Goal: Transaction & Acquisition: Purchase product/service

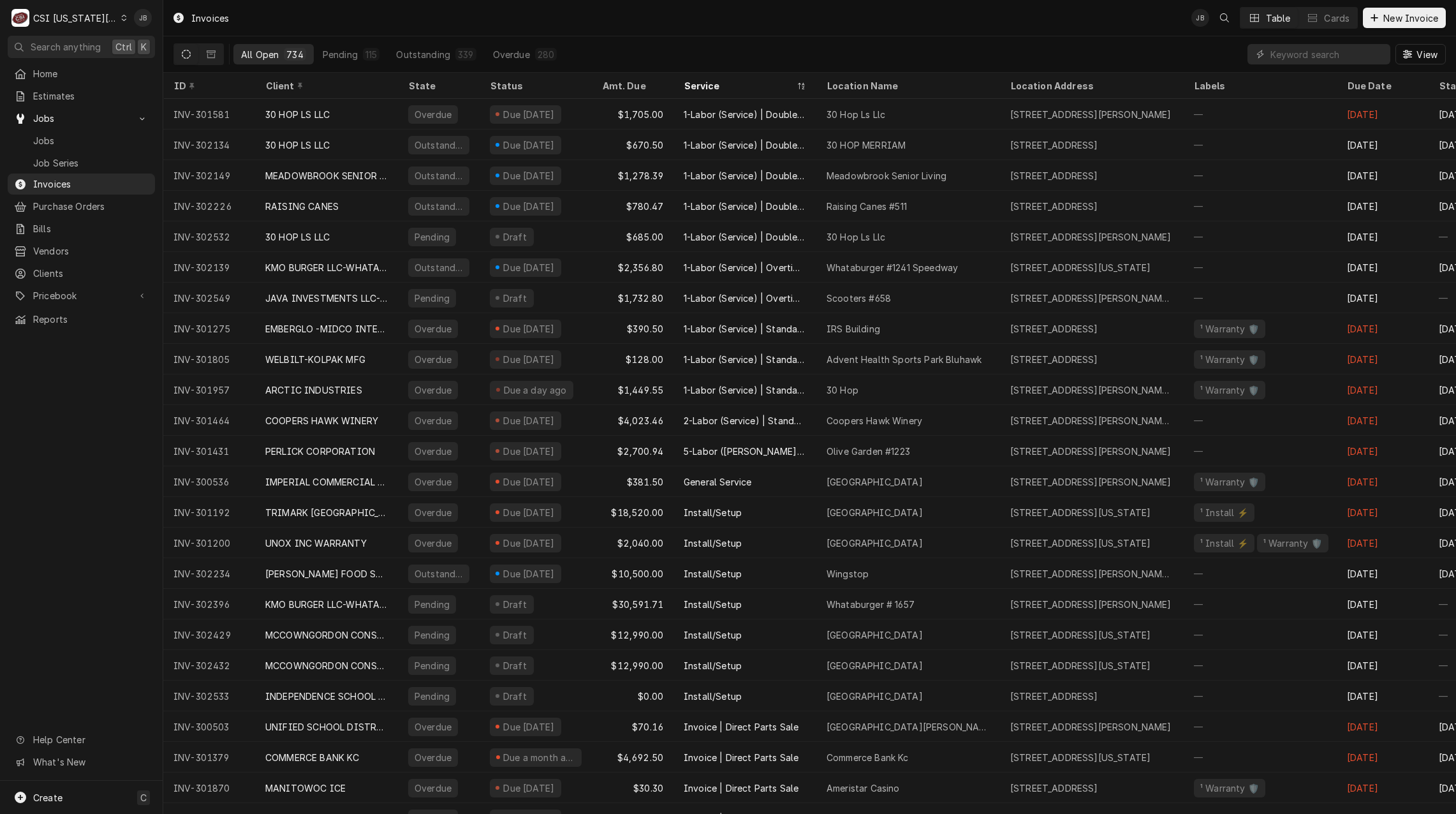
click at [1295, 56] on input "Dynamic Content Wrapper" at bounding box center [1327, 54] width 114 height 20
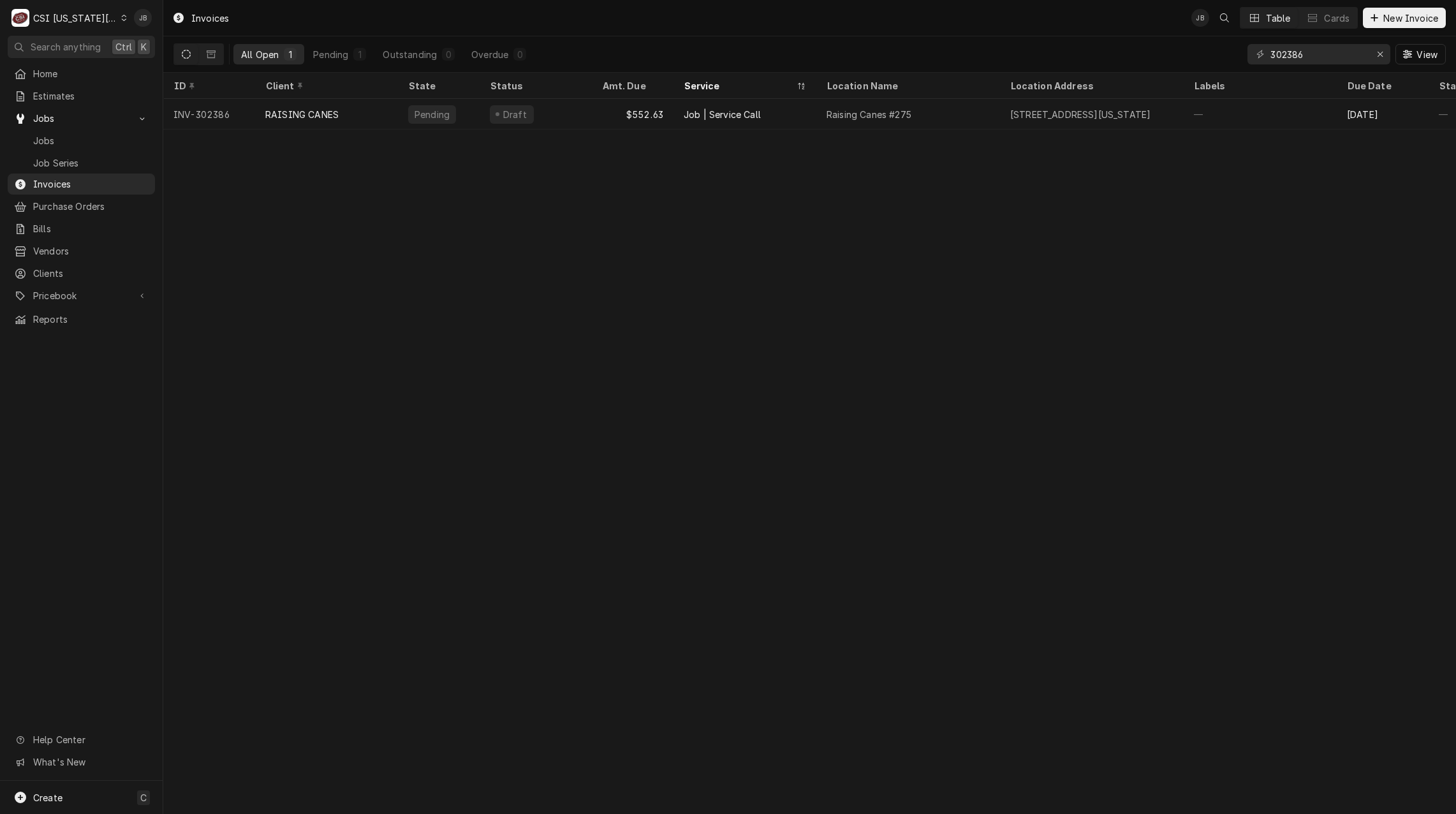
type input "302386"
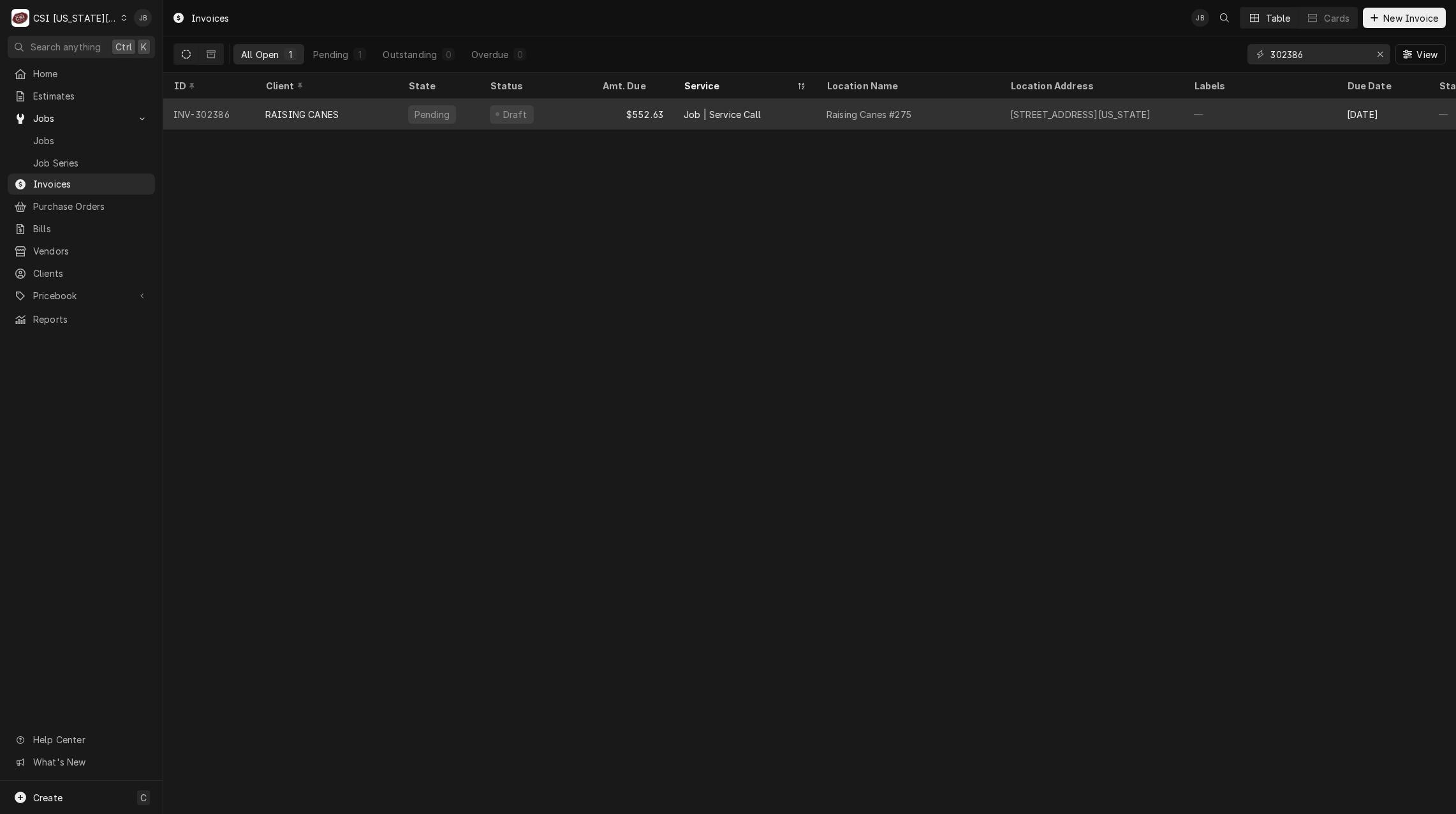
click at [630, 116] on div "$552.63" at bounding box center [632, 114] width 82 height 31
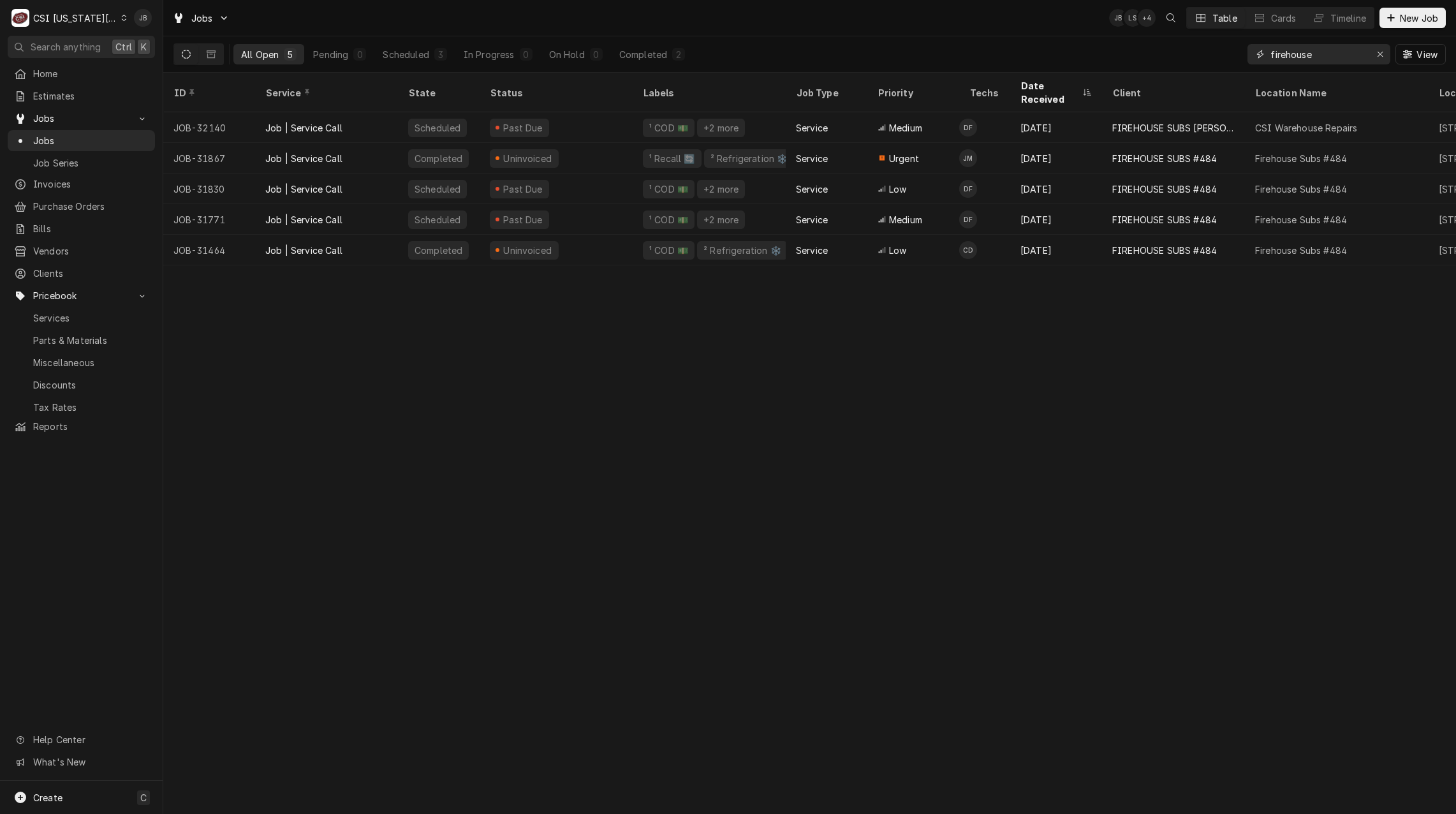
drag, startPoint x: 1333, startPoint y: 55, endPoint x: 1120, endPoint y: 55, distance: 213.0
click at [1120, 55] on div "All Open 5 Pending 0 Scheduled 3 In Progress 0 On Hold 0 Completed 2 firehouse …" at bounding box center [810, 54] width 1273 height 36
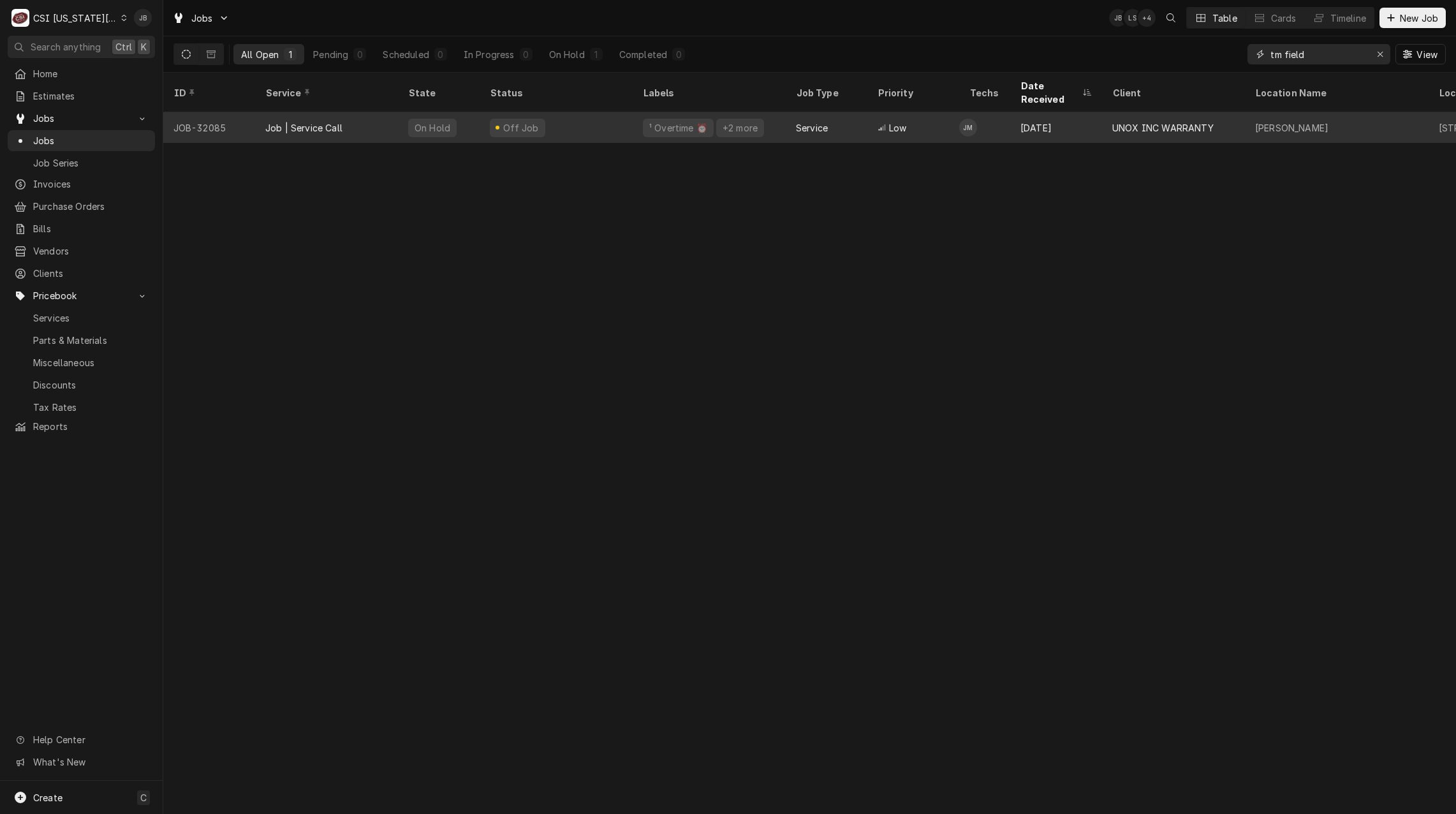
type input "tm field"
click at [545, 112] on div "Off Job" at bounding box center [556, 127] width 153 height 31
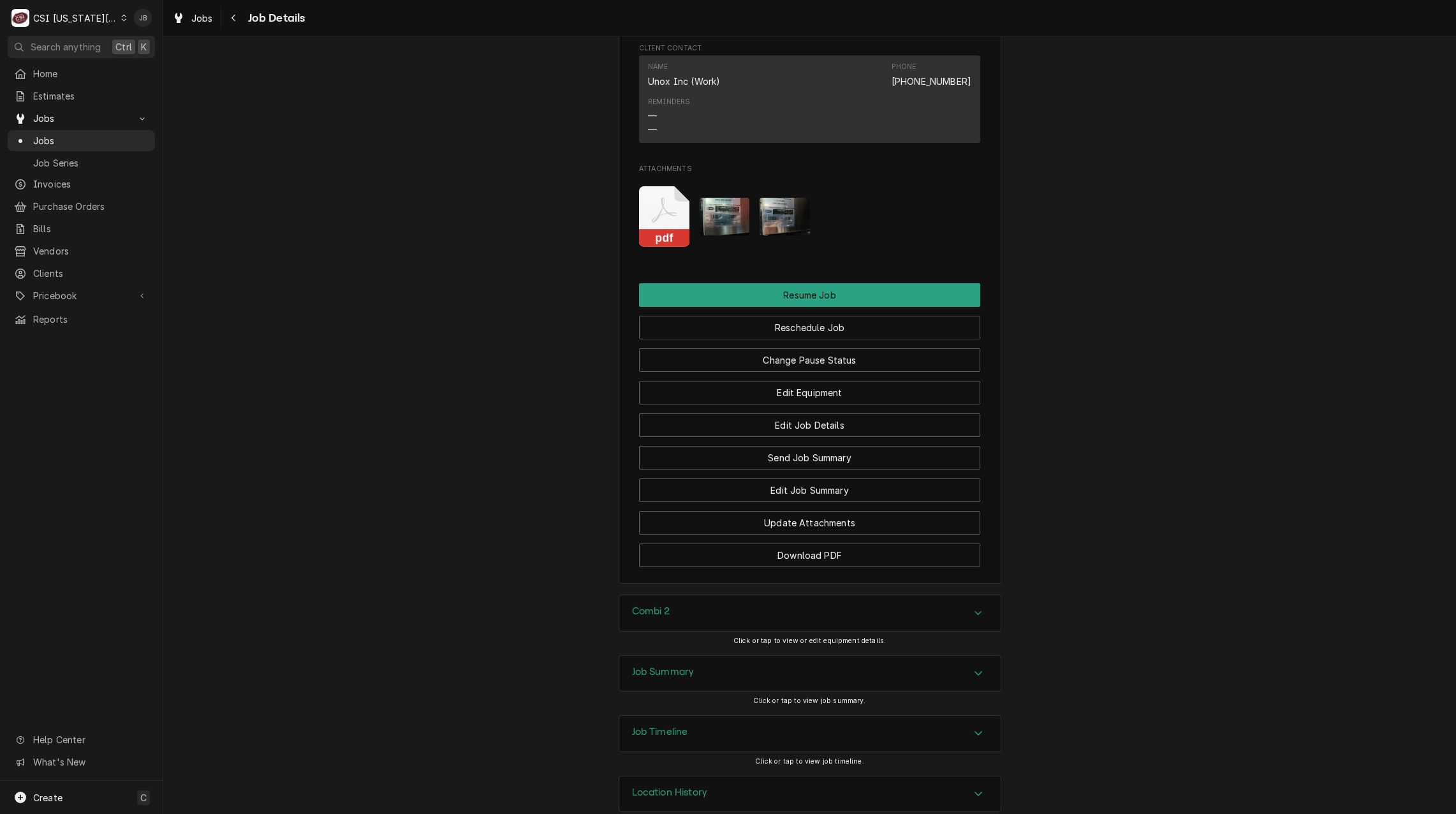
scroll to position [1426, 0]
click at [691, 655] on div "Job Summary" at bounding box center [810, 672] width 381 height 36
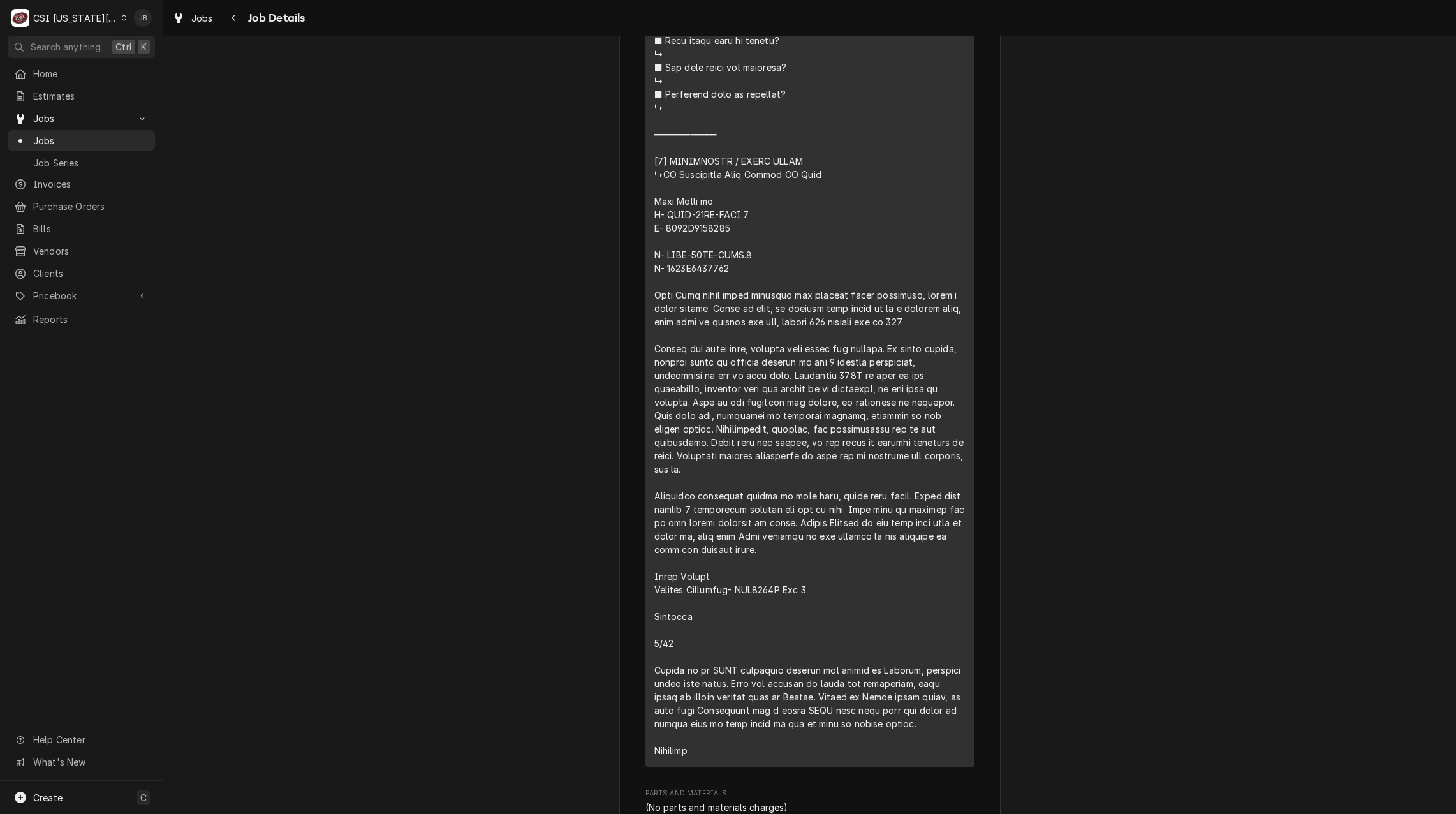
scroll to position [3276, 0]
click at [70, 135] on span "Jobs" at bounding box center [91, 140] width 116 height 14
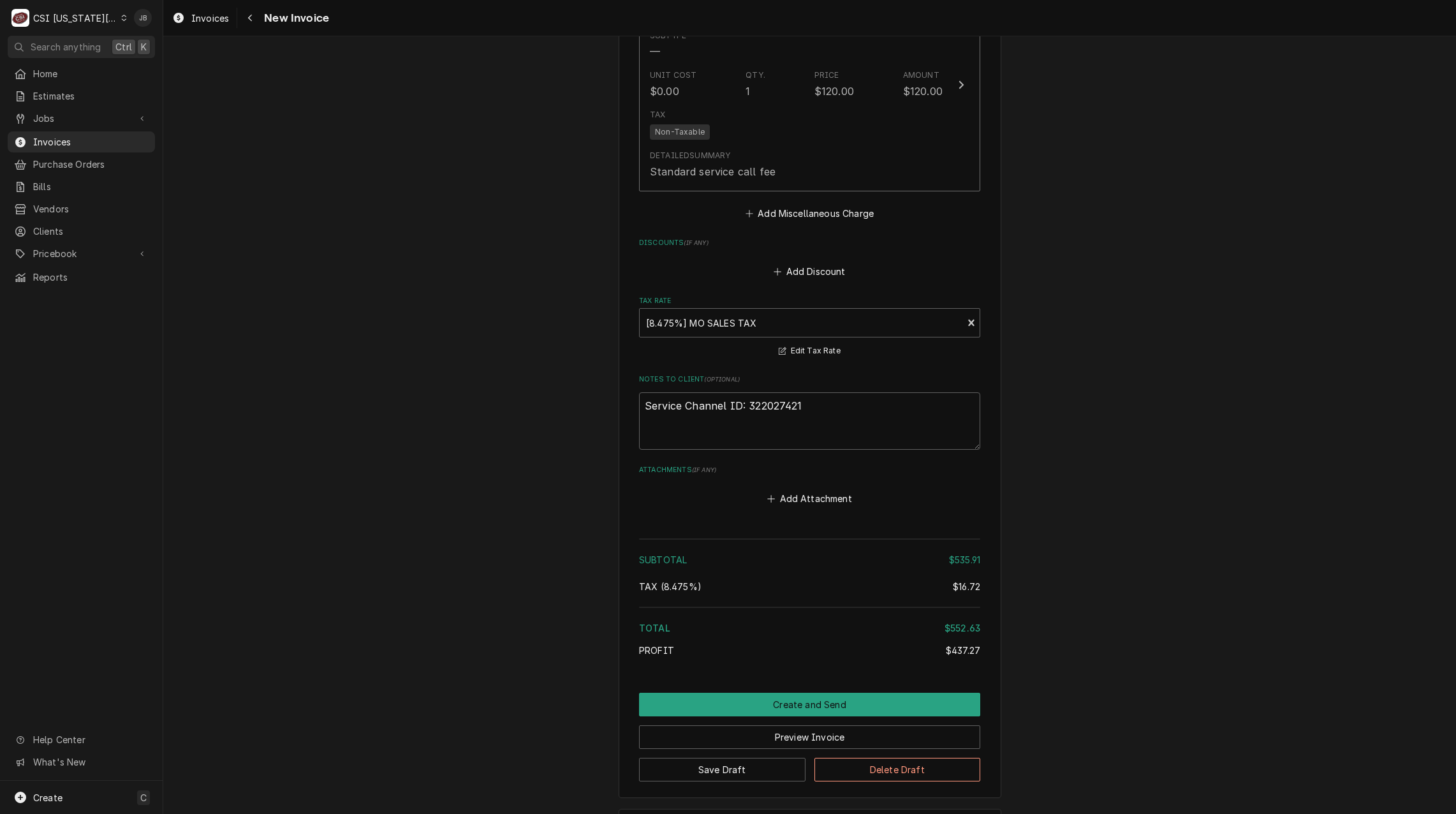
scroll to position [2753, 0]
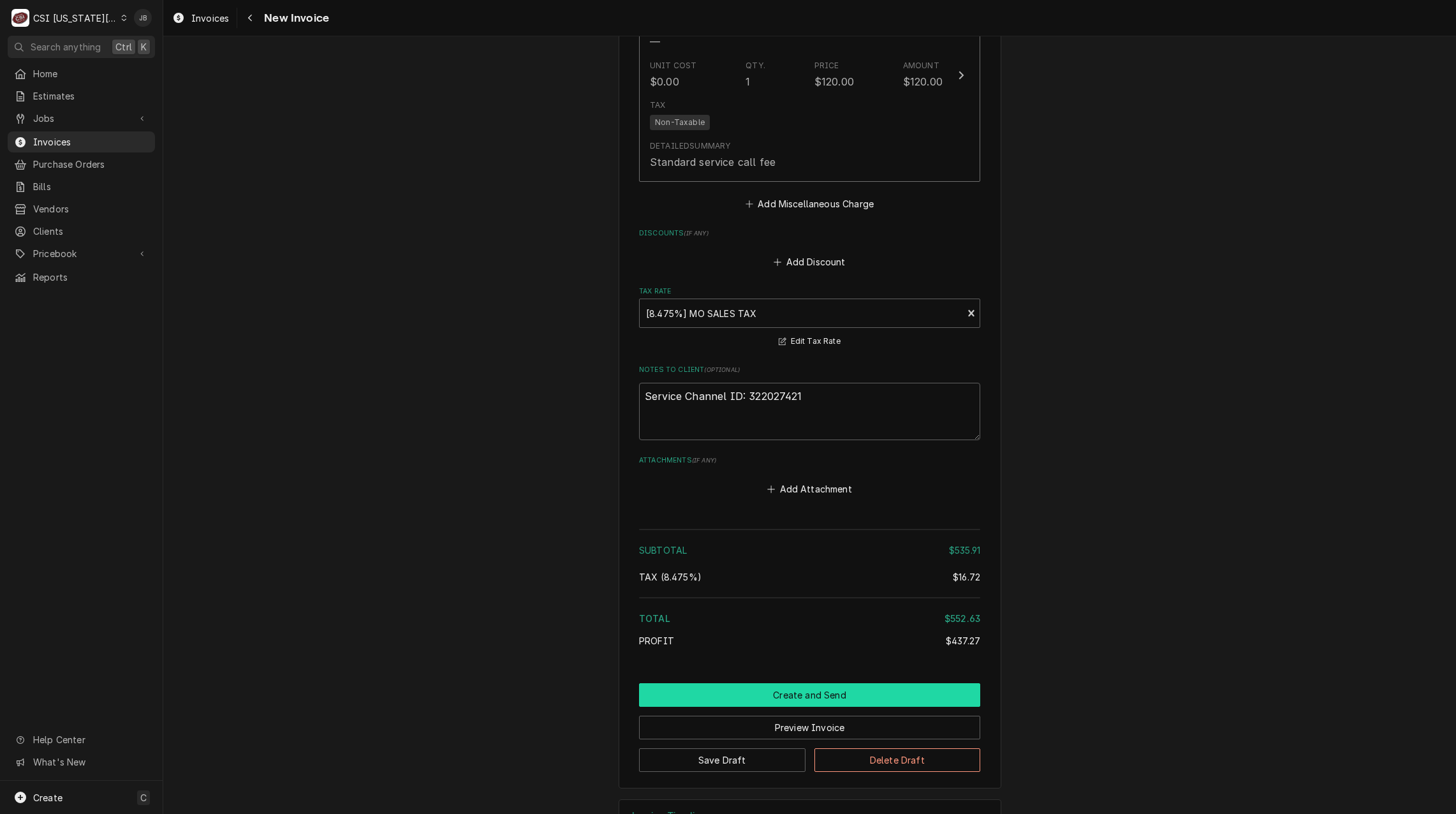
click at [754, 683] on button "Create and Send" at bounding box center [809, 695] width 341 height 23
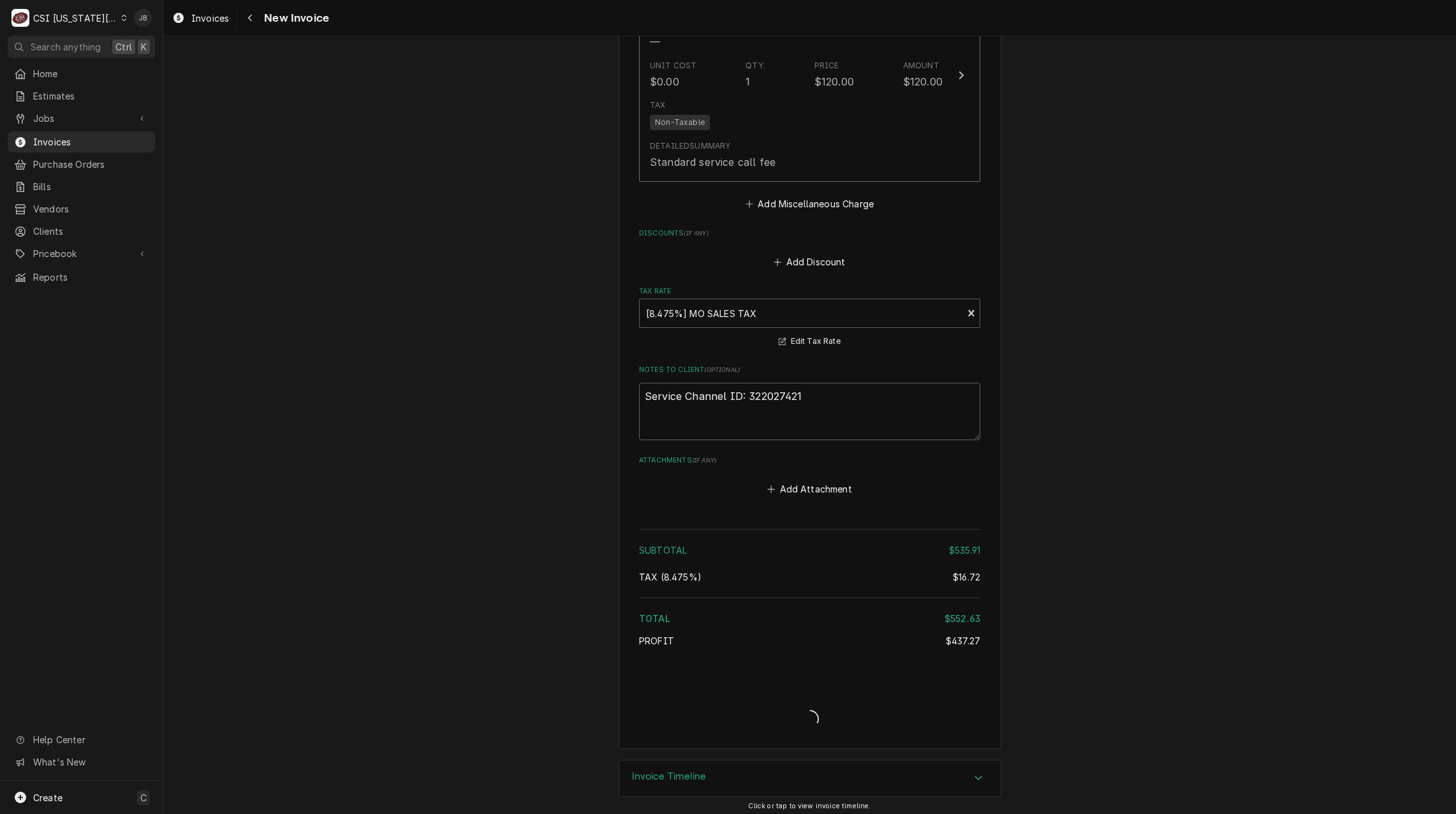
scroll to position [2714, 0]
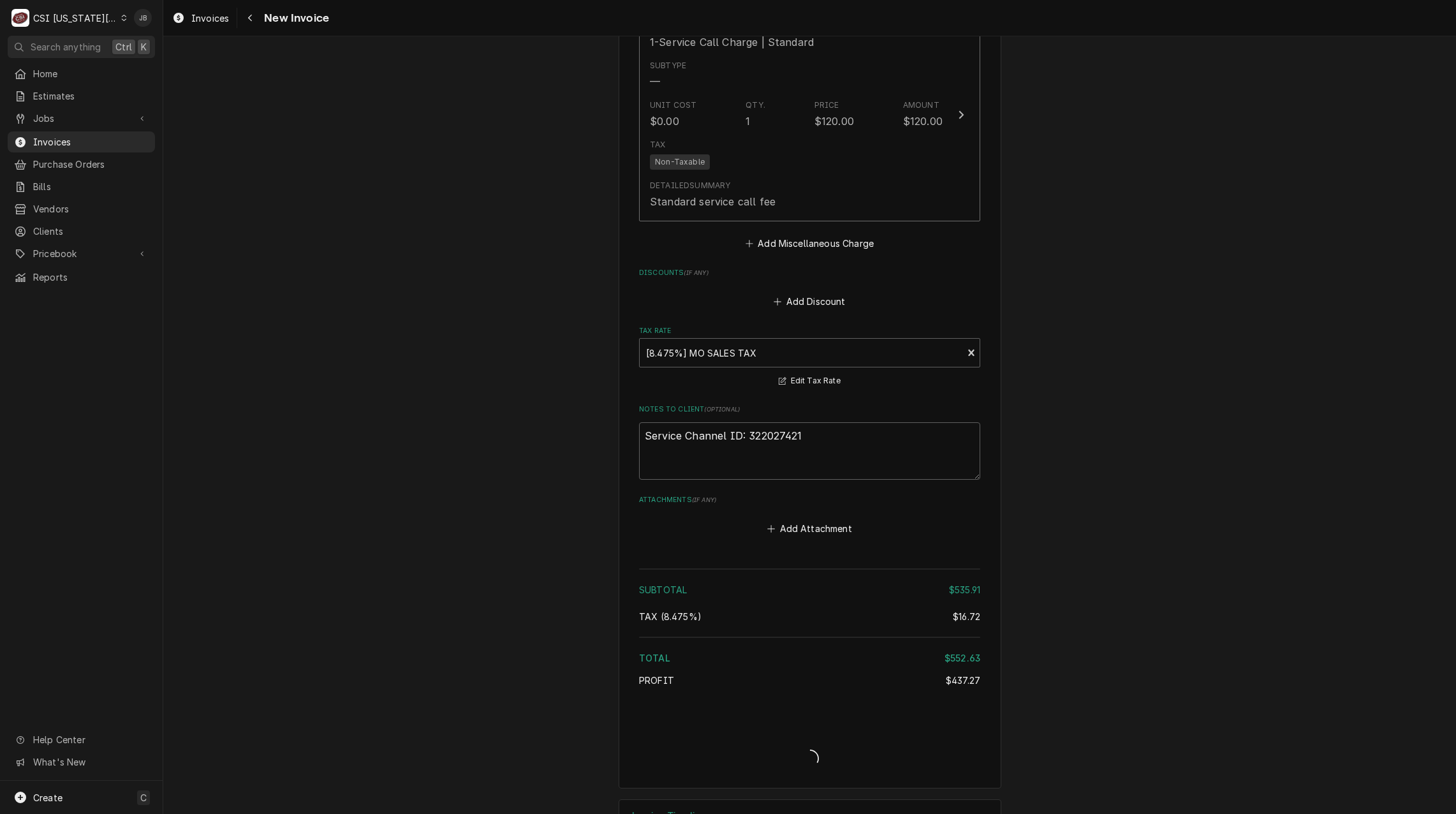
type textarea "x"
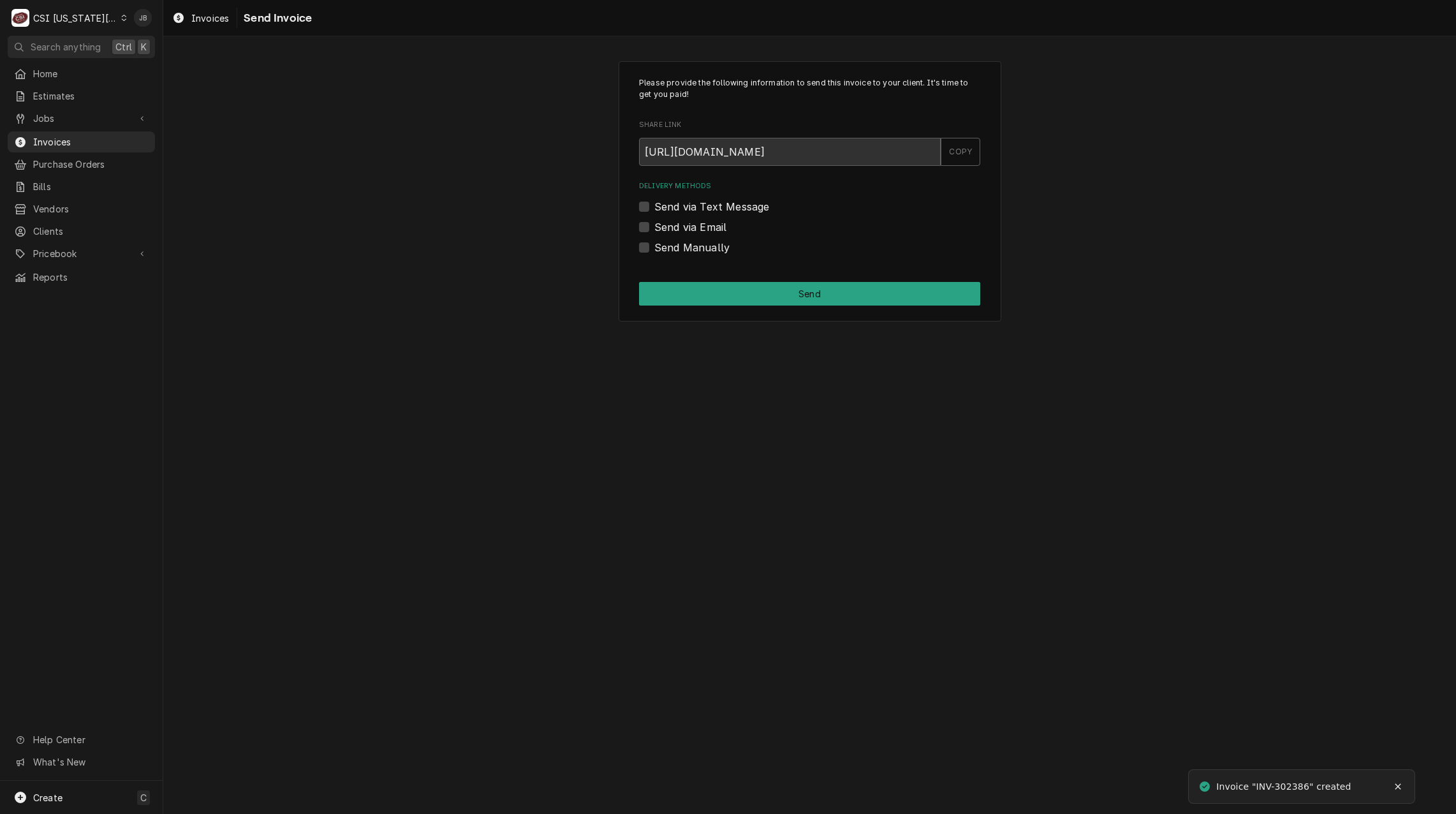
click at [709, 228] on label "Send via Email" at bounding box center [690, 227] width 72 height 15
click at [709, 228] on input "Send via Email" at bounding box center [825, 233] width 341 height 28
checkbox input "true"
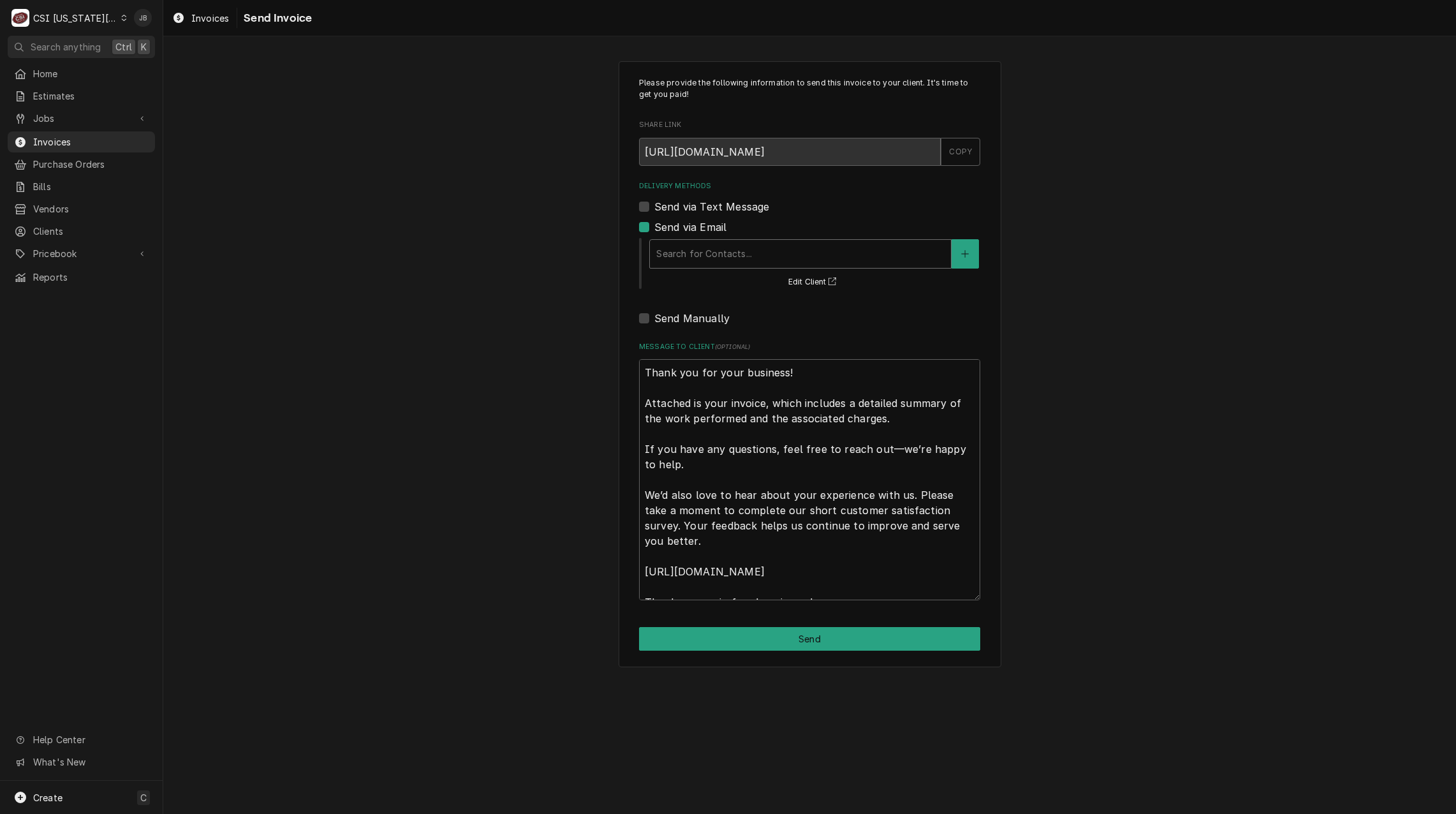
click at [771, 259] on div "Delivery Methods" at bounding box center [801, 253] width 288 height 23
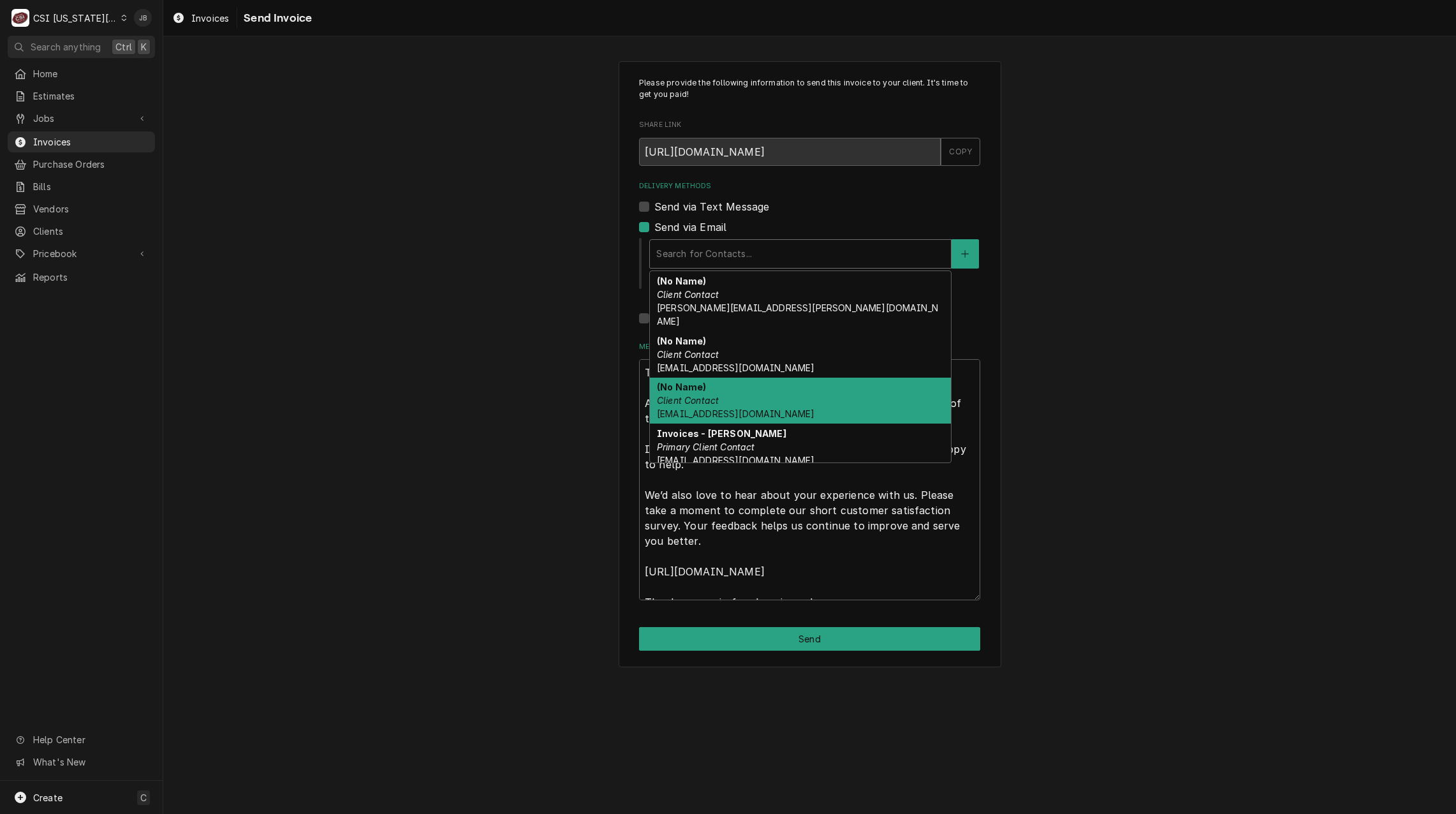
click at [733, 409] on div "(No Name) Client Contact Phil@csi1.com" at bounding box center [800, 401] width 301 height 46
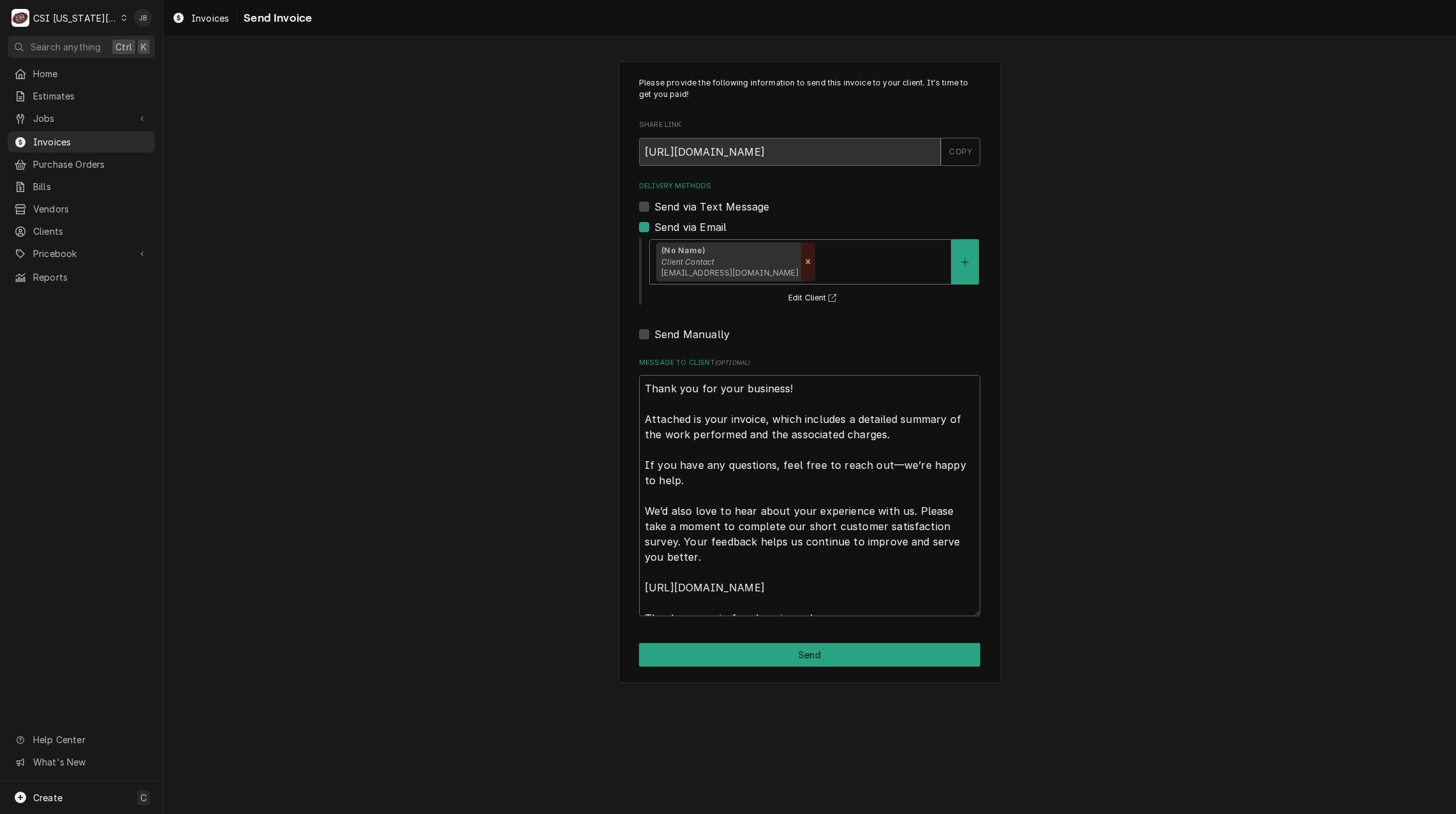
click at [803, 263] on icon "Remove [object Object]" at bounding box center [808, 262] width 9 height 9
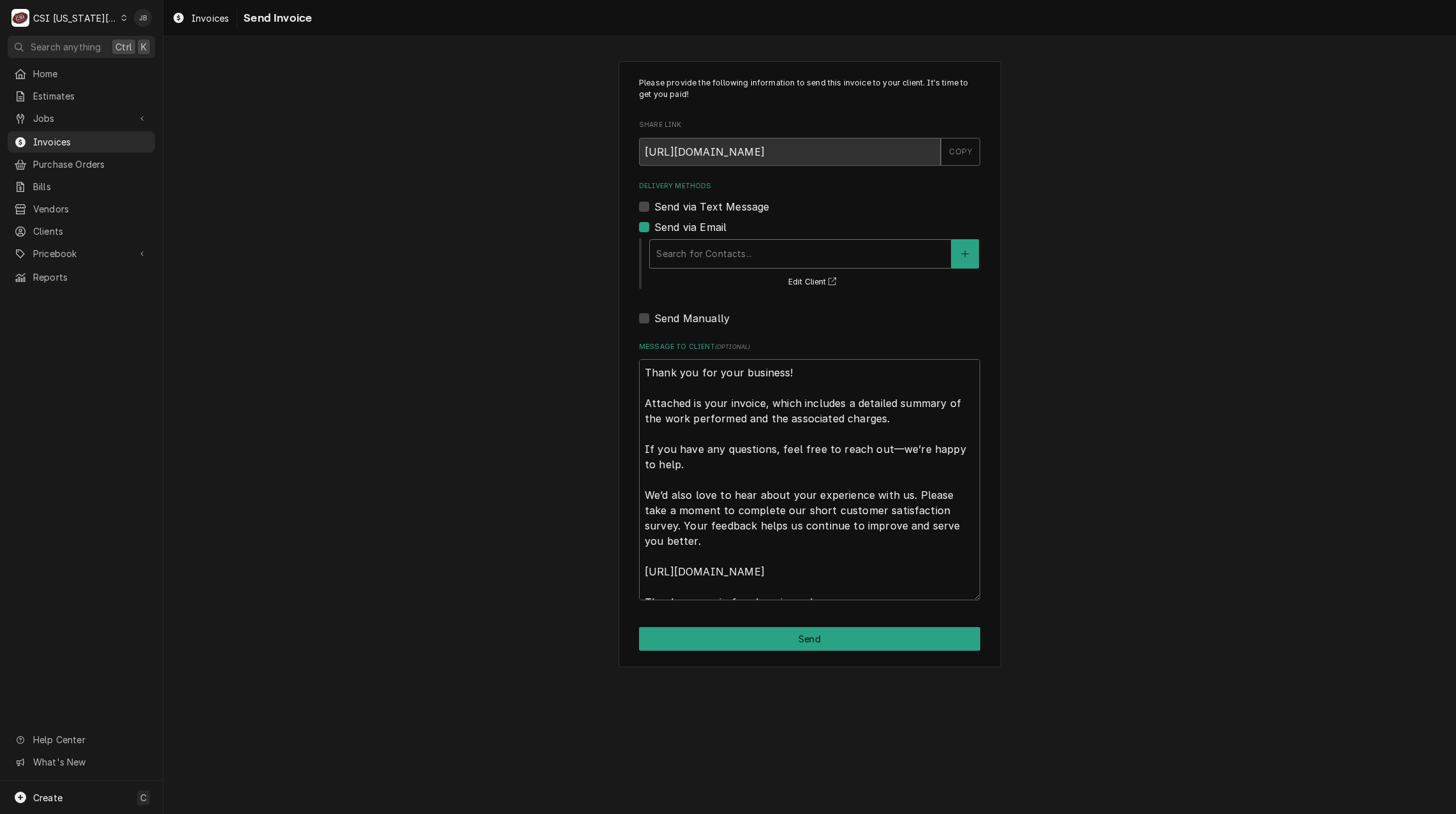
click at [743, 263] on div "Delivery Methods" at bounding box center [801, 253] width 288 height 23
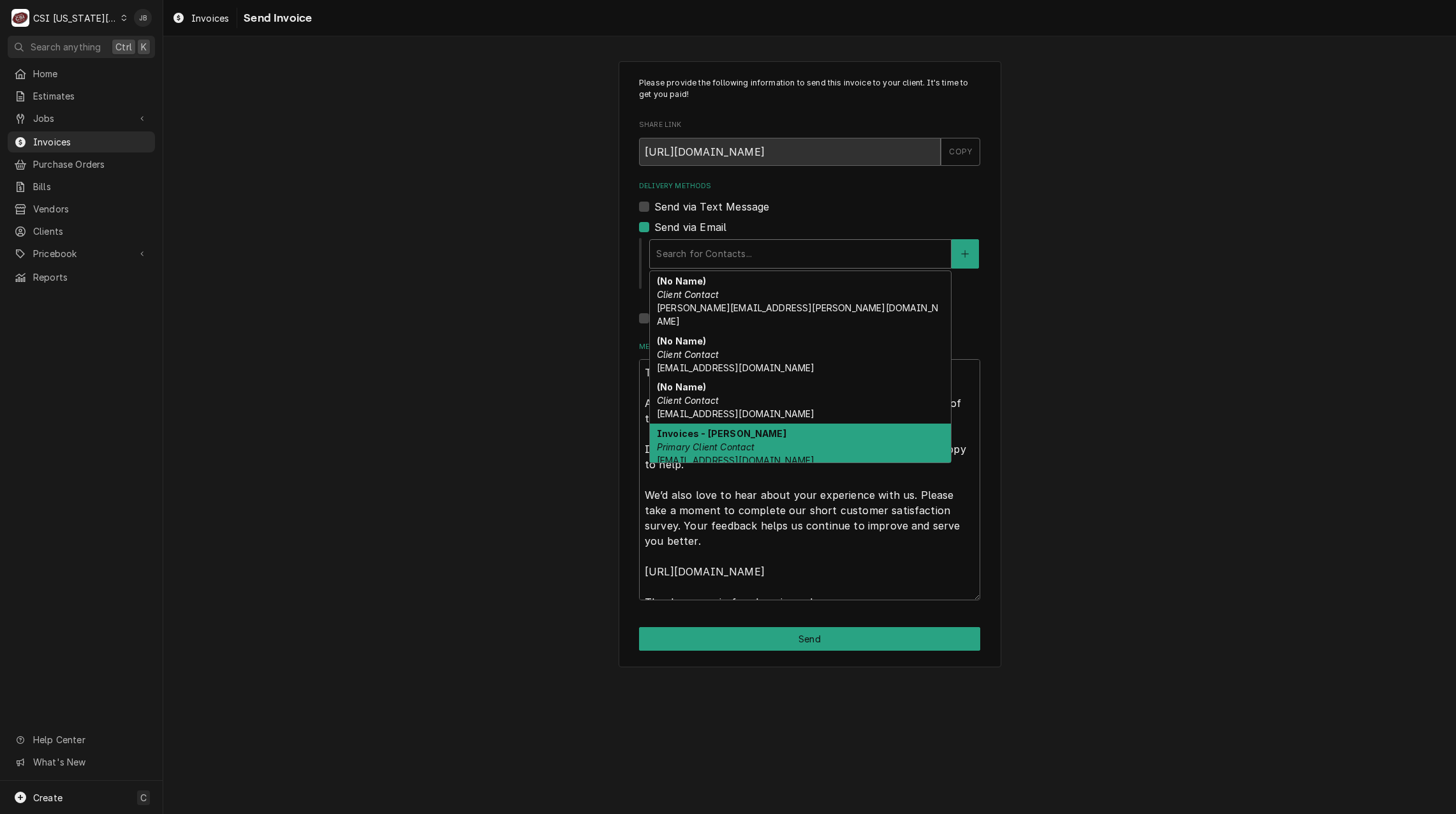
click at [706, 441] on em "Primary Client Contact" at bounding box center [706, 446] width 99 height 11
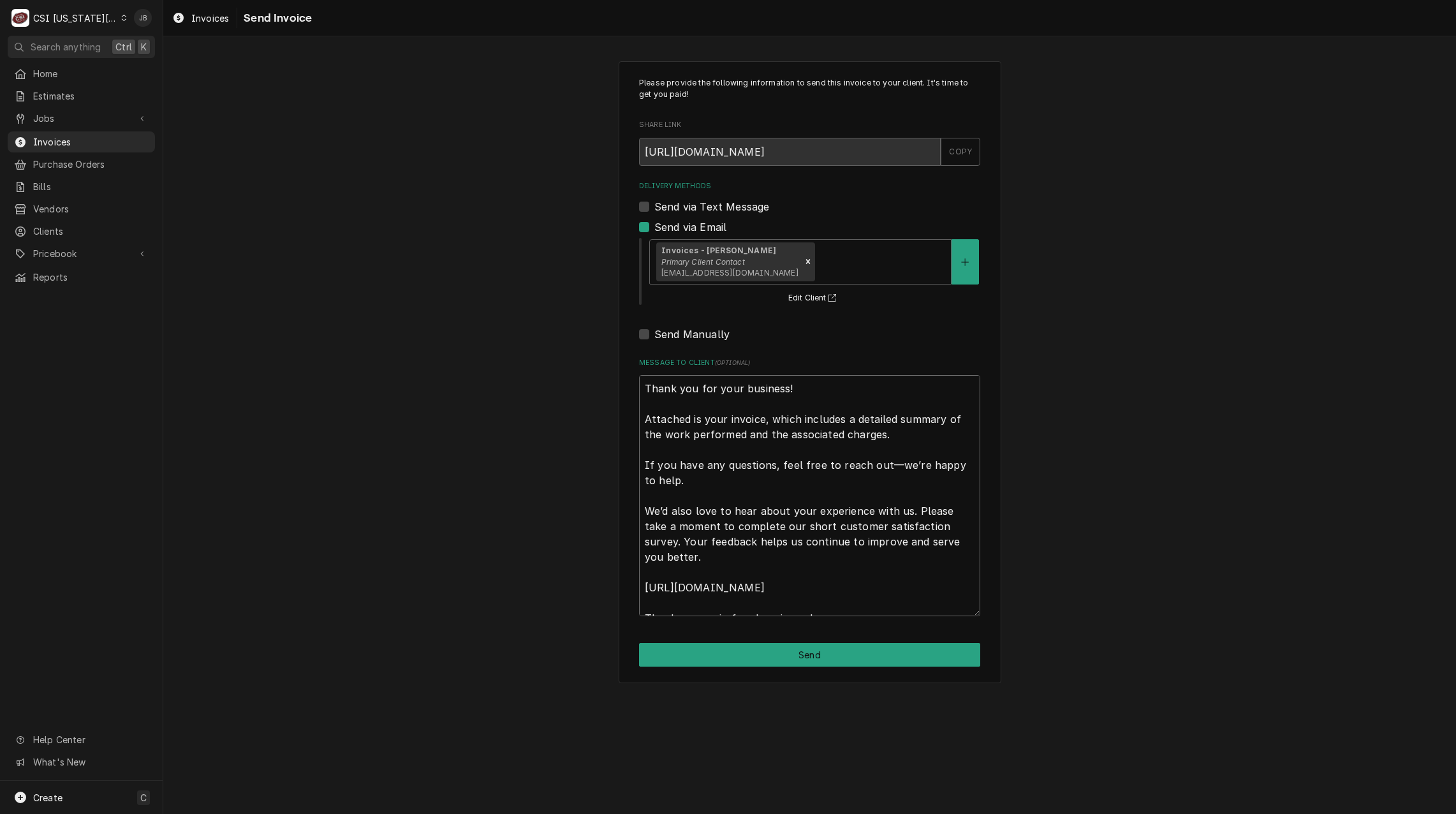
scroll to position [15, 0]
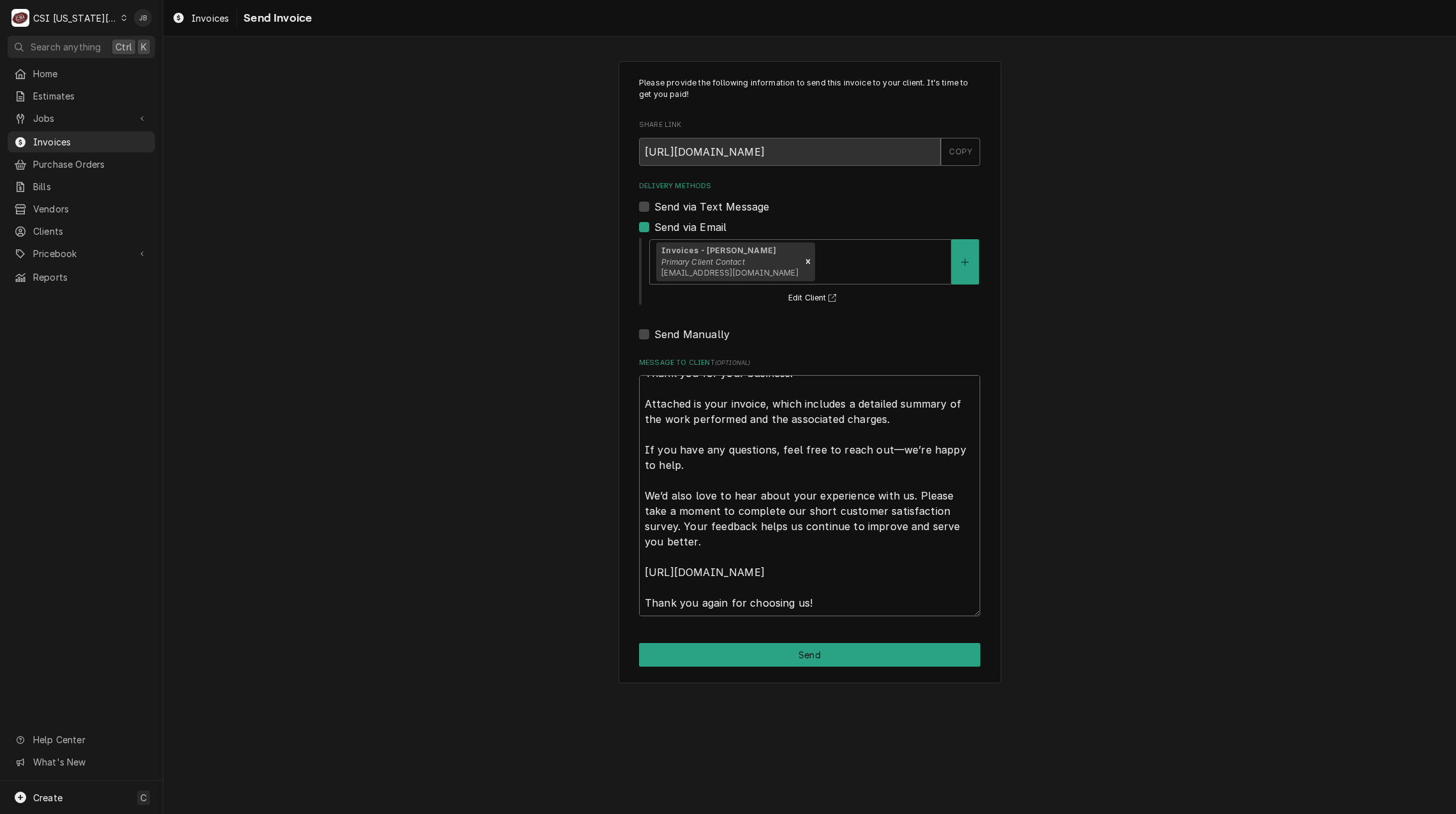
drag, startPoint x: 647, startPoint y: 387, endPoint x: 1123, endPoint y: 744, distance: 595.0
click at [1113, 753] on div "Please provide the following information to send this invoice to your client. I…" at bounding box center [809, 425] width 1293 height 777
type textarea "x"
type textarea "a"
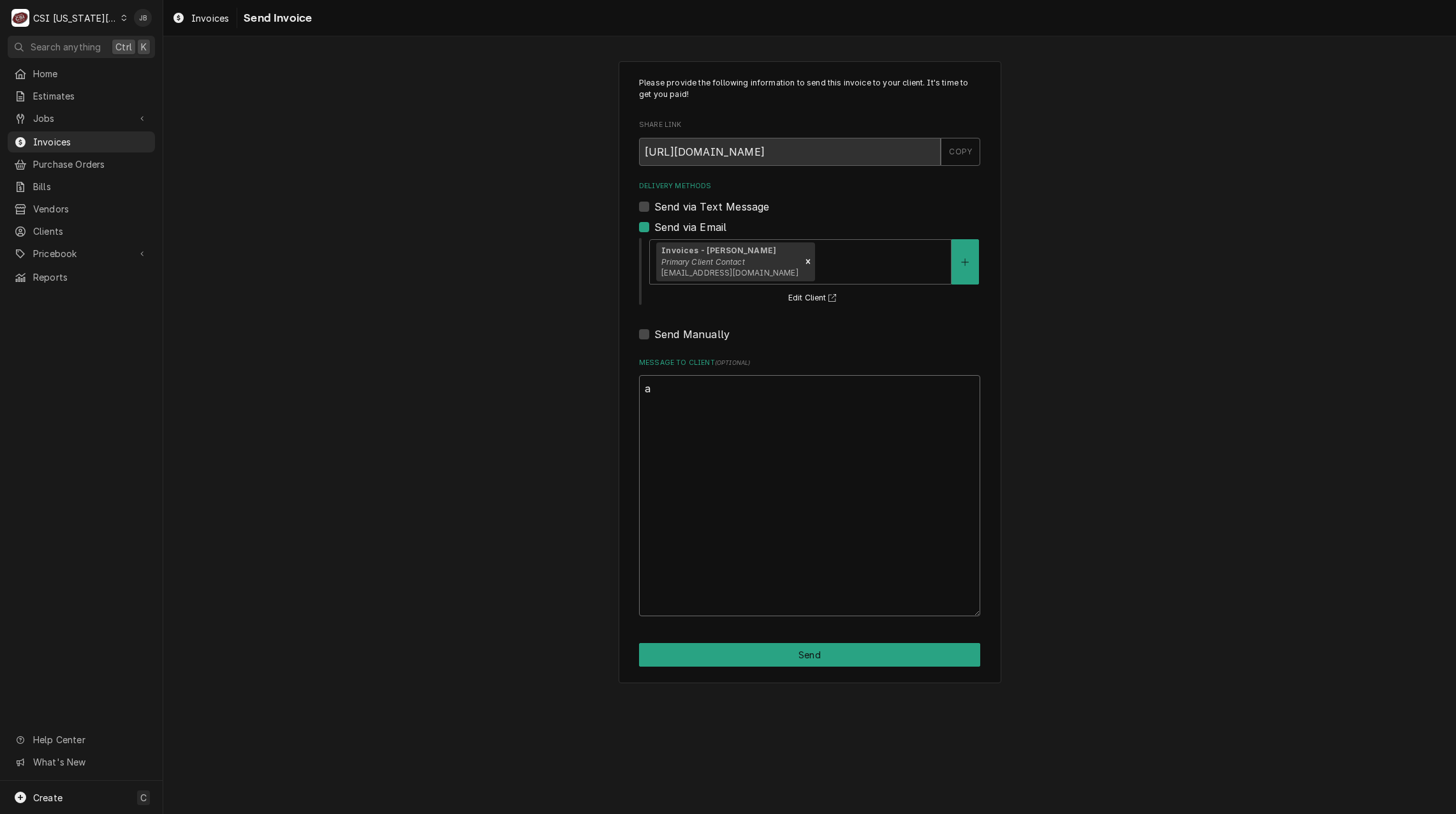
scroll to position [0, 0]
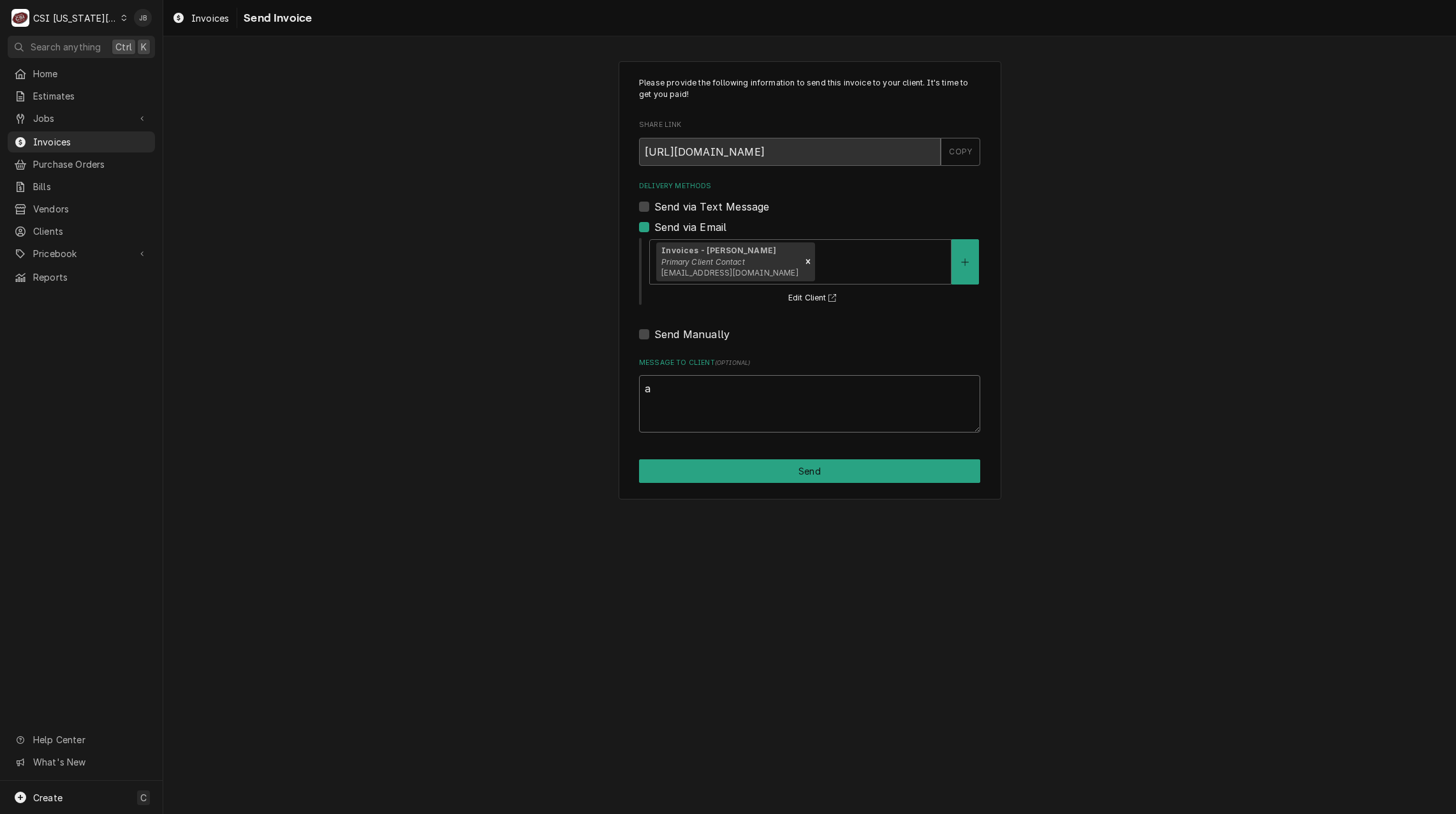
type textarea "x"
type textarea "ap"
type textarea "x"
type textarea "app"
type textarea "x"
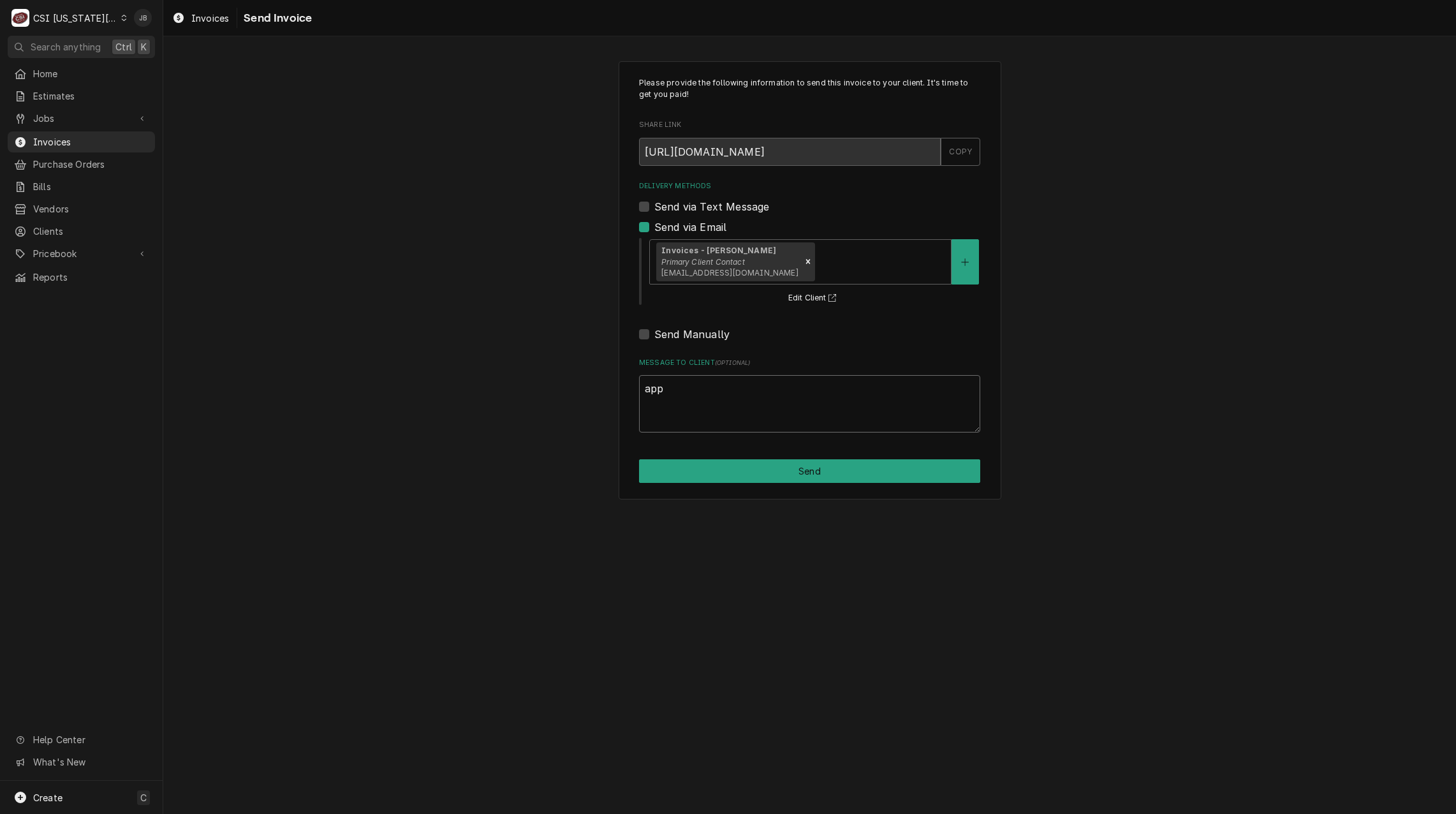
type textarea "appr"
type textarea "x"
type textarea "appro"
type textarea "x"
type textarea "approv"
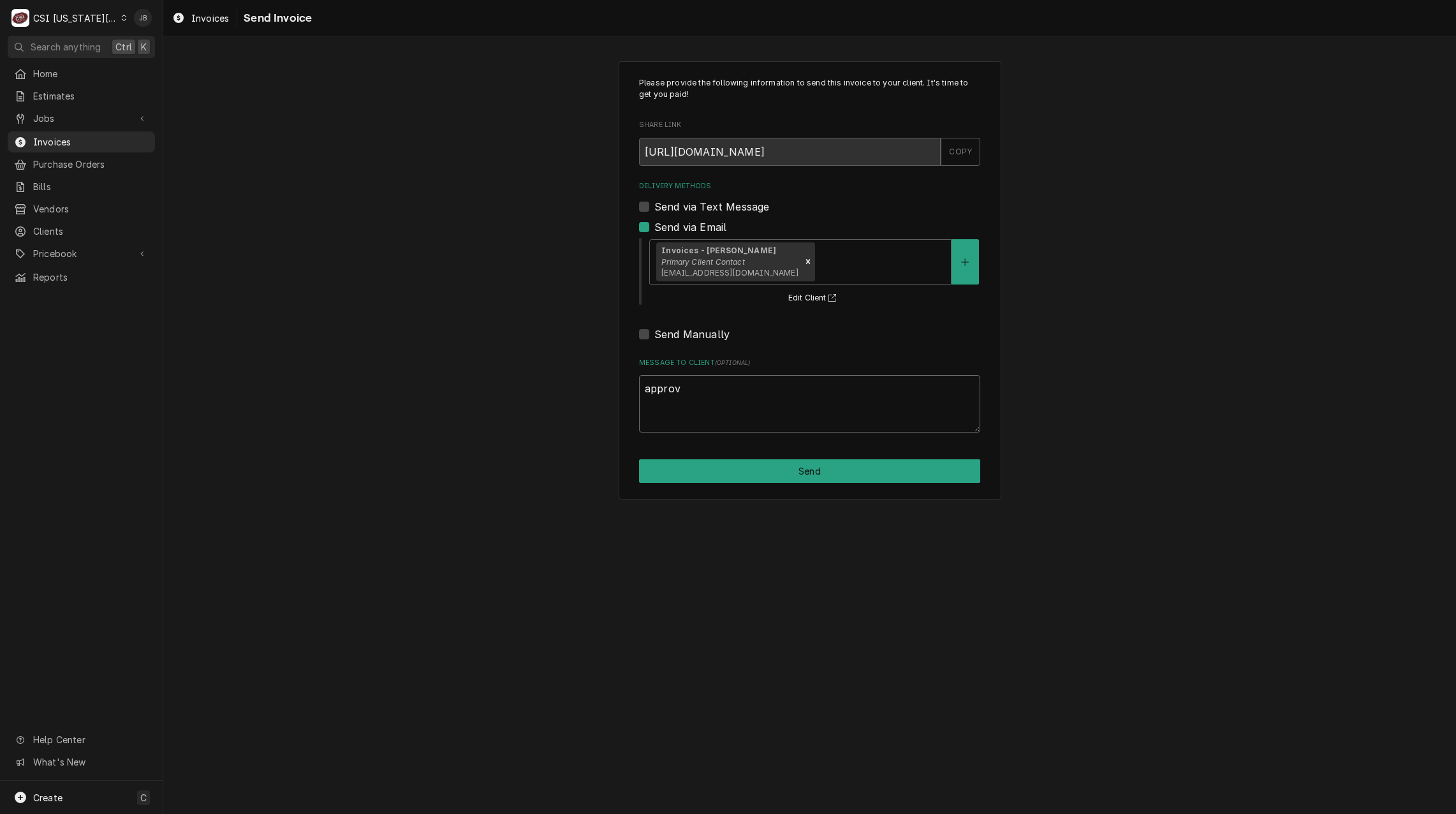
type textarea "x"
type textarea "approve"
type textarea "x"
type textarea "approved"
type textarea "x"
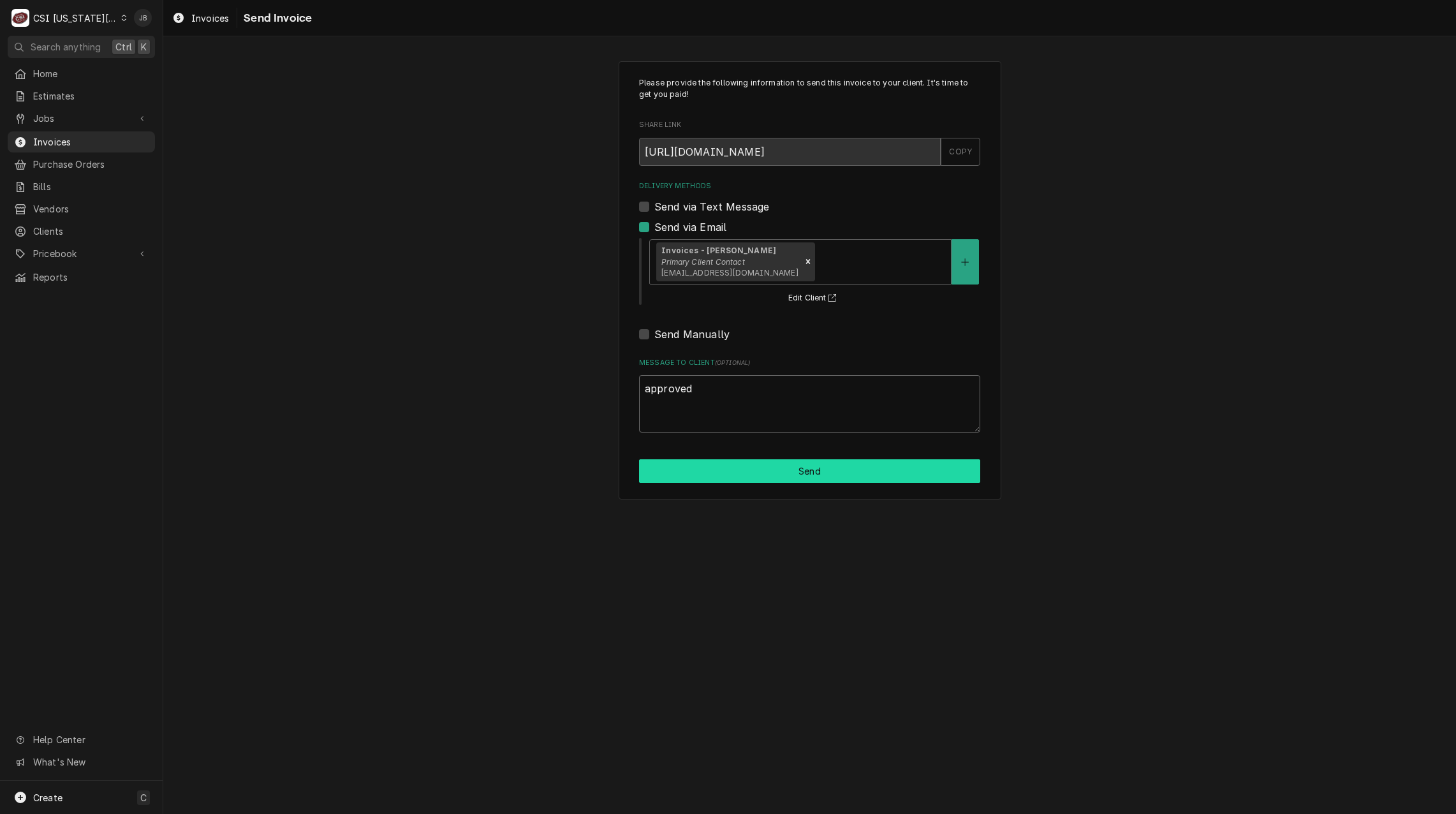
type textarea "approved"
click at [775, 471] on button "Send" at bounding box center [809, 471] width 341 height 23
type textarea "x"
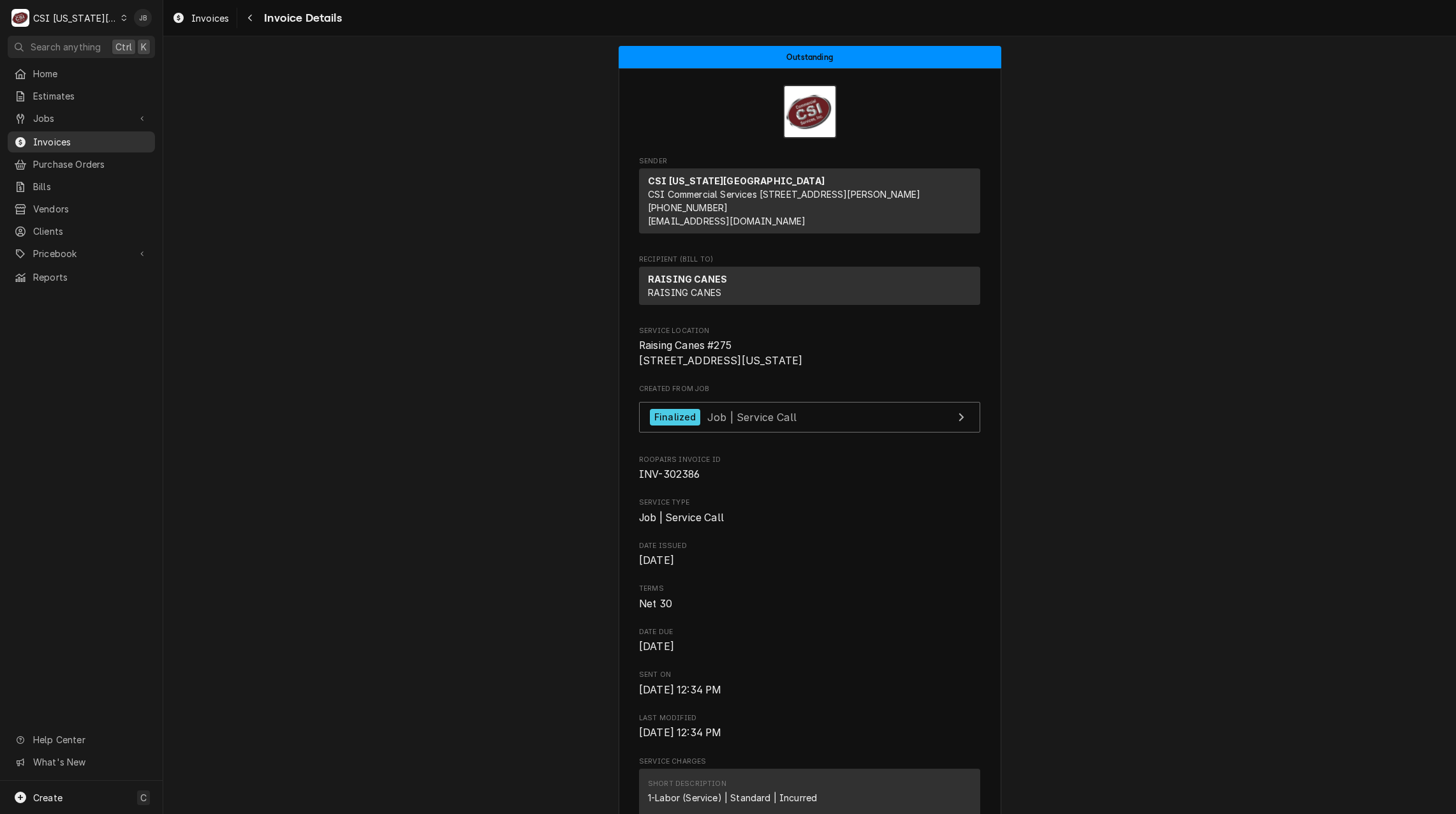
click at [80, 136] on span "Invoices" at bounding box center [91, 142] width 116 height 14
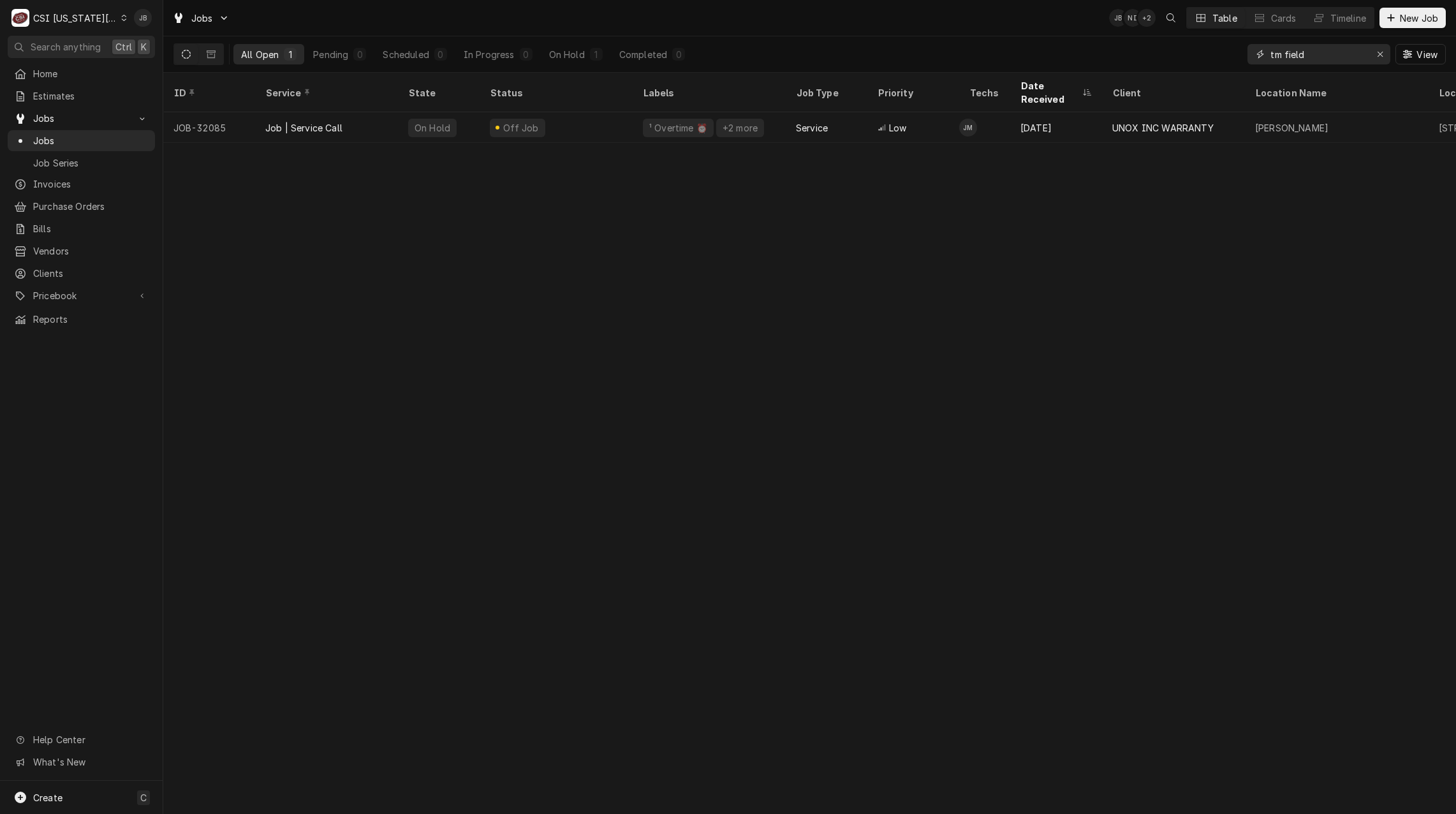
drag, startPoint x: 1340, startPoint y: 55, endPoint x: 1240, endPoint y: 55, distance: 100.0
click at [1240, 55] on div "All Open 1 Pending 0 Scheduled 0 In Progress 0 On Hold 1 Completed 0 tm field V…" at bounding box center [810, 54] width 1273 height 36
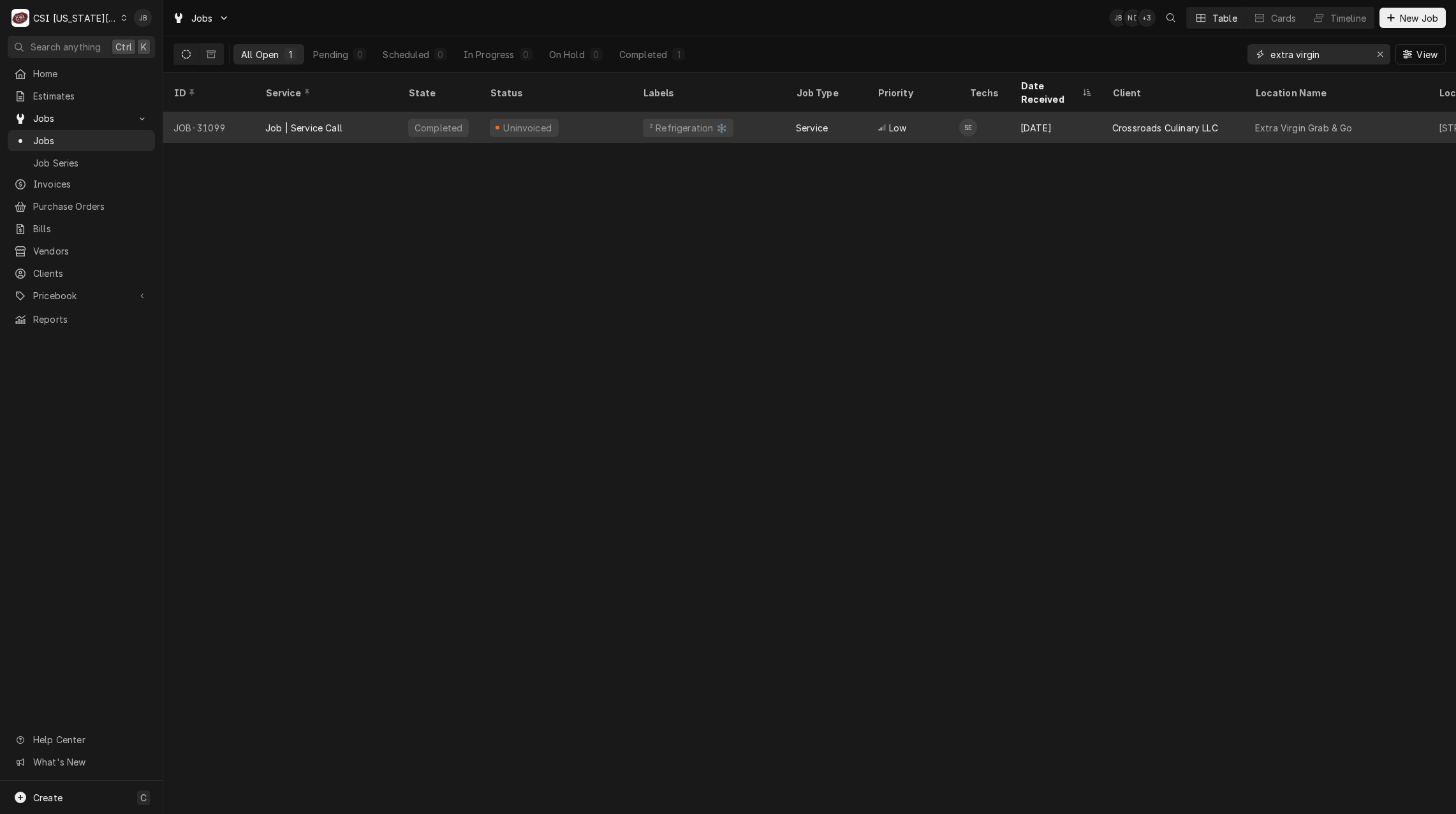
type input "extra virgin"
click at [611, 114] on div "Uninvoiced" at bounding box center [556, 127] width 153 height 31
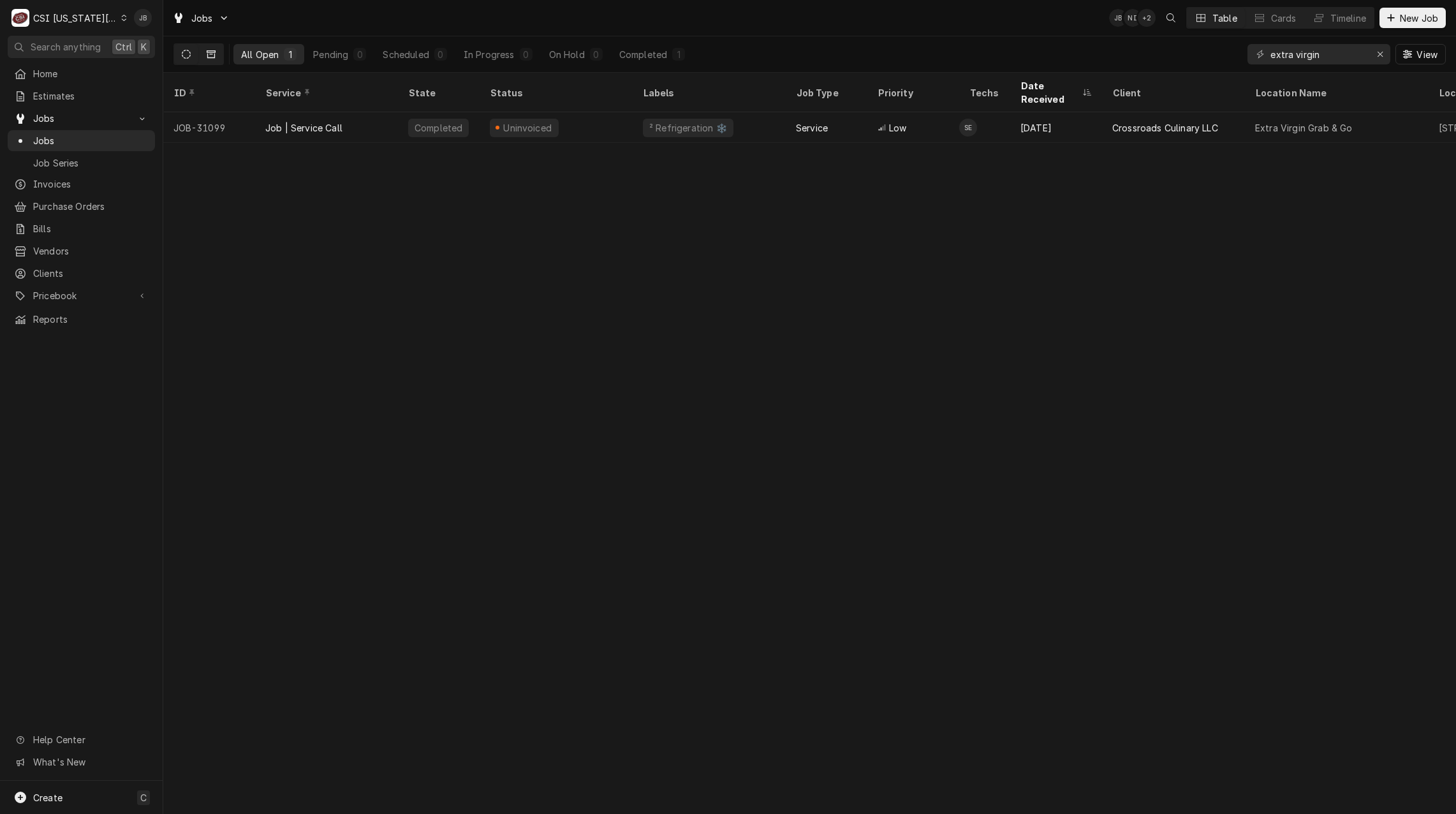
click at [208, 54] on icon "Dynamic Content Wrapper" at bounding box center [211, 54] width 9 height 8
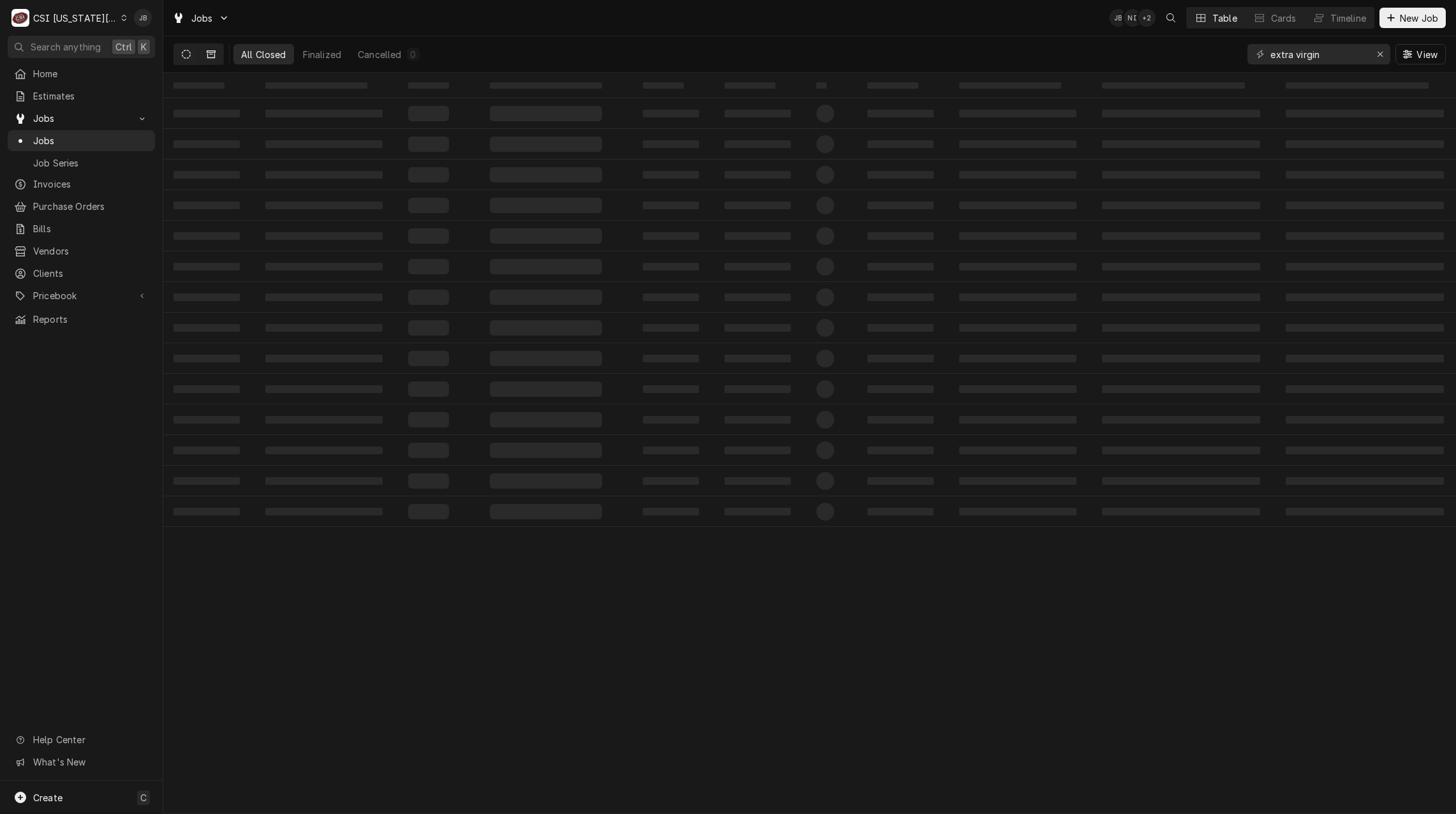
click at [193, 59] on button "Dynamic Content Wrapper" at bounding box center [186, 54] width 24 height 20
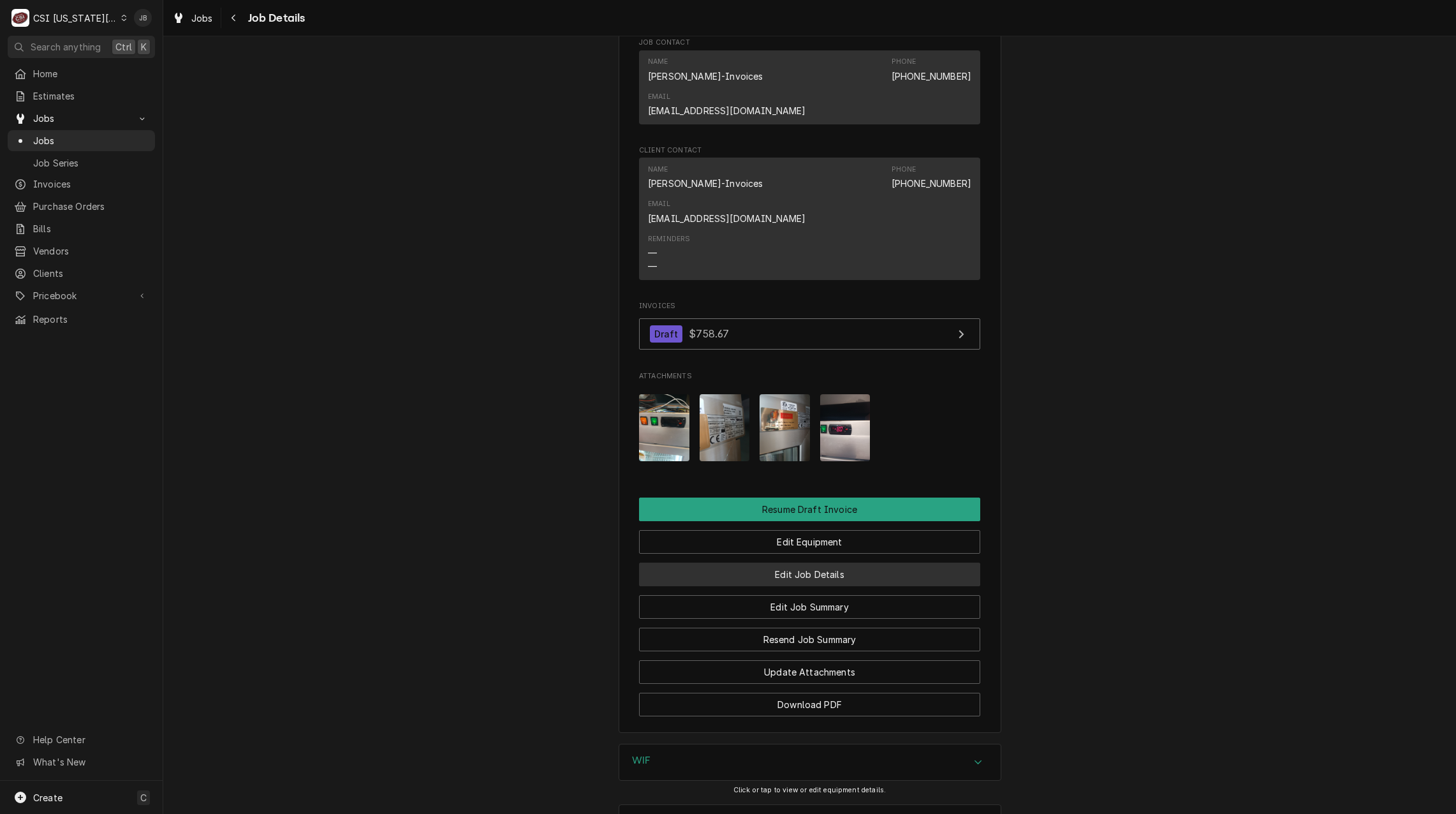
scroll to position [1127, 0]
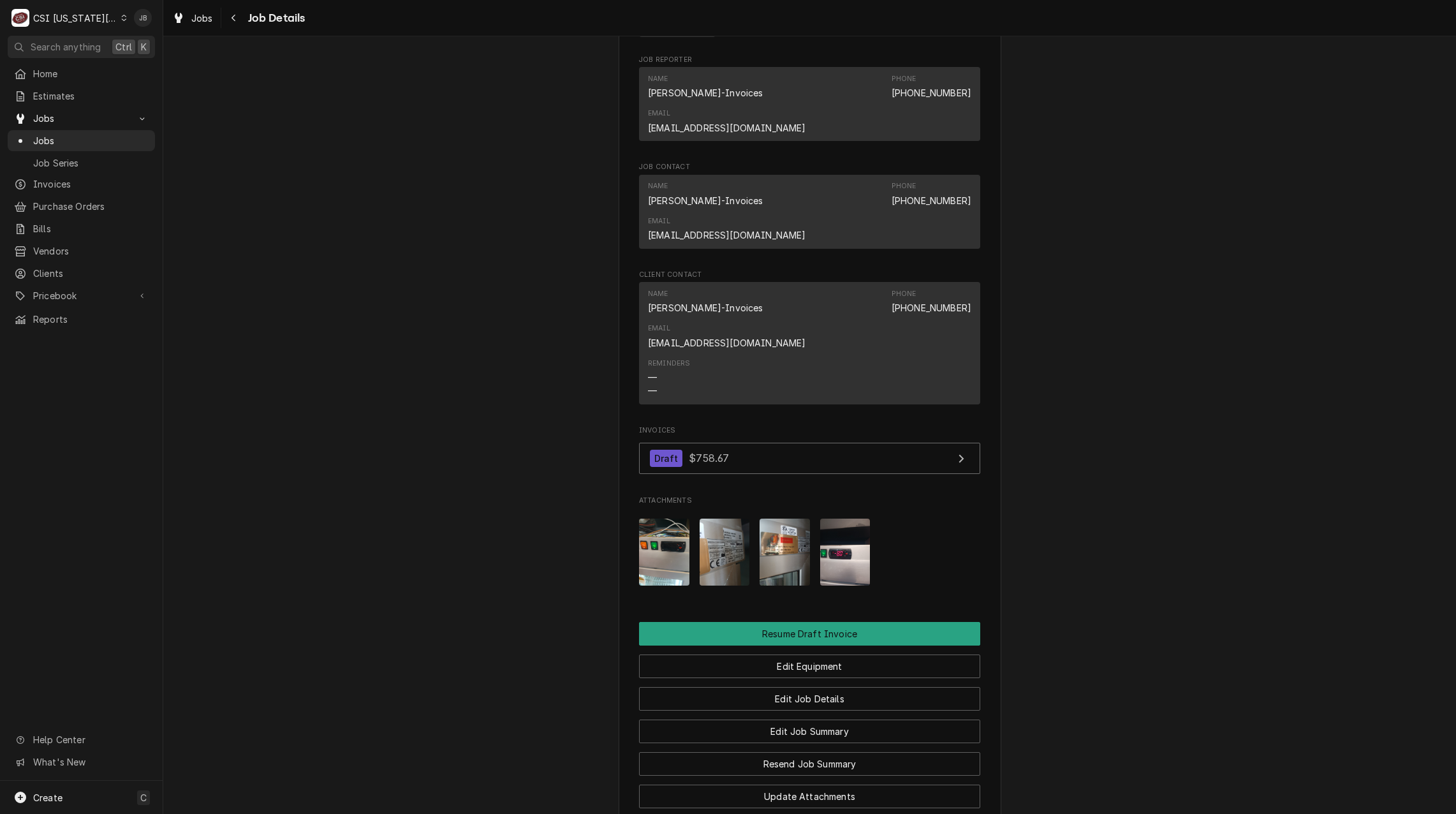
click at [839, 519] on img "Attachments" at bounding box center [845, 552] width 50 height 67
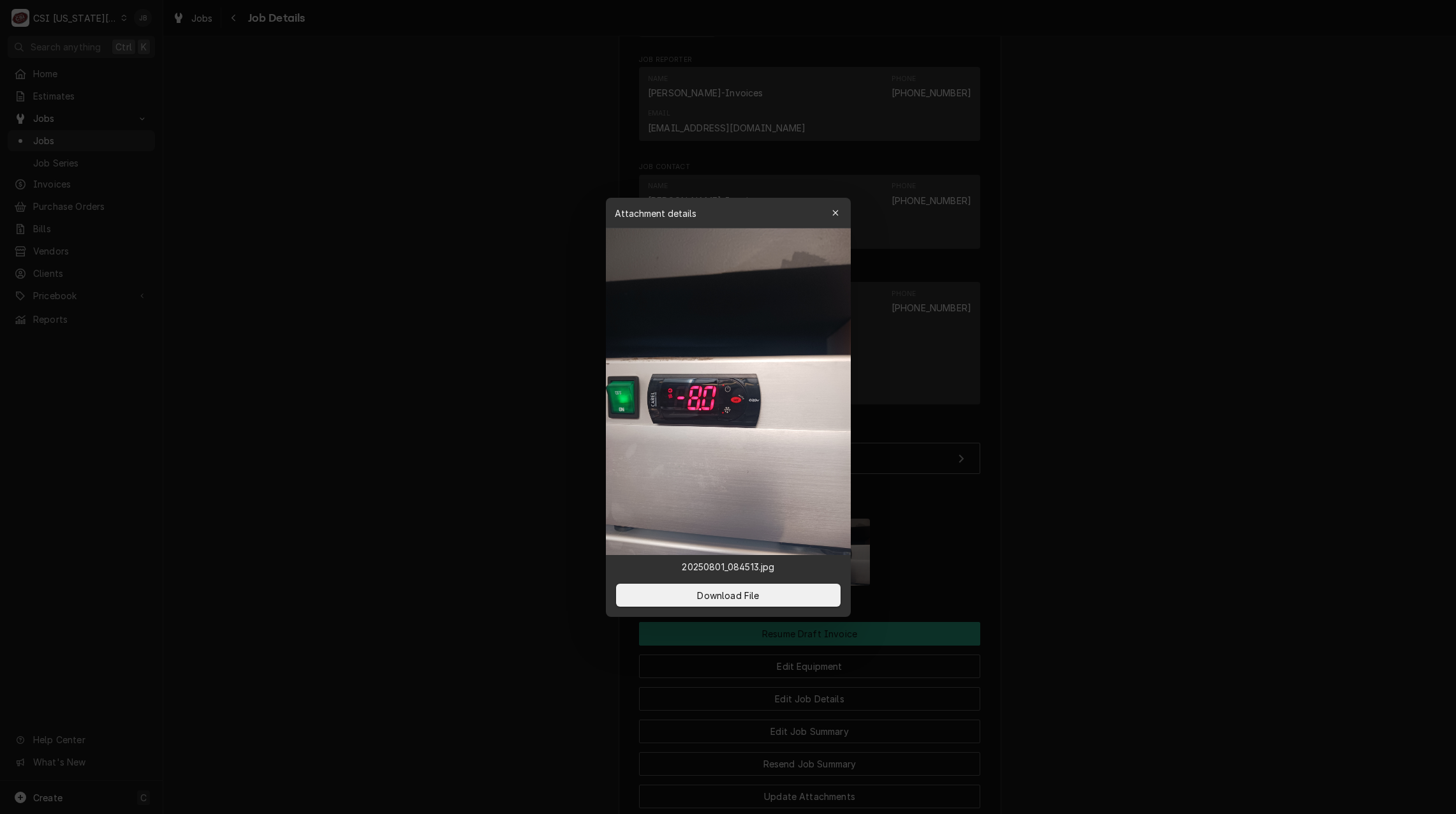
click at [484, 425] on div at bounding box center [728, 407] width 1456 height 814
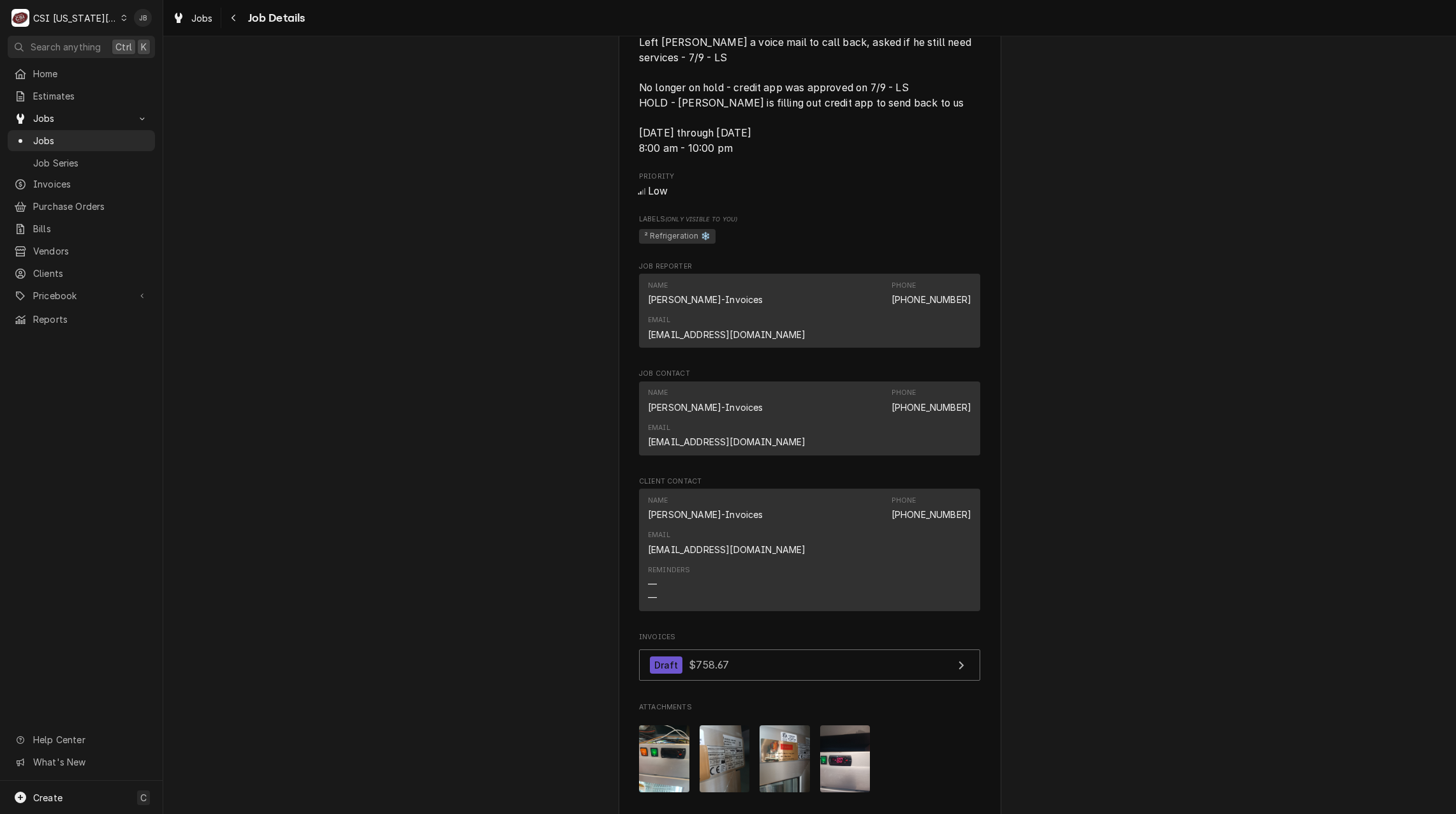
scroll to position [1191, 0]
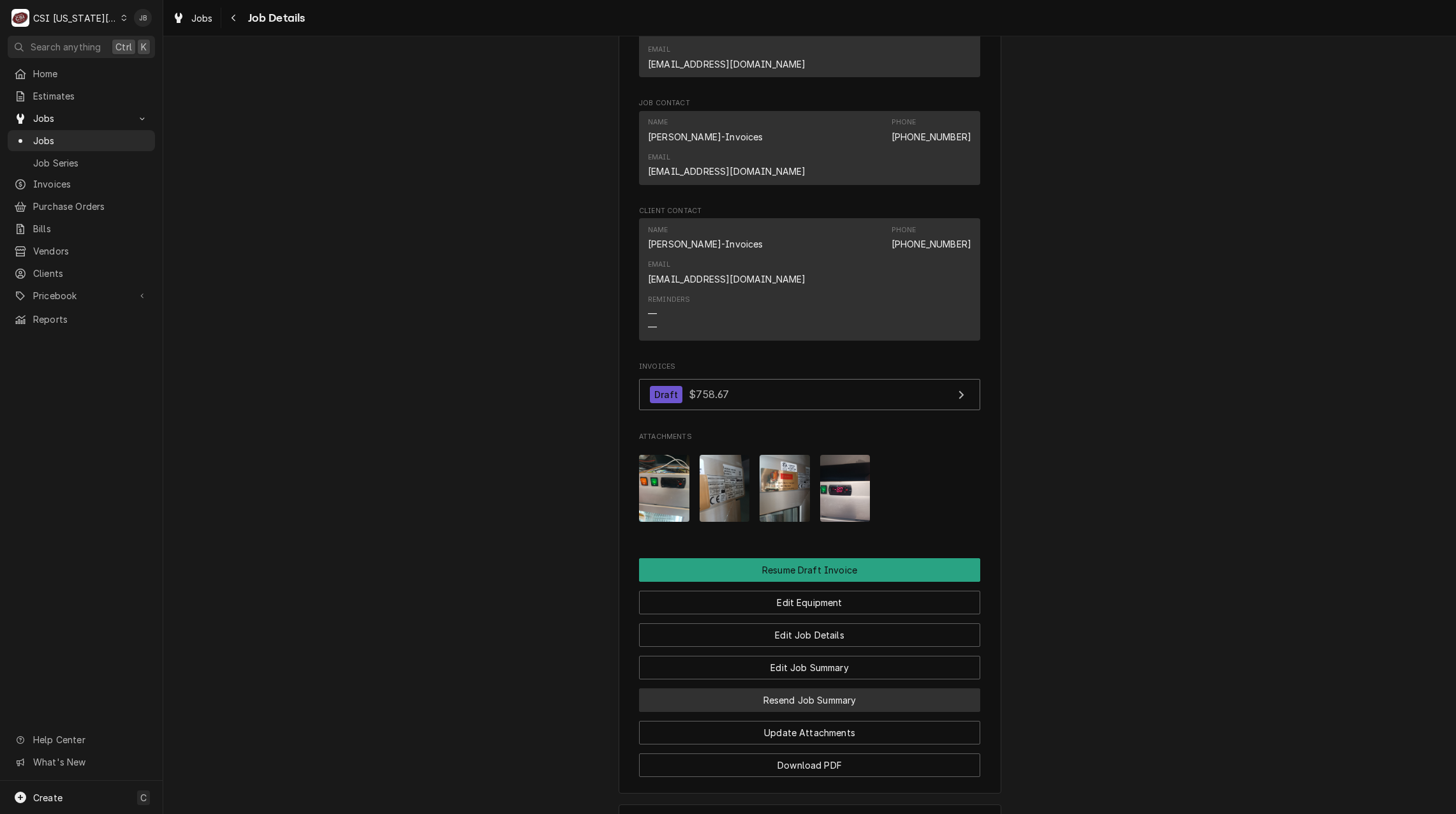
click at [744, 689] on button "Resend Job Summary" at bounding box center [809, 700] width 341 height 23
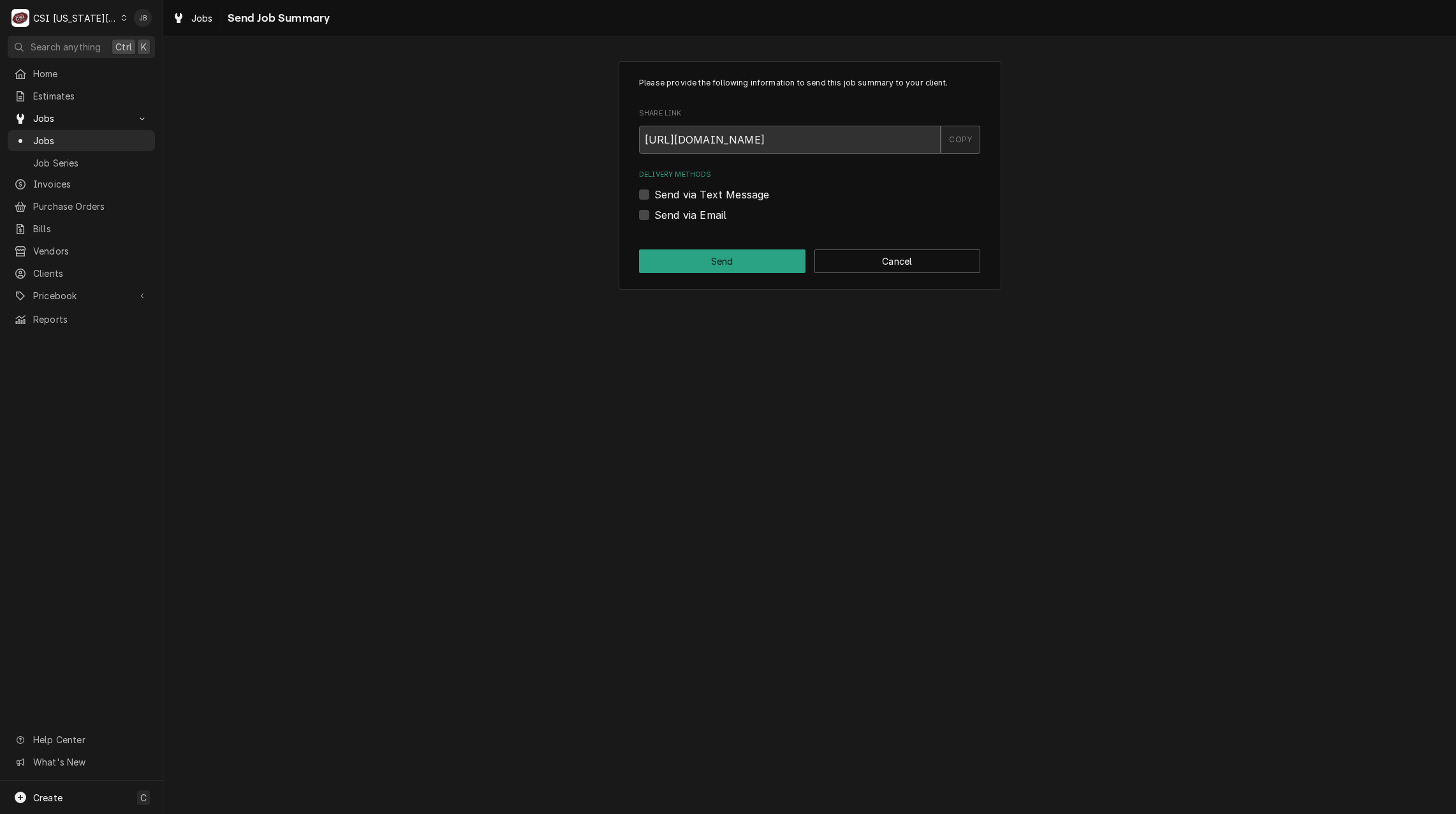
click at [975, 142] on div "COPY" at bounding box center [961, 140] width 40 height 28
click at [899, 261] on button "Cancel" at bounding box center [897, 261] width 166 height 23
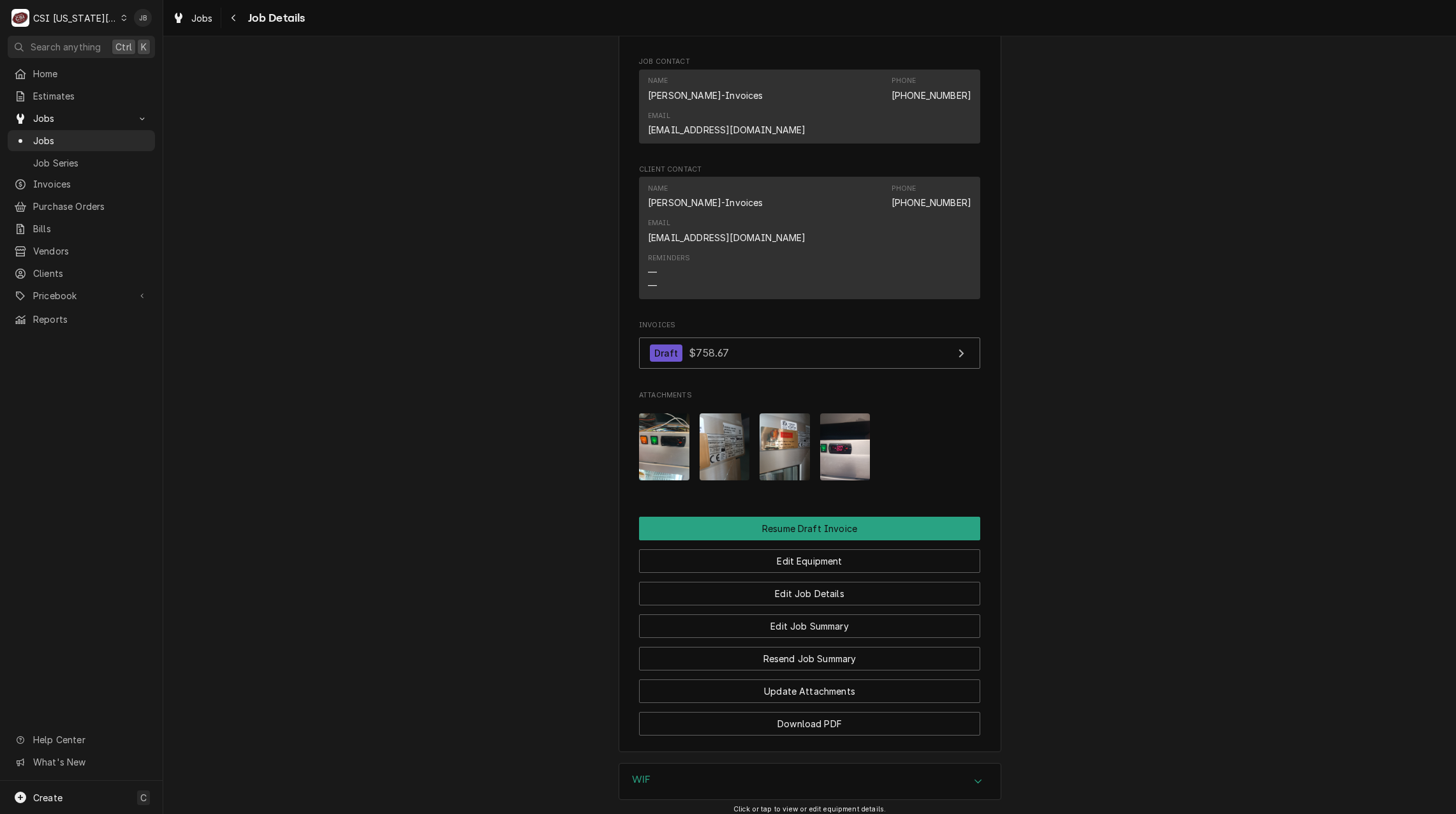
scroll to position [1254, 0]
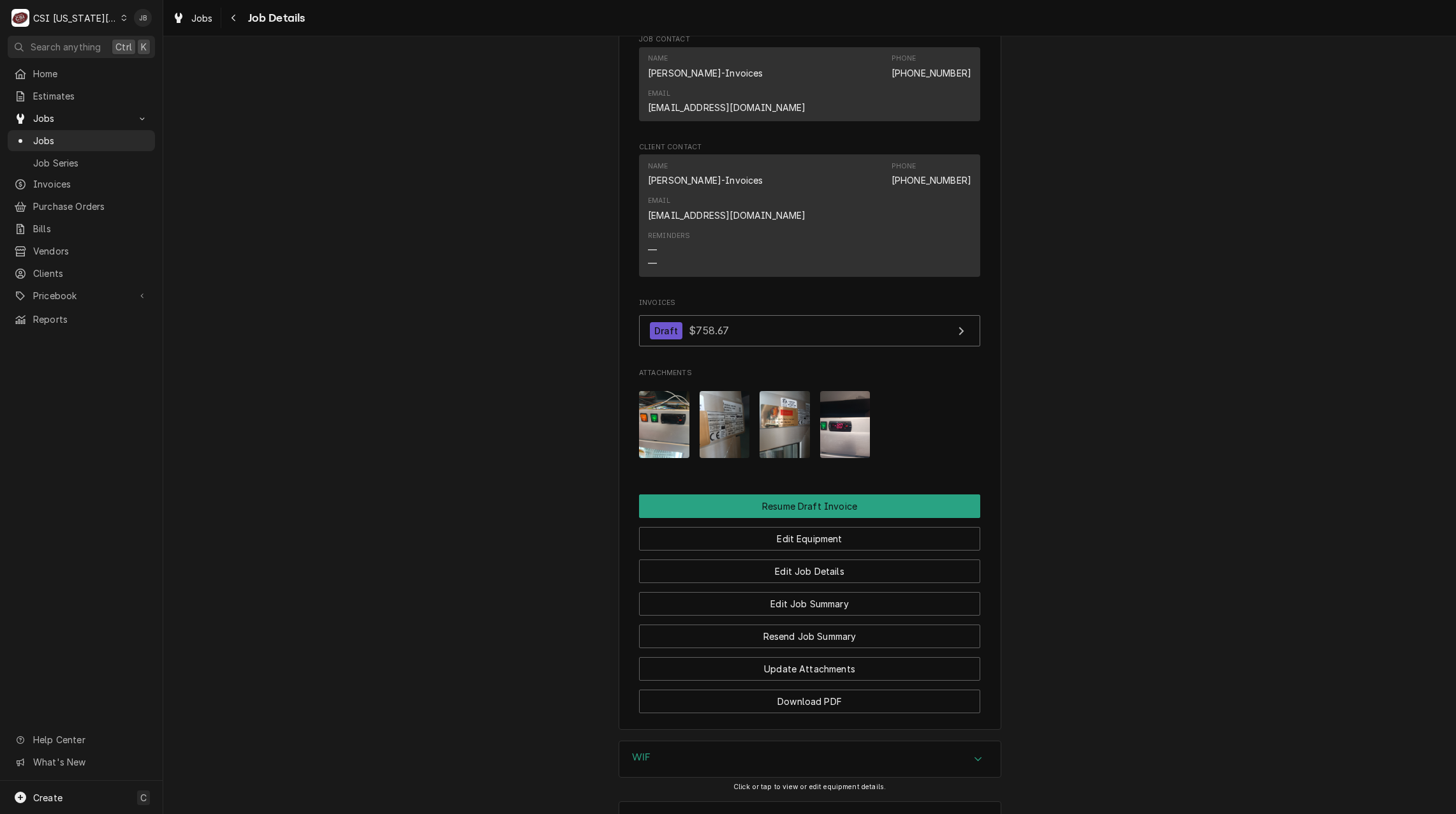
click at [655, 391] on img "Attachments" at bounding box center [664, 424] width 50 height 67
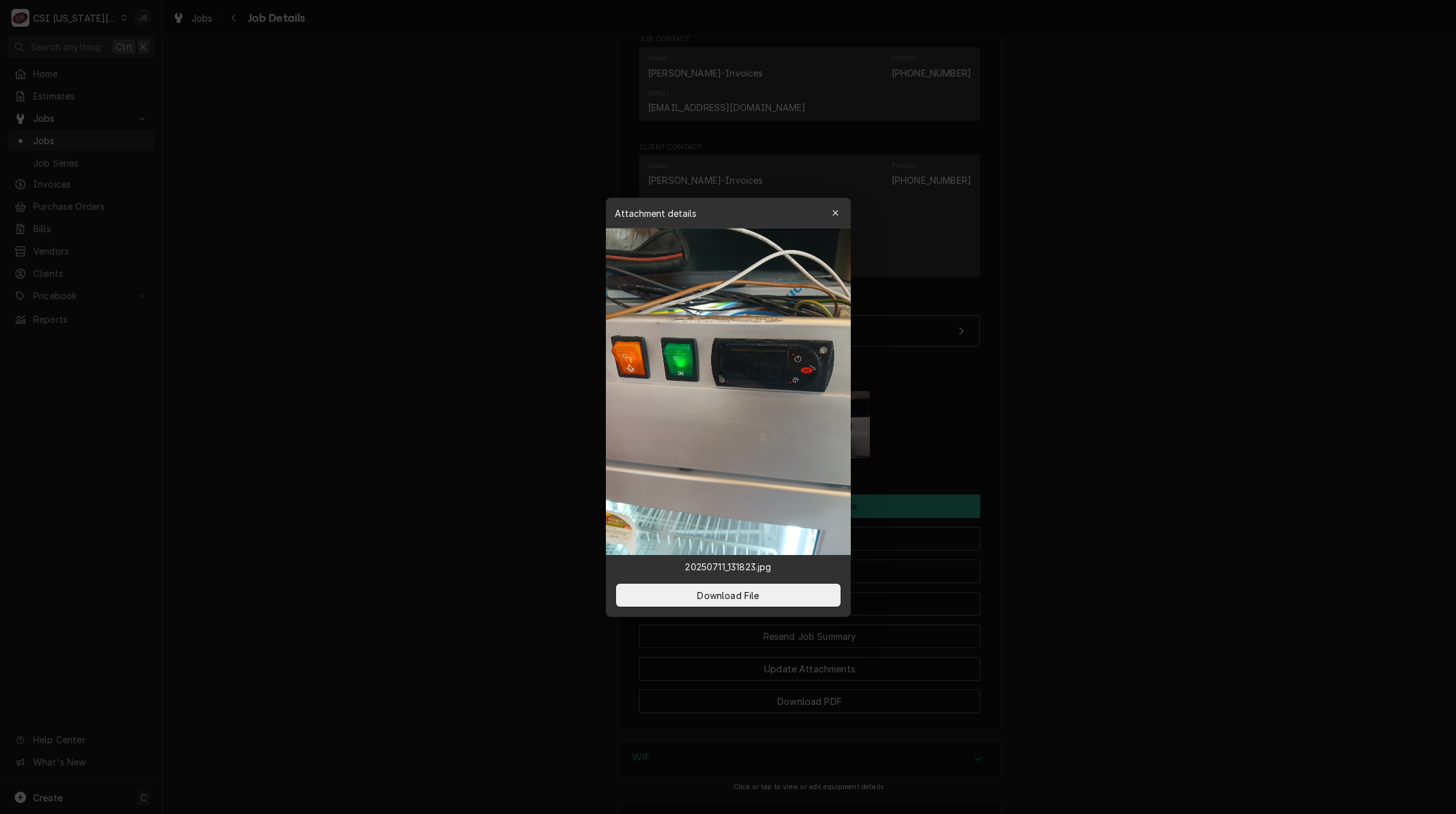
drag, startPoint x: 1056, startPoint y: 358, endPoint x: 958, endPoint y: 358, distance: 98.0
click at [1056, 358] on div at bounding box center [728, 407] width 1456 height 814
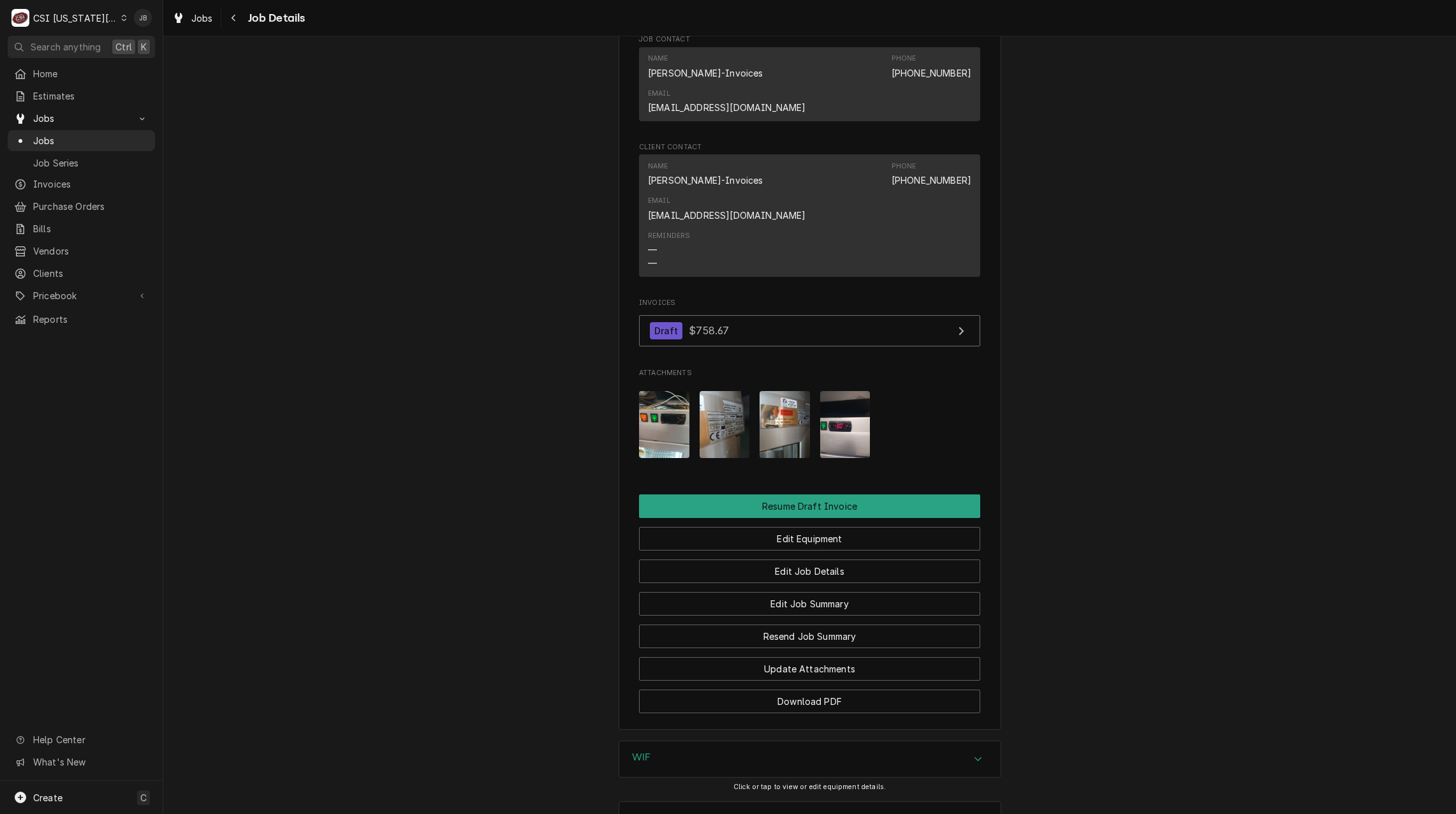
click at [826, 391] on img "Attachments" at bounding box center [845, 424] width 50 height 67
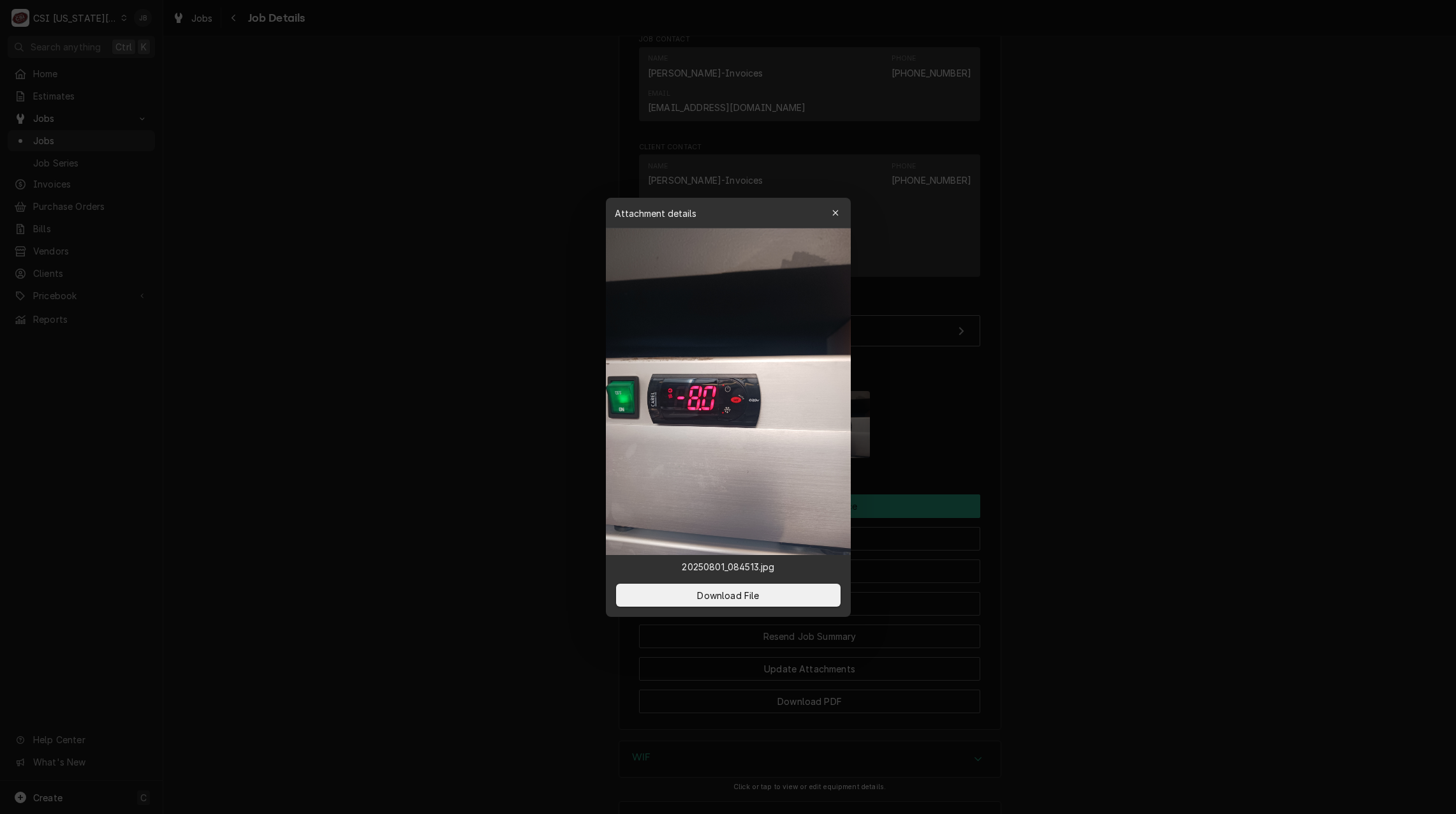
click at [993, 337] on div at bounding box center [728, 407] width 1456 height 814
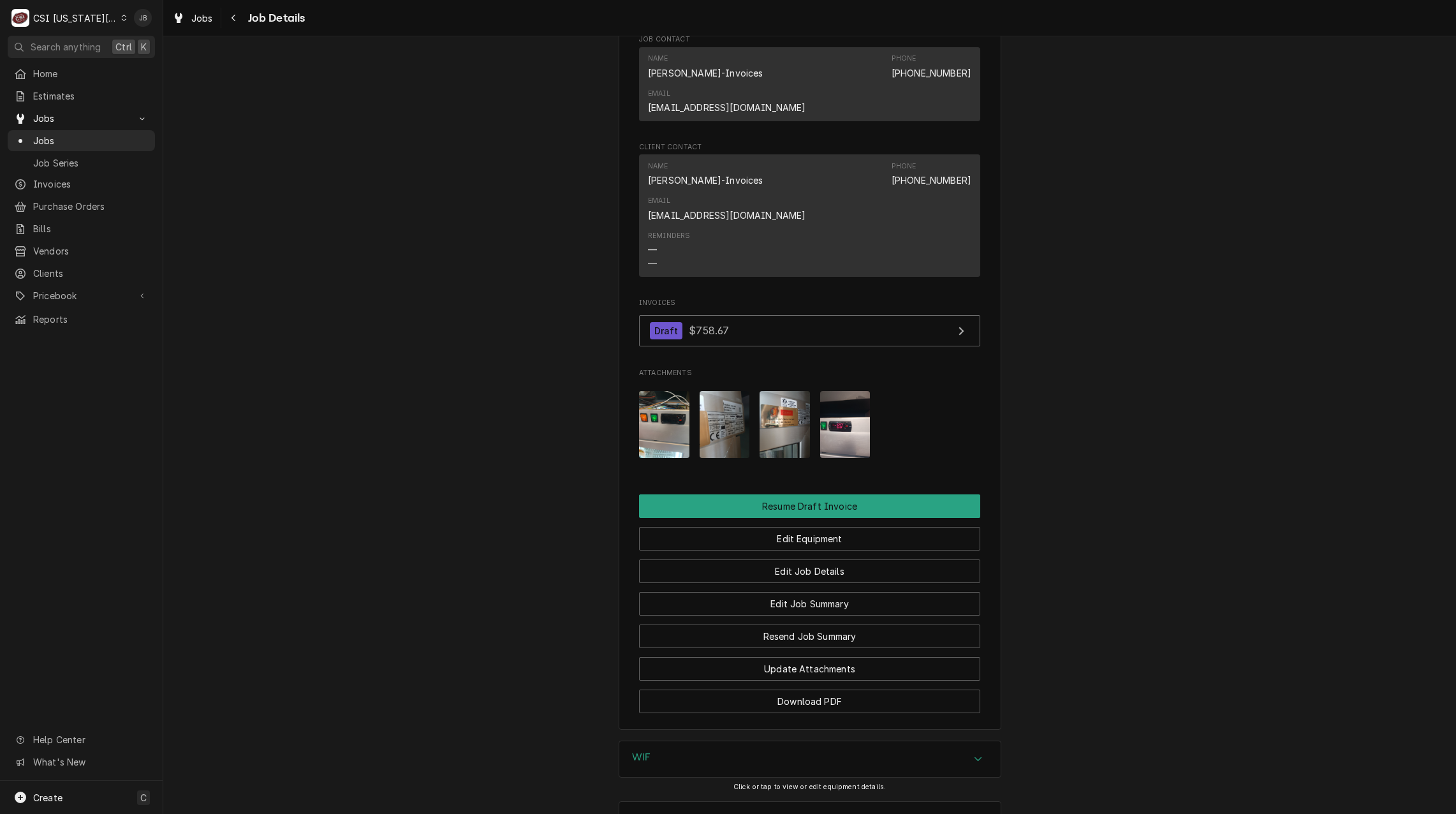
click at [769, 391] on img "Attachments" at bounding box center [784, 424] width 50 height 67
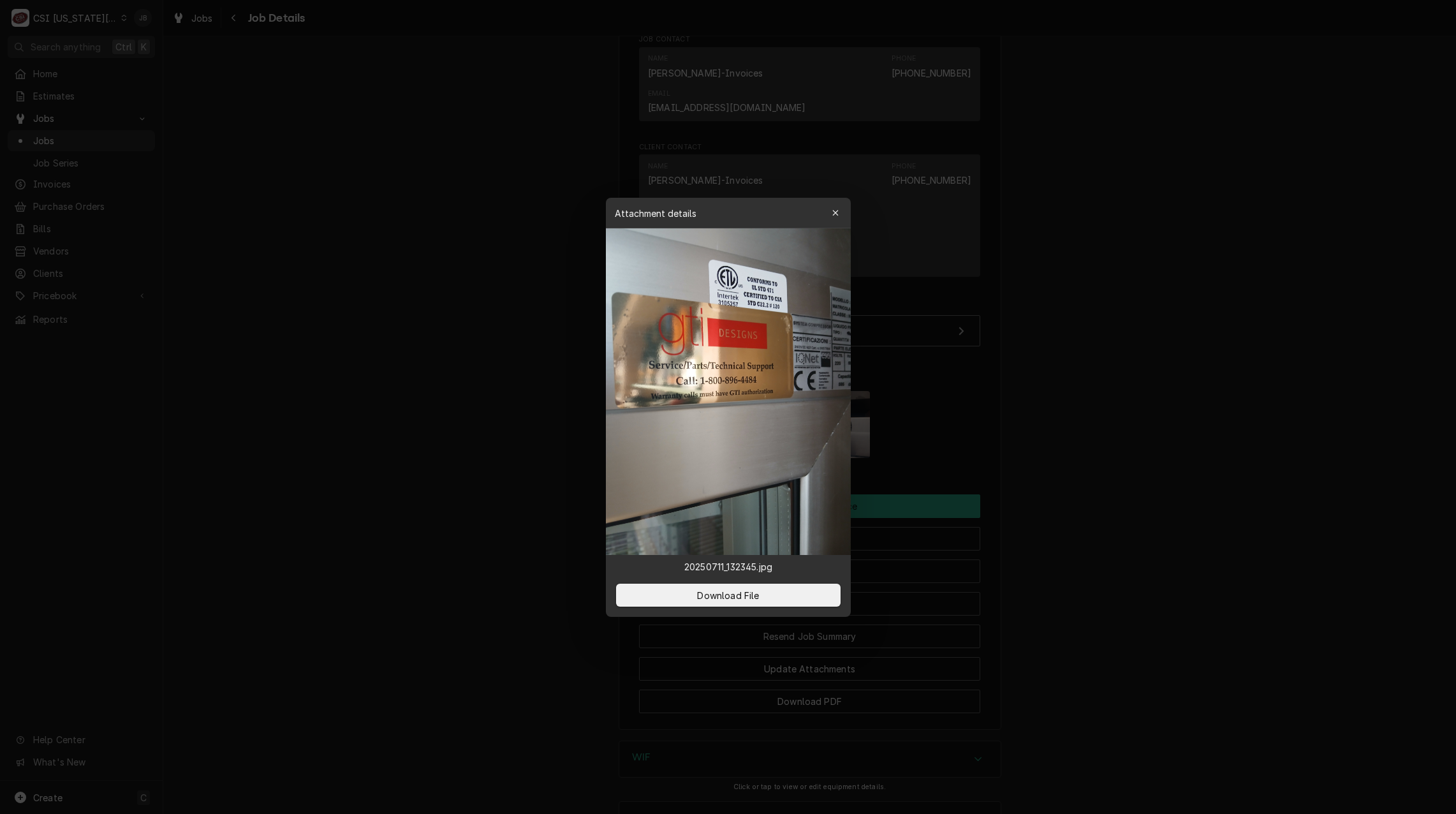
drag, startPoint x: 464, startPoint y: 352, endPoint x: 479, endPoint y: 347, distance: 15.8
click at [465, 351] on div at bounding box center [728, 407] width 1456 height 814
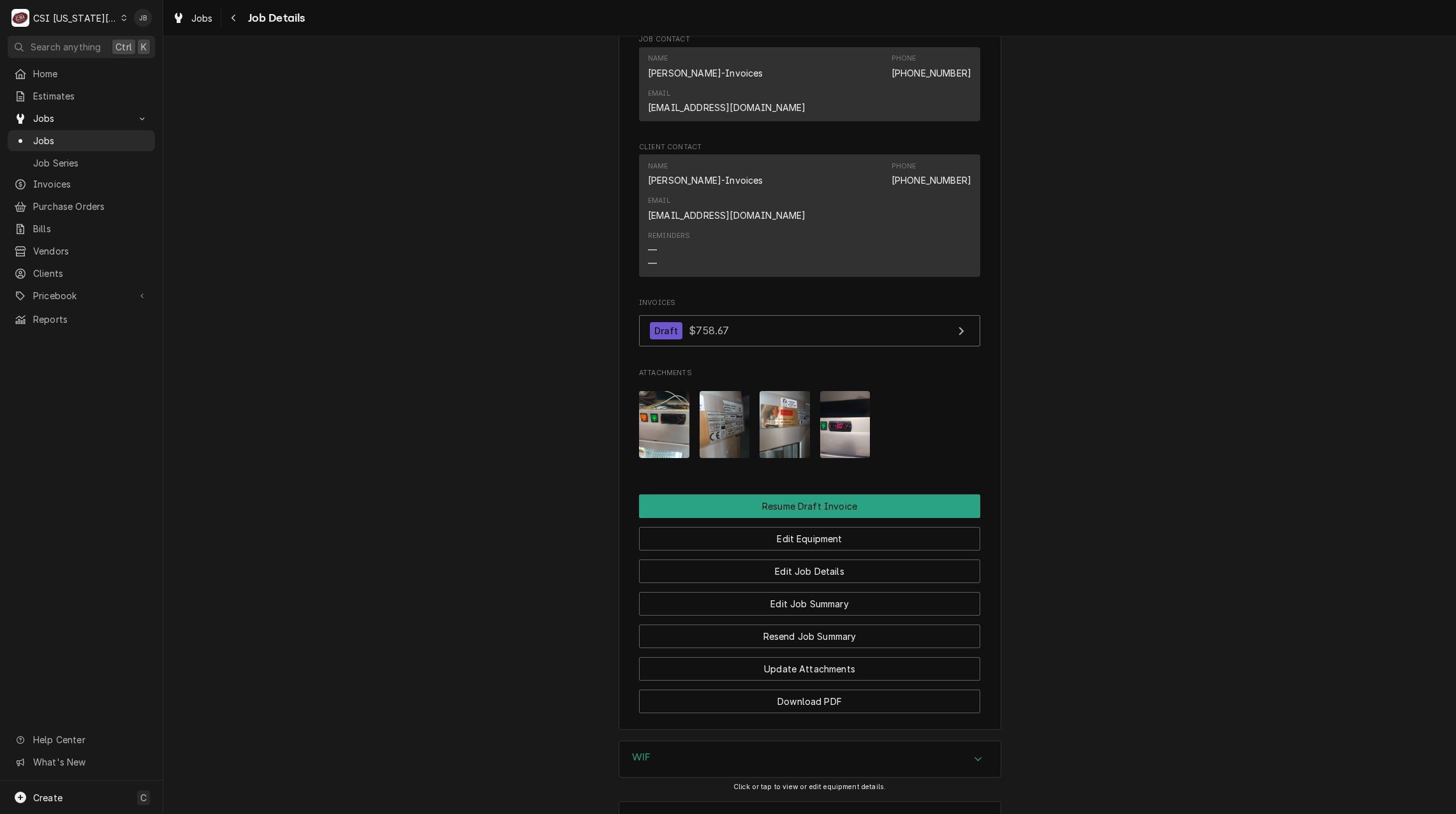
click at [707, 391] on img "Attachments" at bounding box center [724, 424] width 50 height 67
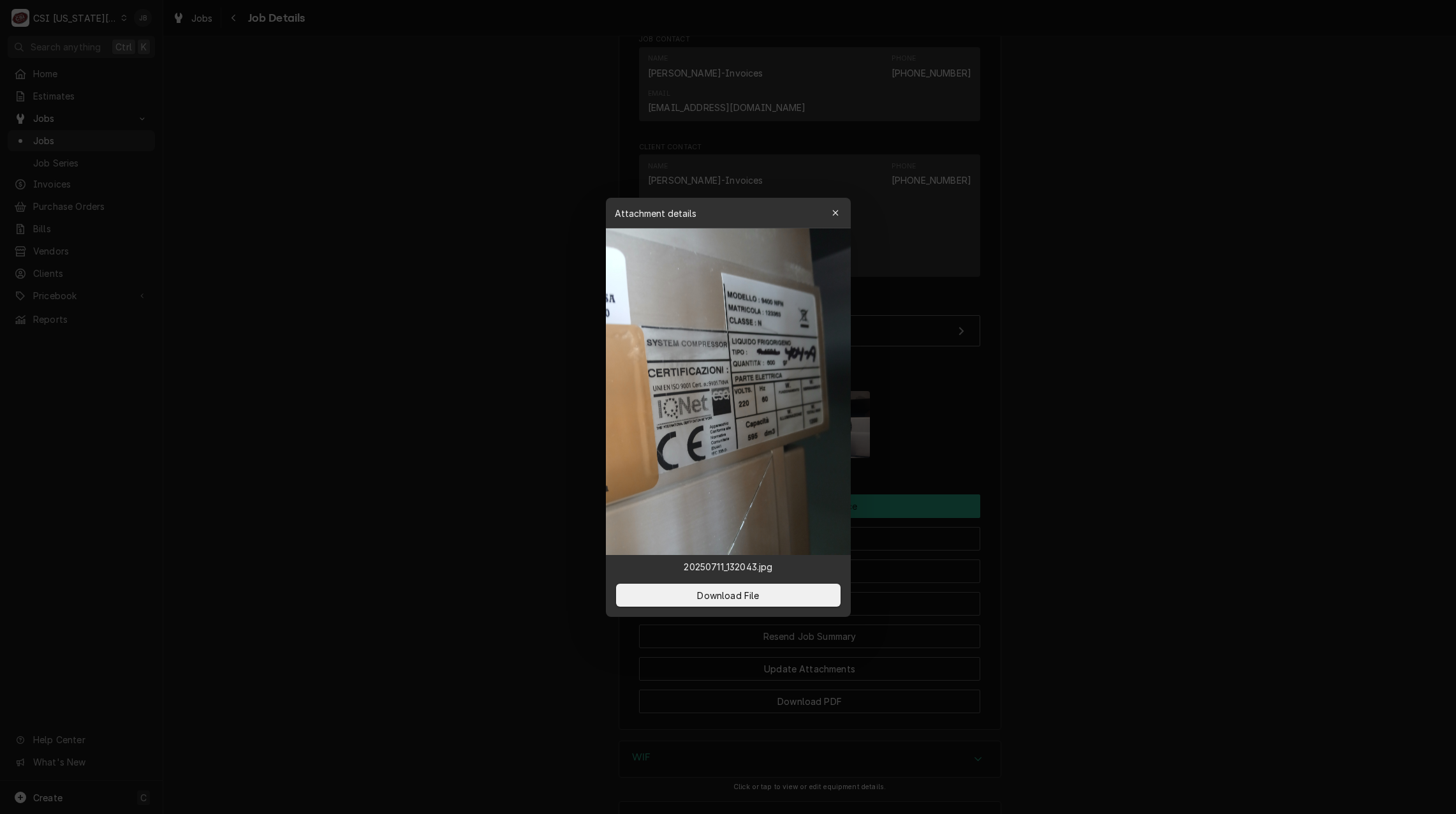
drag, startPoint x: 1066, startPoint y: 345, endPoint x: 915, endPoint y: 345, distance: 151.0
click at [1066, 345] on div at bounding box center [728, 407] width 1456 height 814
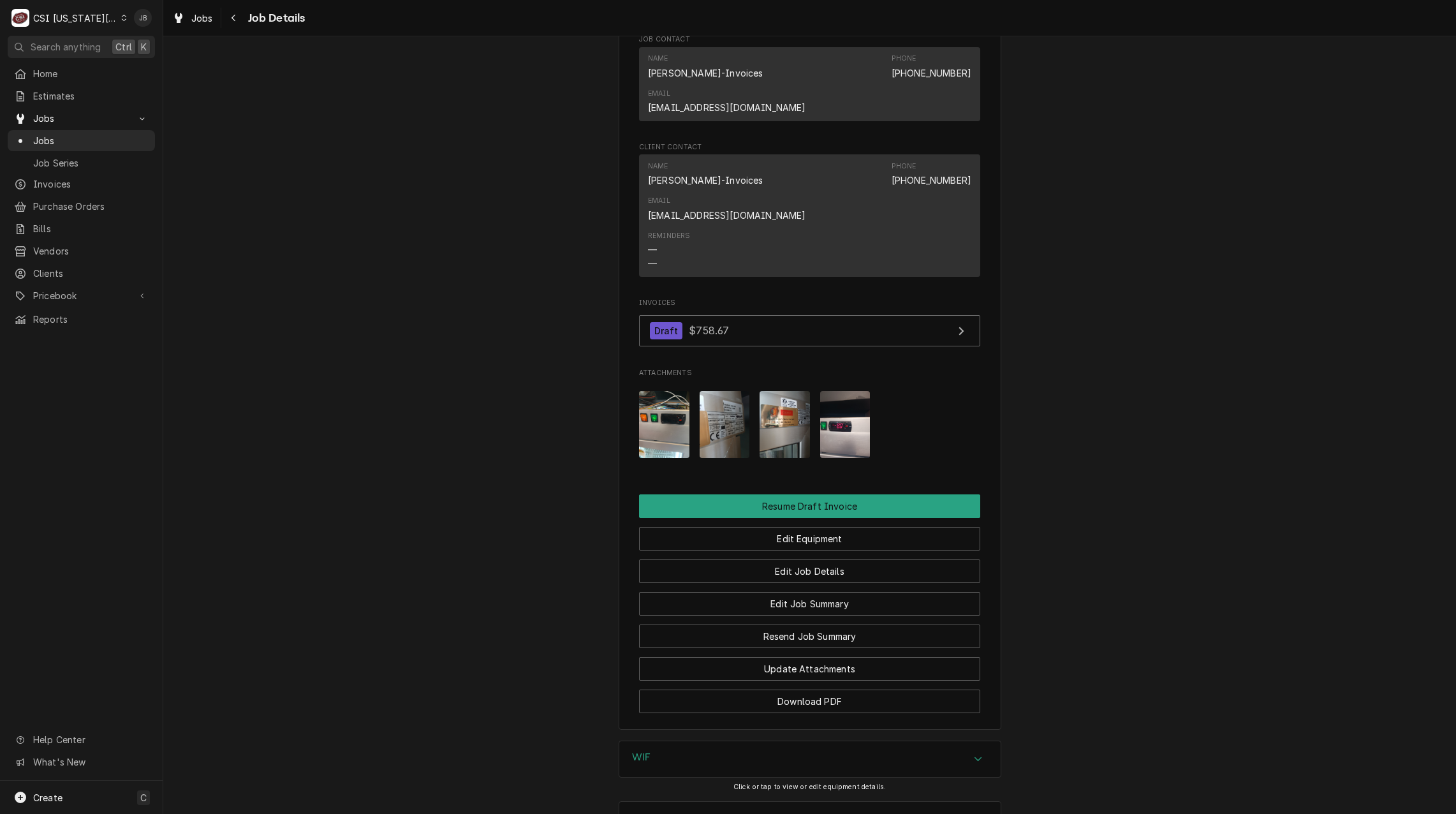
click at [769, 391] on img "Attachments" at bounding box center [784, 424] width 50 height 67
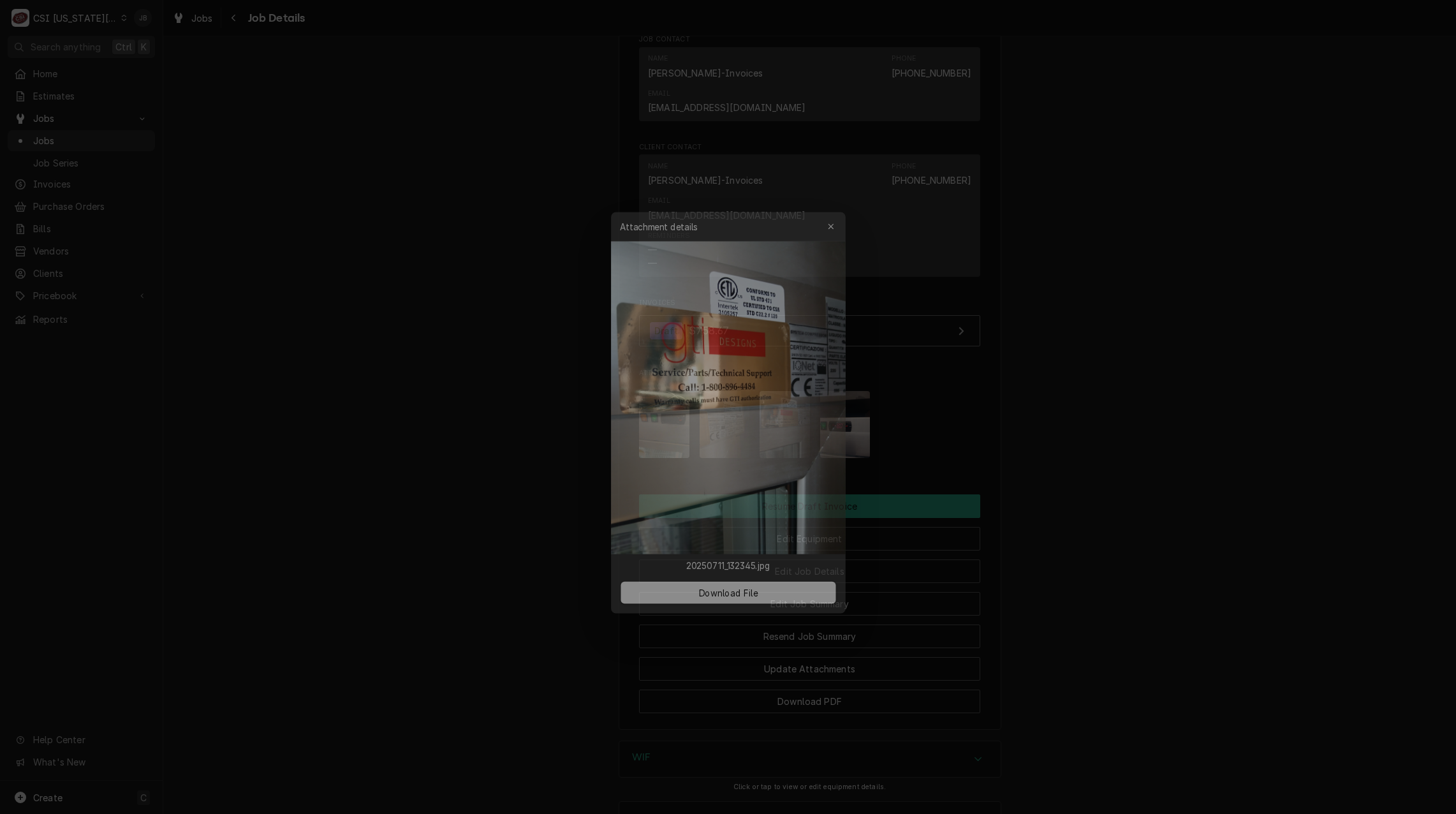
click at [1045, 305] on div at bounding box center [728, 407] width 1456 height 814
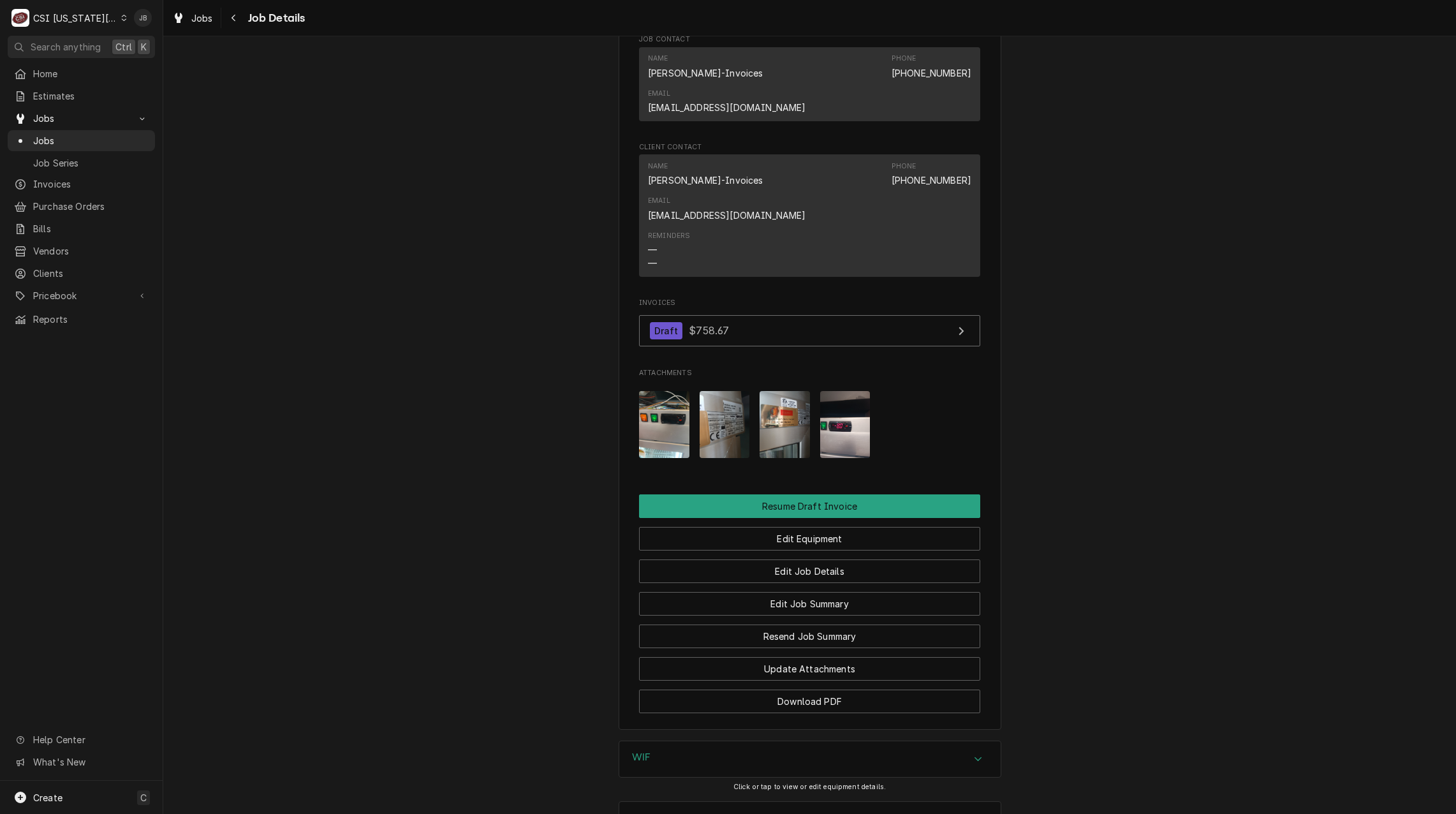
click at [850, 391] on img "Attachments" at bounding box center [845, 424] width 50 height 67
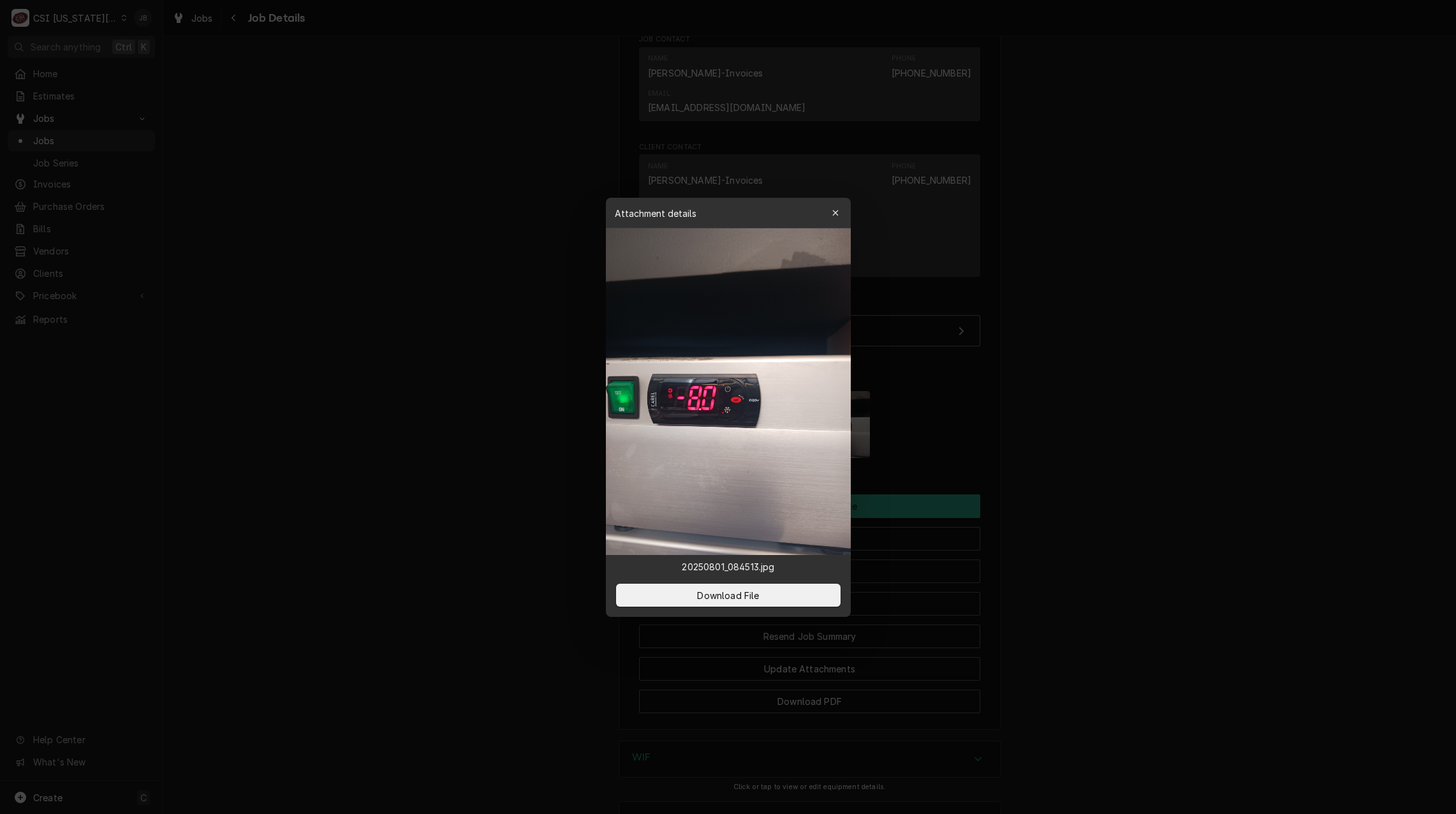
click at [1085, 368] on div at bounding box center [728, 407] width 1456 height 814
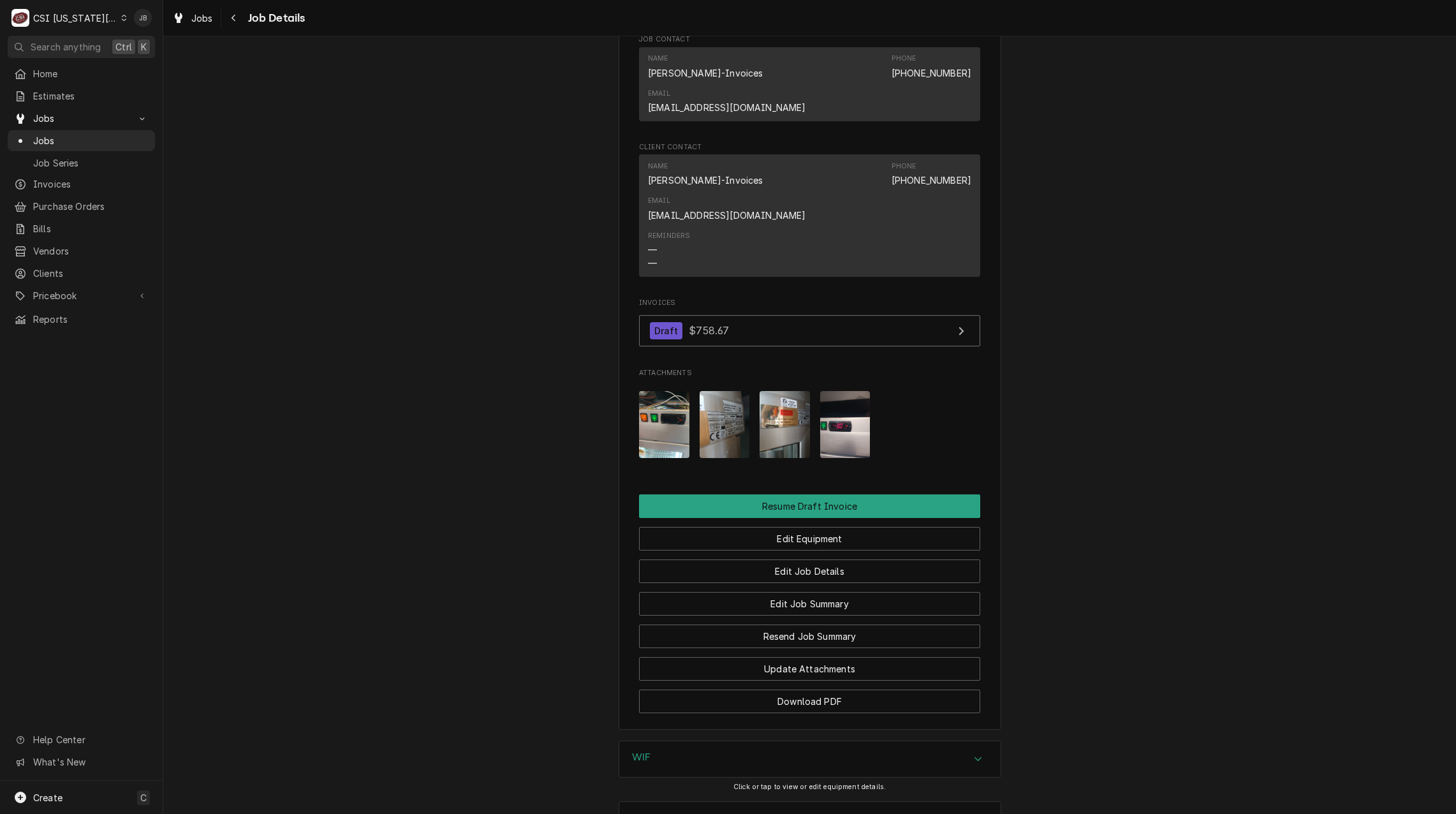
click at [662, 742] on div "WIF" at bounding box center [810, 759] width 381 height 36
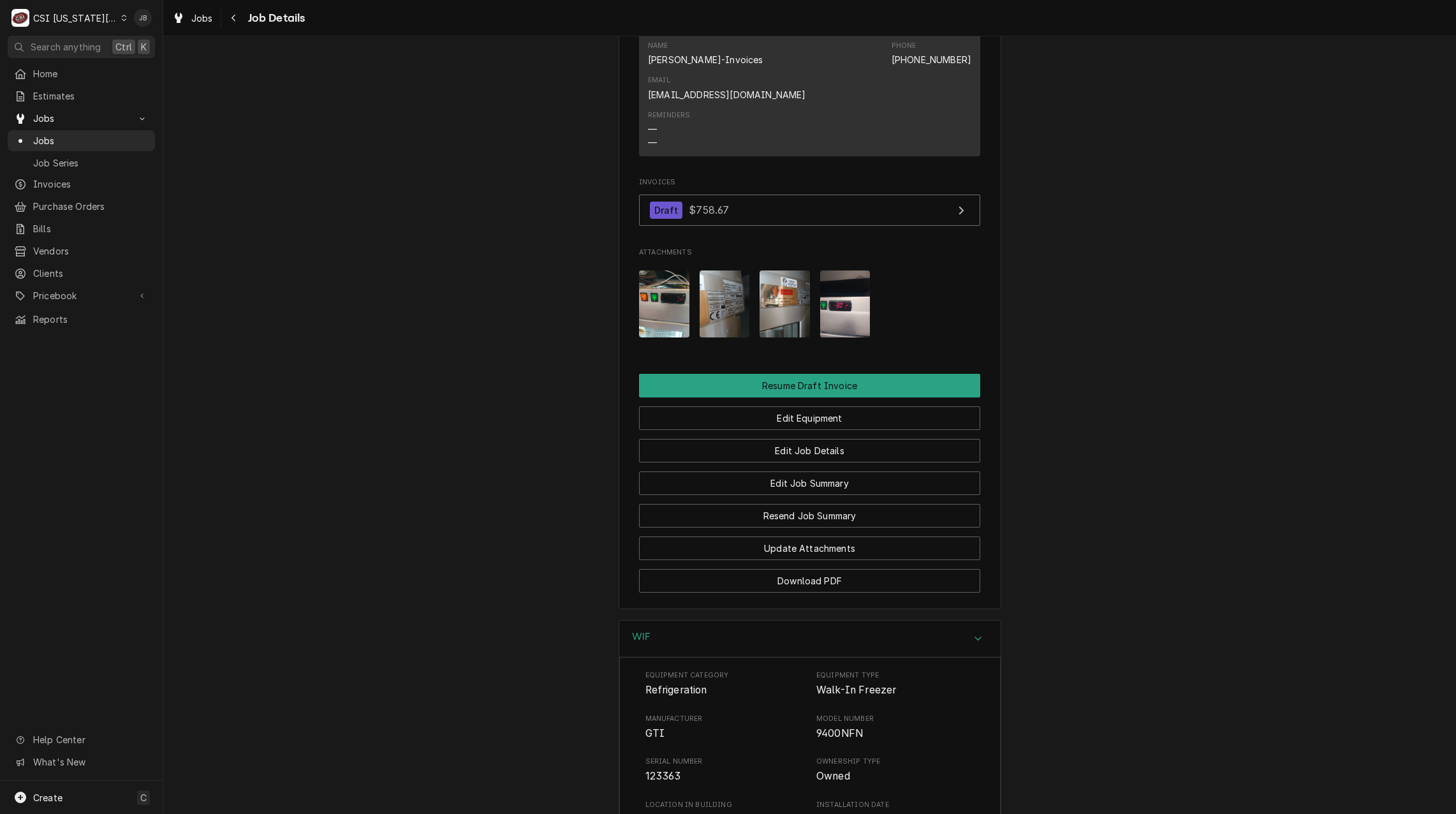
scroll to position [1509, 0]
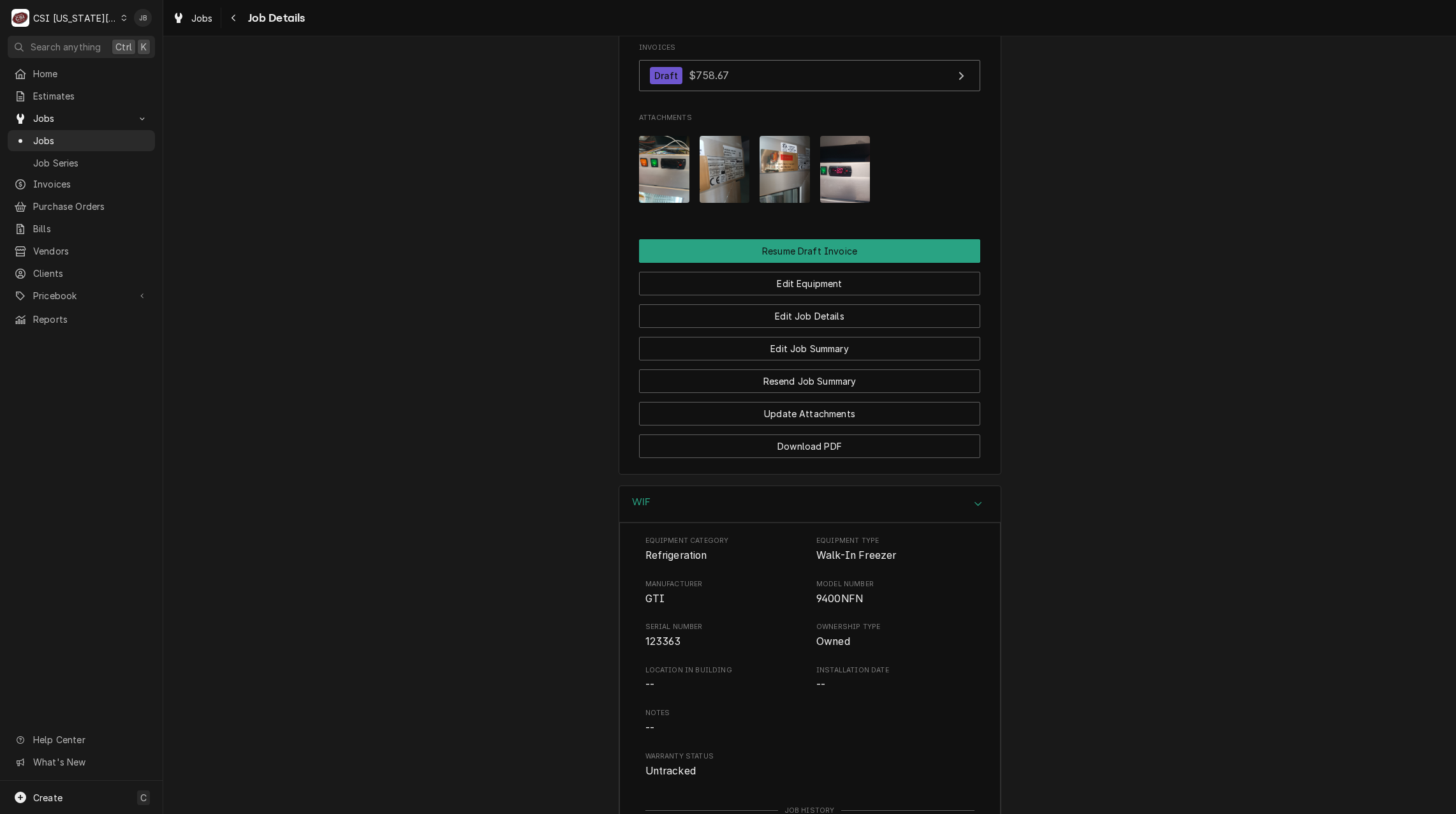
click at [711, 486] on div "WIF" at bounding box center [810, 505] width 381 height 37
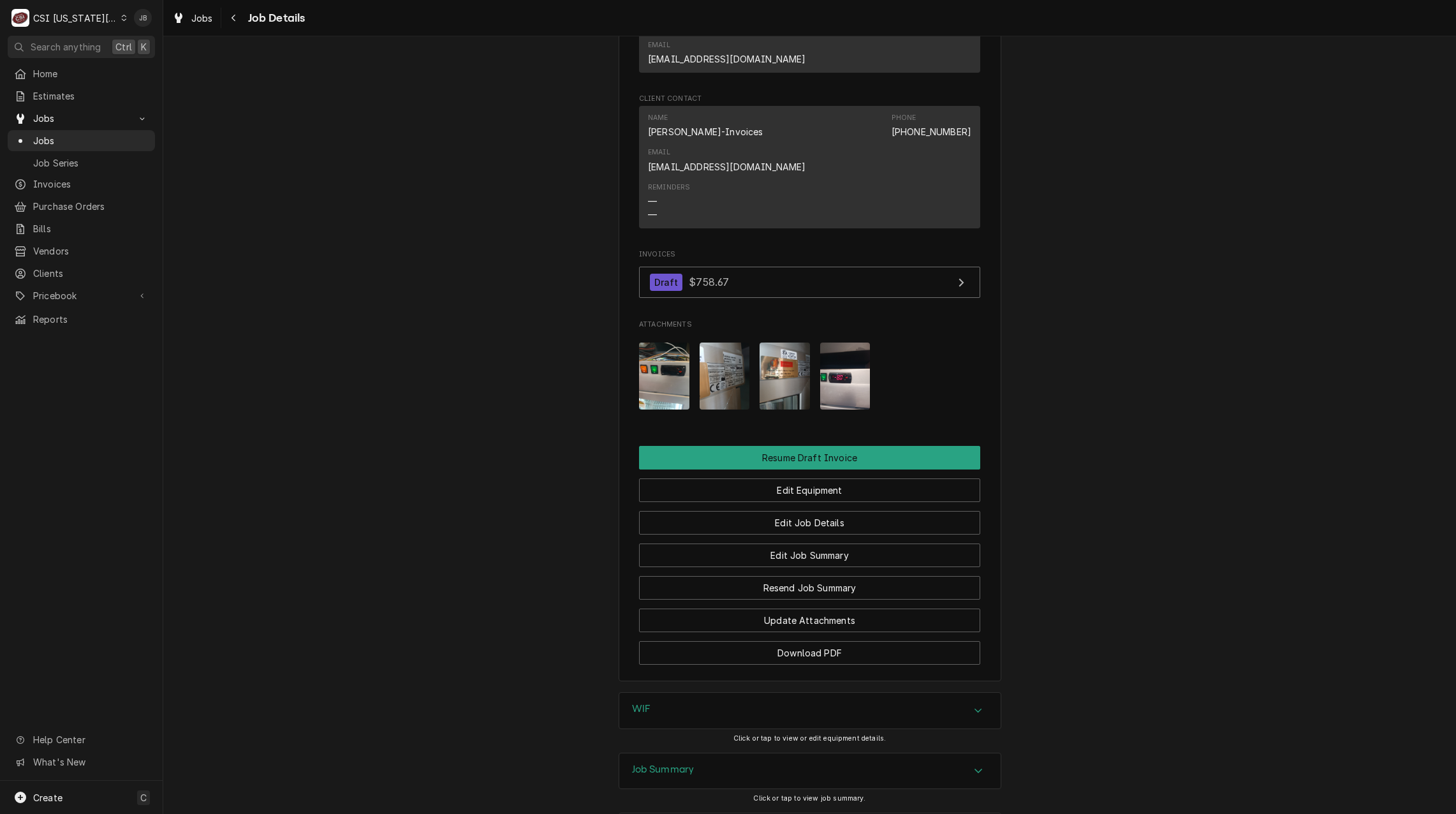
scroll to position [1318, 0]
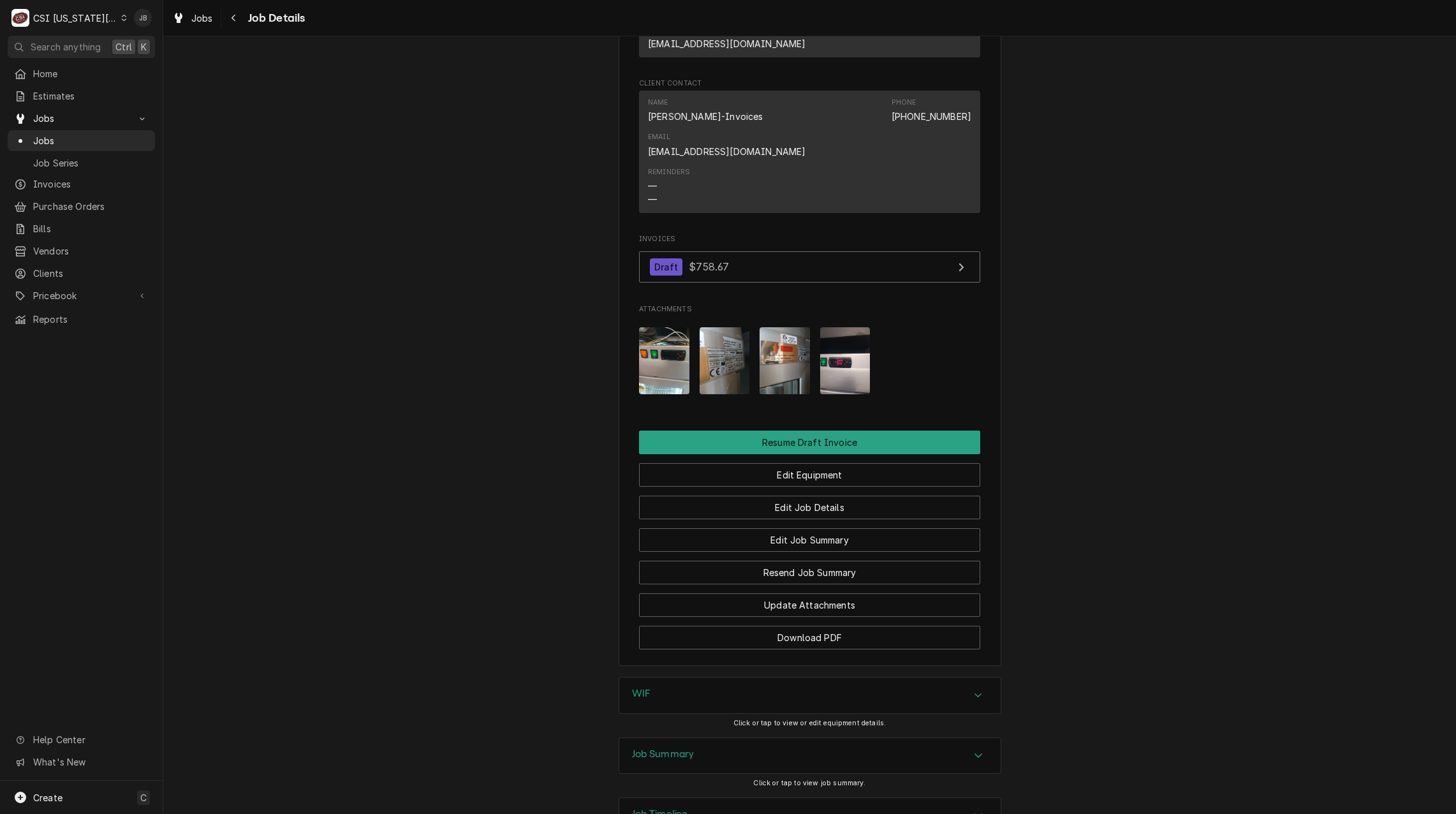
click at [708, 678] on div "WIF" at bounding box center [810, 695] width 381 height 36
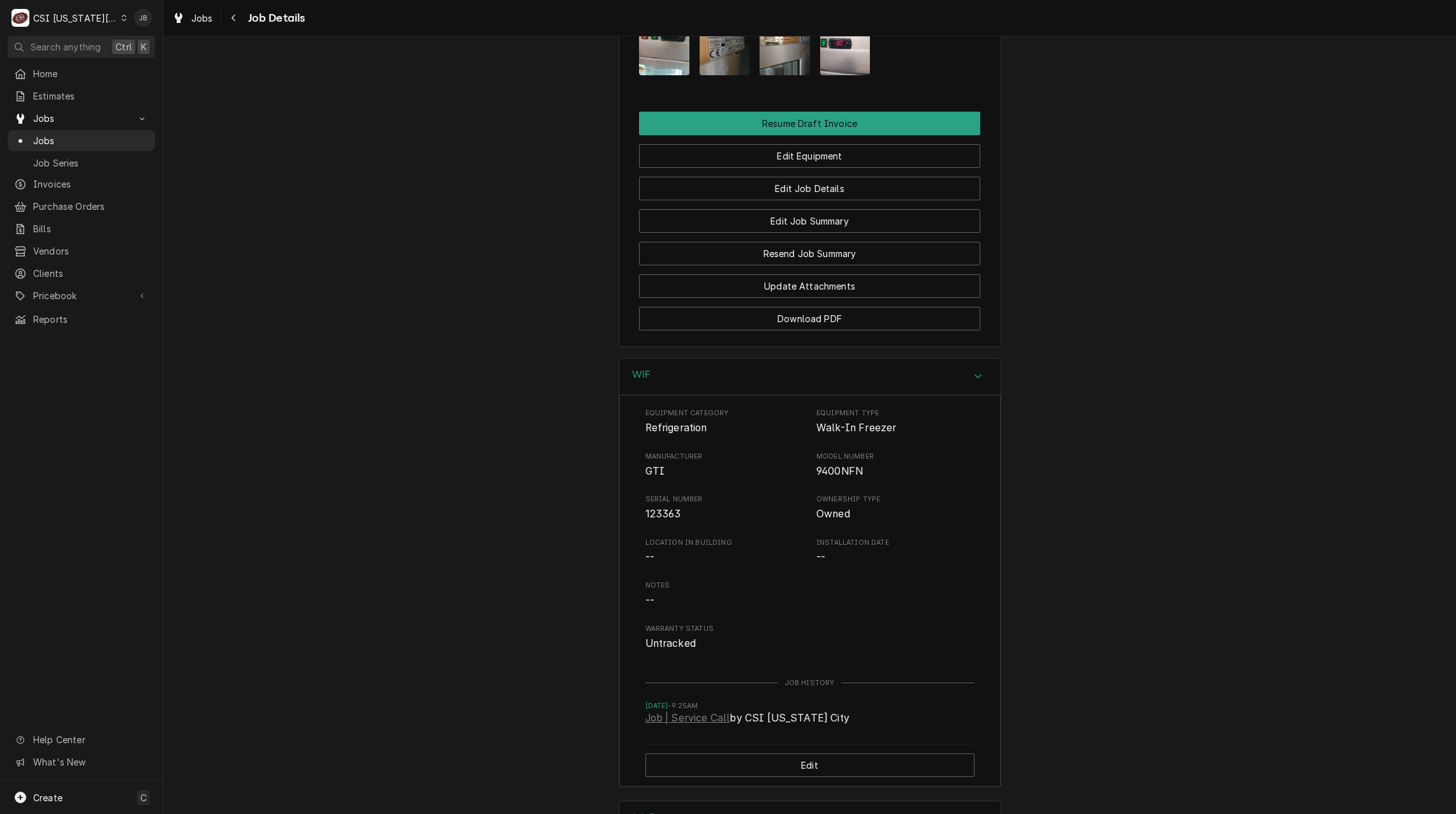
scroll to position [1700, 0]
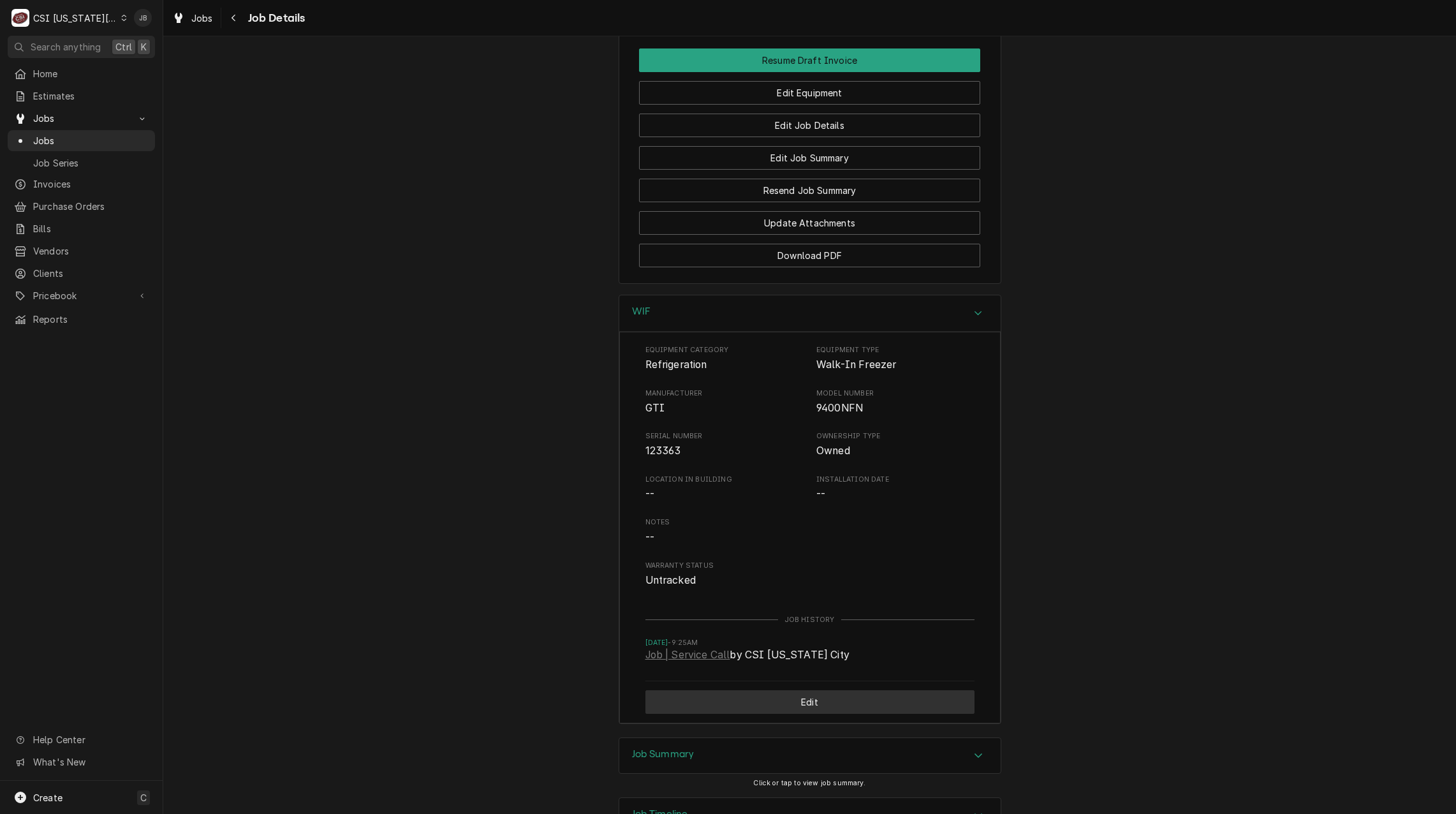
click at [759, 691] on button "Edit" at bounding box center [810, 702] width 329 height 23
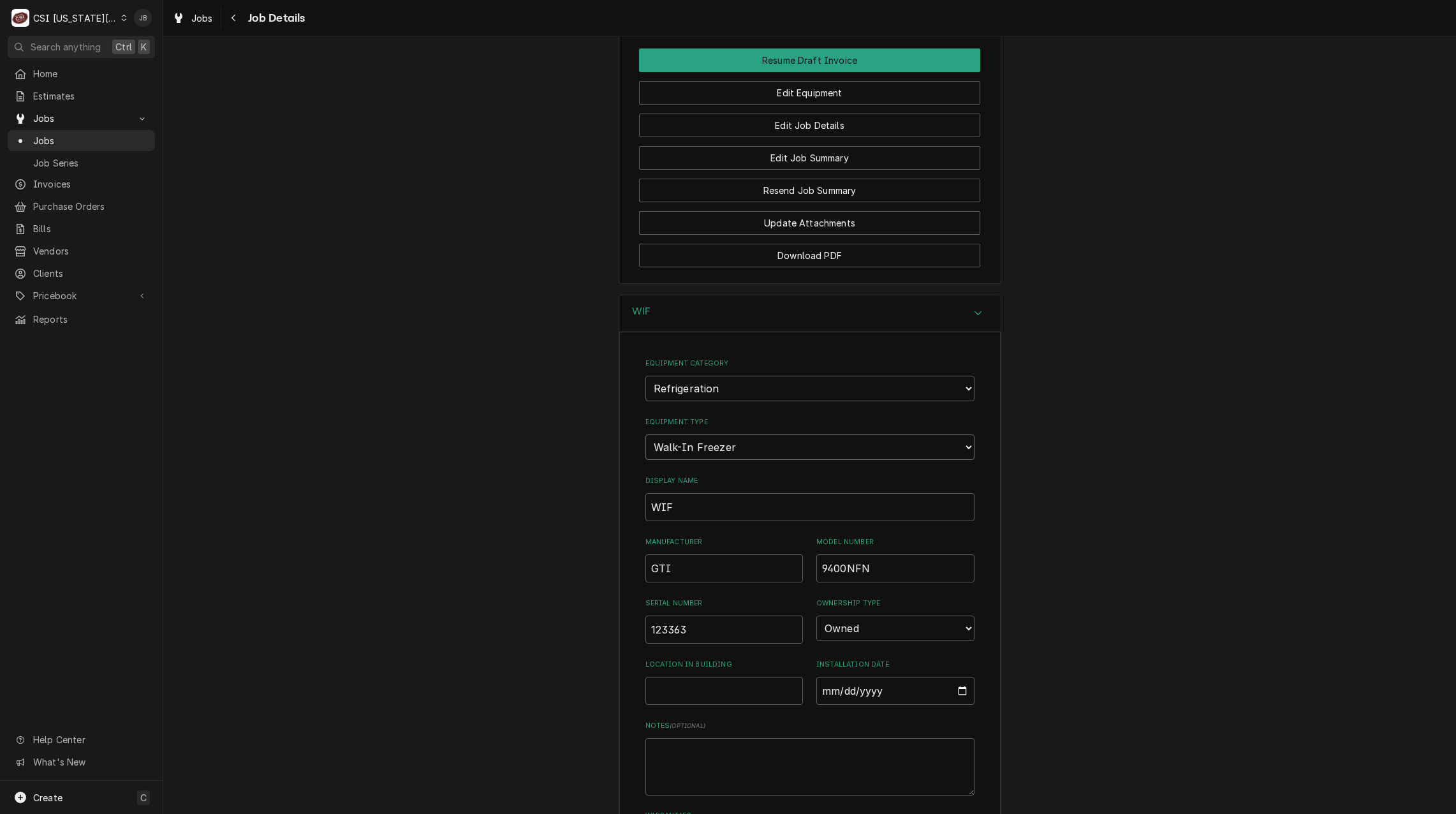
click at [690, 435] on select "Choose equipment type... Bar Refrigeration Blast Chiller Chef Base Freezer Chef…" at bounding box center [810, 447] width 329 height 25
select select "70"
click at [645, 435] on select "Choose equipment type... Bar Refrigeration Blast Chiller Chef Base Freezer Chef…" at bounding box center [810, 447] width 329 height 25
click at [653, 493] on input "WIF" at bounding box center [810, 507] width 329 height 28
type input "RIF"
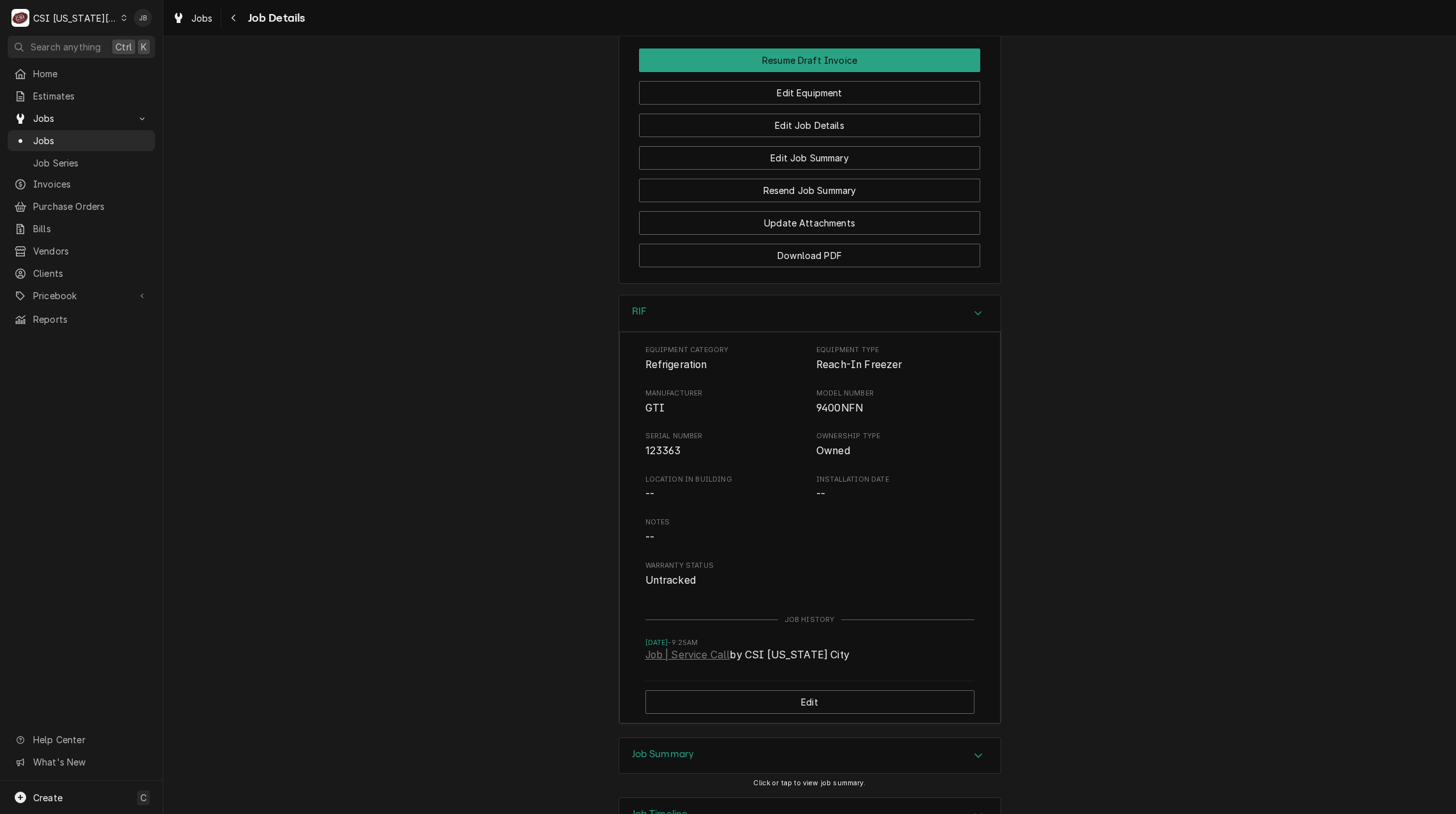
click at [692, 798] on div "Job Timeline" at bounding box center [810, 816] width 381 height 36
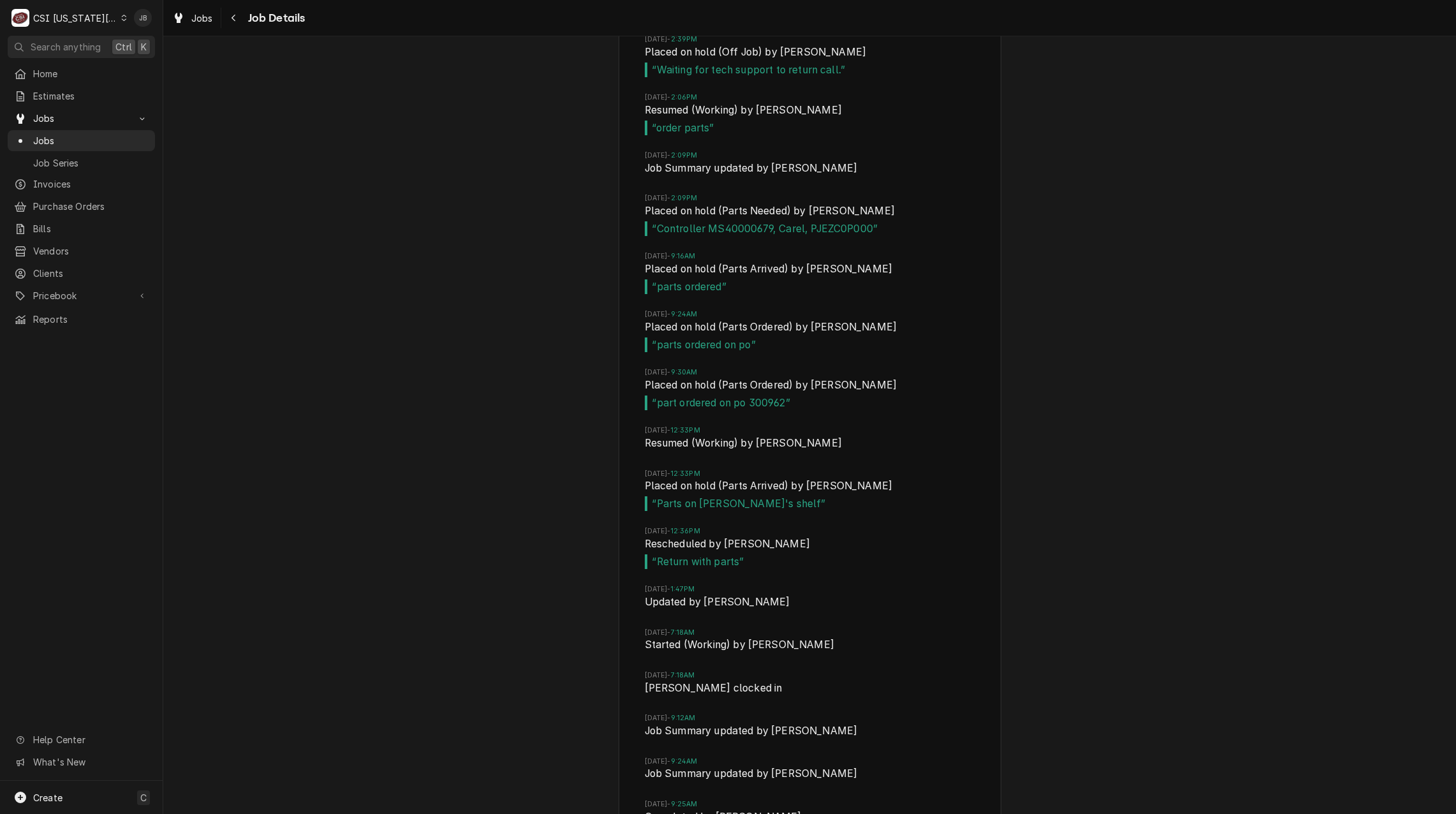
scroll to position [2984, 0]
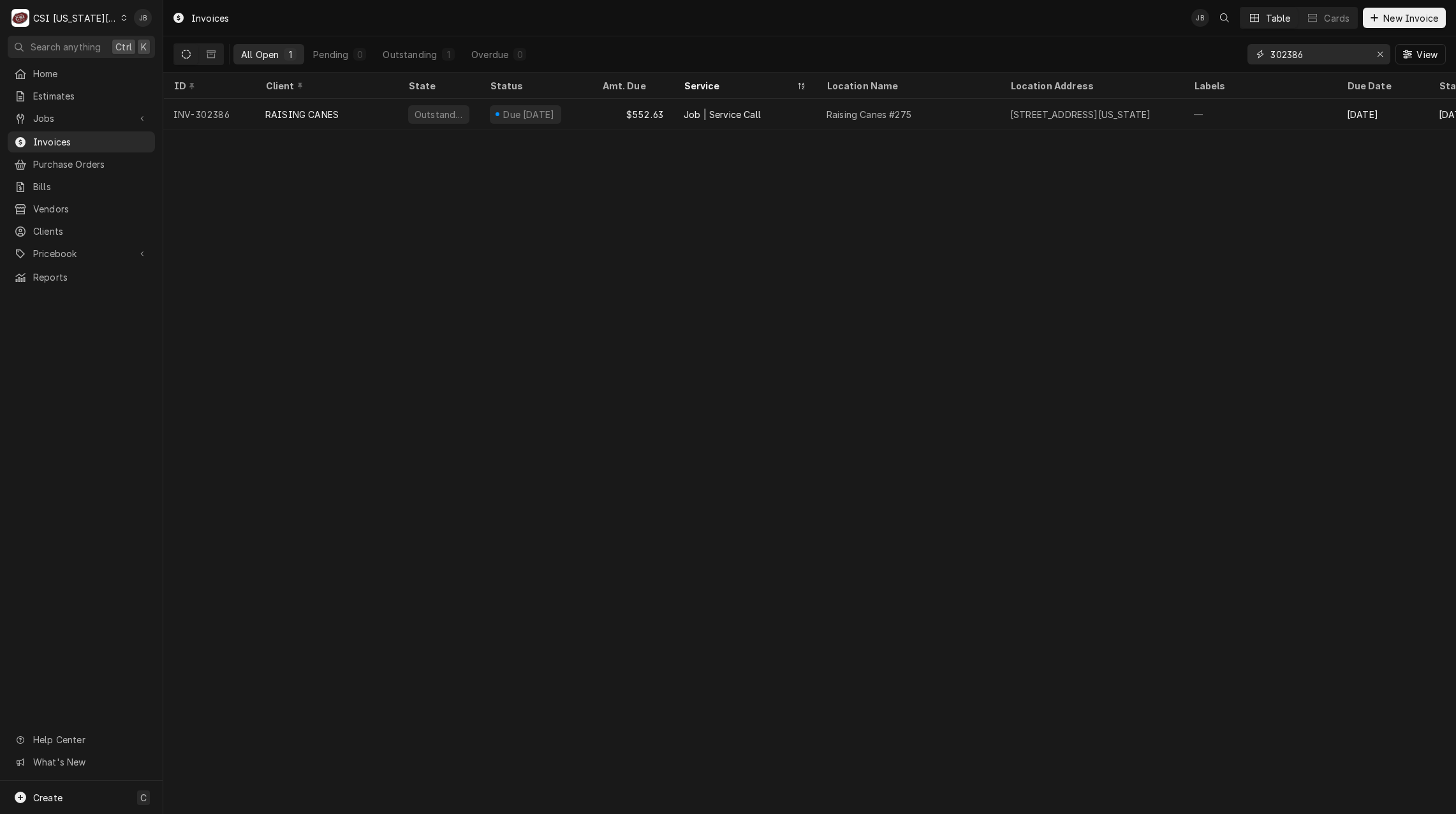
click at [1329, 46] on input "302386" at bounding box center [1318, 54] width 96 height 20
type input "3"
type input "302462"
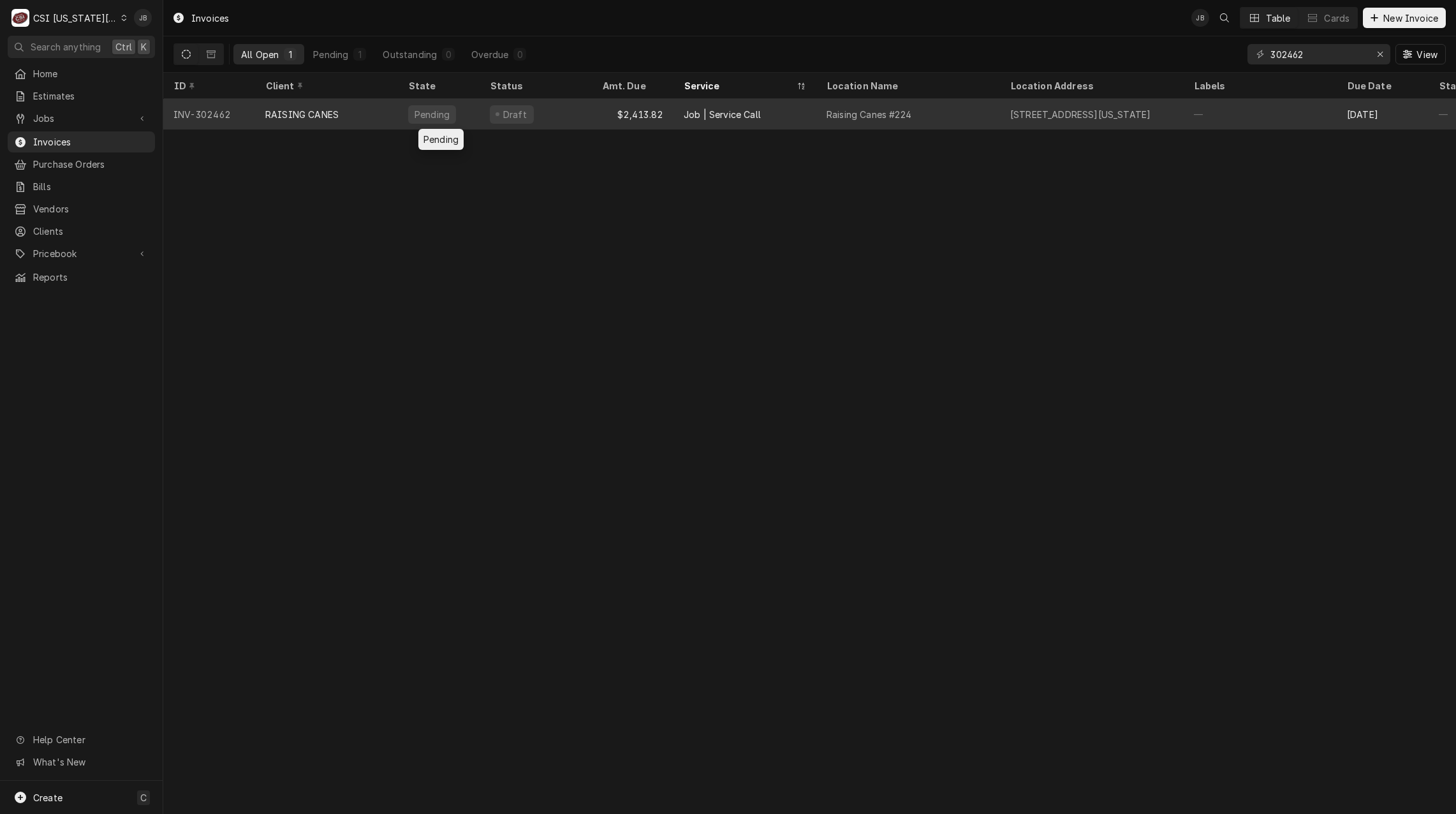
click at [471, 117] on div "Pending" at bounding box center [439, 114] width 82 height 31
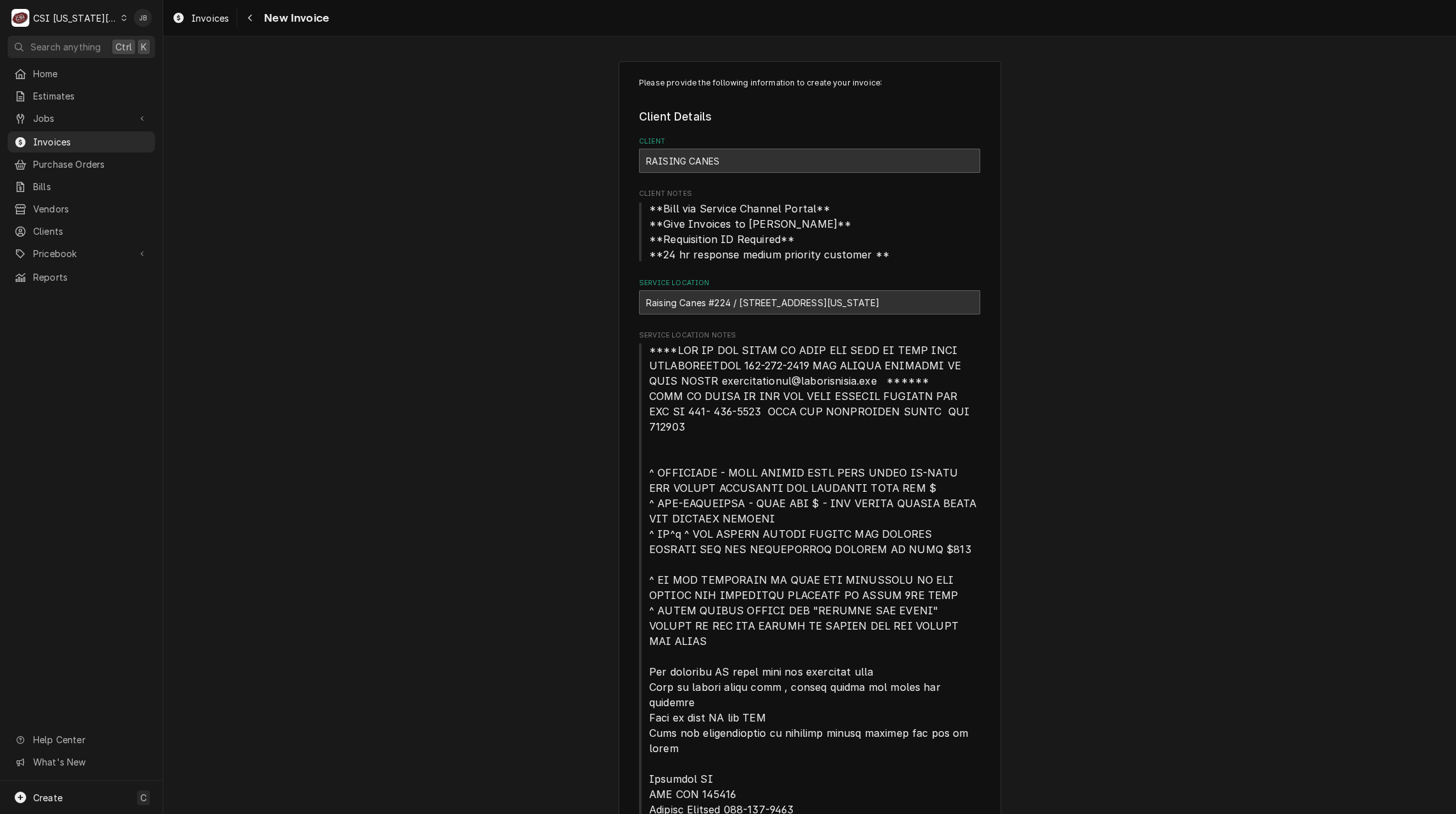
drag, startPoint x: 481, startPoint y: 226, endPoint x: 490, endPoint y: 218, distance: 12.0
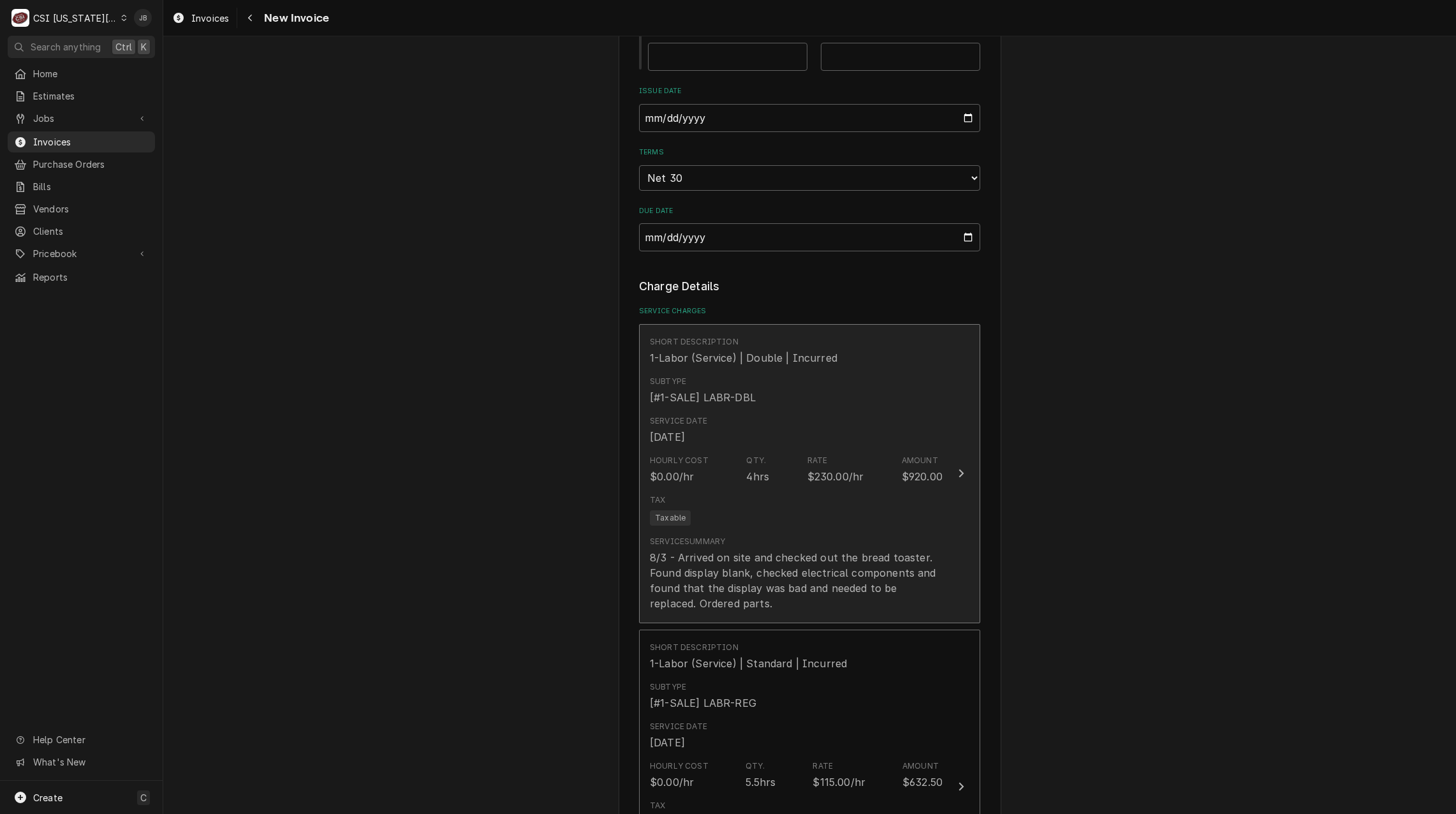
scroll to position [1595, 0]
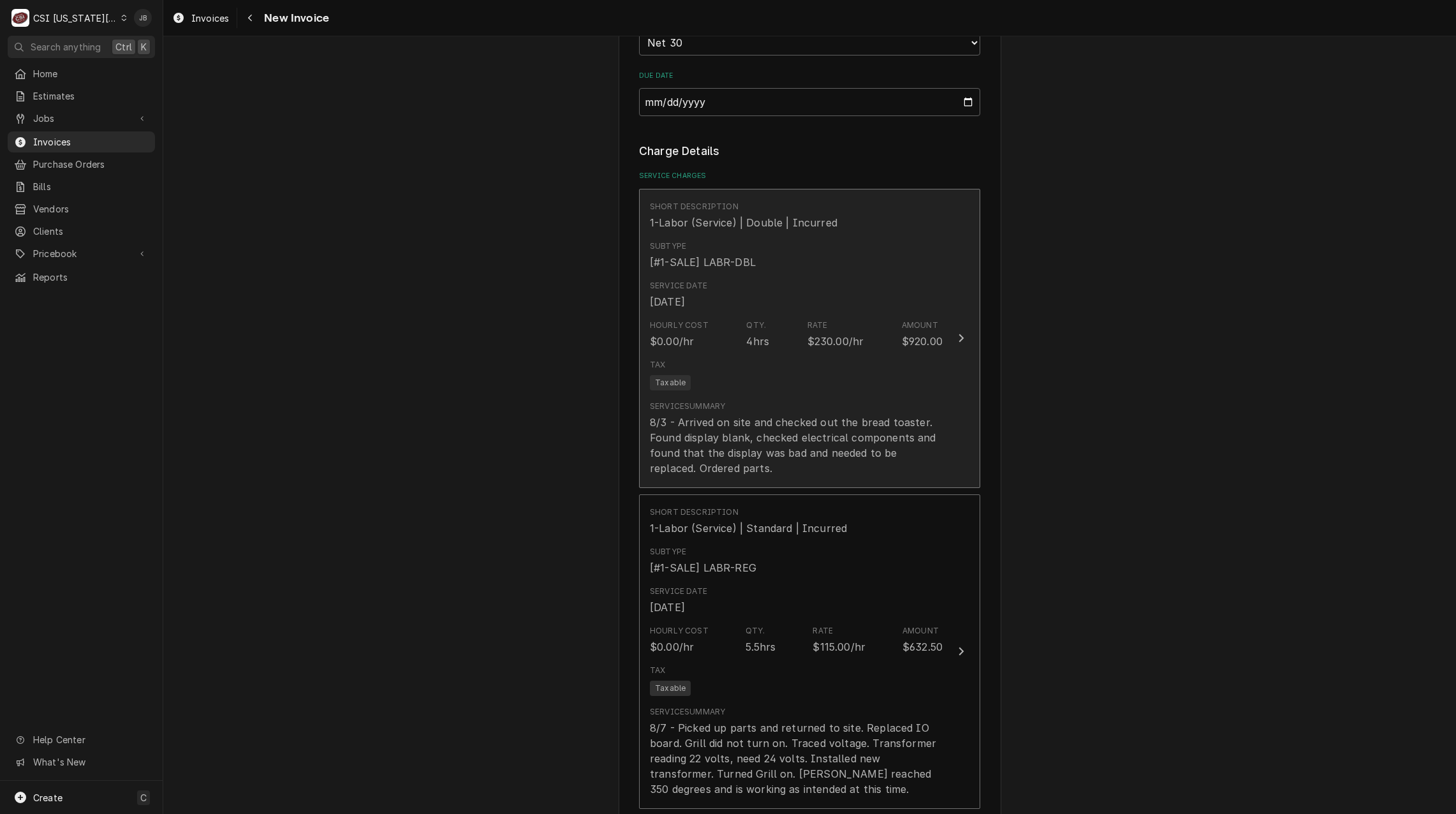
click at [891, 315] on div "Hourly Cost $0.00/hr Qty. 4hrs Rate $230.00/hr Amount $920.00" at bounding box center [796, 334] width 293 height 40
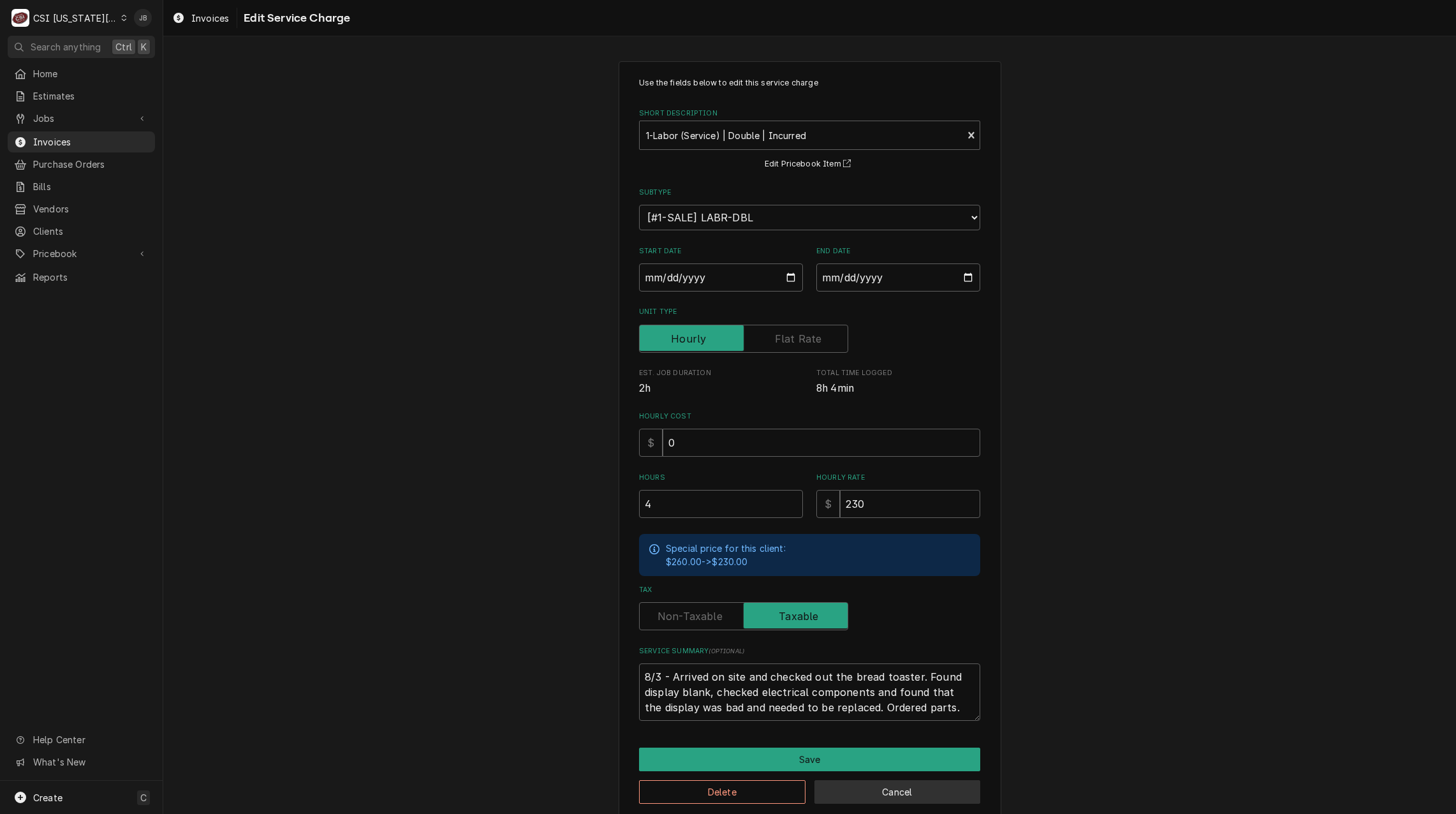
click at [908, 792] on button "Cancel" at bounding box center [897, 792] width 166 height 23
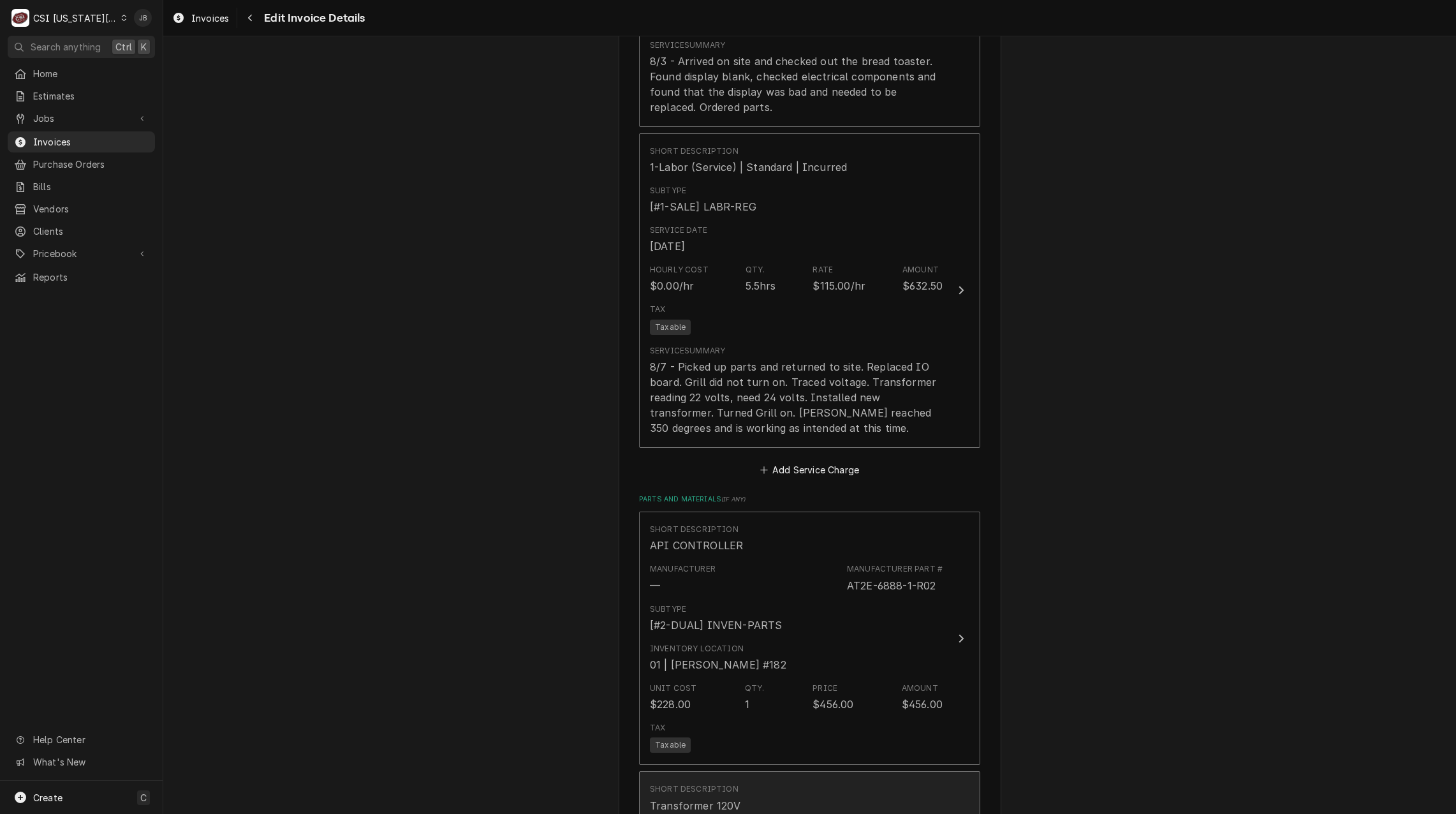
scroll to position [2026, 0]
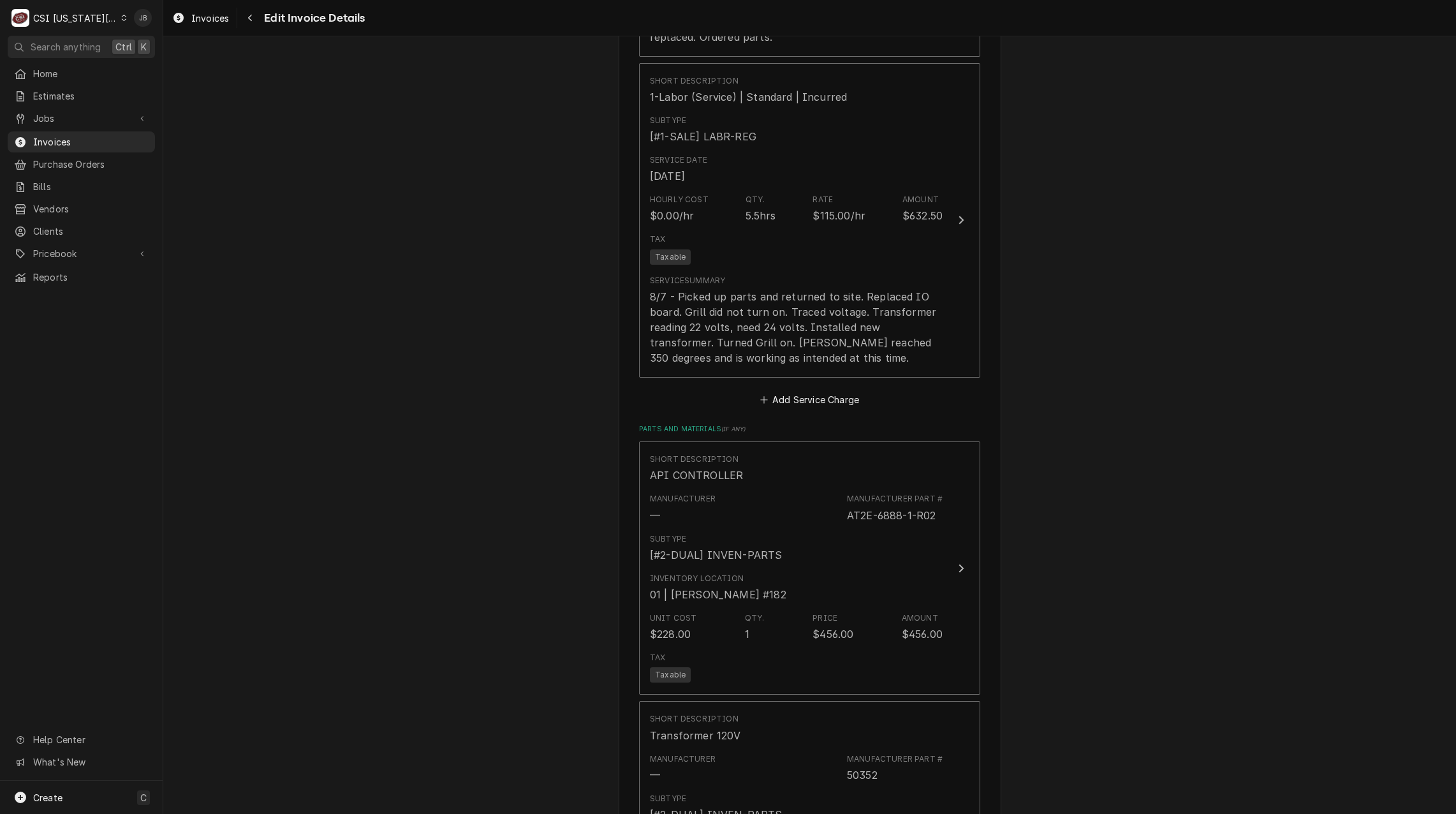
click at [514, 604] on div "Please provide the following information to create your invoice: Client Details…" at bounding box center [809, 27] width 1293 height 4007
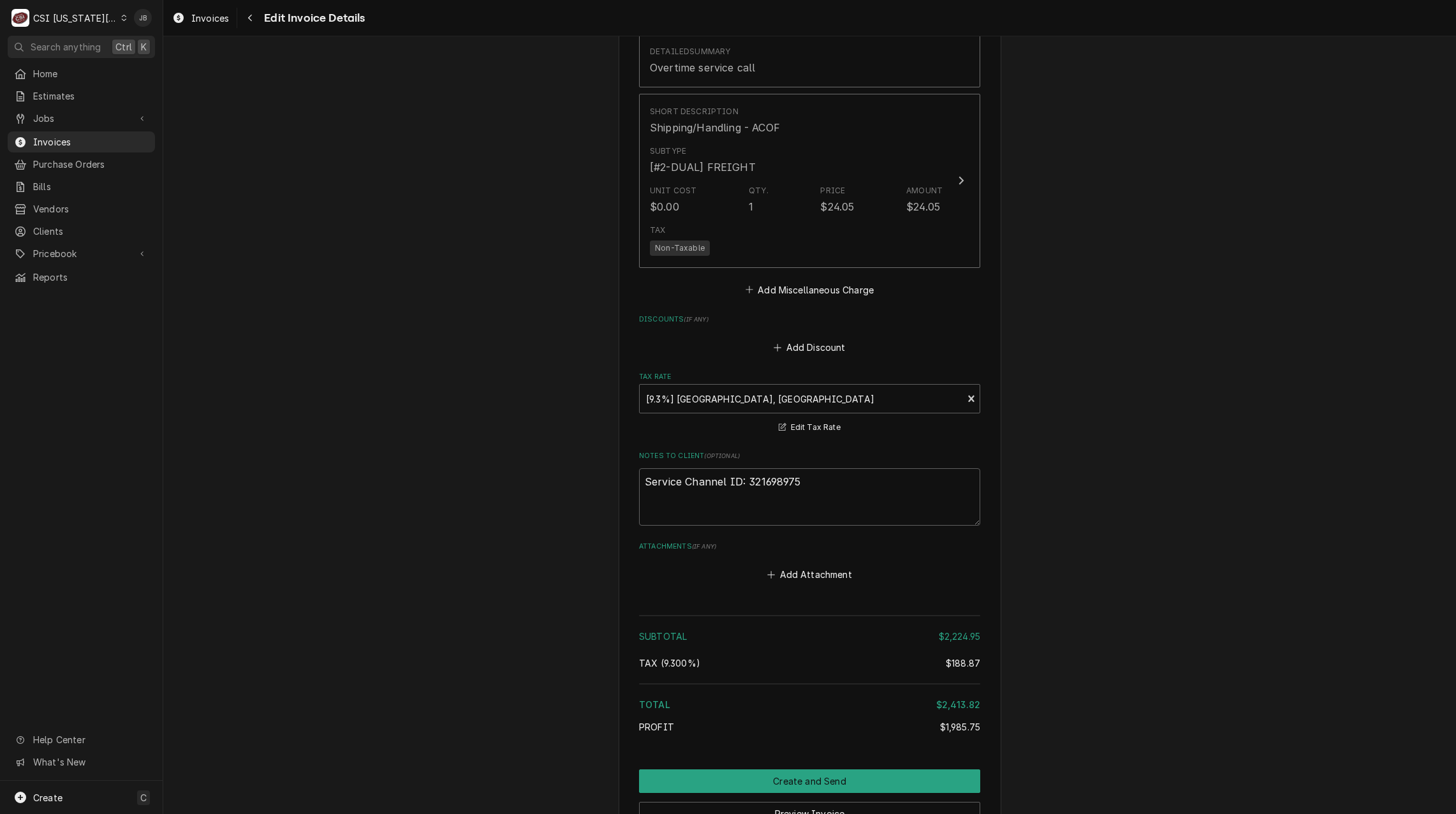
scroll to position [3242, 0]
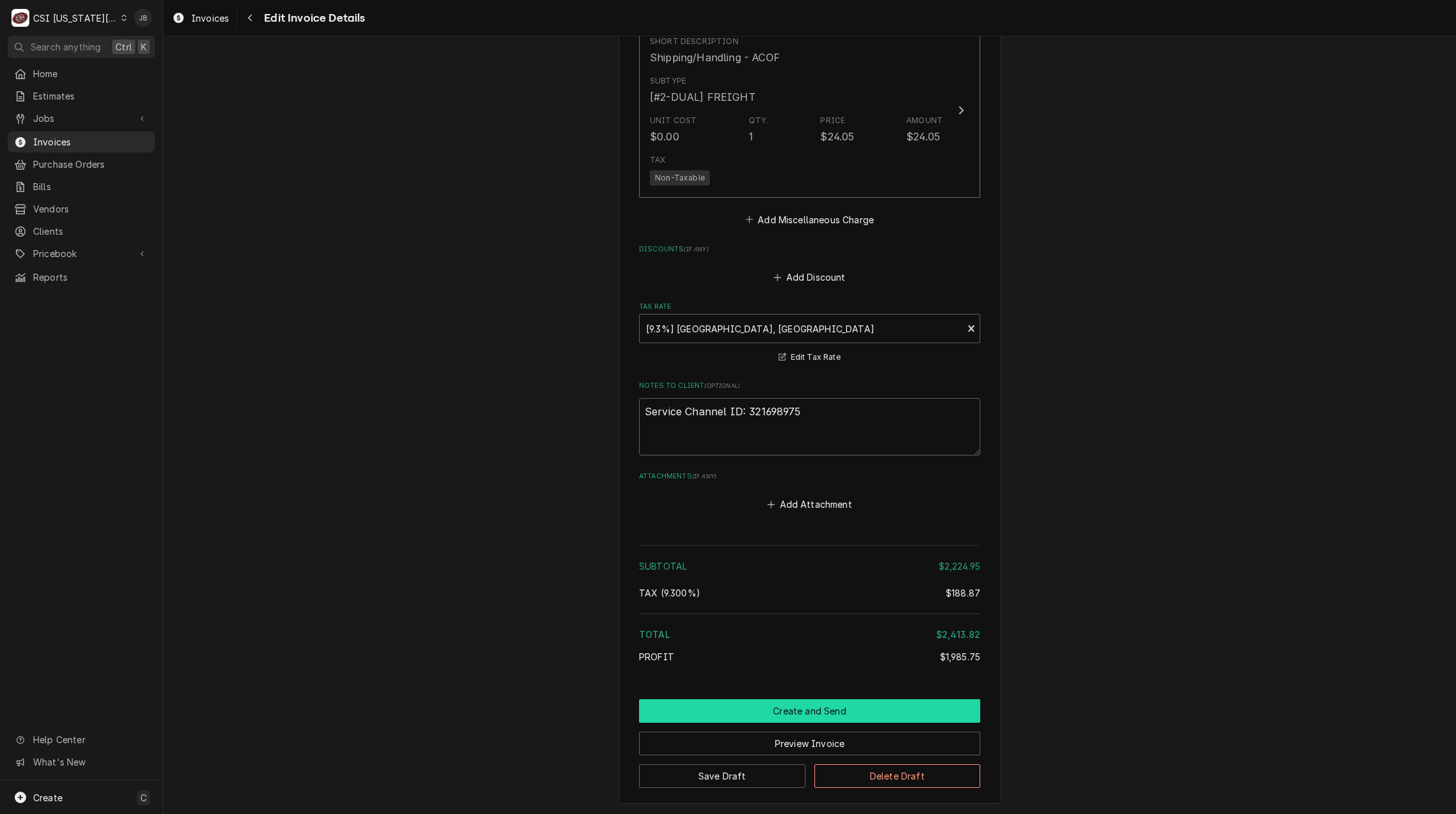
click at [769, 699] on button "Create and Send" at bounding box center [809, 711] width 341 height 23
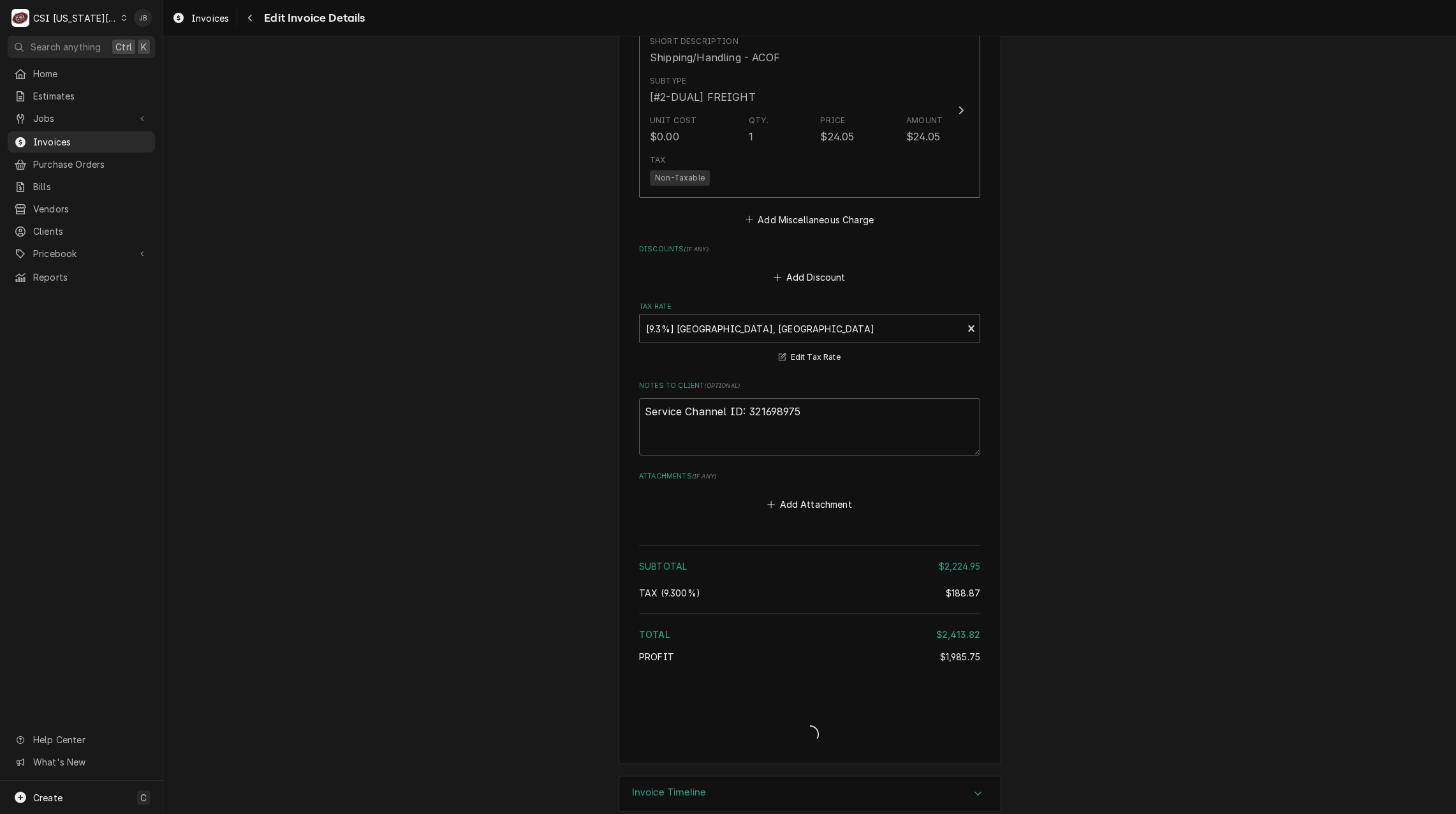
scroll to position [3202, 0]
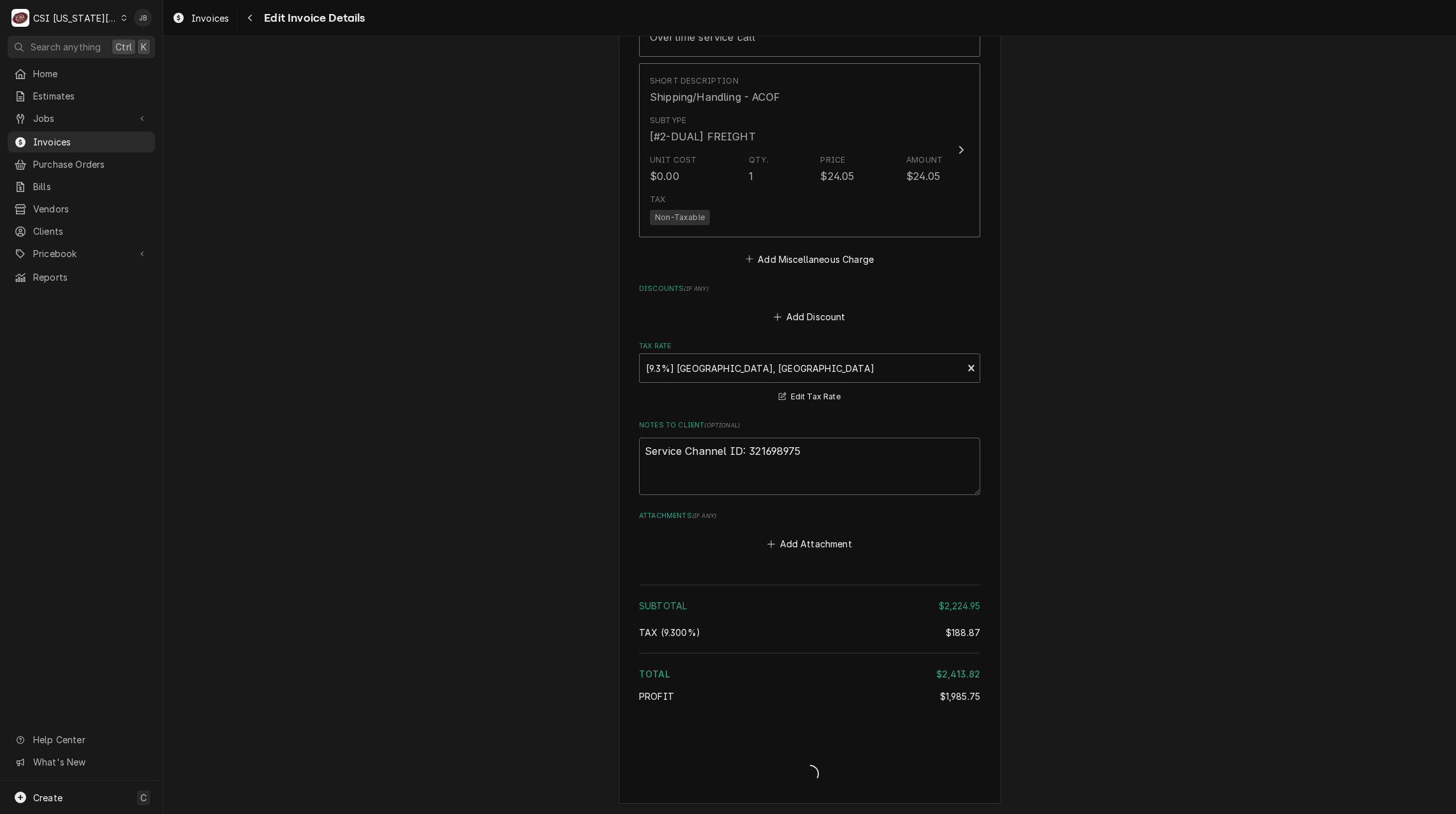
type textarea "x"
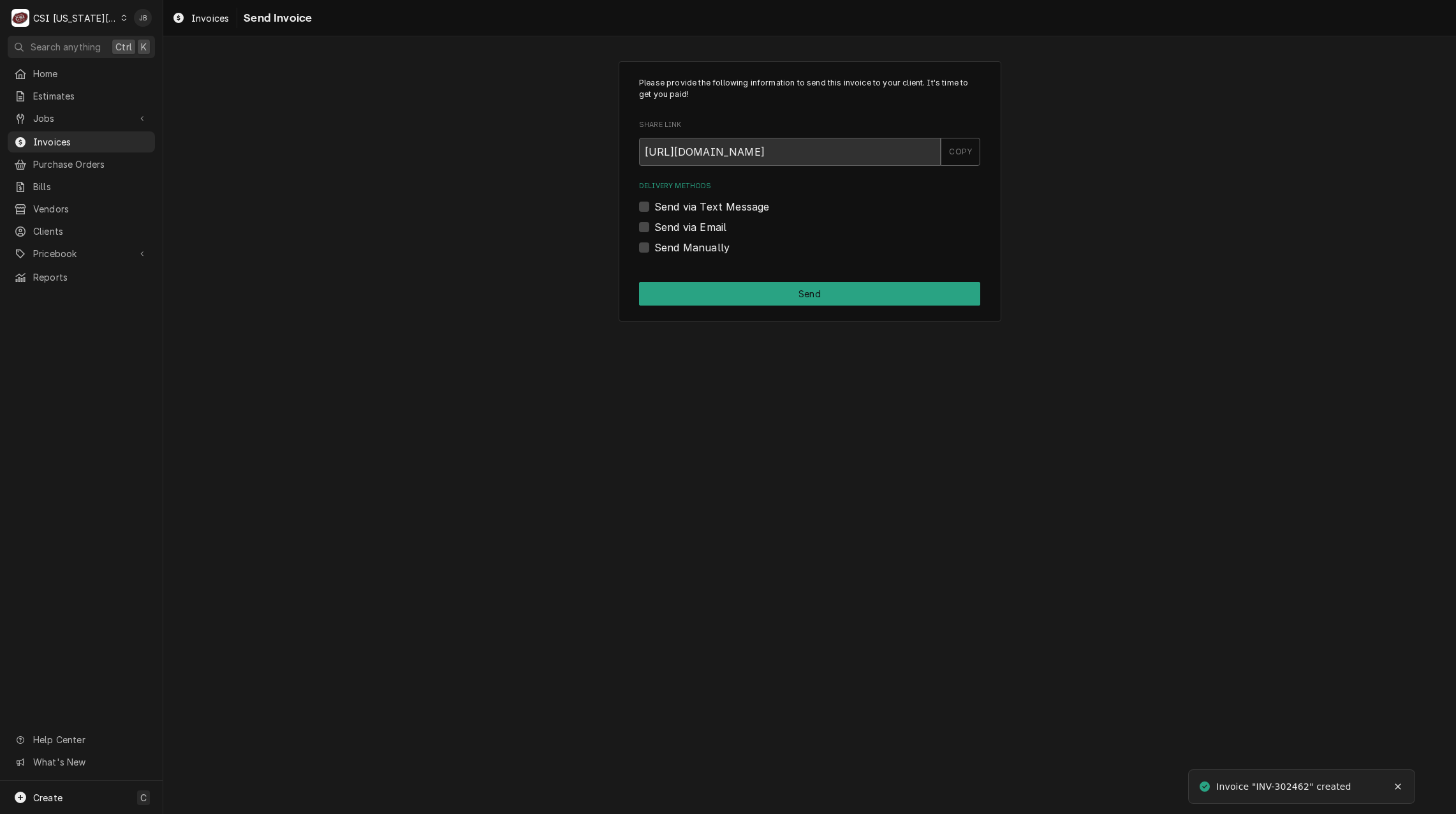
click at [696, 222] on label "Send via Email" at bounding box center [690, 227] width 72 height 15
click at [696, 222] on input "Send via Email" at bounding box center [825, 233] width 341 height 28
checkbox input "true"
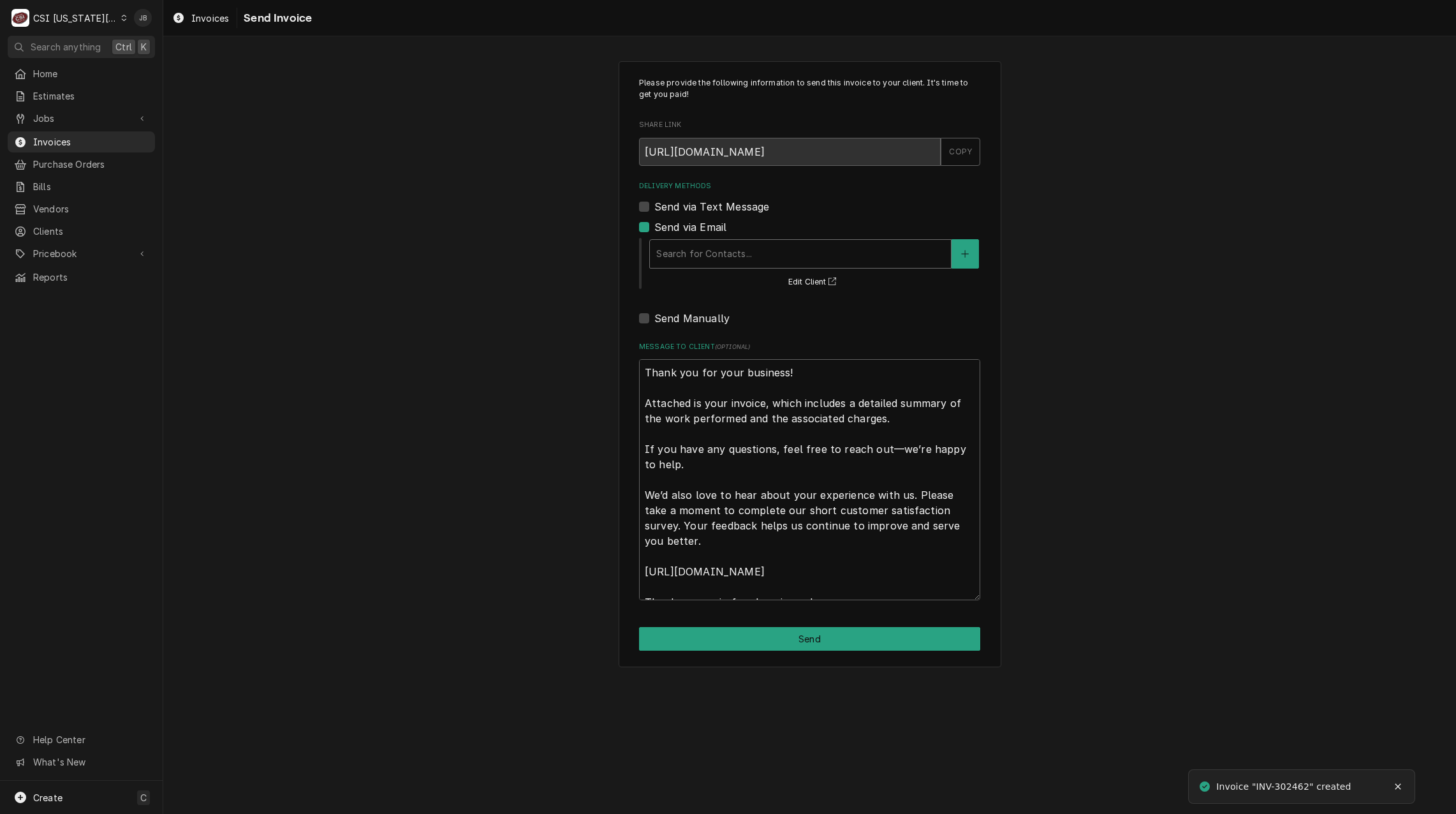
click at [719, 260] on div "Delivery Methods" at bounding box center [801, 253] width 288 height 23
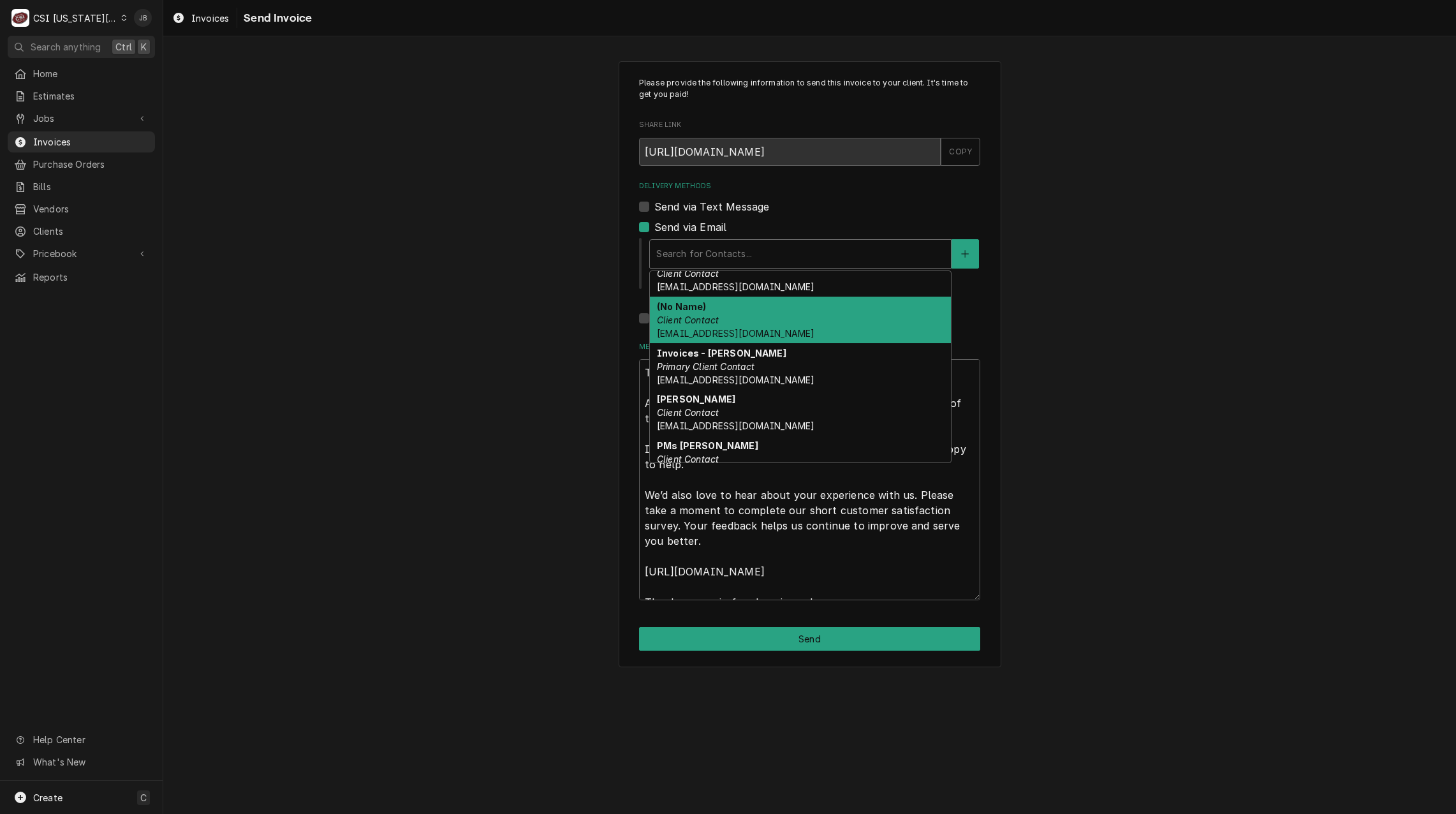
scroll to position [127, 0]
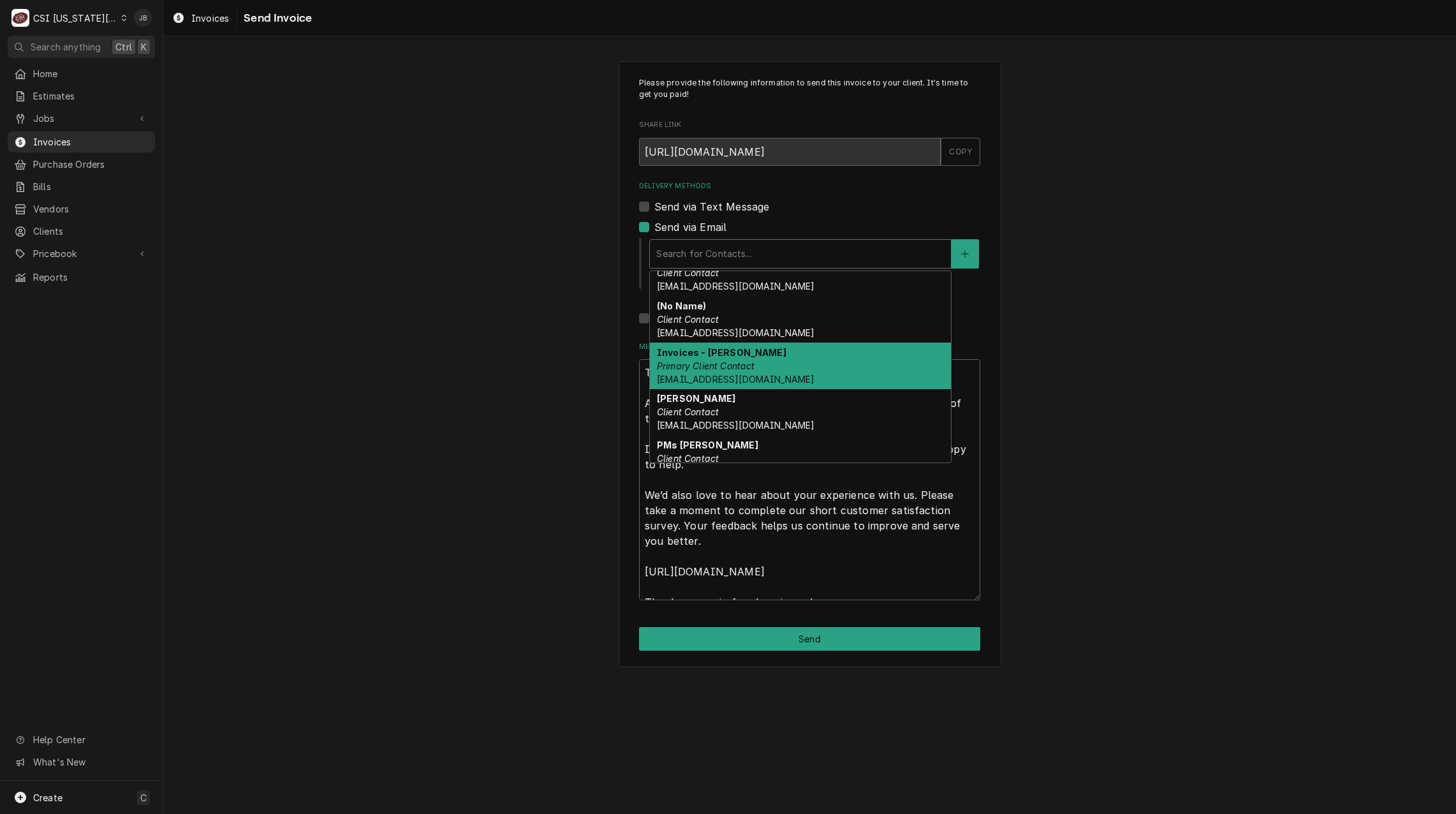
click at [736, 360] on em "Primary Client Contact" at bounding box center [706, 366] width 99 height 11
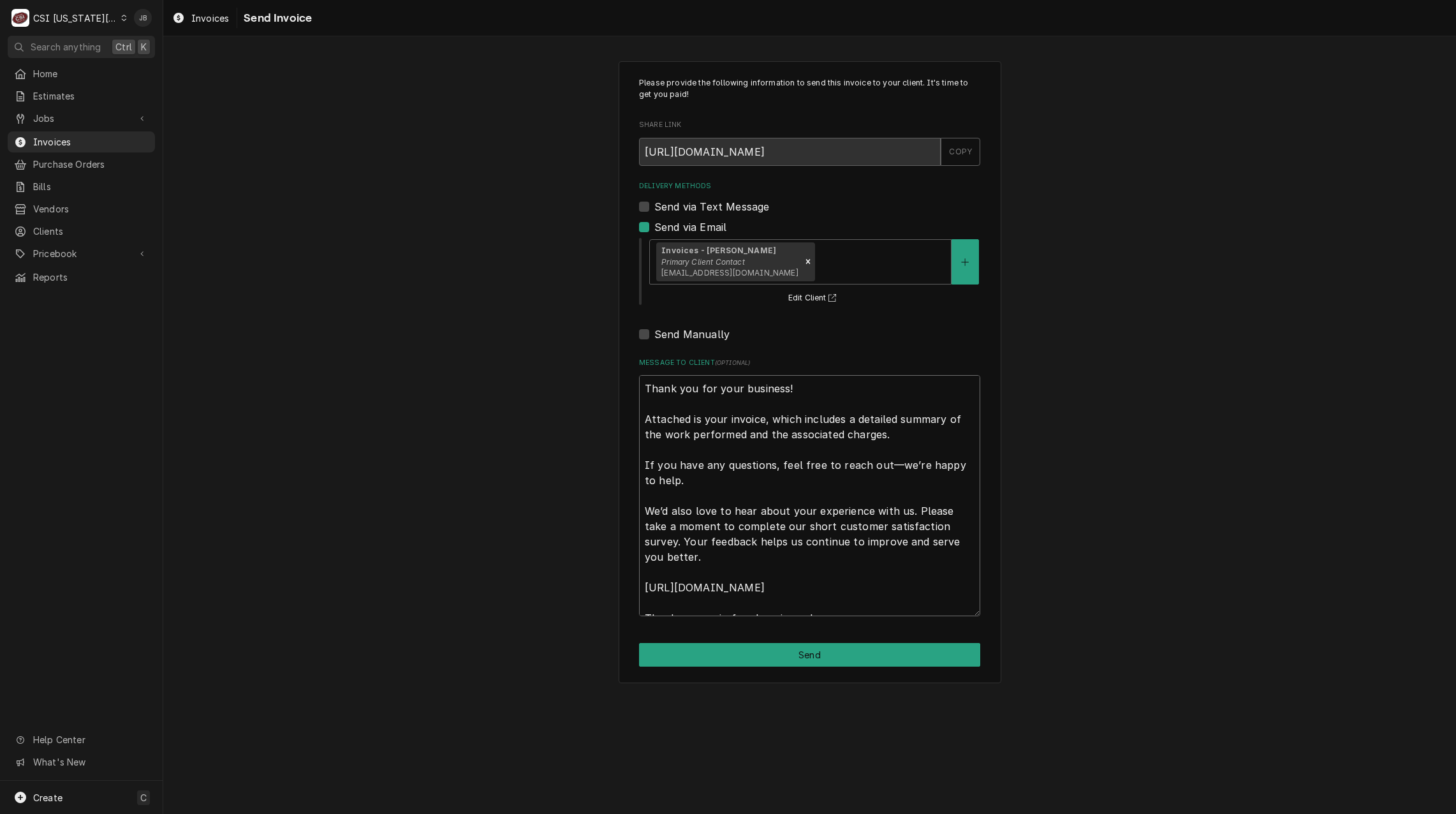
scroll to position [15, 0]
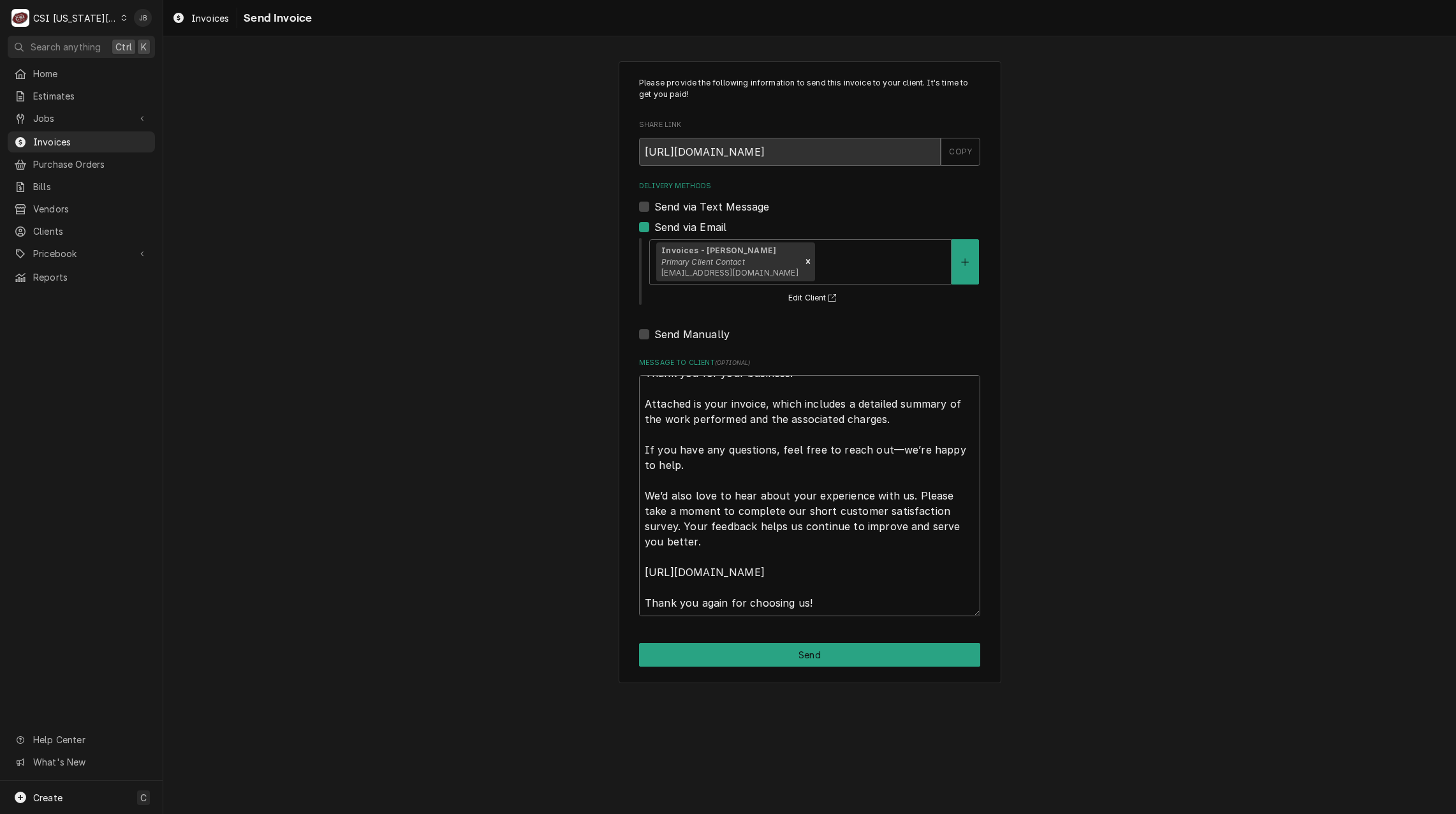
drag, startPoint x: 645, startPoint y: 388, endPoint x: 1002, endPoint y: 722, distance: 488.9
click at [998, 722] on div "Please provide the following information to send this invoice to your client. I…" at bounding box center [809, 425] width 1293 height 777
type textarea "x"
type textarea "a"
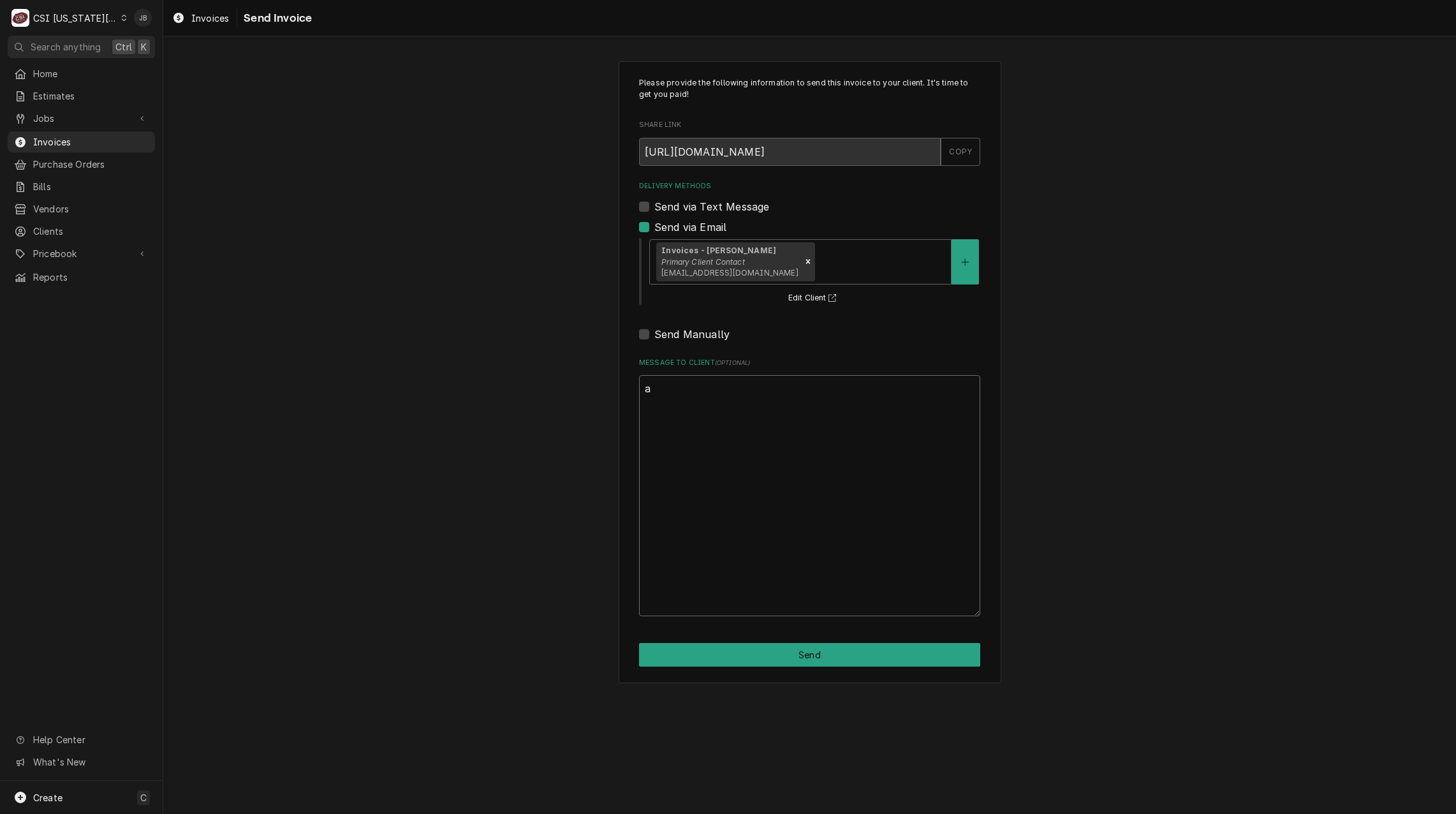
scroll to position [0, 0]
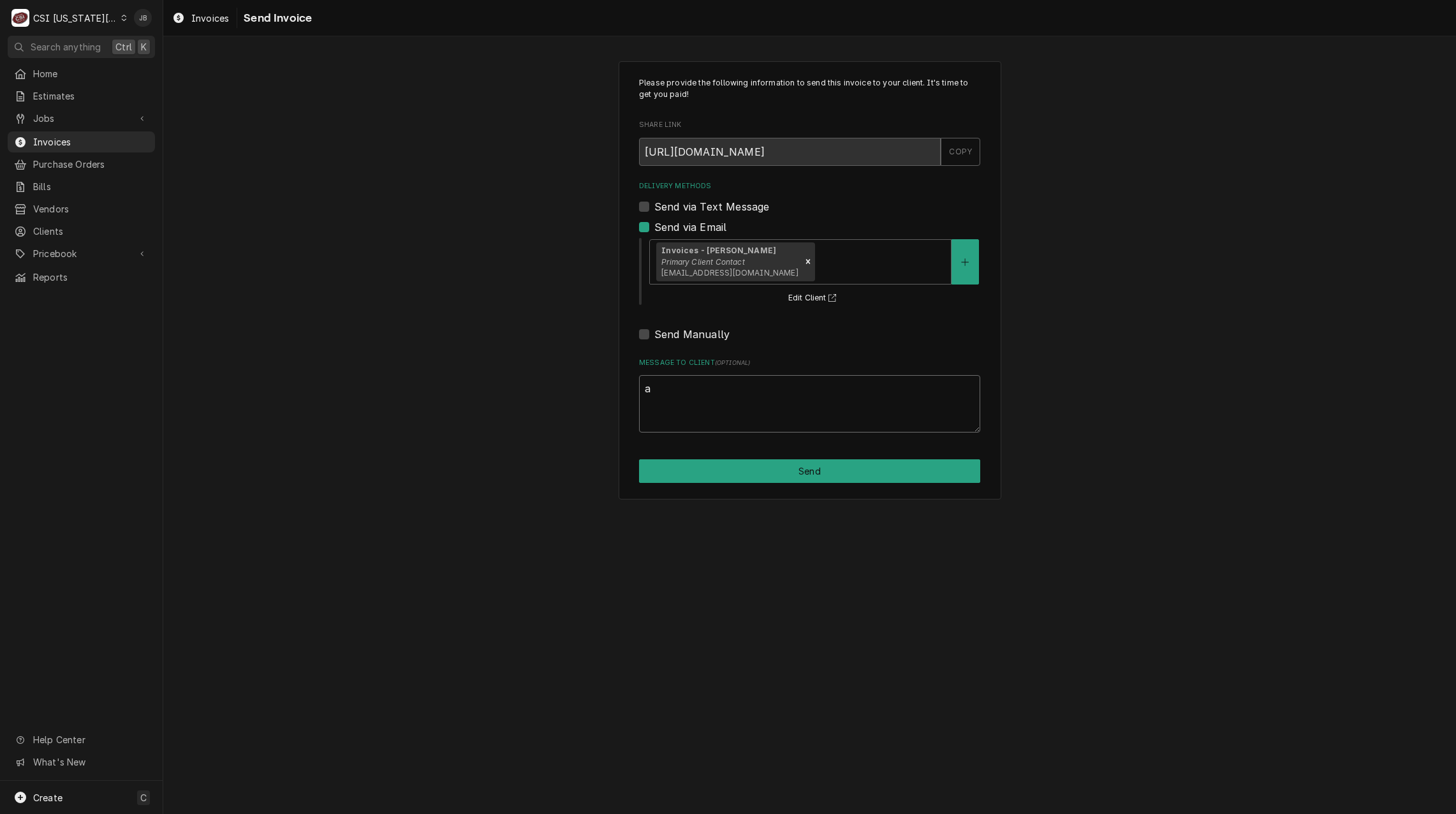
type textarea "x"
type textarea "ap"
type textarea "x"
type textarea "app"
type textarea "x"
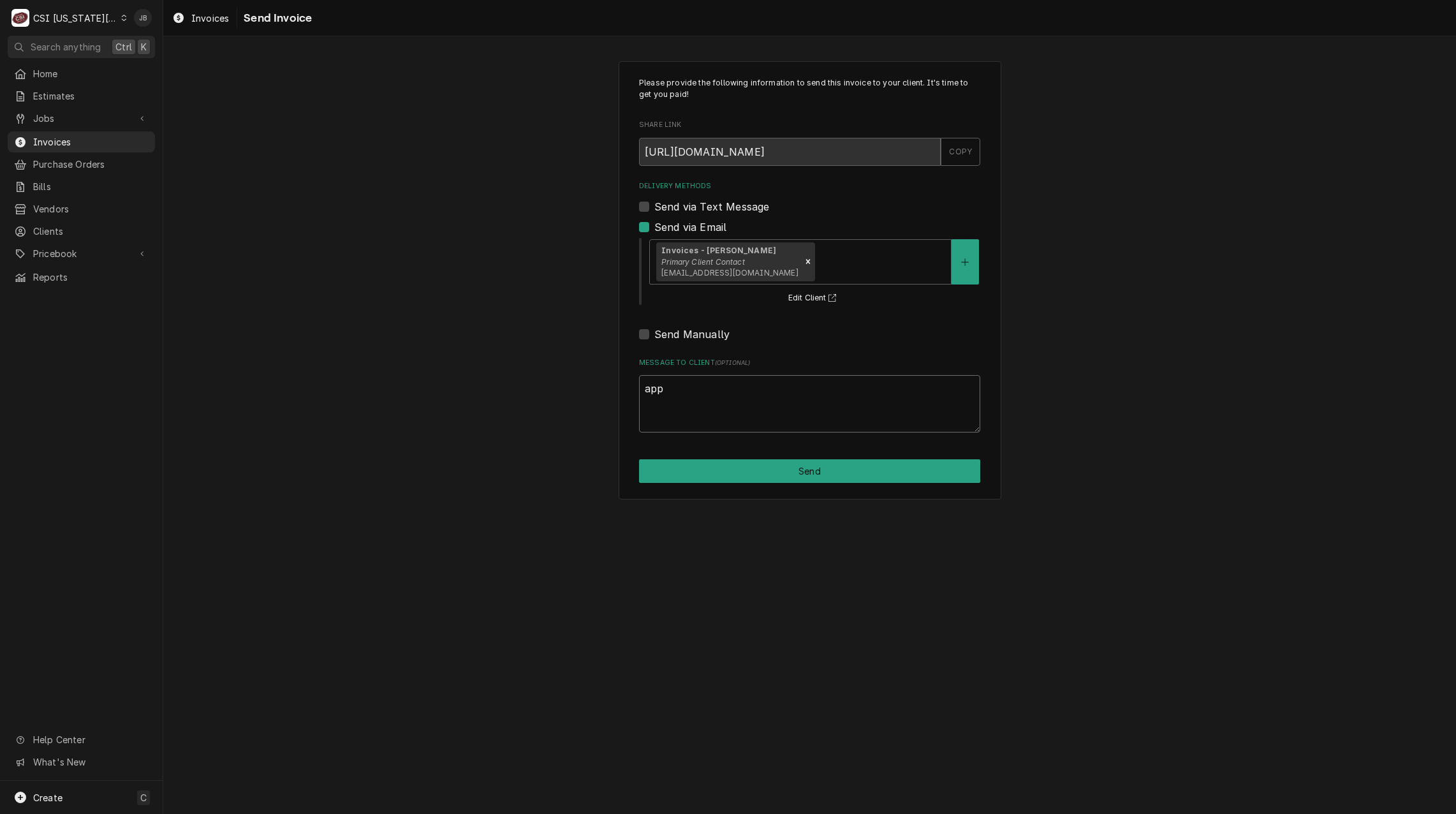
type textarea "appr"
type textarea "x"
type textarea "appro"
type textarea "x"
type textarea "approv"
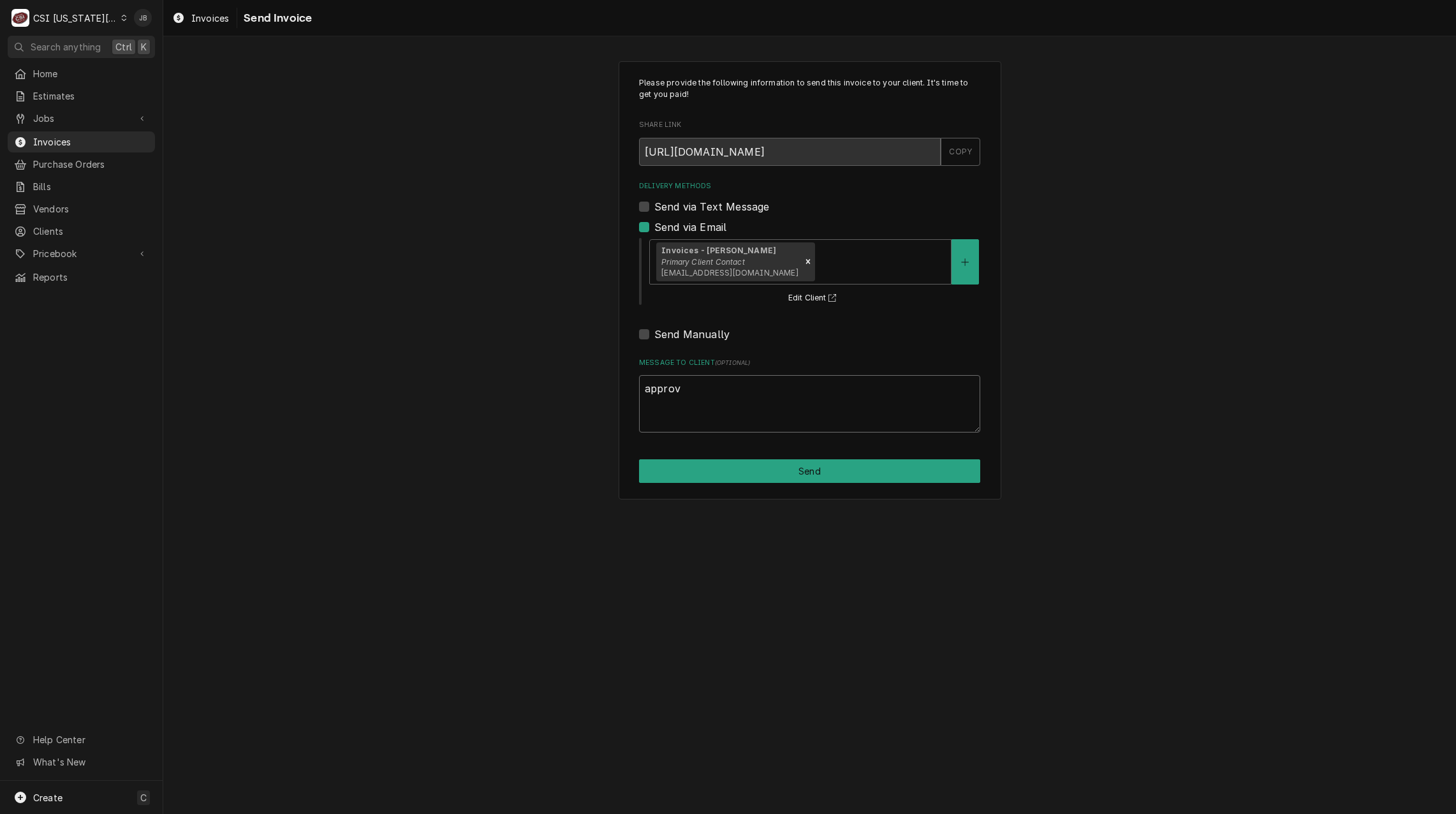
type textarea "x"
type textarea "approve"
type textarea "x"
type textarea "approved"
type textarea "x"
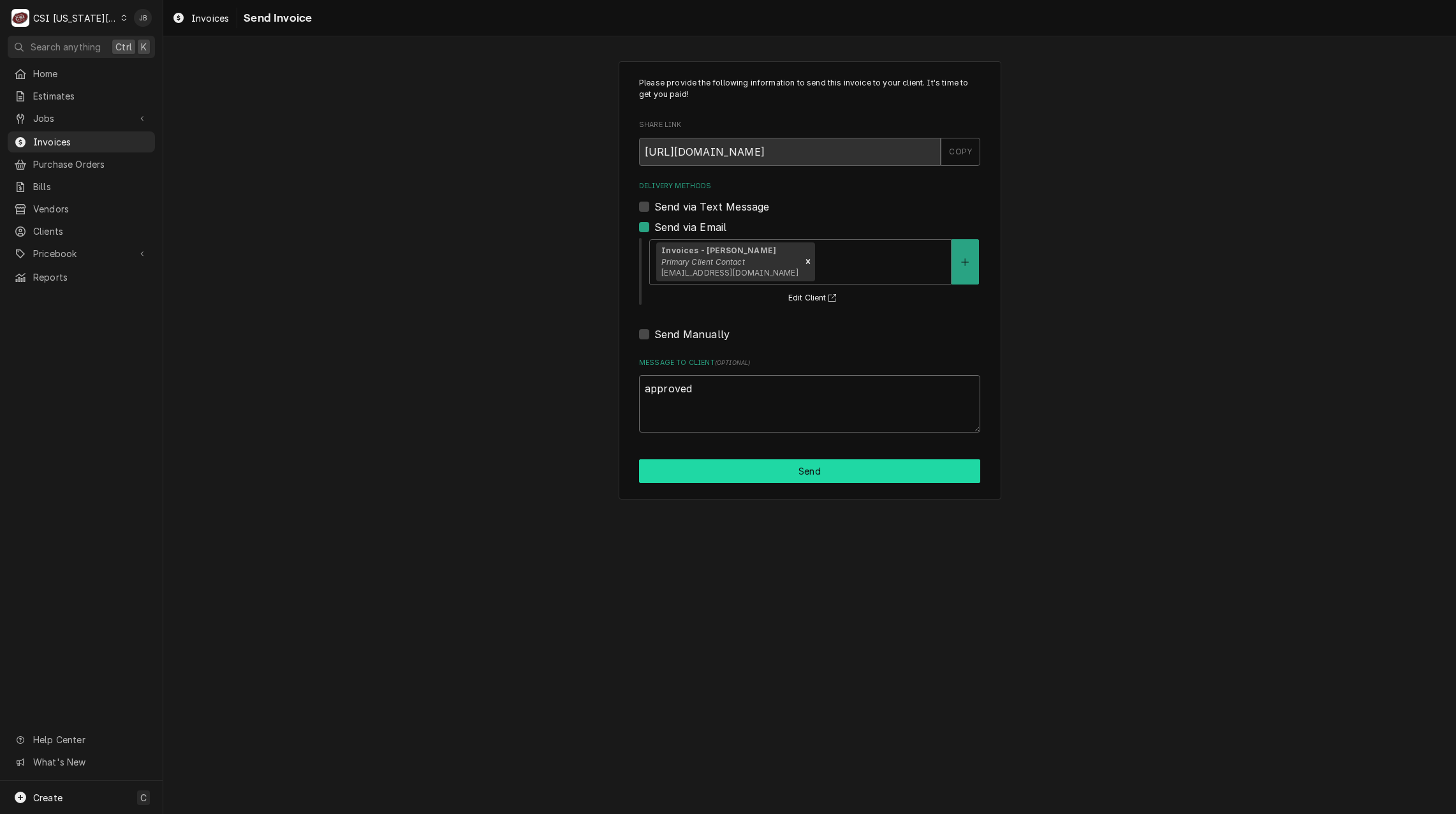
type textarea "approved"
click at [805, 471] on button "Send" at bounding box center [809, 471] width 341 height 23
type textarea "x"
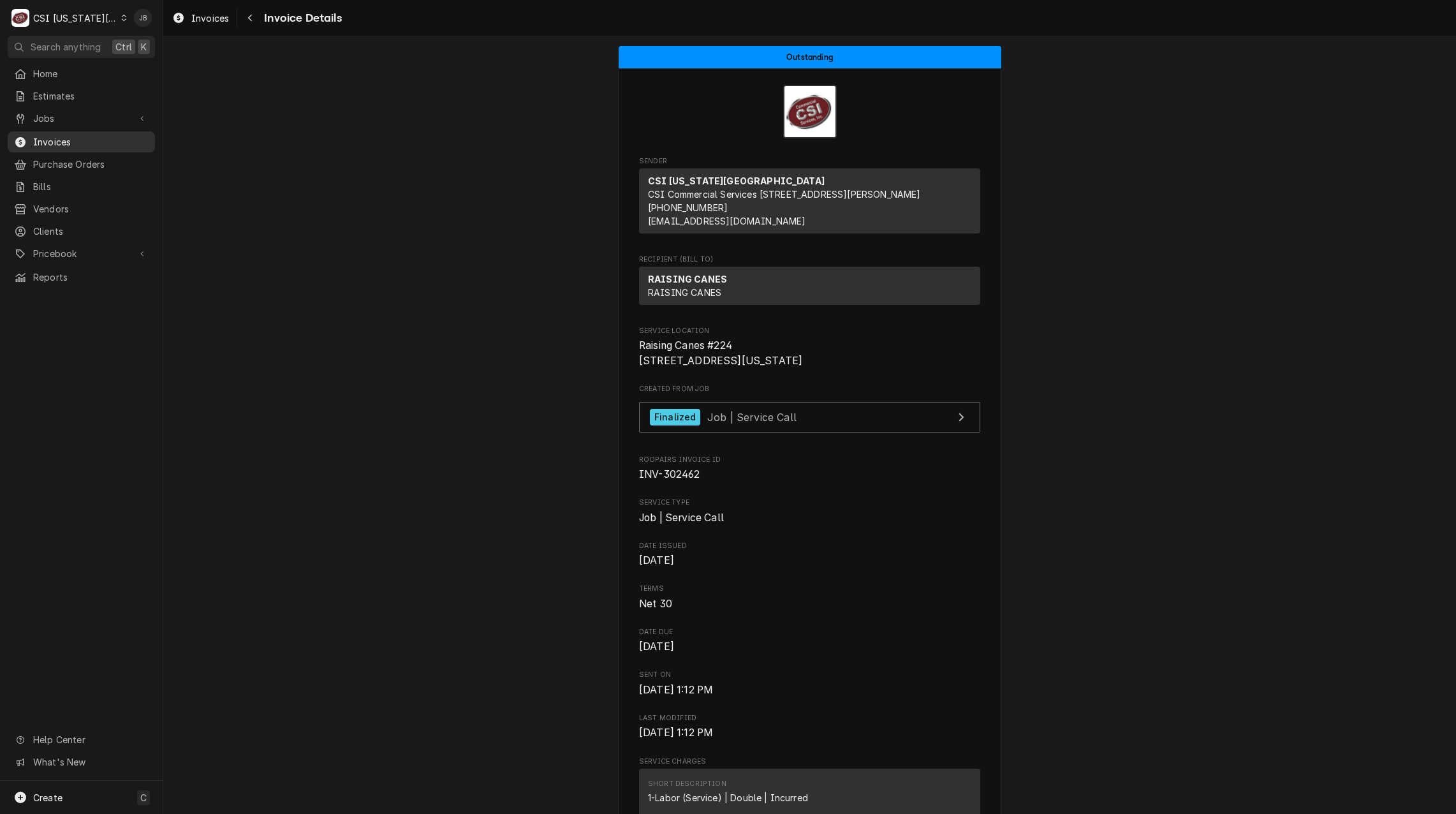
click at [90, 135] on span "Invoices" at bounding box center [91, 142] width 116 height 14
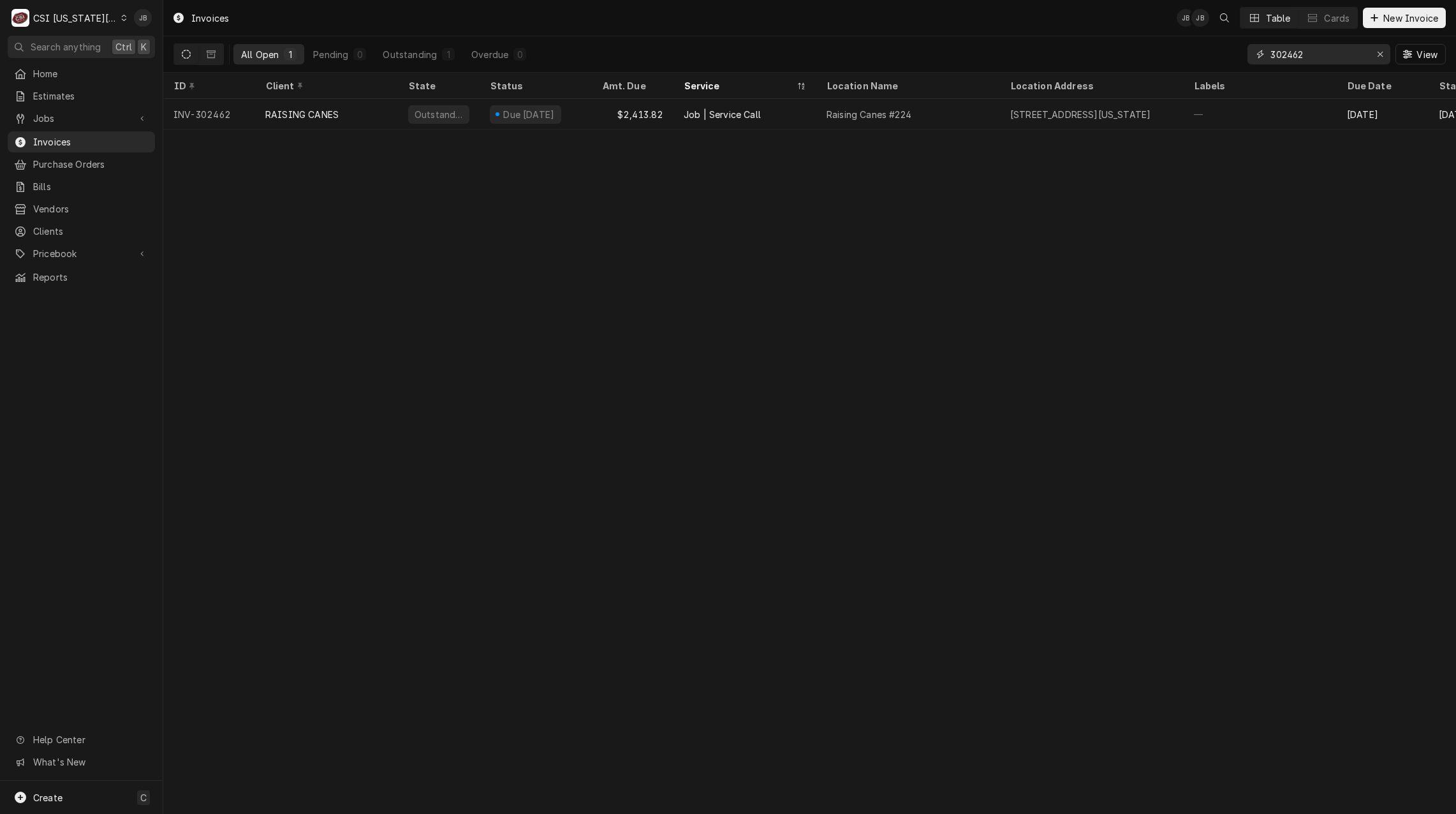
click at [1325, 61] on input "302462" at bounding box center [1318, 54] width 96 height 20
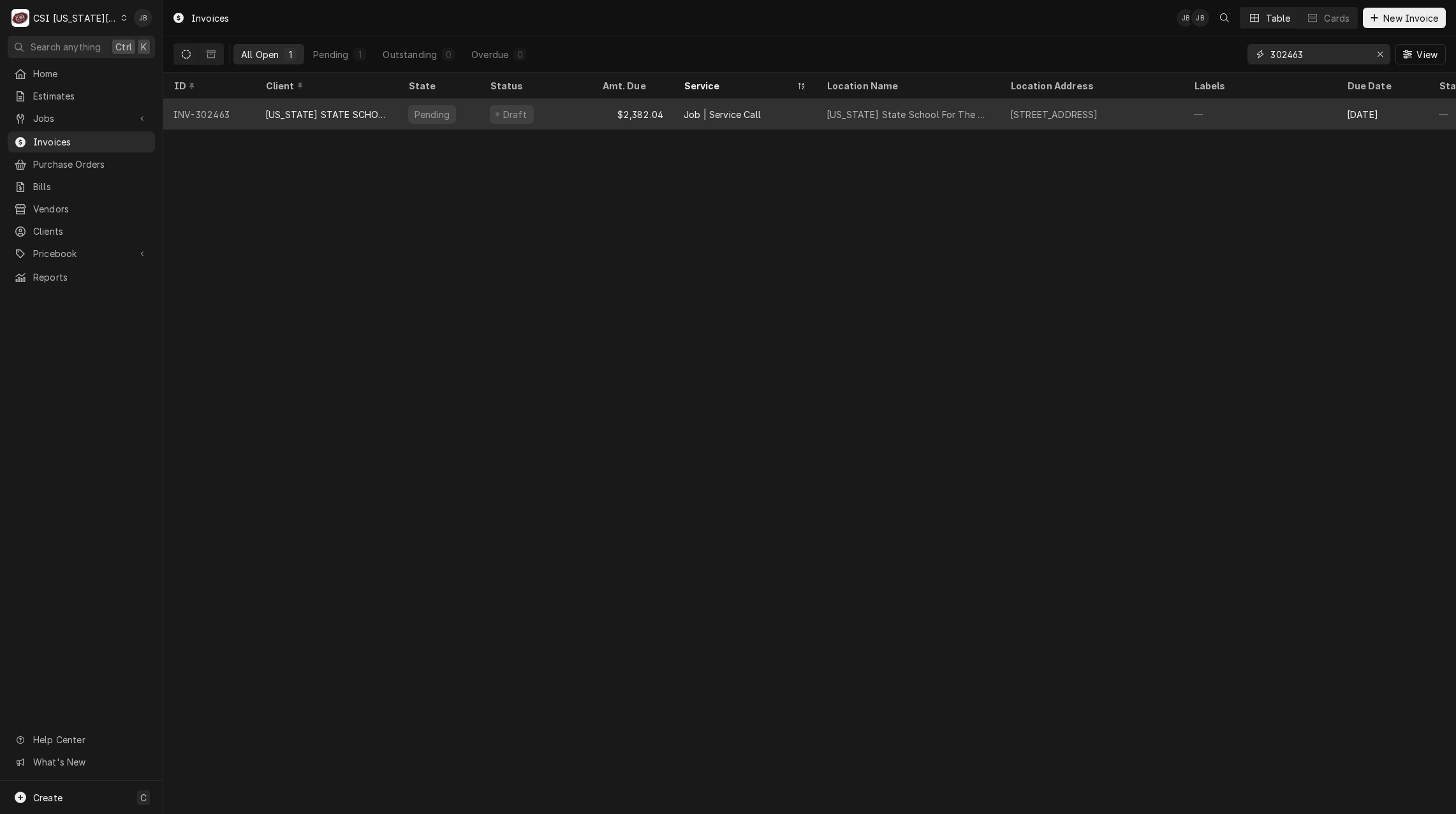
type input "302463"
click at [365, 114] on div "[US_STATE] STATE SCHOOL FOR THE DEAF" at bounding box center [327, 114] width 123 height 14
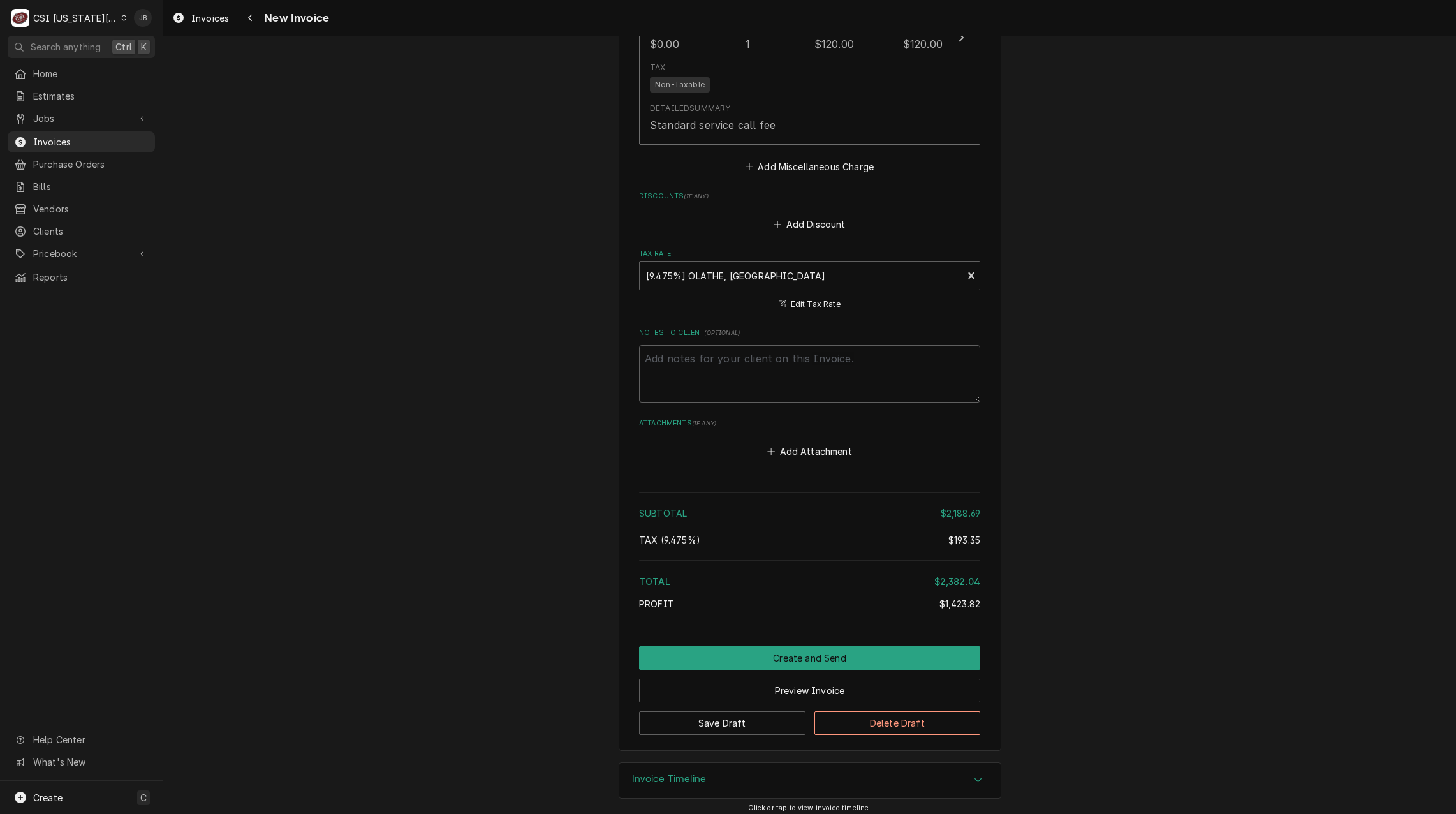
scroll to position [3058, 0]
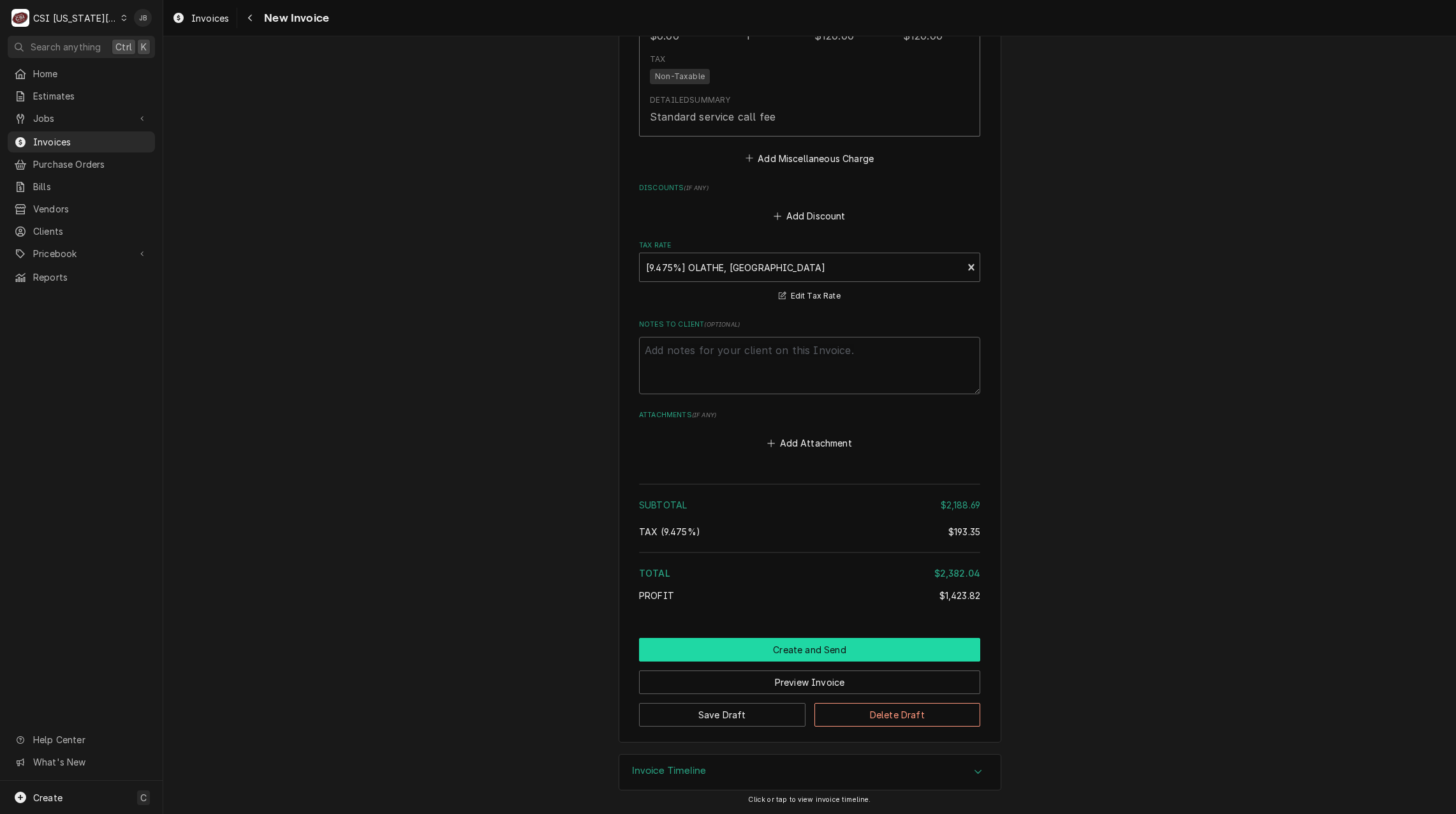
click at [745, 648] on button "Create and Send" at bounding box center [809, 650] width 341 height 23
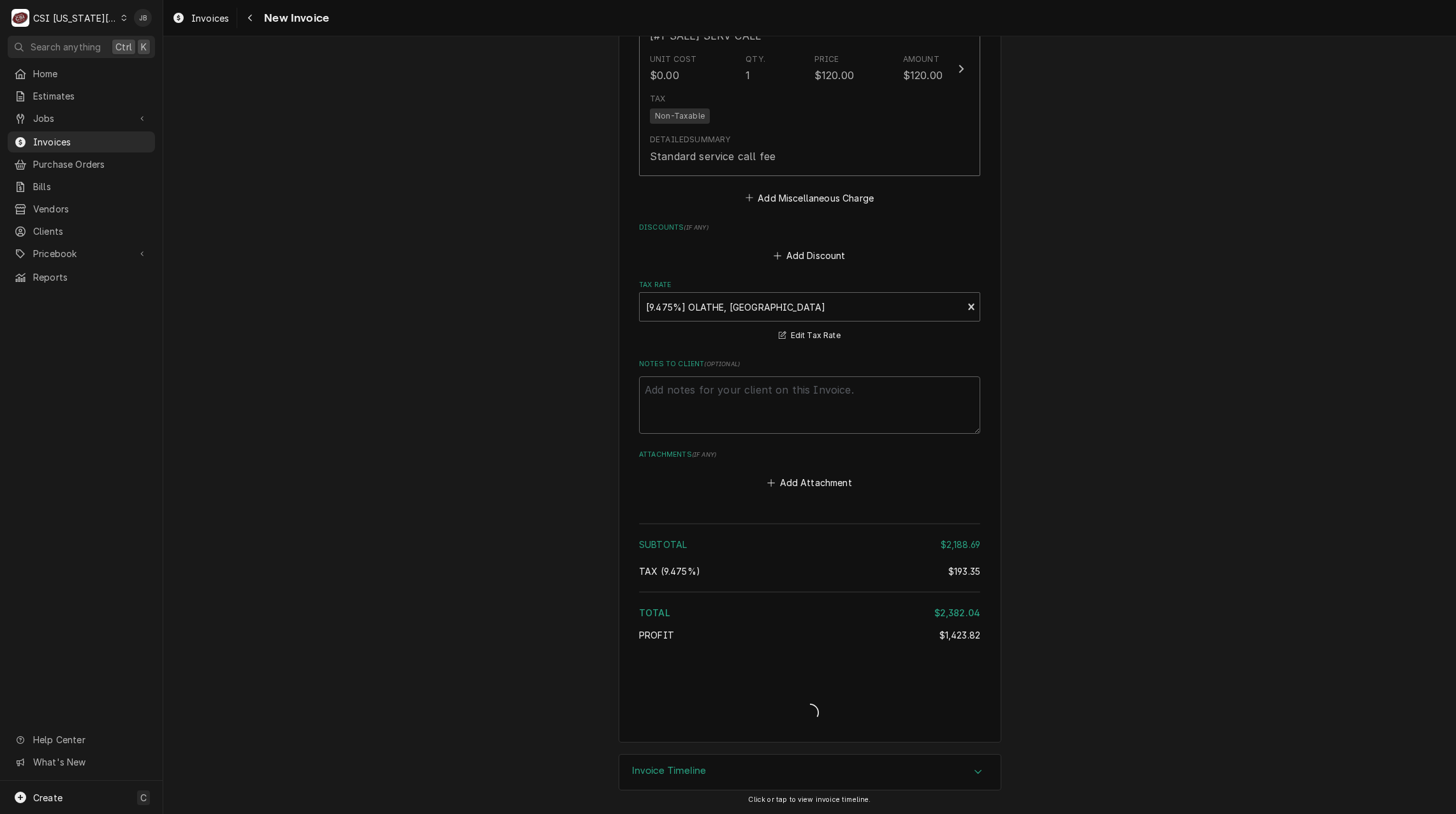
scroll to position [3018, 0]
type textarea "x"
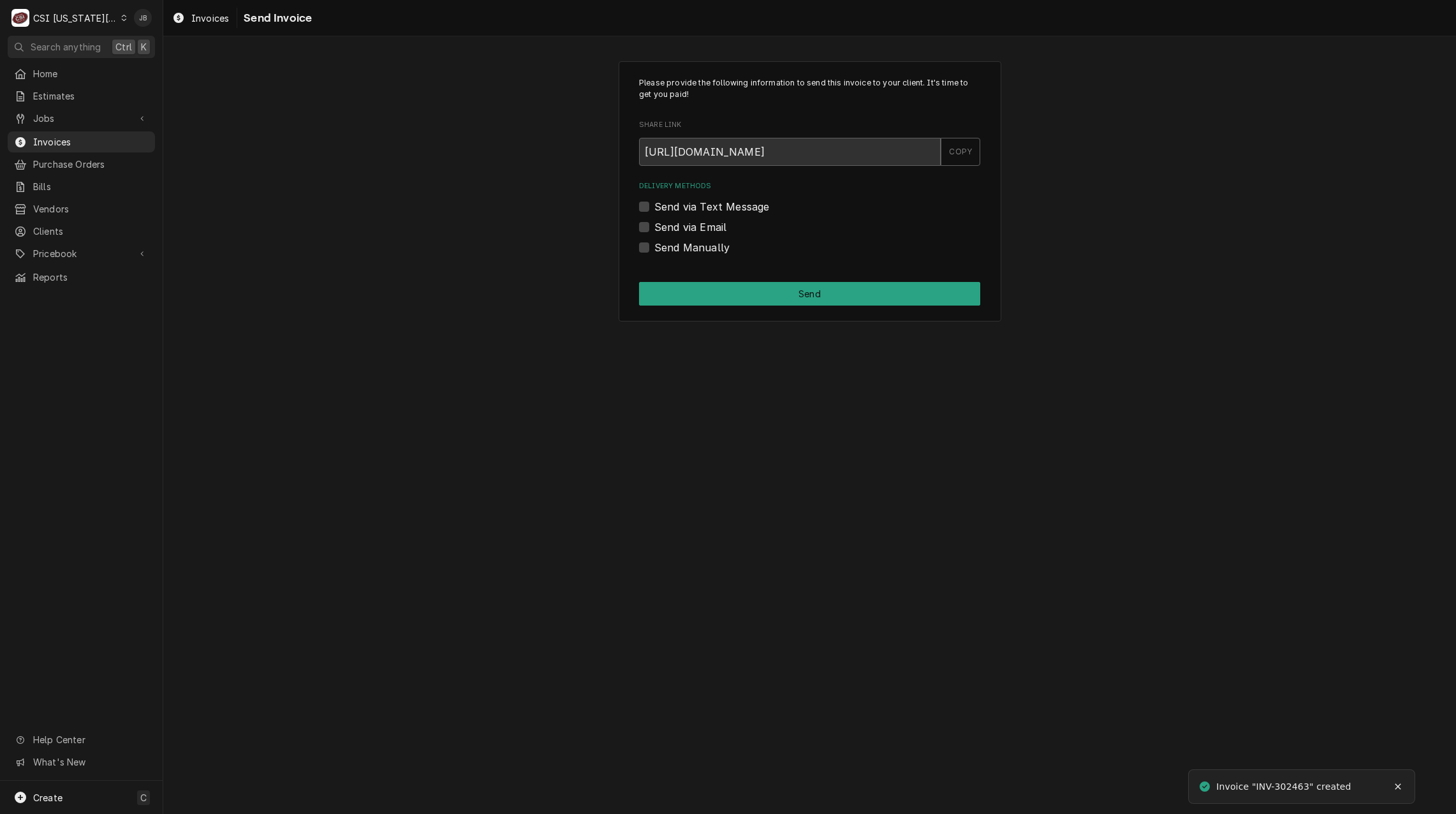
click at [690, 227] on label "Send via Email" at bounding box center [690, 227] width 72 height 15
click at [690, 227] on input "Send via Email" at bounding box center [825, 233] width 341 height 28
checkbox input "true"
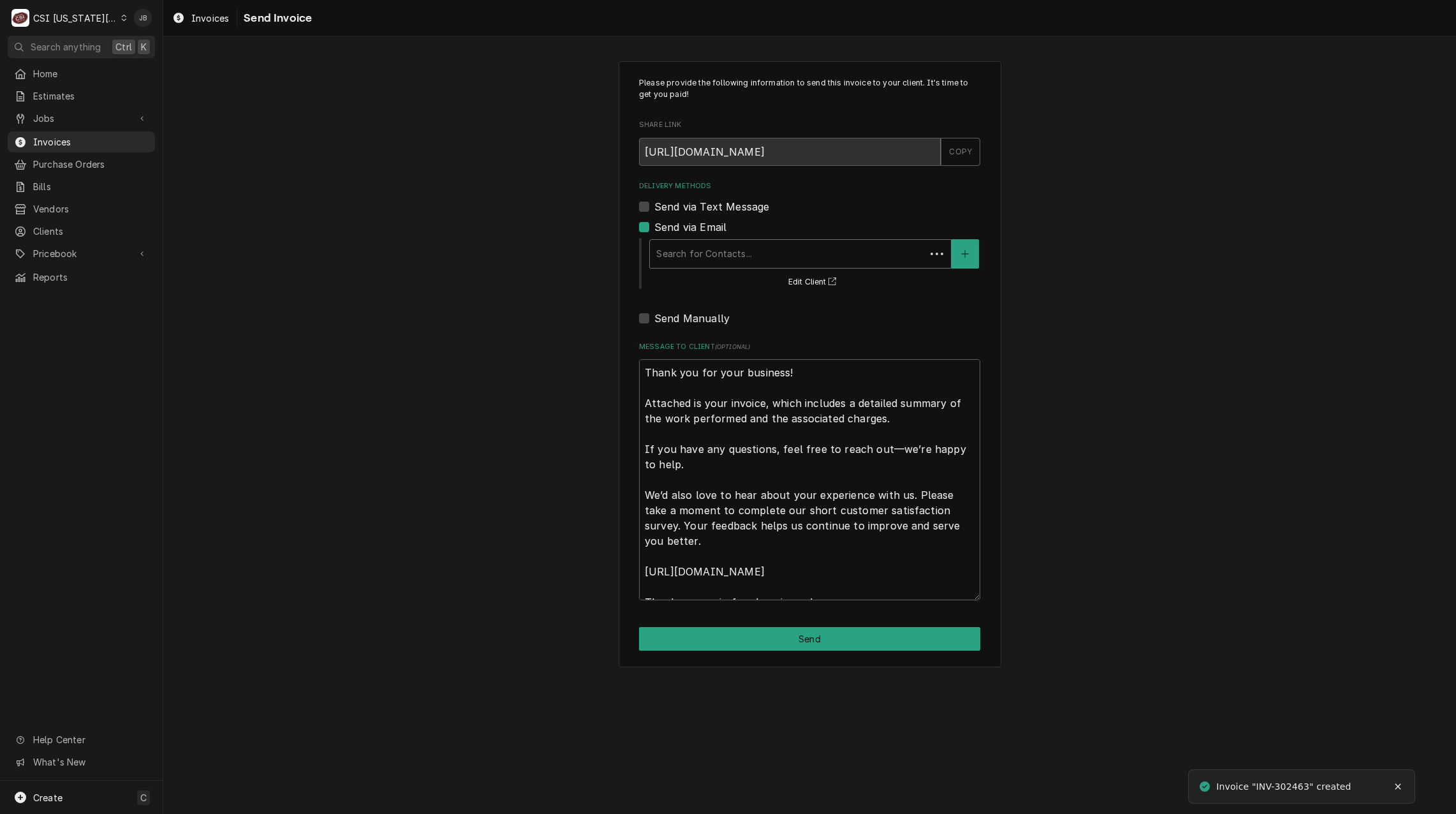
click at [751, 248] on div "Delivery Methods" at bounding box center [788, 253] width 263 height 23
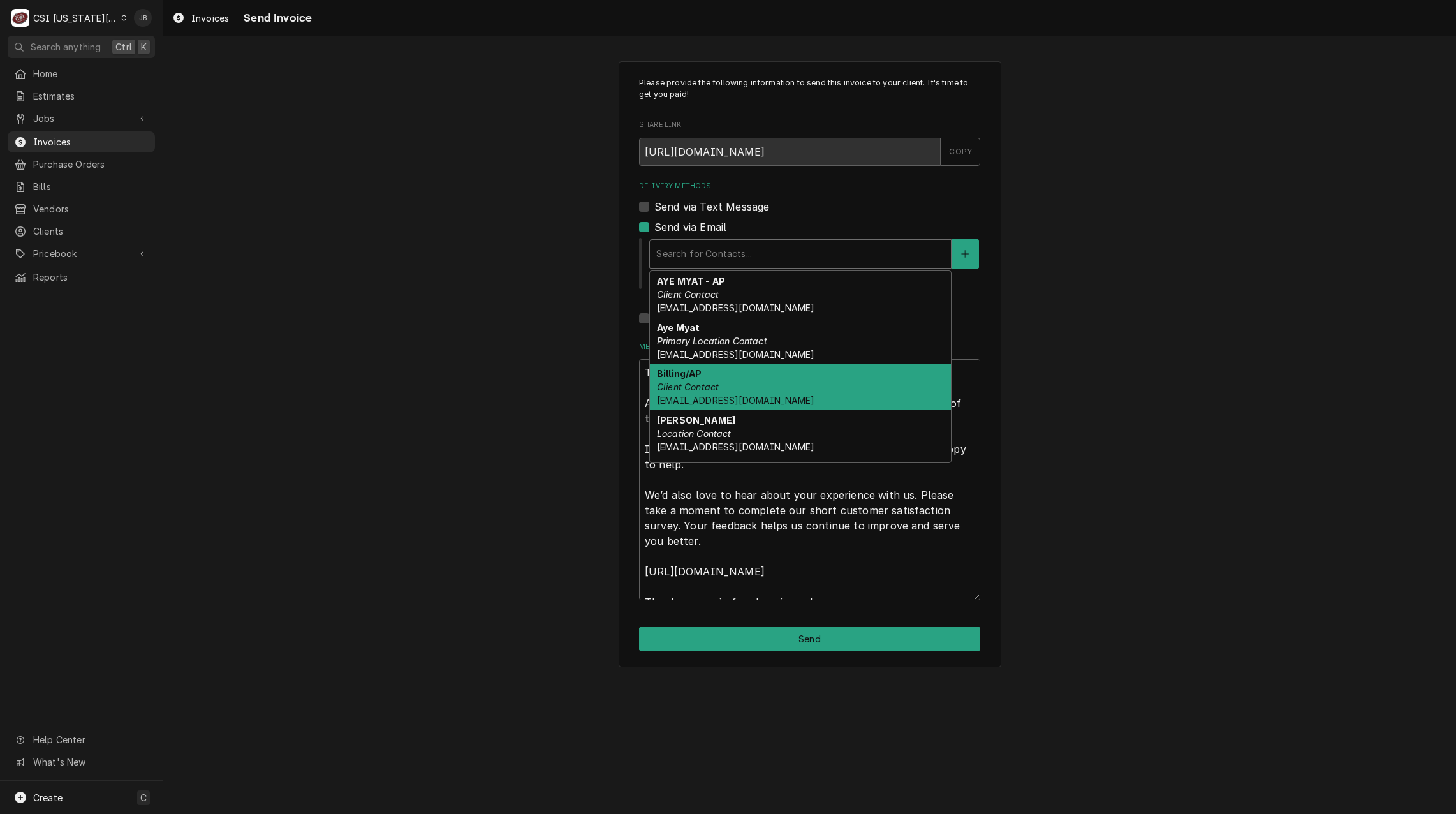
click at [781, 379] on div "Billing/AP Client Contact deaf-business@kssdb.org" at bounding box center [800, 387] width 301 height 46
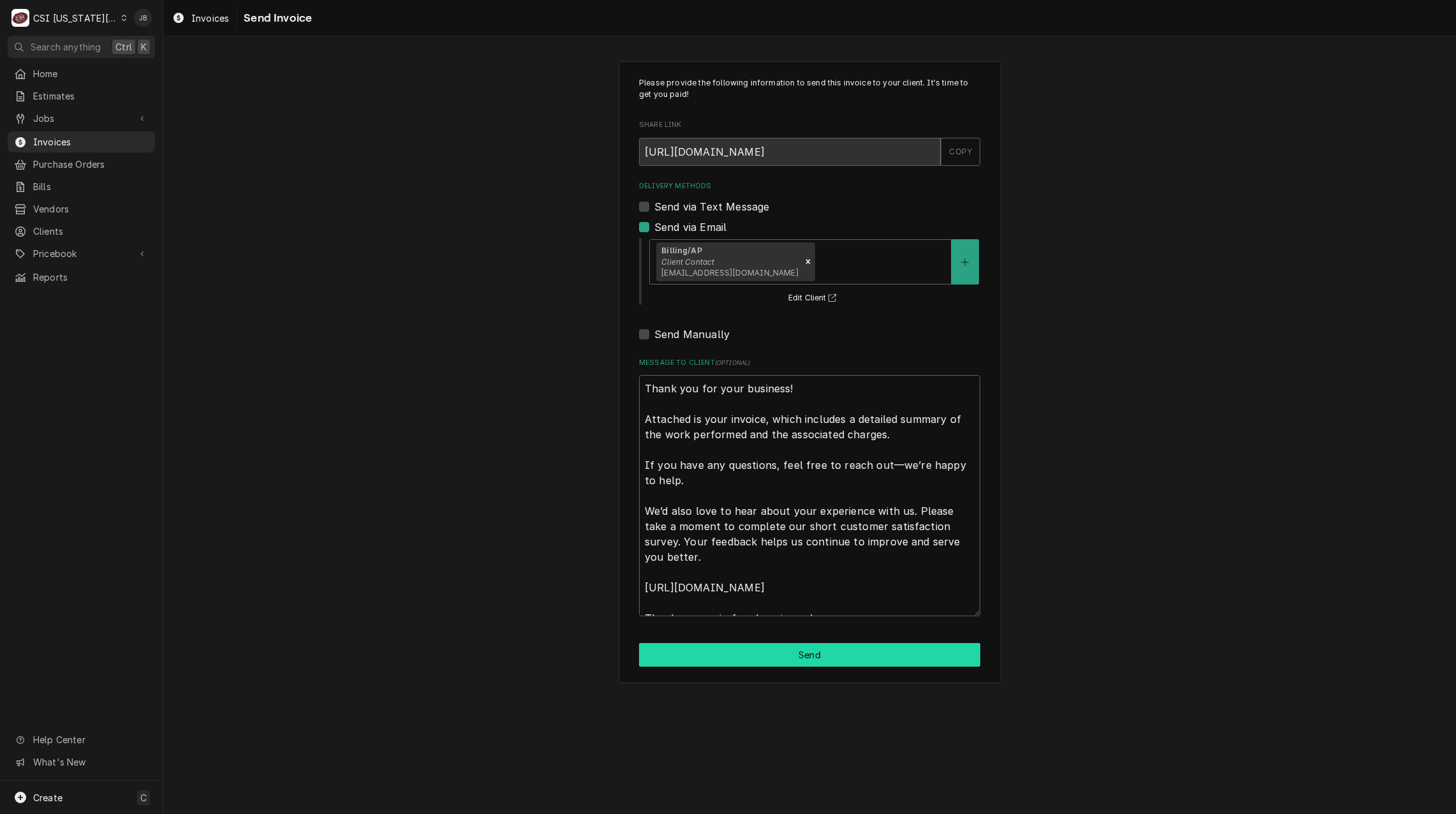
click at [751, 659] on button "Send" at bounding box center [809, 655] width 341 height 23
type textarea "x"
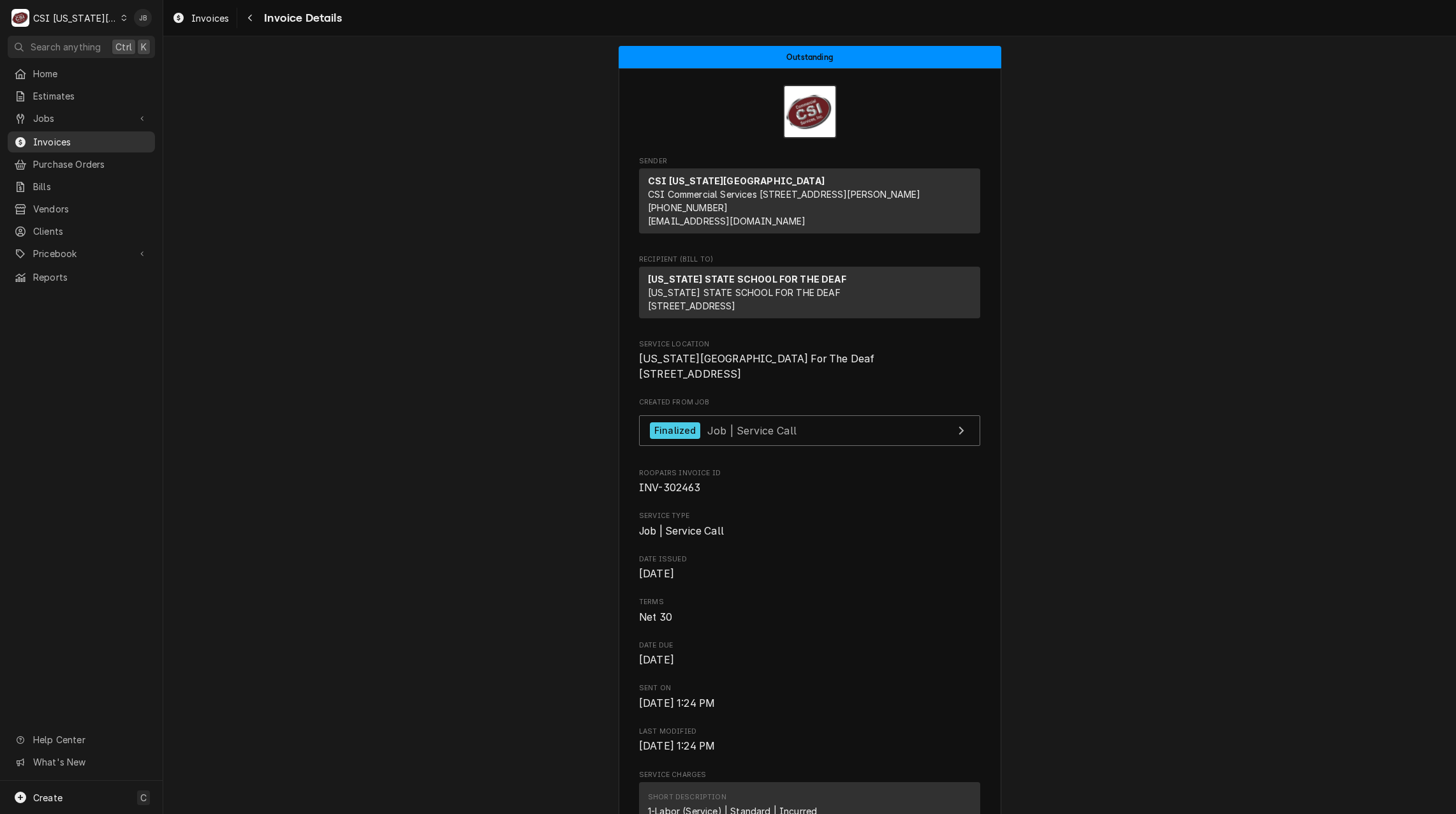
click at [59, 135] on span "Invoices" at bounding box center [91, 142] width 116 height 14
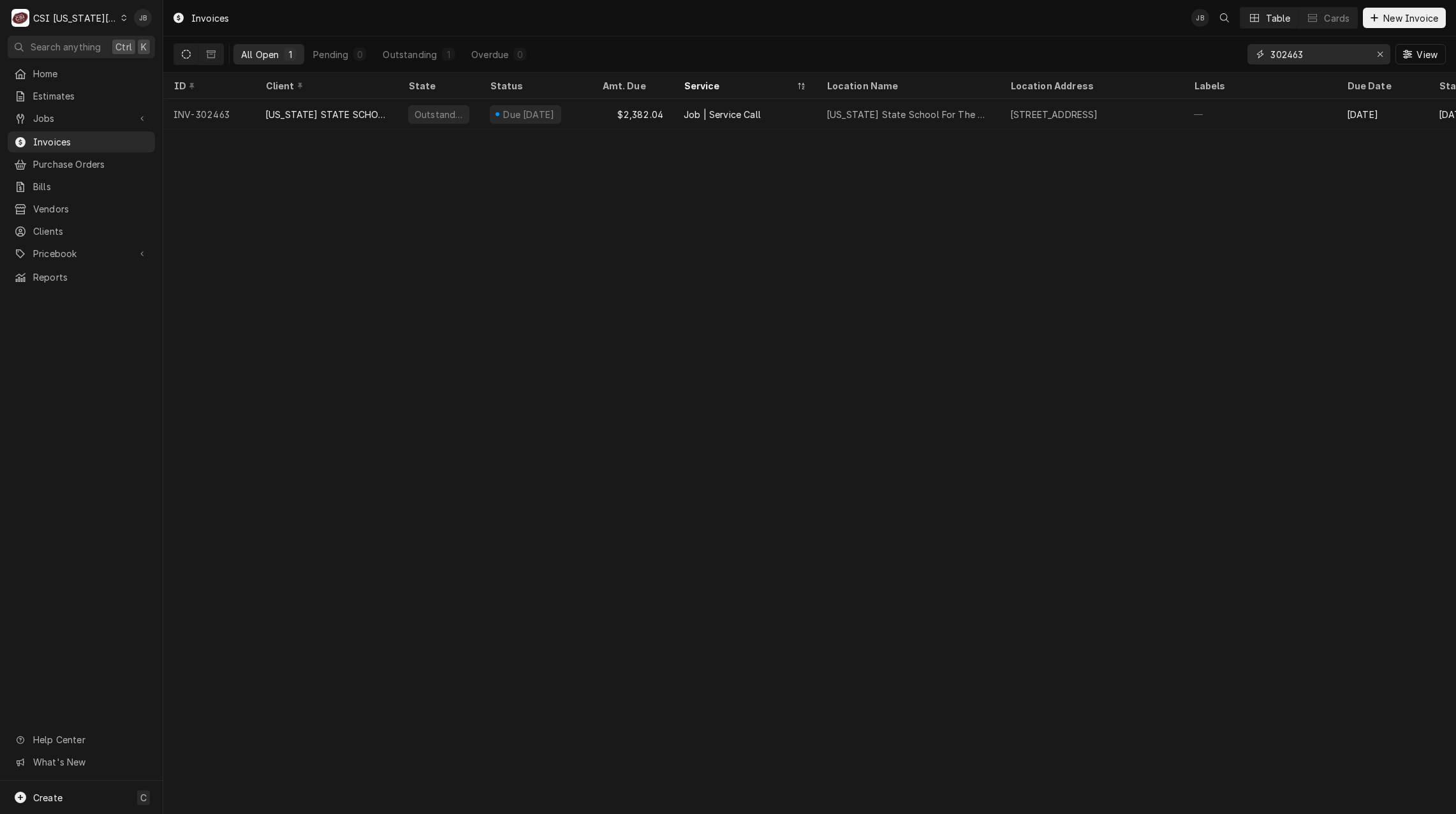
click at [1324, 57] on input "302463" at bounding box center [1318, 54] width 96 height 20
type input "302387"
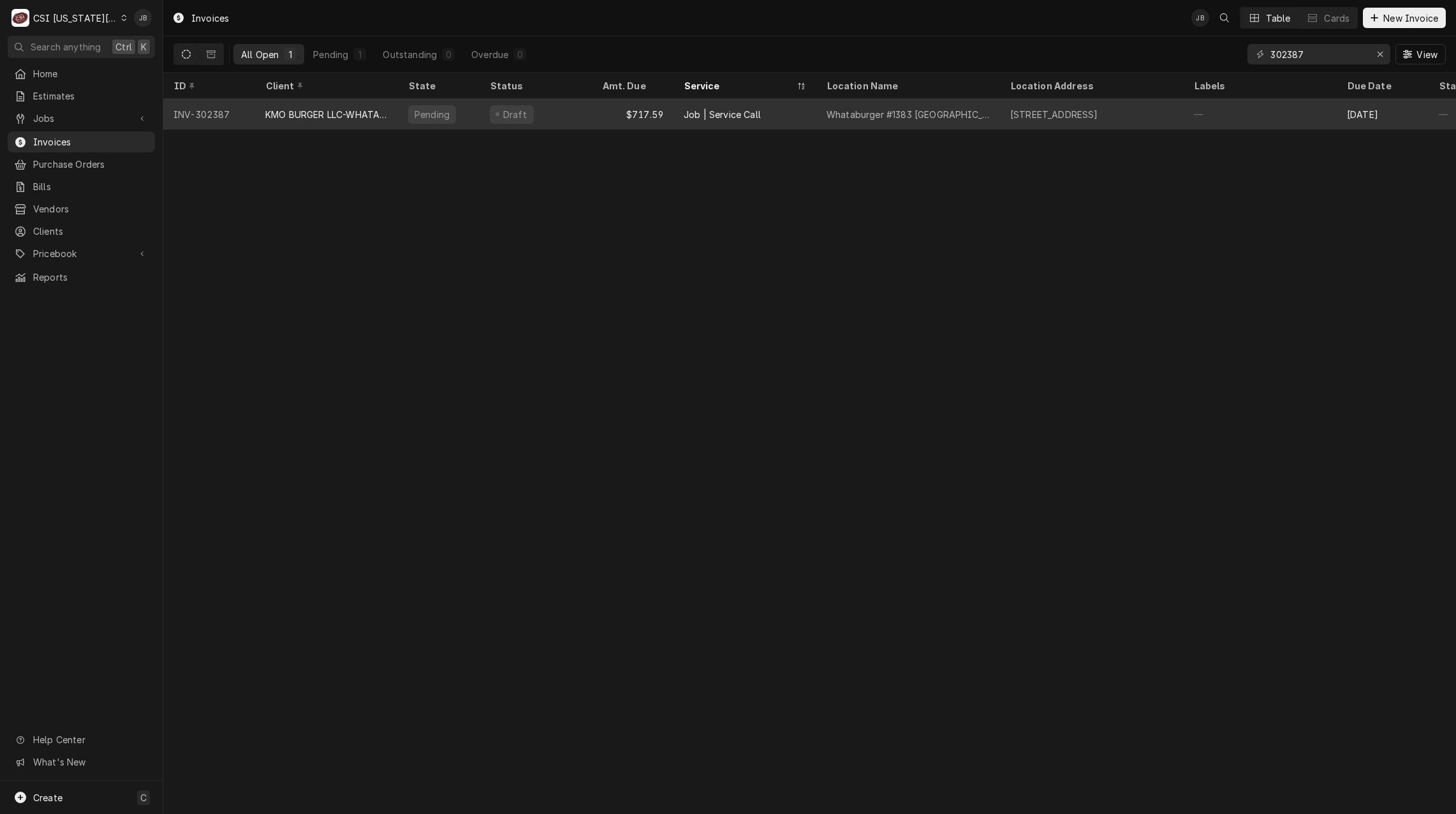
click at [942, 118] on div "Whataburger #1383 Parkville" at bounding box center [908, 114] width 163 height 14
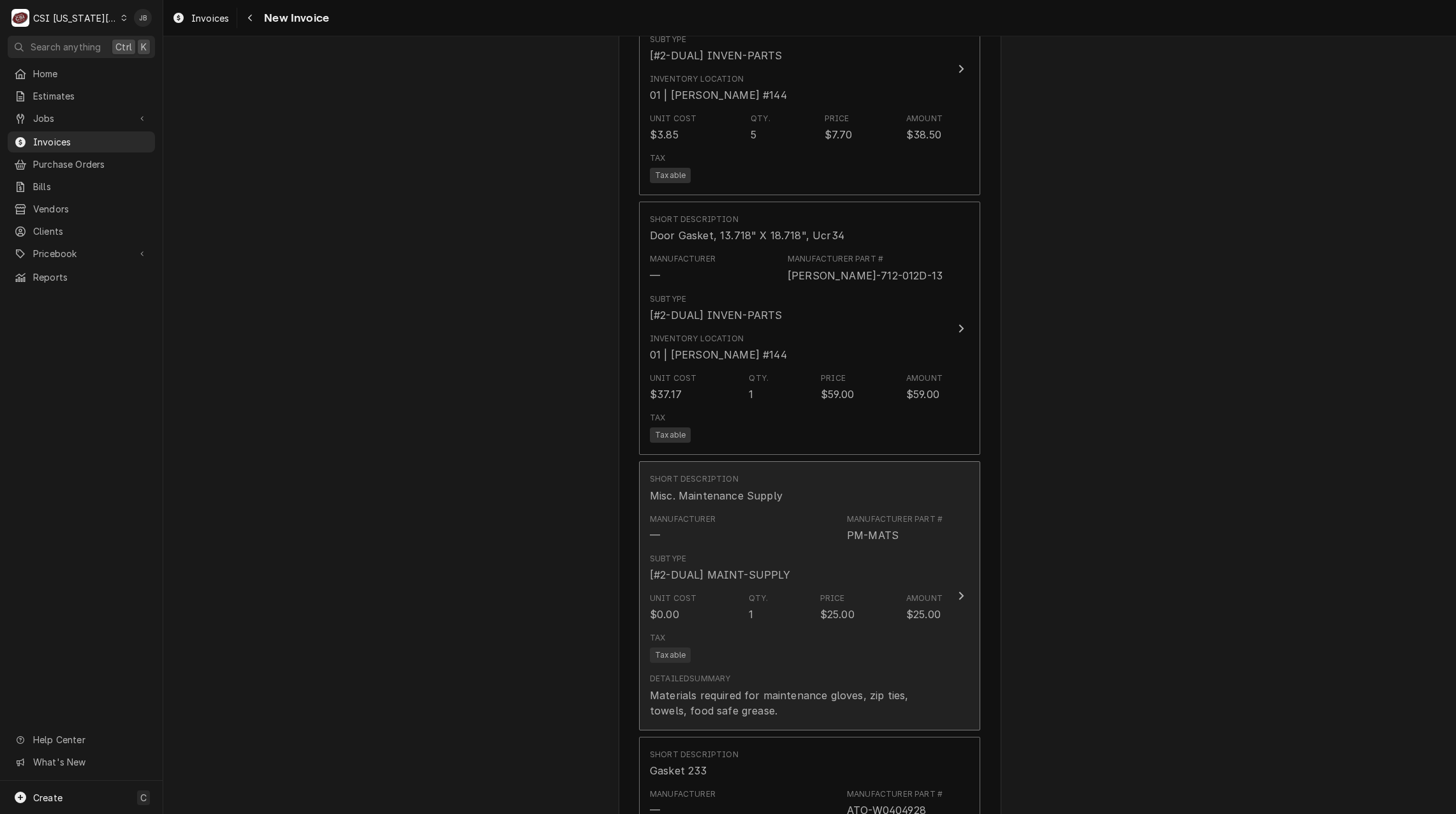
scroll to position [2360, 0]
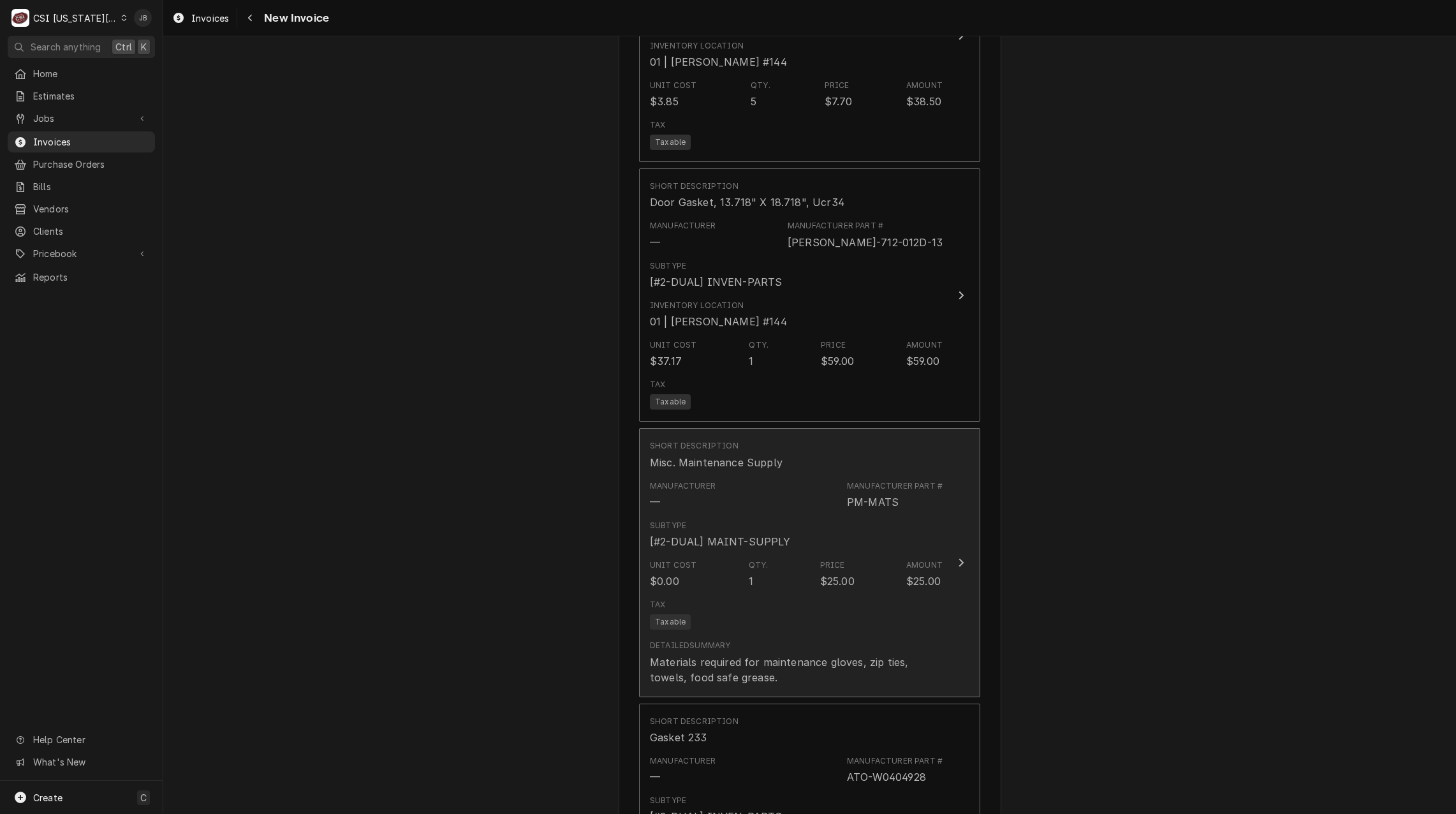
click at [770, 520] on div "Subtype [#2-DUAL] MAINT-SUPPLY" at bounding box center [720, 535] width 141 height 29
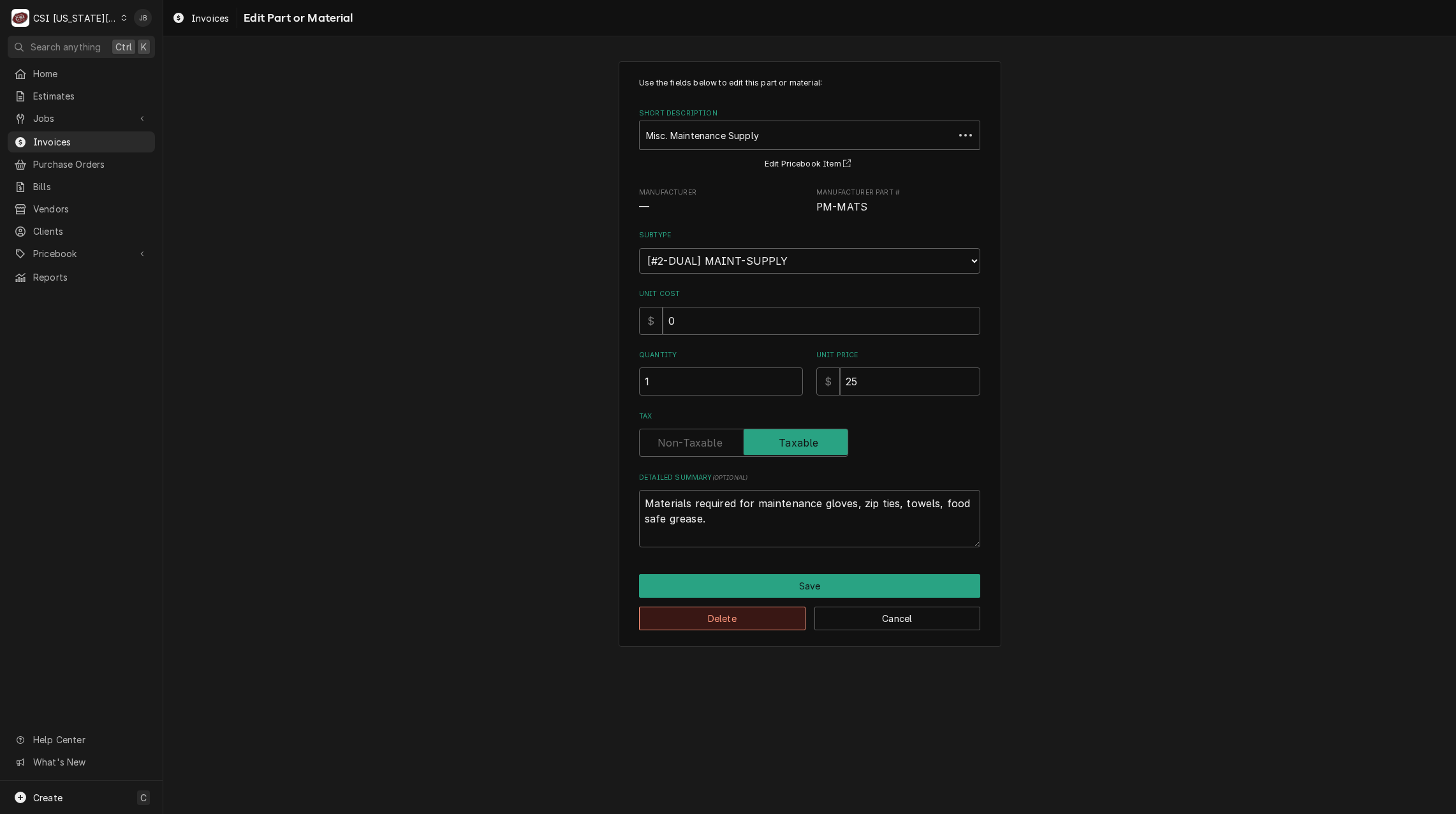
click at [713, 621] on button "Delete" at bounding box center [722, 618] width 166 height 23
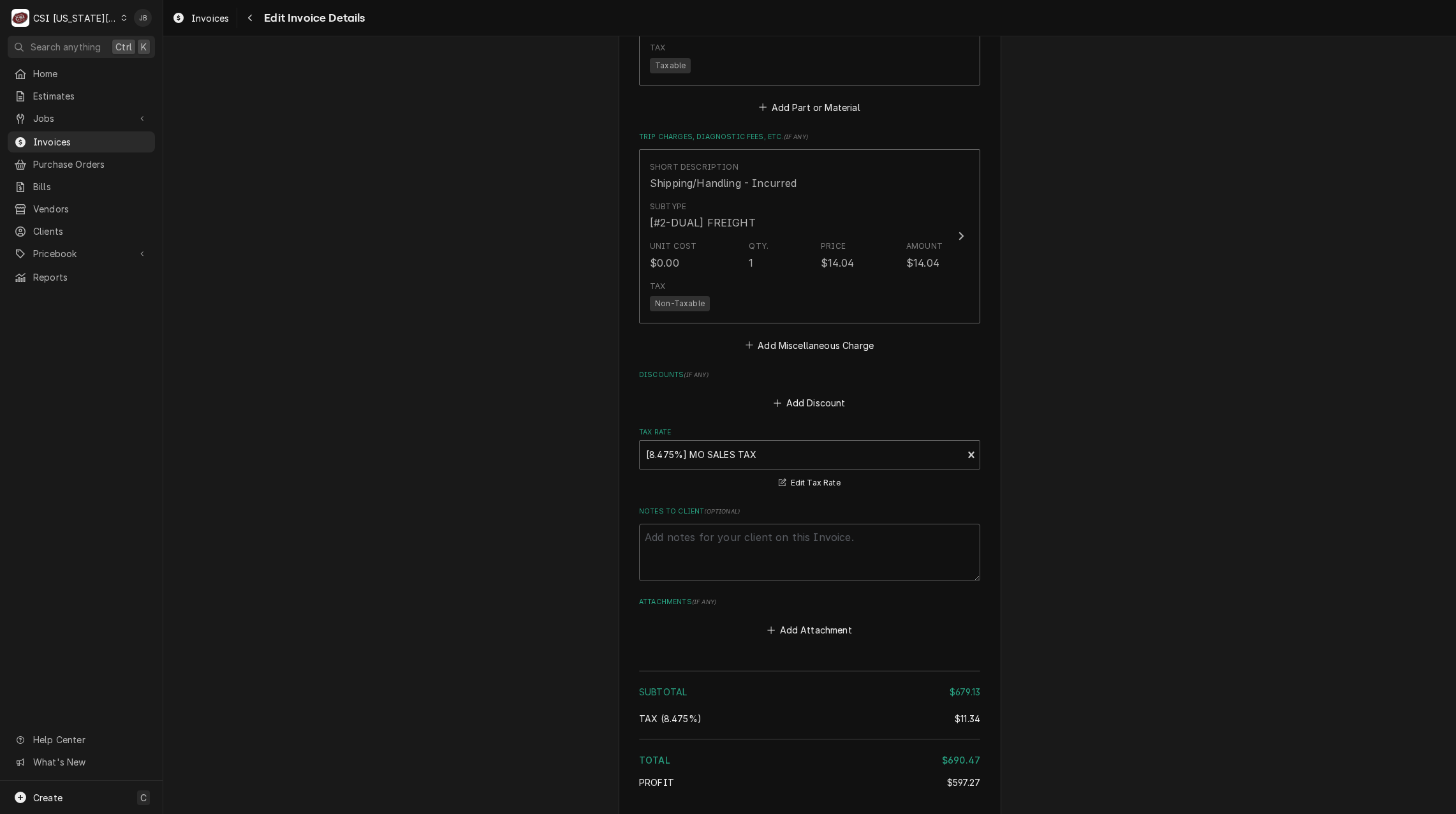
scroll to position [3067, 0]
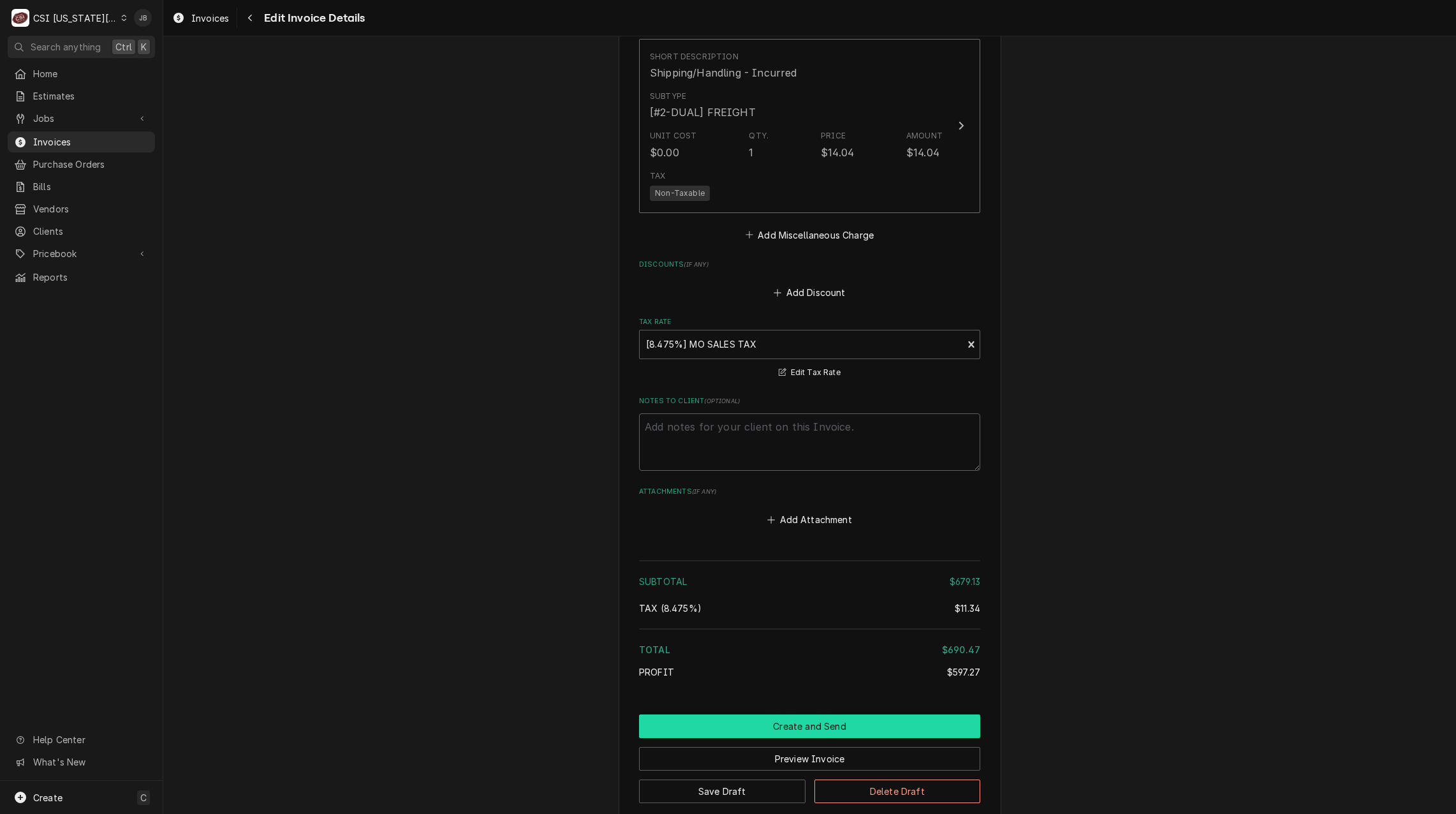
click at [777, 715] on button "Create and Send" at bounding box center [809, 727] width 341 height 23
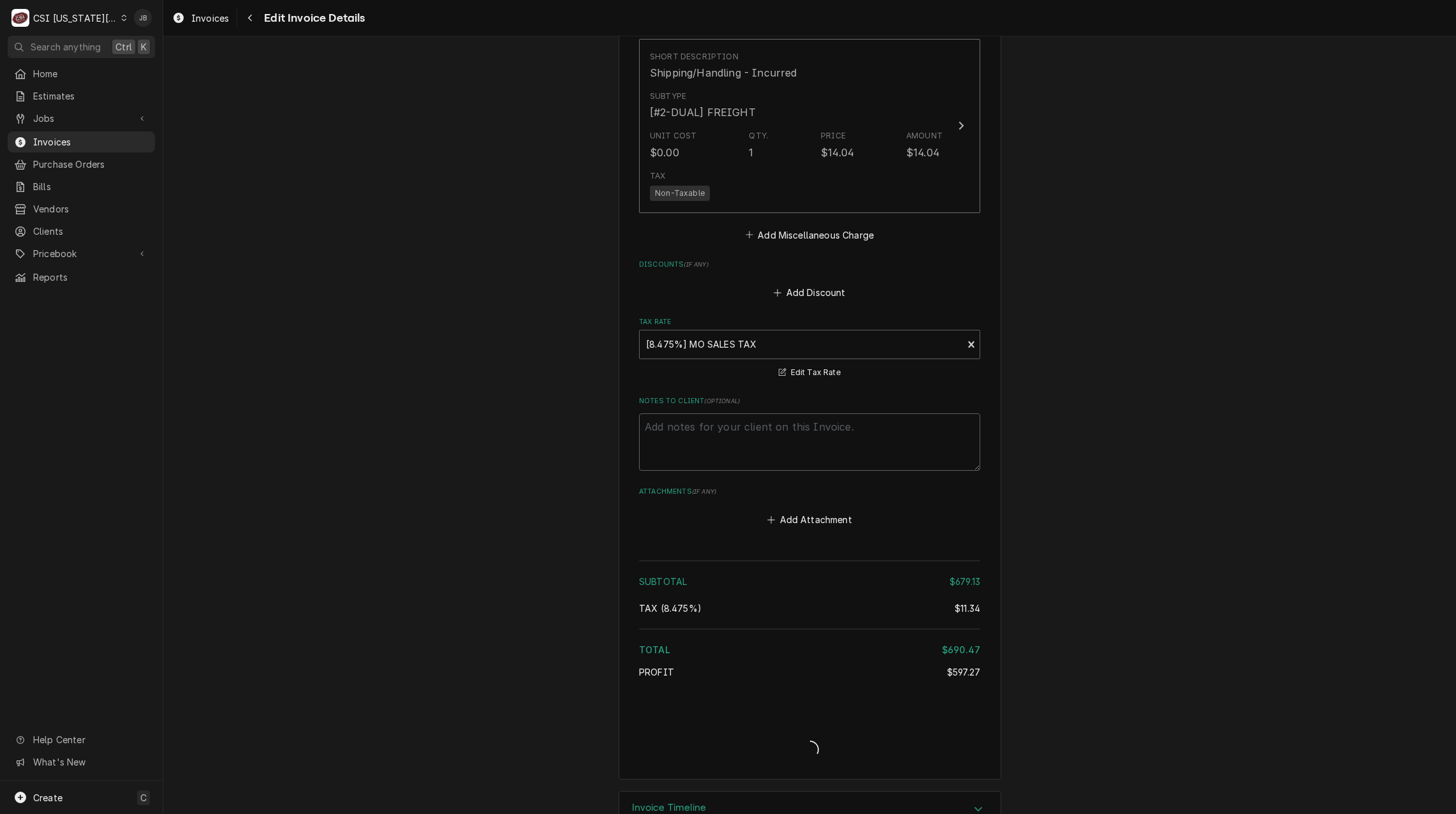
scroll to position [3028, 0]
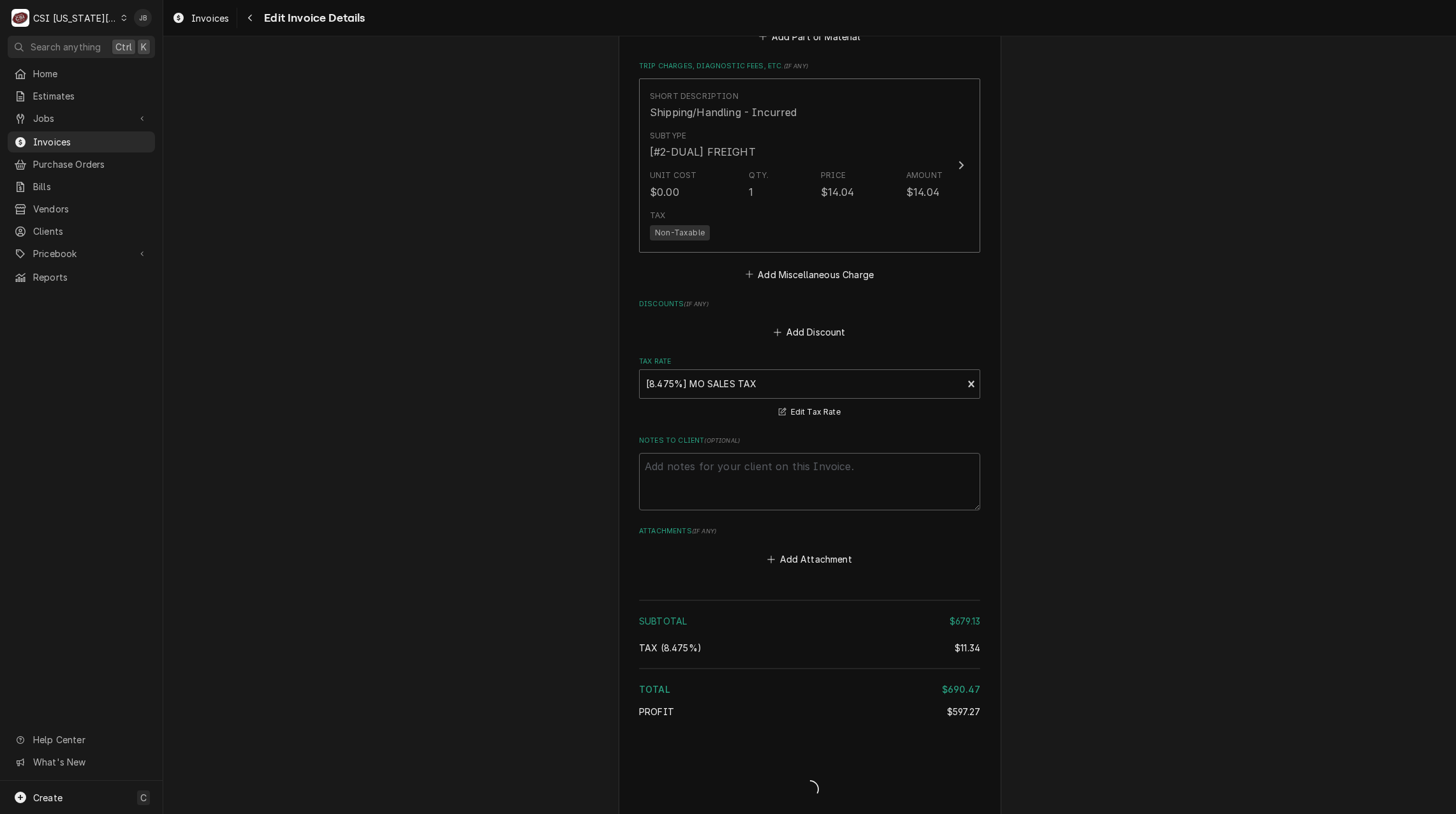
type textarea "x"
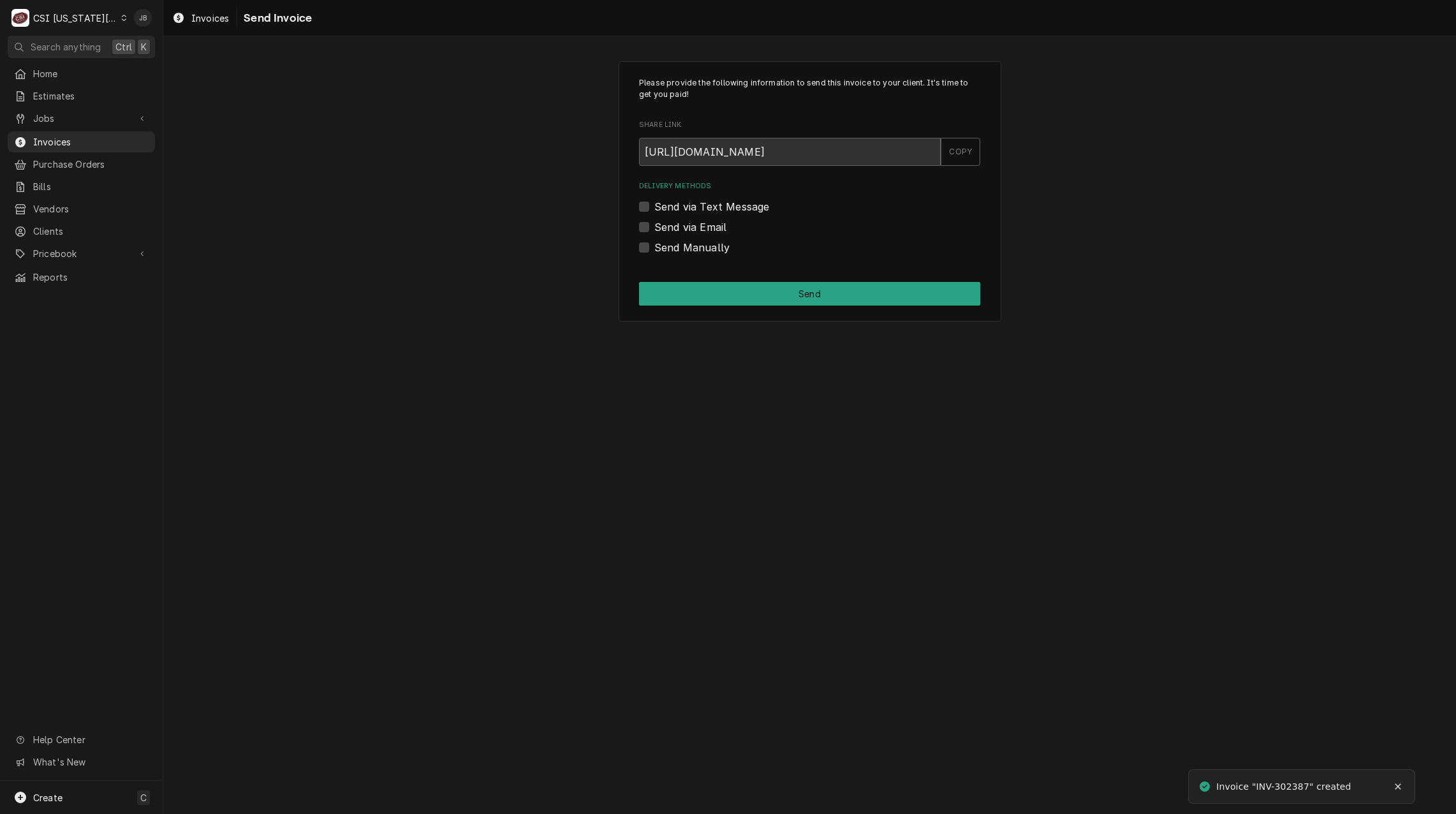
click at [706, 228] on label "Send via Email" at bounding box center [690, 227] width 72 height 15
click at [706, 228] on input "Send via Email" at bounding box center [825, 233] width 341 height 28
checkbox input "true"
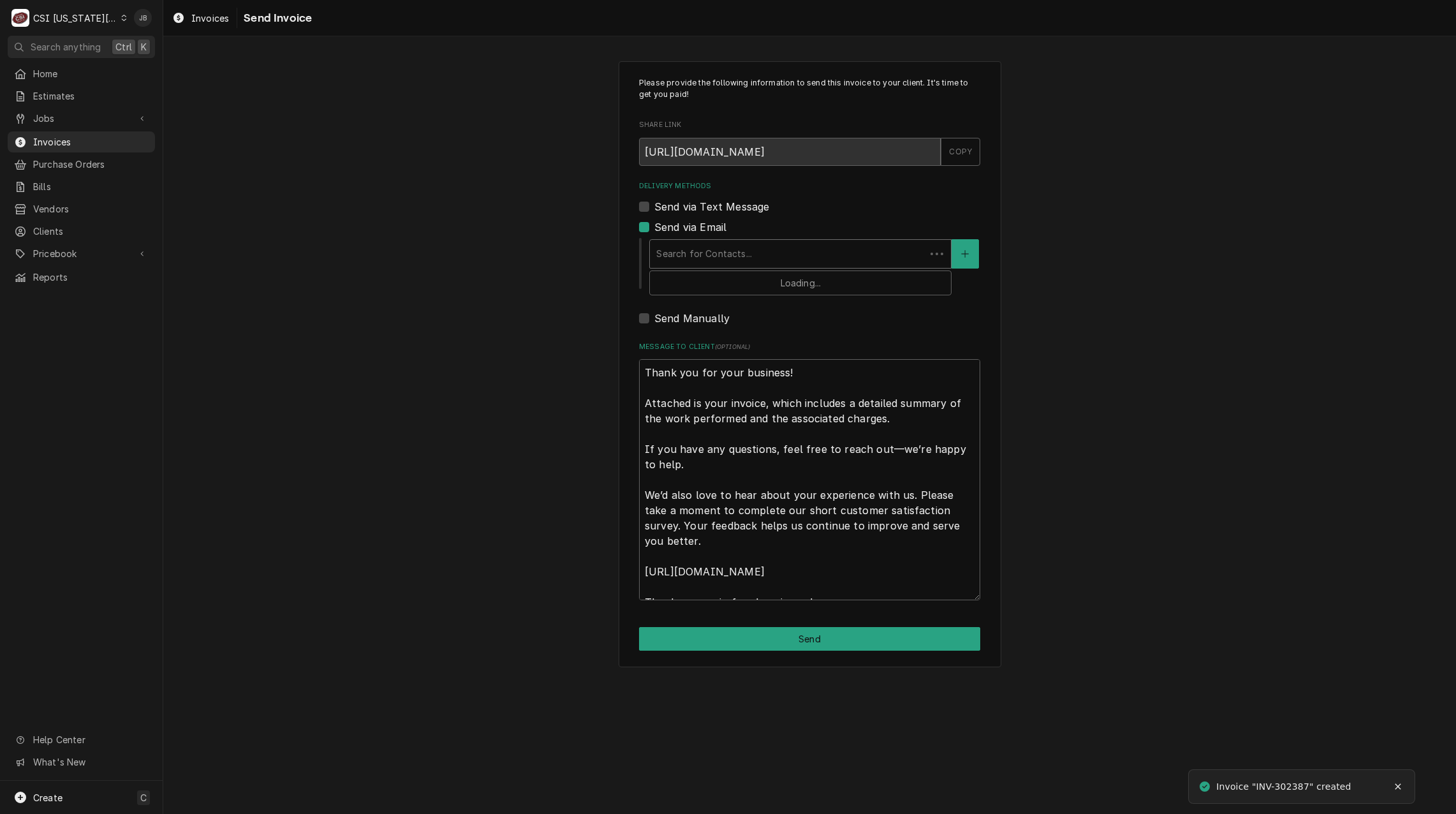
click at [732, 255] on div "Delivery Methods" at bounding box center [788, 253] width 263 height 23
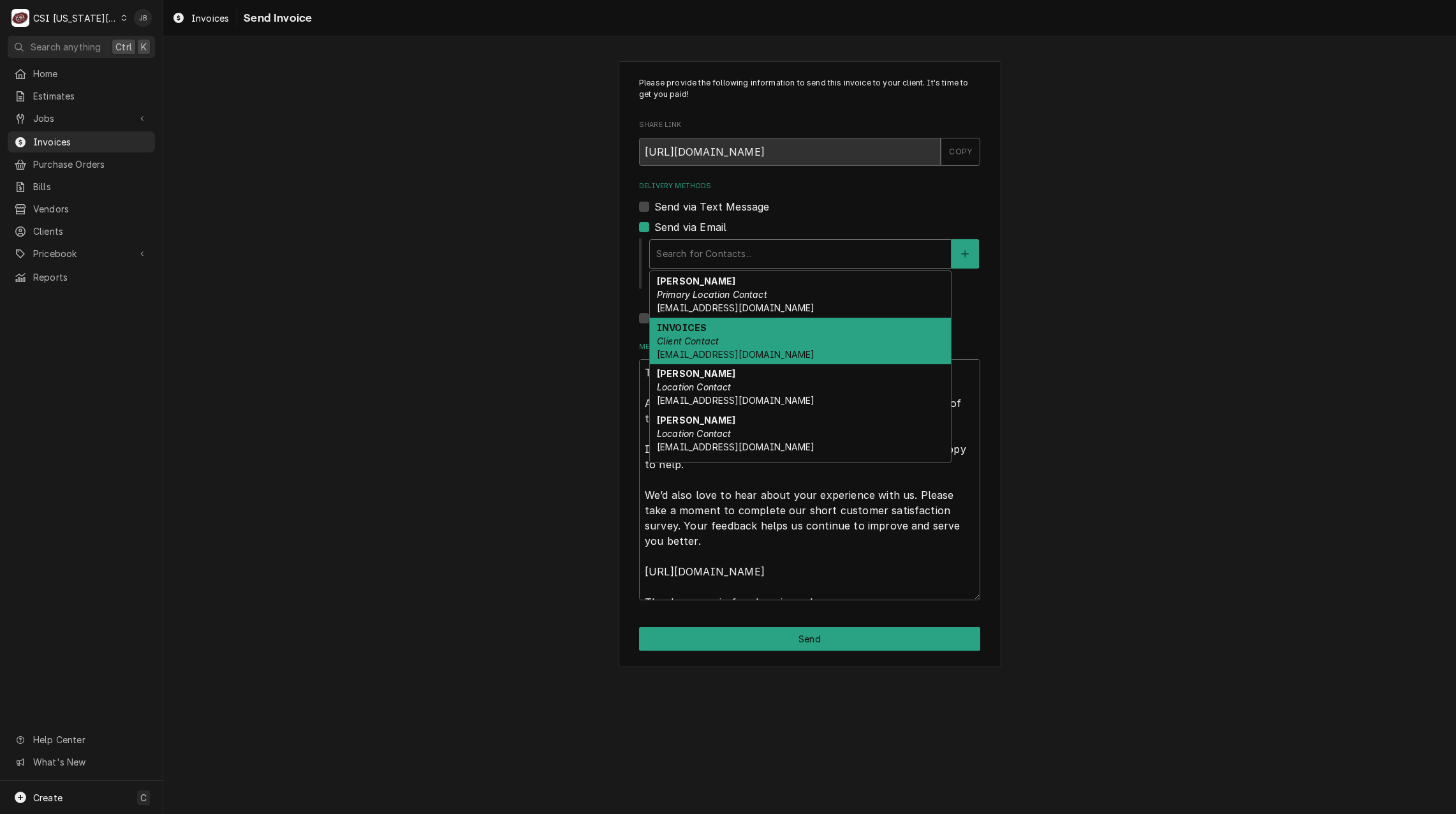
click at [728, 343] on div "INVOICES Client Contact ap@kmoburger.com" at bounding box center [800, 341] width 301 height 46
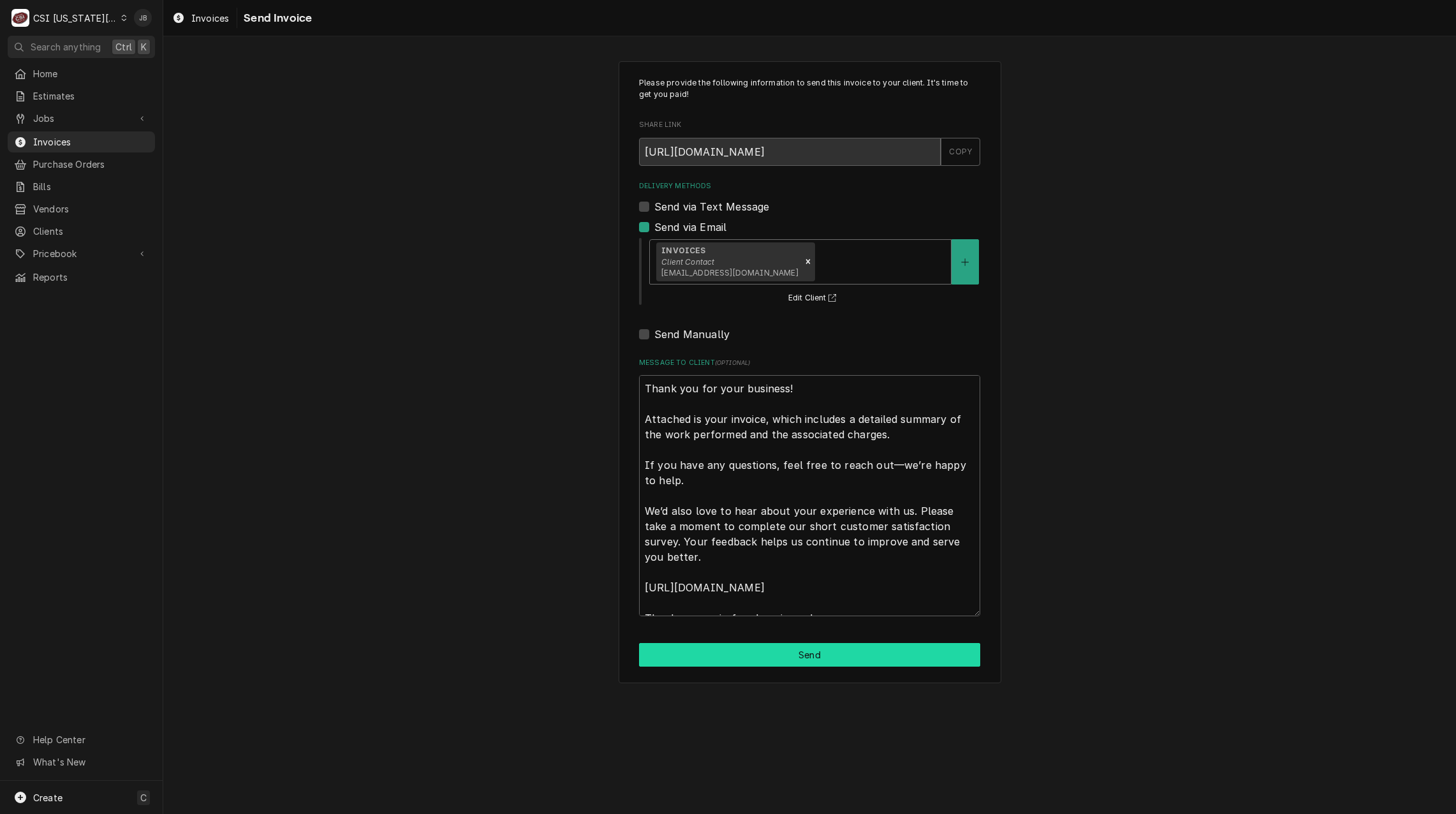
click at [716, 646] on button "Send" at bounding box center [809, 655] width 341 height 23
type textarea "x"
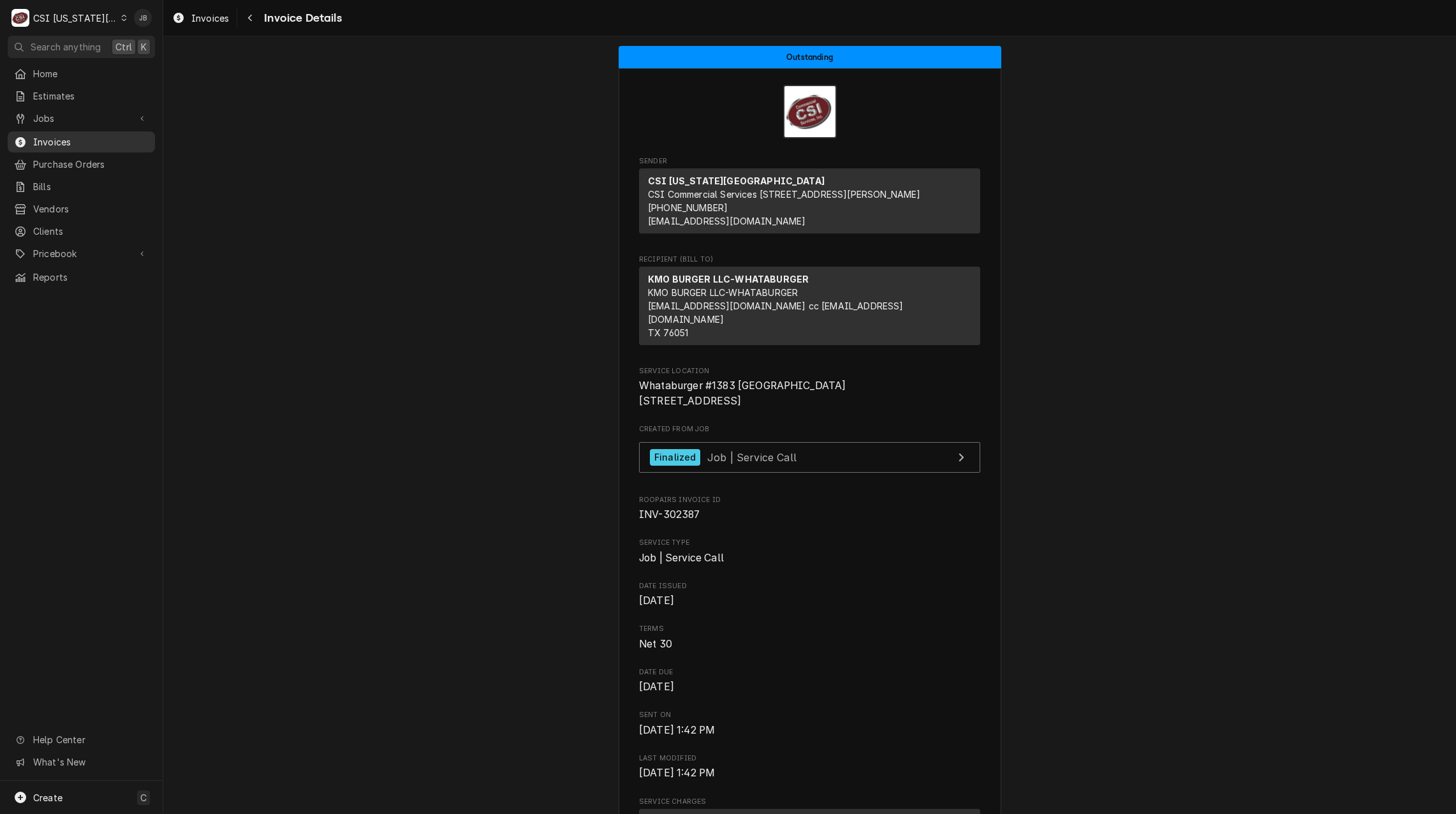
click at [87, 137] on span "Invoices" at bounding box center [91, 142] width 116 height 14
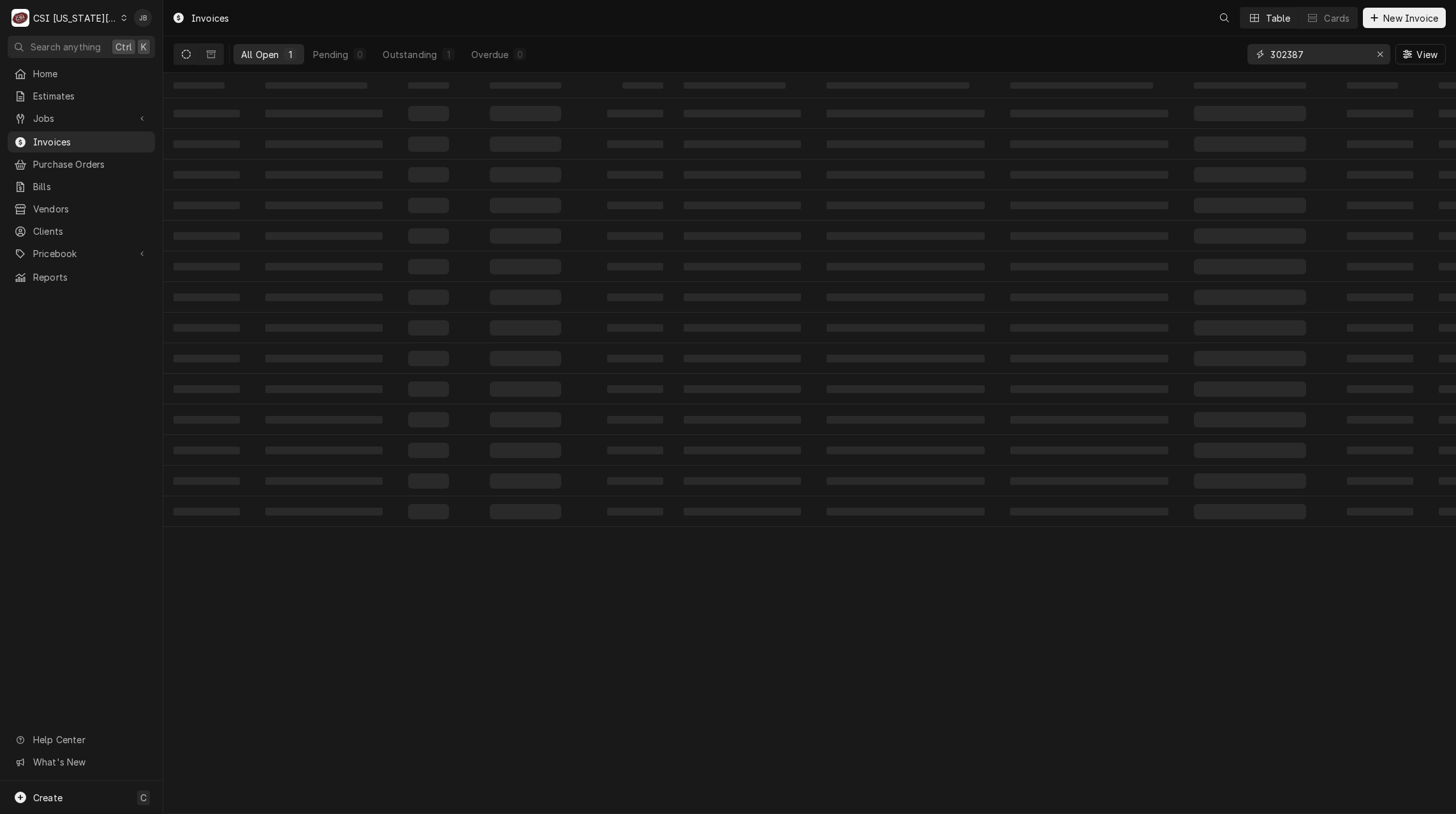
drag, startPoint x: 1312, startPoint y: 55, endPoint x: 1210, endPoint y: 53, distance: 102.0
click at [1214, 54] on div "All Open 1 Pending 0 Outstanding 1 Overdue 0 302387 View" at bounding box center [810, 54] width 1273 height 36
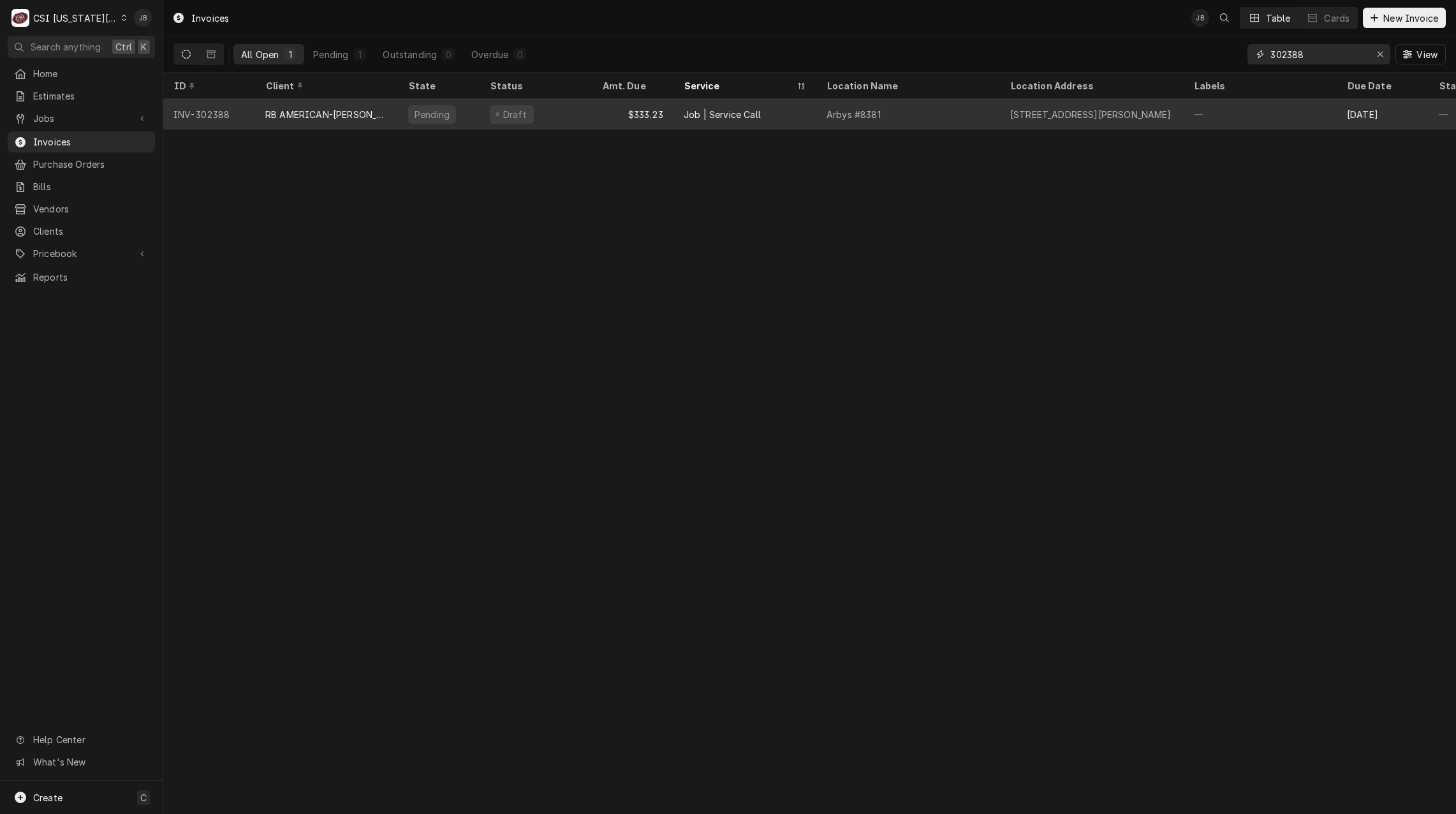
type input "302388"
click at [624, 117] on div "$333.23" at bounding box center [632, 114] width 82 height 31
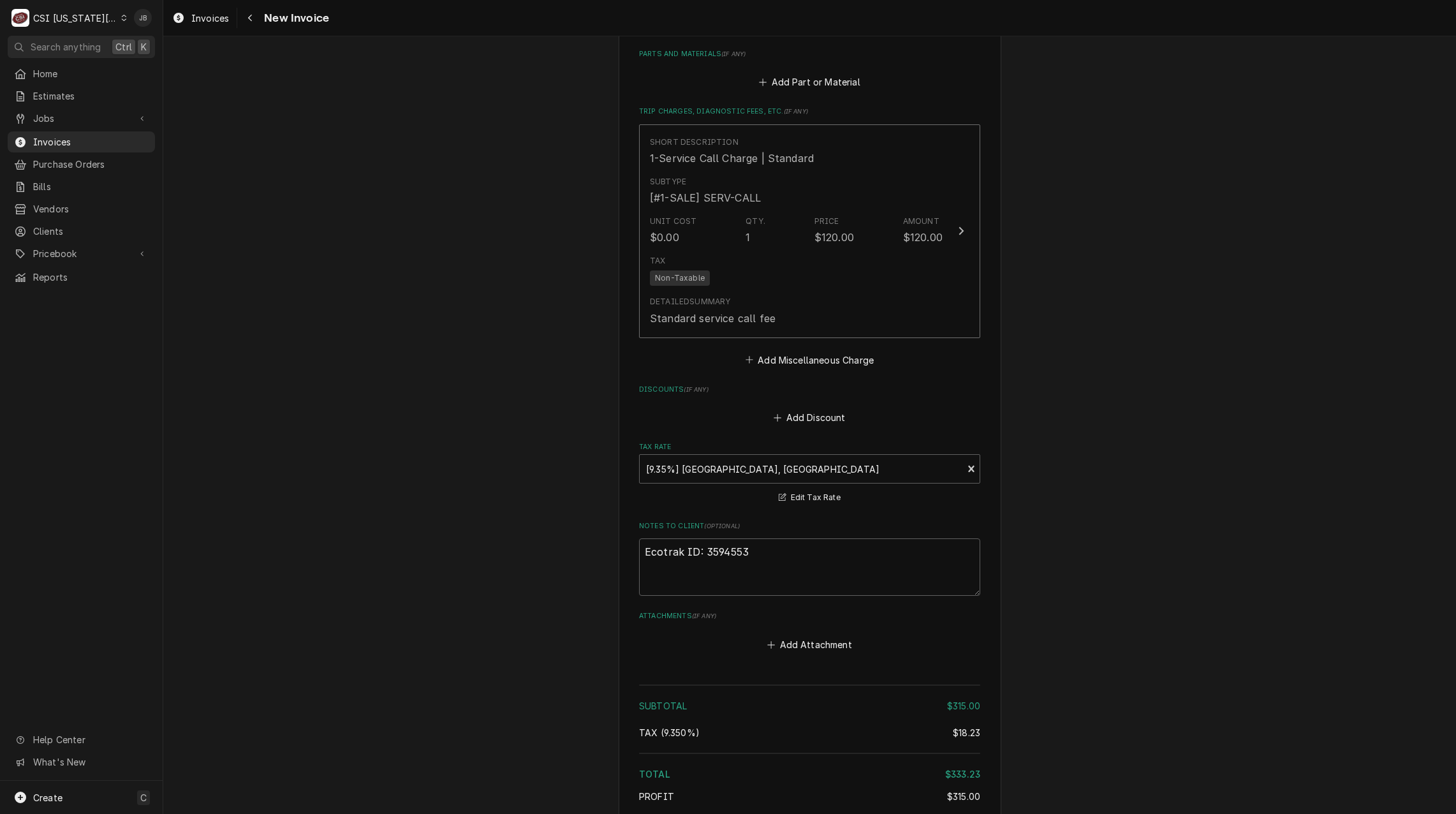
scroll to position [1850, 0]
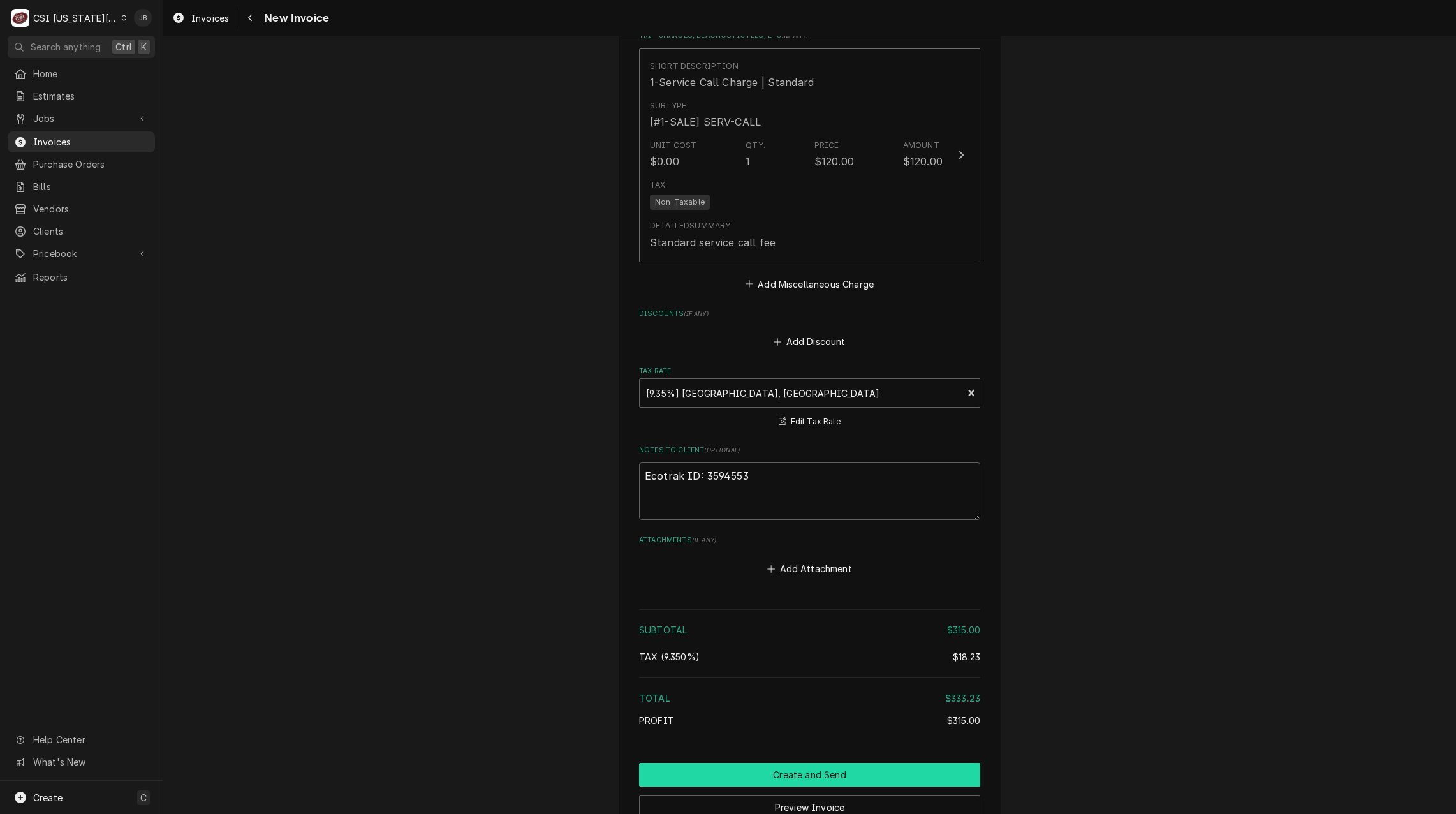
click at [773, 763] on button "Create and Send" at bounding box center [809, 775] width 341 height 23
type textarea "x"
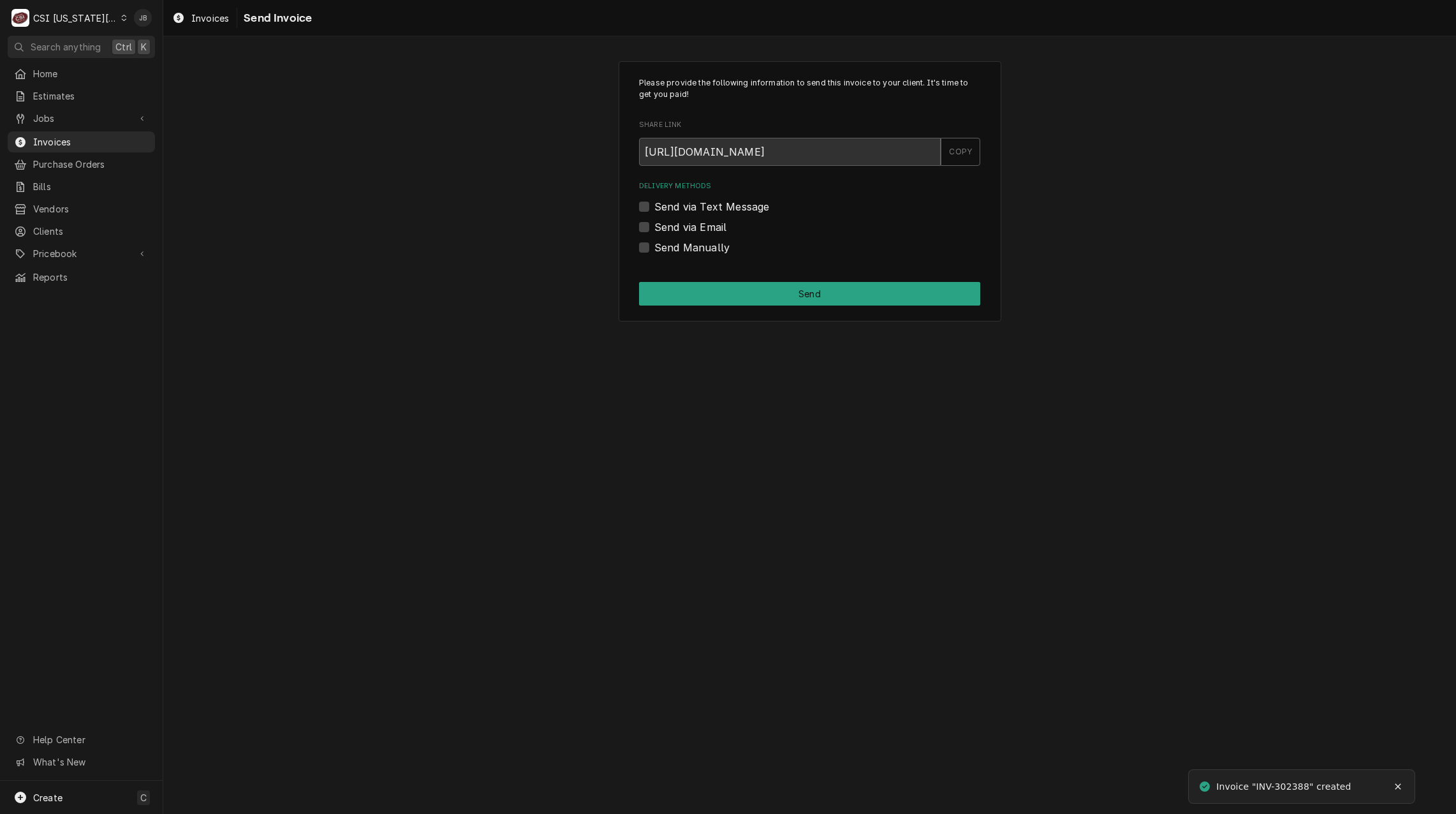
click at [711, 251] on label "Send Manually" at bounding box center [692, 247] width 75 height 15
click at [711, 251] on input "Send Manually" at bounding box center [825, 253] width 341 height 28
checkbox input "true"
click at [734, 283] on button "Send" at bounding box center [809, 294] width 341 height 23
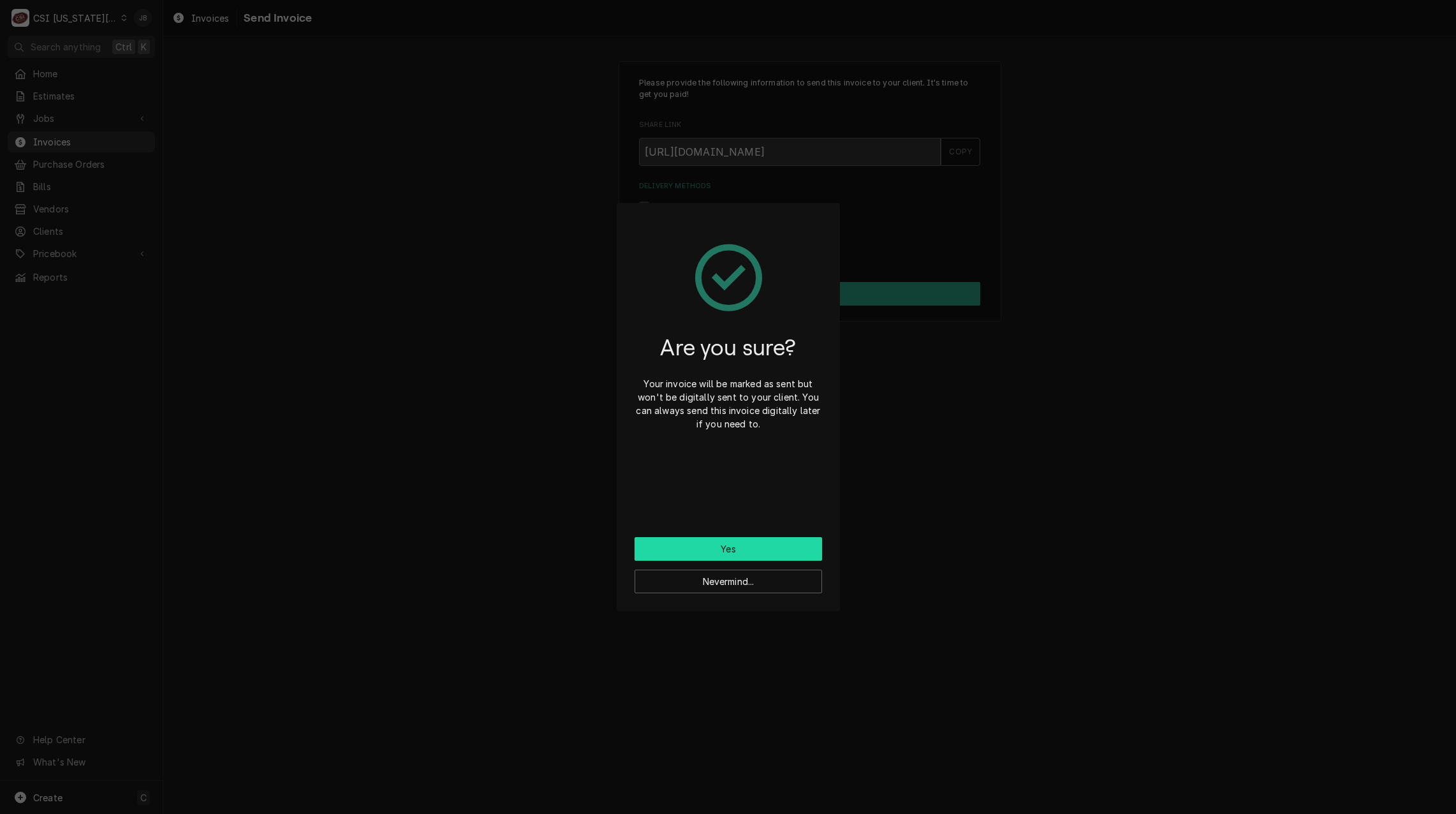
click at [734, 552] on button "Yes" at bounding box center [728, 549] width 187 height 23
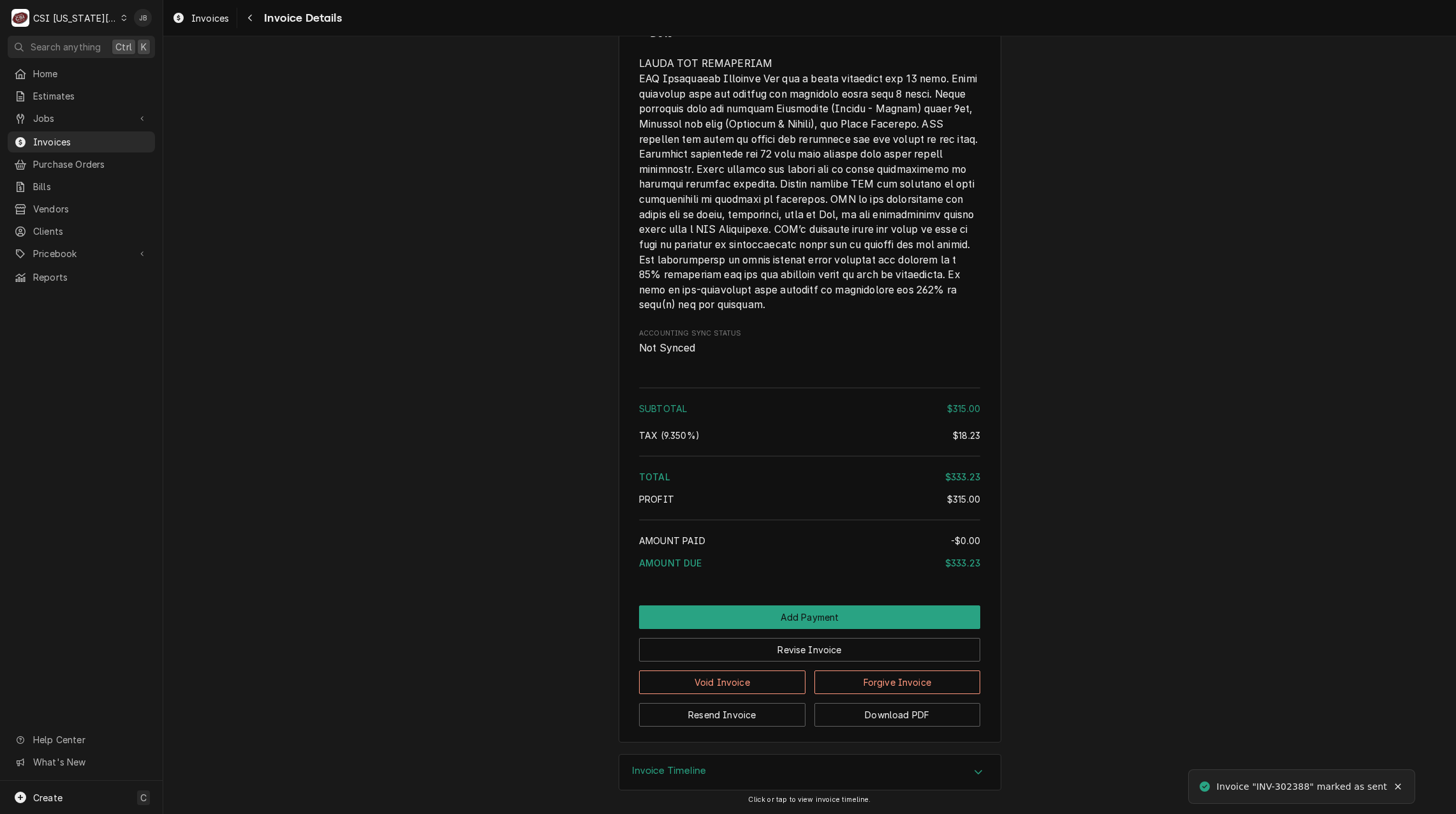
scroll to position [1808, 0]
click at [737, 712] on button "Resend Invoice" at bounding box center [722, 715] width 166 height 23
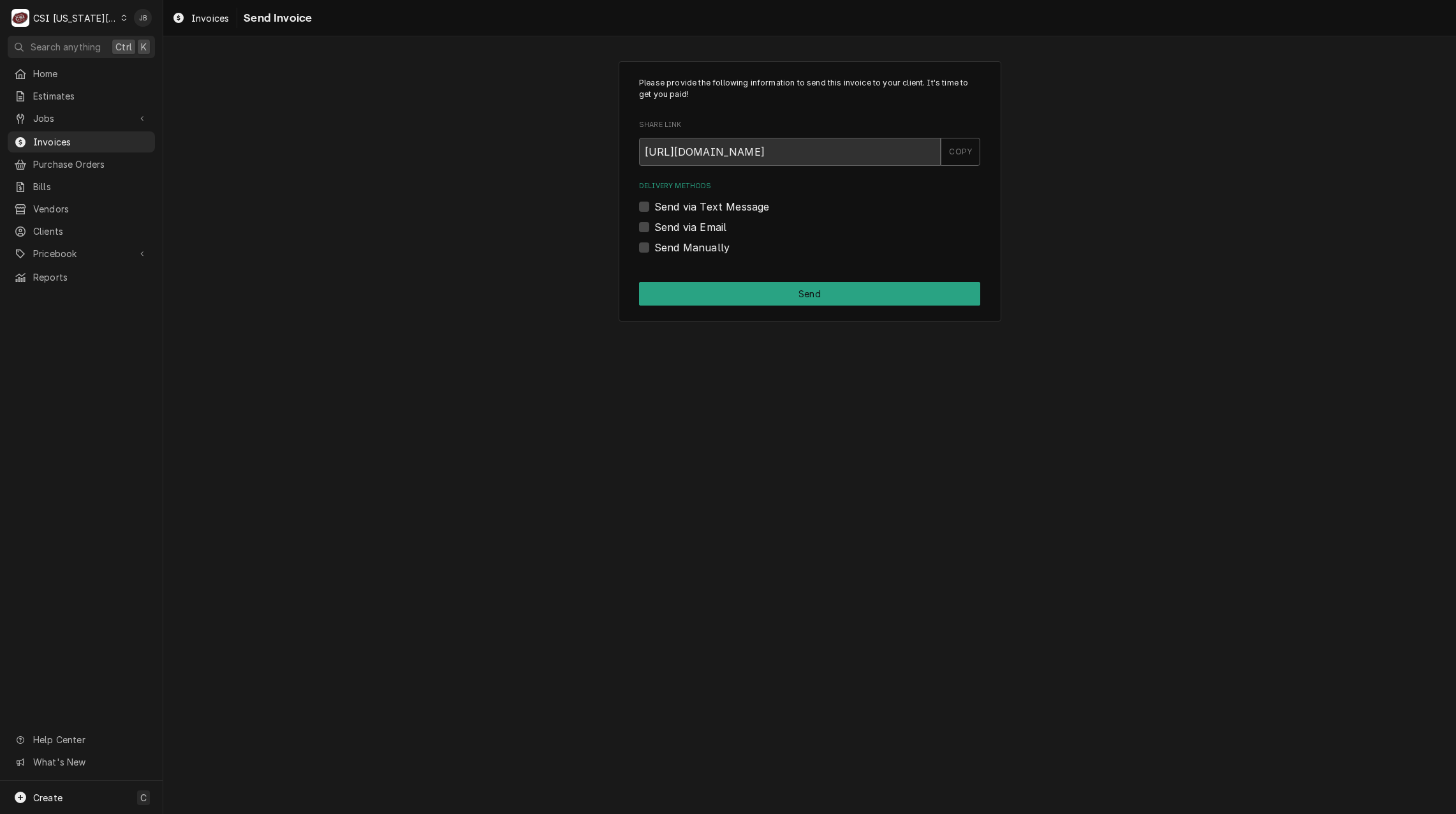
click label "Send via Email"
click input "Send via Email"
checkbox input "true"
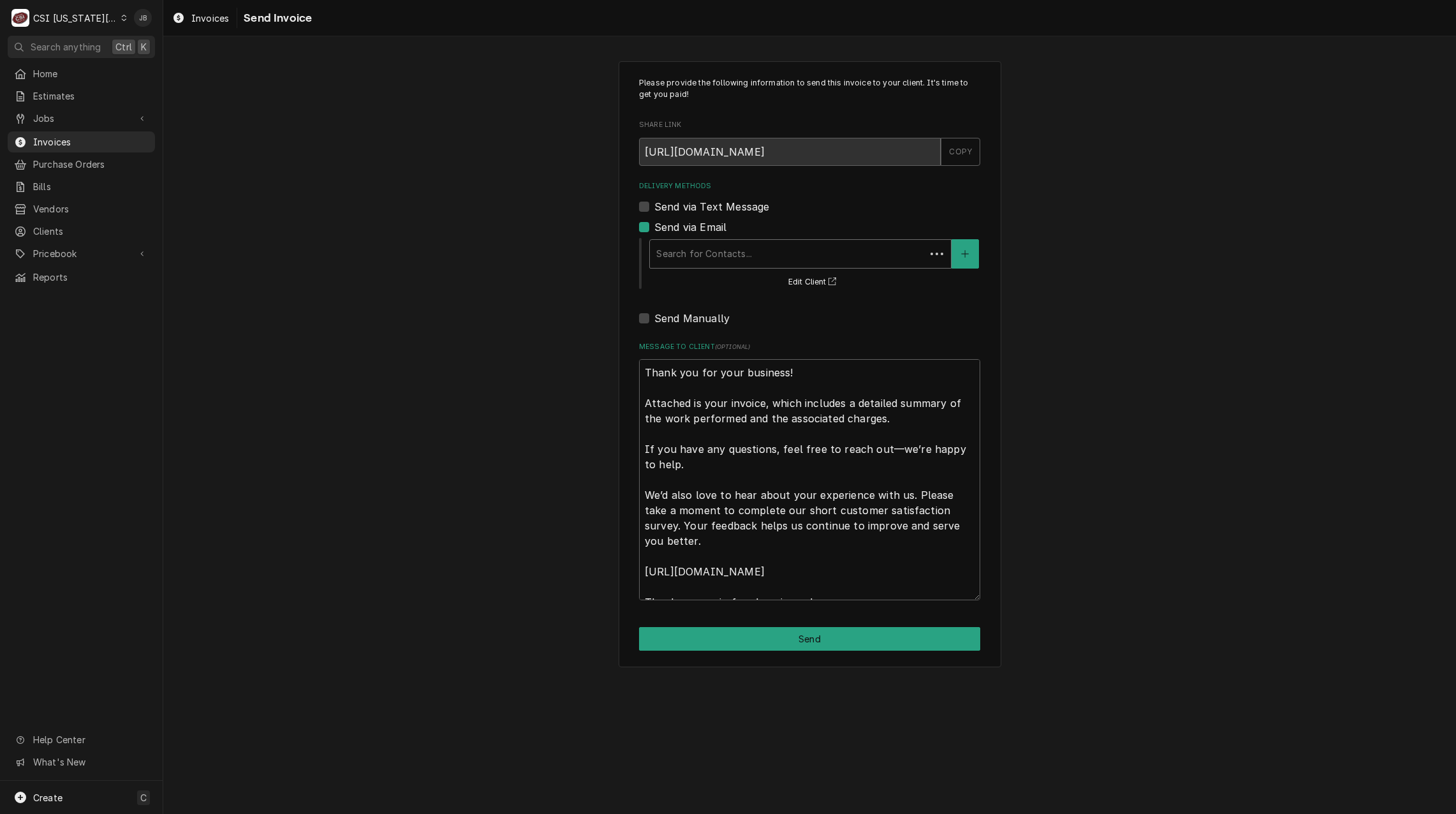
click div "Delivery Methods"
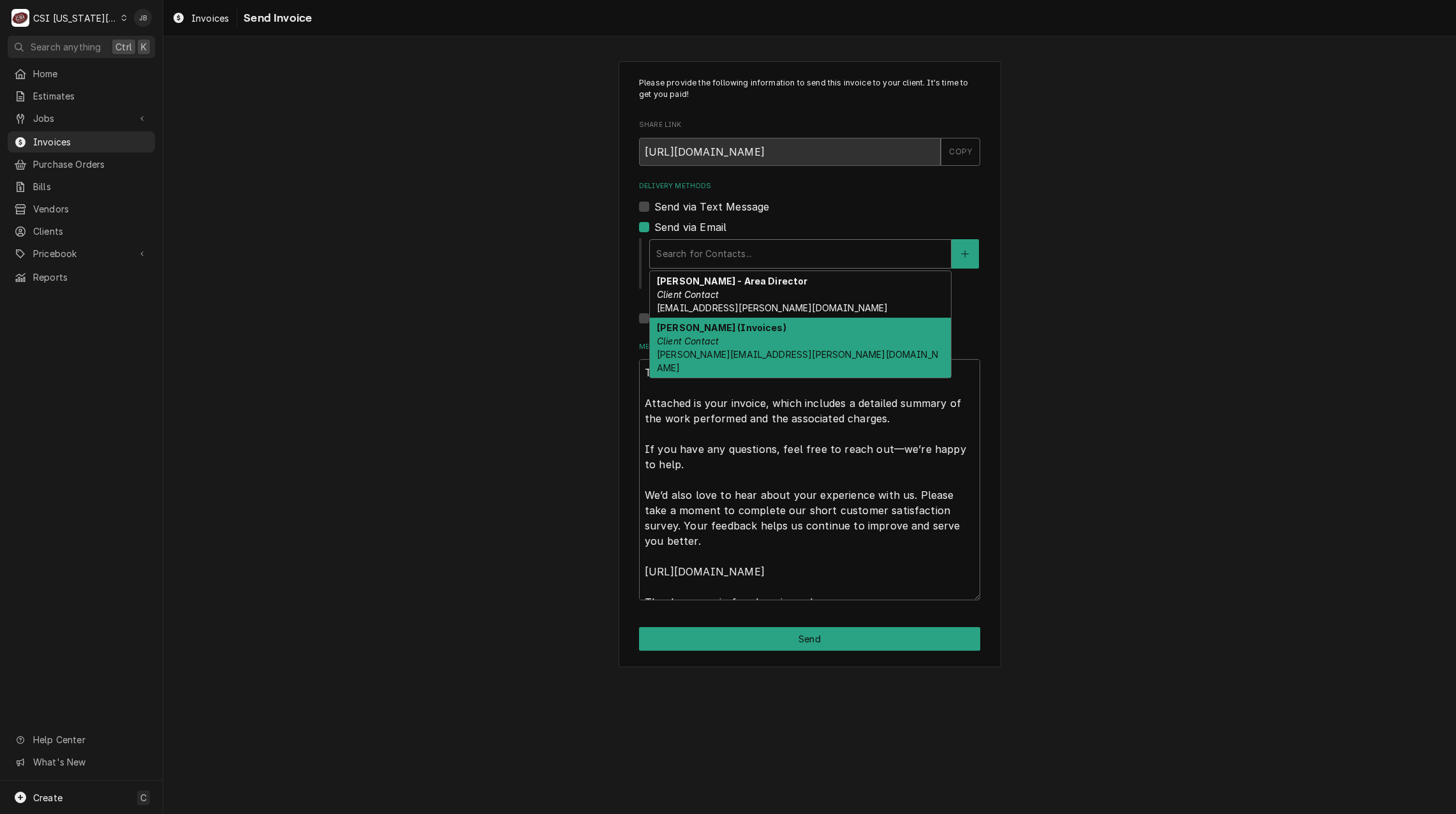
click strong "Vicky Stuesse (Invoices)"
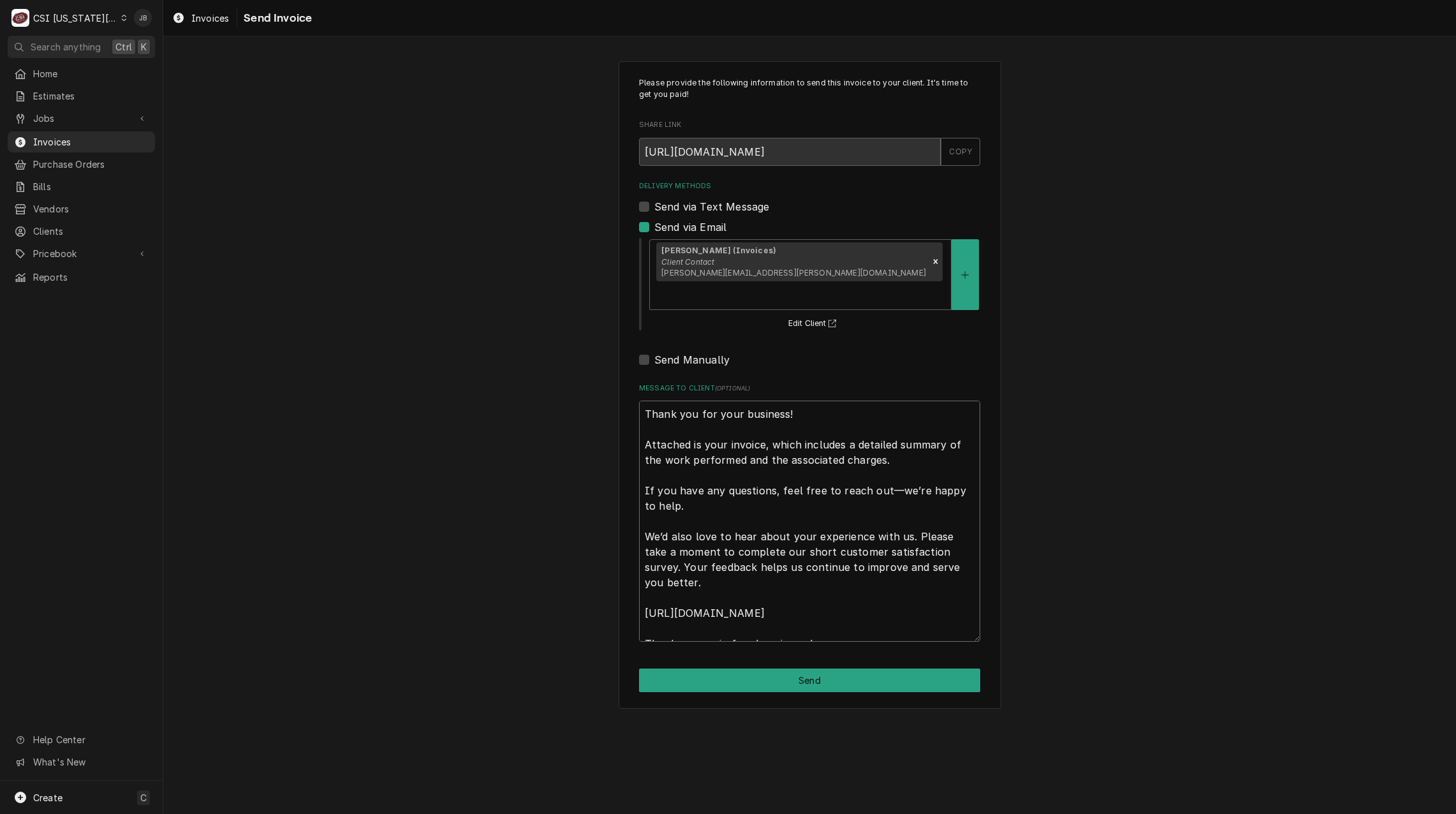
scroll to position [15, 0]
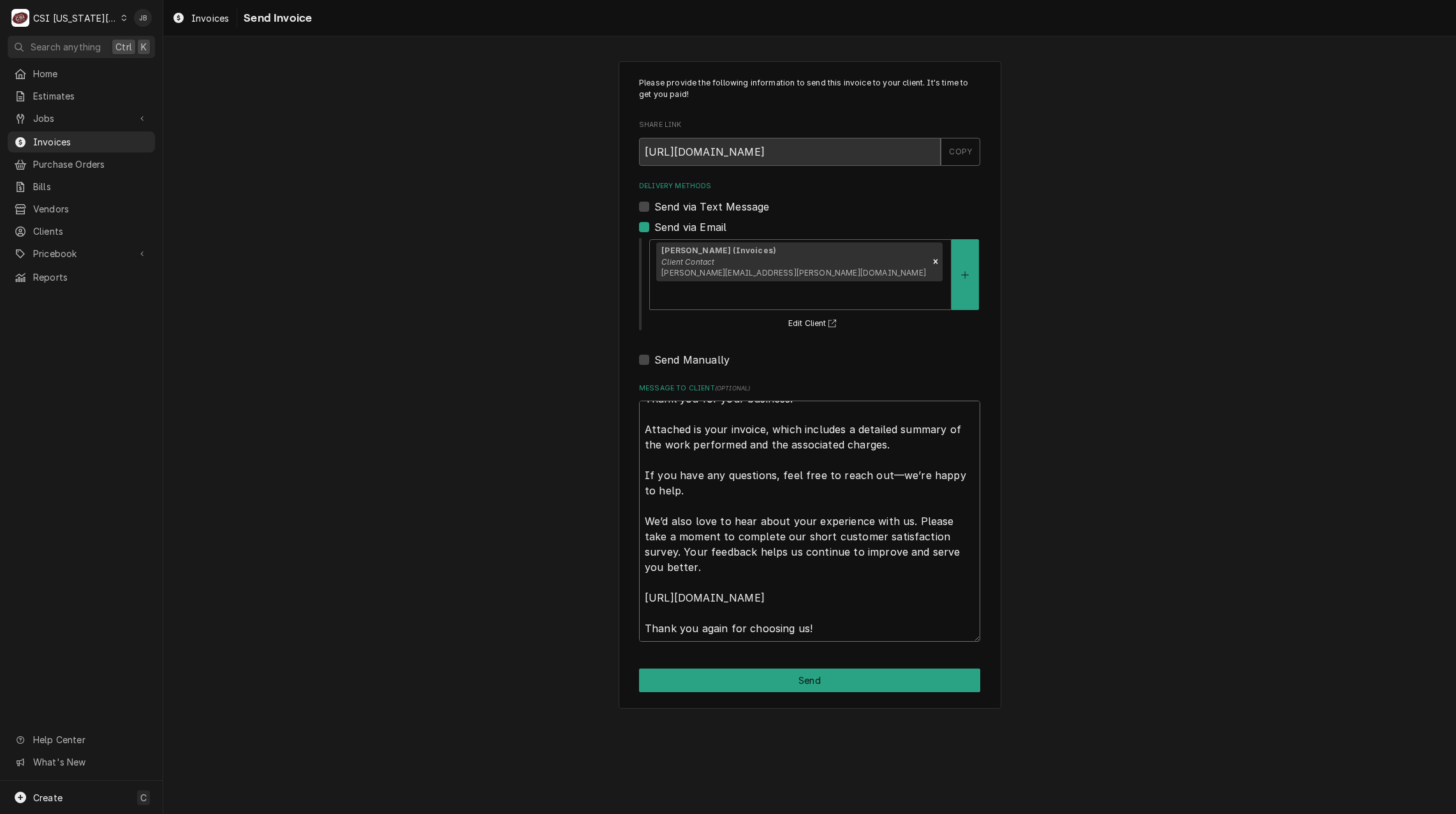
drag, startPoint x: 645, startPoint y: 386, endPoint x: 1444, endPoint y: 755, distance: 880.1
click div "Please provide the following information to send this invoice to your client. I…"
type textarea "x"
type textarea "a"
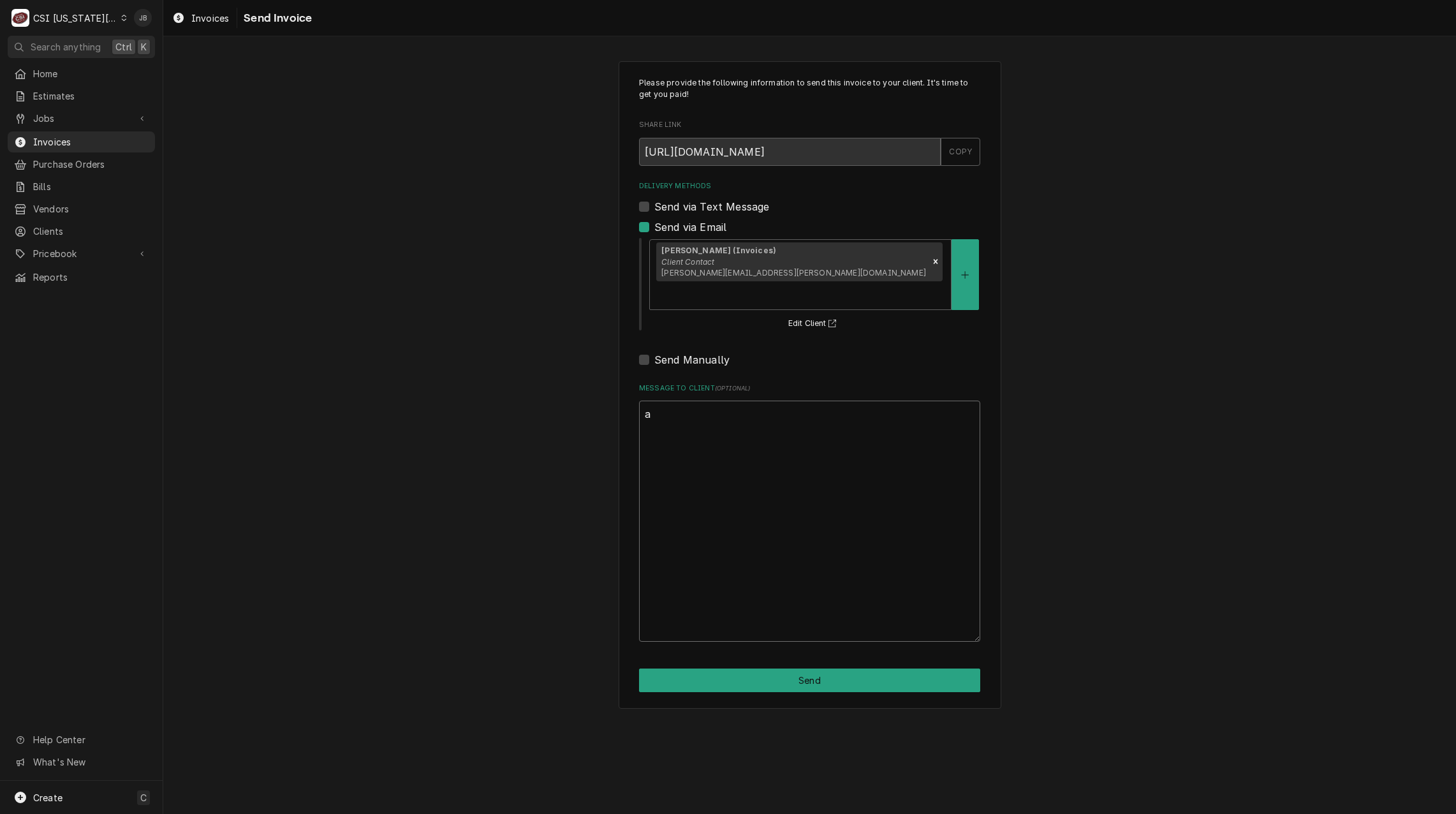
scroll to position [0, 0]
type textarea "x"
type textarea "ap"
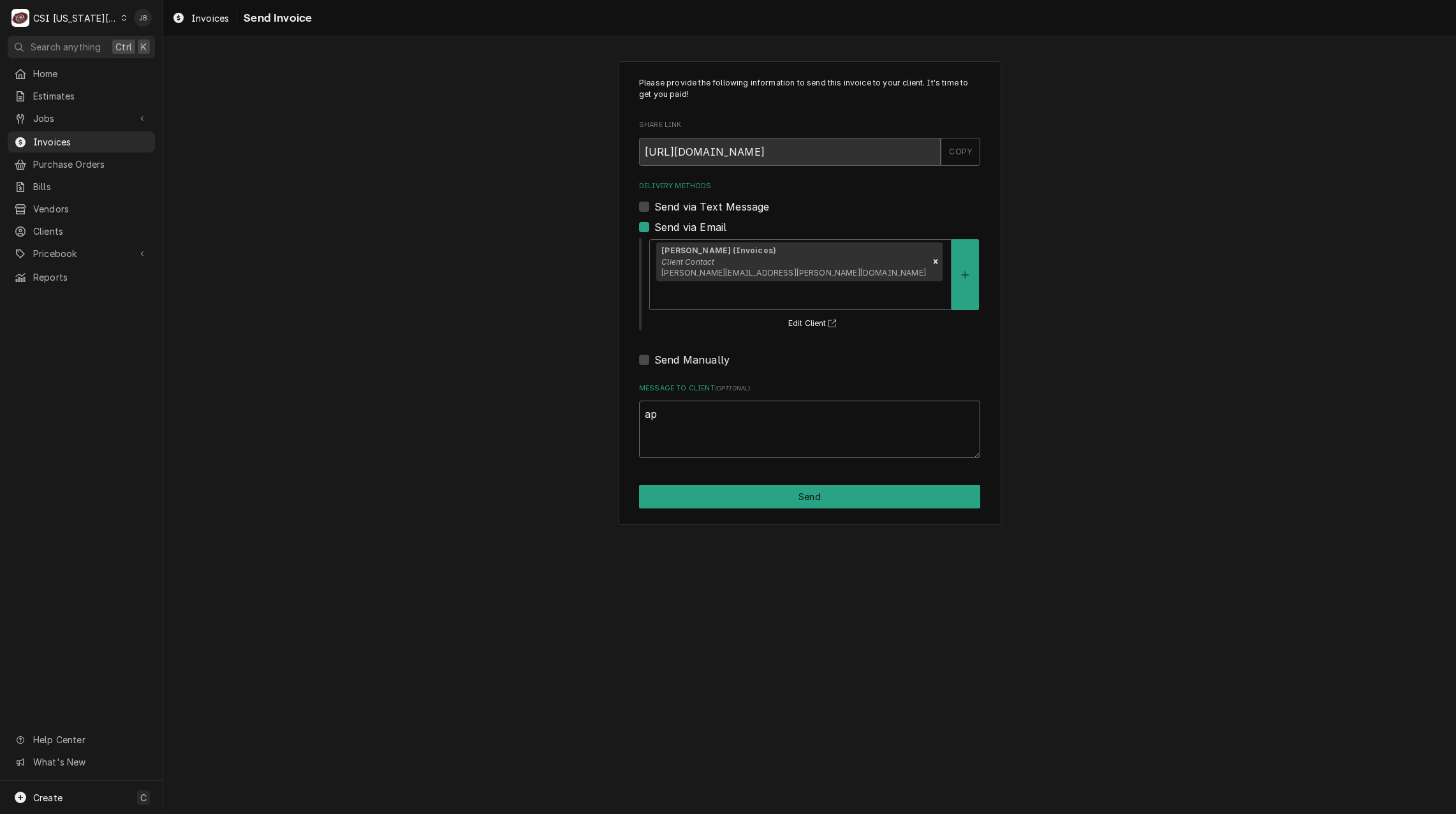
type textarea "x"
type textarea "app"
type textarea "x"
type textarea "appr"
type textarea "x"
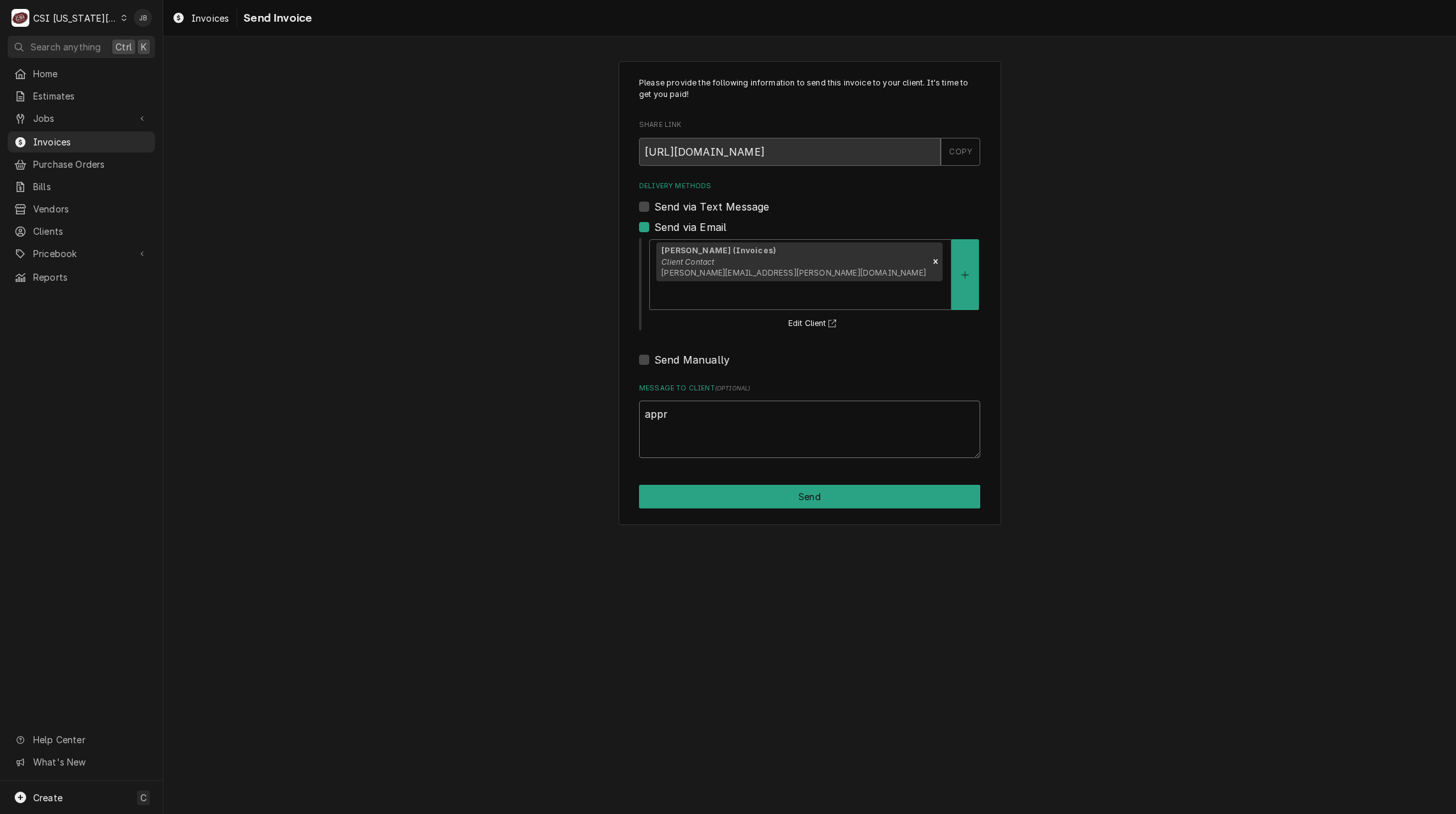
type textarea "appro"
type textarea "x"
type textarea "approv"
type textarea "x"
type textarea "approve"
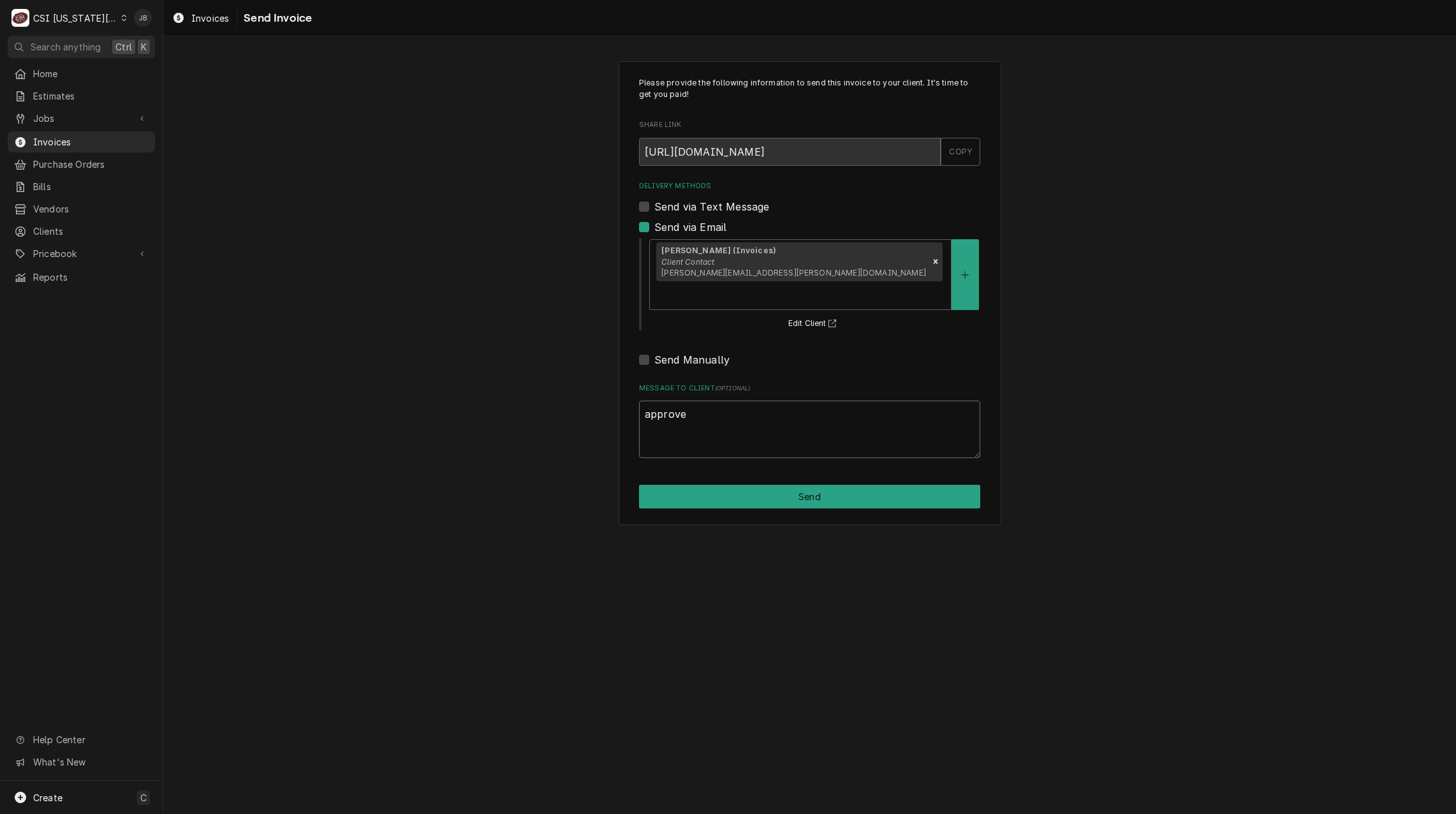
type textarea "x"
type textarea "approved"
type textarea "x"
type textarea "approved"
click button "Send"
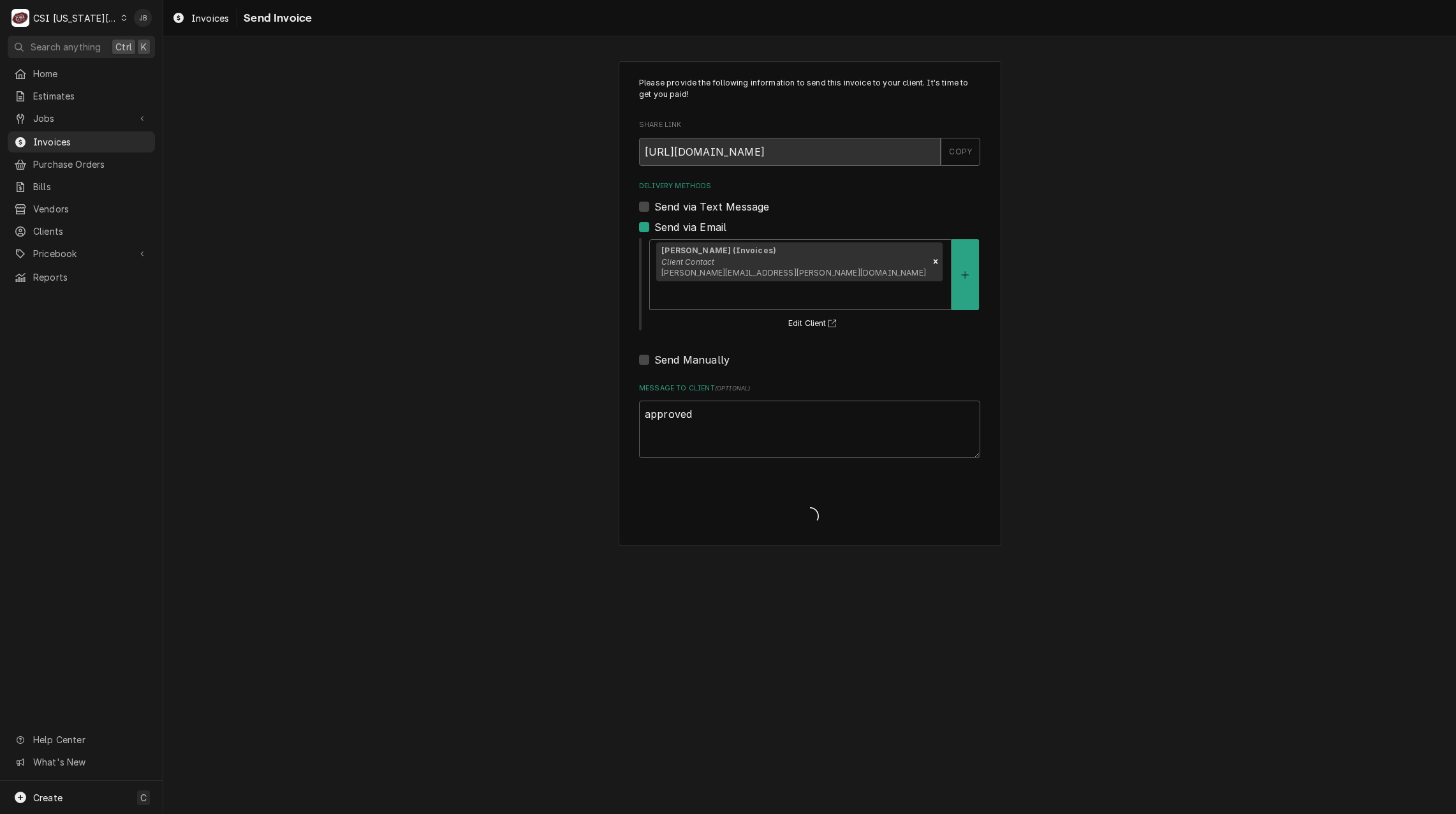
type textarea "x"
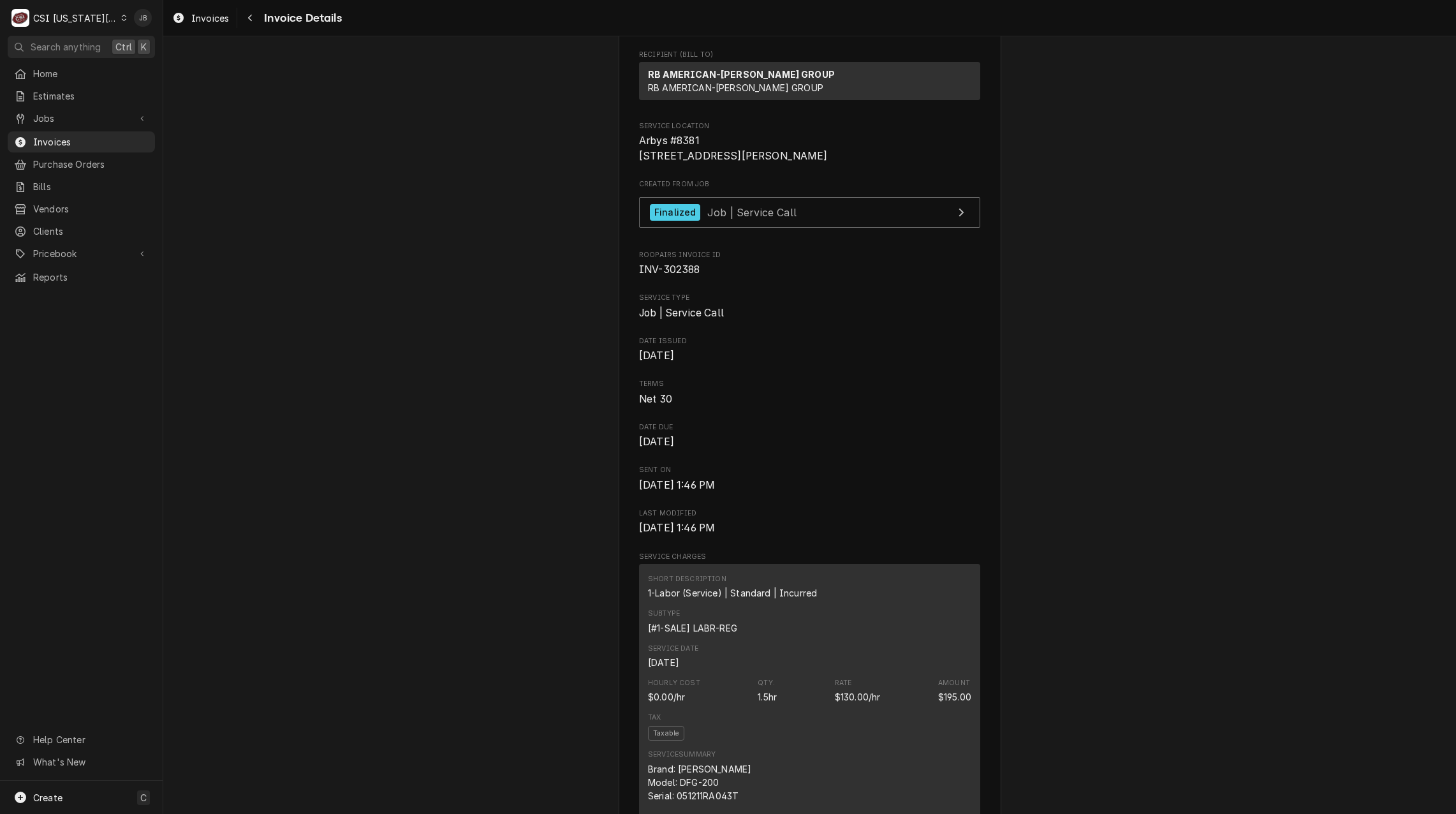
scroll to position [383, 0]
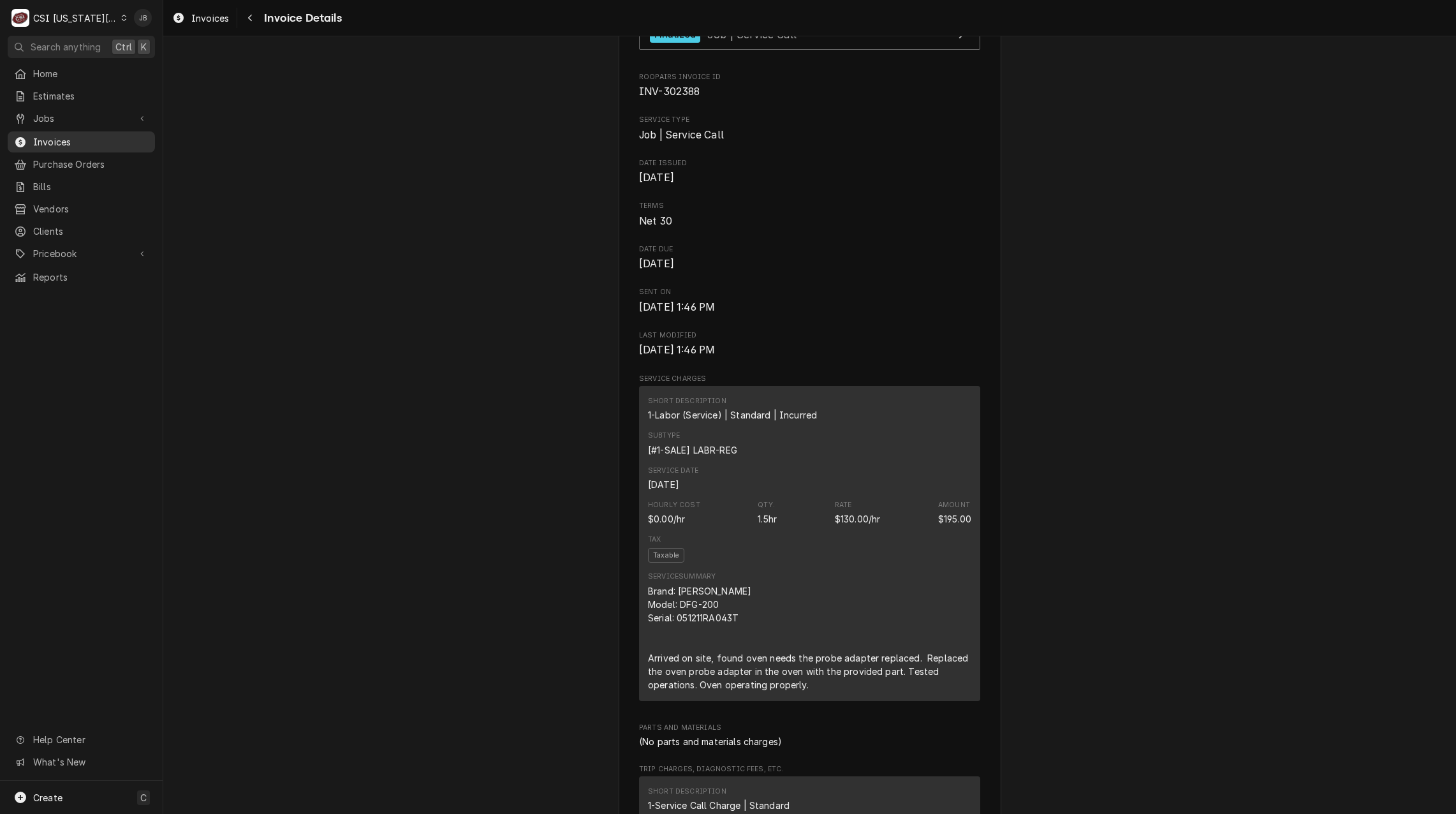
click at [86, 135] on span "Invoices" at bounding box center [91, 142] width 116 height 14
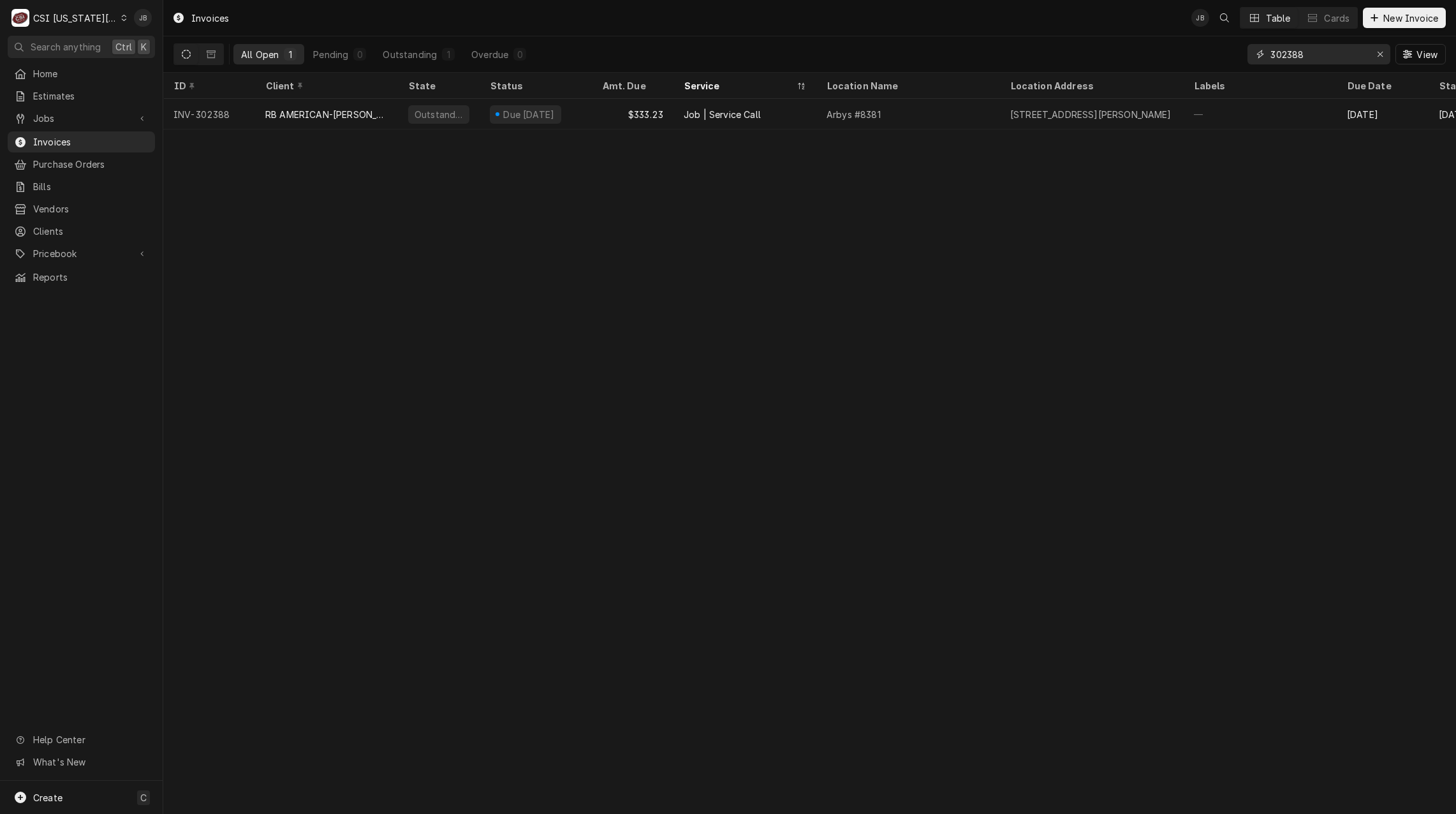
drag, startPoint x: 1314, startPoint y: 54, endPoint x: 1212, endPoint y: 54, distance: 102.0
click at [1212, 54] on div "All Open 1 Pending 0 Outstanding 1 Overdue 0 302388 View" at bounding box center [810, 54] width 1273 height 36
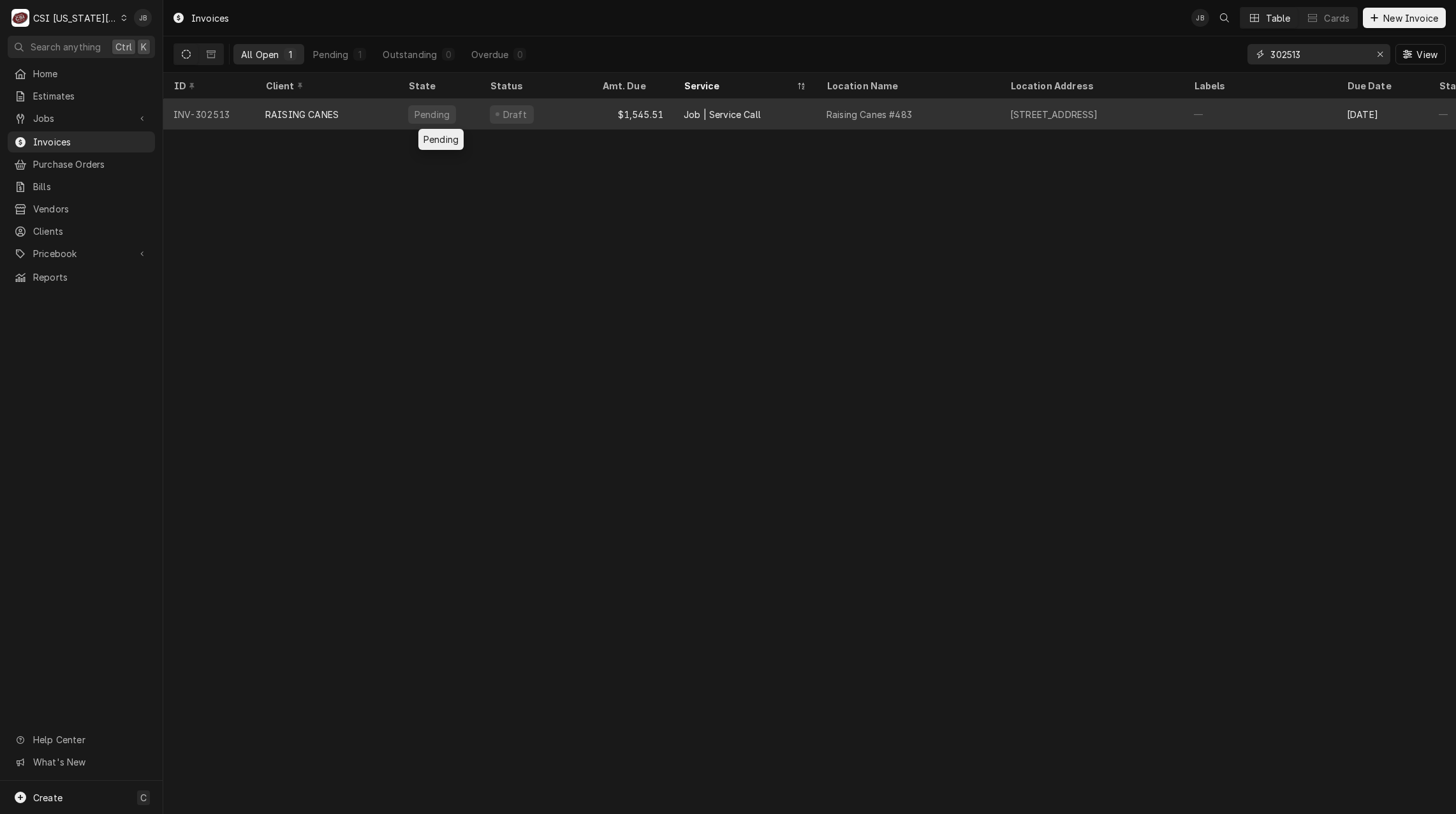
type input "302513"
click at [441, 108] on div "Pending" at bounding box center [432, 114] width 38 height 14
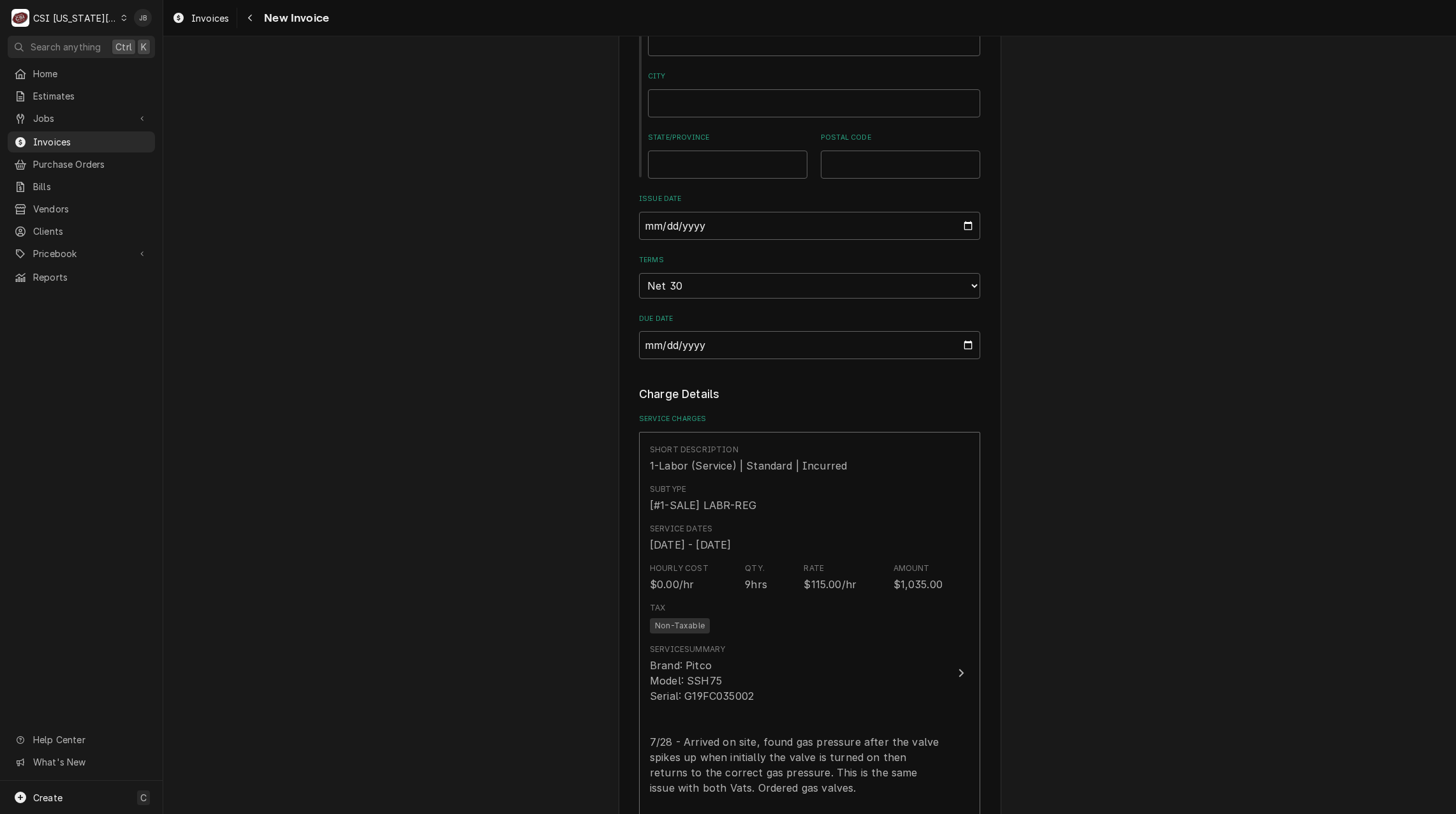
scroll to position [1595, 0]
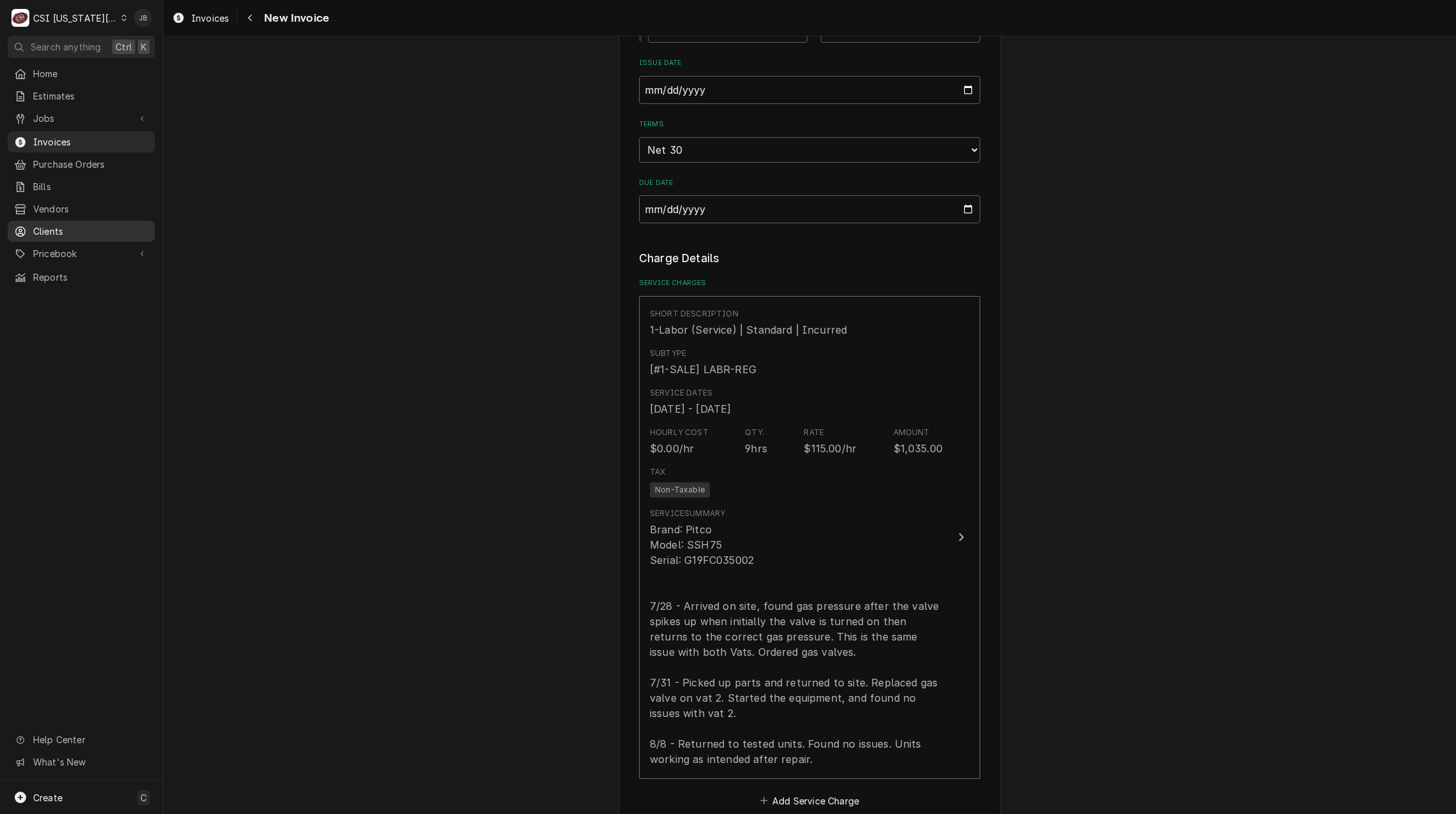
click at [81, 225] on span "Clients" at bounding box center [91, 231] width 116 height 14
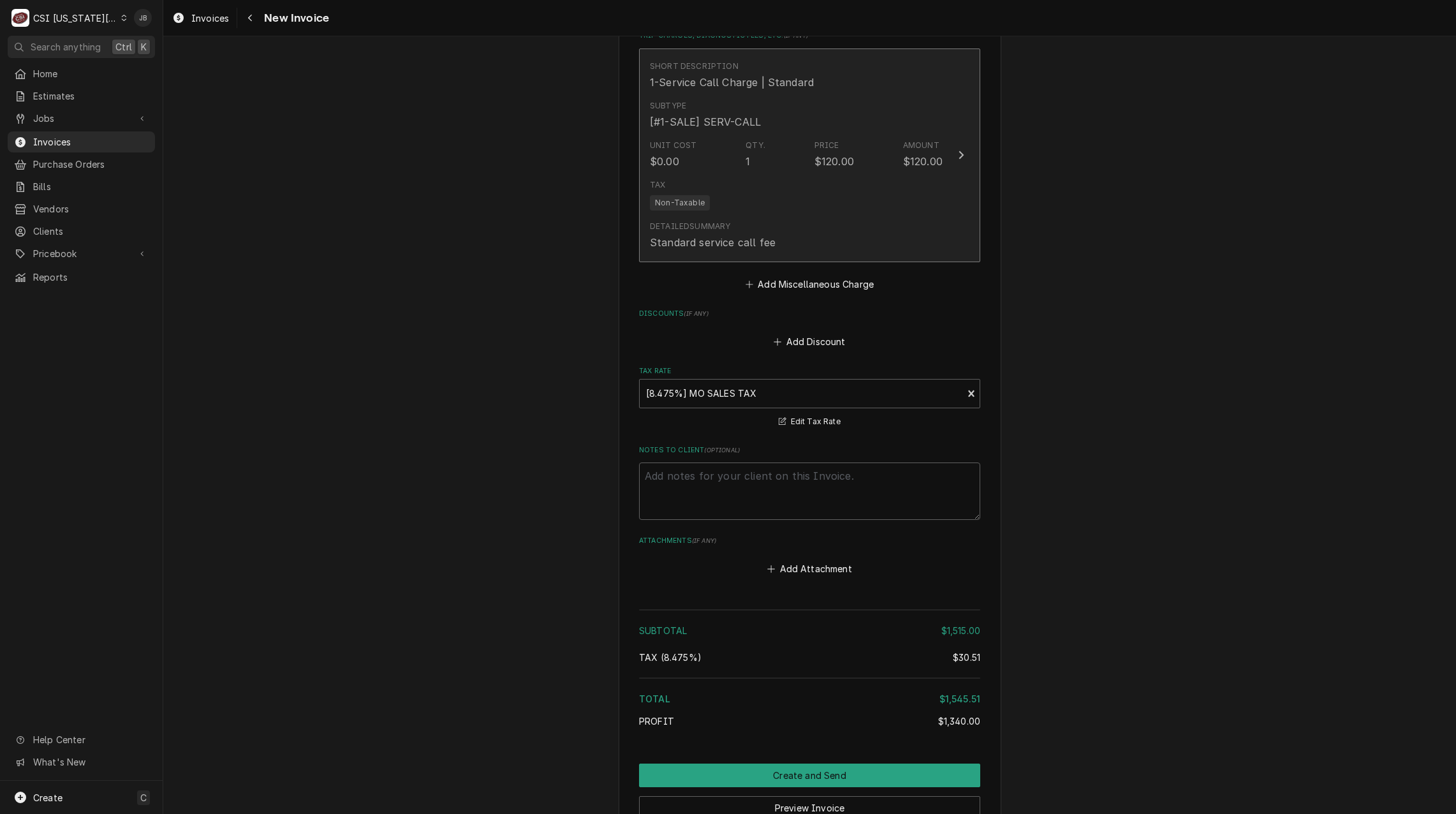
scroll to position [3061, 0]
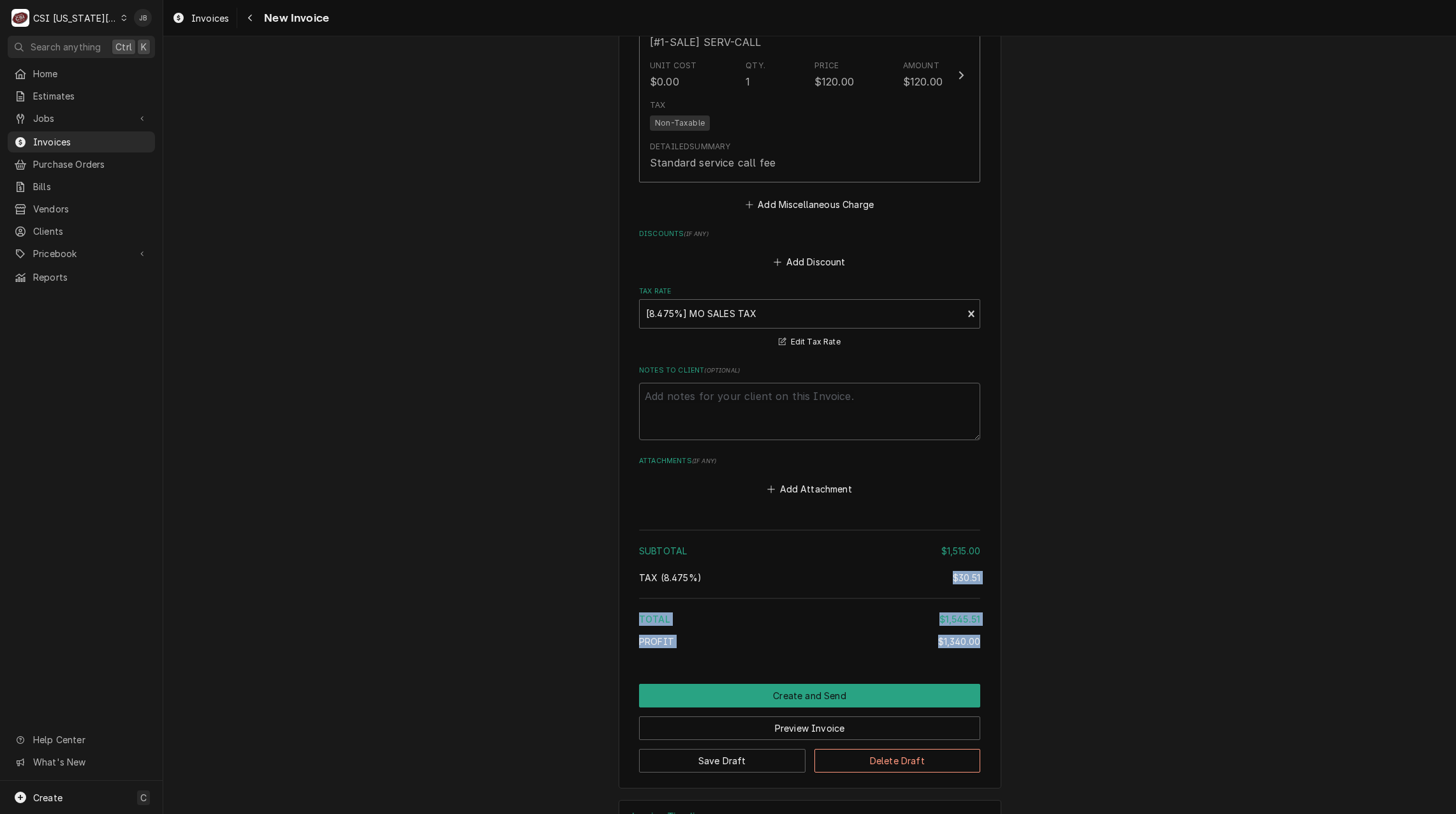
drag, startPoint x: 980, startPoint y: 597, endPoint x: 901, endPoint y: 539, distance: 98.0
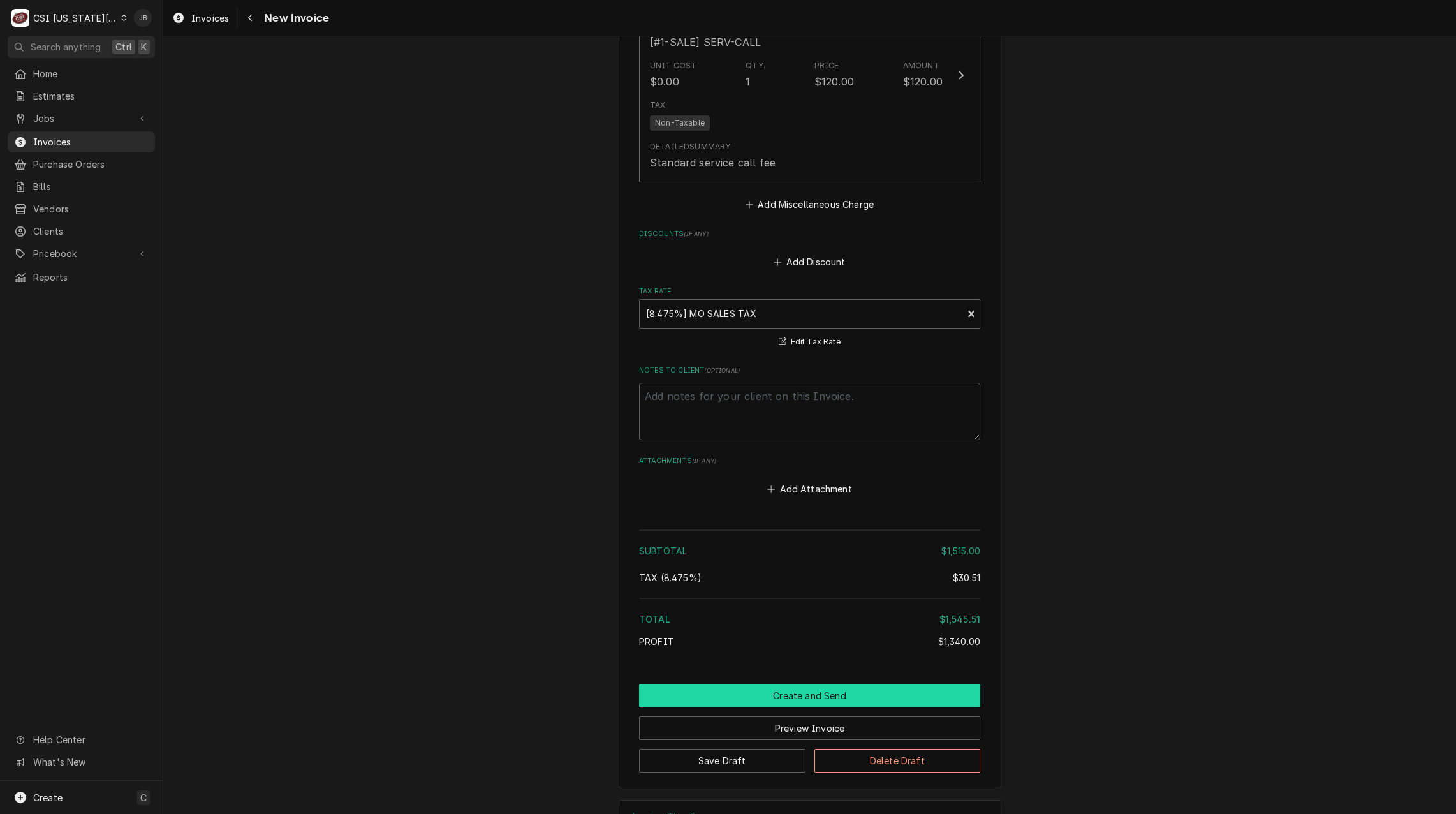
click at [751, 684] on button "Create and Send" at bounding box center [809, 696] width 341 height 23
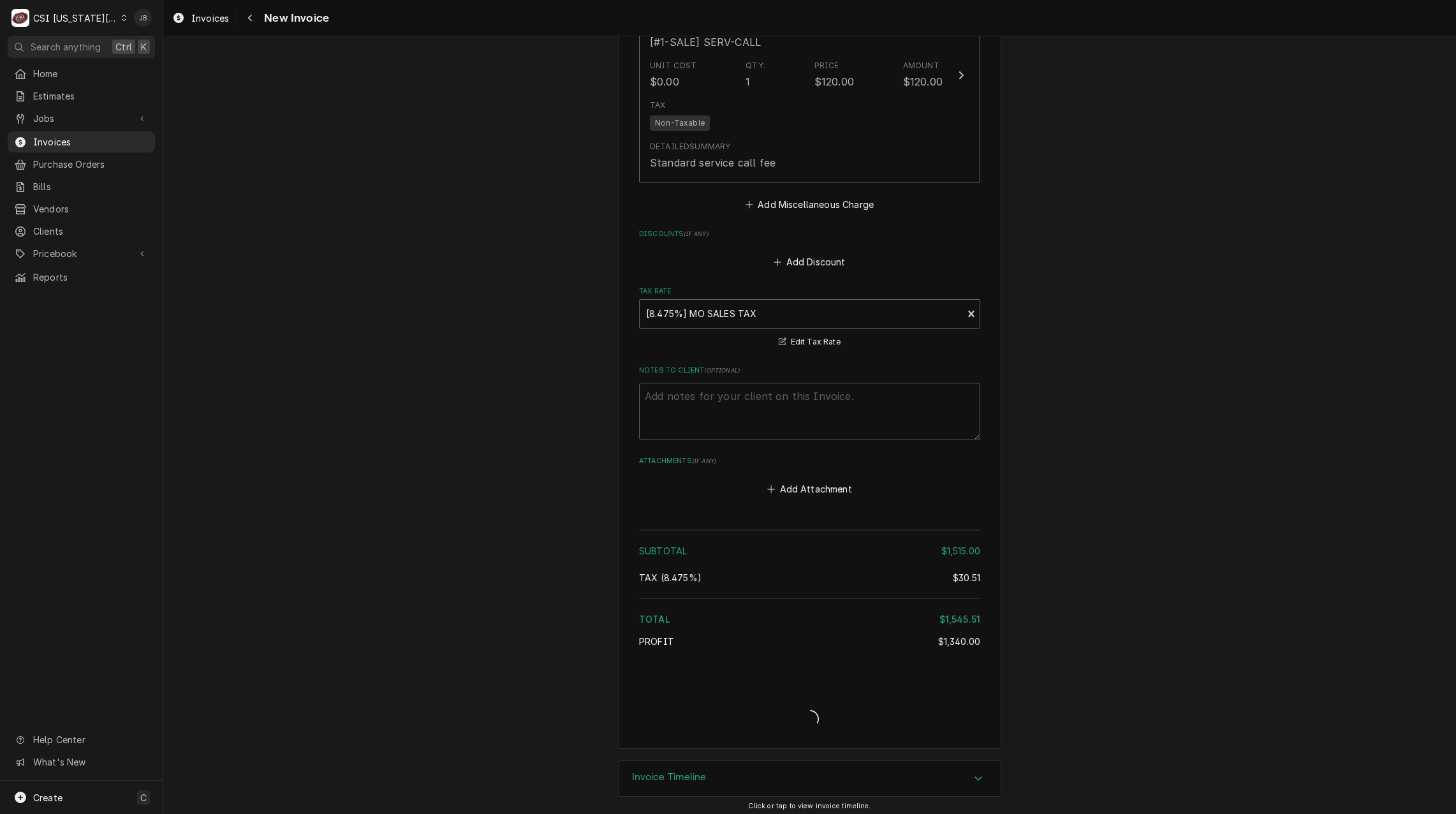
scroll to position [3022, 0]
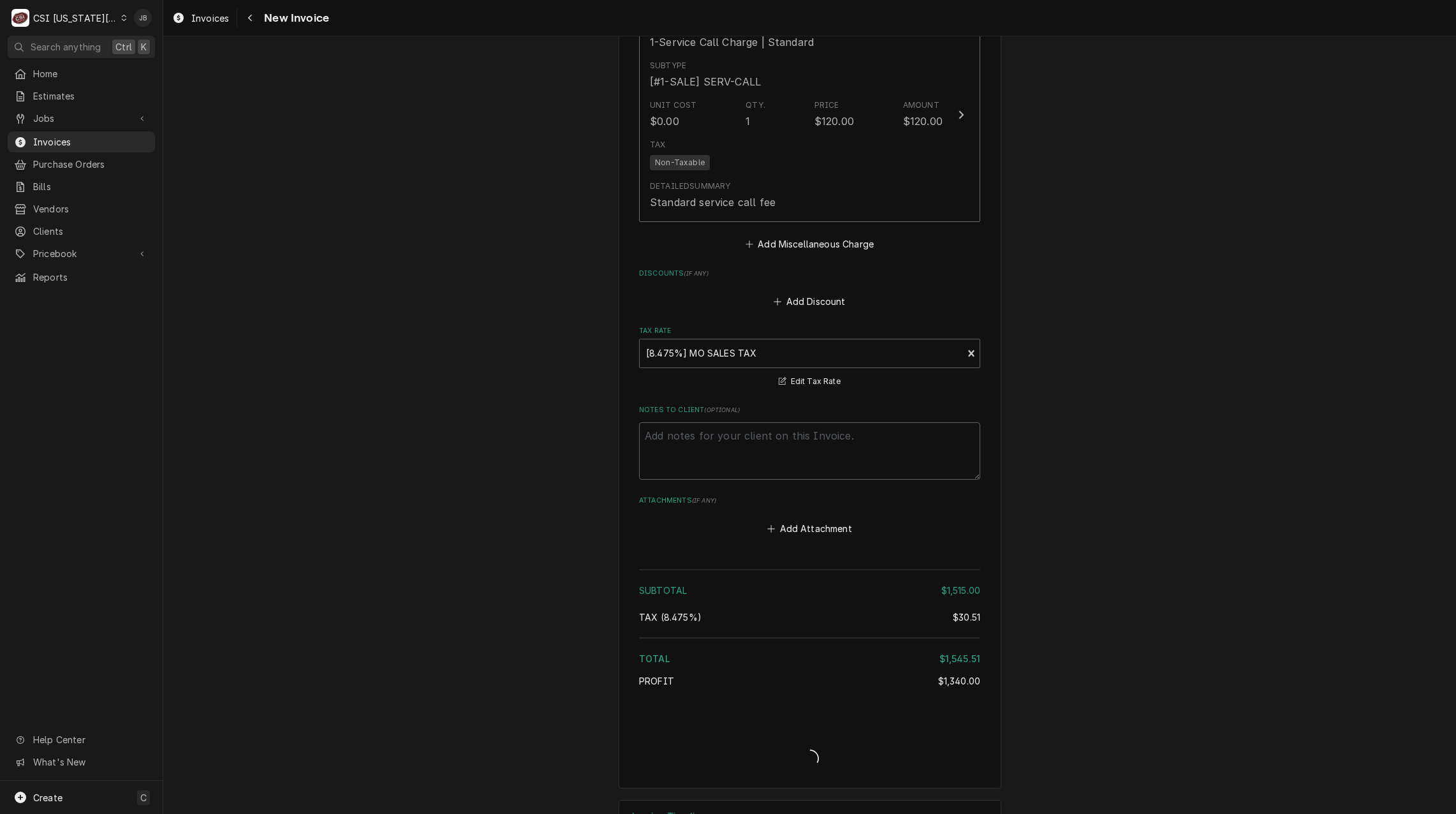
type textarea "x"
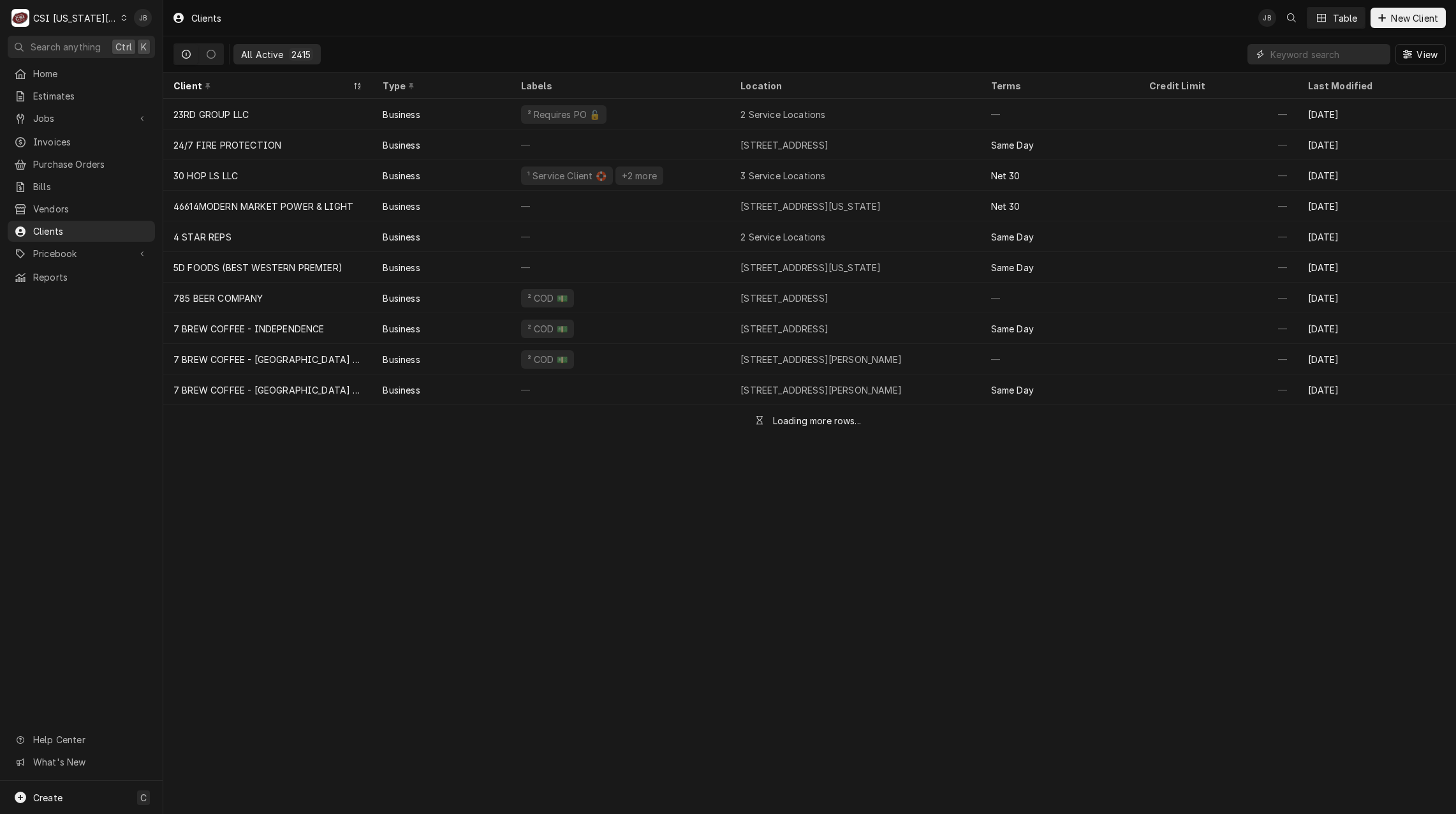
click at [1284, 61] on input "Dynamic Content Wrapper" at bounding box center [1327, 54] width 114 height 20
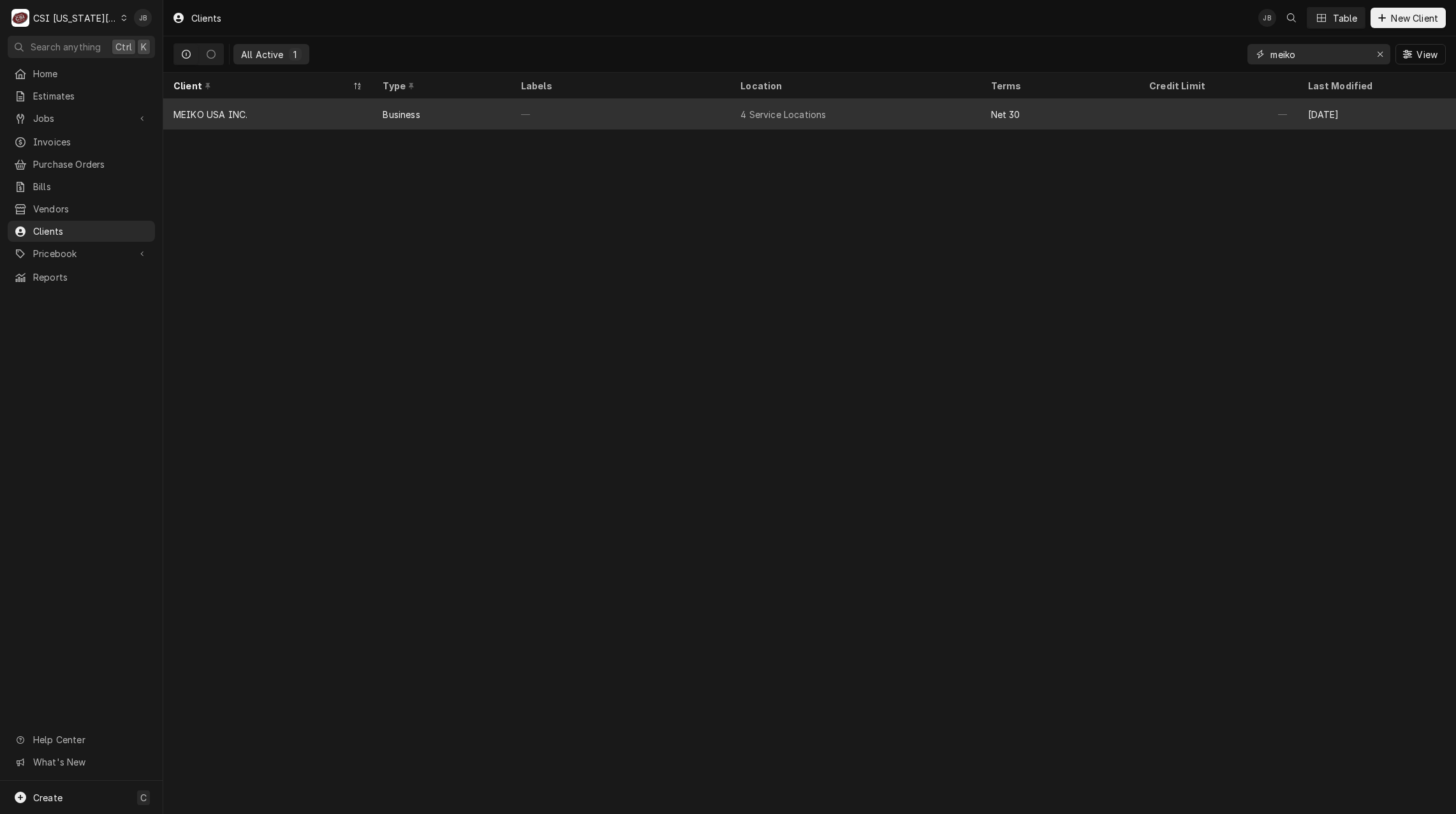
type input "meiko"
click at [231, 116] on div "MEIKO USA INC." at bounding box center [210, 114] width 74 height 14
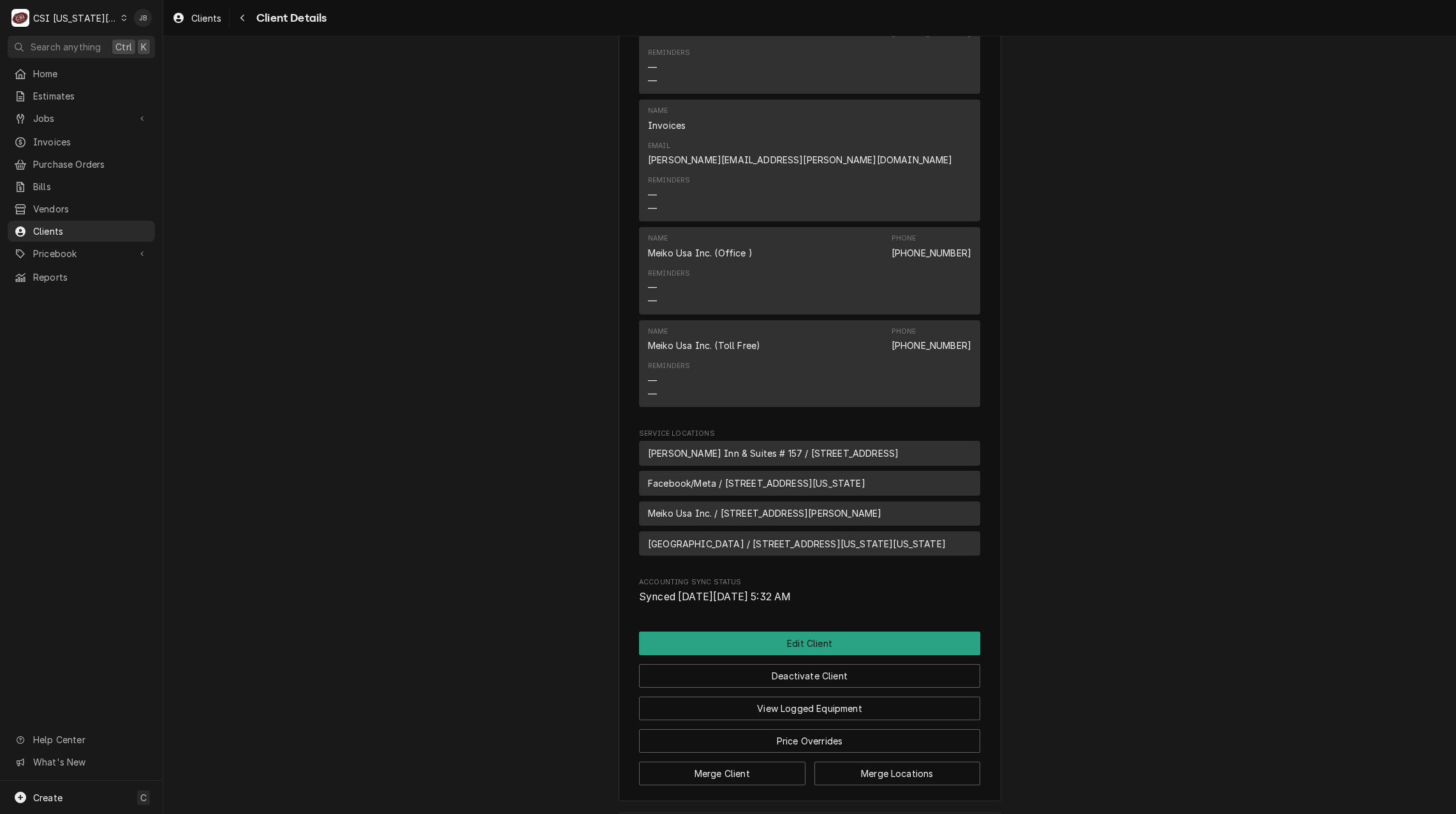
scroll to position [550, 0]
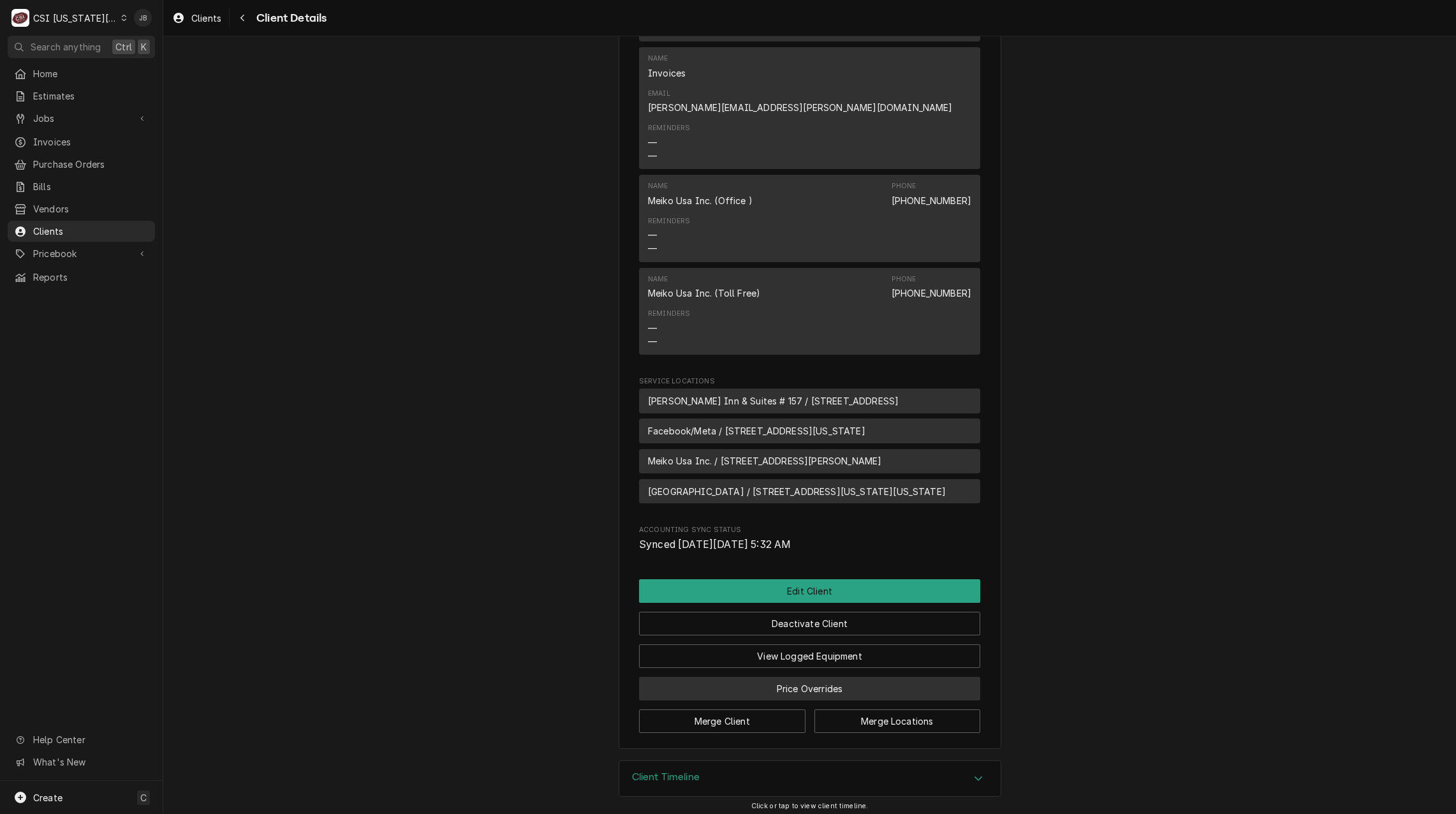
click at [818, 679] on button "Price Overrides" at bounding box center [809, 689] width 341 height 23
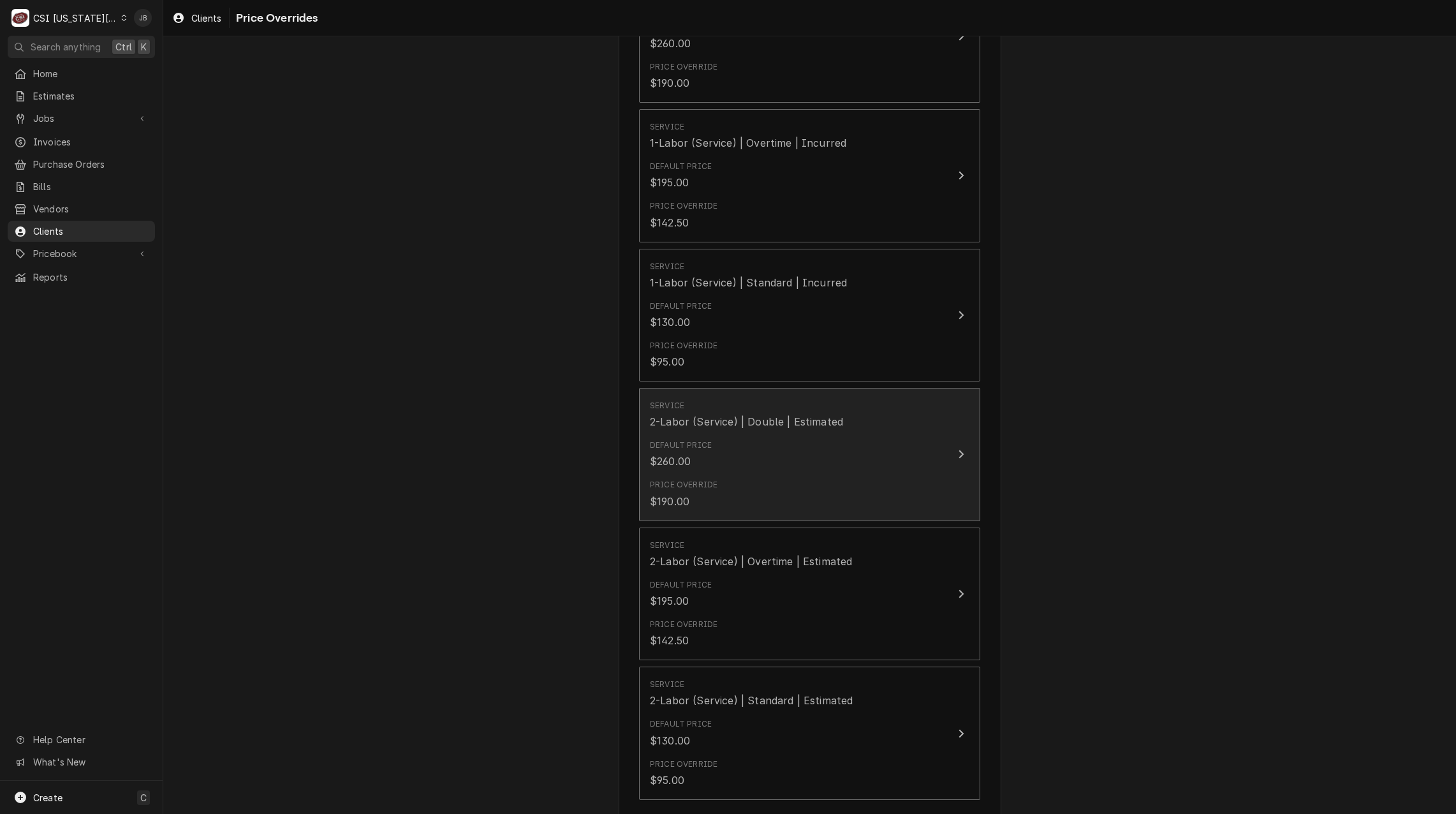
scroll to position [127, 0]
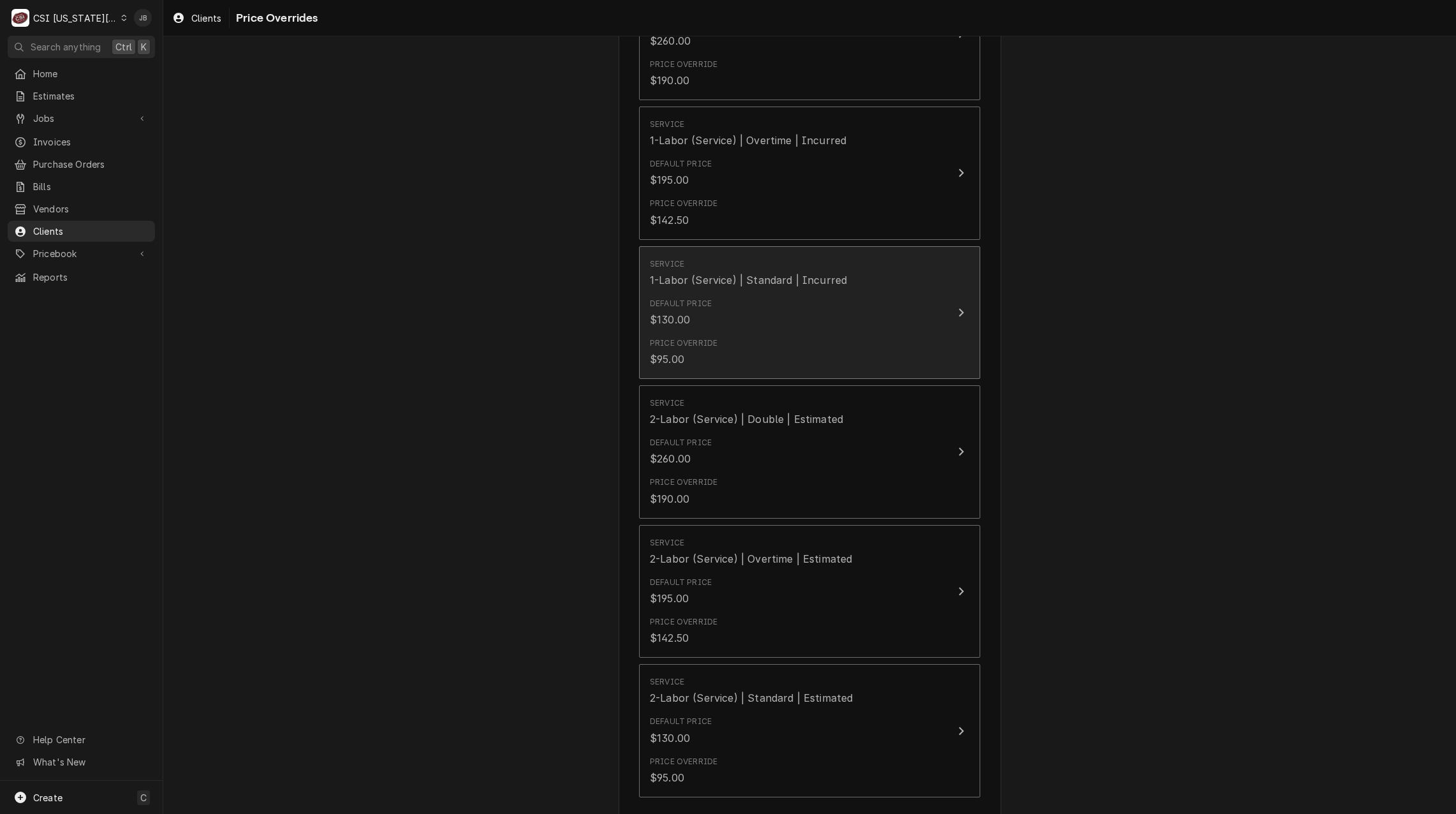
click at [726, 343] on div "Price Override $95.00" at bounding box center [796, 352] width 293 height 40
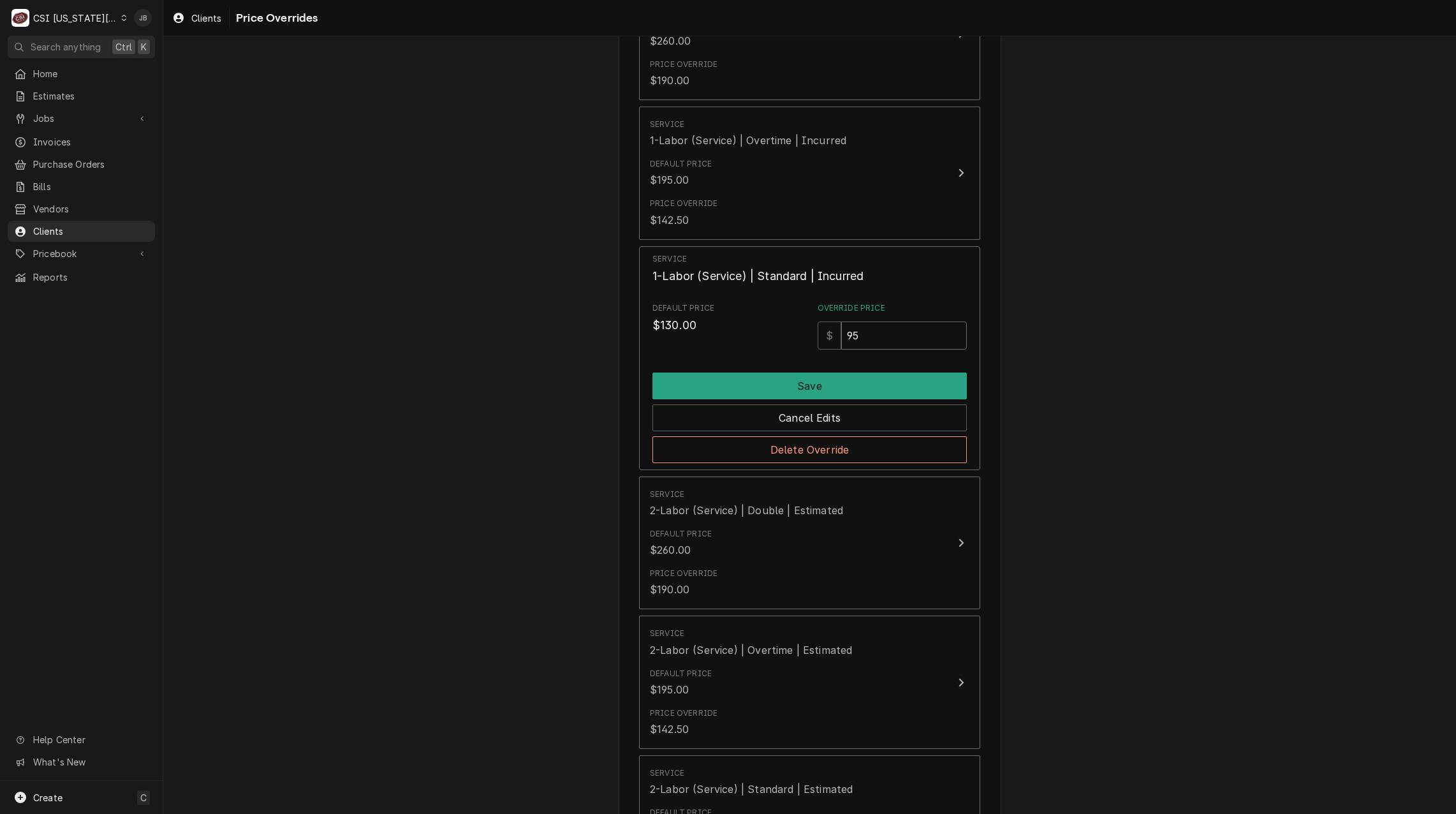
drag, startPoint x: 824, startPoint y: 334, endPoint x: 794, endPoint y: 333, distance: 30.0
click at [799, 333] on div "Default Price $130.00 Override Price $ 95" at bounding box center [810, 326] width 315 height 47
type input "125"
click at [747, 382] on button "Save" at bounding box center [810, 386] width 315 height 27
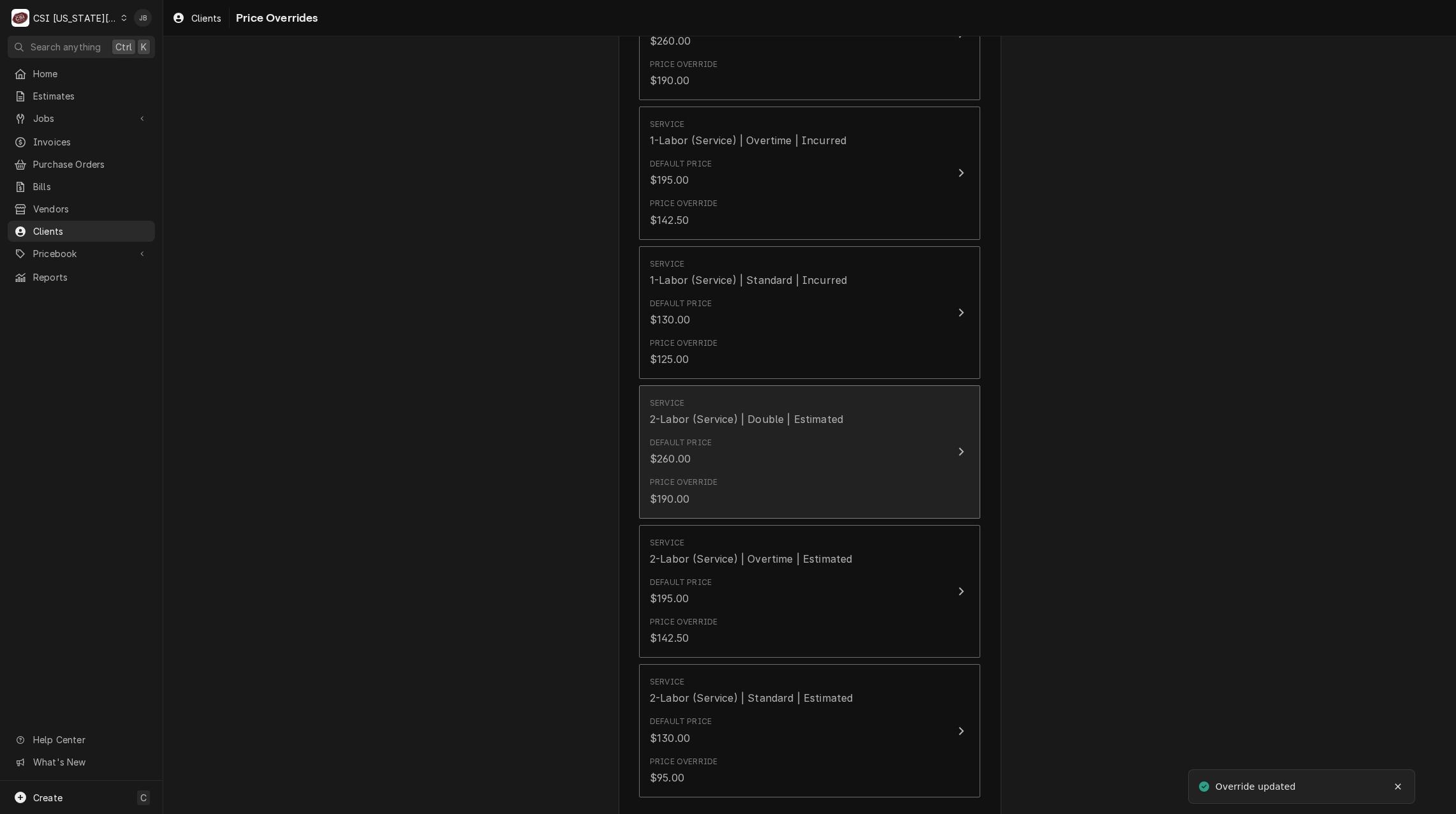
click at [730, 459] on div "Default Price $260.00" at bounding box center [796, 452] width 293 height 40
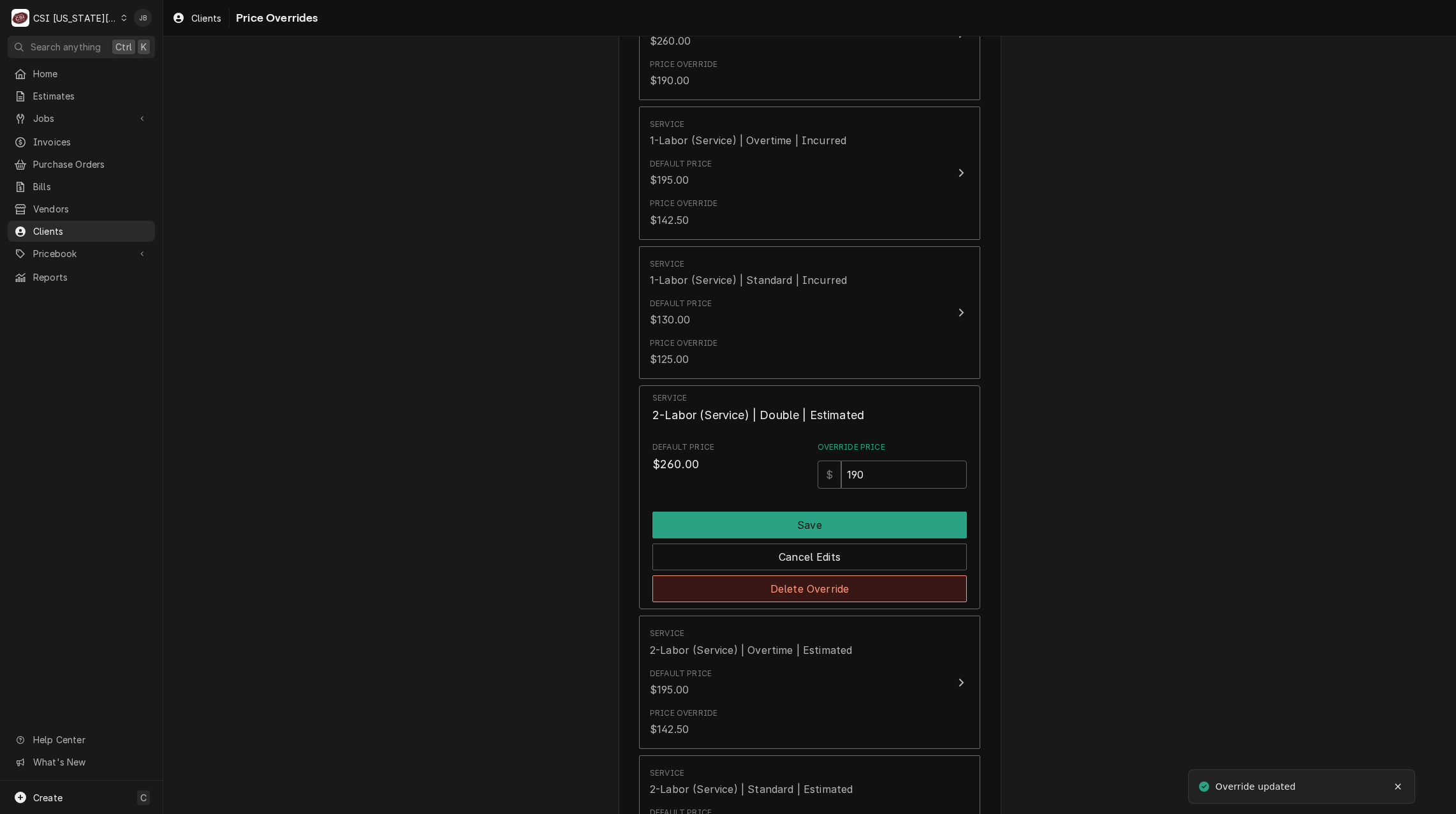
click at [754, 586] on button "Delete Override" at bounding box center [810, 589] width 315 height 27
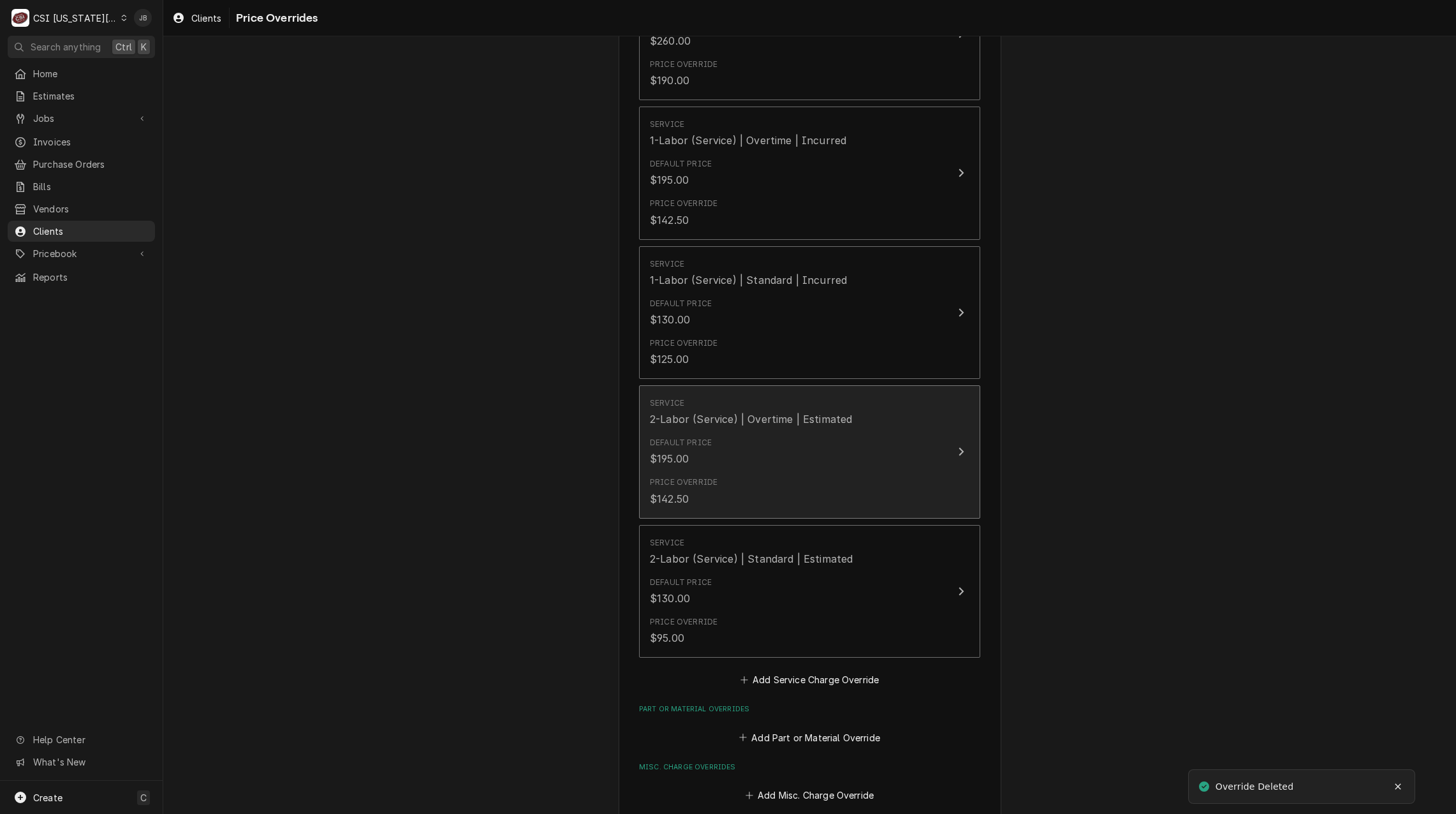
click at [764, 463] on div "Default Price $195.00" at bounding box center [796, 452] width 293 height 40
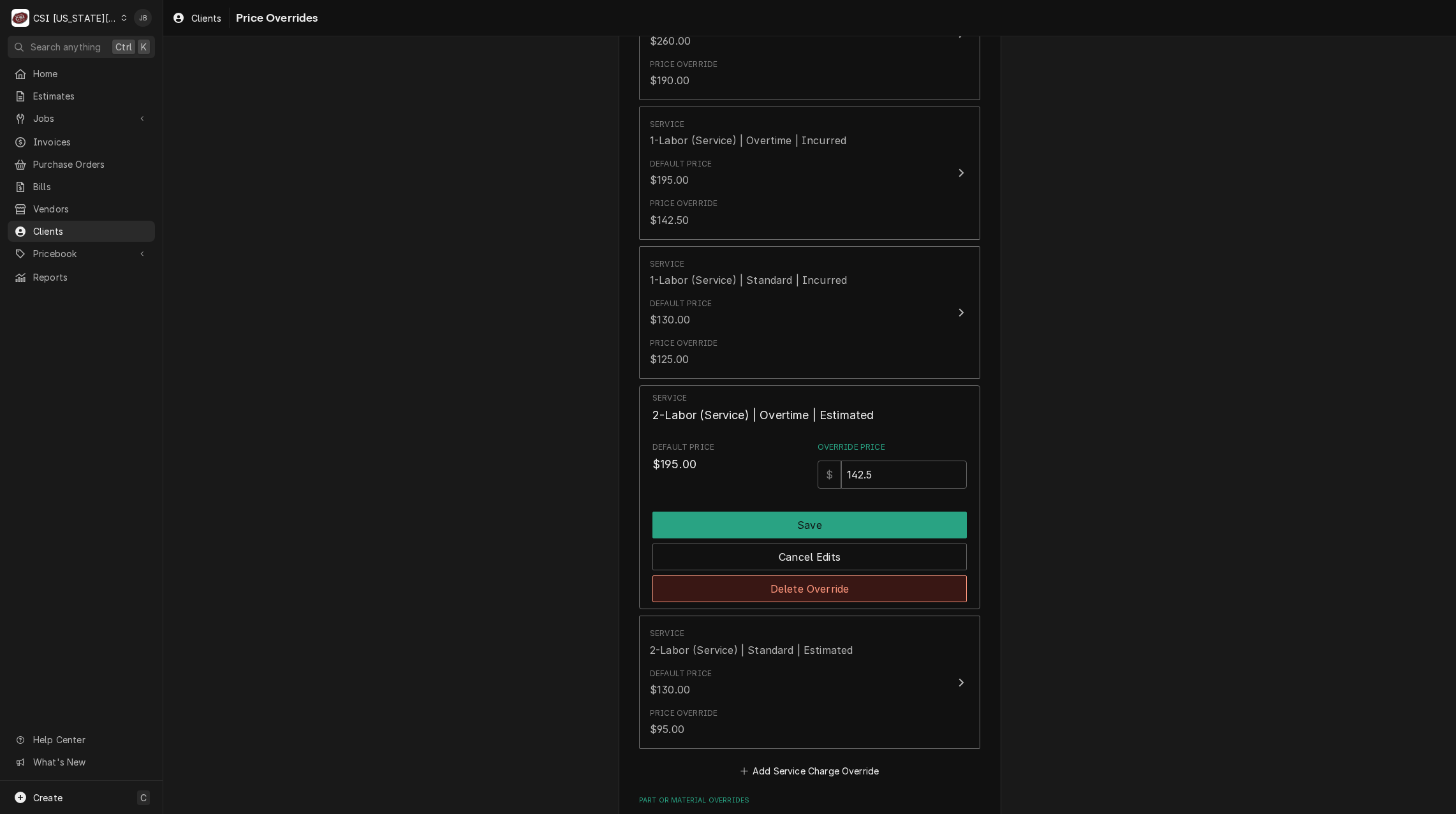
click at [757, 587] on button "Delete Override" at bounding box center [810, 589] width 315 height 27
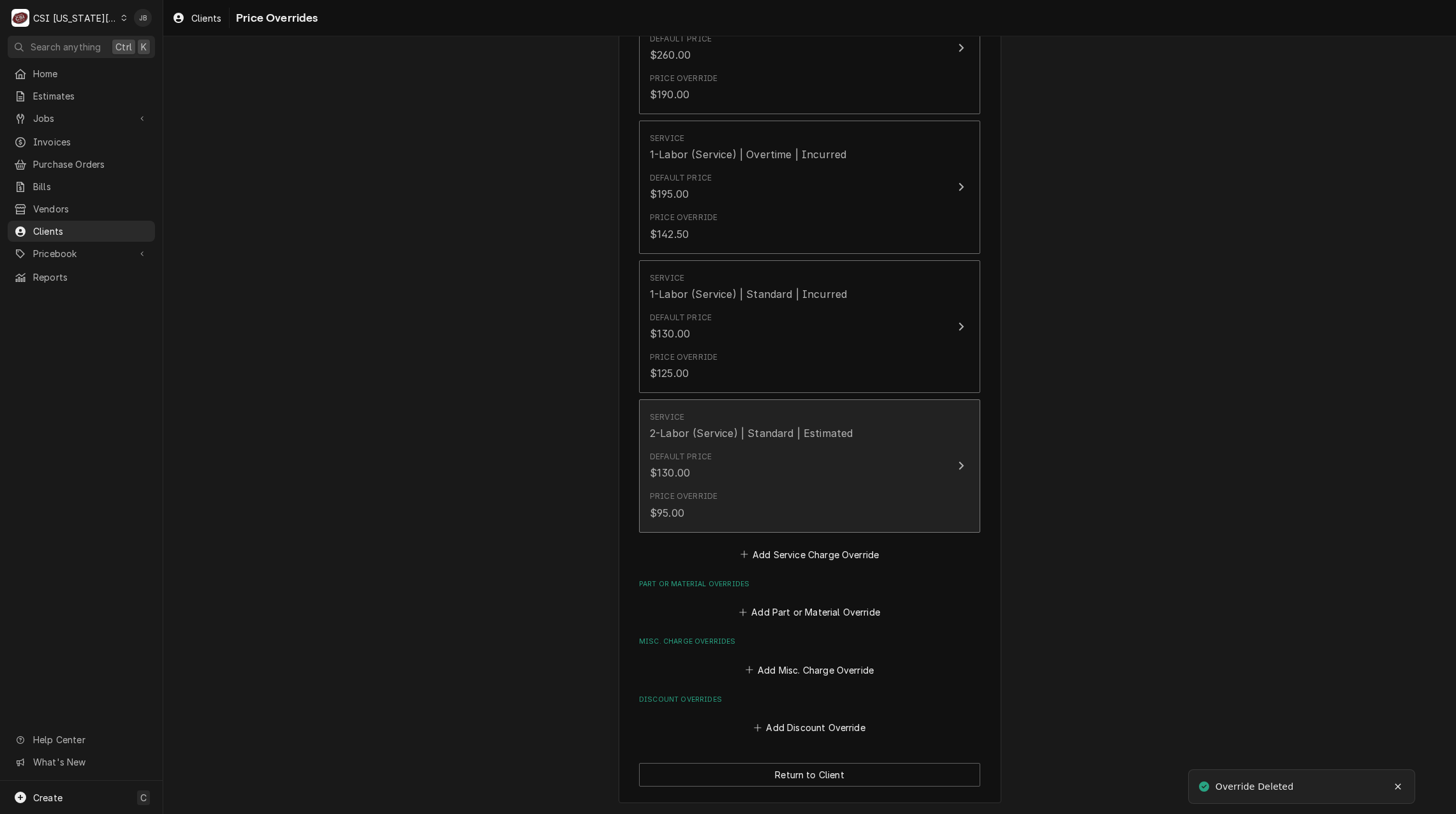
click at [747, 480] on div "Default Price $130.00" at bounding box center [796, 465] width 293 height 40
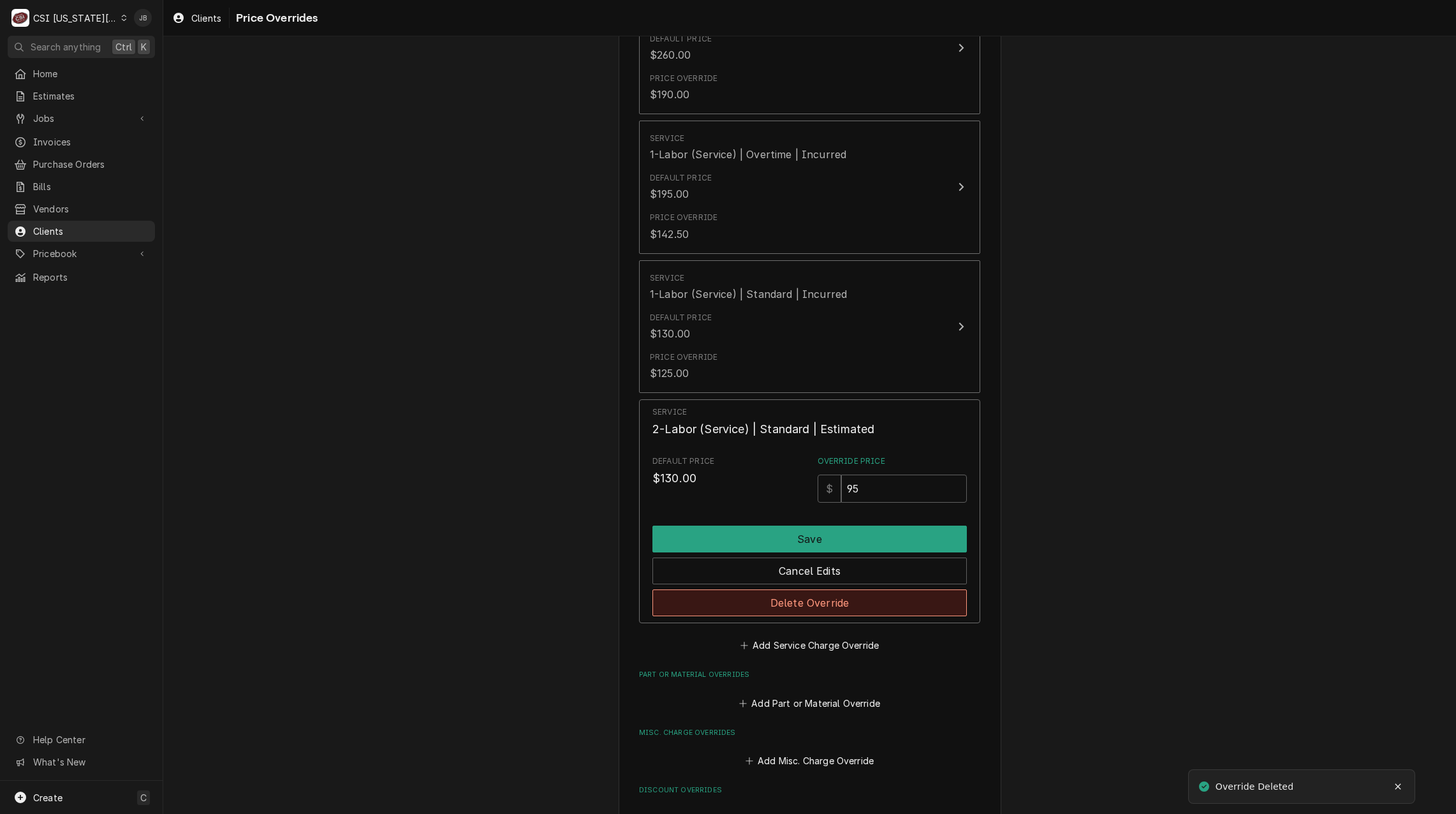
click at [762, 606] on button "Delete Override" at bounding box center [810, 603] width 315 height 27
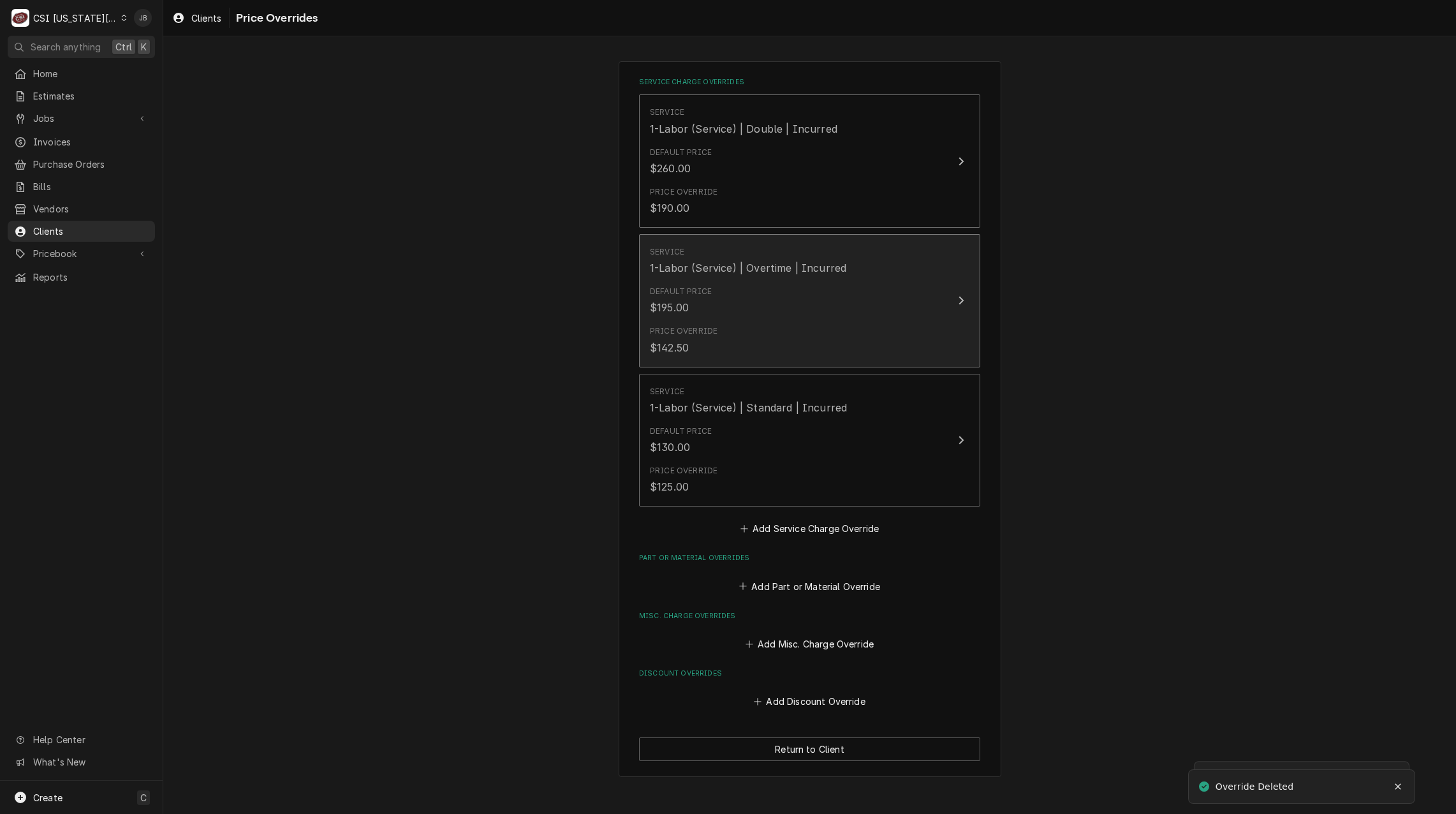
click at [788, 340] on div "Price Override $142.50" at bounding box center [796, 340] width 293 height 40
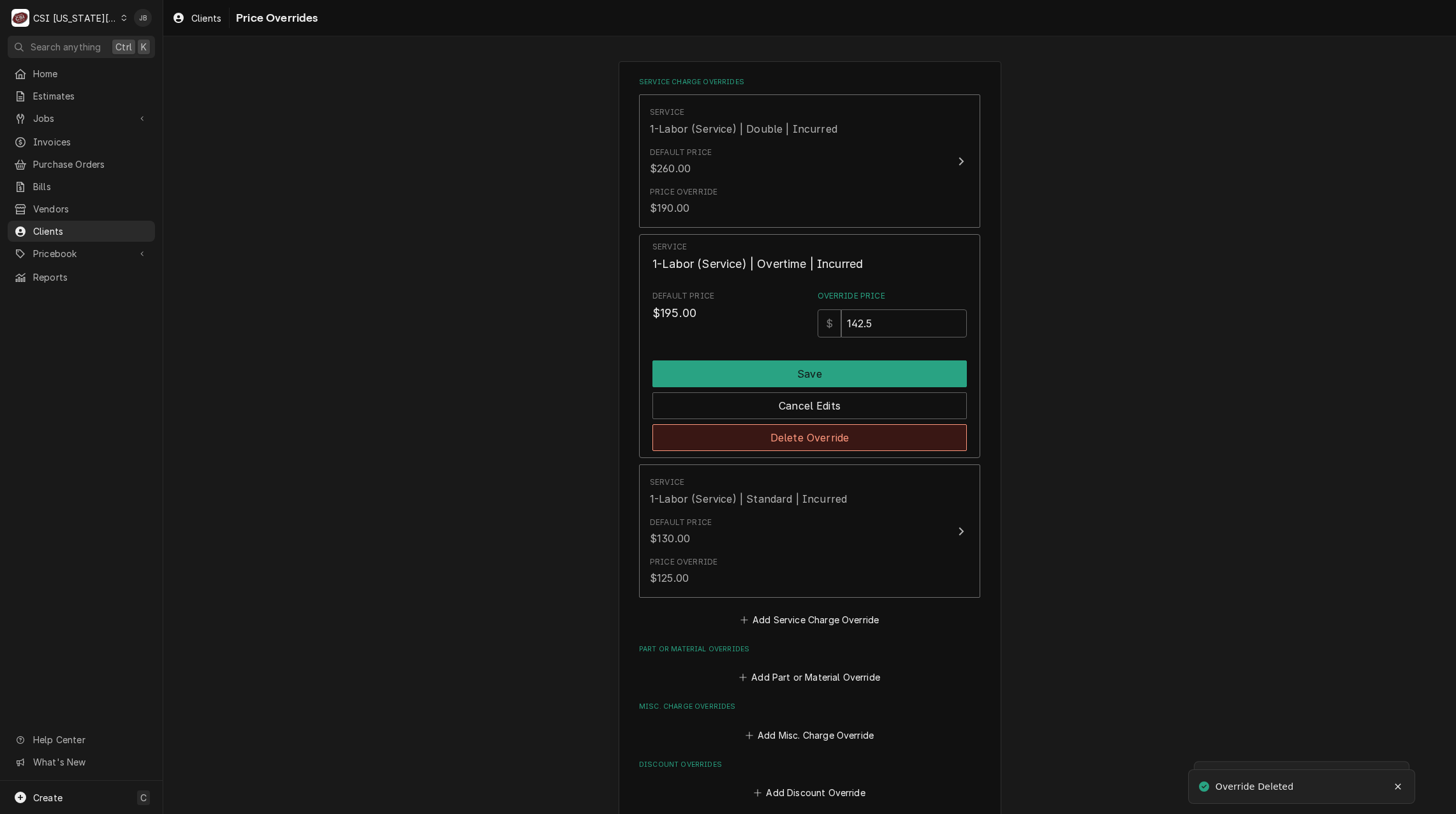
click at [769, 438] on button "Delete Override" at bounding box center [810, 437] width 315 height 27
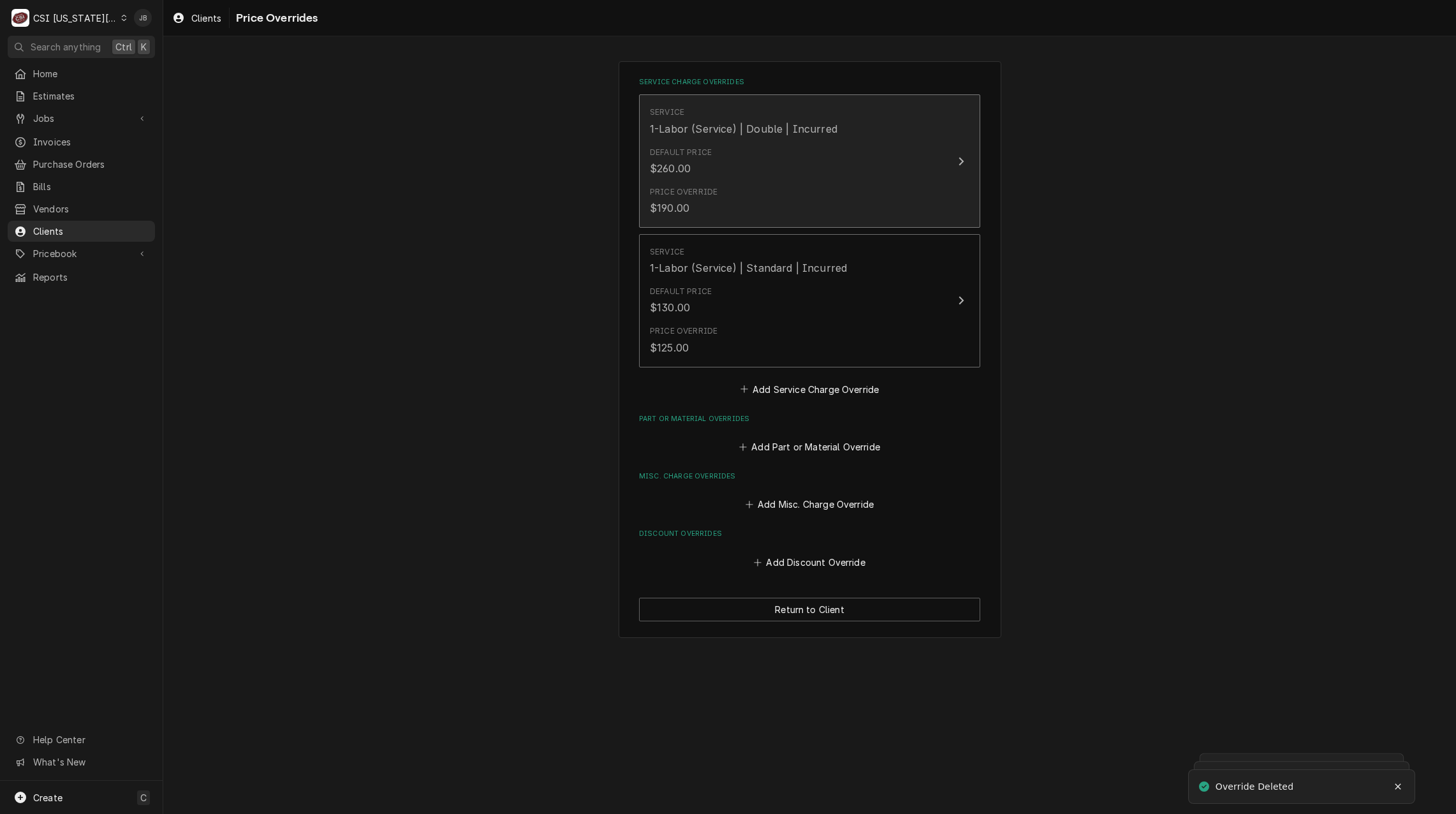
click at [739, 183] on div "Price Override $190.00" at bounding box center [796, 201] width 293 height 40
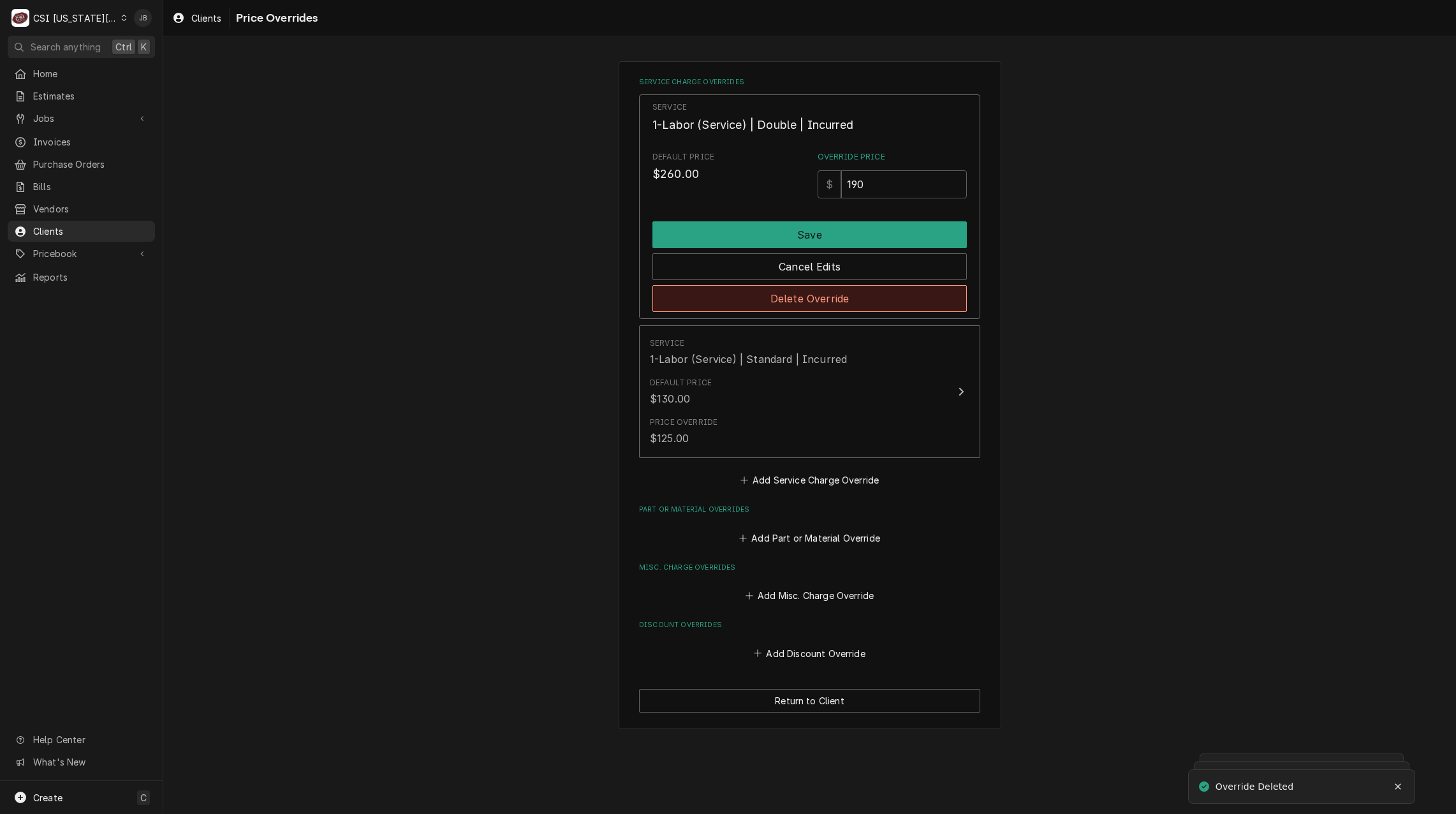
click at [748, 287] on button "Delete Override" at bounding box center [810, 298] width 315 height 27
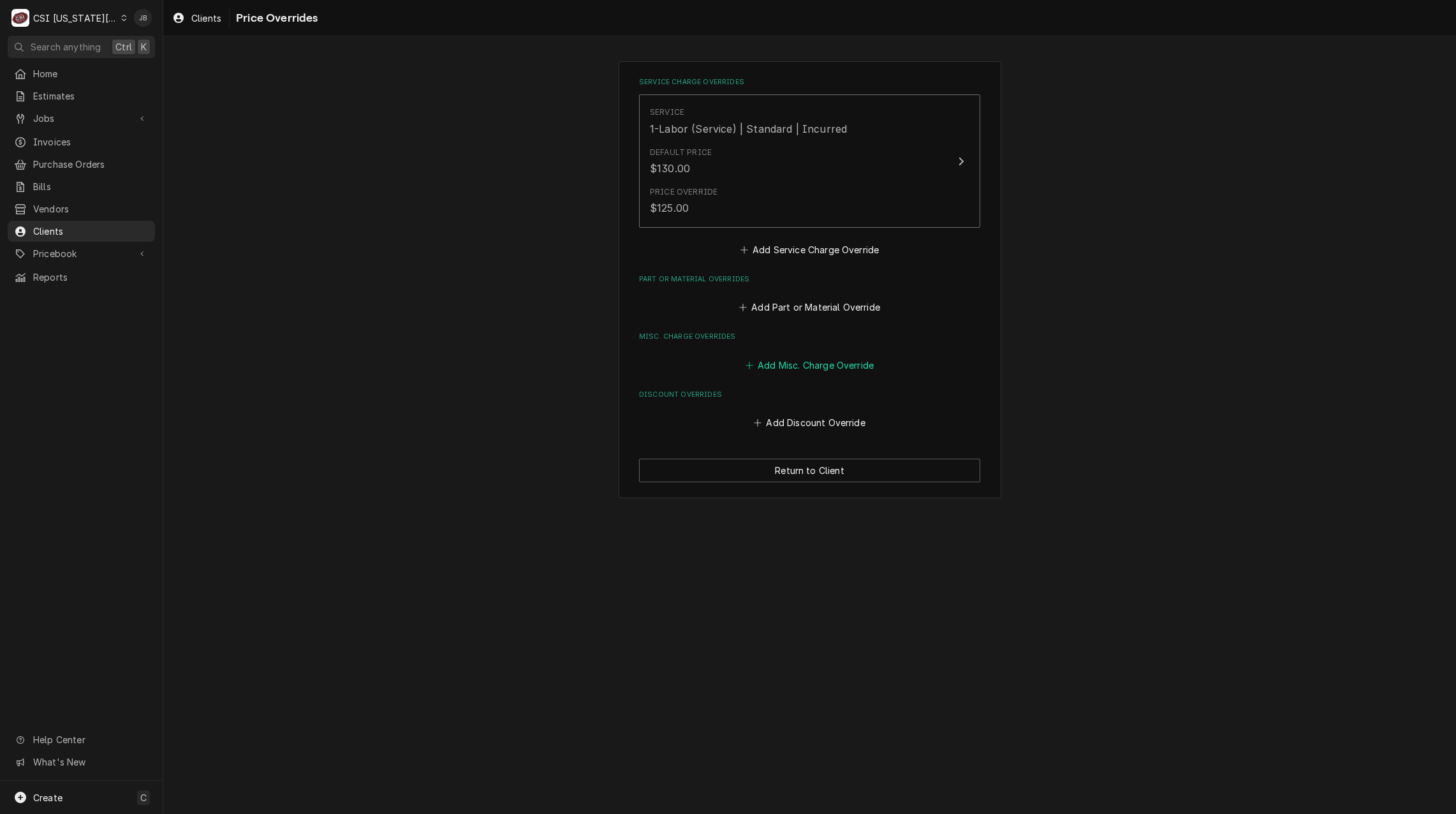
click at [815, 366] on button "Add Misc. Charge Override" at bounding box center [809, 364] width 132 height 18
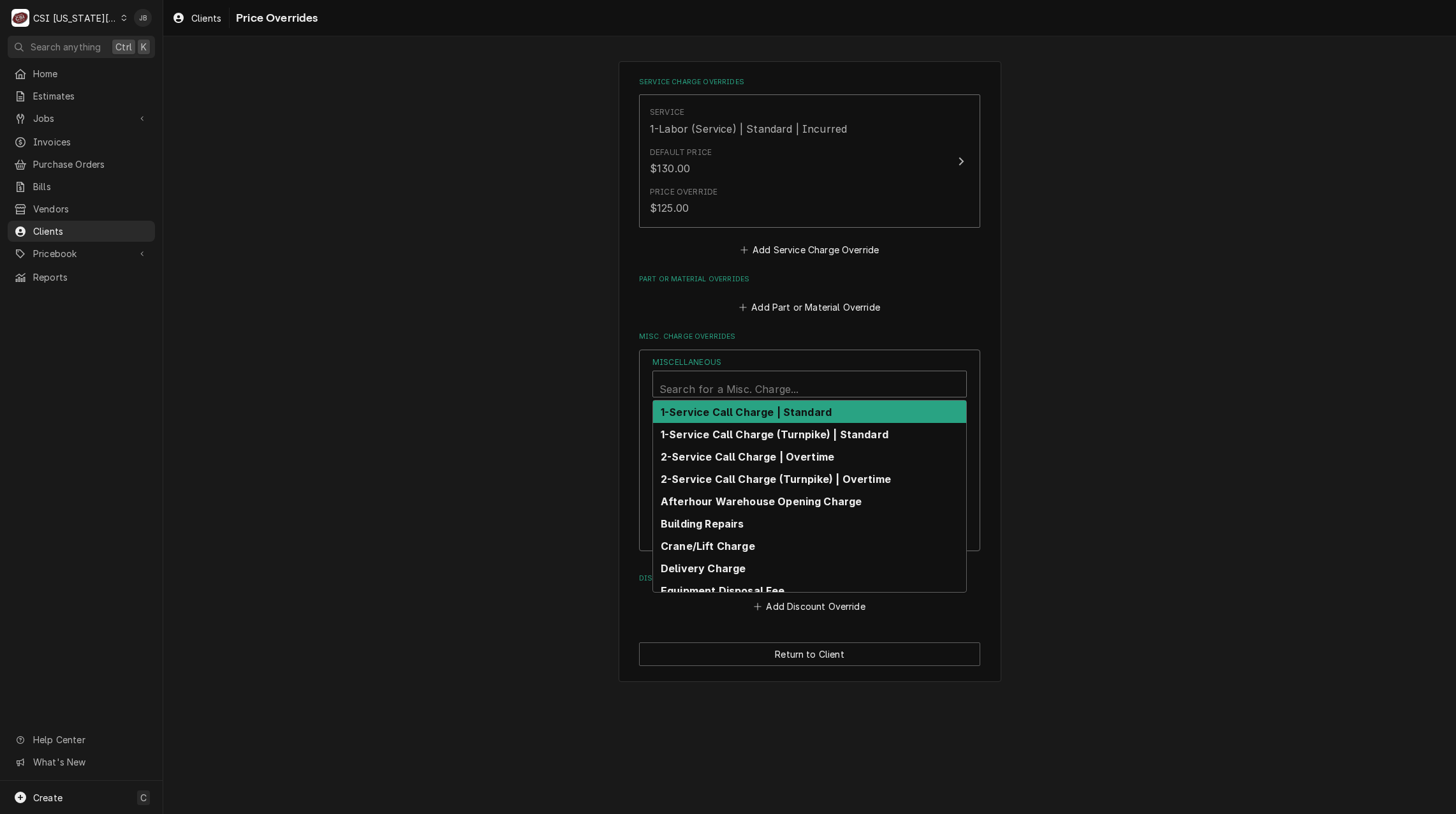
scroll to position [4, 0]
click at [710, 388] on div "Miscellaneous" at bounding box center [810, 385] width 300 height 31
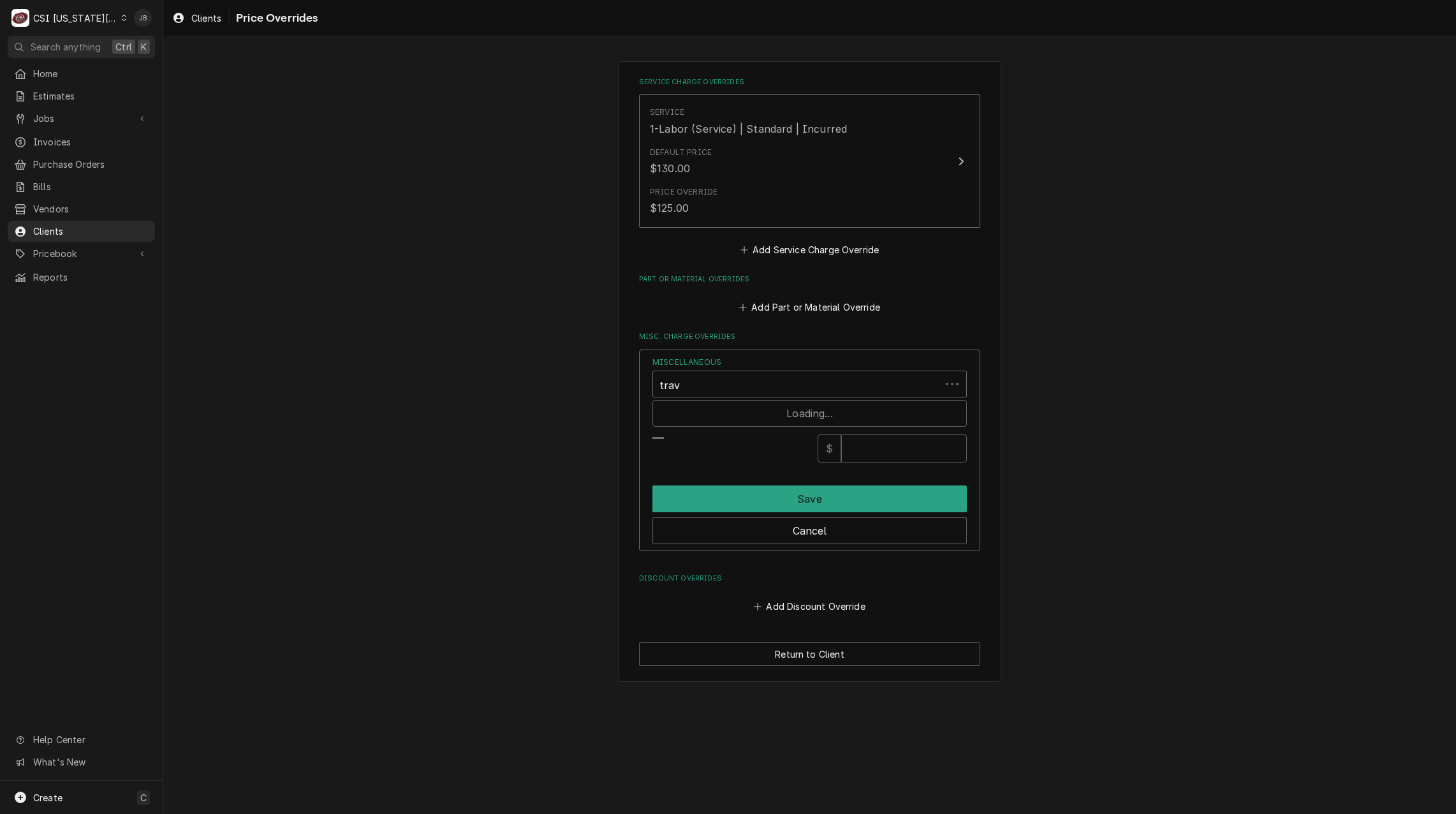
type input "trave"
click at [709, 412] on strong "Travel Charge" at bounding box center [698, 413] width 75 height 13
click at [866, 443] on input "Override Price" at bounding box center [904, 448] width 126 height 28
type input "125"
click at [768, 500] on button "Save" at bounding box center [810, 499] width 315 height 27
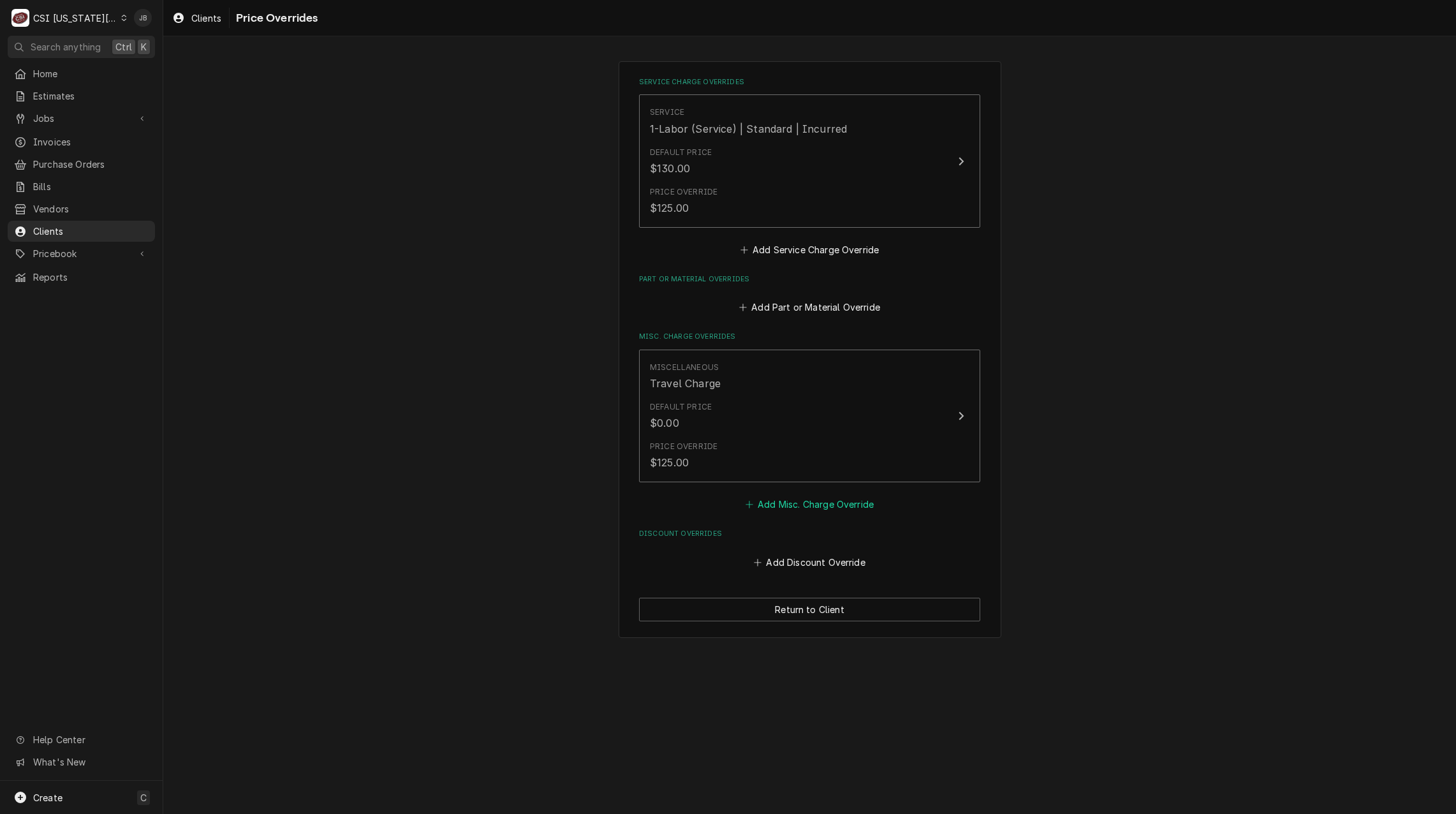
click at [771, 505] on button "Add Misc. Charge Override" at bounding box center [809, 504] width 132 height 18
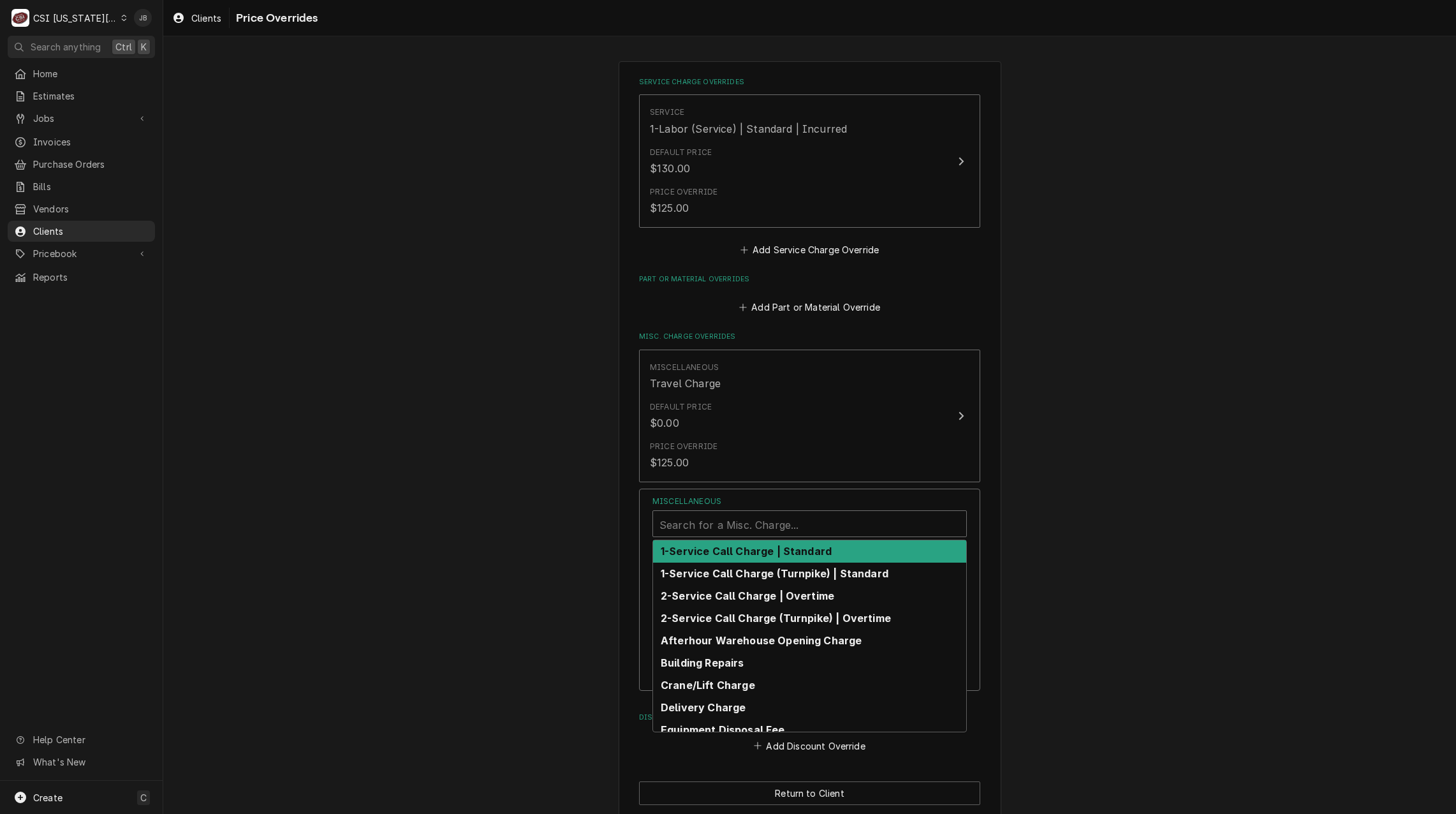
drag, startPoint x: 728, startPoint y: 527, endPoint x: 714, endPoint y: 528, distance: 14.0
click at [724, 527] on div "Miscellaneous" at bounding box center [810, 525] width 300 height 31
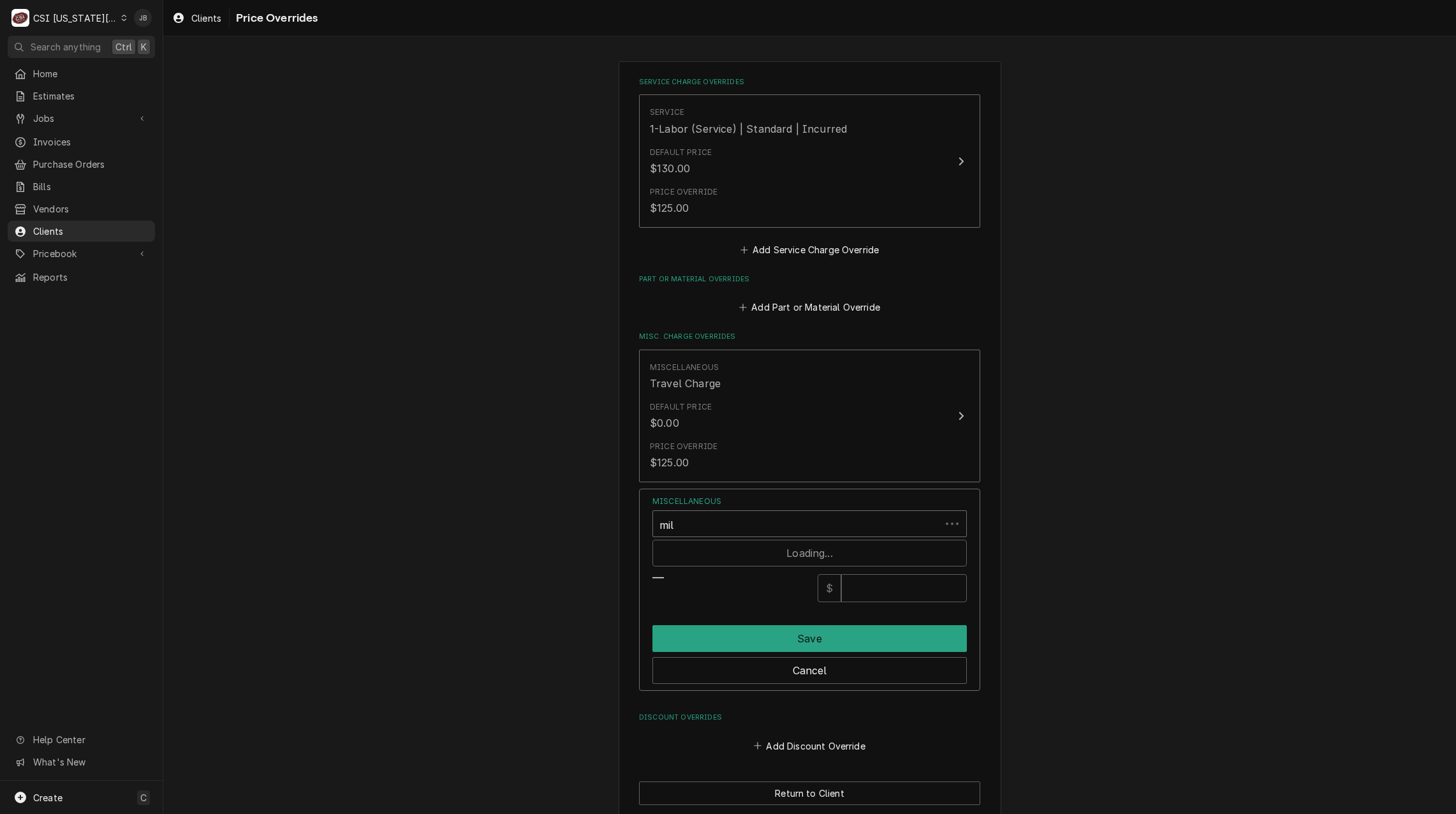
type input "mile"
click at [713, 550] on strong "Mileage Charge" at bounding box center [702, 552] width 82 height 13
click at [895, 595] on input "Override Price" at bounding box center [904, 588] width 126 height 28
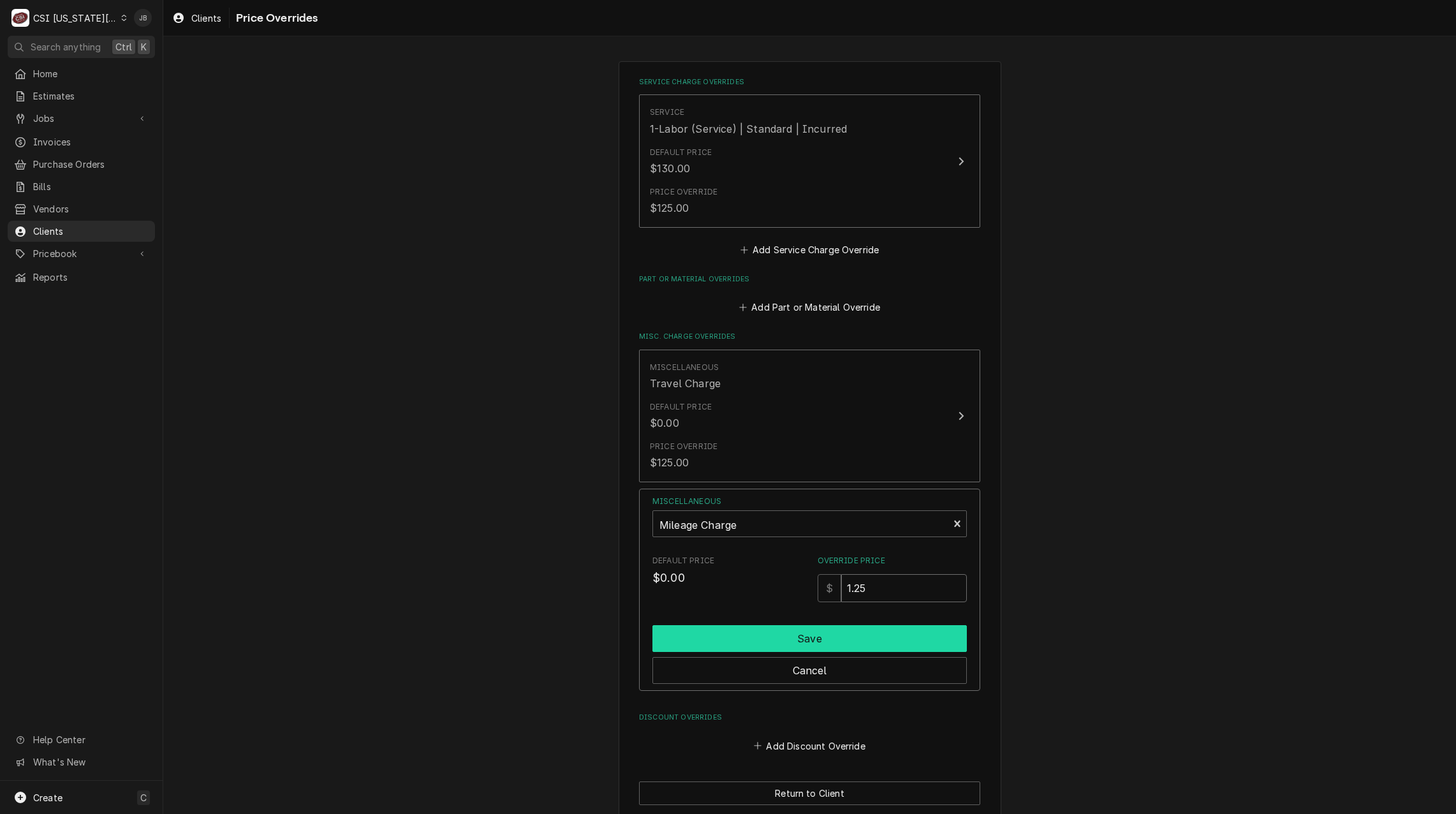
type input "1.25"
click at [782, 638] on button "Save" at bounding box center [810, 638] width 315 height 27
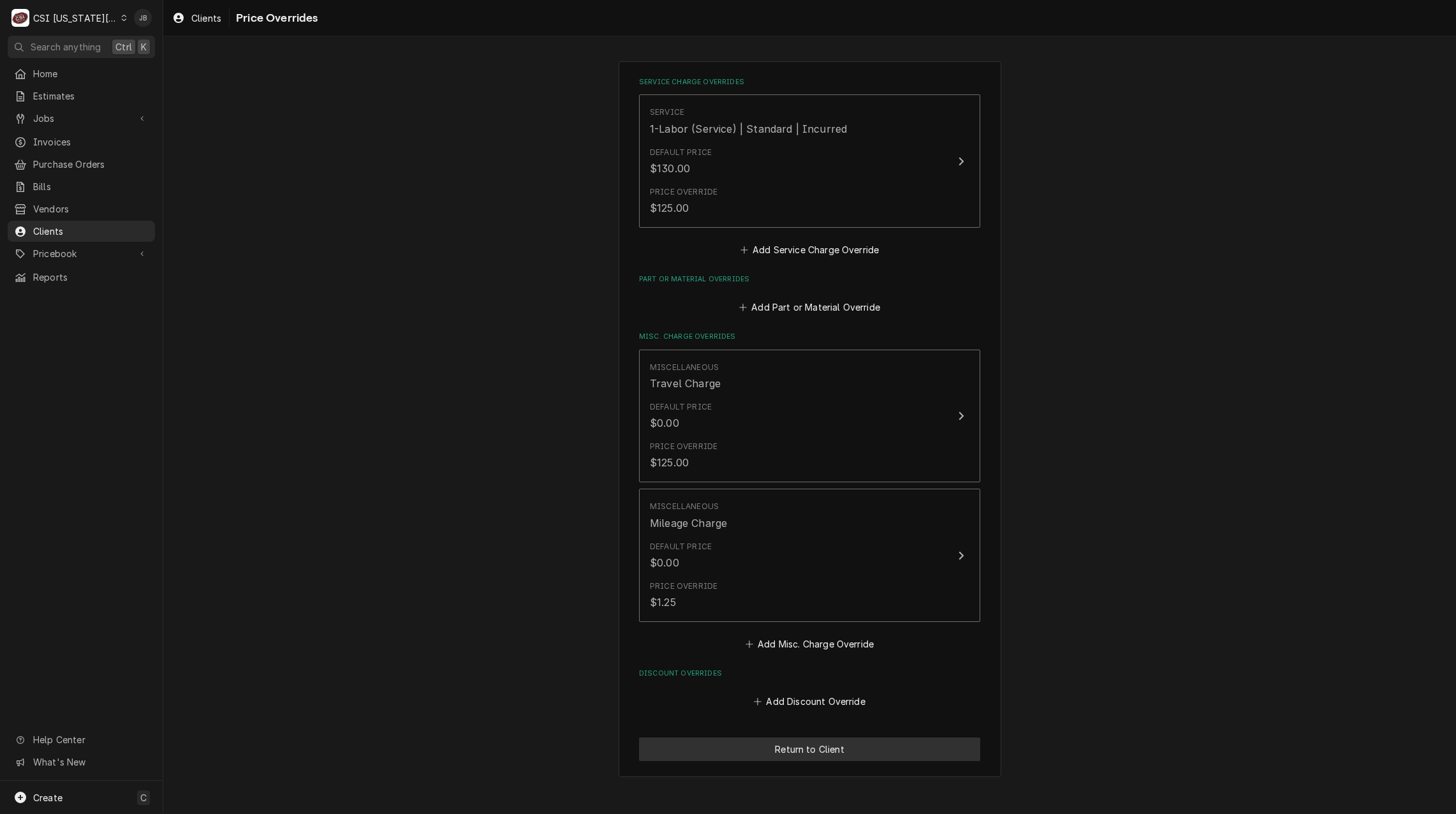
click at [772, 751] on button "Return to Client" at bounding box center [809, 749] width 341 height 23
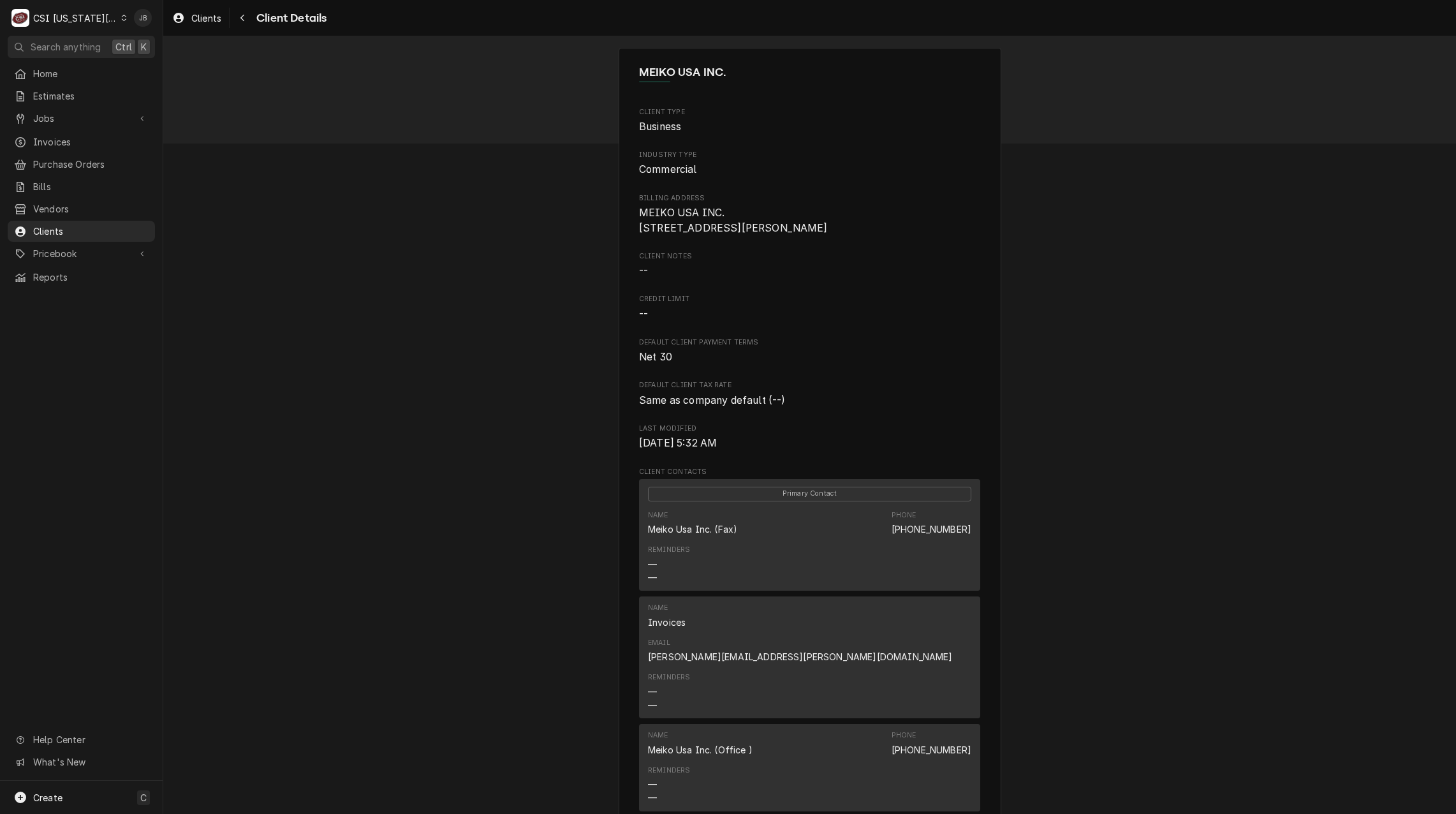
scroll to position [546, 0]
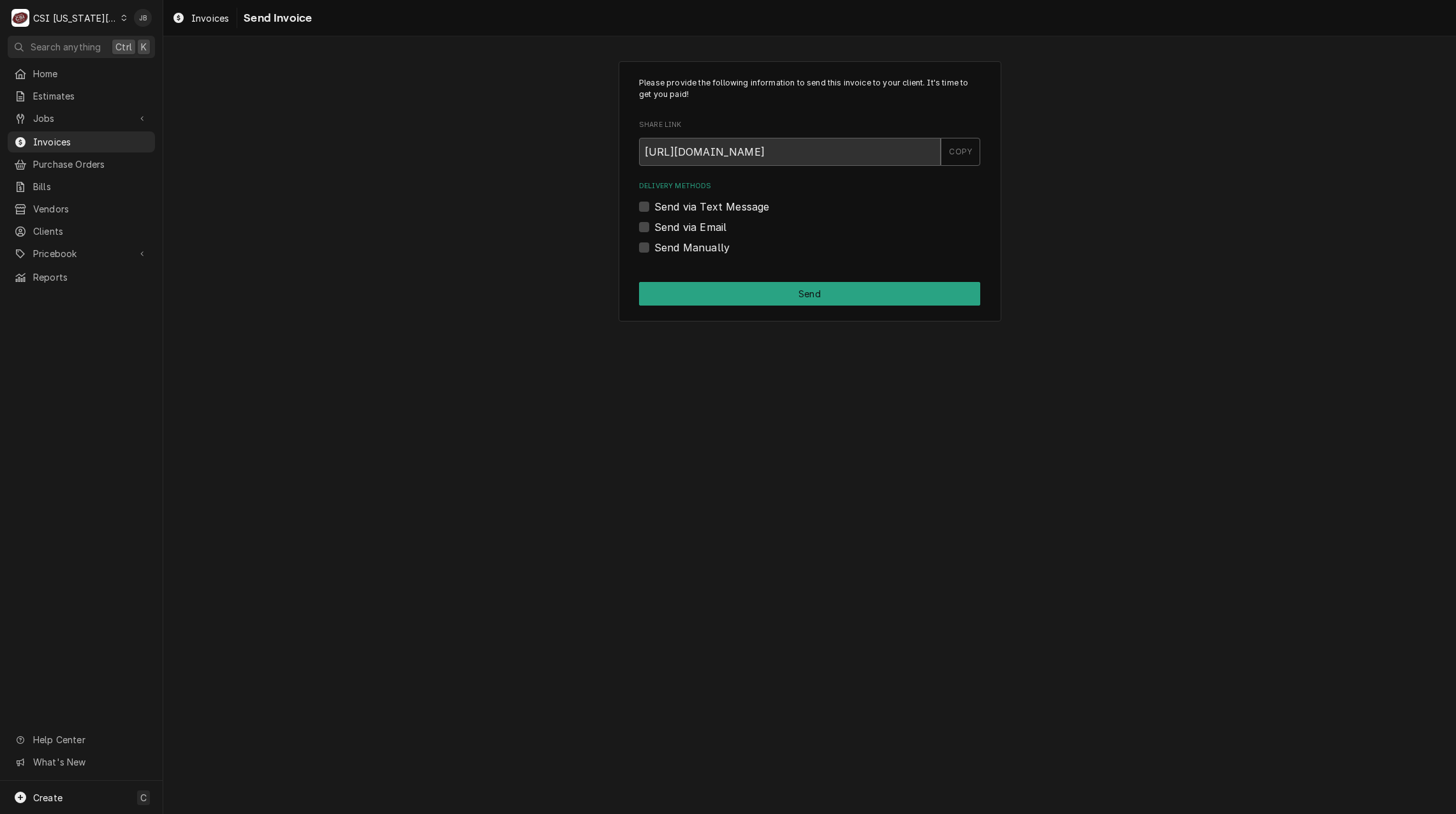
click at [698, 225] on label "Send via Email" at bounding box center [690, 227] width 72 height 15
click at [698, 225] on input "Send via Email" at bounding box center [825, 233] width 341 height 28
checkbox input "true"
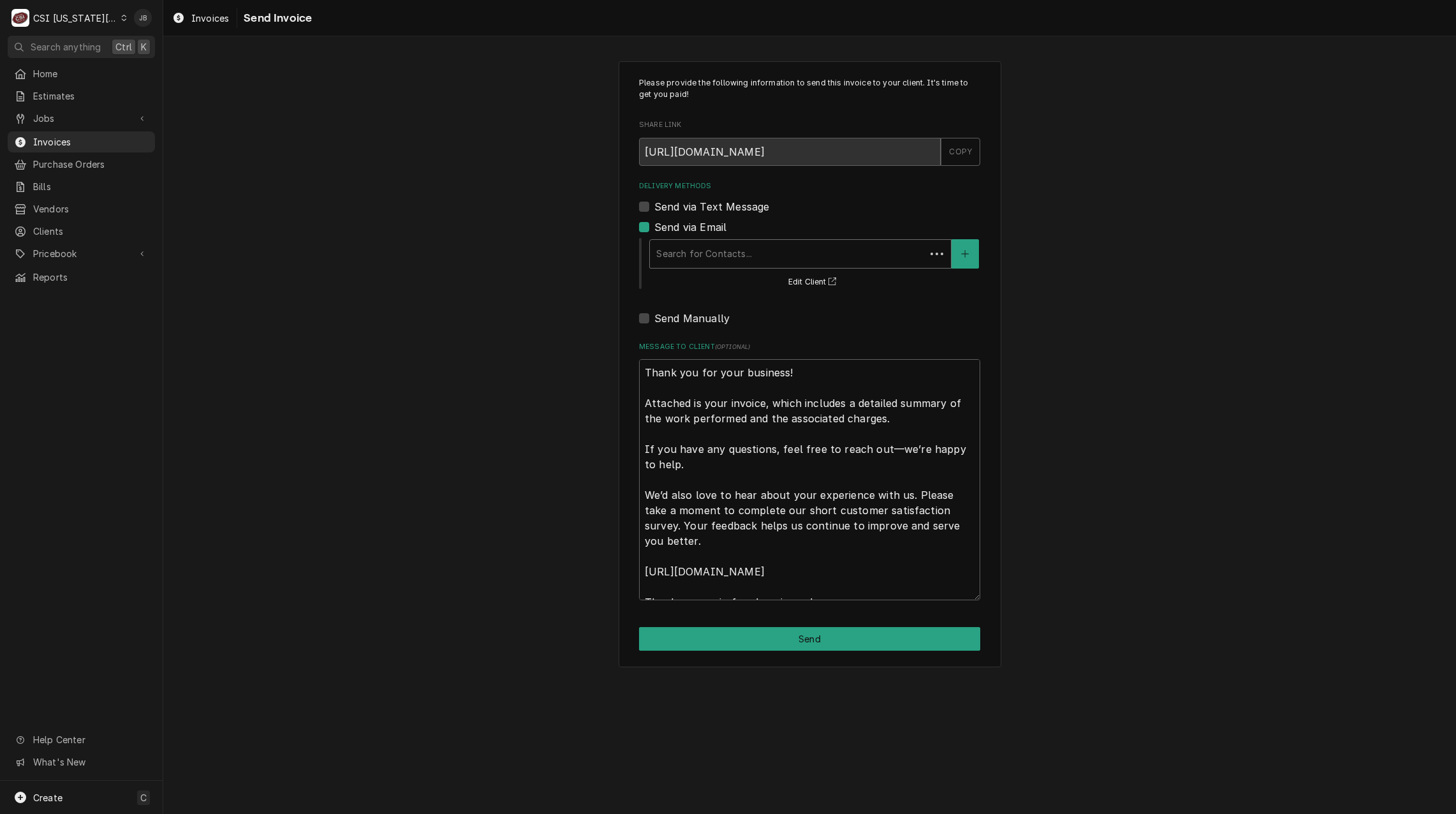
click at [784, 268] on div "Search for Contacts... Edit Client" at bounding box center [814, 263] width 332 height 53
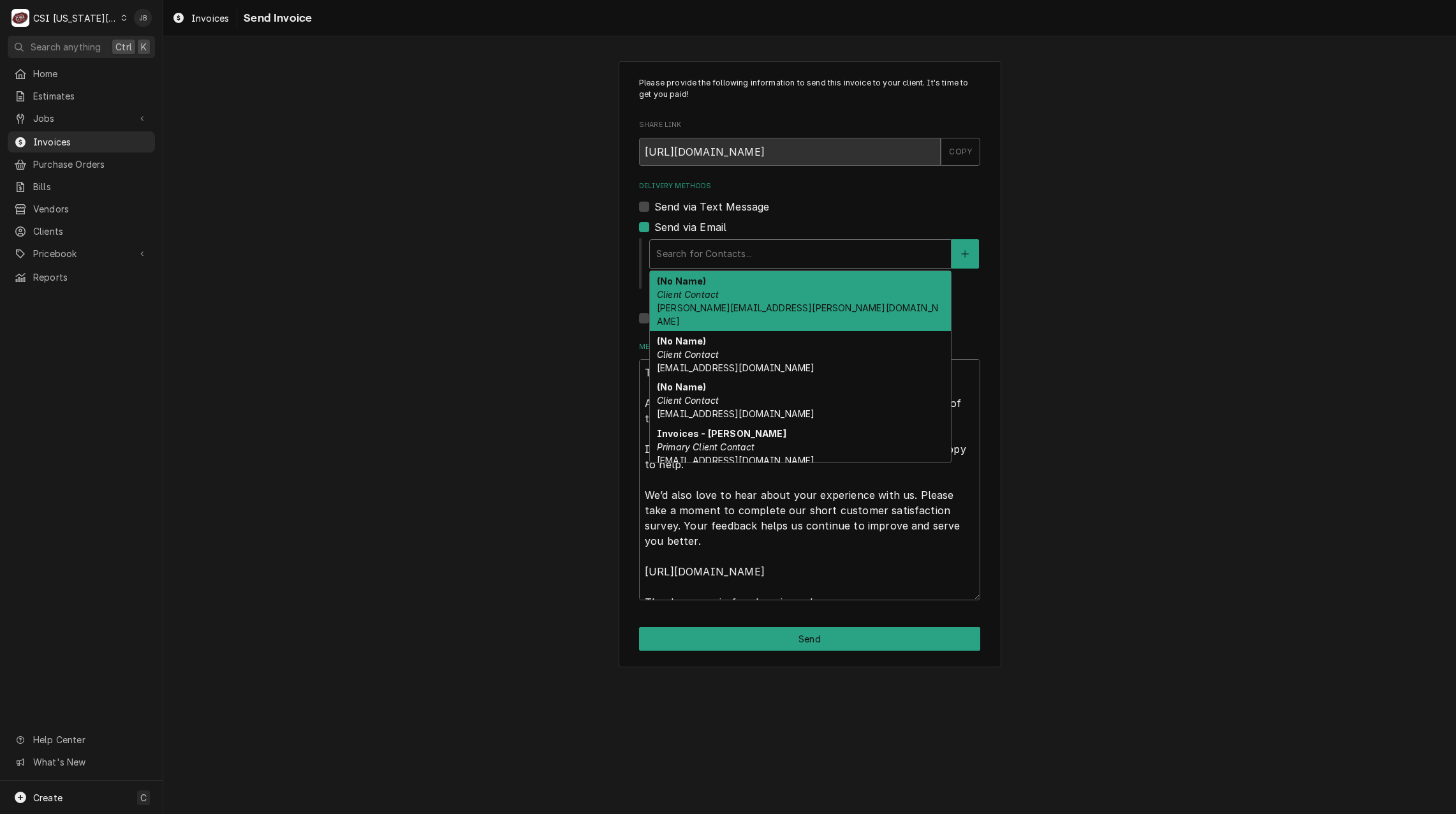
click at [751, 258] on div "Delivery Methods" at bounding box center [801, 253] width 288 height 23
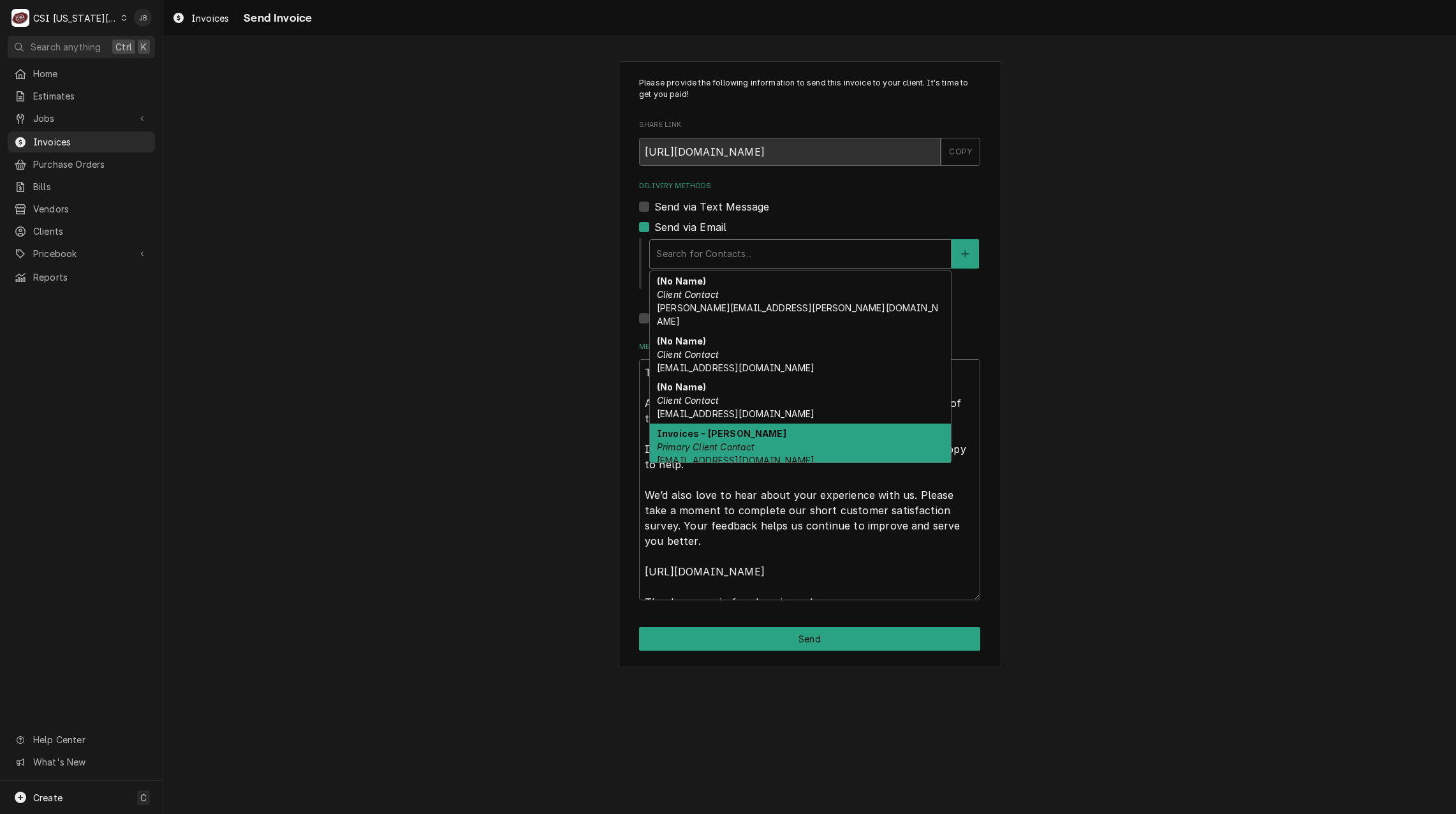
click at [787, 437] on div "Invoices - Kelsey Primary Client Contact kelsey.hetlage@csi1.com" at bounding box center [800, 446] width 301 height 46
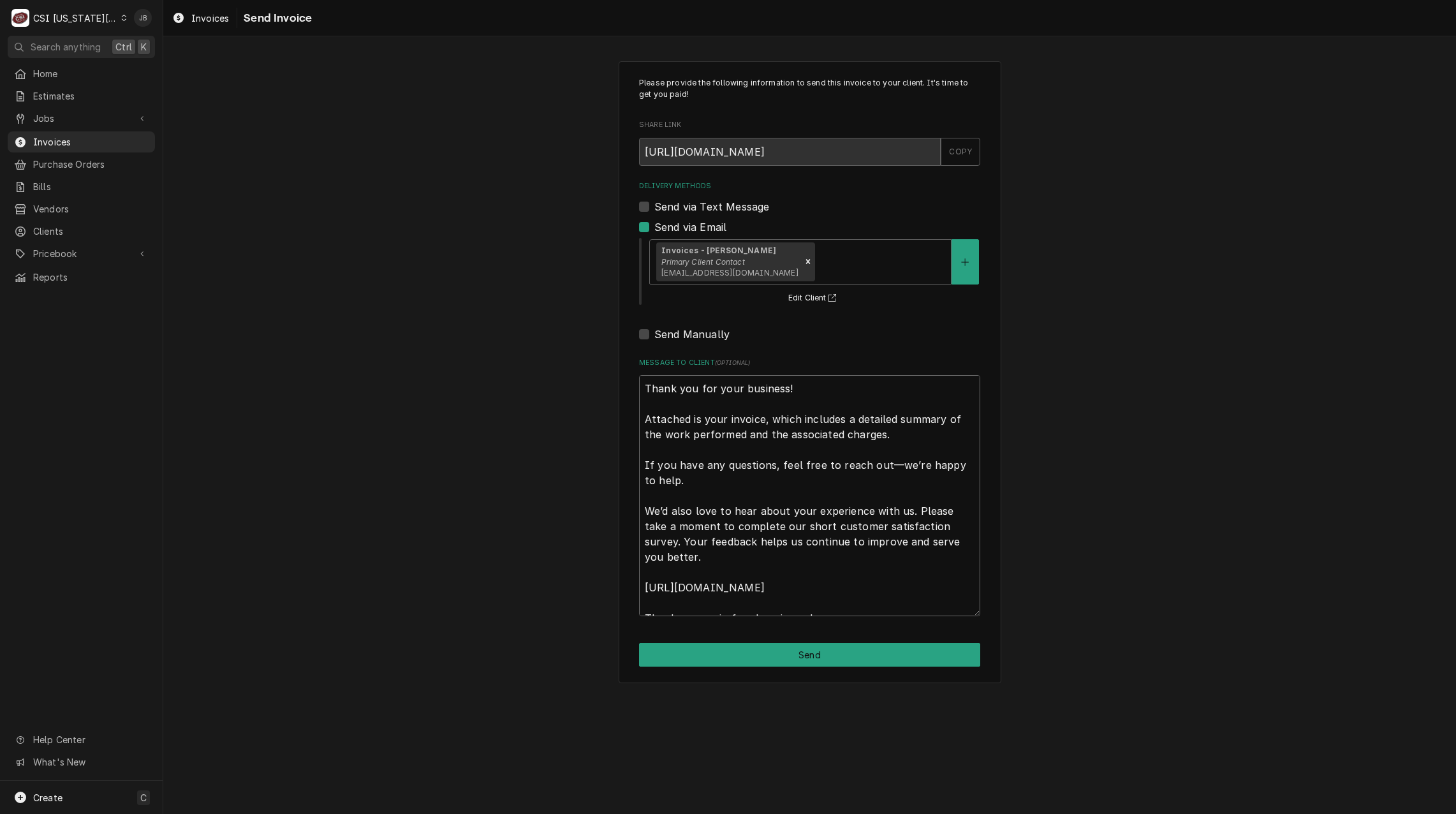
scroll to position [15, 0]
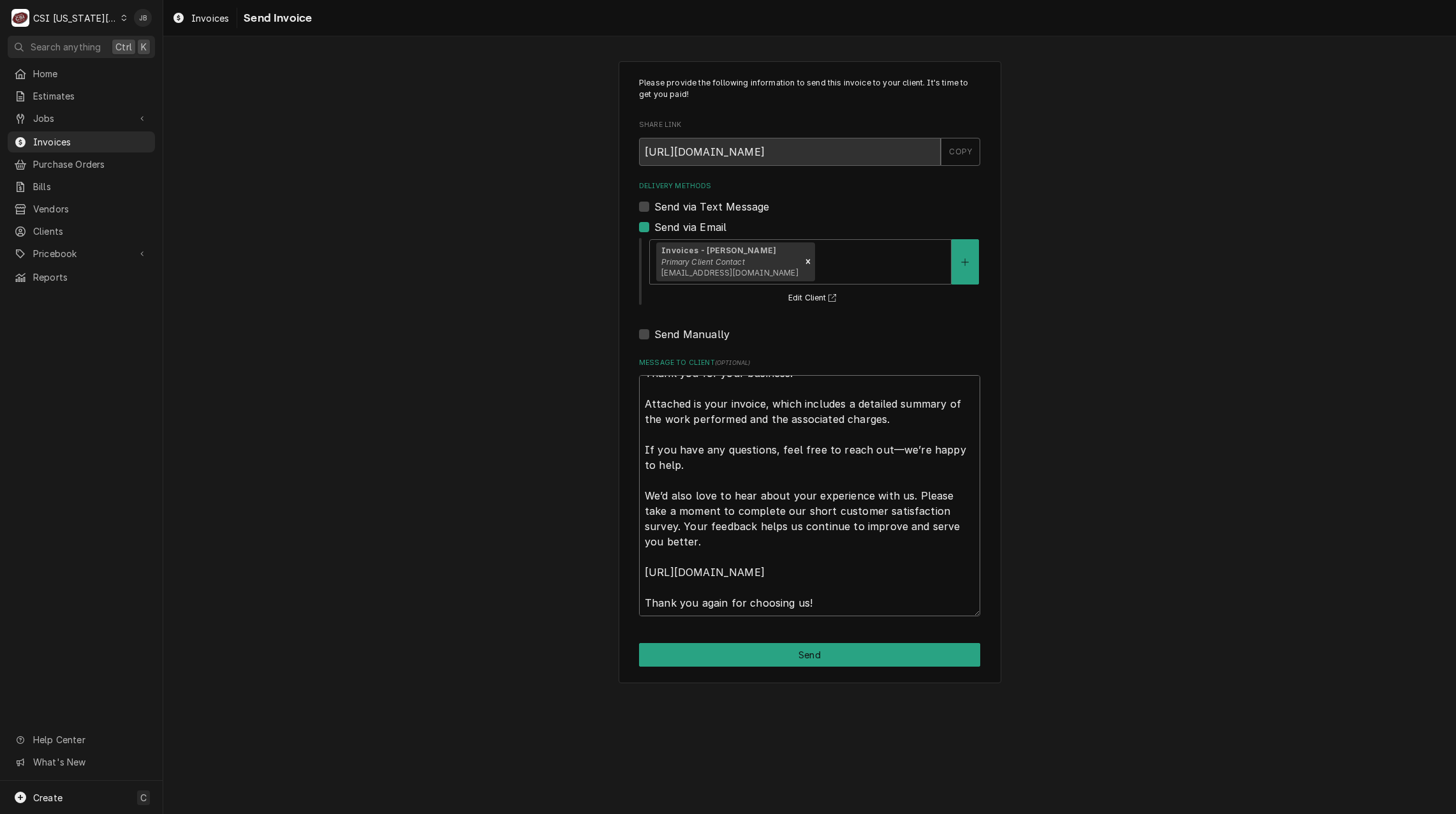
drag, startPoint x: 645, startPoint y: 386, endPoint x: 1034, endPoint y: 847, distance: 603.2
click at [1034, 813] on html "C CSI Kansas City JB Search anything Ctrl K Home Estimates Jobs Jobs Job Series…" at bounding box center [728, 407] width 1456 height 814
type textarea "x"
type textarea "a"
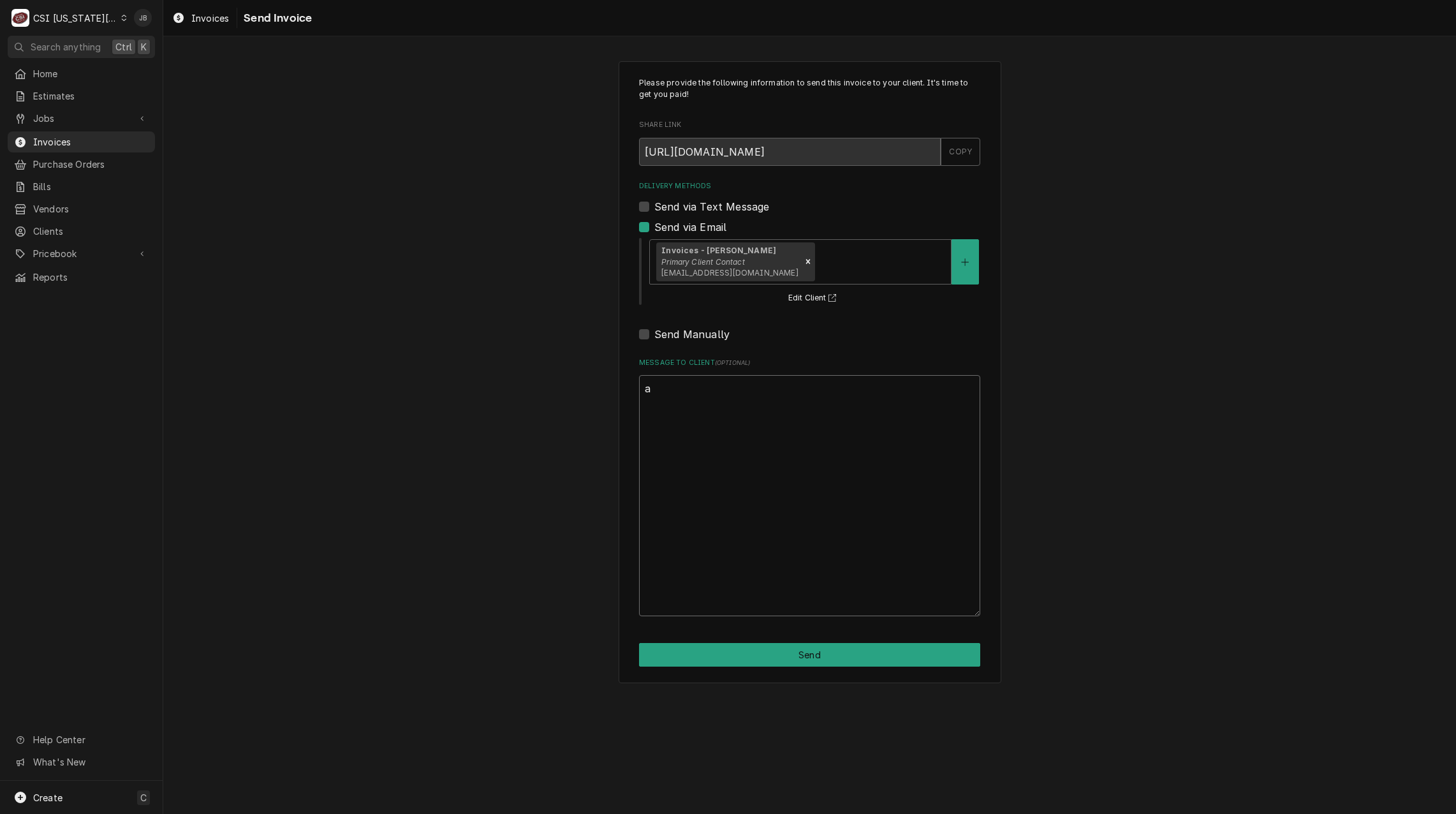
scroll to position [0, 0]
type textarea "x"
type textarea "ap"
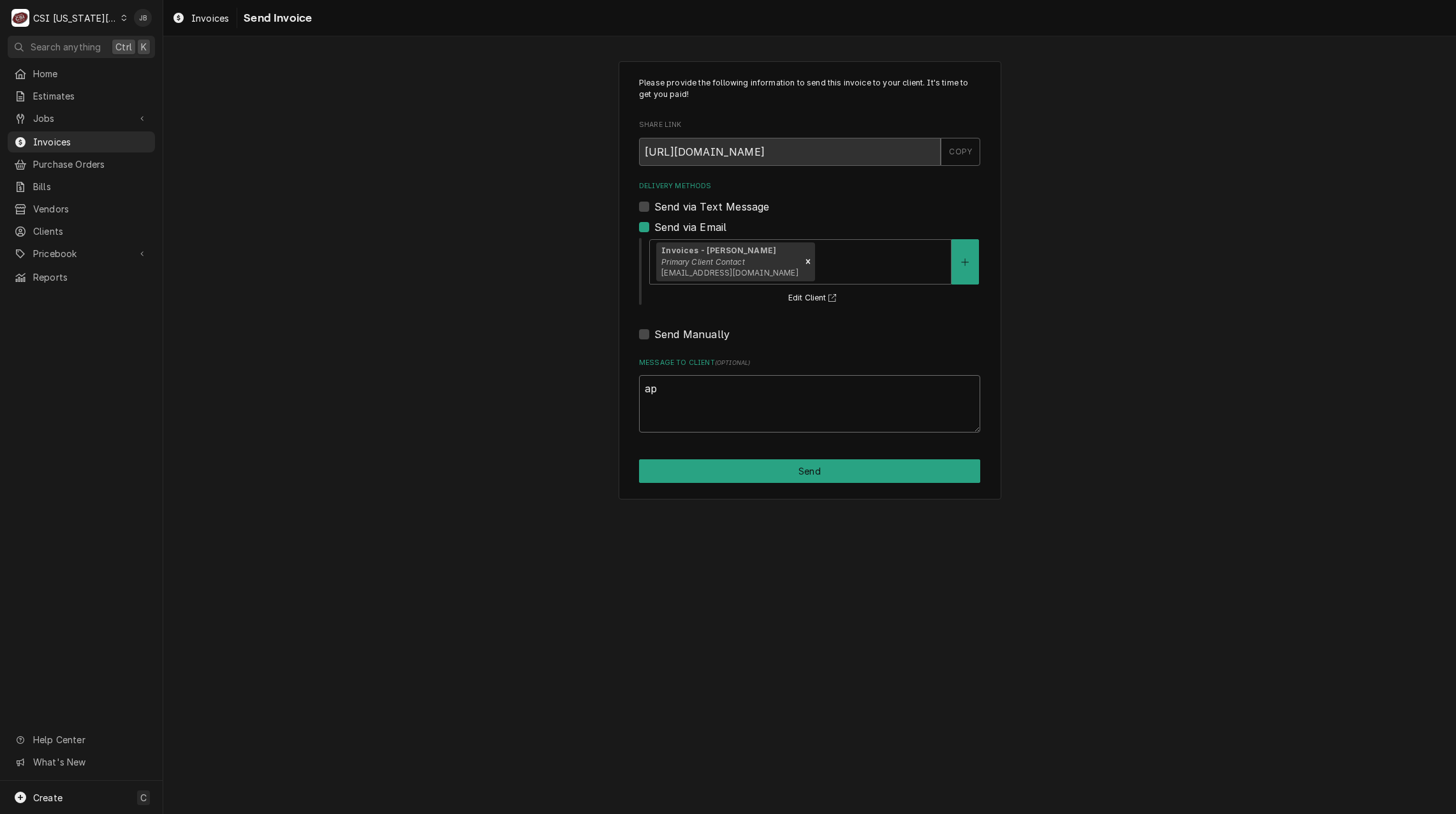
type textarea "x"
type textarea "app"
type textarea "x"
type textarea "appr"
type textarea "x"
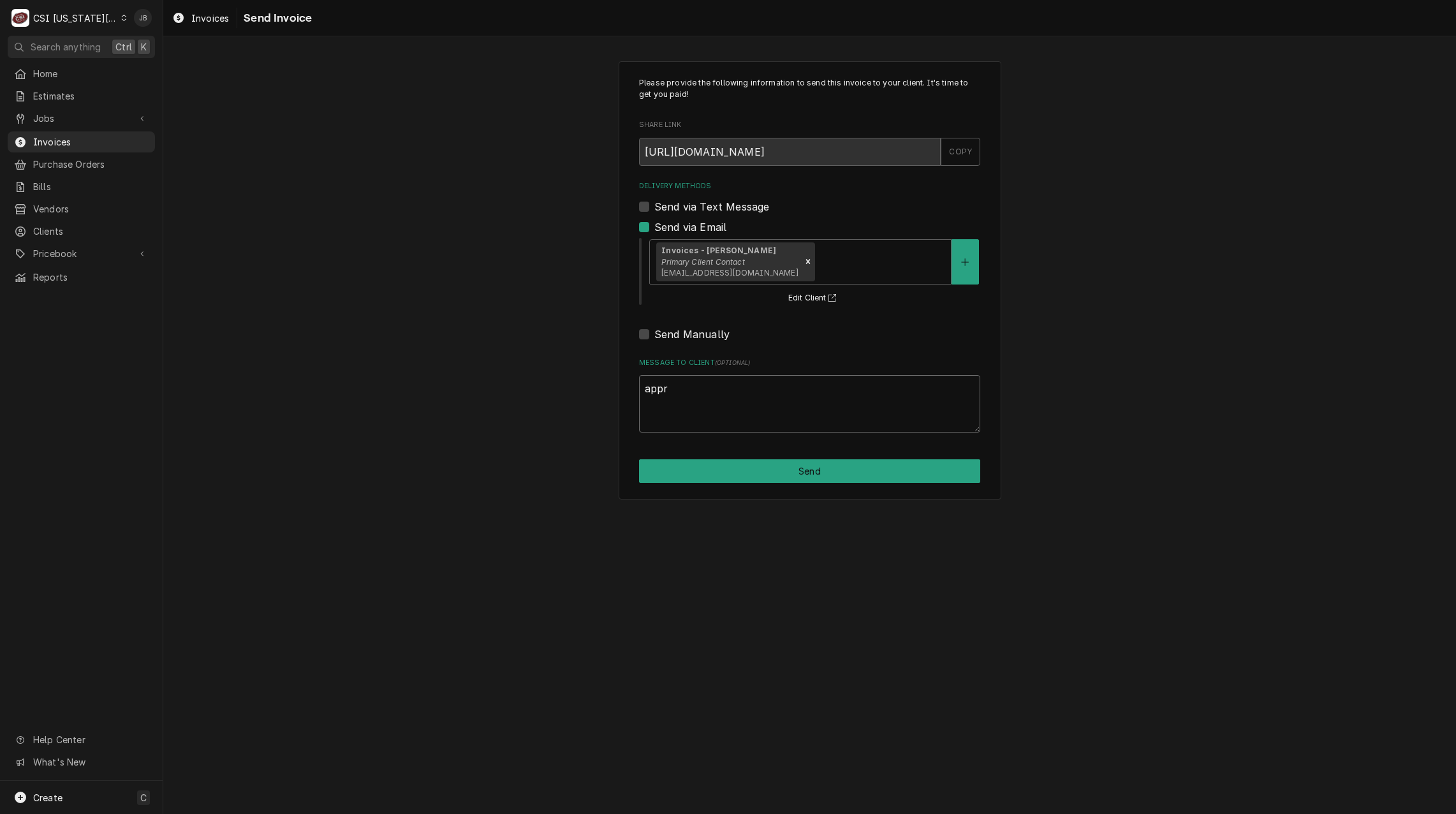
type textarea "appro"
type textarea "x"
type textarea "approv"
type textarea "x"
type textarea "approve"
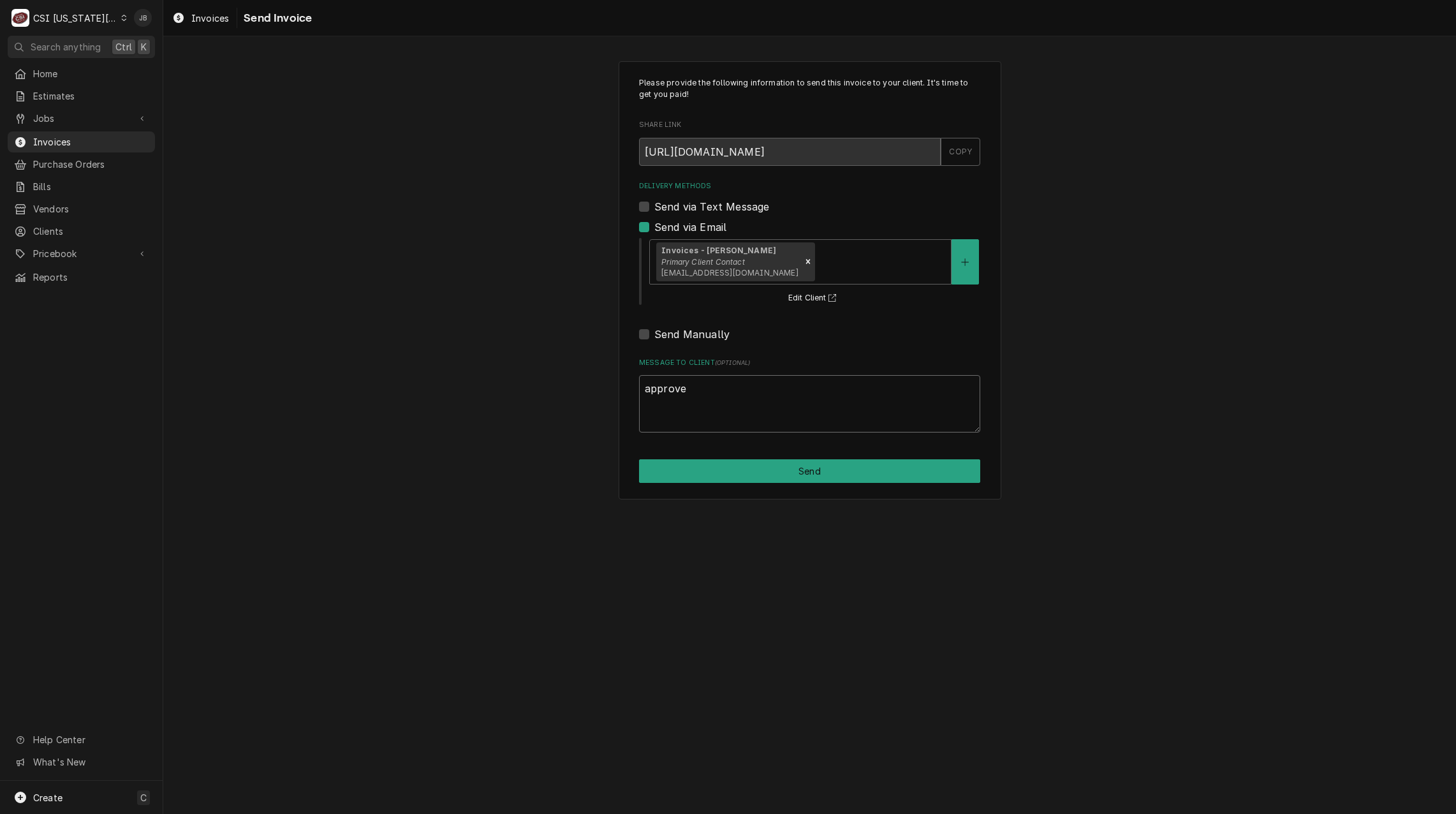
type textarea "x"
type textarea "approved"
type textarea "x"
type textarea "approved"
click at [754, 479] on button "Send" at bounding box center [809, 471] width 341 height 23
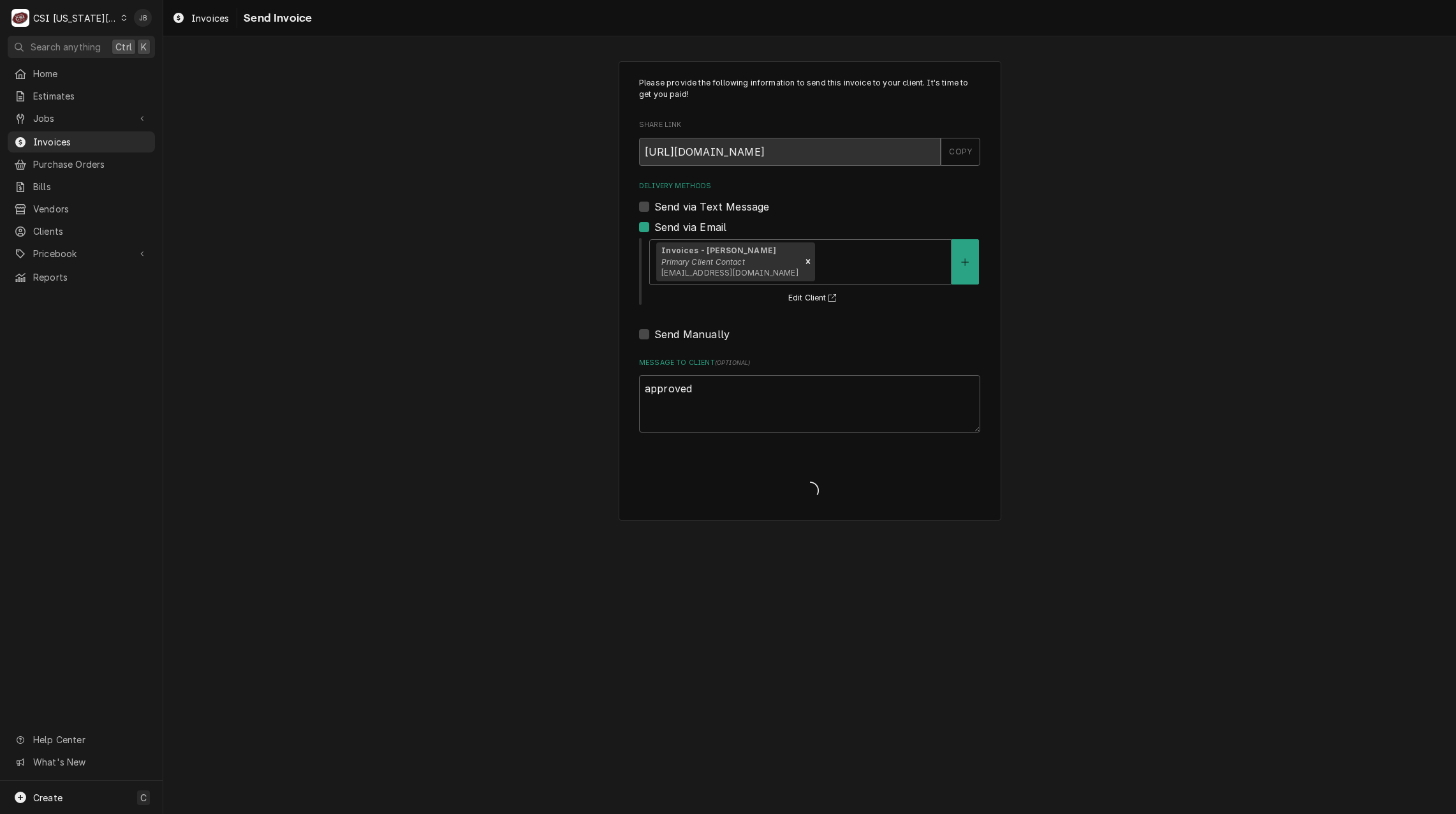
type textarea "x"
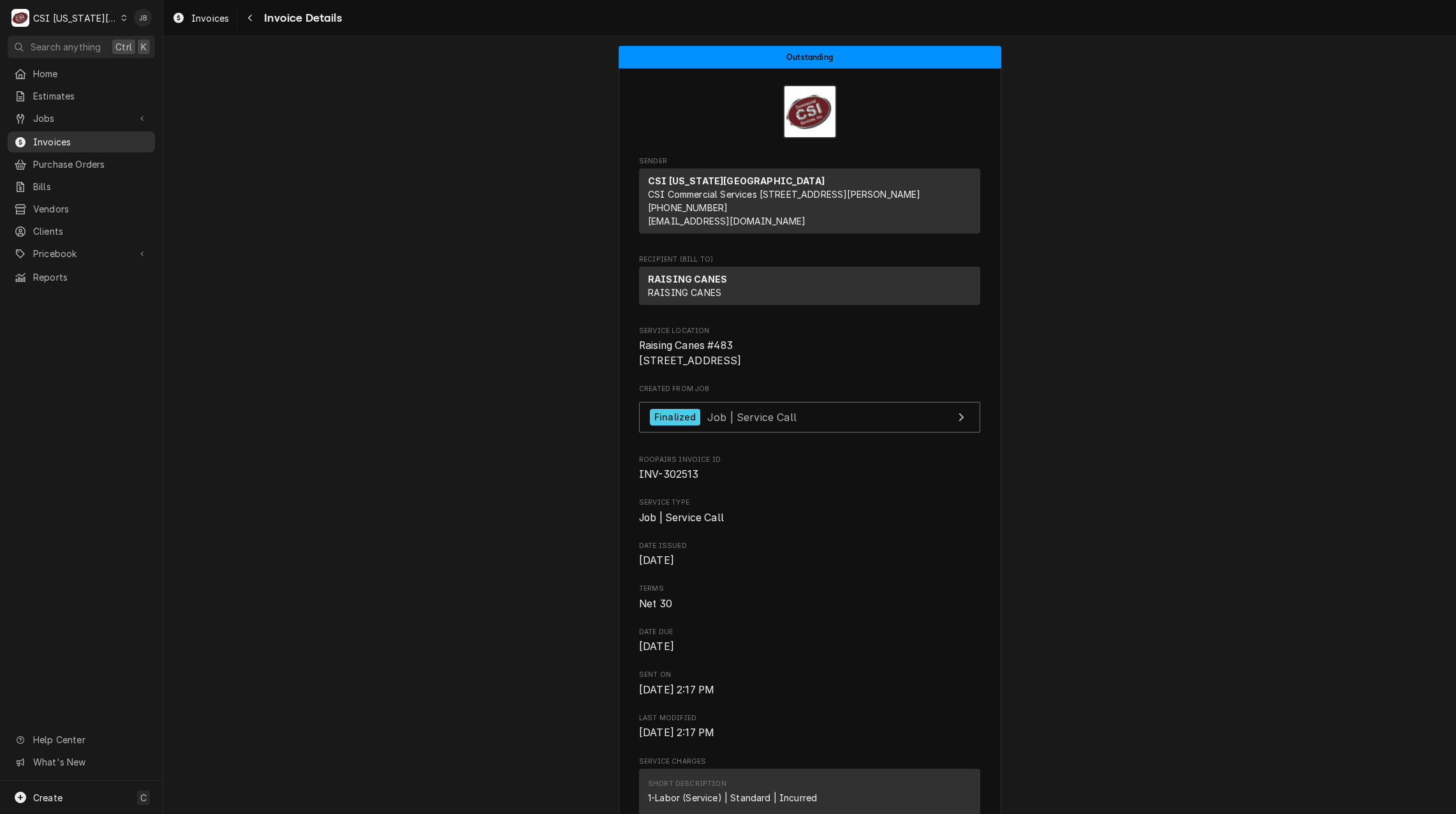
click at [92, 134] on div "Invoices" at bounding box center [82, 142] width 142 height 16
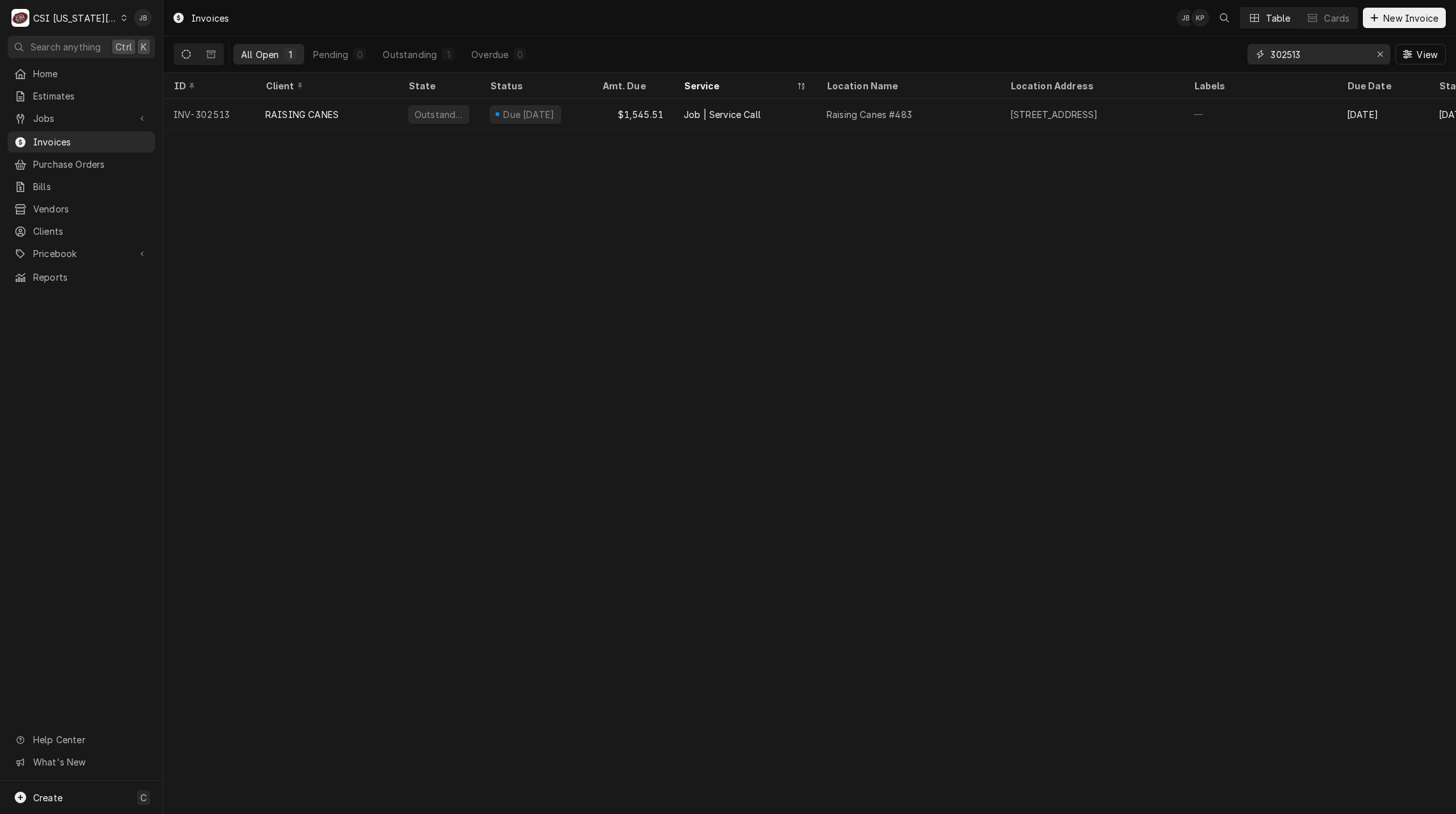
click at [1324, 52] on input "302513" at bounding box center [1318, 54] width 96 height 20
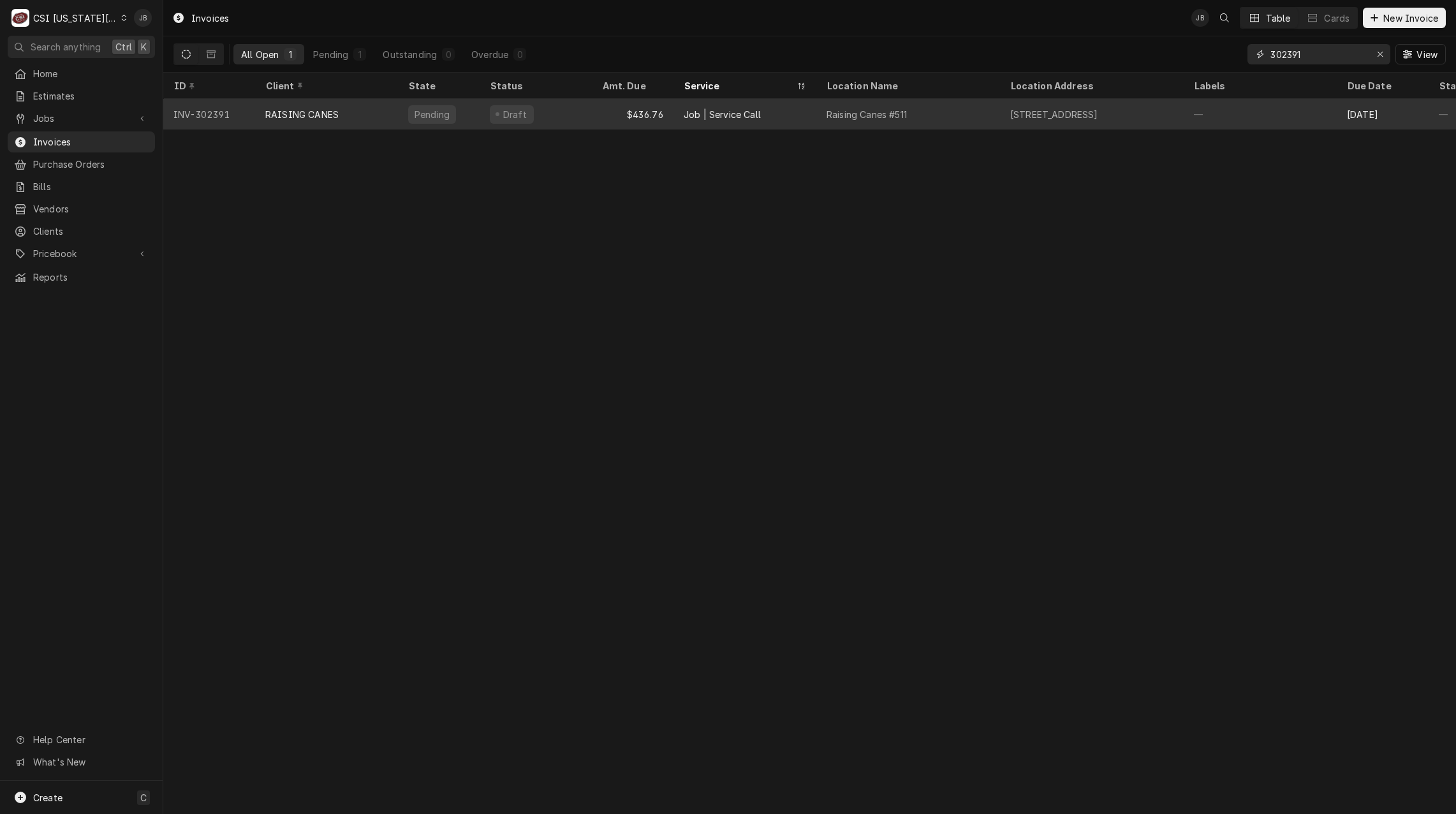
type input "302391"
click at [347, 125] on div "RAISING CANES" at bounding box center [326, 114] width 143 height 31
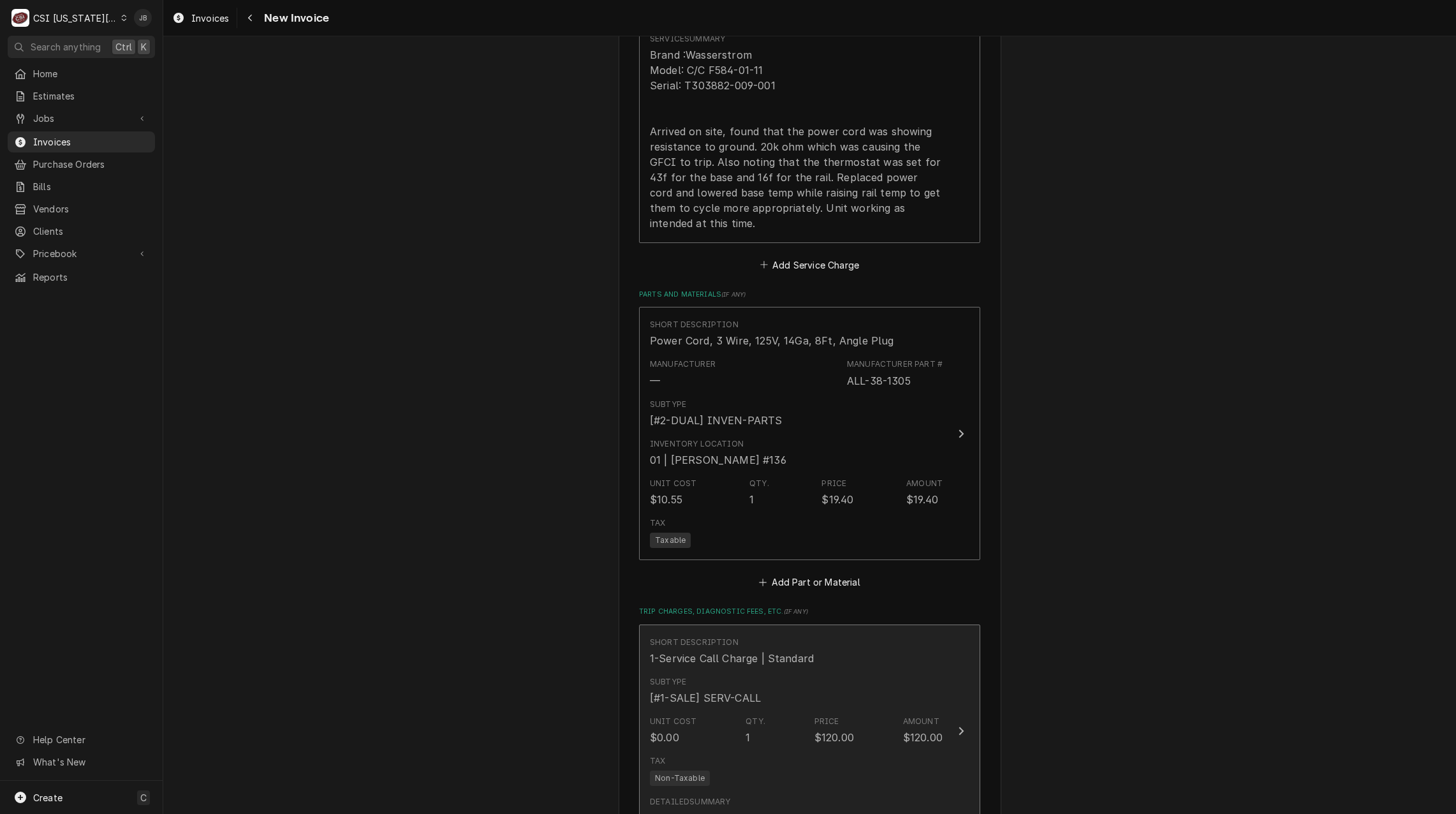
scroll to position [1914, 0]
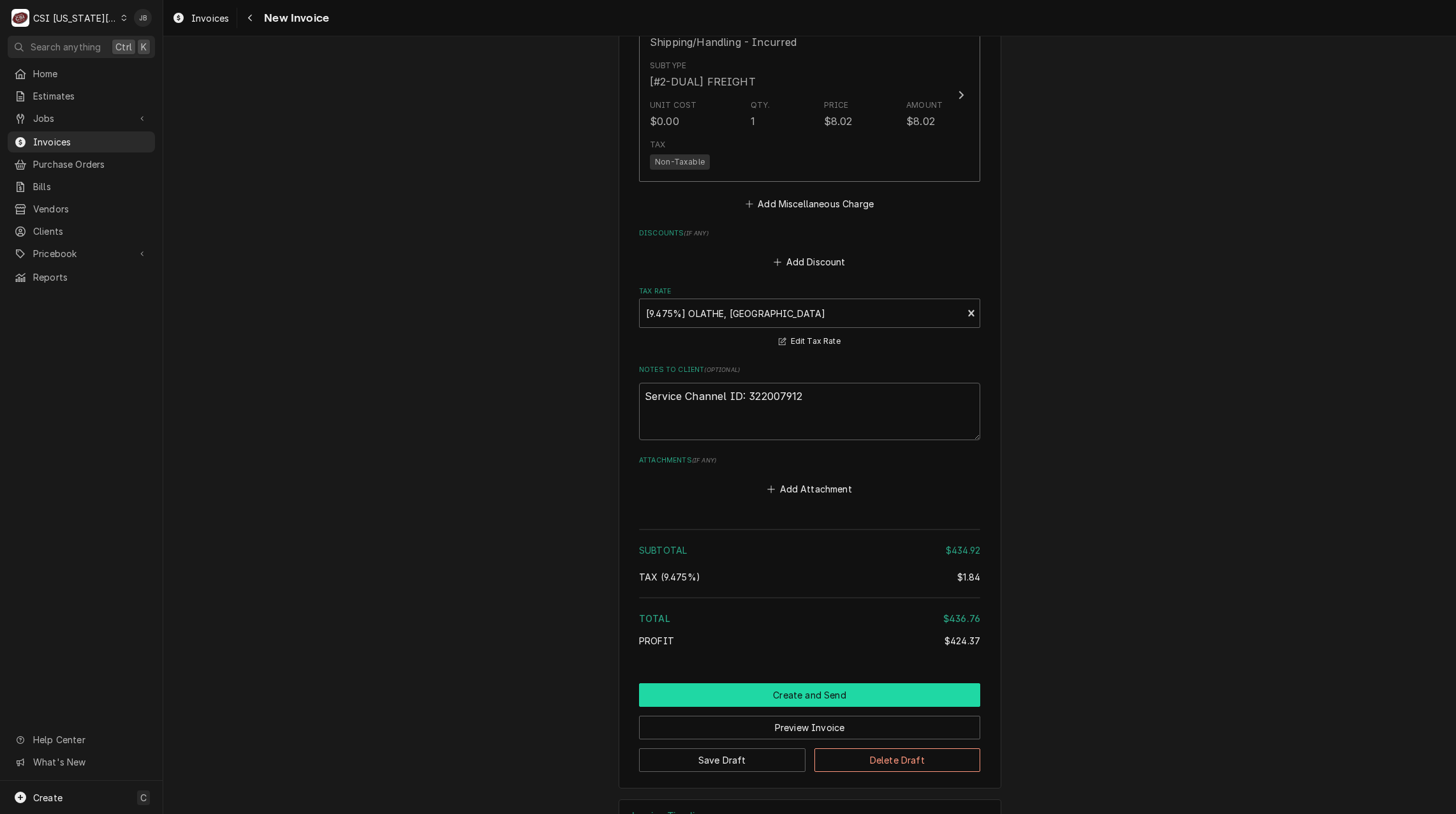
click at [729, 683] on button "Create and Send" at bounding box center [809, 695] width 341 height 23
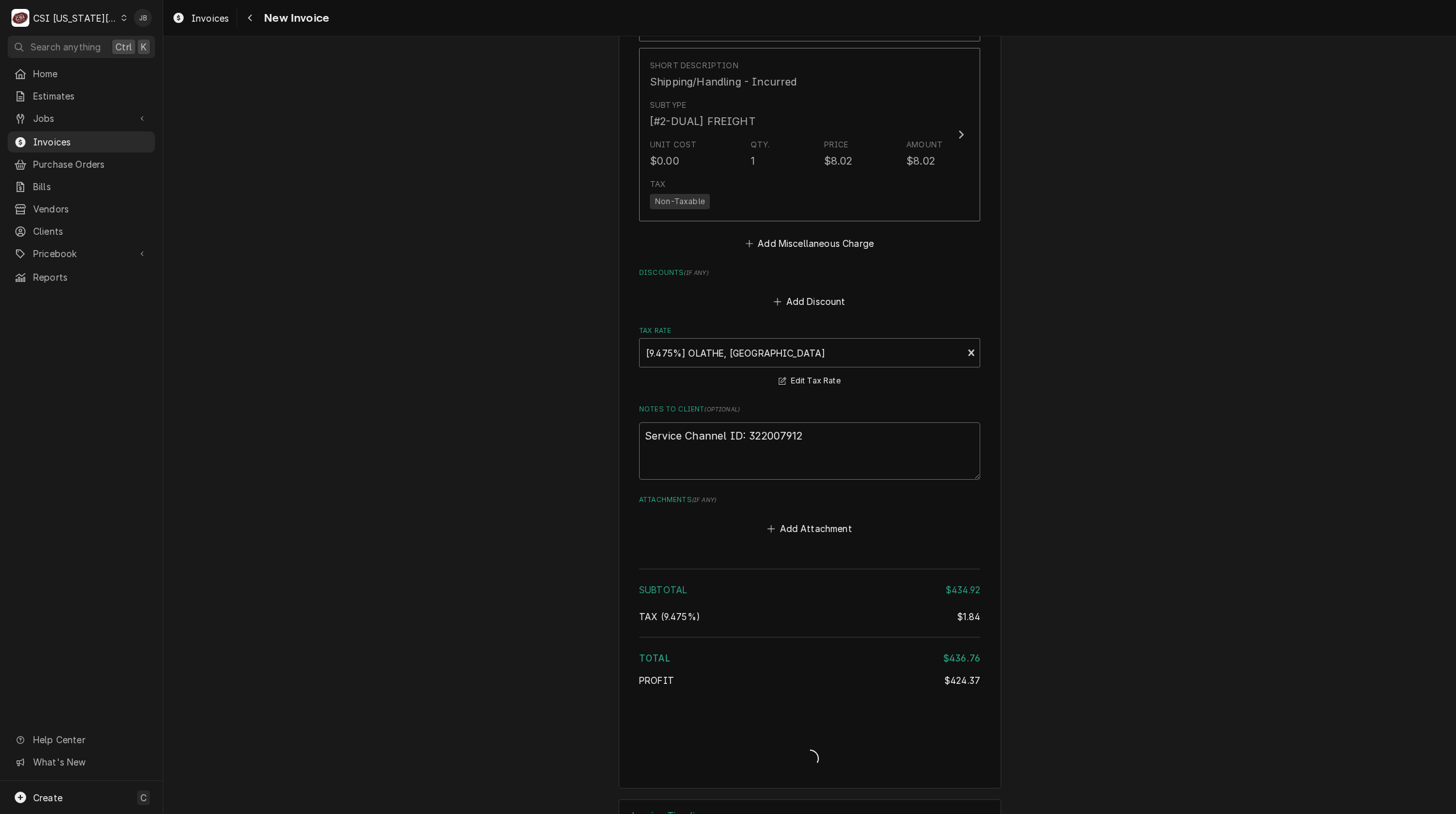
type textarea "x"
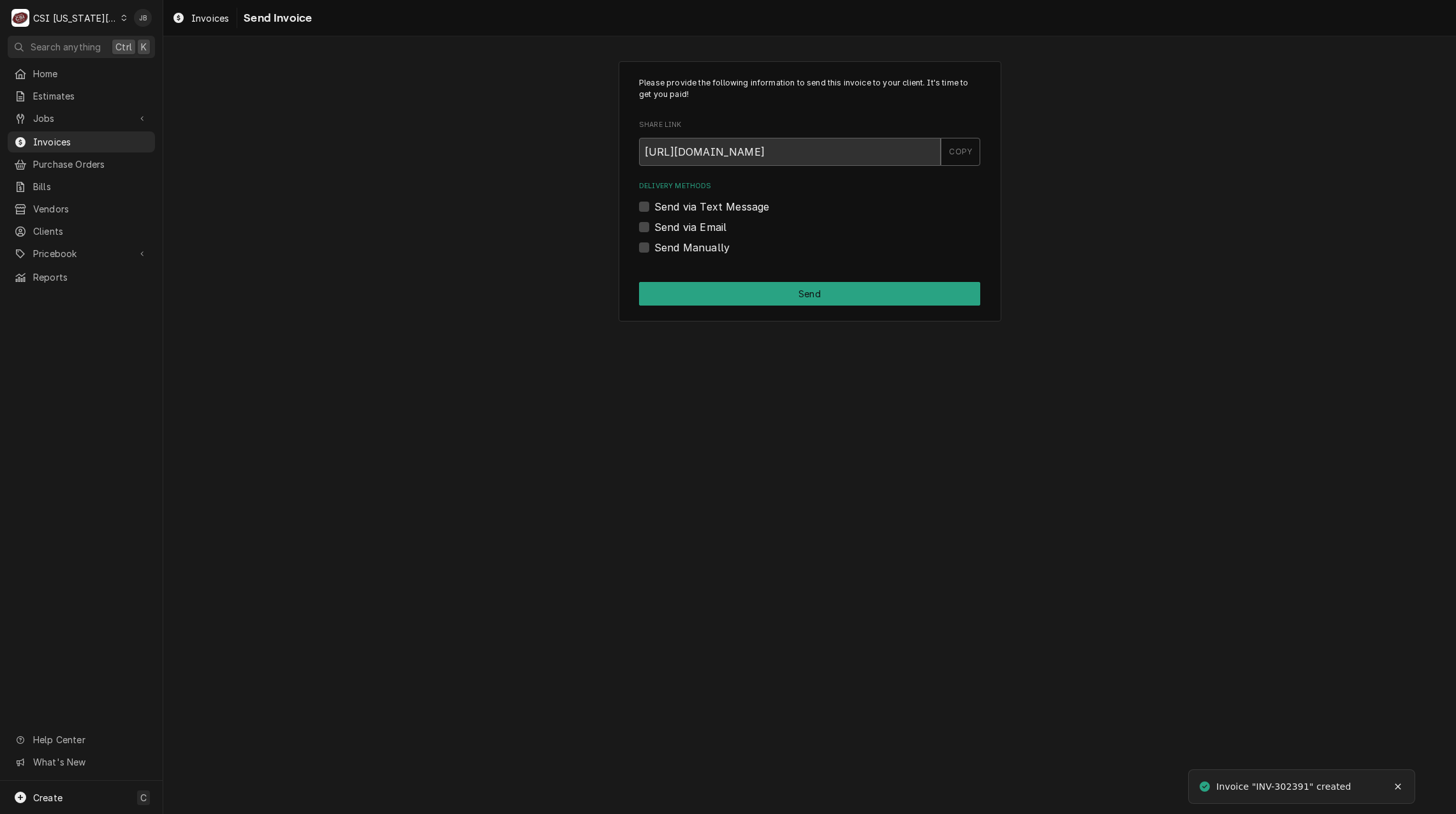
click at [685, 228] on label "Send via Email" at bounding box center [690, 227] width 72 height 15
click at [685, 228] on input "Send via Email" at bounding box center [825, 233] width 341 height 28
checkbox input "true"
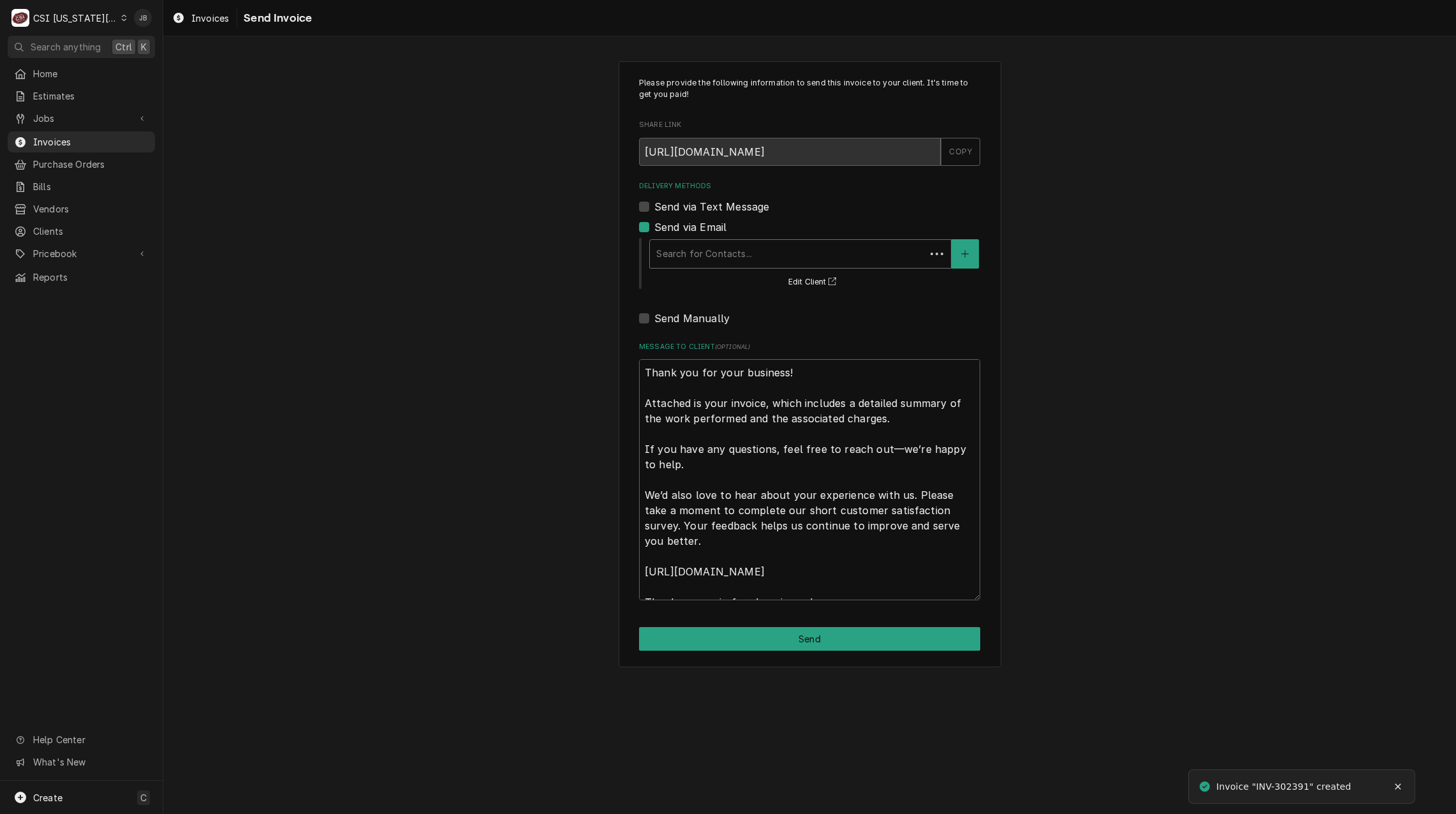
click at [703, 248] on div "Delivery Methods" at bounding box center [788, 253] width 263 height 23
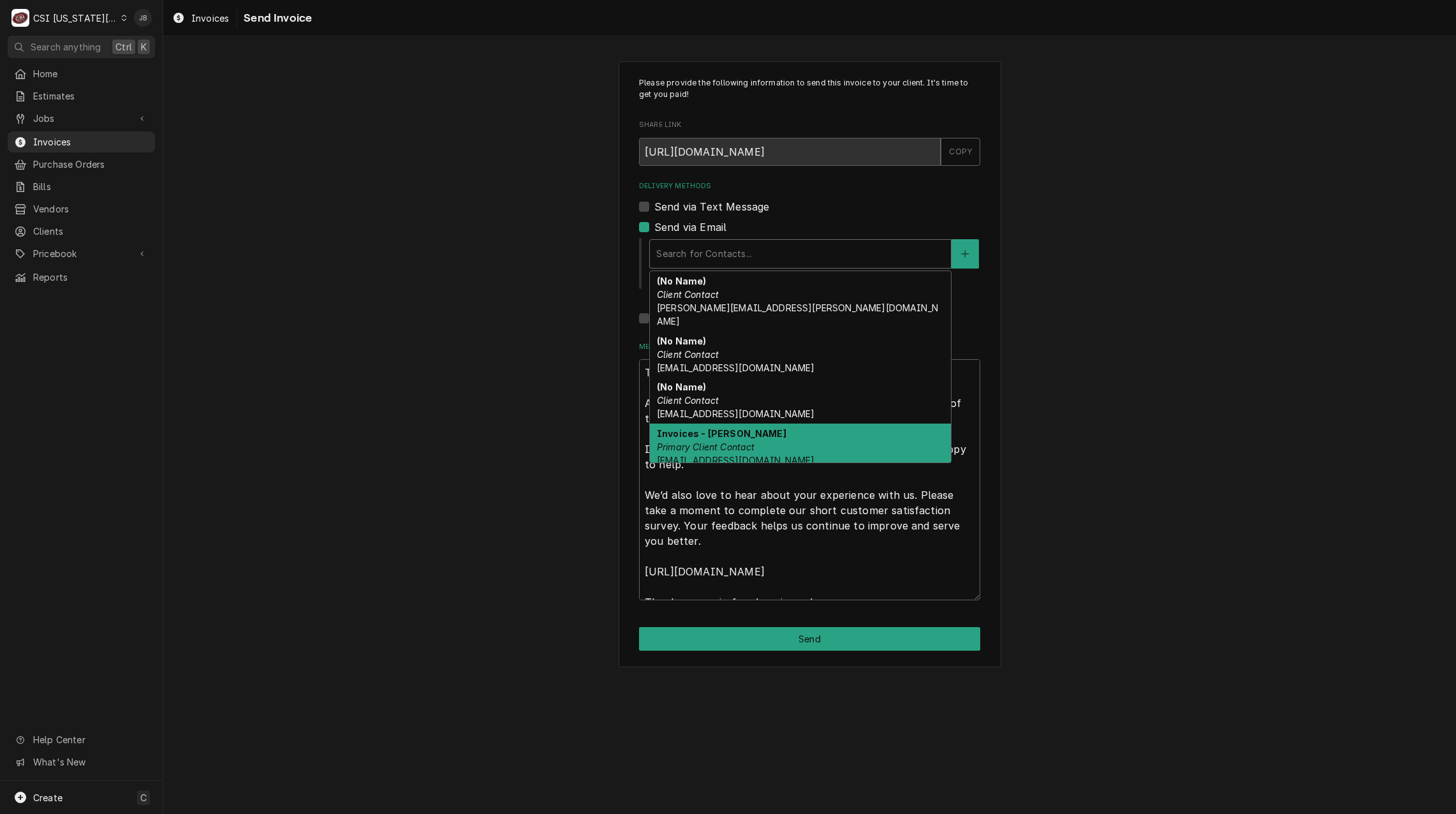
click at [724, 441] on em "Primary Client Contact" at bounding box center [706, 446] width 99 height 11
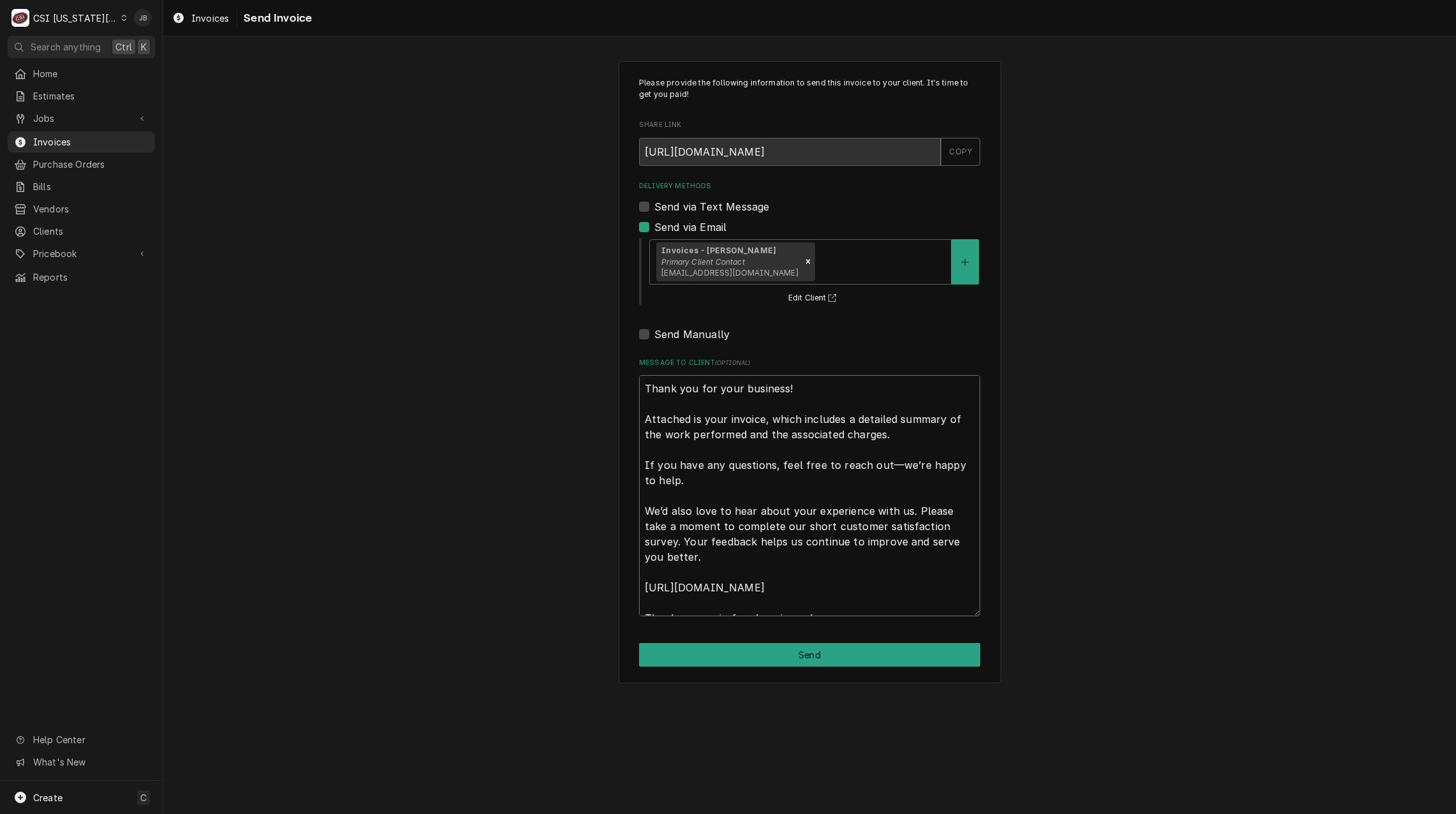
scroll to position [15, 0]
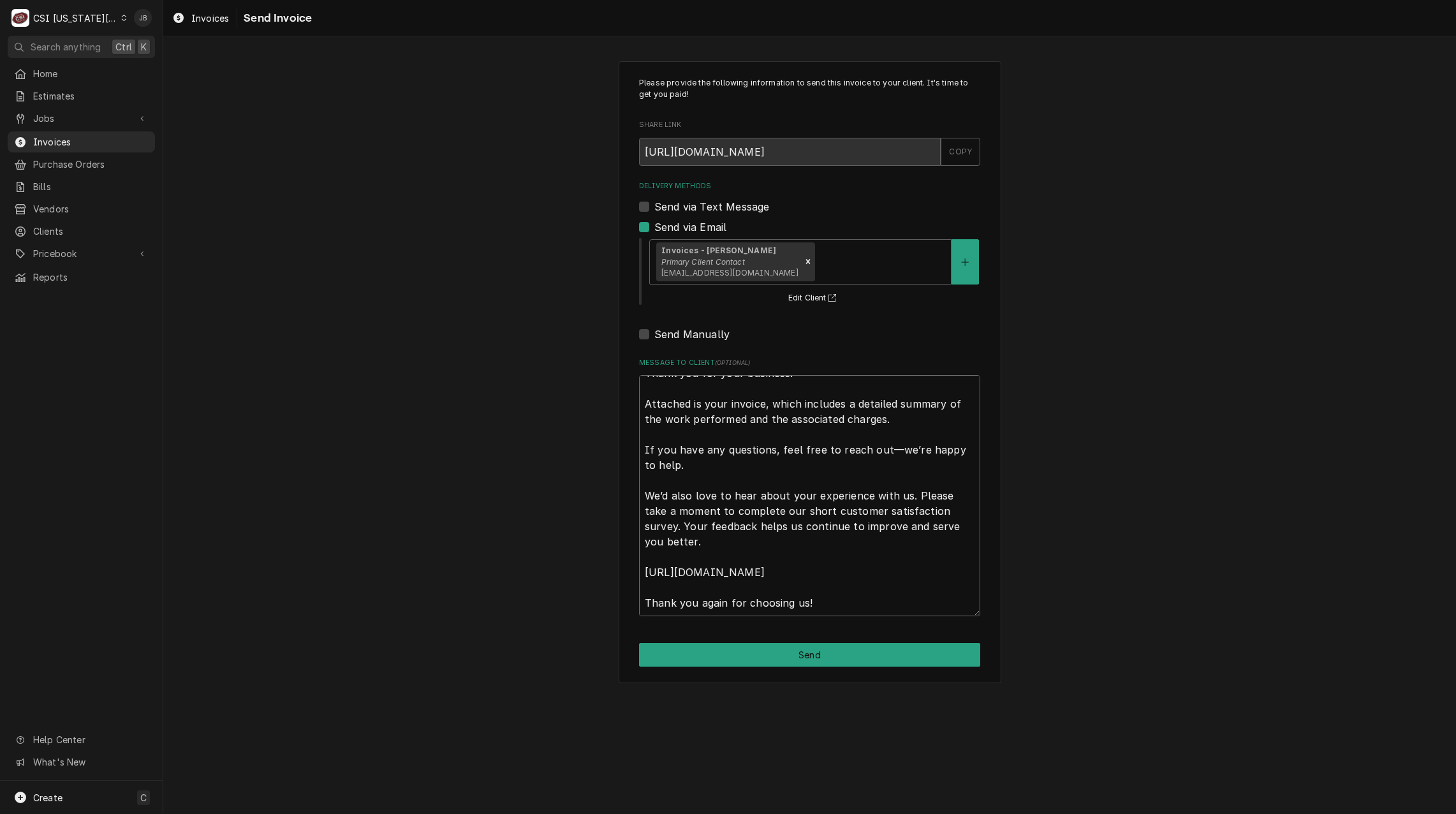
drag, startPoint x: 648, startPoint y: 392, endPoint x: 1017, endPoint y: 813, distance: 559.8
click at [1023, 806] on div "Please provide the following information to send this invoice to your client. I…" at bounding box center [809, 425] width 1293 height 777
type textarea "x"
type textarea "a"
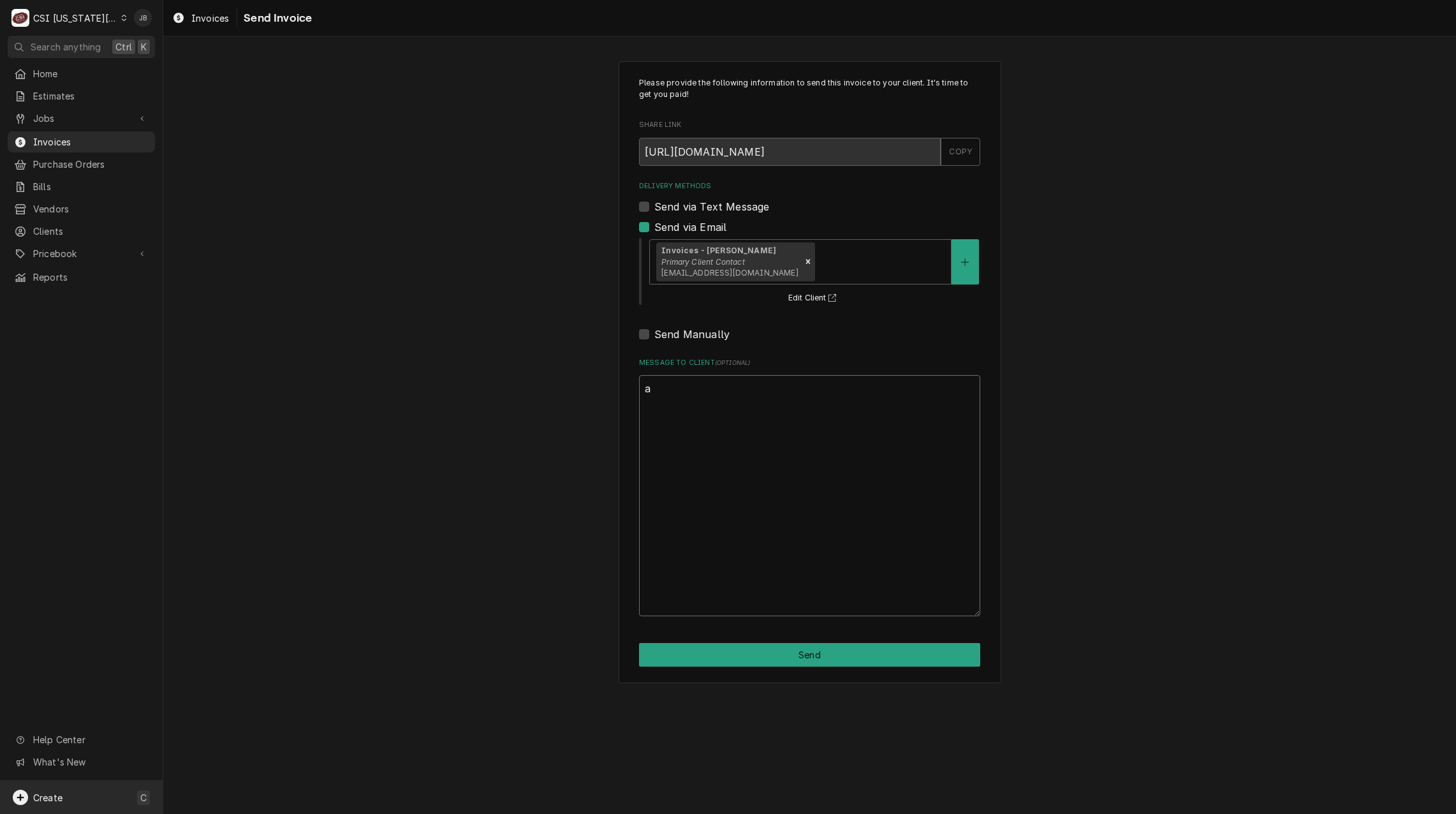
scroll to position [0, 0]
type textarea "x"
type textarea "ap"
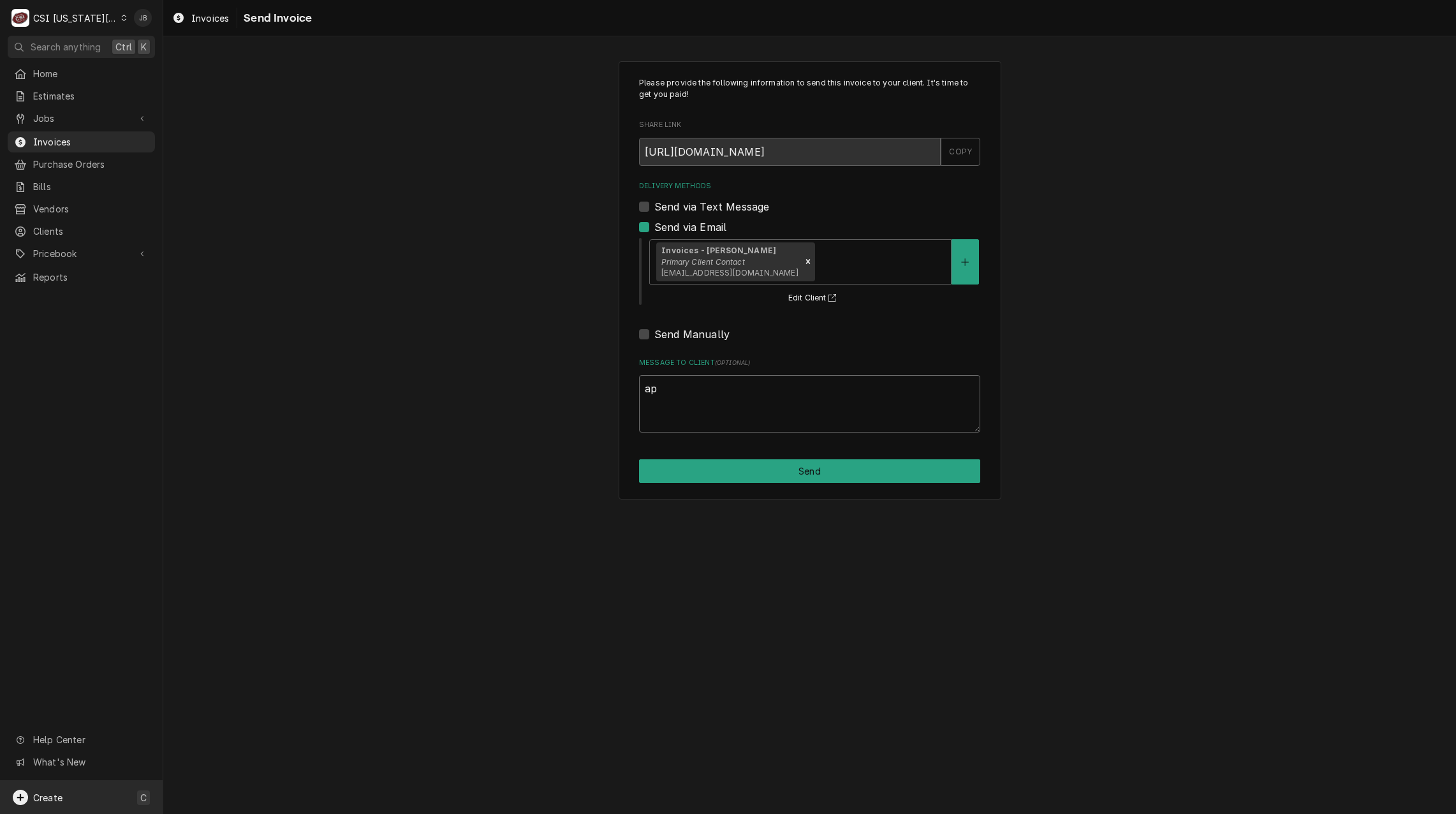
type textarea "x"
type textarea "app"
type textarea "x"
type textarea "appr"
type textarea "x"
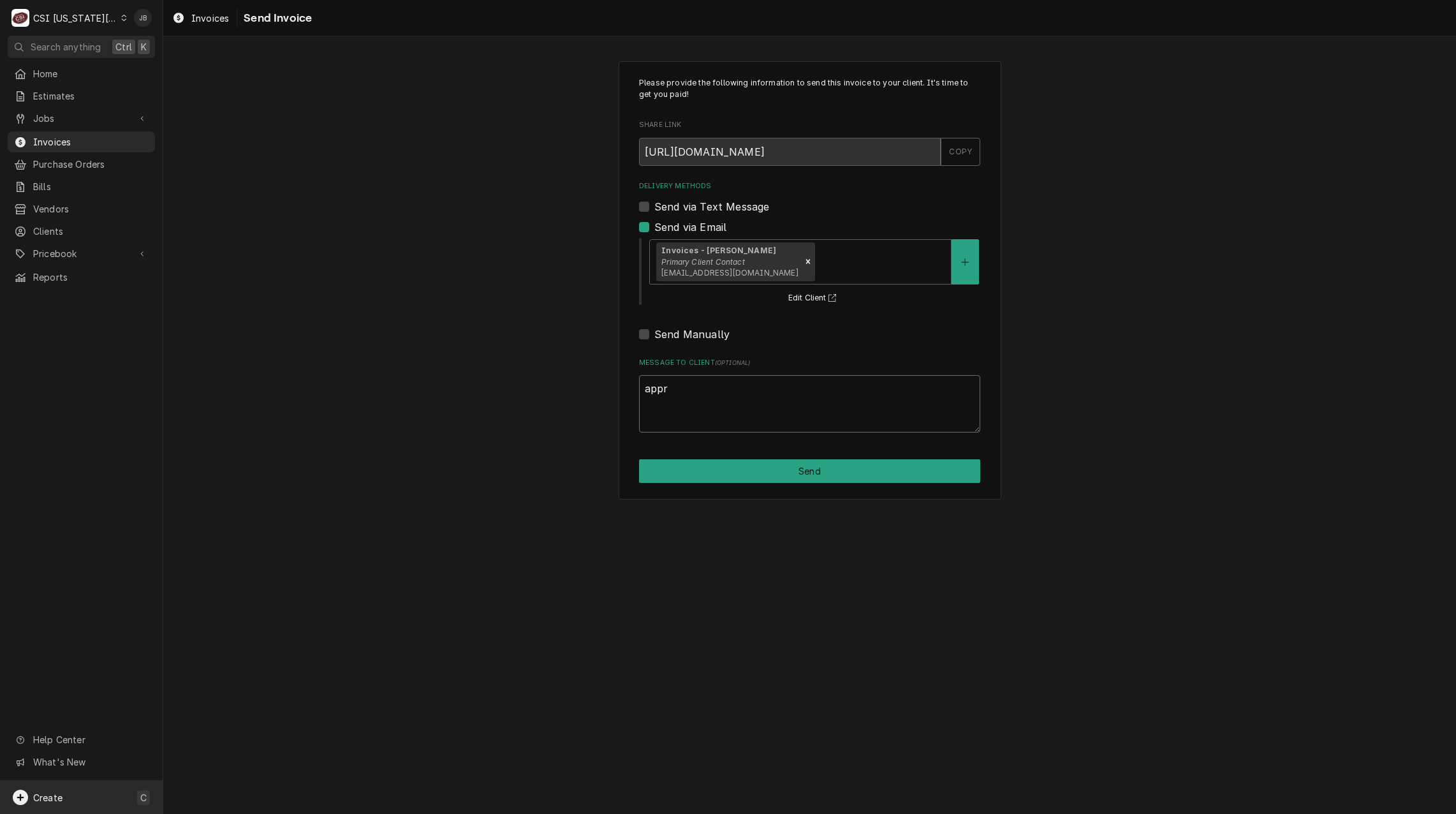
type textarea "appro"
type textarea "x"
type textarea "approv"
type textarea "x"
type textarea "approve"
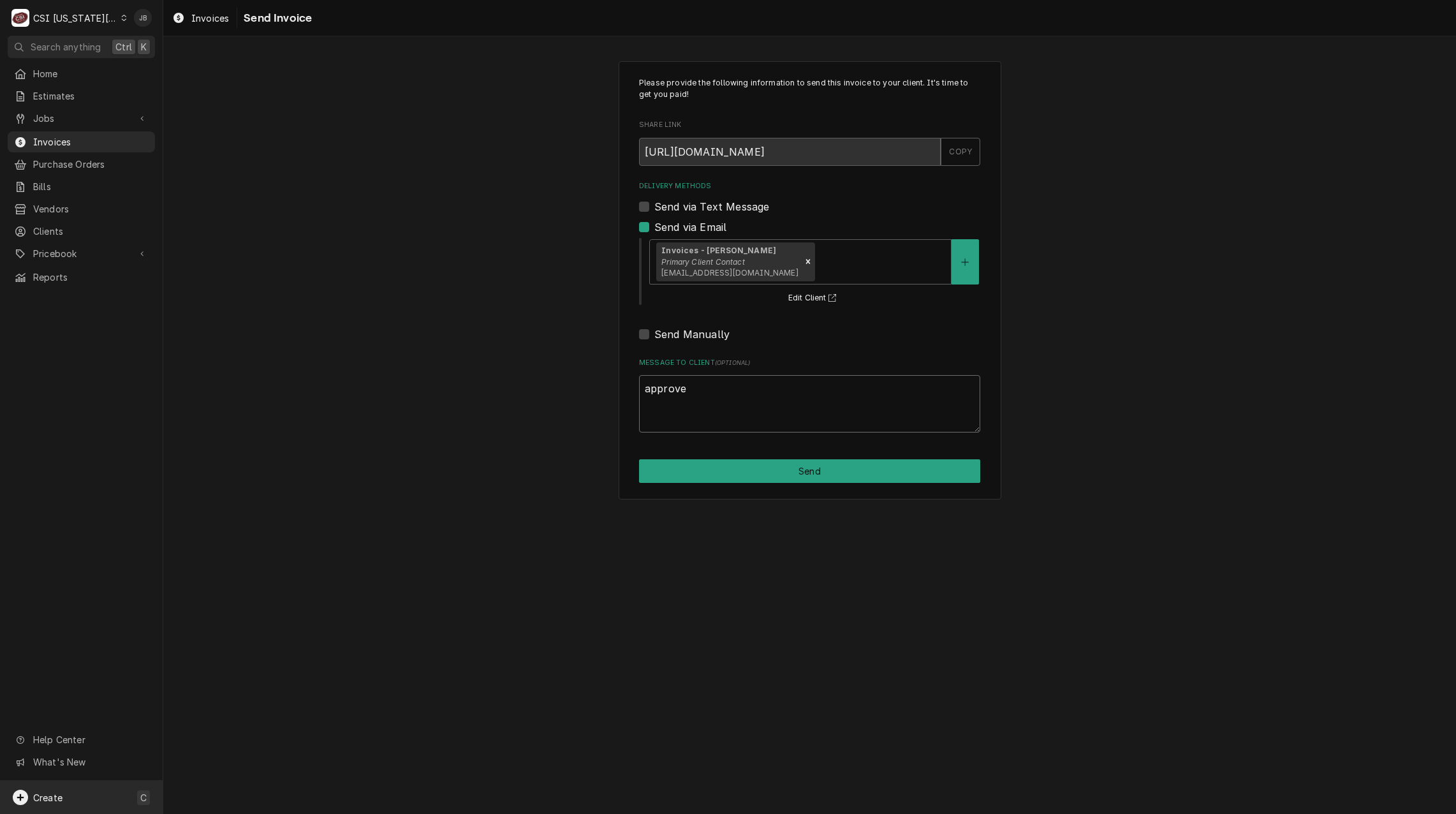
type textarea "x"
type textarea "approved"
type textarea "x"
type textarea "approved"
click at [781, 469] on button "Send" at bounding box center [809, 471] width 341 height 23
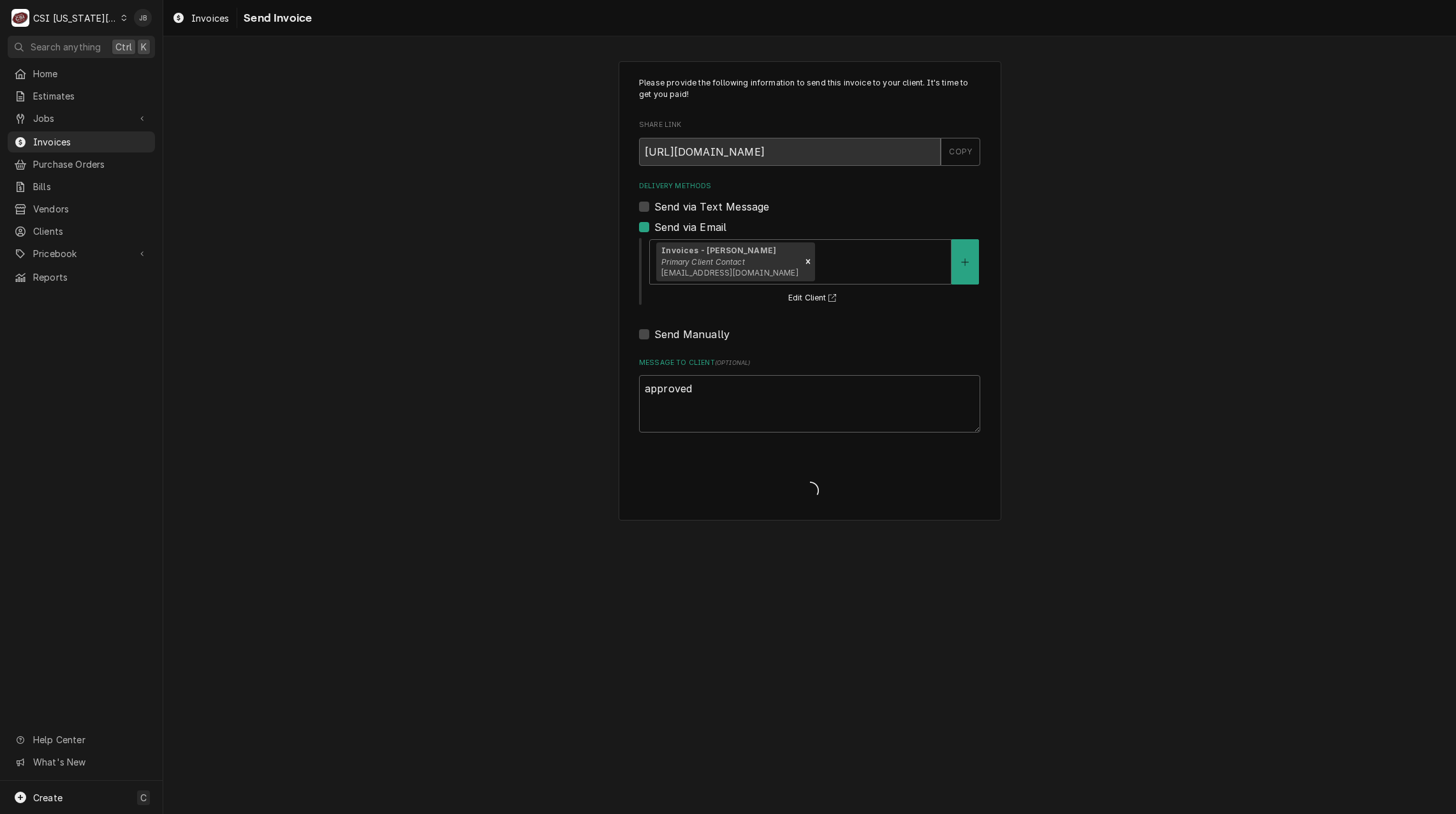
type textarea "x"
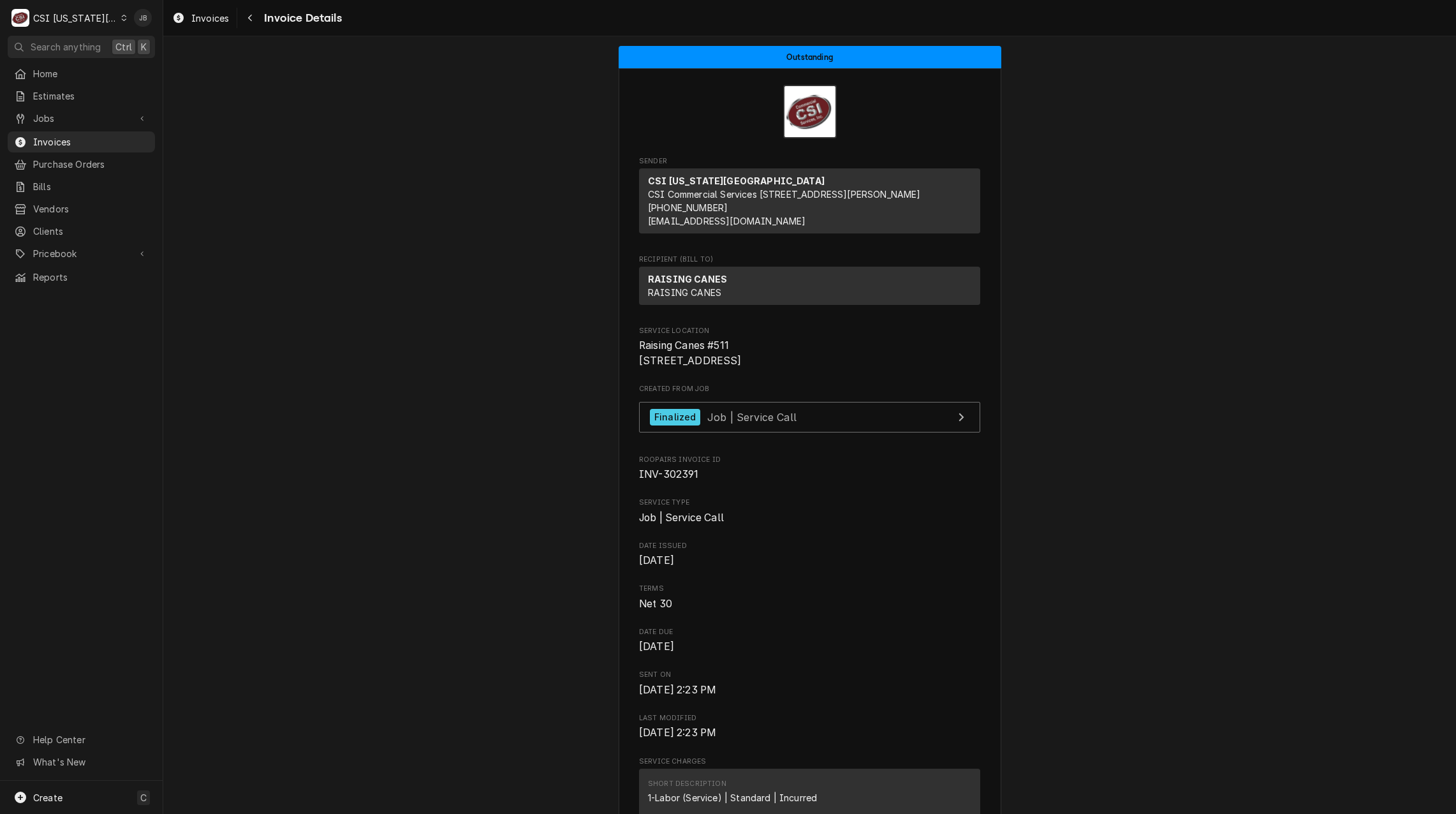
drag, startPoint x: 94, startPoint y: 125, endPoint x: 91, endPoint y: 134, distance: 9.5
click at [94, 125] on div "Jobs Jobs Job Series" at bounding box center [82, 119] width 147 height 22
click at [85, 138] on span "Invoices" at bounding box center [91, 142] width 116 height 14
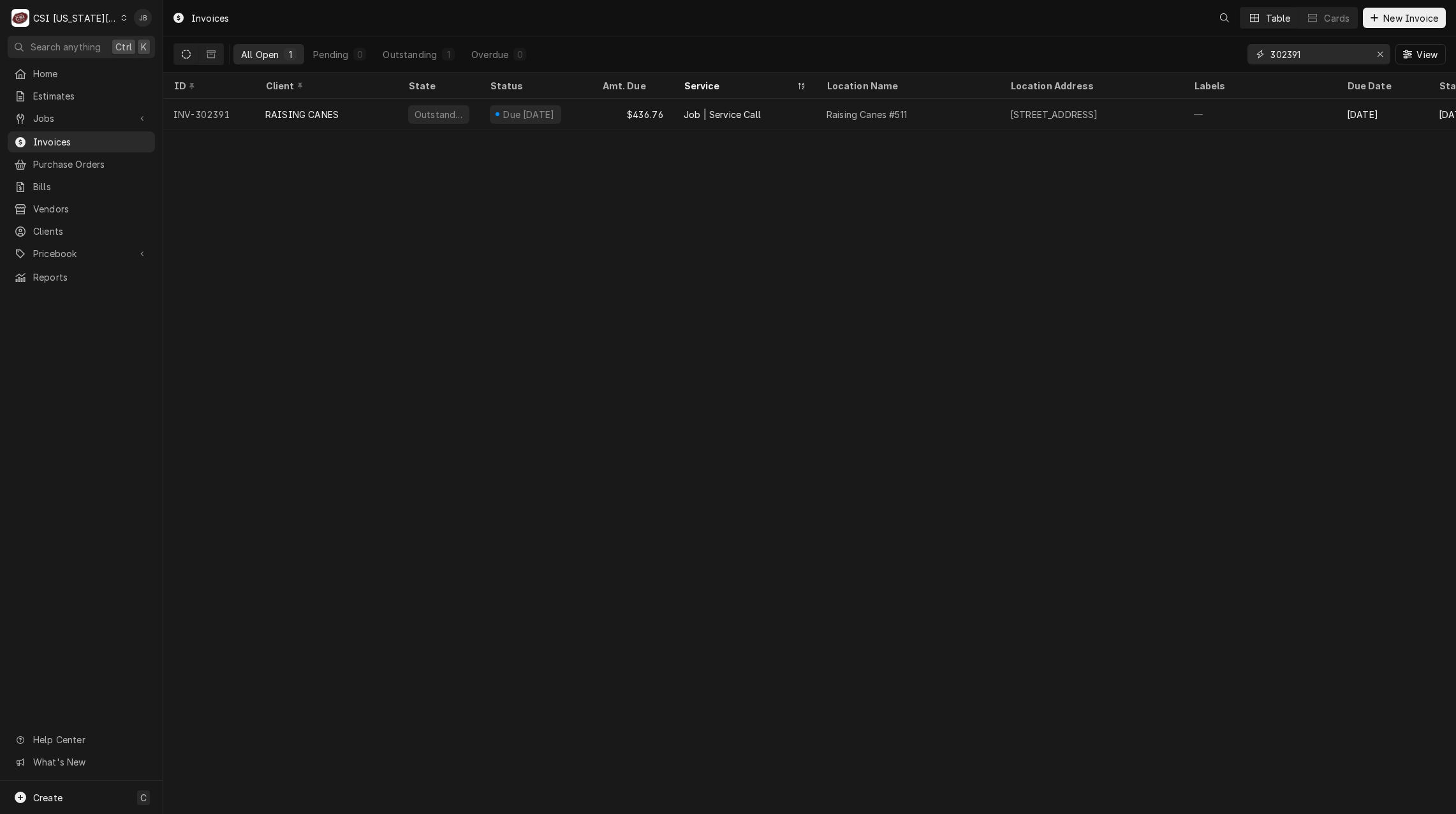
click at [1316, 60] on input "302391" at bounding box center [1318, 54] width 96 height 20
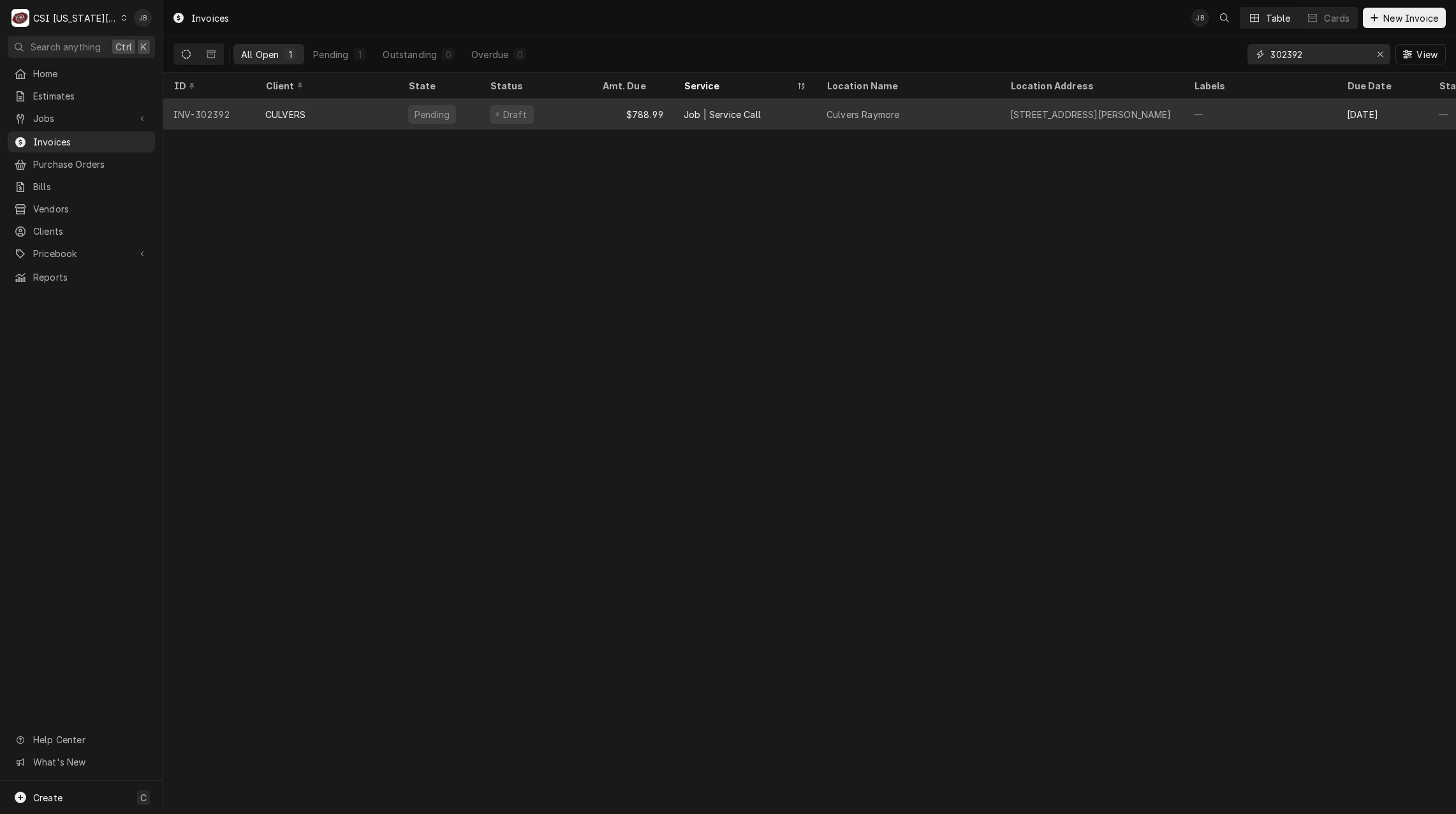
type input "302392"
click at [304, 115] on div "CULVERS" at bounding box center [286, 114] width 40 height 14
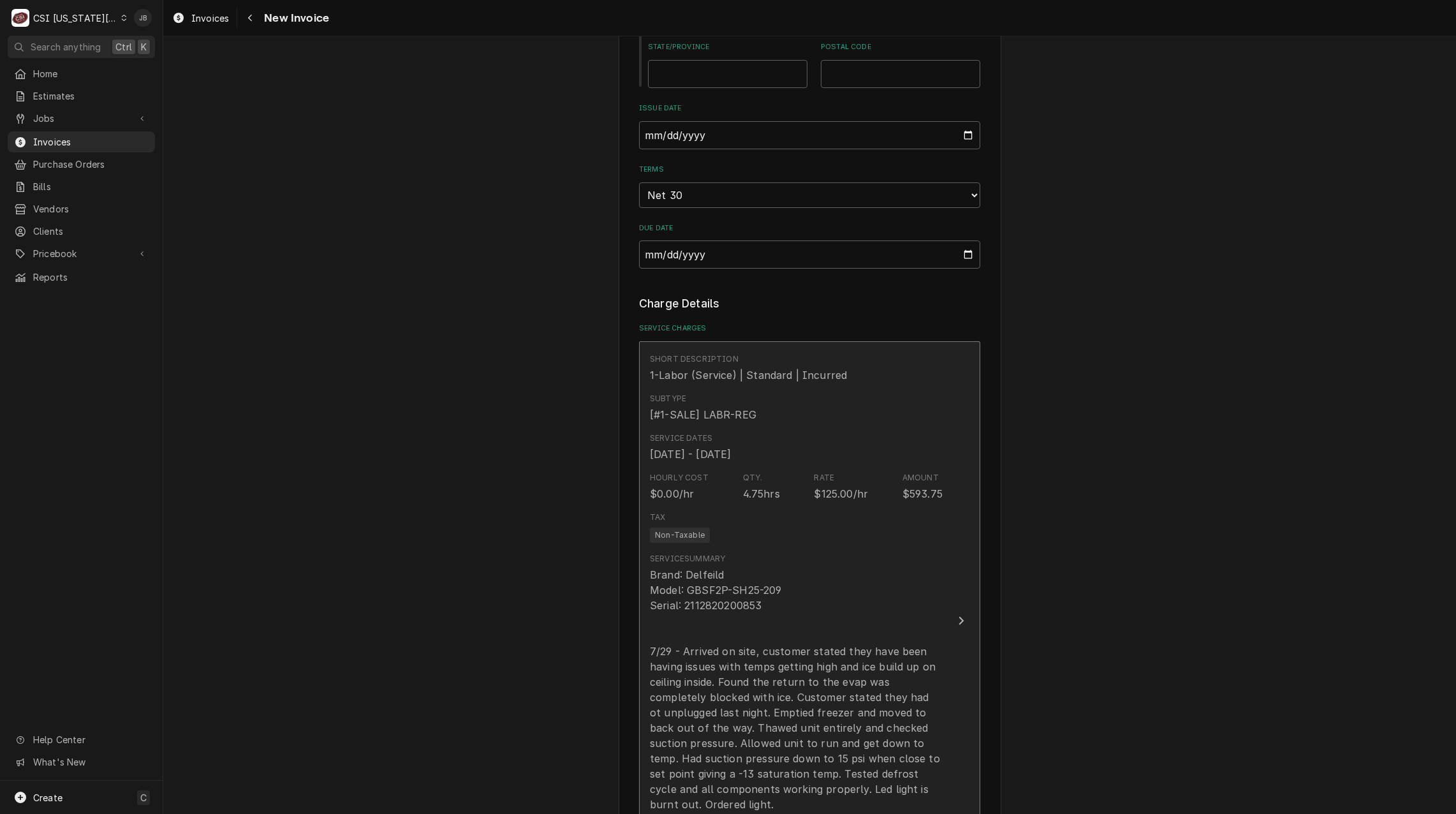
scroll to position [1148, 0]
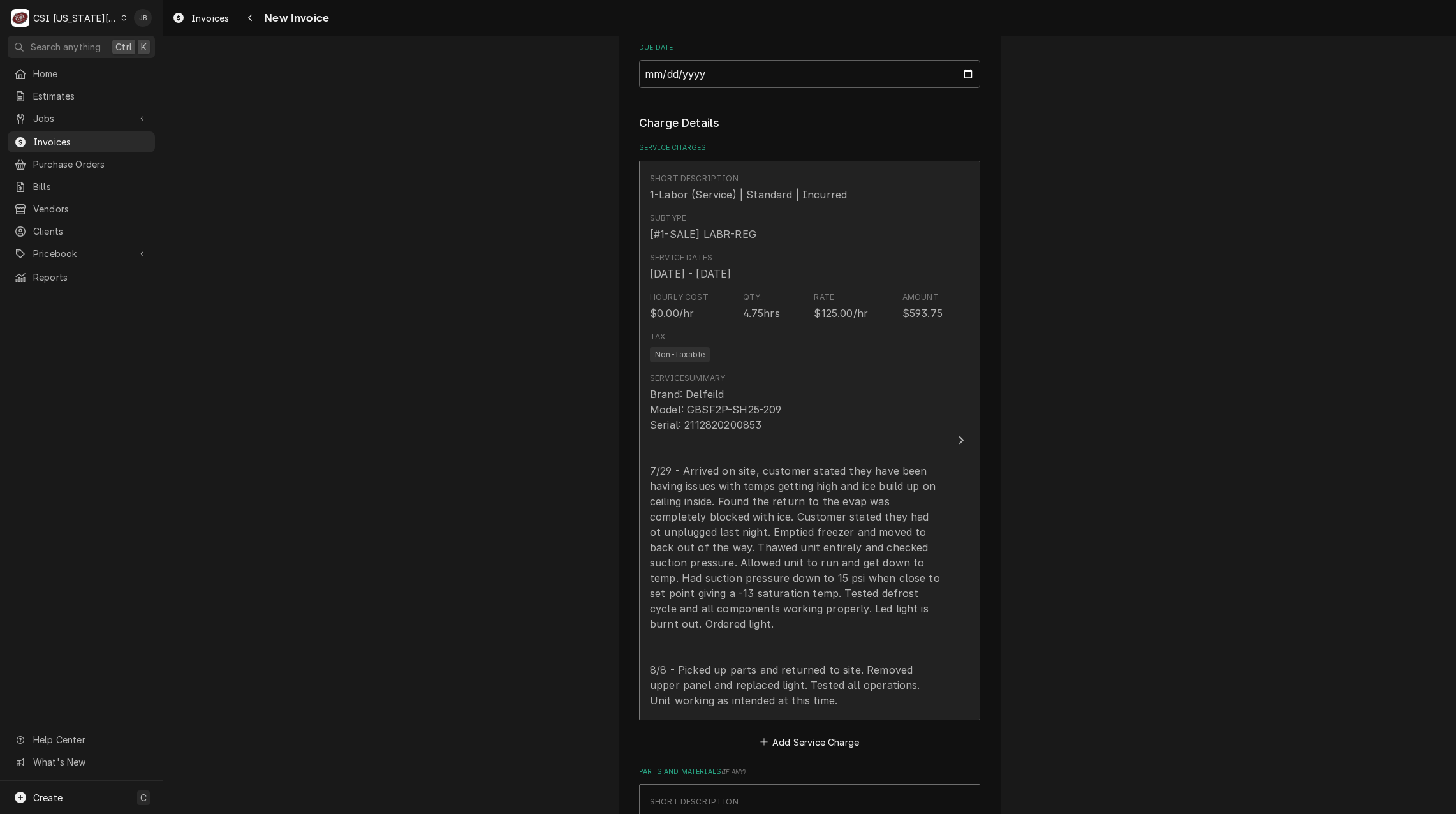
click at [760, 593] on div "Brand: Delfeild Model: GBSF2P-SH25-209 Serial: 2112820200853 7/29 - Arrived on …" at bounding box center [796, 547] width 293 height 322
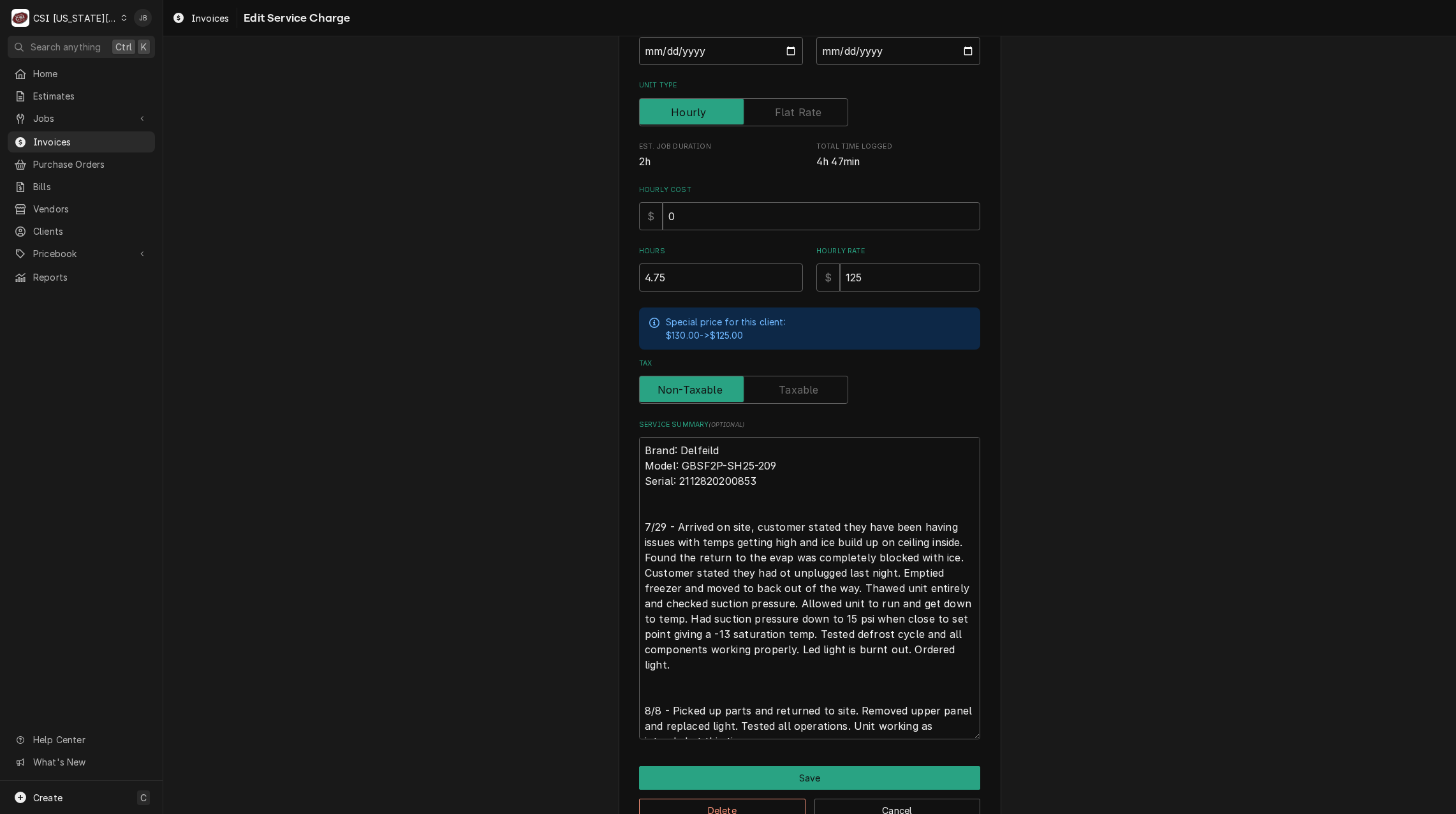
scroll to position [261, 0]
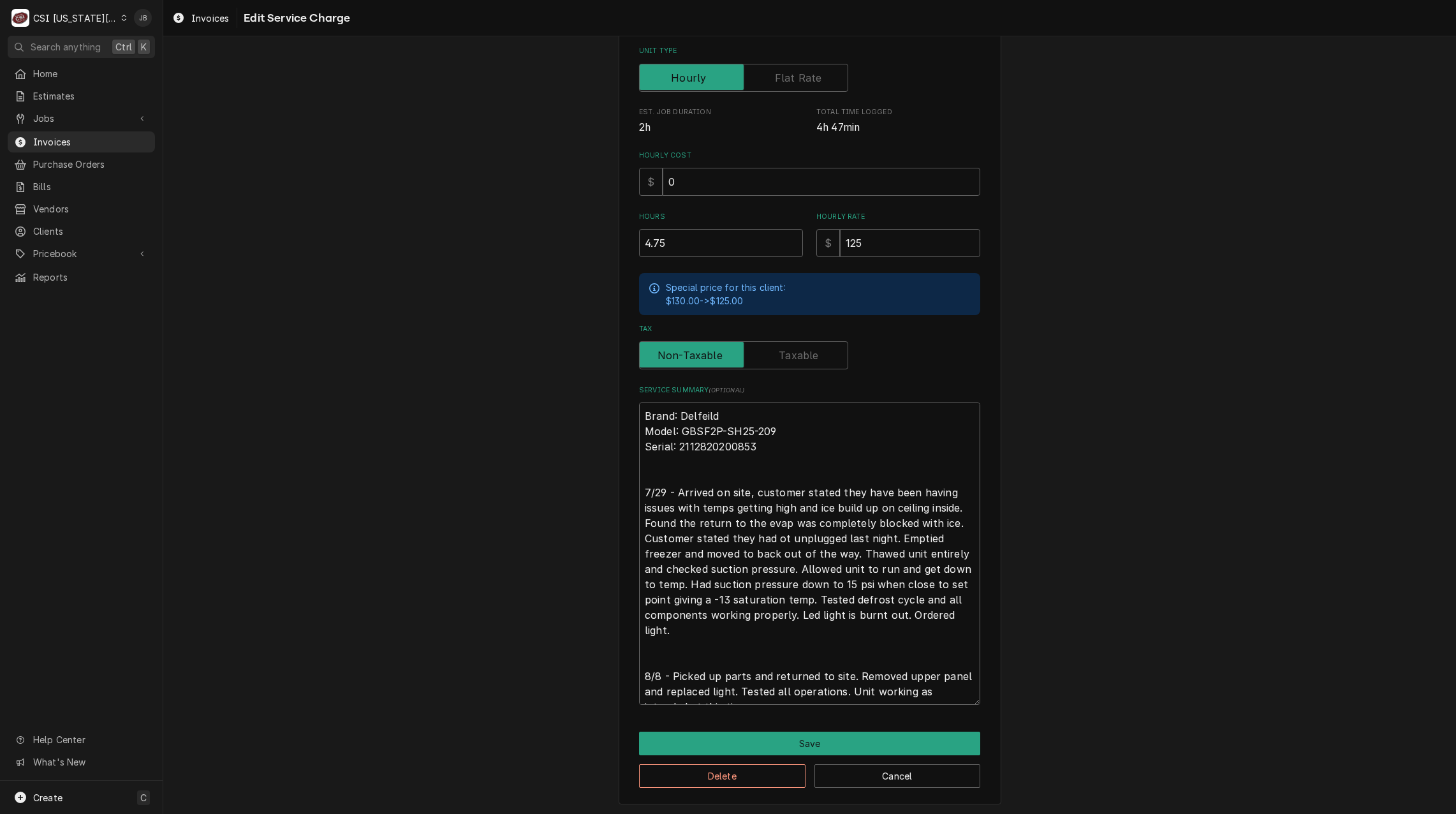
click at [775, 535] on textarea "Brand: Delfeild Model: GBSF2P-SH25-209 Serial: 2112820200853 7/29 - Arrived on …" at bounding box center [809, 554] width 341 height 302
type textarea "x"
type textarea "Brand: Delfeild Model: GBSF2P-SH25-209 Serial: 2112820200853 7/29 - Arrived on …"
type textarea "x"
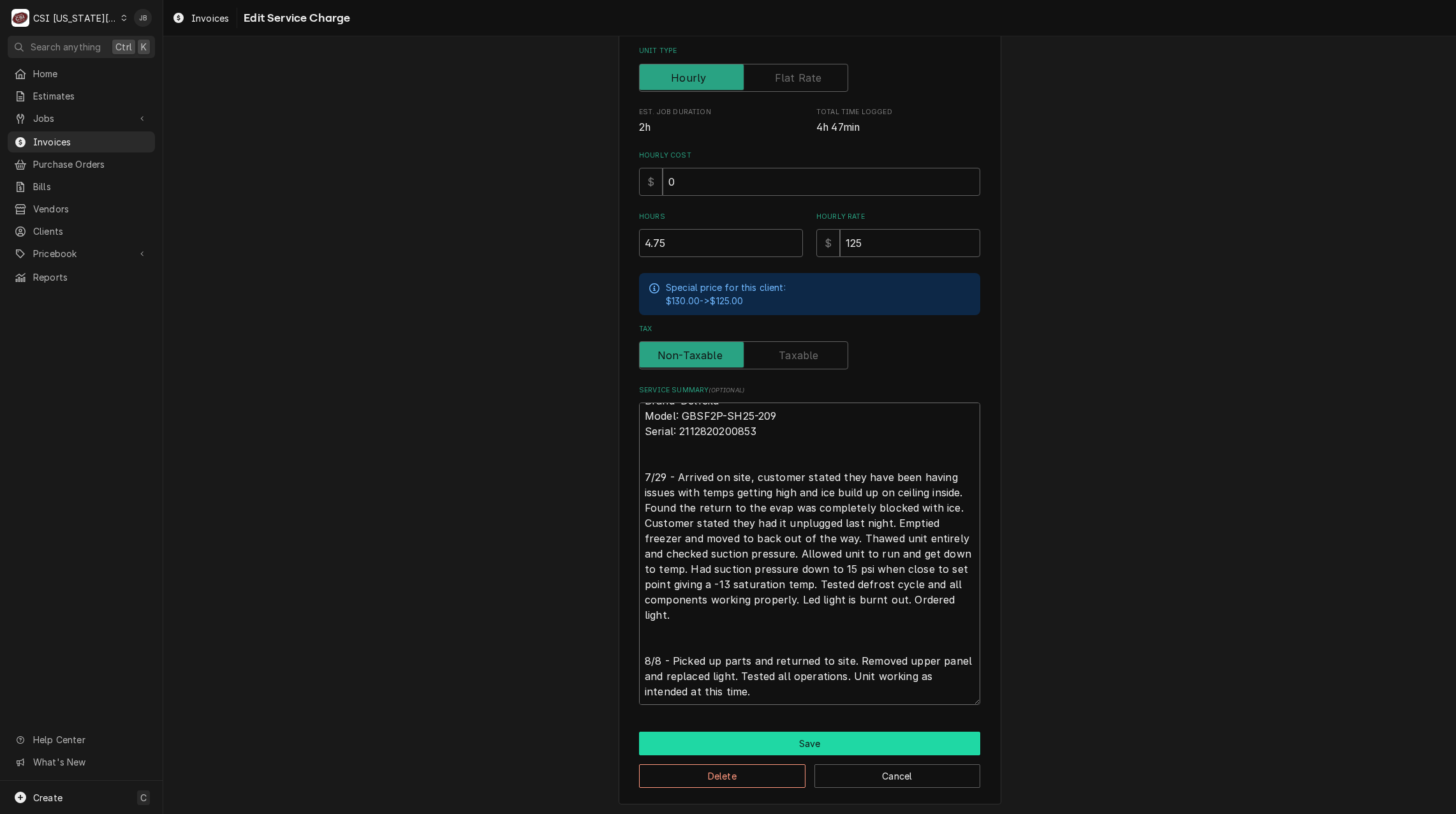
type textarea "Brand: Delfeild Model: GBSF2P-SH25-209 Serial: 2112820200853 7/29 - Arrived on …"
click at [769, 745] on button "Save" at bounding box center [809, 744] width 341 height 23
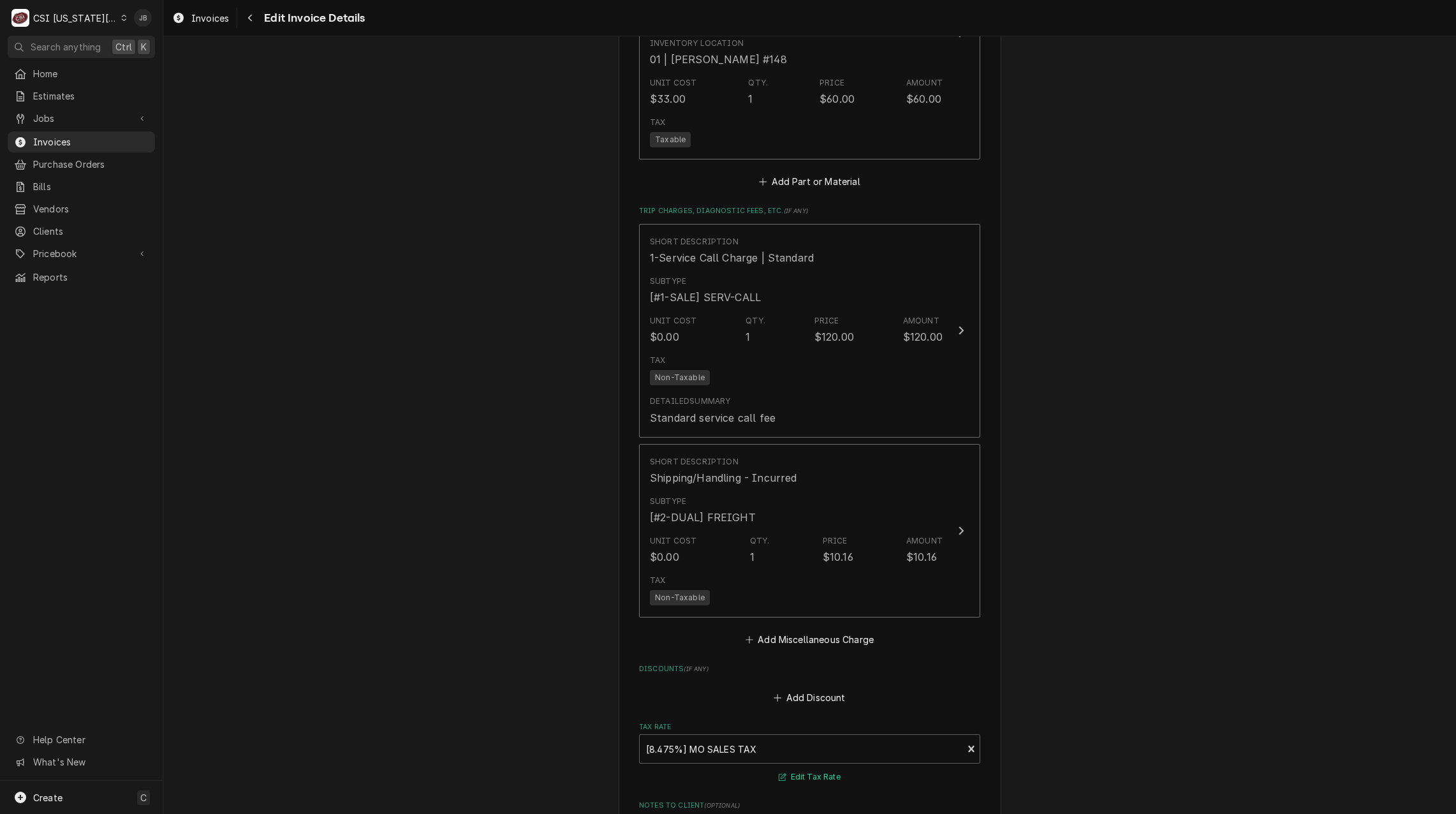
scroll to position [2409, 0]
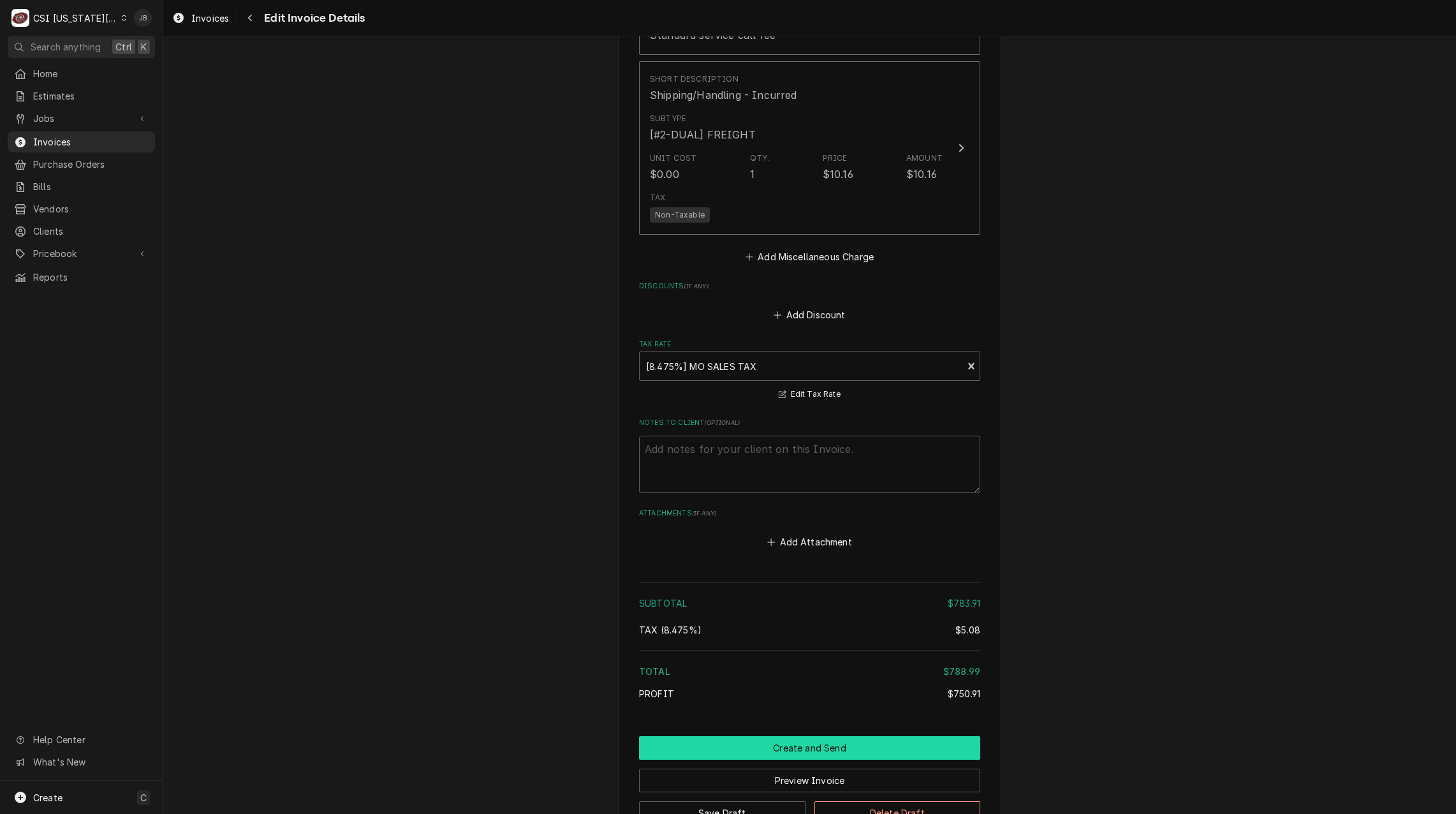
click at [760, 736] on button "Create and Send" at bounding box center [809, 748] width 341 height 23
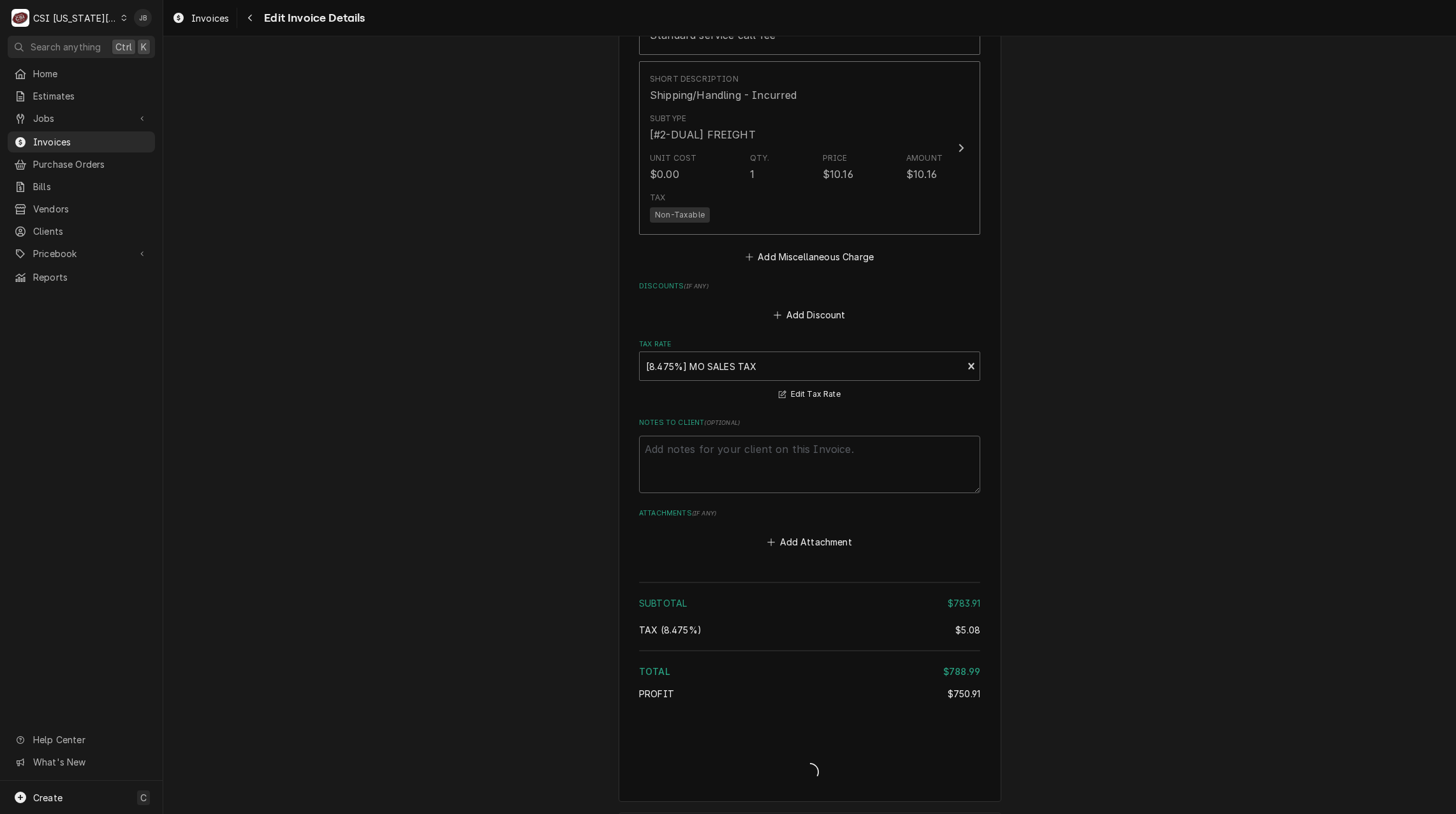
type textarea "x"
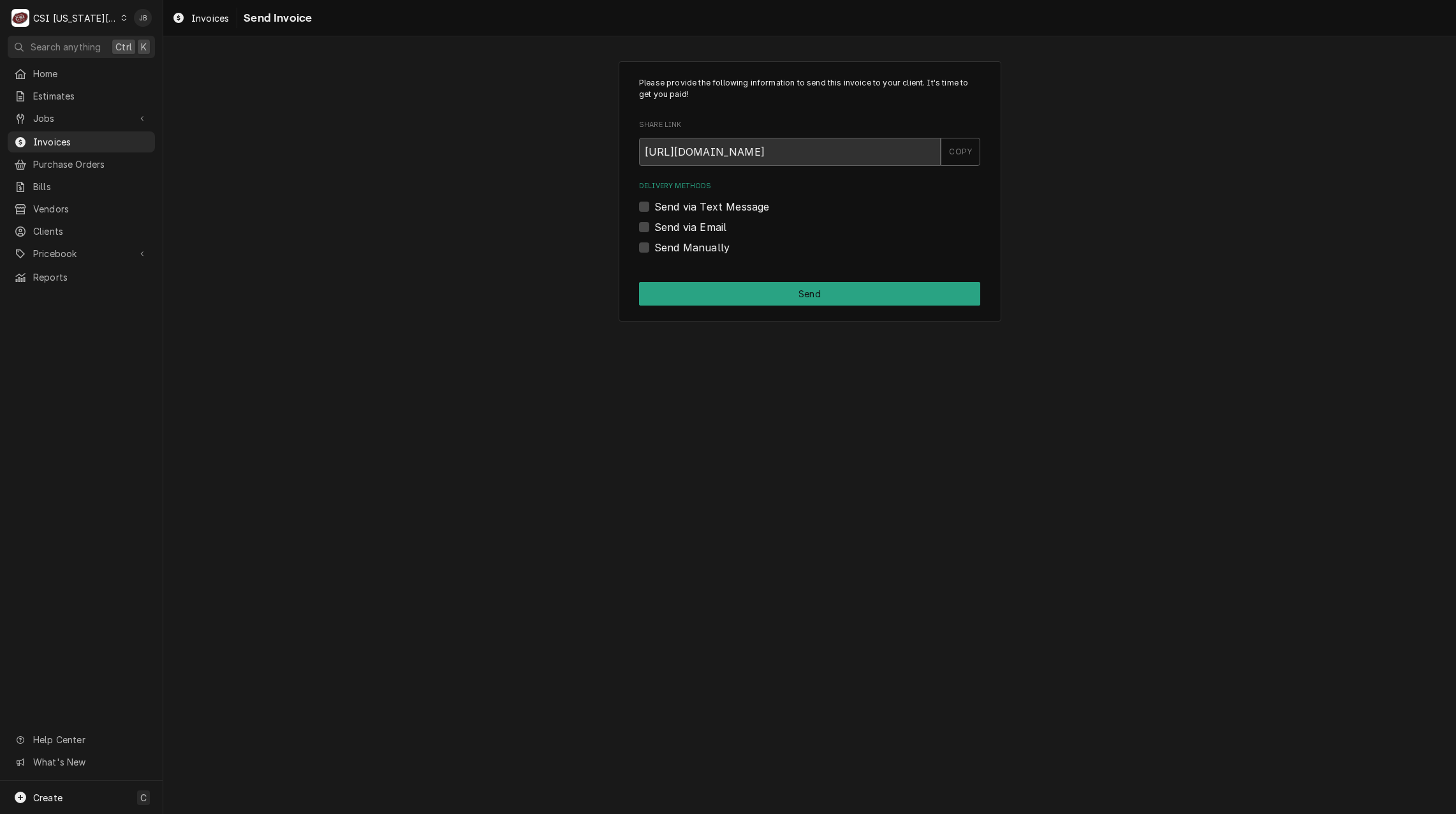
click at [681, 232] on label "Send via Email" at bounding box center [690, 227] width 72 height 15
click at [681, 232] on input "Send via Email" at bounding box center [825, 233] width 341 height 28
checkbox input "true"
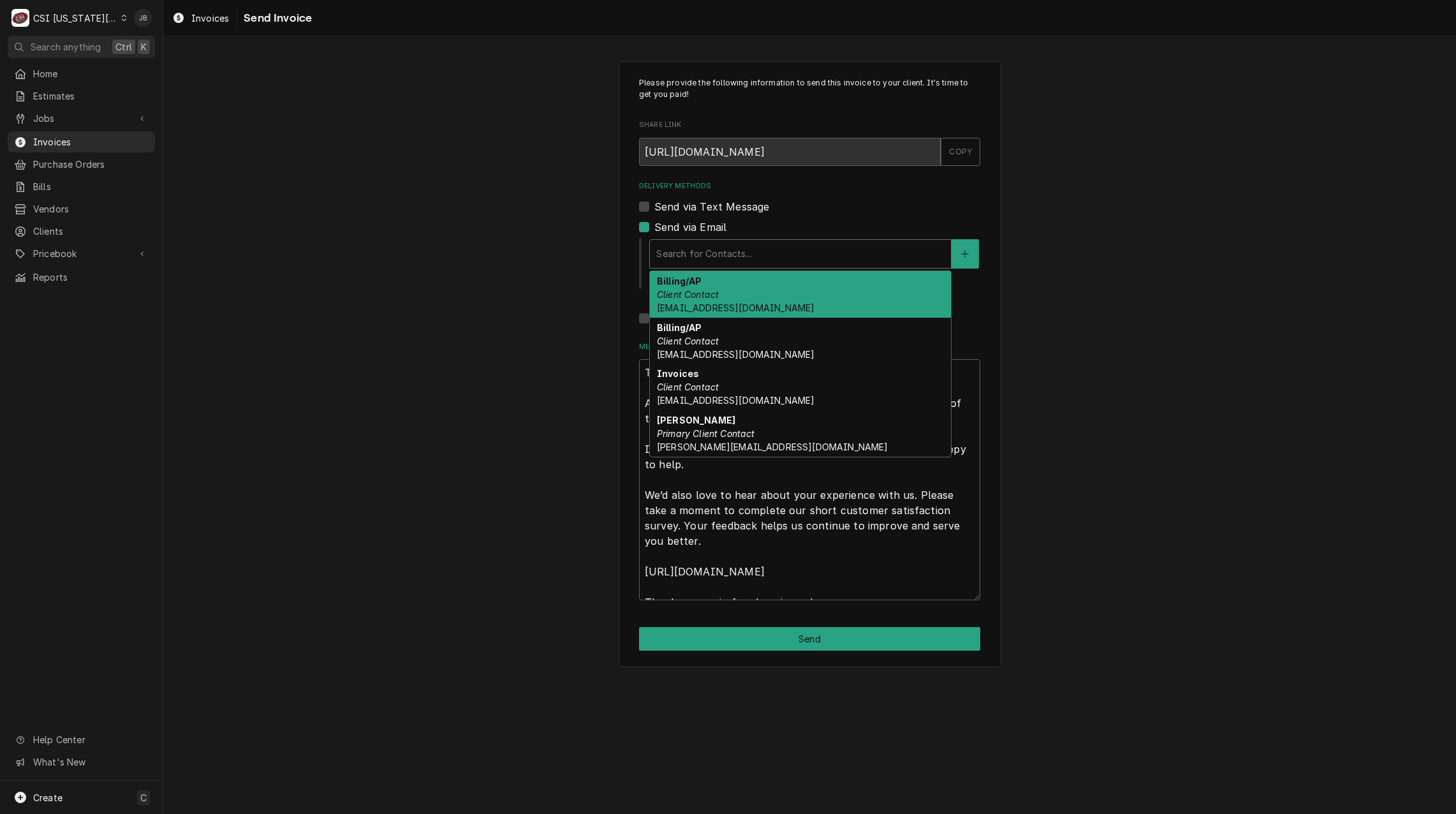
click at [711, 251] on div "Delivery Methods" at bounding box center [801, 253] width 288 height 23
click at [737, 305] on span "accounting@mphdining.com" at bounding box center [736, 307] width 157 height 11
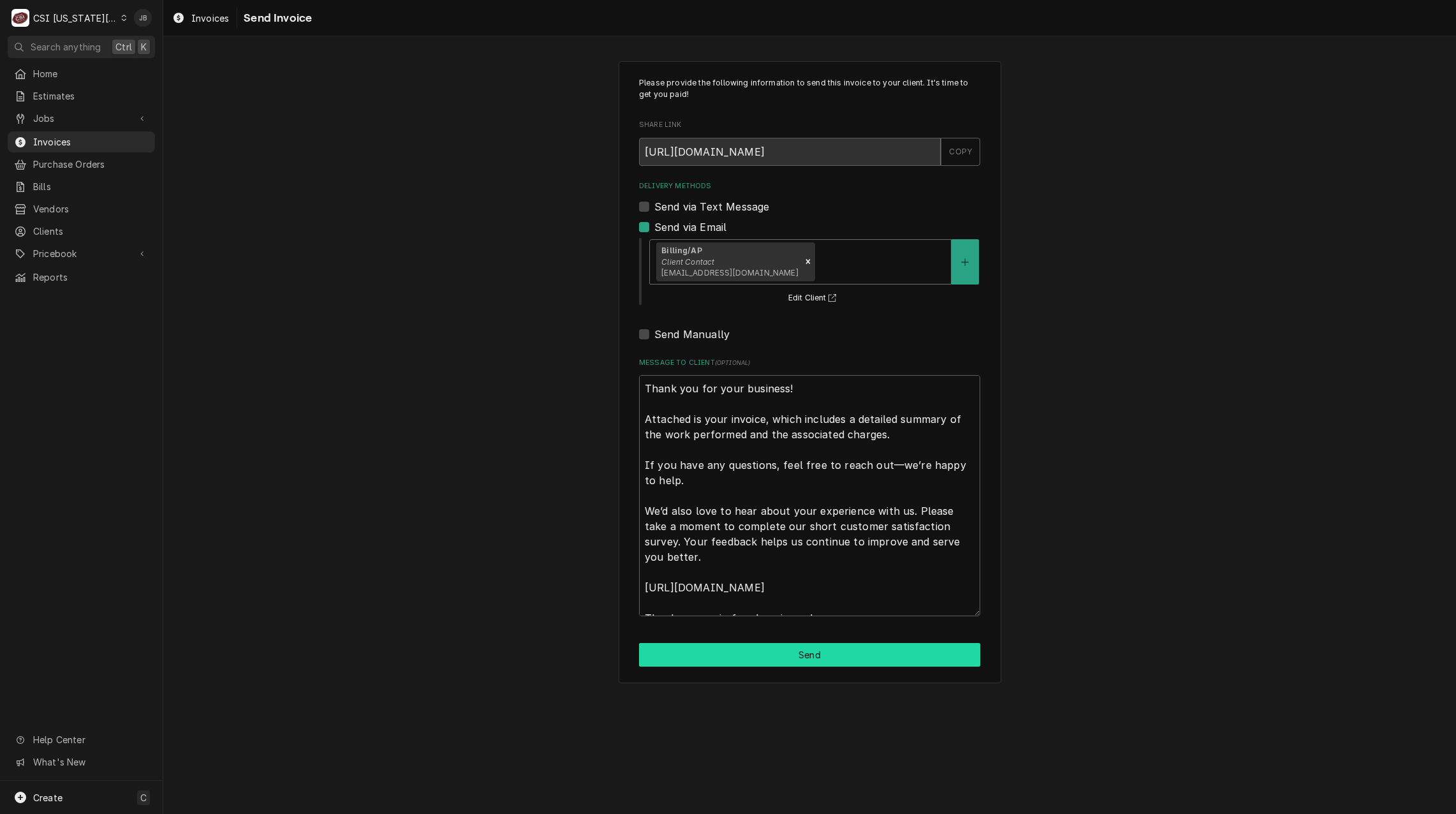
click at [754, 659] on button "Send" at bounding box center [809, 655] width 341 height 23
type textarea "x"
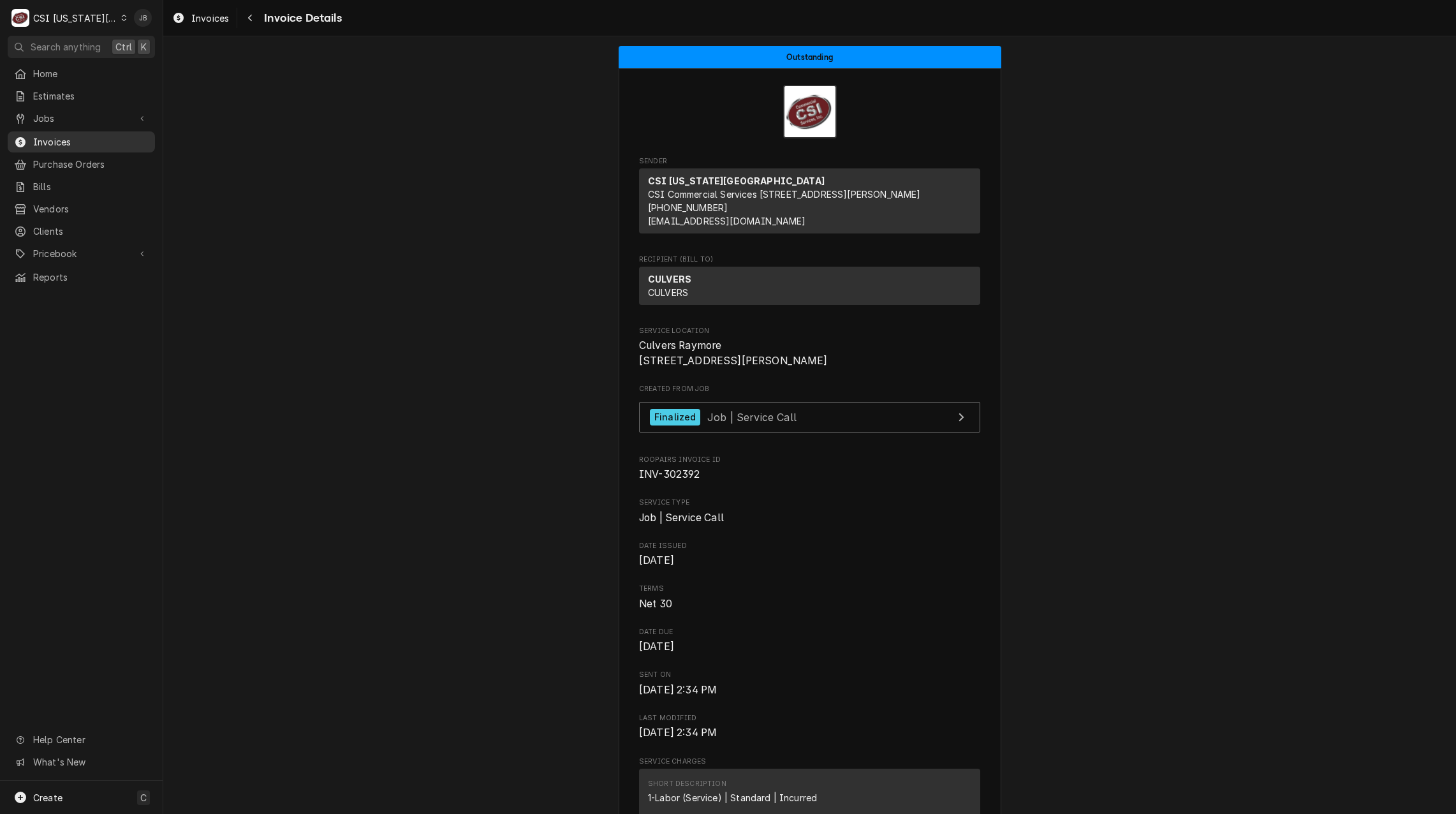
click at [104, 138] on span "Invoices" at bounding box center [91, 142] width 116 height 14
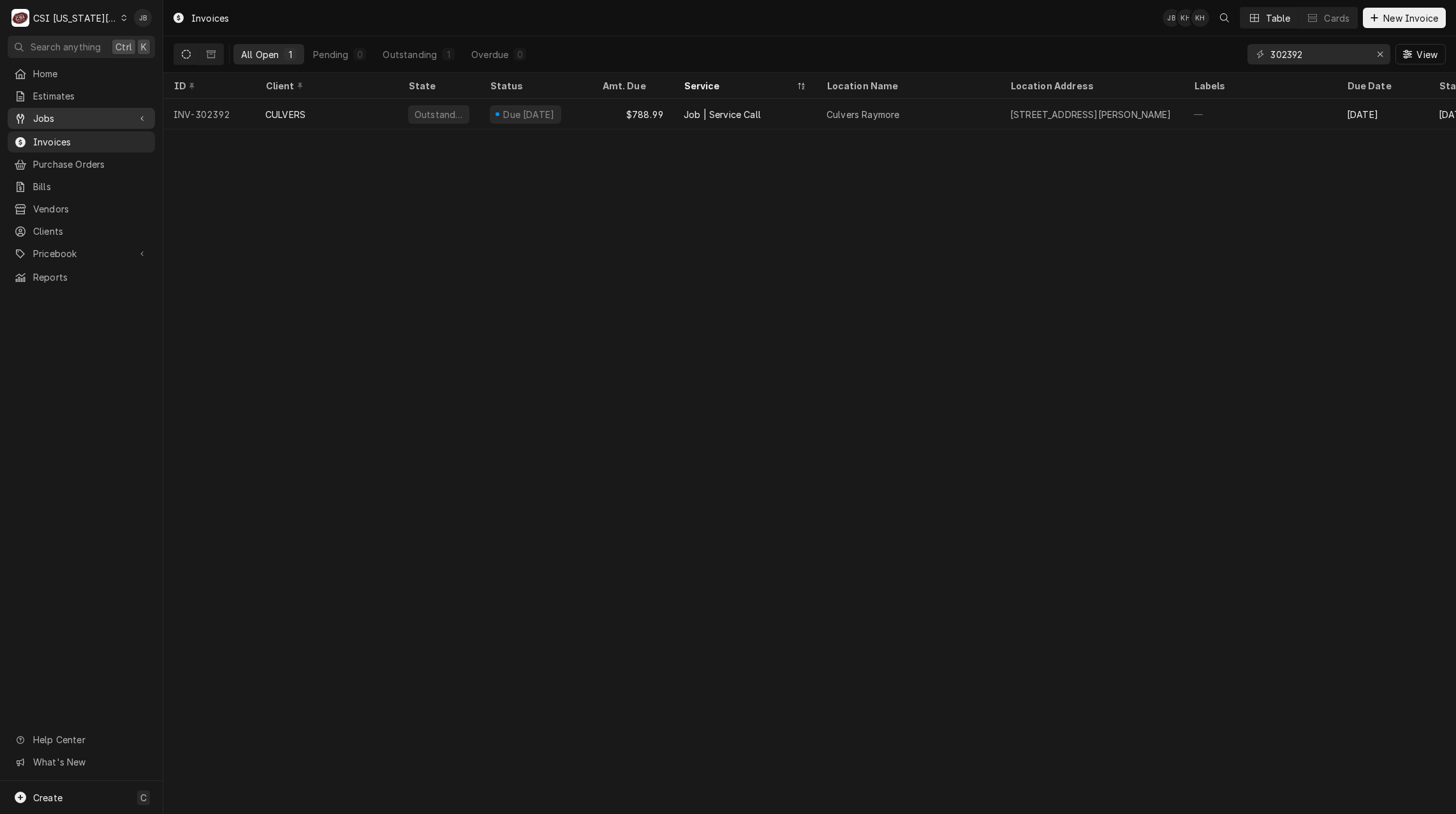
click at [97, 122] on div "Jobs" at bounding box center [82, 118] width 142 height 16
click at [78, 140] on span "Jobs" at bounding box center [91, 140] width 116 height 14
click at [1322, 56] on input "302392" at bounding box center [1318, 54] width 96 height 20
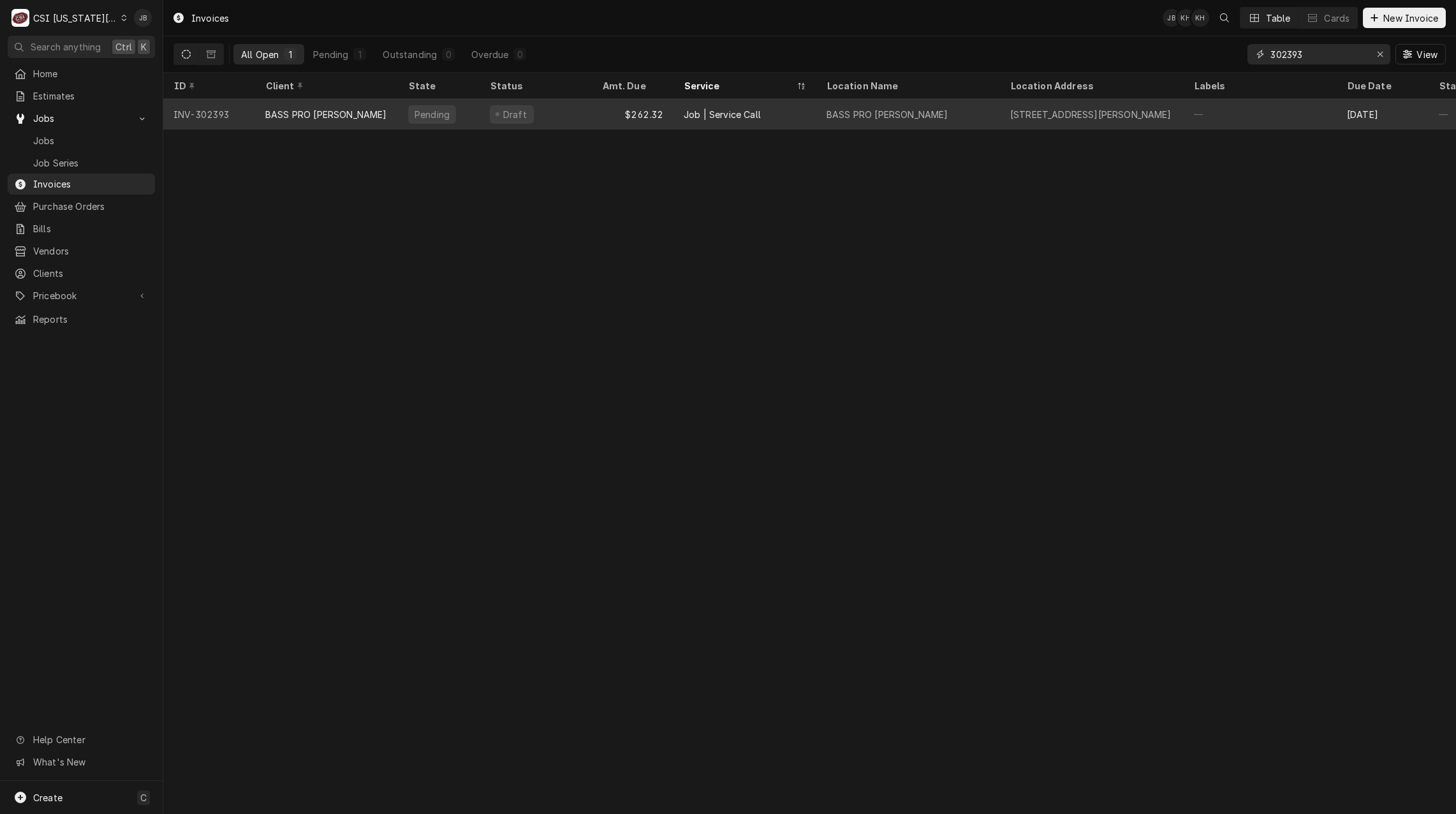
type input "302393"
click at [731, 117] on div "Job | Service Call" at bounding box center [722, 114] width 77 height 14
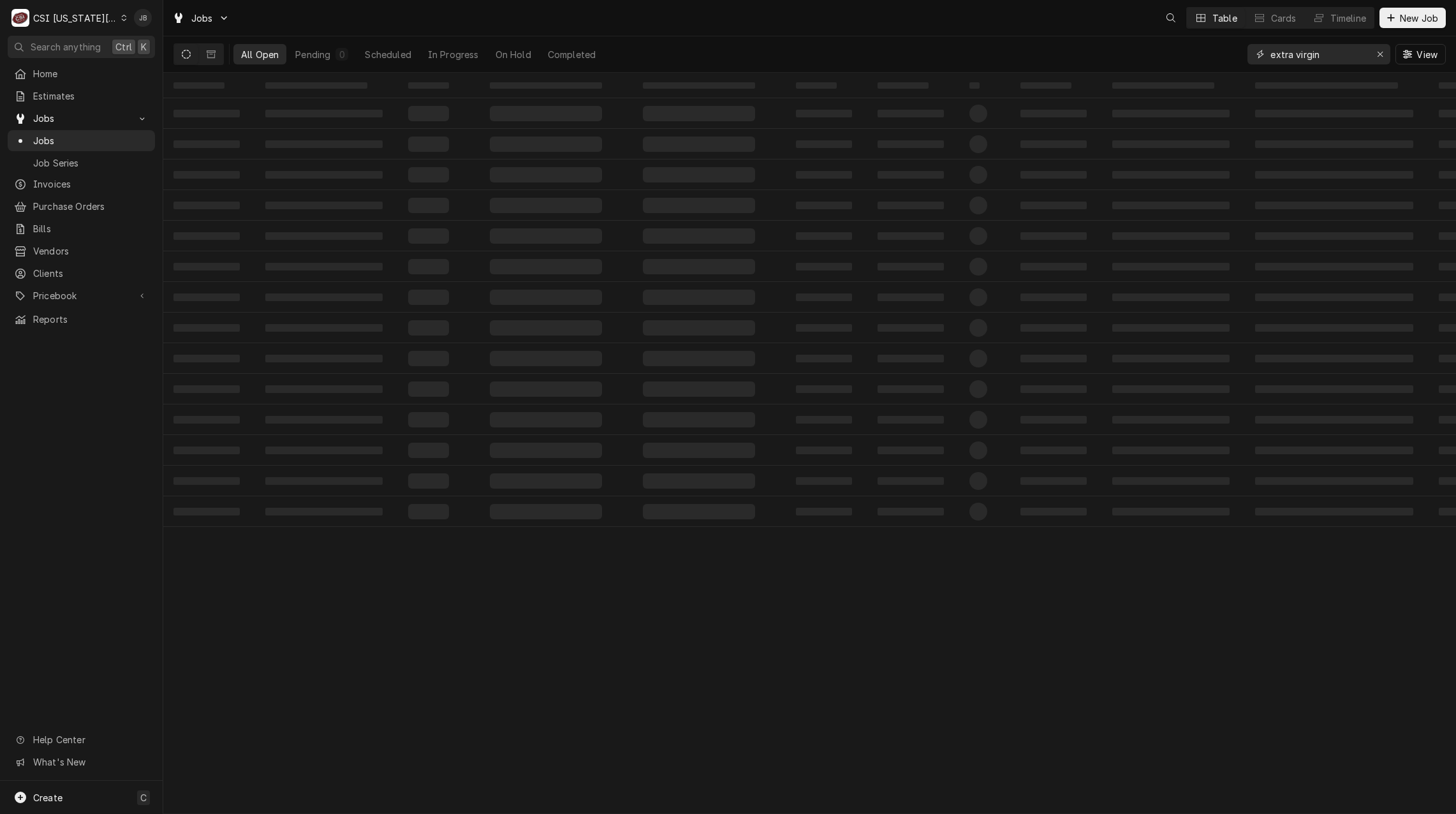
drag, startPoint x: 1249, startPoint y: 58, endPoint x: 1162, endPoint y: 50, distance: 87.4
click at [1188, 55] on div "All Open Pending 0 Scheduled In Progress On Hold Completed extra virgin View" at bounding box center [810, 54] width 1273 height 36
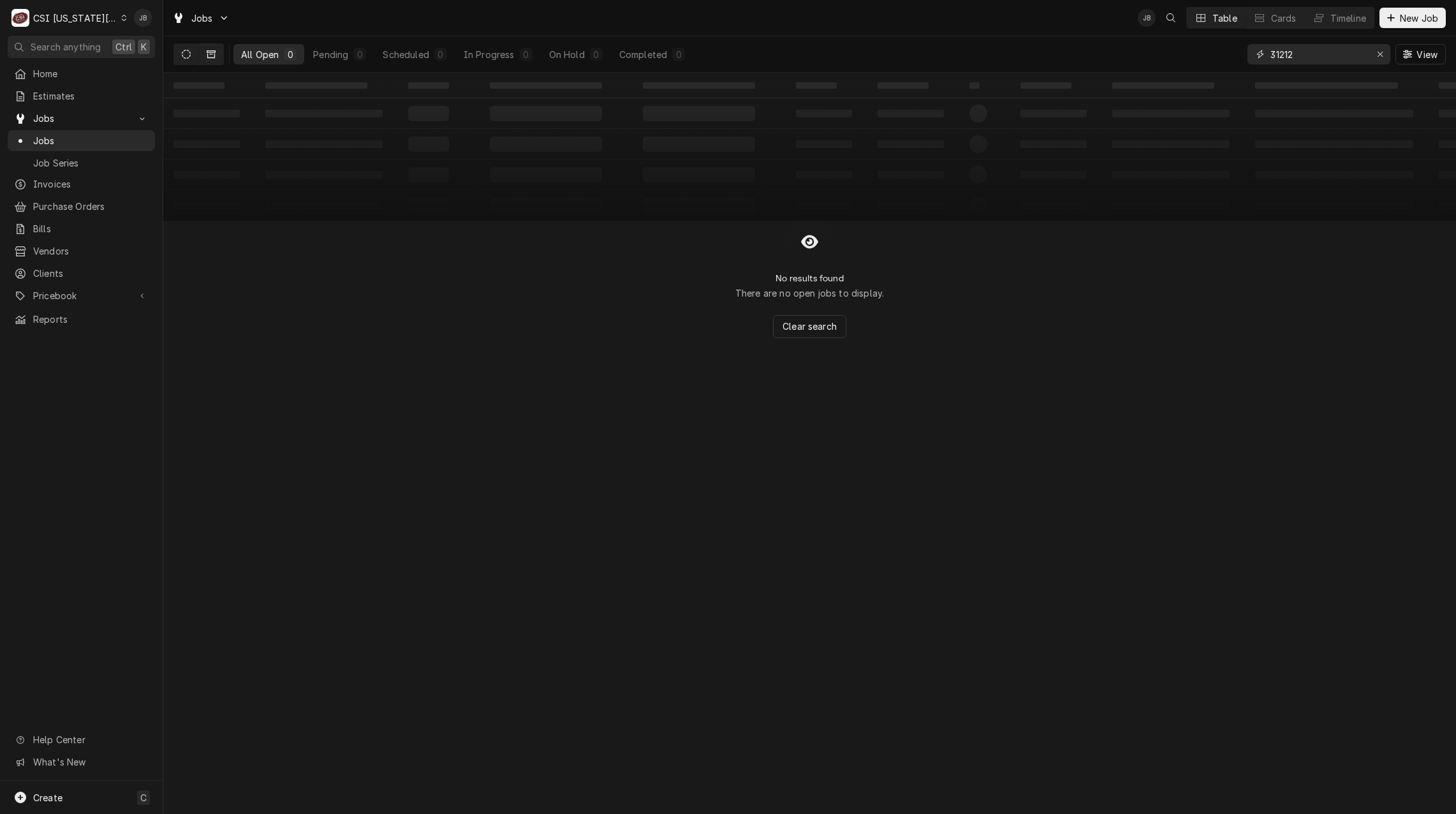
type input "31212"
click at [213, 54] on icon "Dynamic Content Wrapper" at bounding box center [211, 54] width 9 height 9
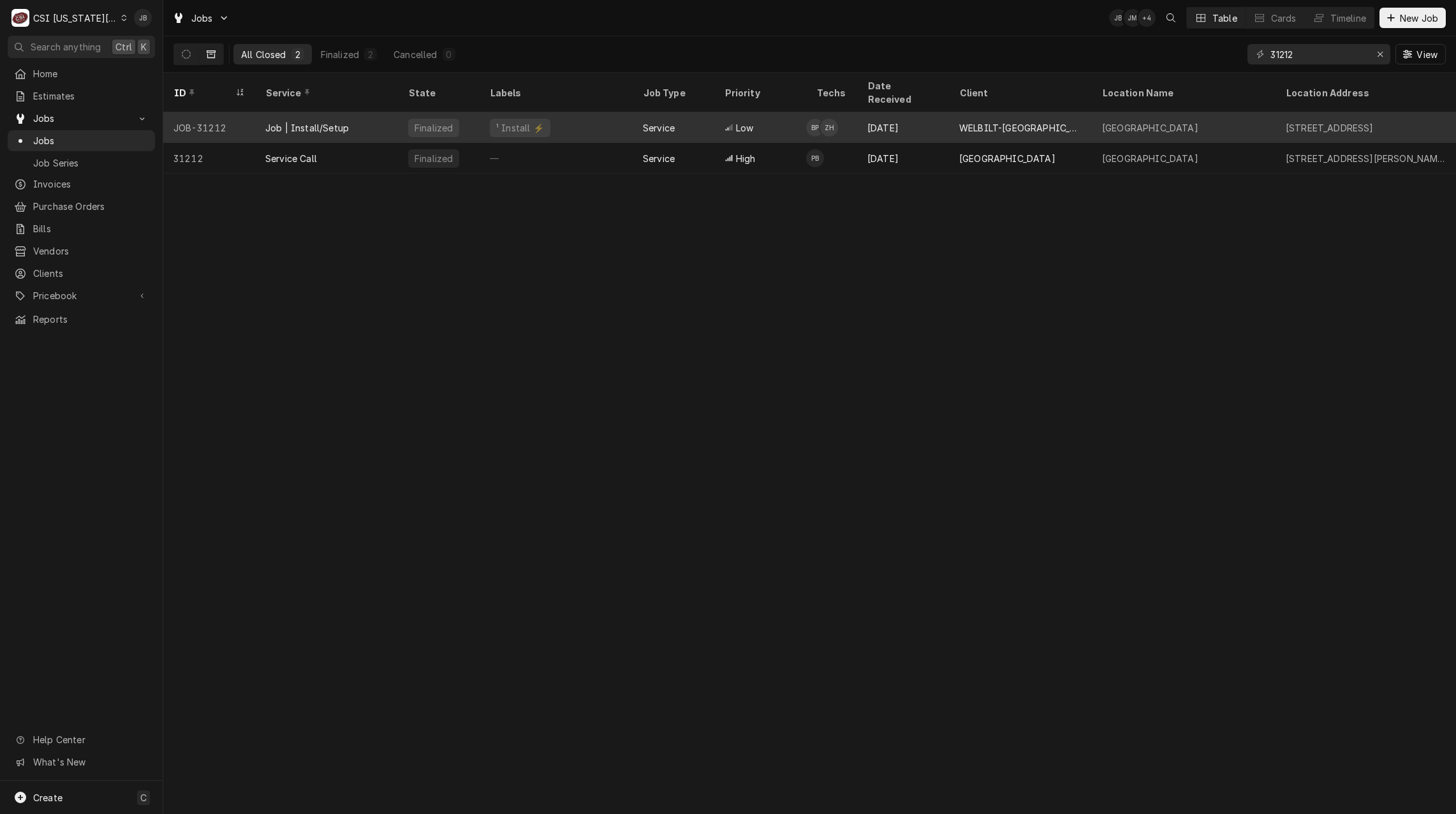
click at [305, 121] on div "Job | Install/Setup" at bounding box center [307, 128] width 84 height 14
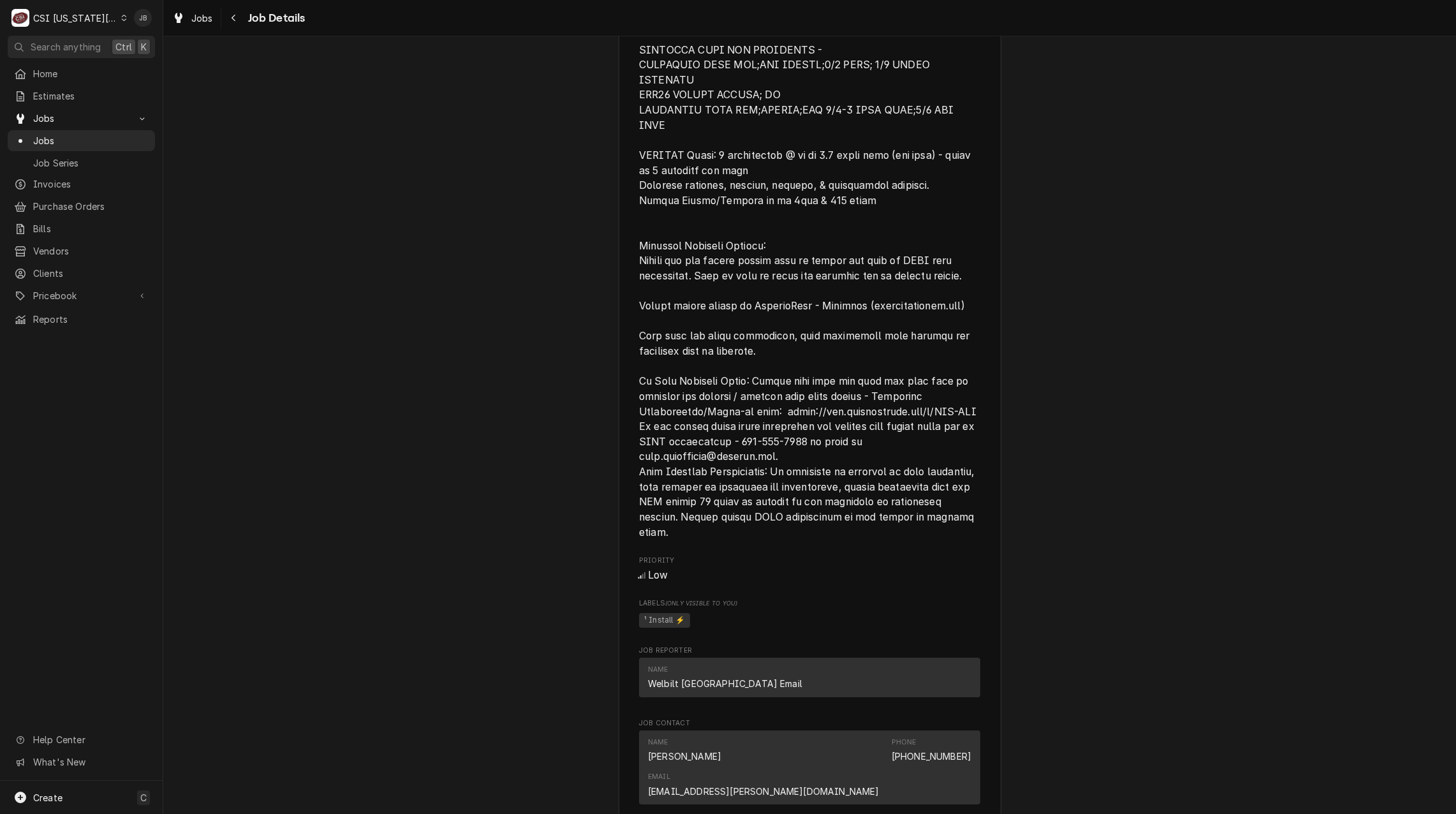
scroll to position [1595, 0]
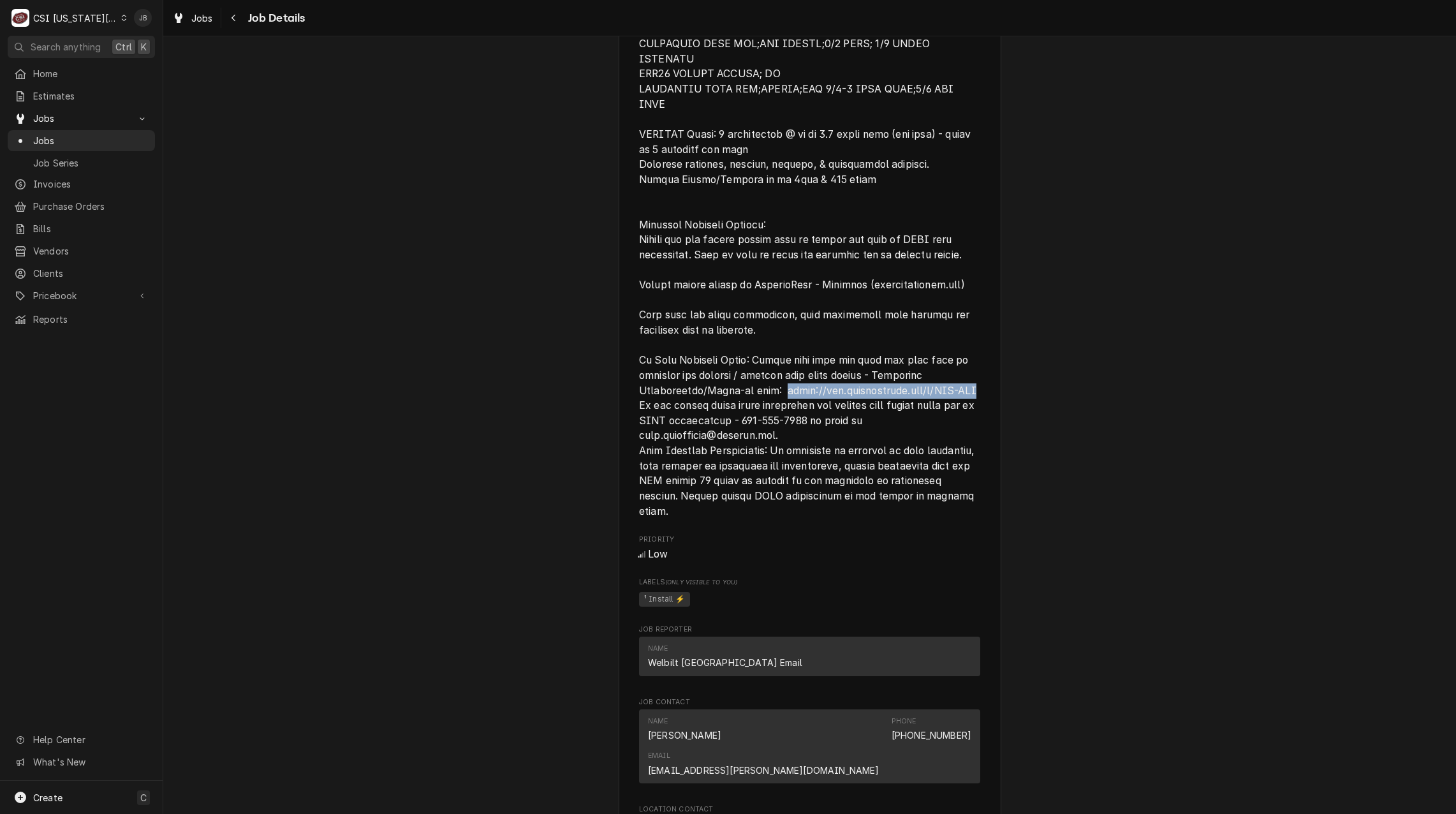
drag, startPoint x: 769, startPoint y: 360, endPoint x: 655, endPoint y: 374, distance: 114.9
click at [655, 374] on span "[object Object]" at bounding box center [811, 22] width 344 height 992
copy span "[URL][DOMAIN_NAME]"
click at [813, 403] on span "[object Object]" at bounding box center [809, 22] width 341 height 995
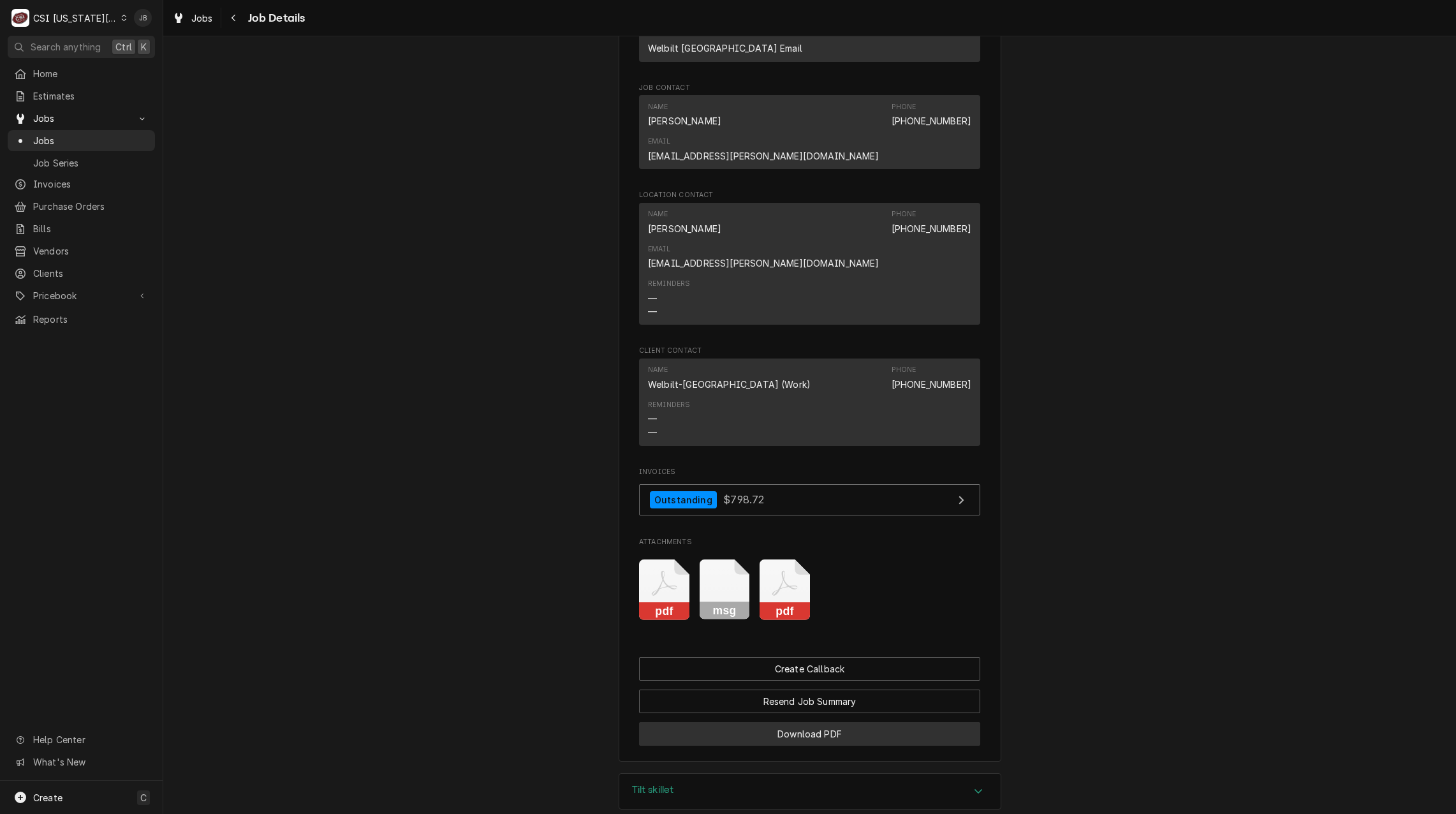
scroll to position [2309, 0]
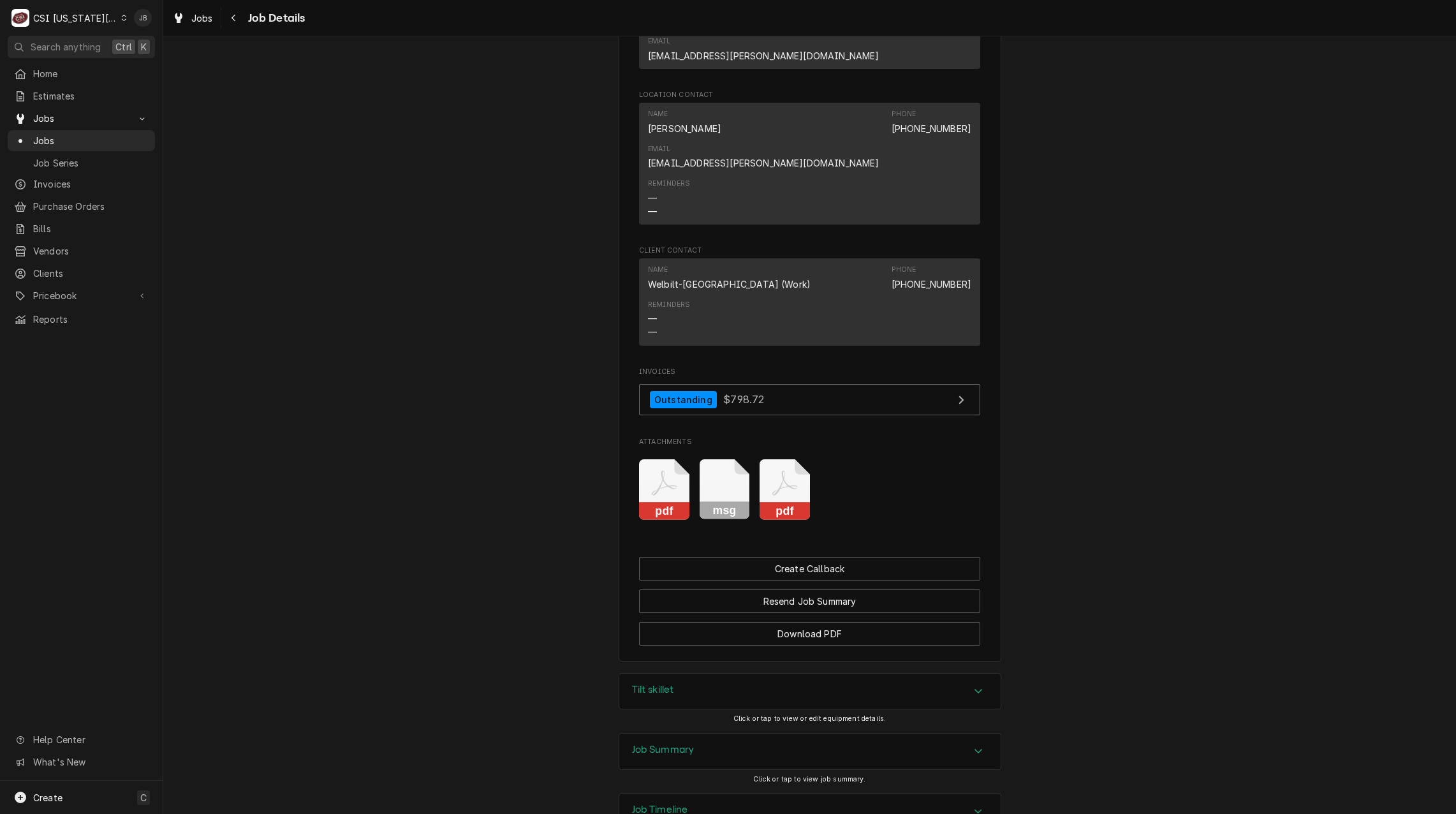
click at [709, 734] on div "Job Summary" at bounding box center [810, 751] width 381 height 36
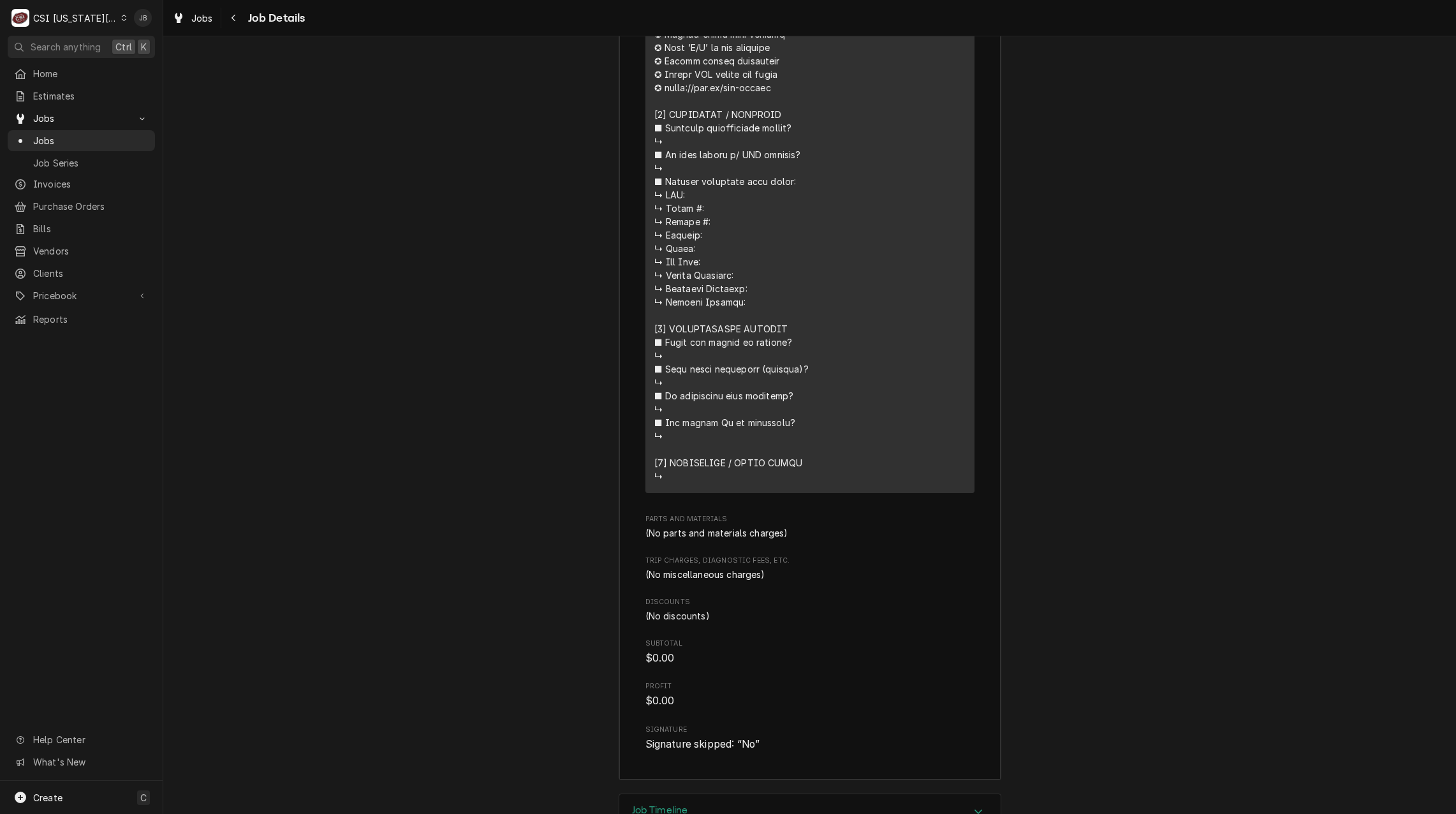
scroll to position [3176, 0]
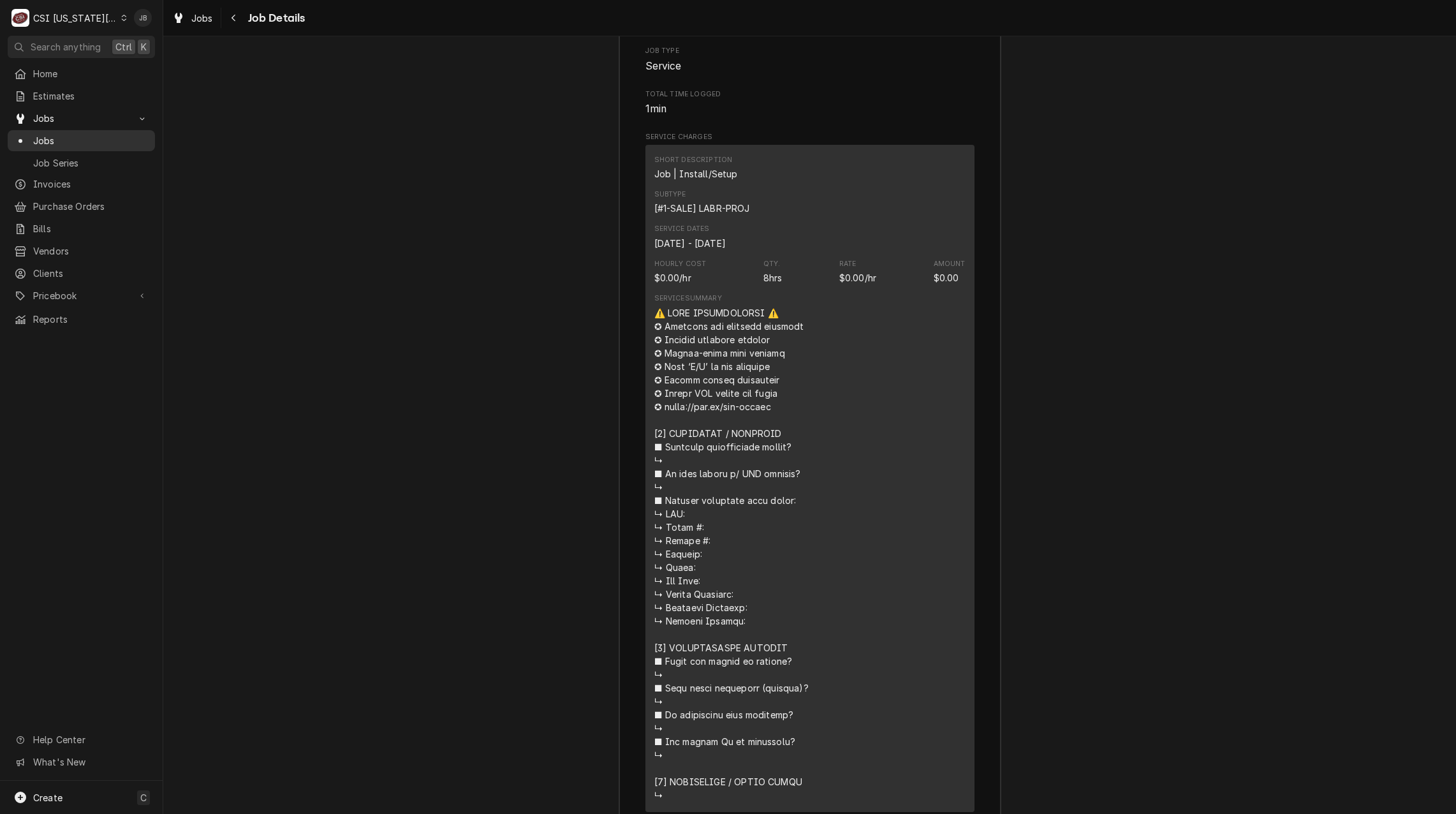
drag, startPoint x: 61, startPoint y: 138, endPoint x: 72, endPoint y: 135, distance: 11.4
click at [61, 137] on span "Jobs" at bounding box center [91, 140] width 116 height 14
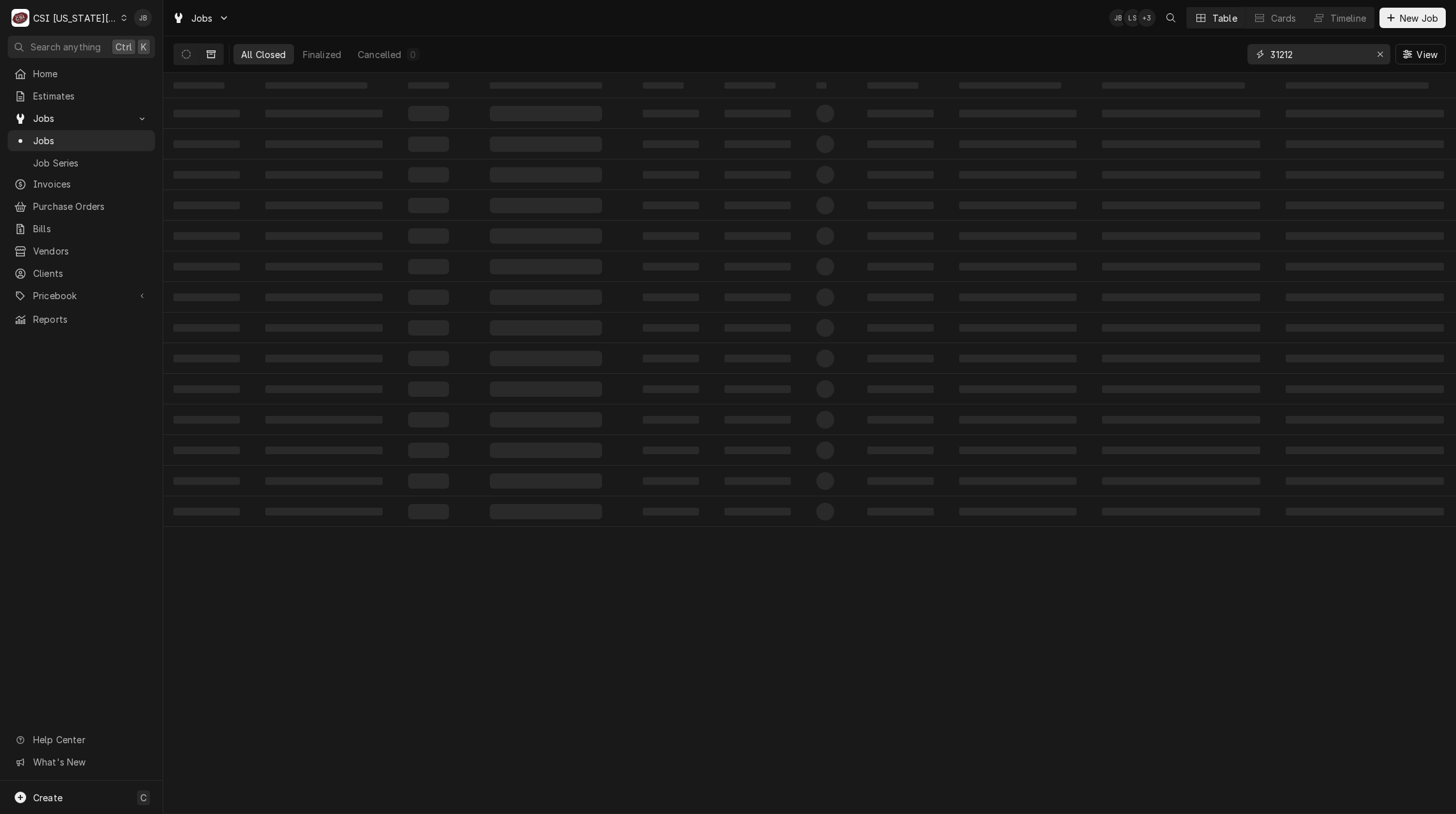
drag, startPoint x: 1312, startPoint y: 53, endPoint x: 1018, endPoint y: 54, distance: 294.0
click at [1057, 56] on div "All Closed Finalized Cancelled 0 31212 View" at bounding box center [810, 54] width 1273 height 36
type input "unox"
click at [191, 55] on button "Dynamic Content Wrapper" at bounding box center [186, 54] width 24 height 20
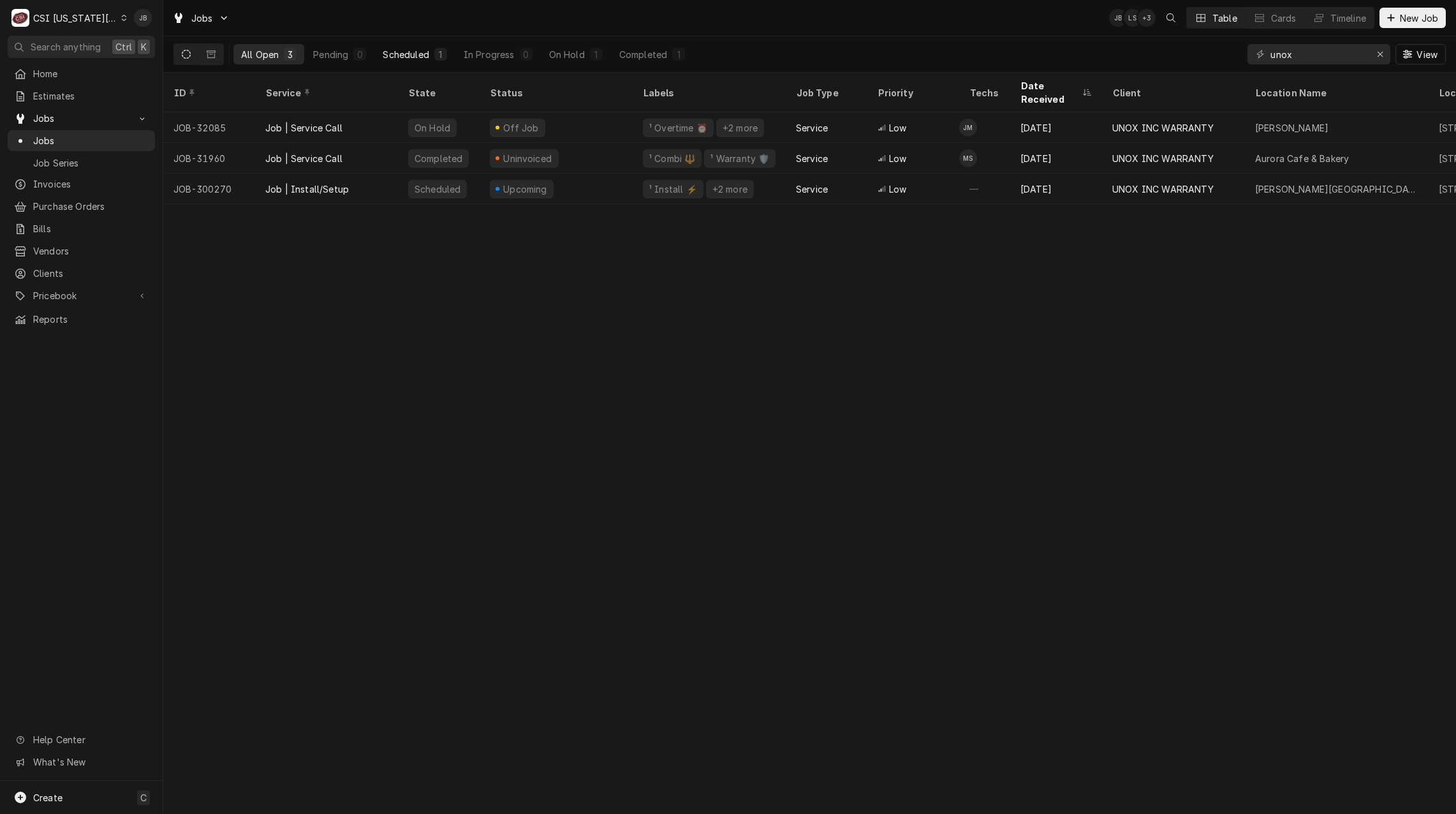
click at [422, 52] on div "Scheduled" at bounding box center [405, 54] width 46 height 14
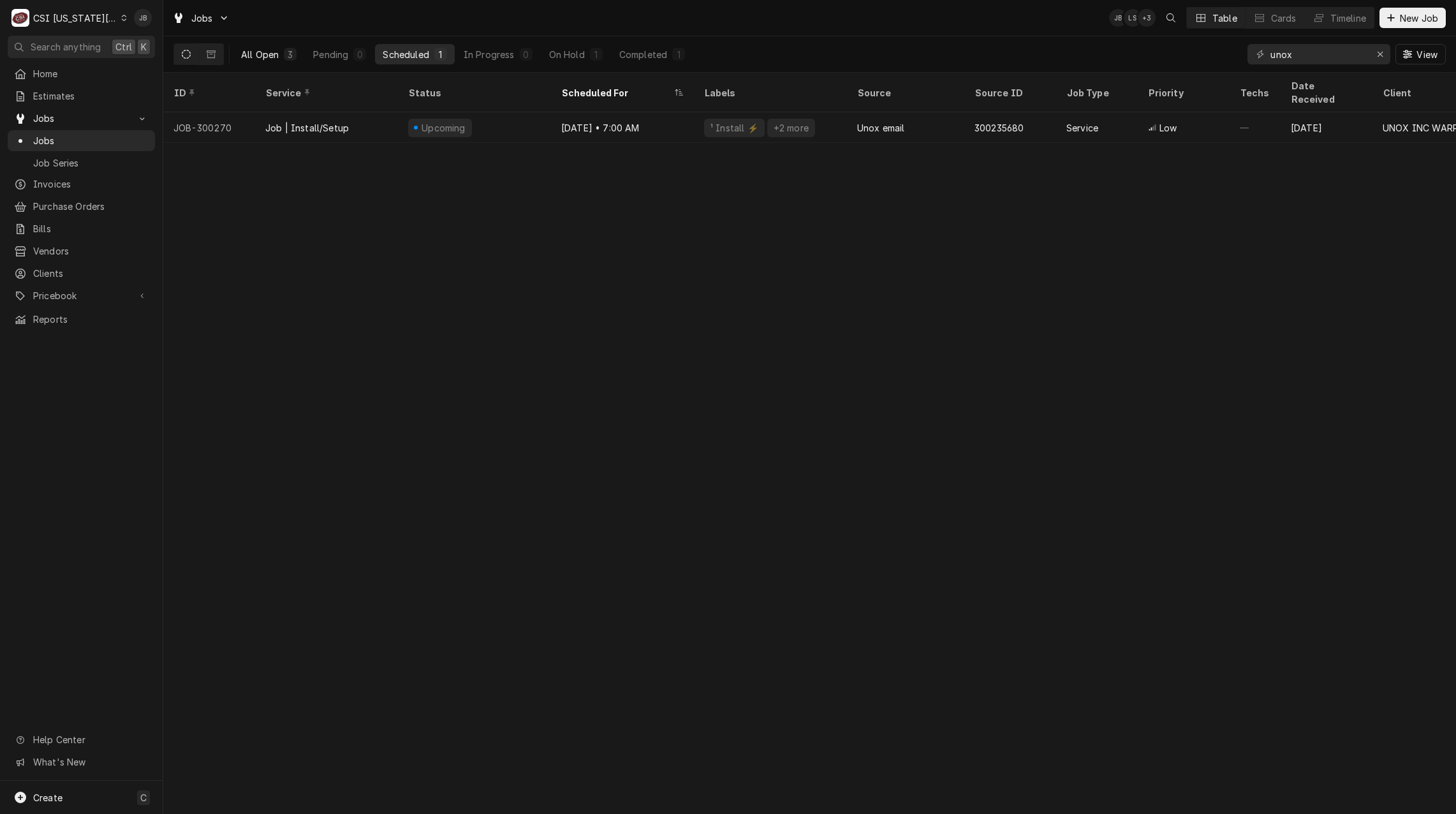
click at [278, 52] on div "All Open" at bounding box center [260, 54] width 38 height 14
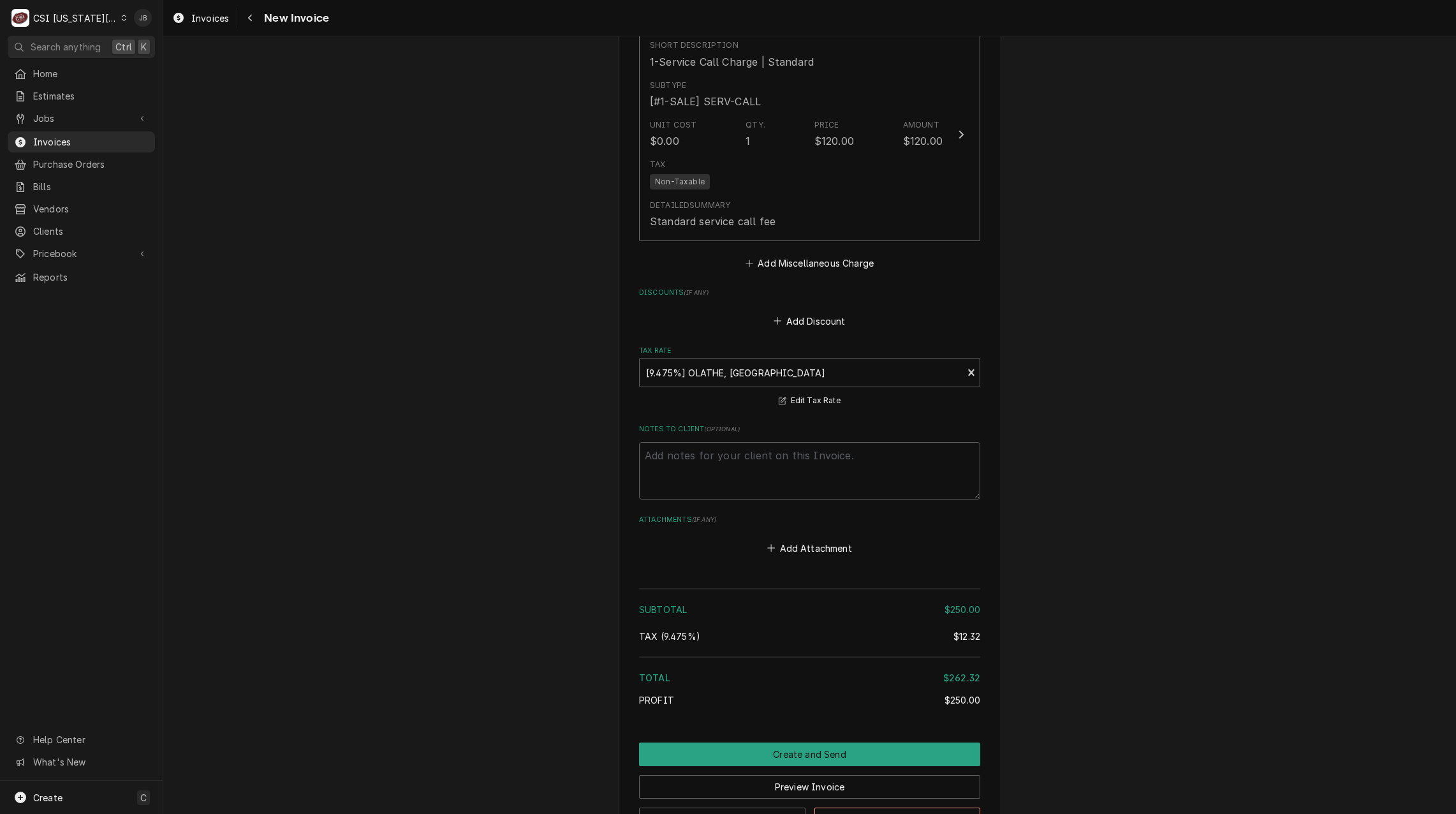
scroll to position [1439, 0]
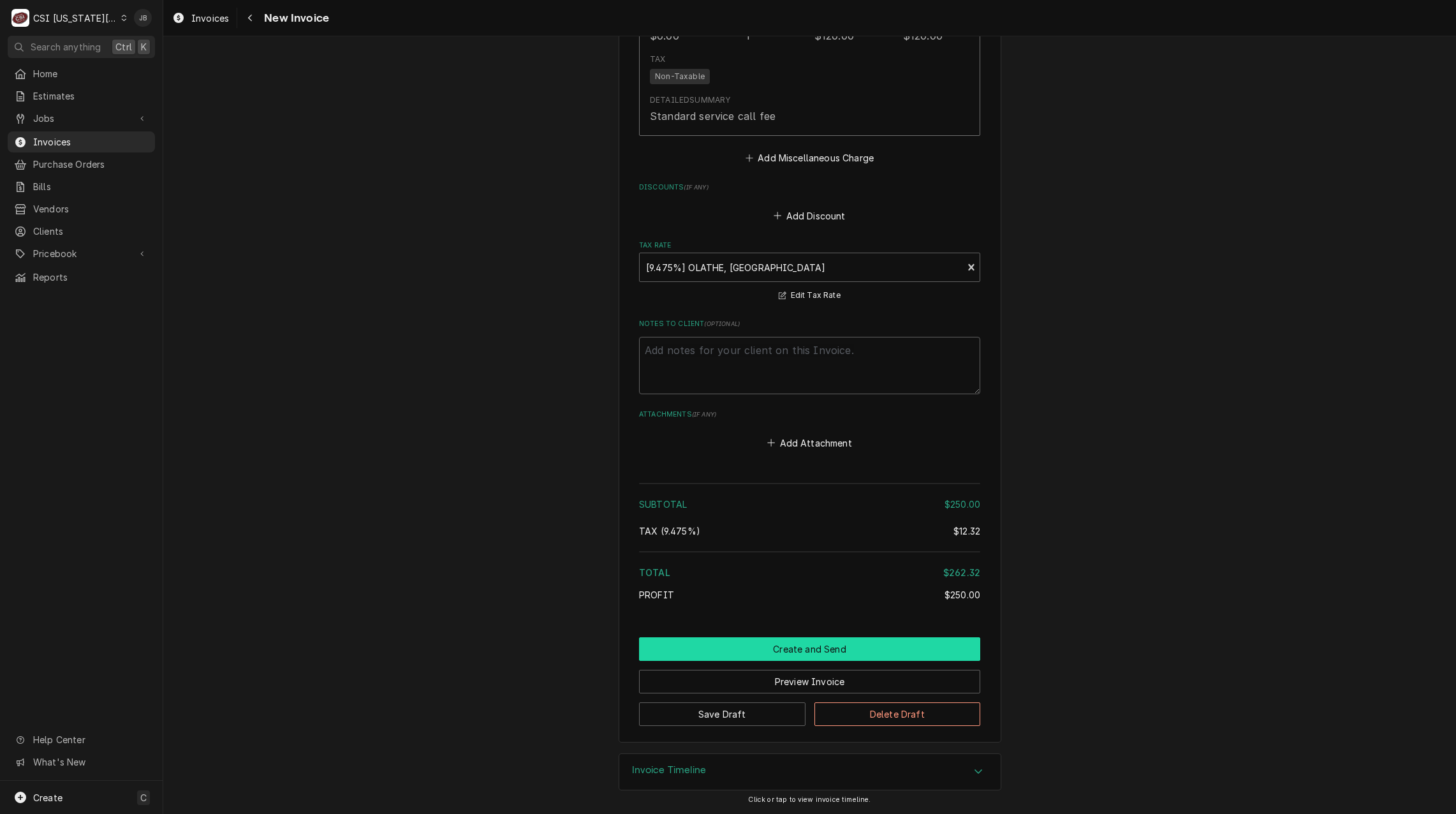
drag, startPoint x: 713, startPoint y: 644, endPoint x: 722, endPoint y: 644, distance: 9.0
click at [713, 644] on button "Create and Send" at bounding box center [809, 649] width 341 height 23
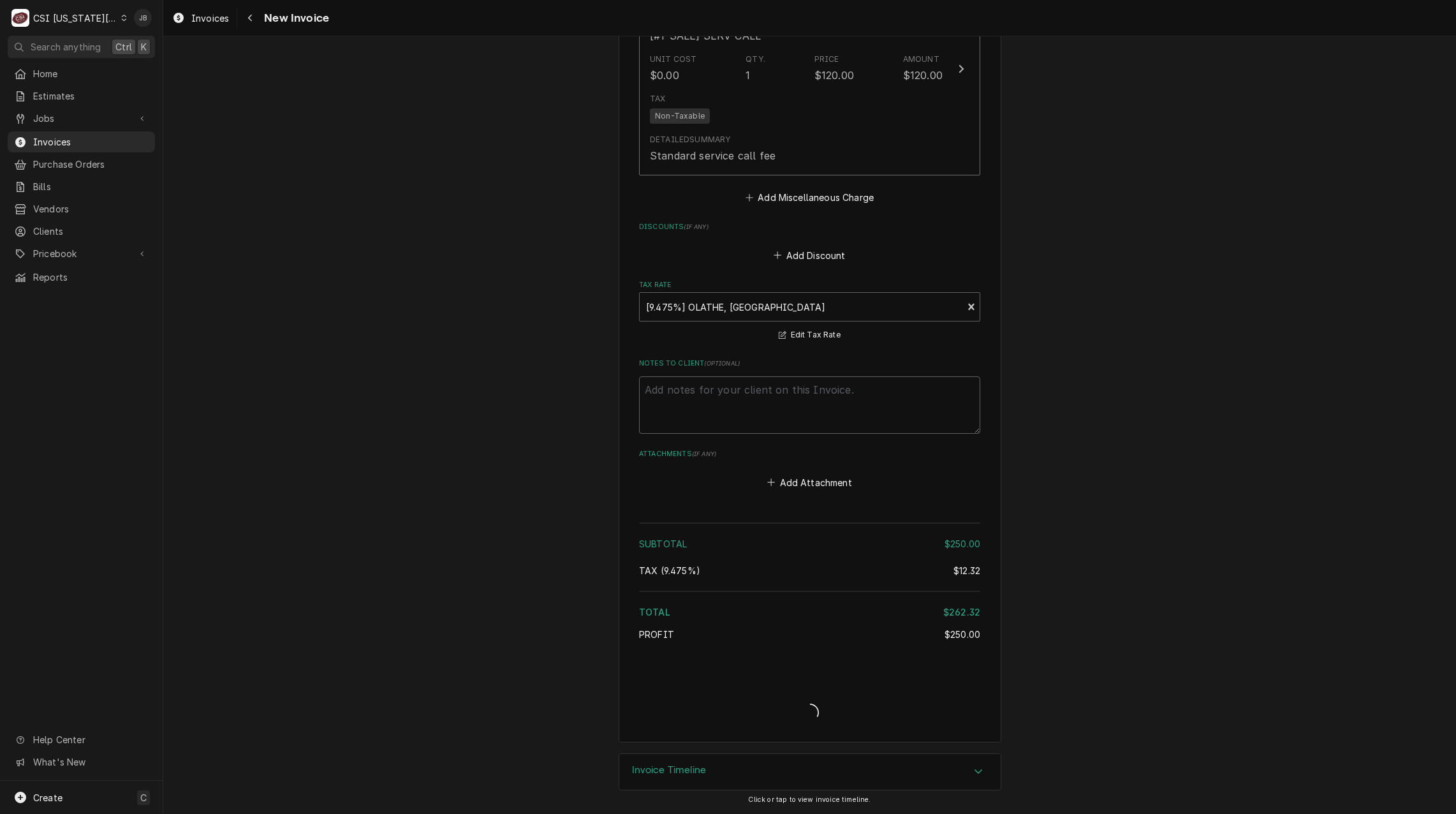
scroll to position [1399, 0]
type textarea "x"
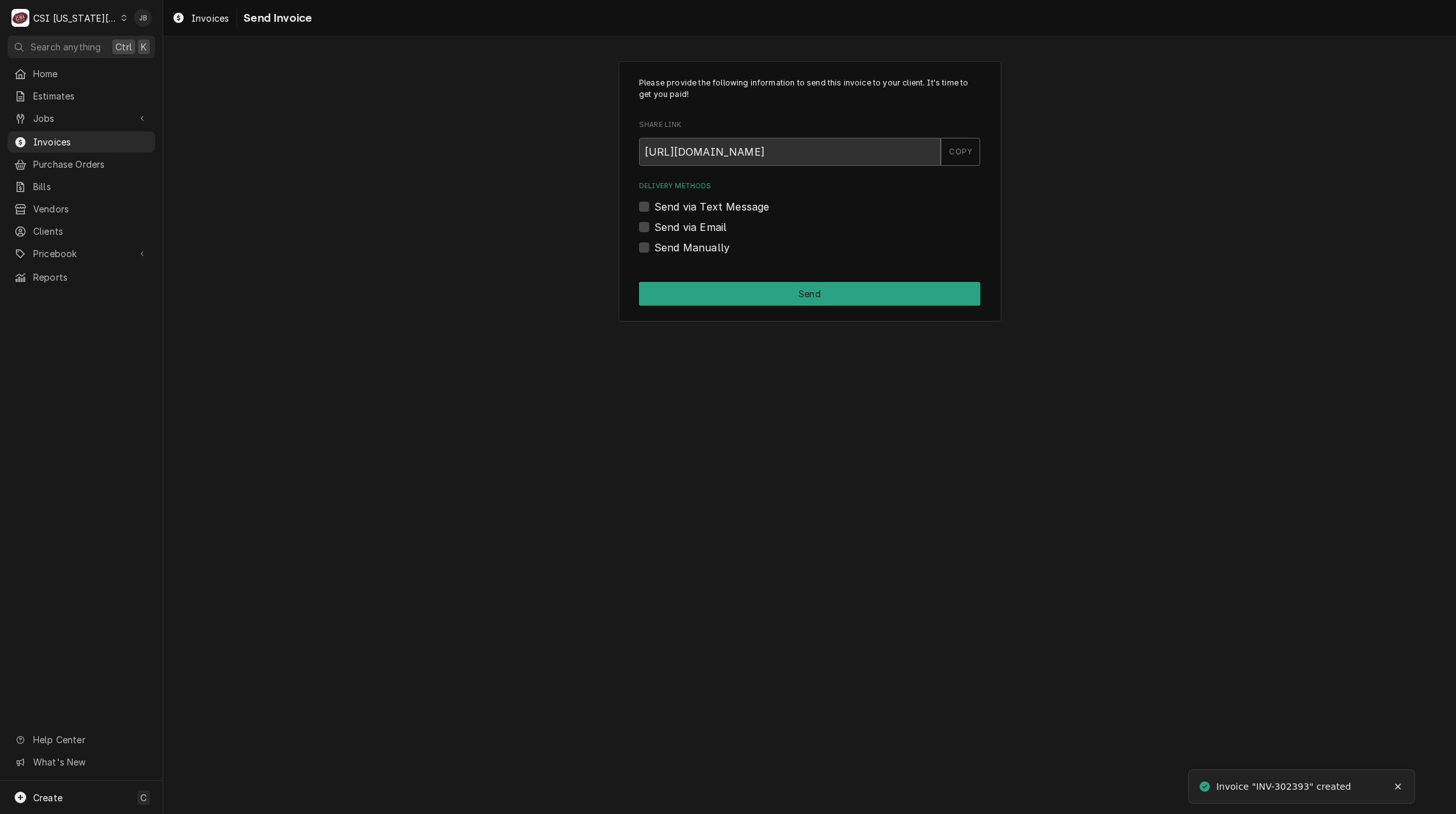
click at [676, 233] on label "Send via Email" at bounding box center [690, 227] width 72 height 15
click at [676, 233] on input "Send via Email" at bounding box center [825, 233] width 341 height 28
checkbox input "true"
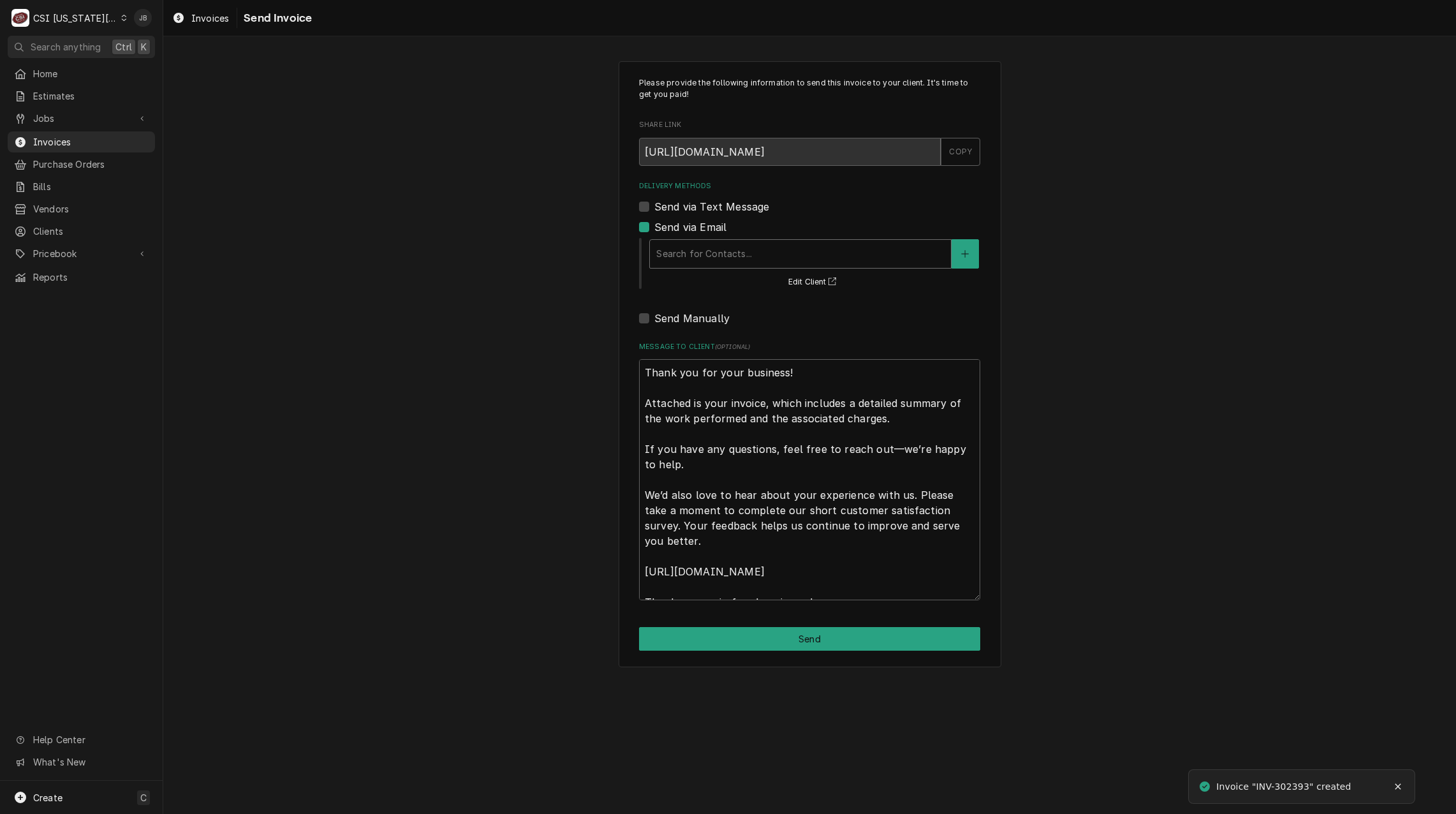
click at [687, 249] on div "Delivery Methods" at bounding box center [801, 253] width 288 height 23
click at [961, 249] on icon "Create New Contact" at bounding box center [965, 254] width 8 height 9
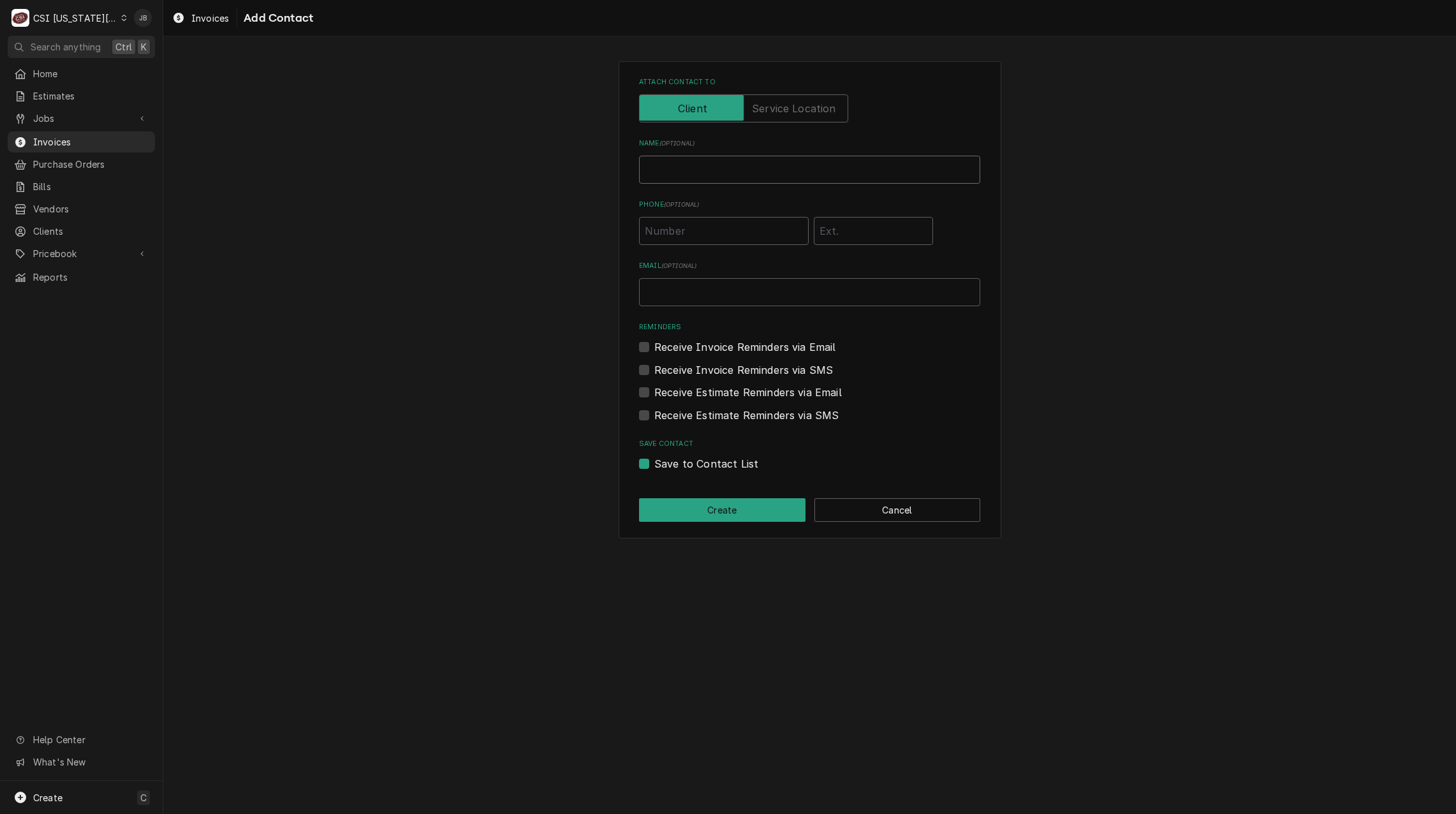
click at [665, 171] on input "Name ( optional )" at bounding box center [809, 169] width 341 height 28
type input "Vicky Stuesse (Invoice)"
type input "vicky.stuesse@csi1.com"
click at [645, 469] on div "Save to Contact List" at bounding box center [809, 463] width 341 height 15
click at [652, 465] on div "Save to Contact List" at bounding box center [809, 463] width 341 height 15
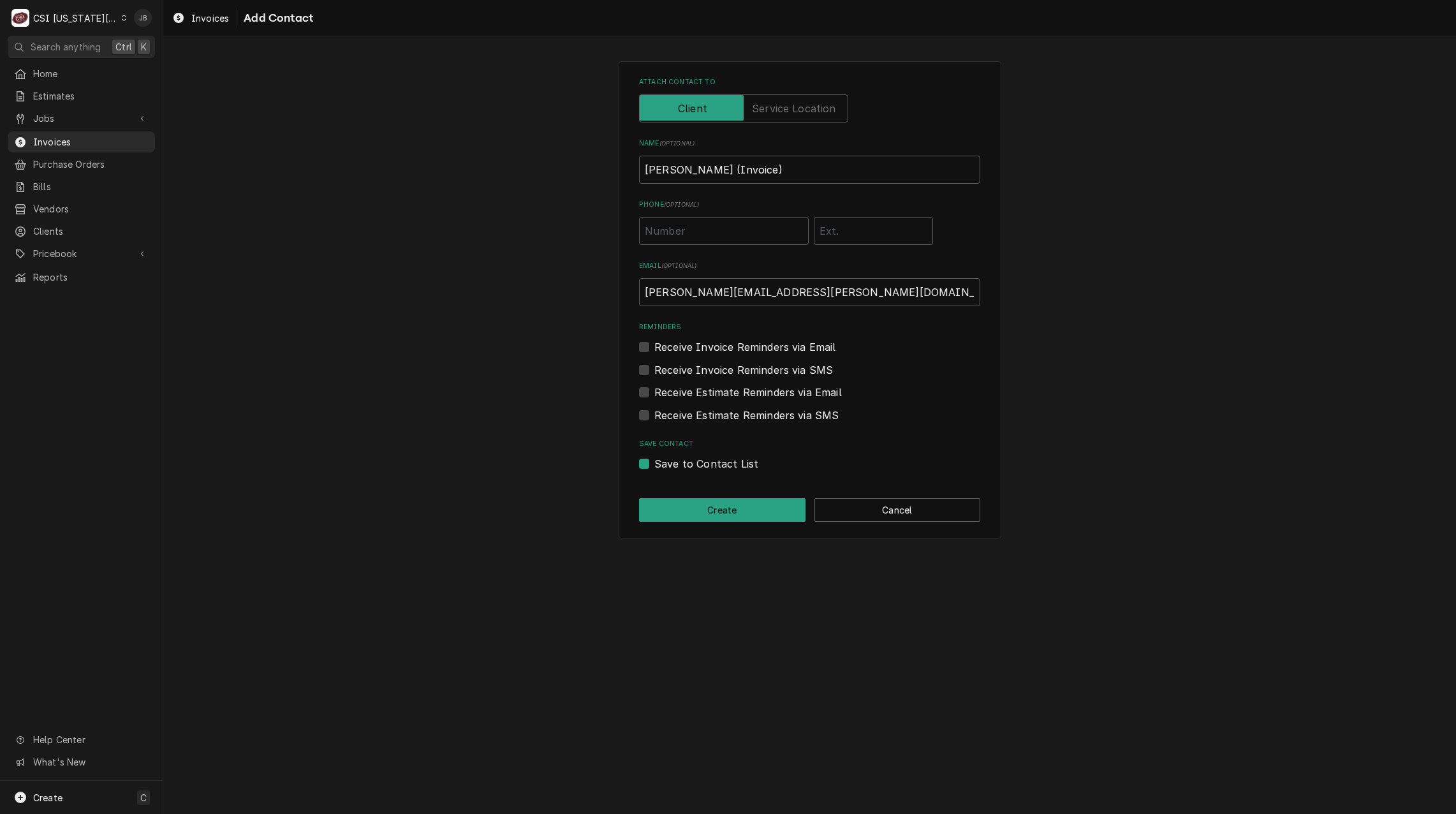
click at [655, 460] on label "Save to Contact List" at bounding box center [706, 463] width 104 height 15
click at [655, 460] on input "Save to Contact List" at bounding box center [825, 470] width 341 height 28
checkbox input "false"
click at [674, 509] on button "Create" at bounding box center [722, 510] width 166 height 23
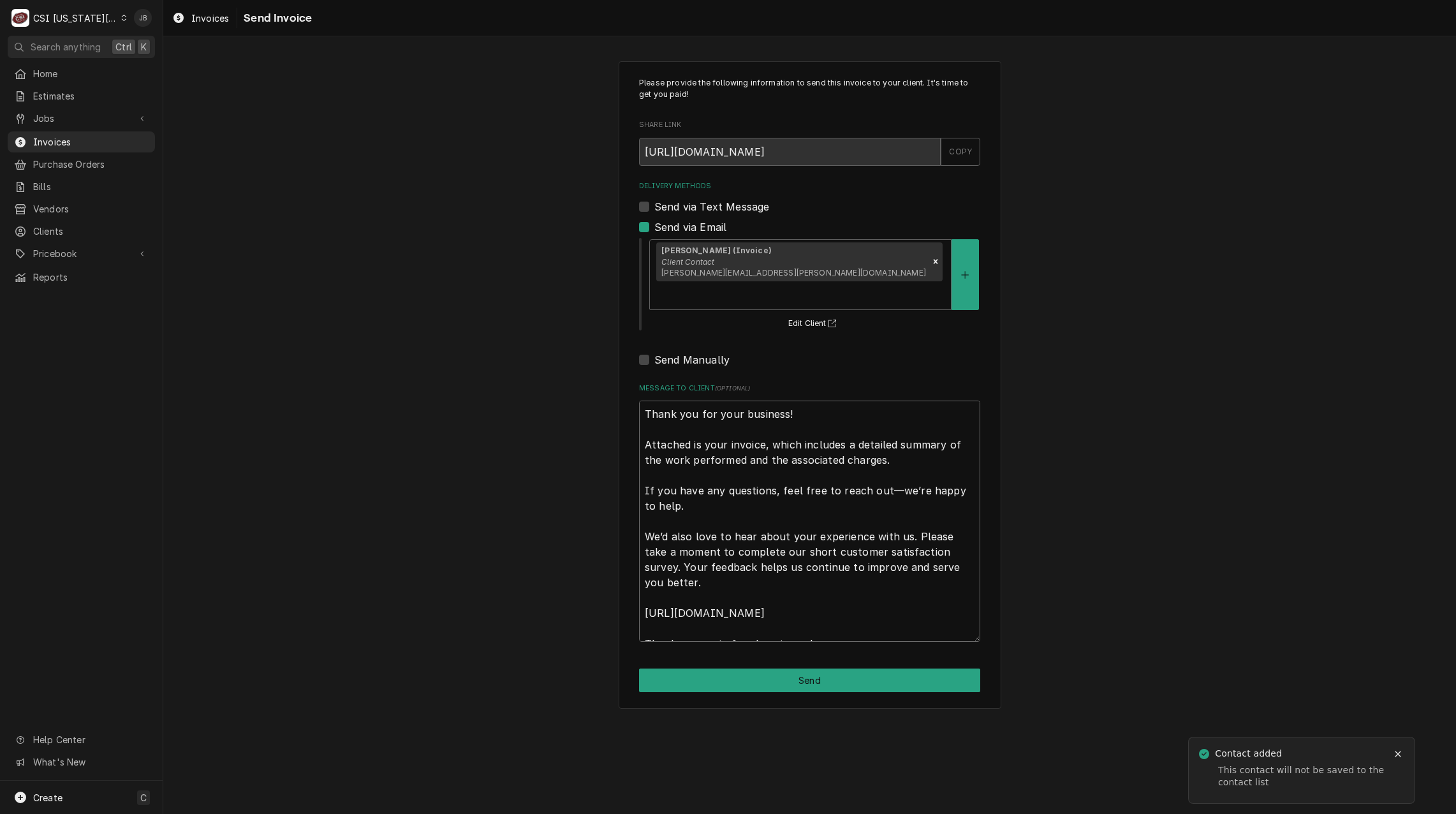
click at [640, 401] on textarea "Thank you for your business! Attached is your invoice, which includes a detaile…" at bounding box center [809, 521] width 341 height 241
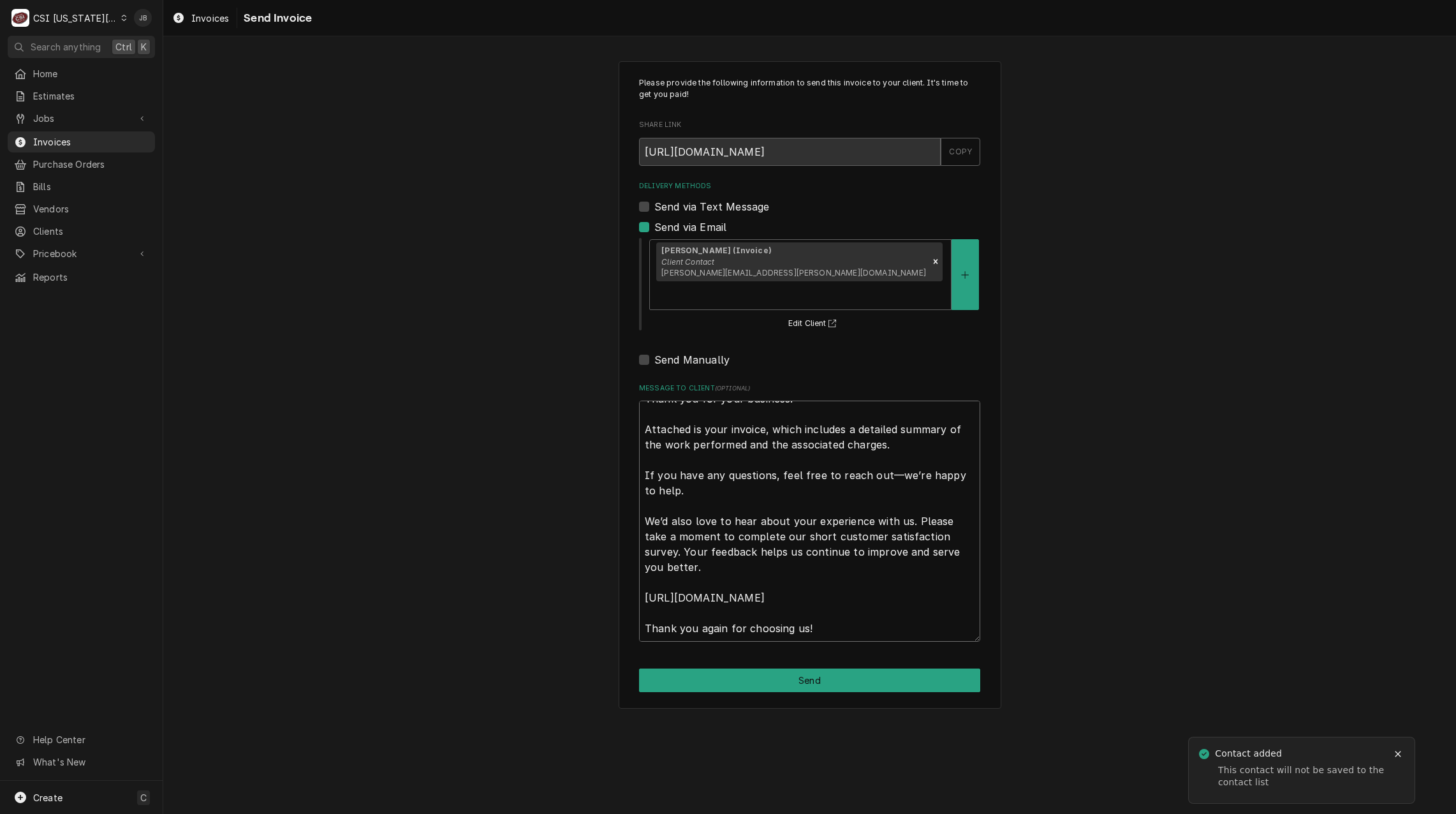
drag, startPoint x: 640, startPoint y: 382, endPoint x: 909, endPoint y: 847, distance: 537.2
click at [909, 813] on html "C CSI Kansas City JB Search anything Ctrl K Home Estimates Jobs Jobs Job Series…" at bounding box center [728, 407] width 1456 height 814
type textarea "x"
type textarea "u"
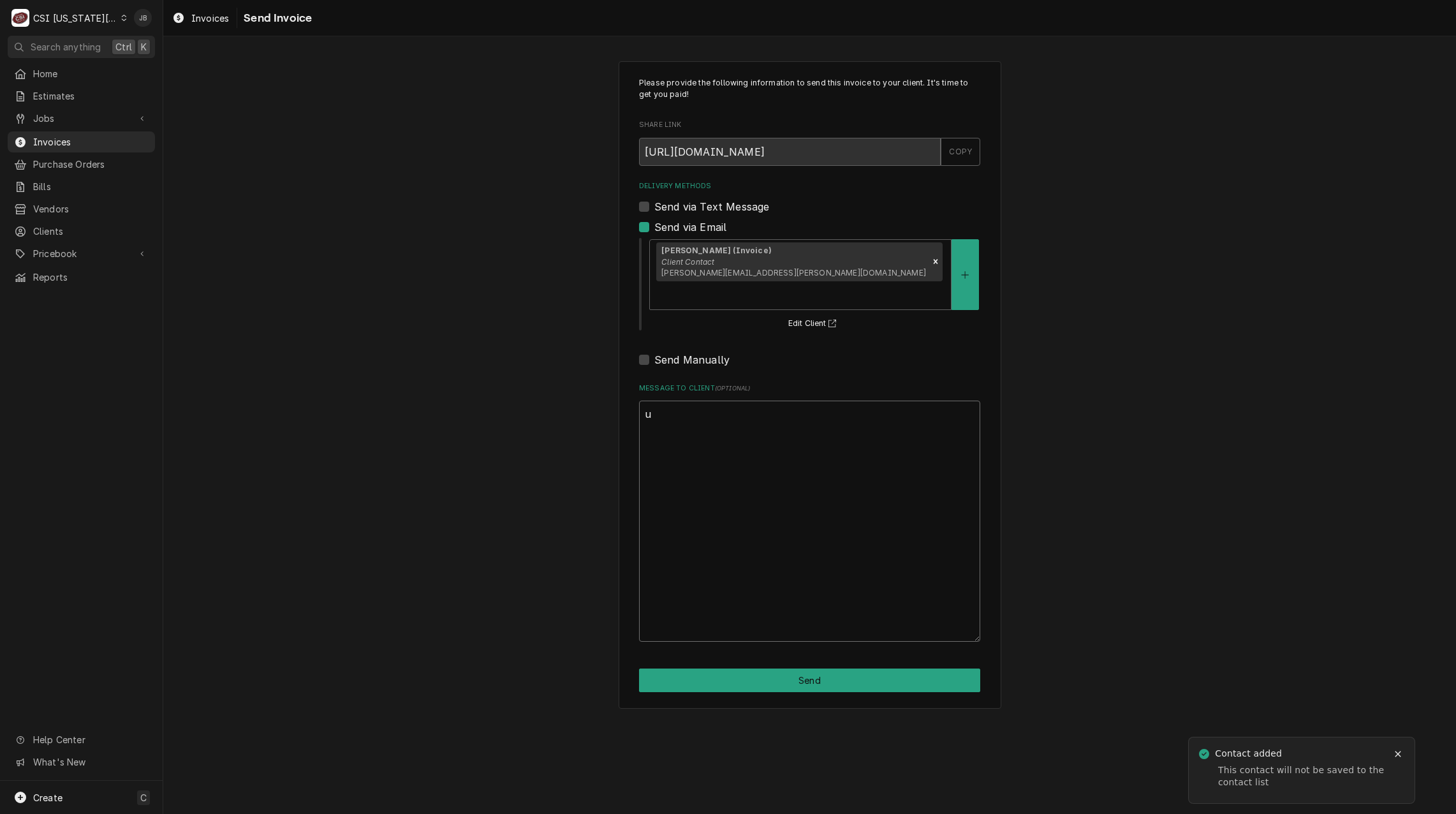
scroll to position [0, 0]
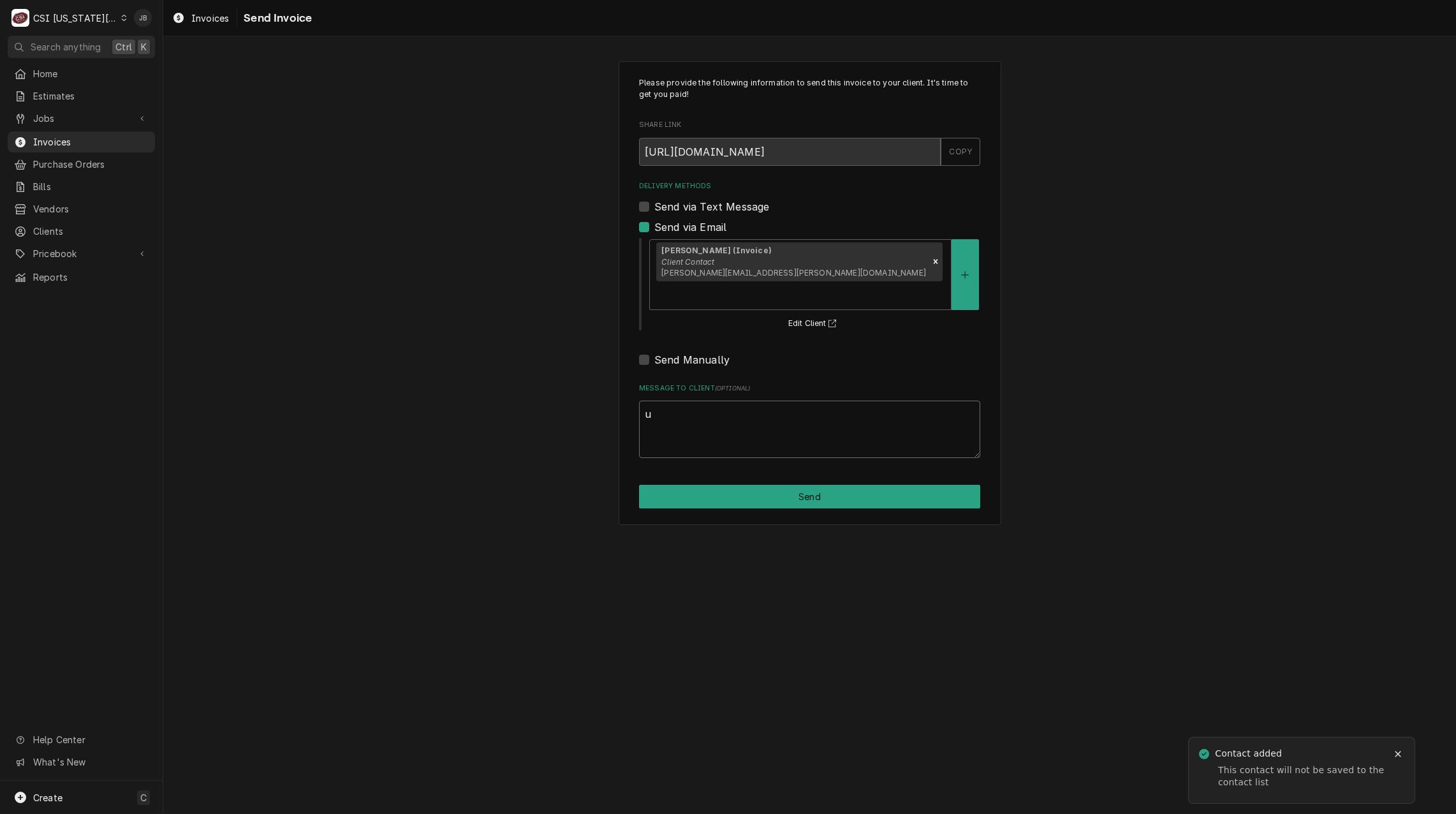
type textarea "x"
type textarea "un"
type textarea "x"
type textarea "uns"
type textarea "x"
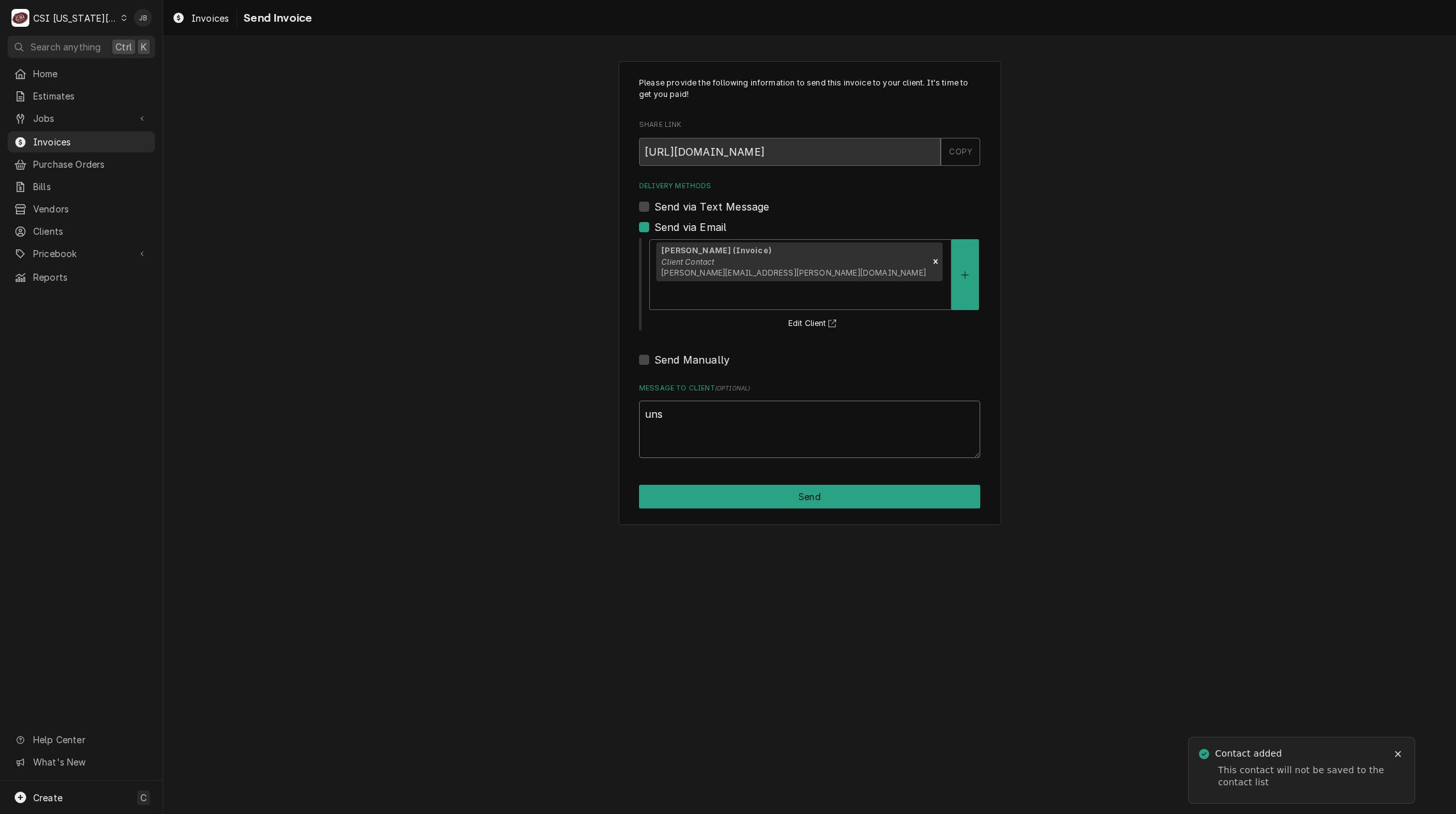
type textarea "unsu"
type textarea "x"
type textarea "unsur"
type textarea "x"
type textarea "unsure"
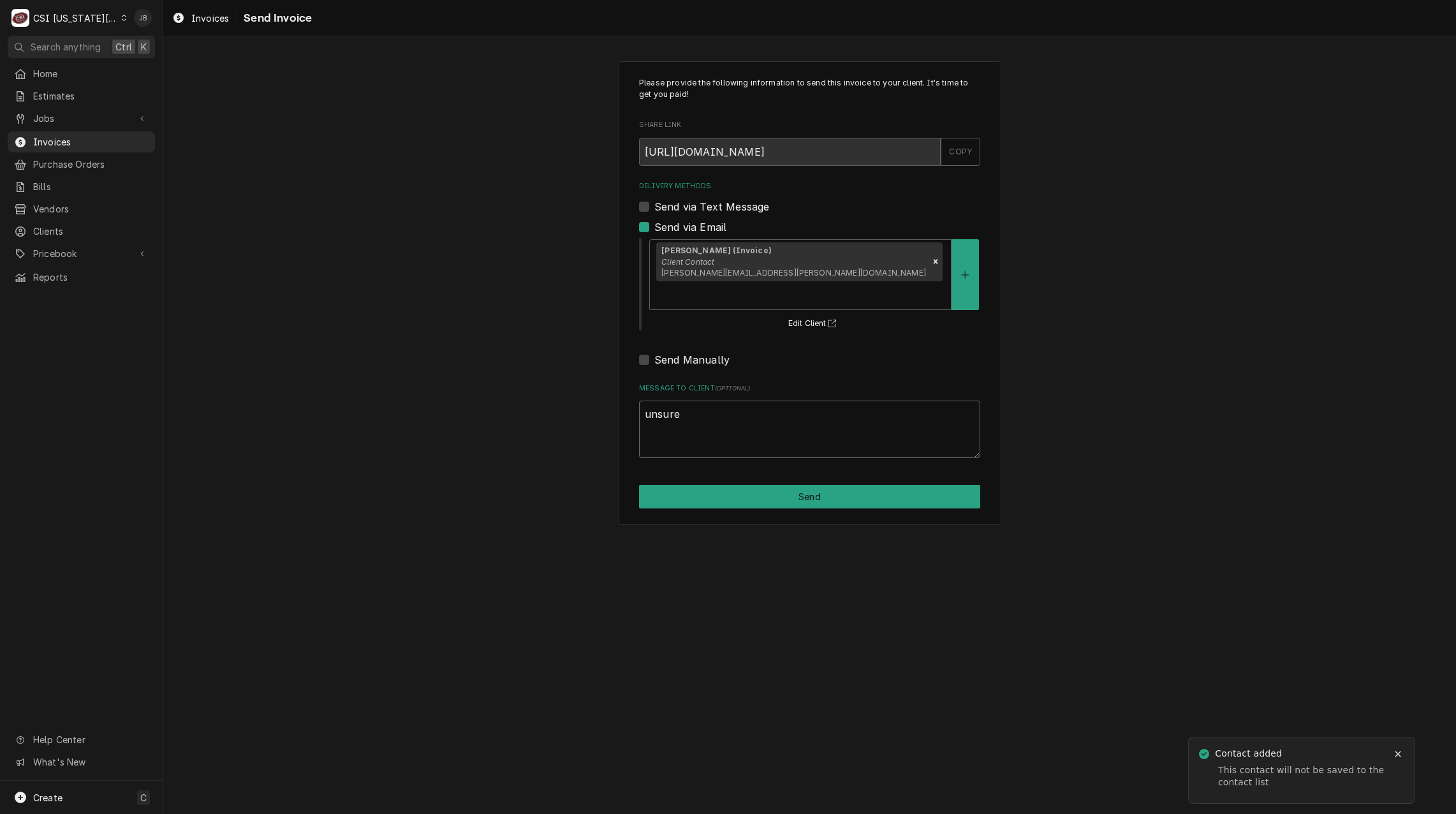
type textarea "x"
type textarea "unsure"
type textarea "x"
type textarea "unsure w"
type textarea "x"
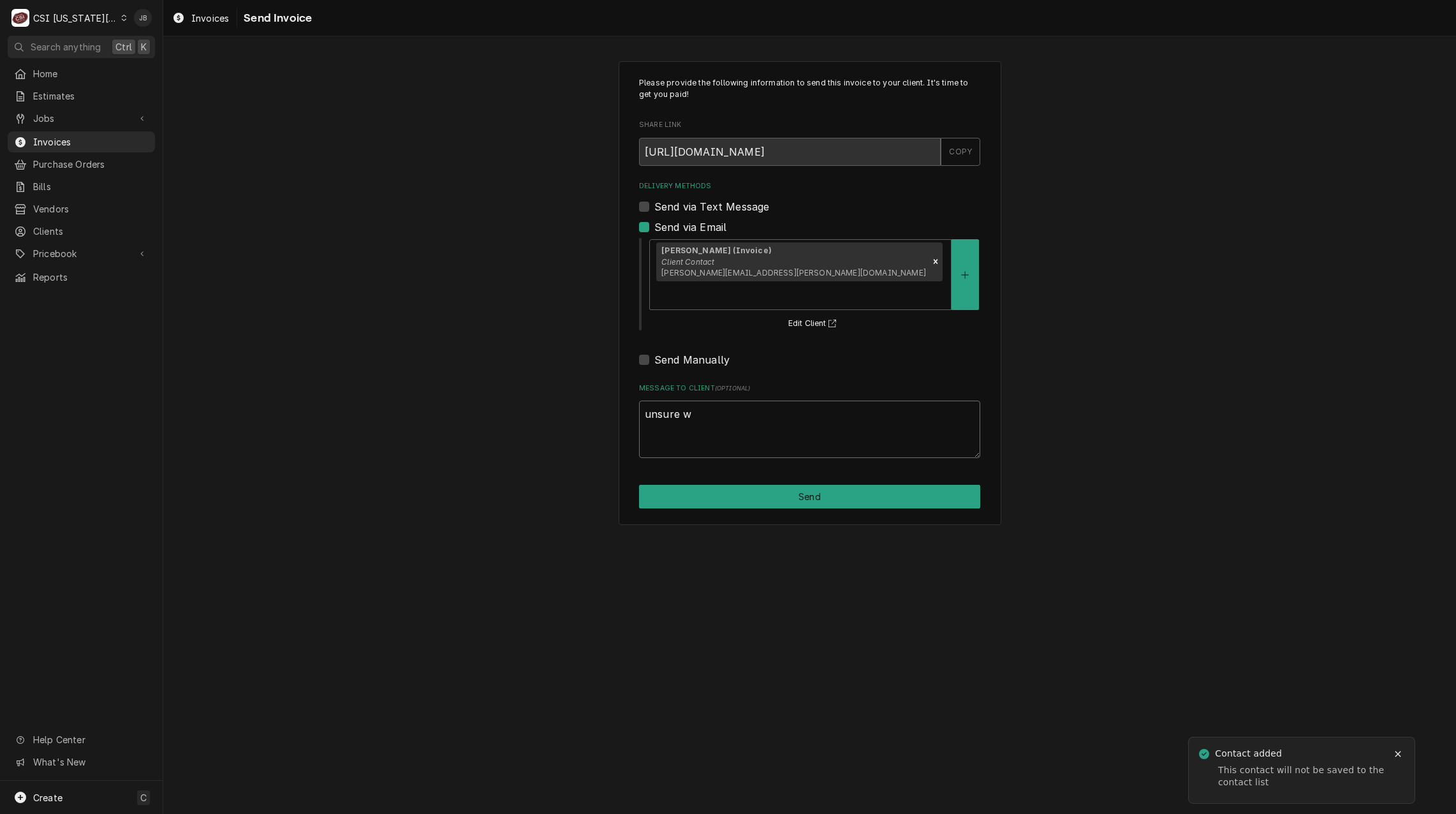
type textarea "unsure wh"
type textarea "x"
type textarea "unsure who"
type textarea "x"
type textarea "unsure who"
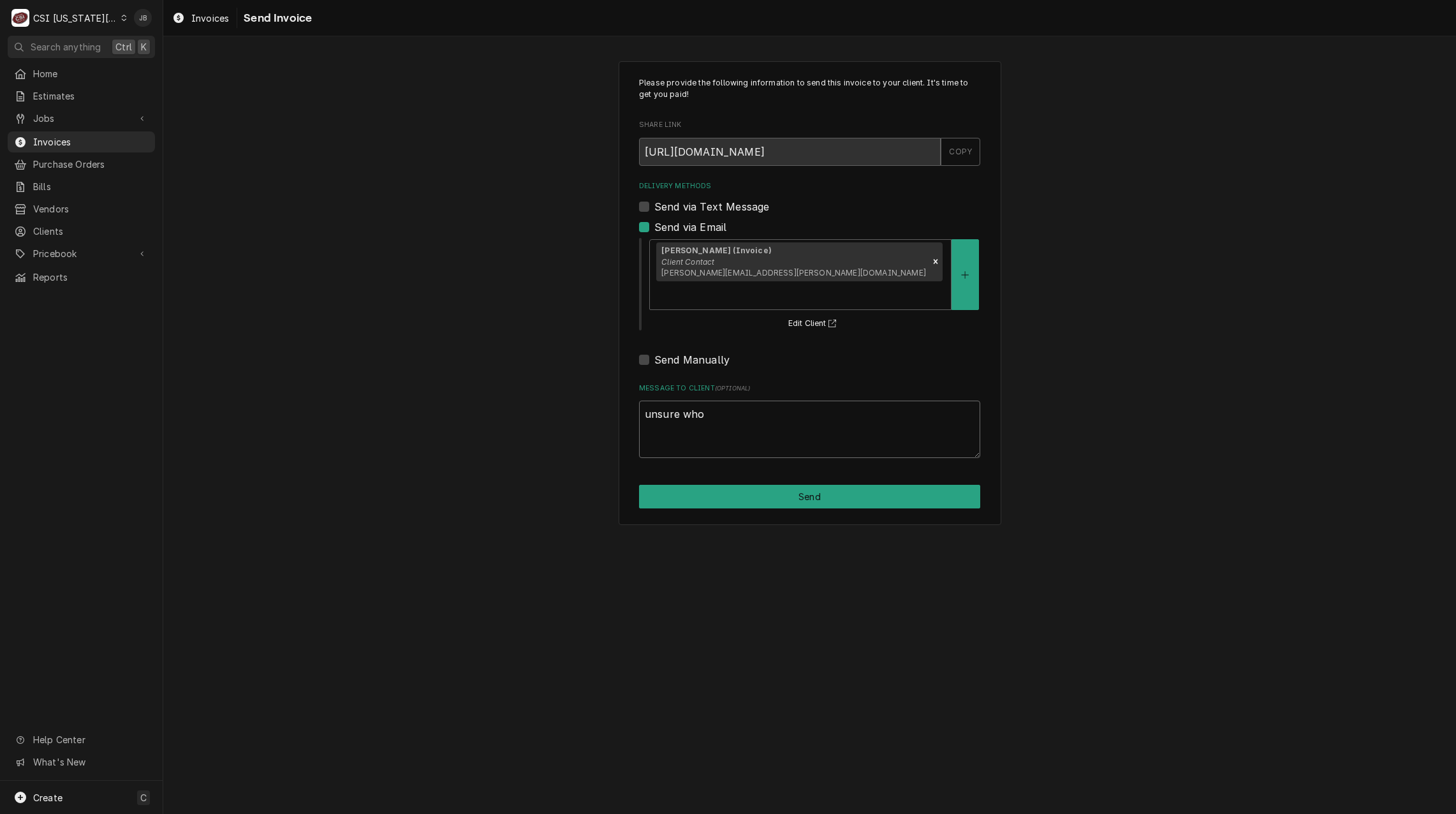
type textarea "x"
type textarea "unsure who t"
type textarea "x"
type textarea "unsure who to"
type textarea "x"
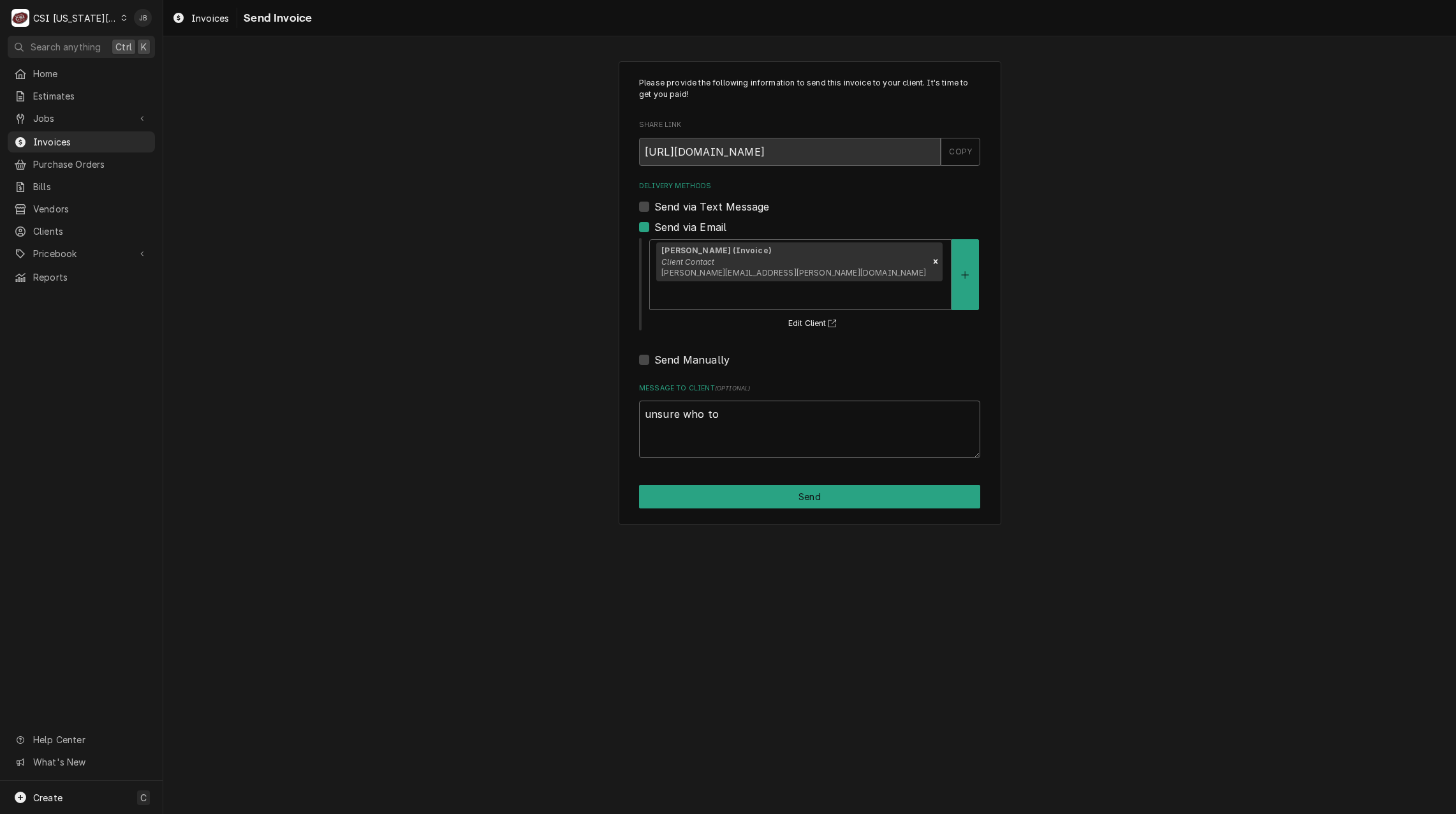
type textarea "unsure who to"
type textarea "x"
type textarea "unsure who to s"
type textarea "x"
type textarea "unsure who to se"
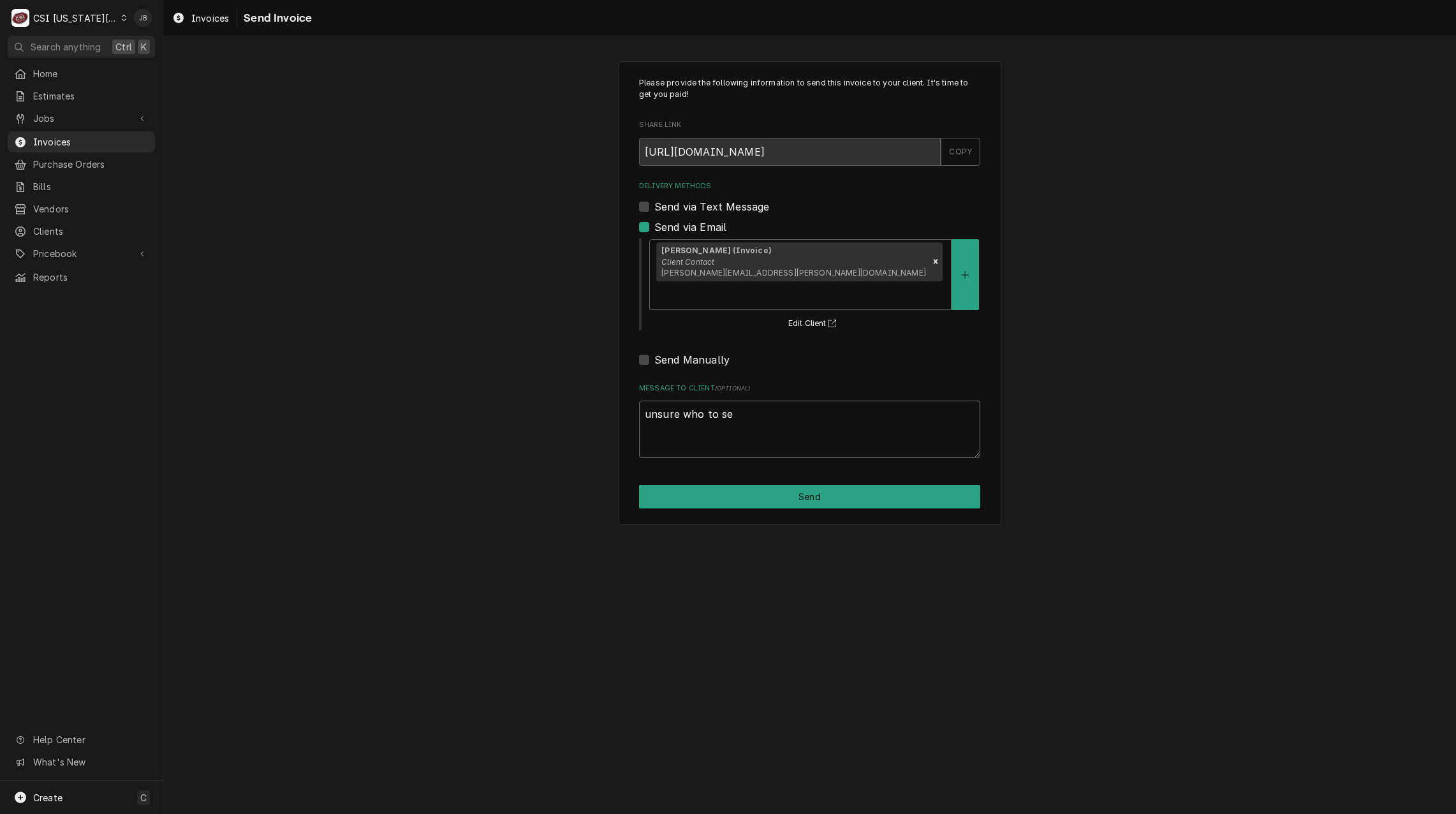
type textarea "x"
type textarea "unsure who to sen"
type textarea "x"
type textarea "unsure who to send"
type textarea "x"
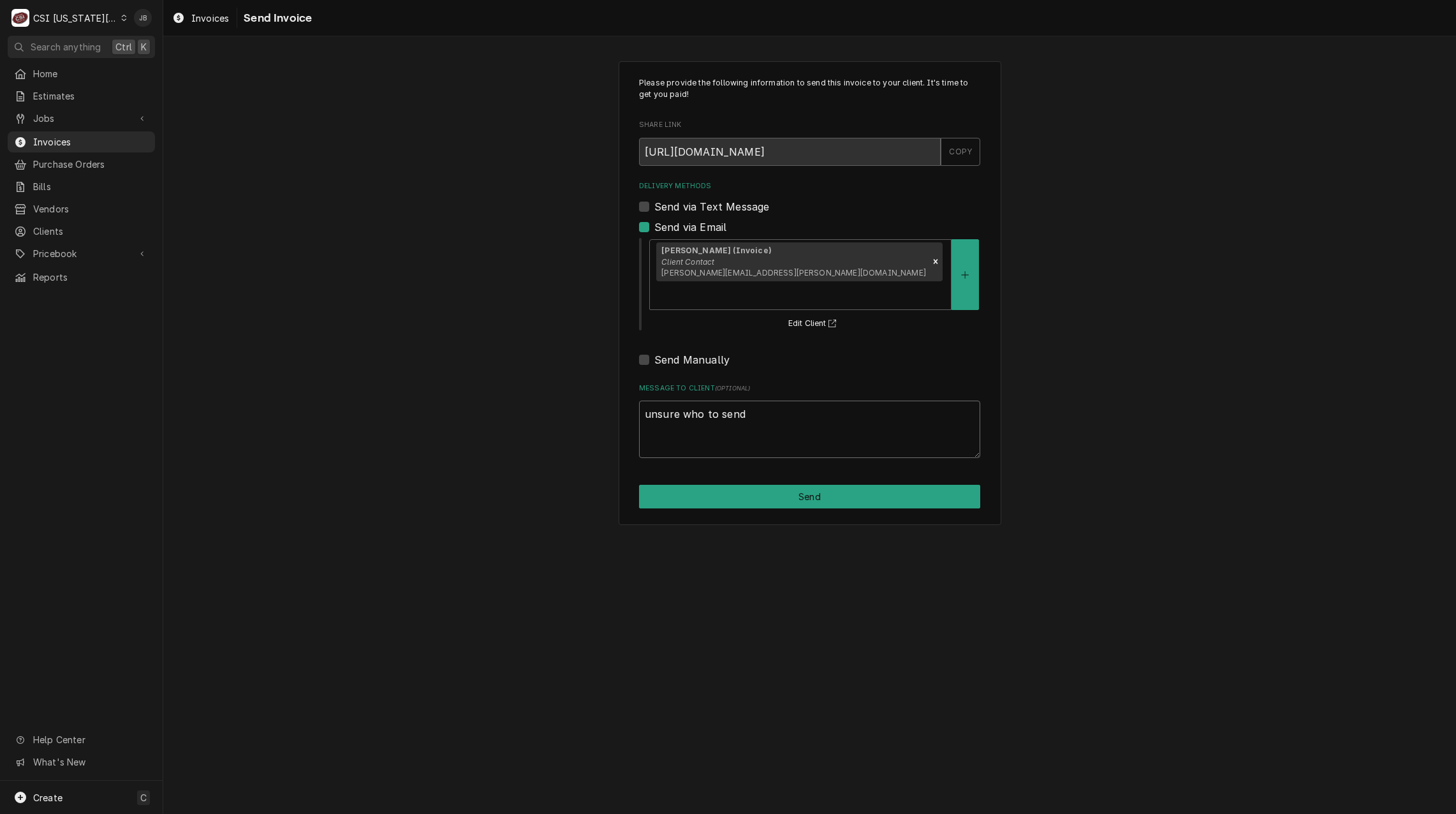
type textarea "unsure who to send"
type textarea "x"
type textarea "unsure who to send t"
type textarea "x"
type textarea "unsure who to send to"
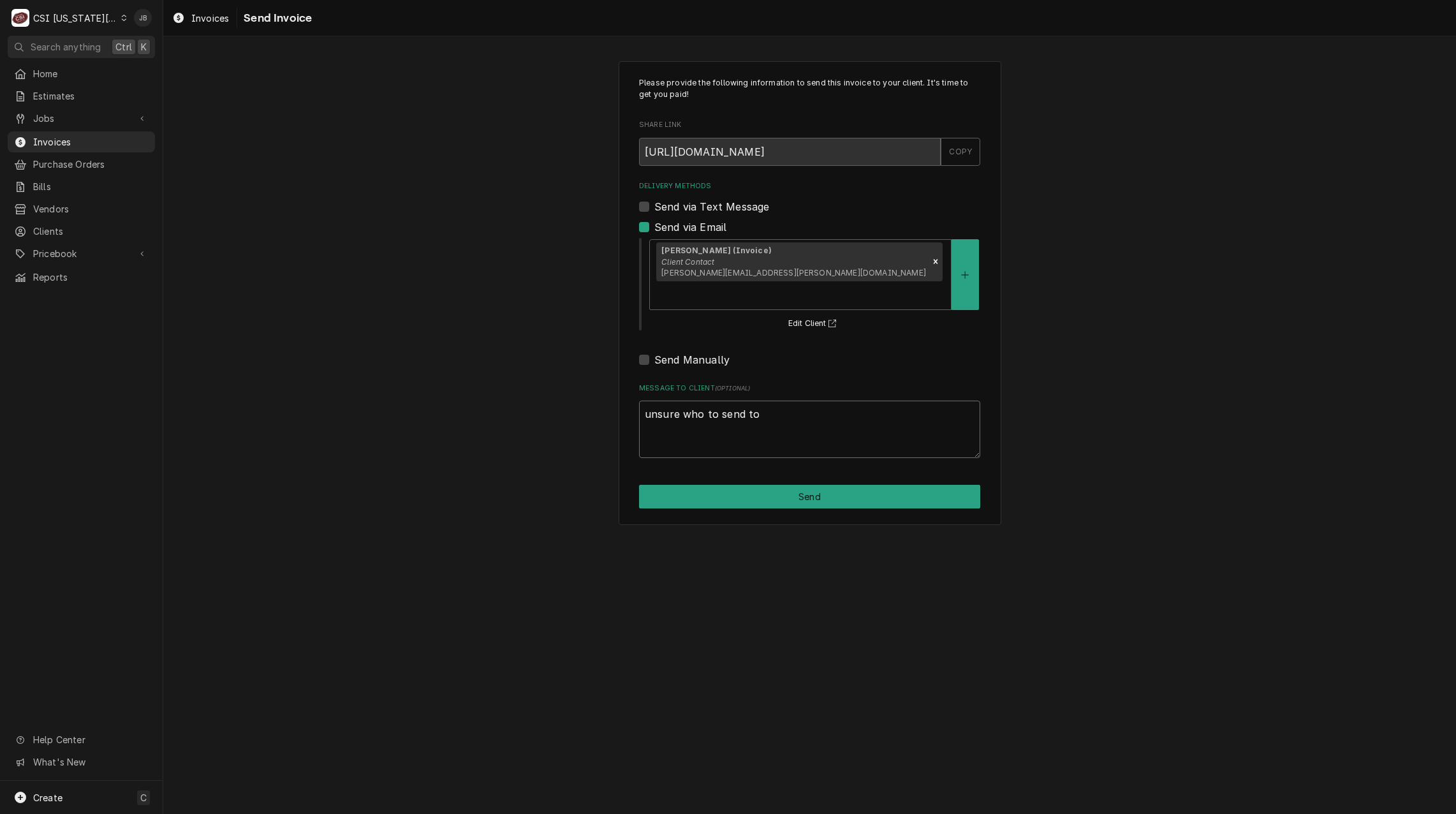
type textarea "x"
type textarea "unsure who to send to"
click at [822, 485] on button "Send" at bounding box center [809, 497] width 341 height 23
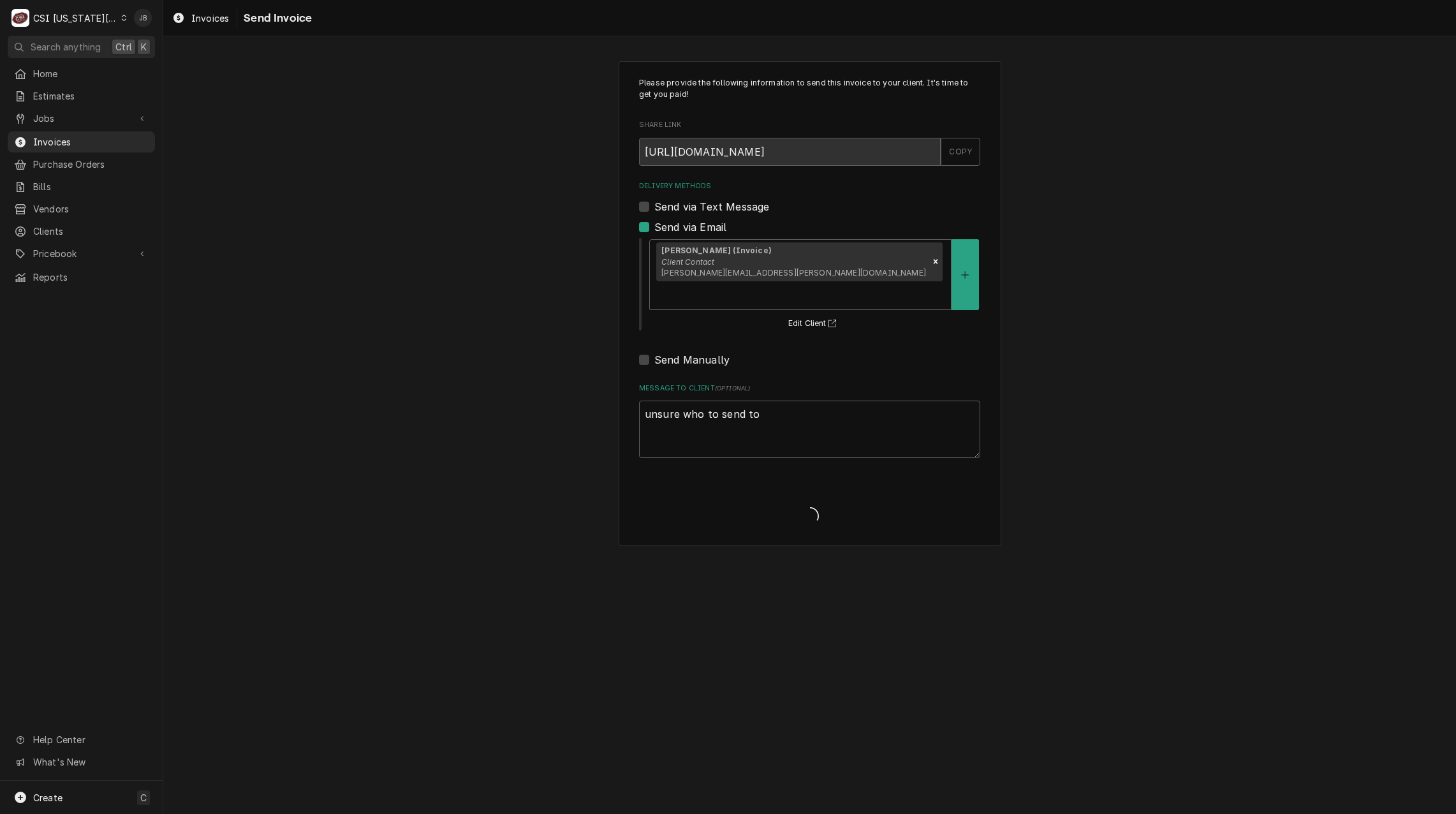
type textarea "x"
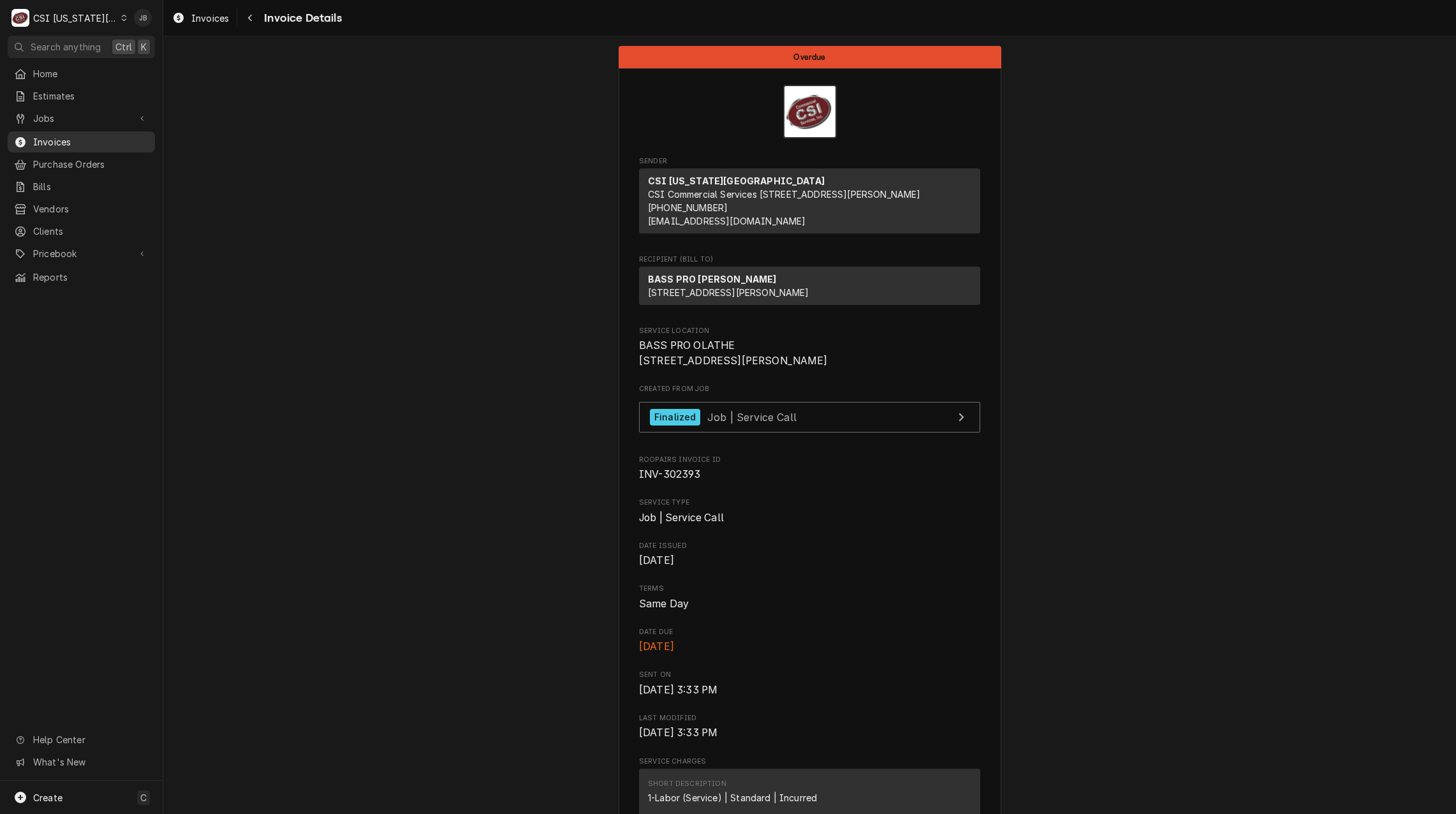
click at [88, 142] on span "Invoices" at bounding box center [91, 142] width 116 height 14
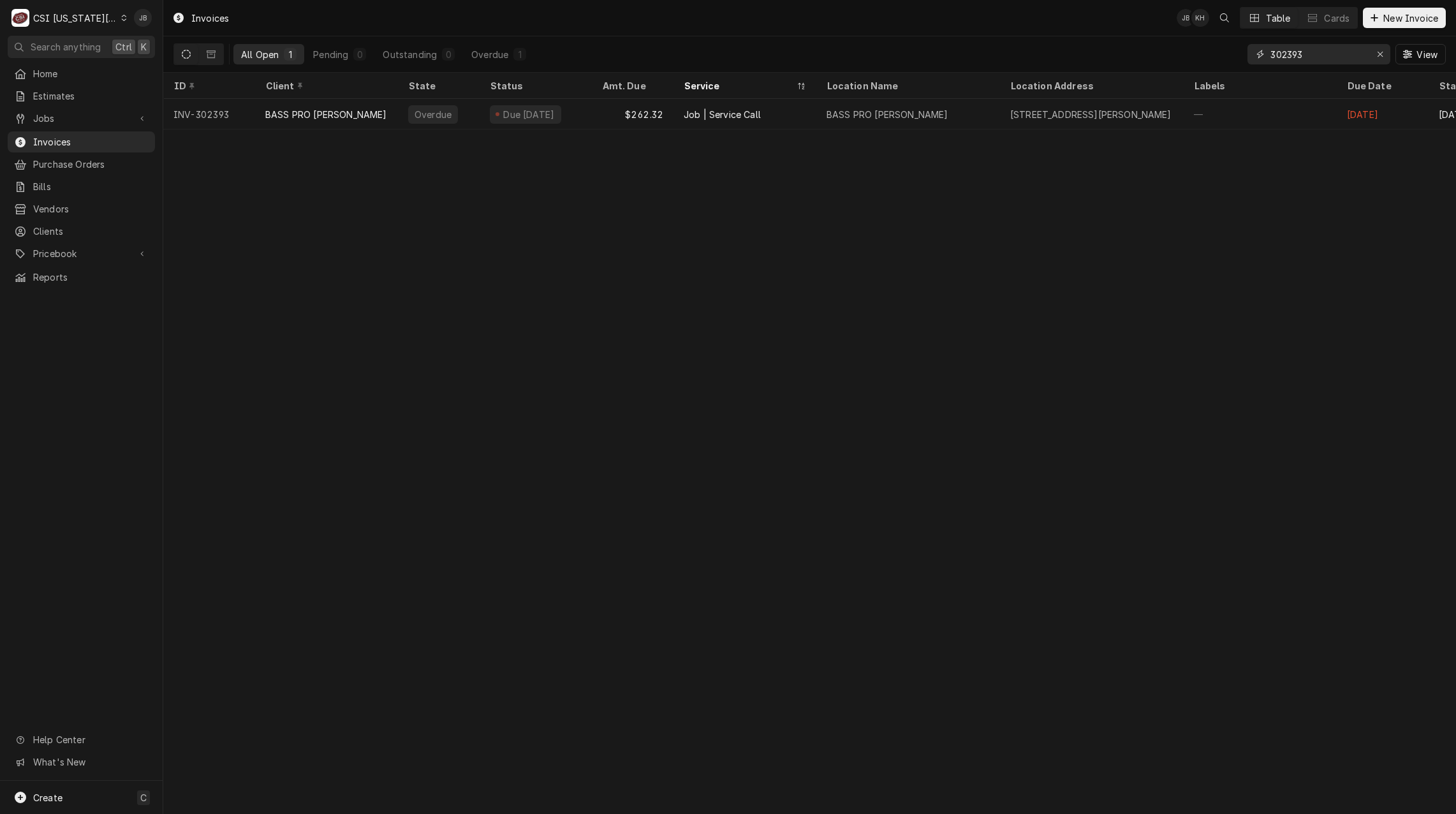
click at [1341, 53] on input "302393" at bounding box center [1318, 54] width 96 height 20
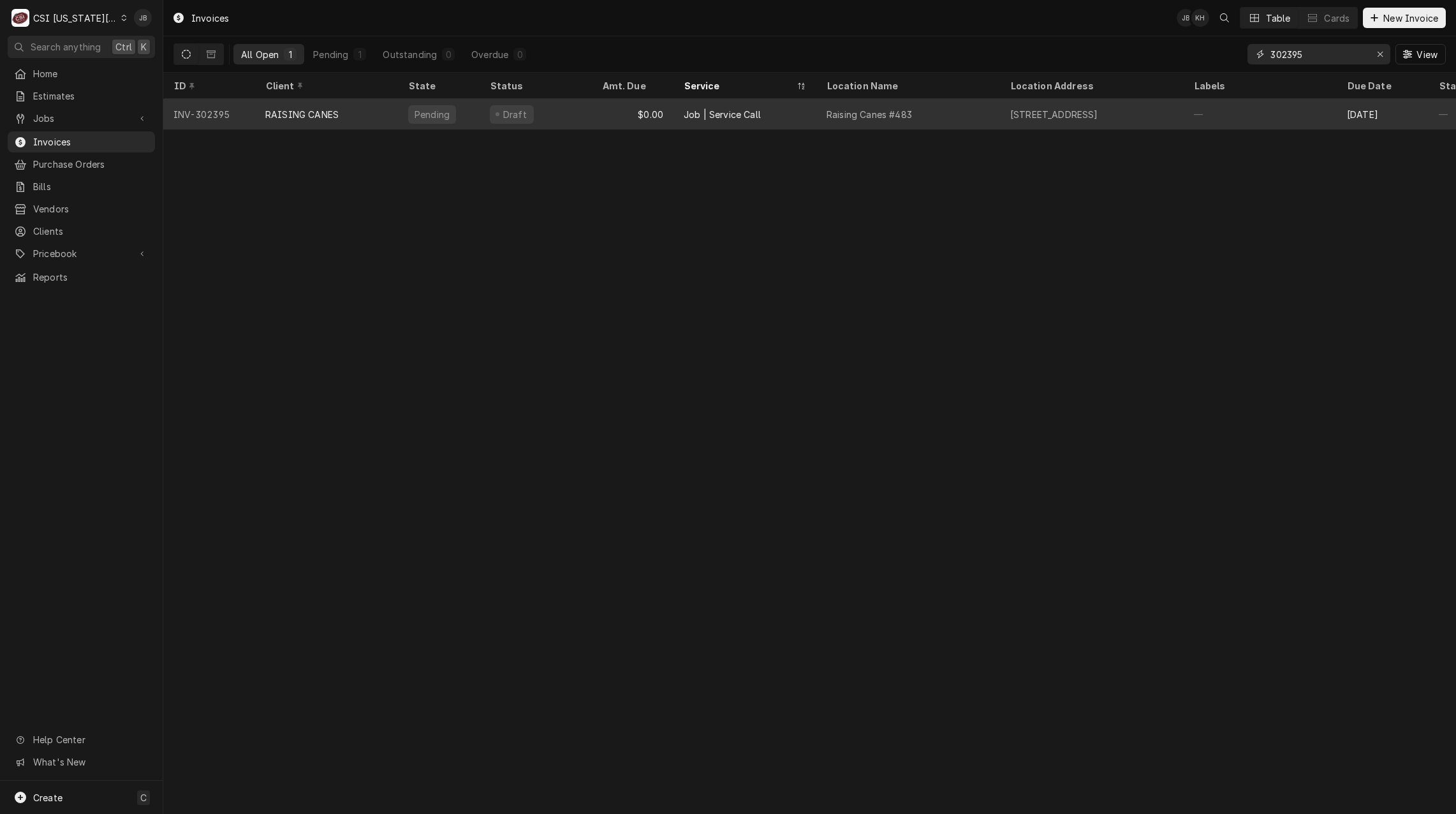
type input "302395"
click at [586, 116] on div "Draft" at bounding box center [536, 114] width 112 height 31
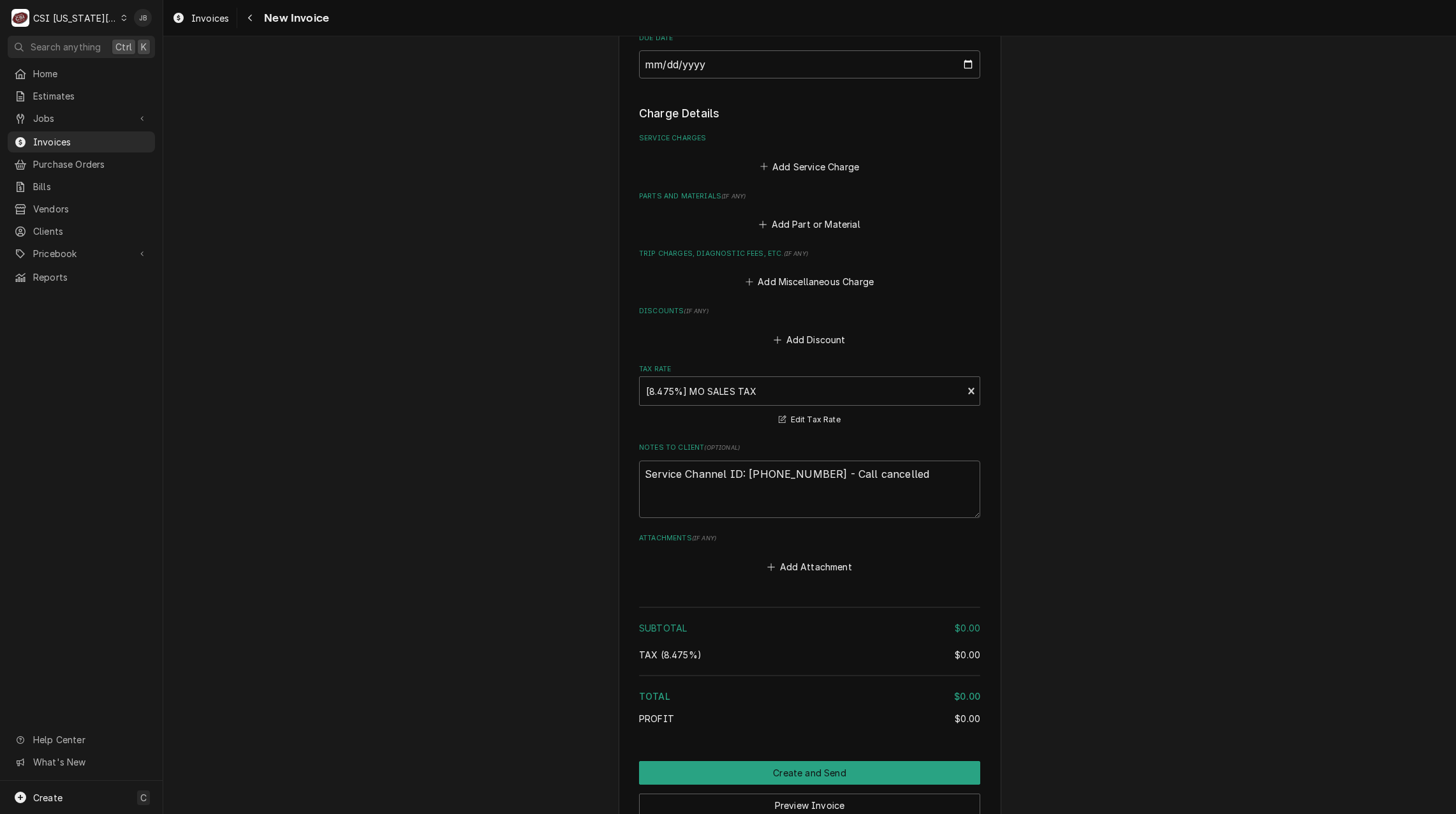
scroll to position [1665, 0]
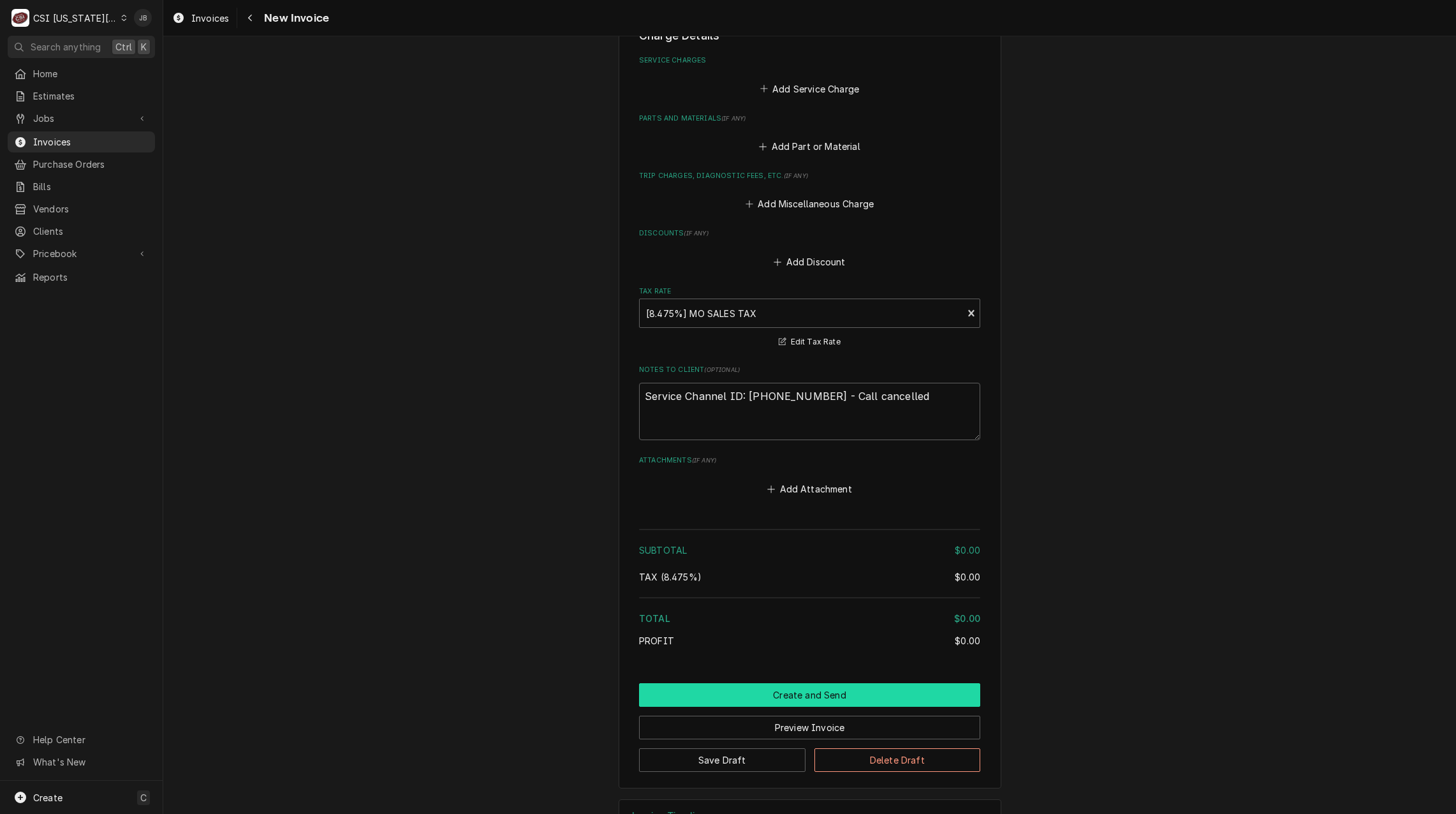
click at [751, 683] on button "Create and Send" at bounding box center [809, 695] width 341 height 23
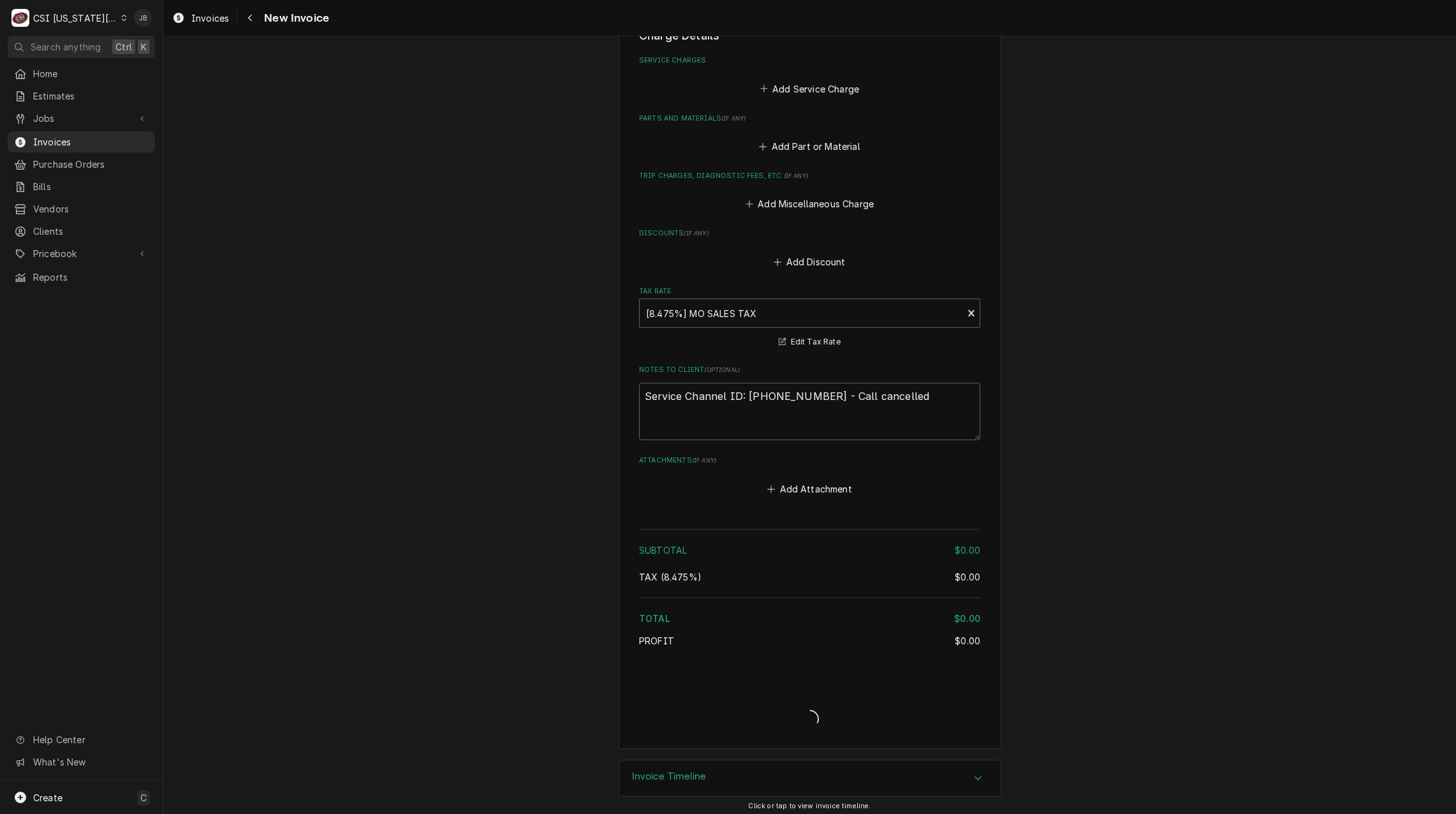
scroll to position [1625, 0]
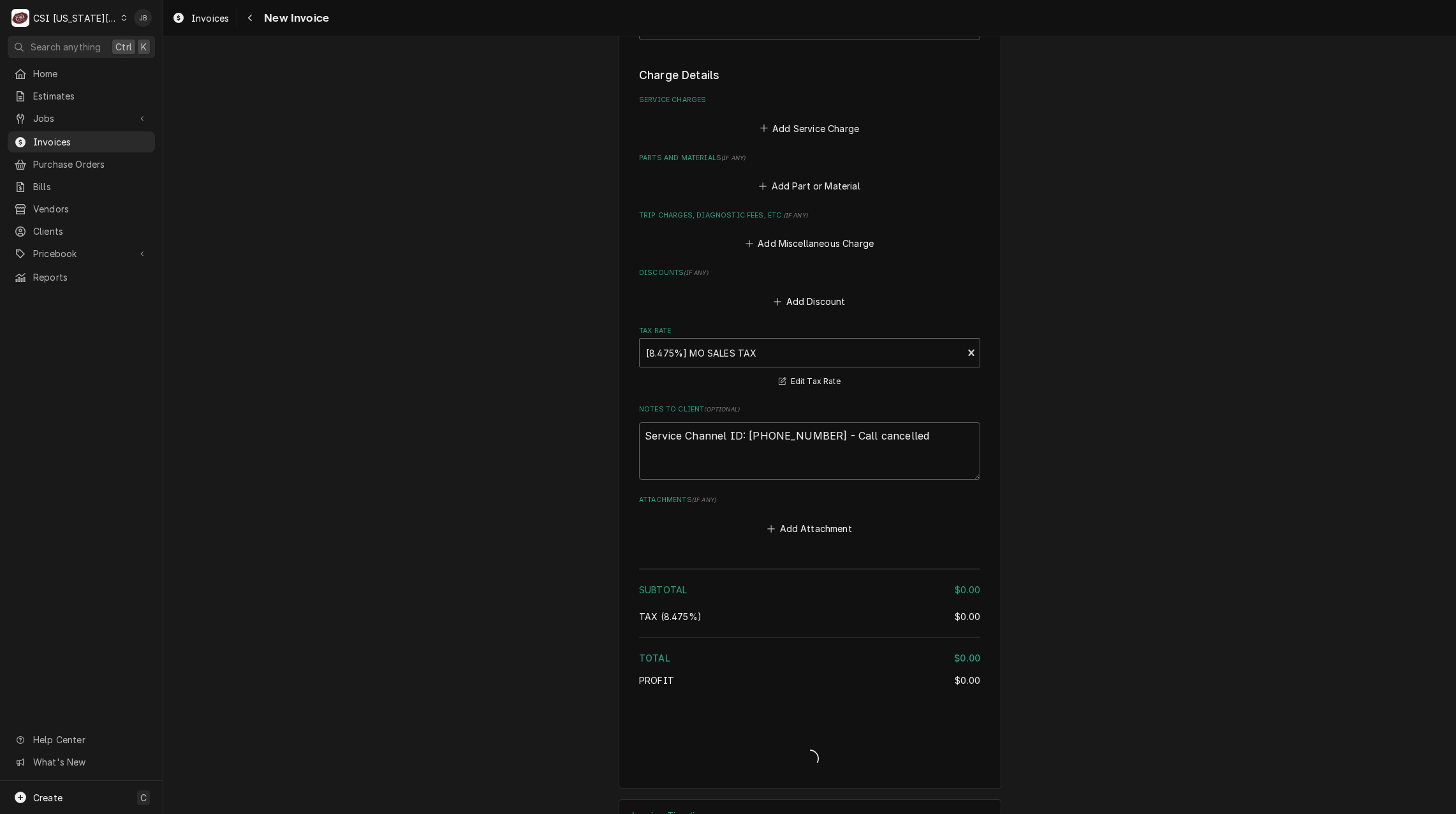
type textarea "x"
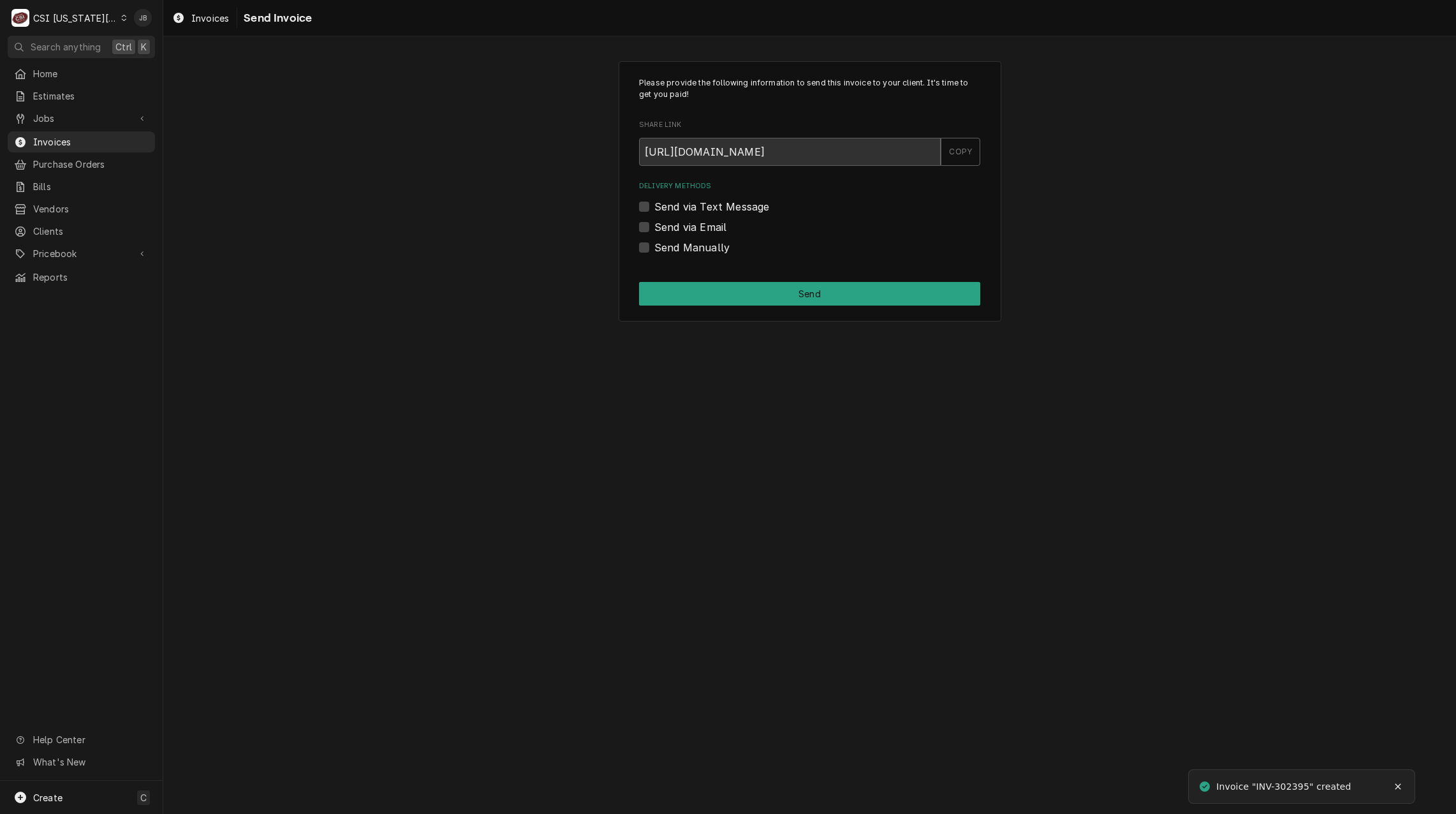
click at [701, 233] on label "Send via Email" at bounding box center [690, 227] width 72 height 15
click at [701, 233] on input "Send via Email" at bounding box center [825, 233] width 341 height 28
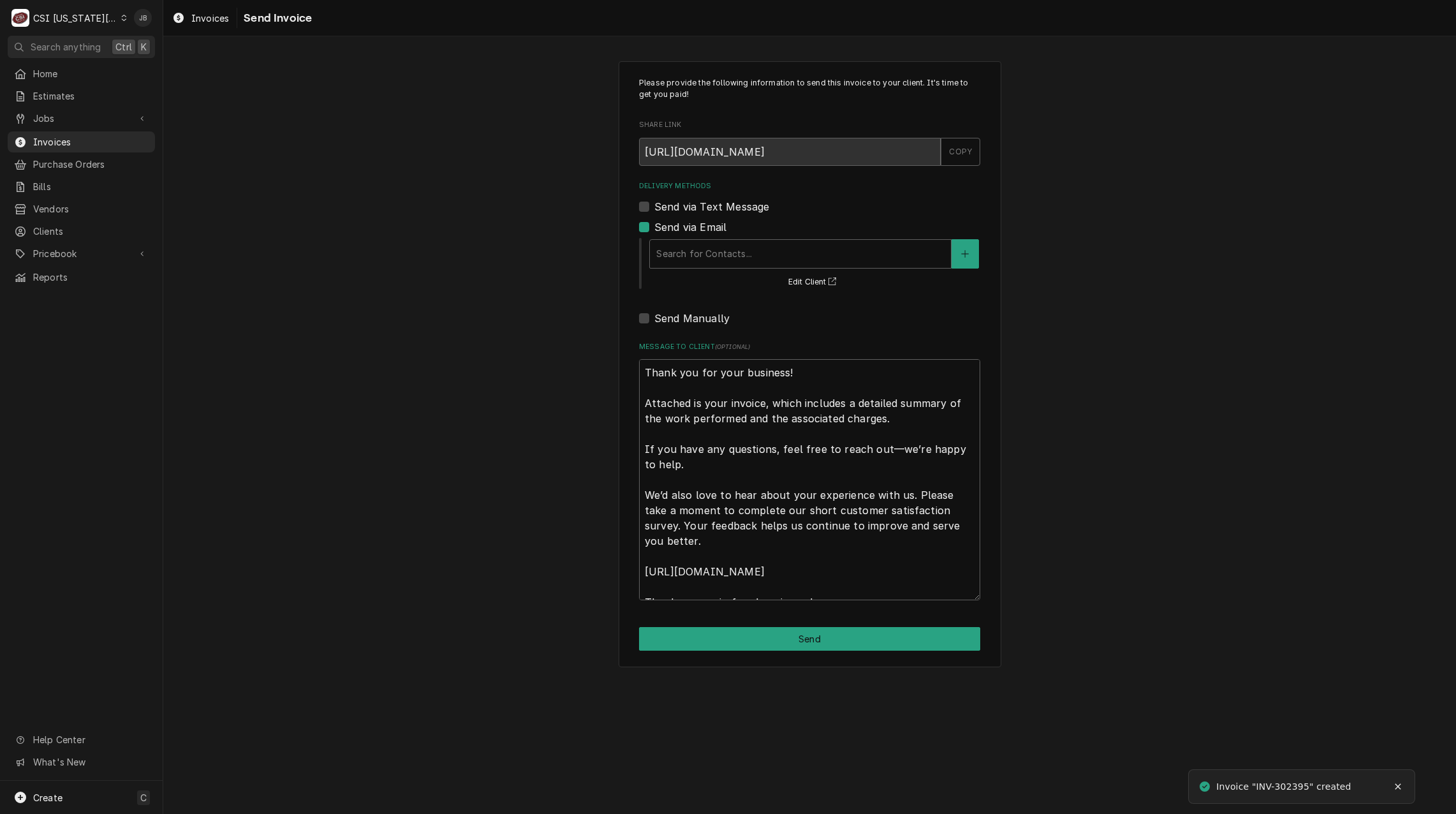
click at [684, 228] on label "Send via Email" at bounding box center [690, 227] width 72 height 15
click at [684, 228] on input "Send via Email" at bounding box center [825, 233] width 341 height 28
checkbox input "false"
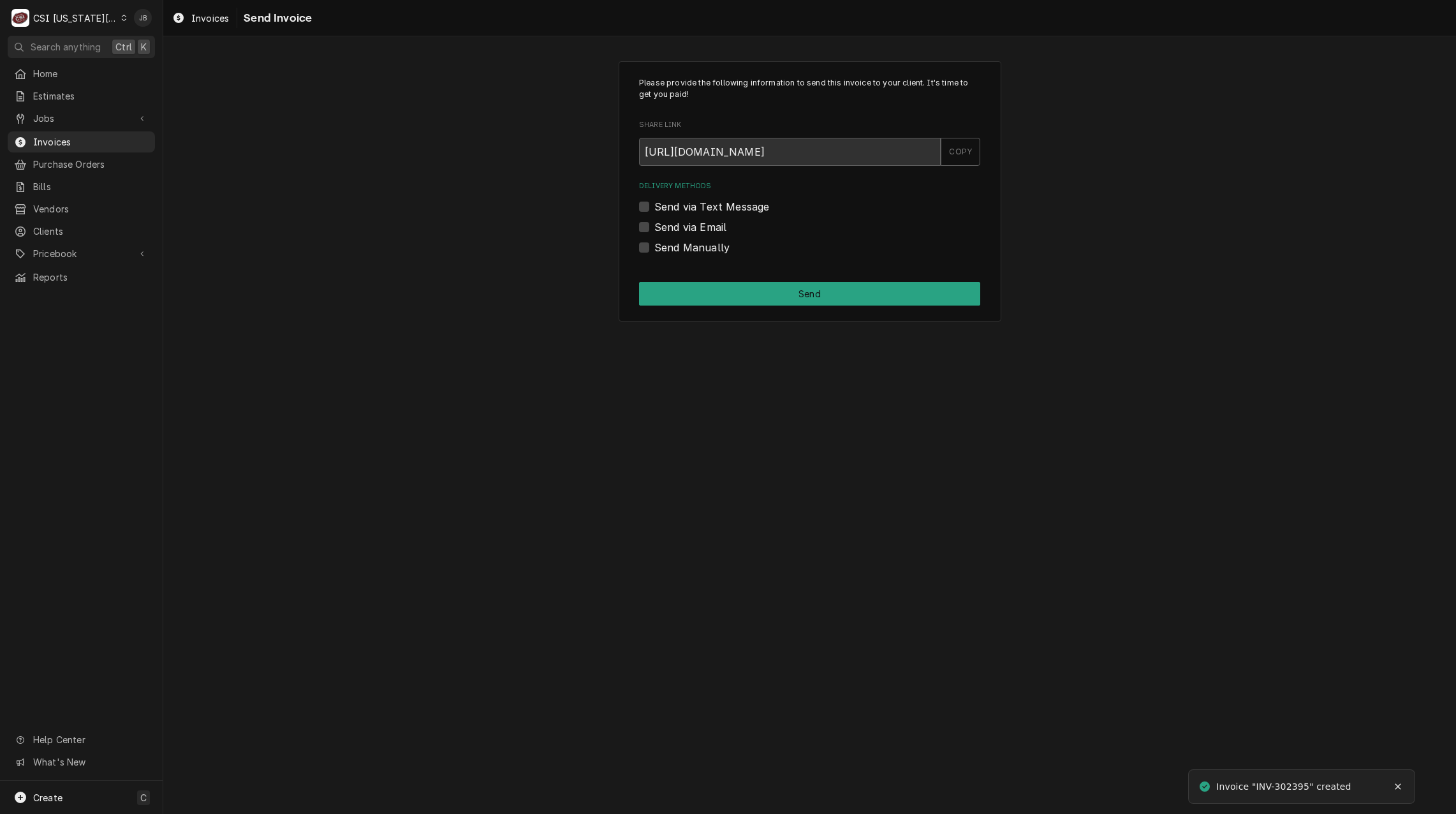
click at [683, 246] on label "Send Manually" at bounding box center [692, 247] width 75 height 15
click at [683, 246] on input "Send Manually" at bounding box center [825, 253] width 341 height 28
checkbox input "true"
click at [730, 297] on button "Send" at bounding box center [809, 294] width 341 height 23
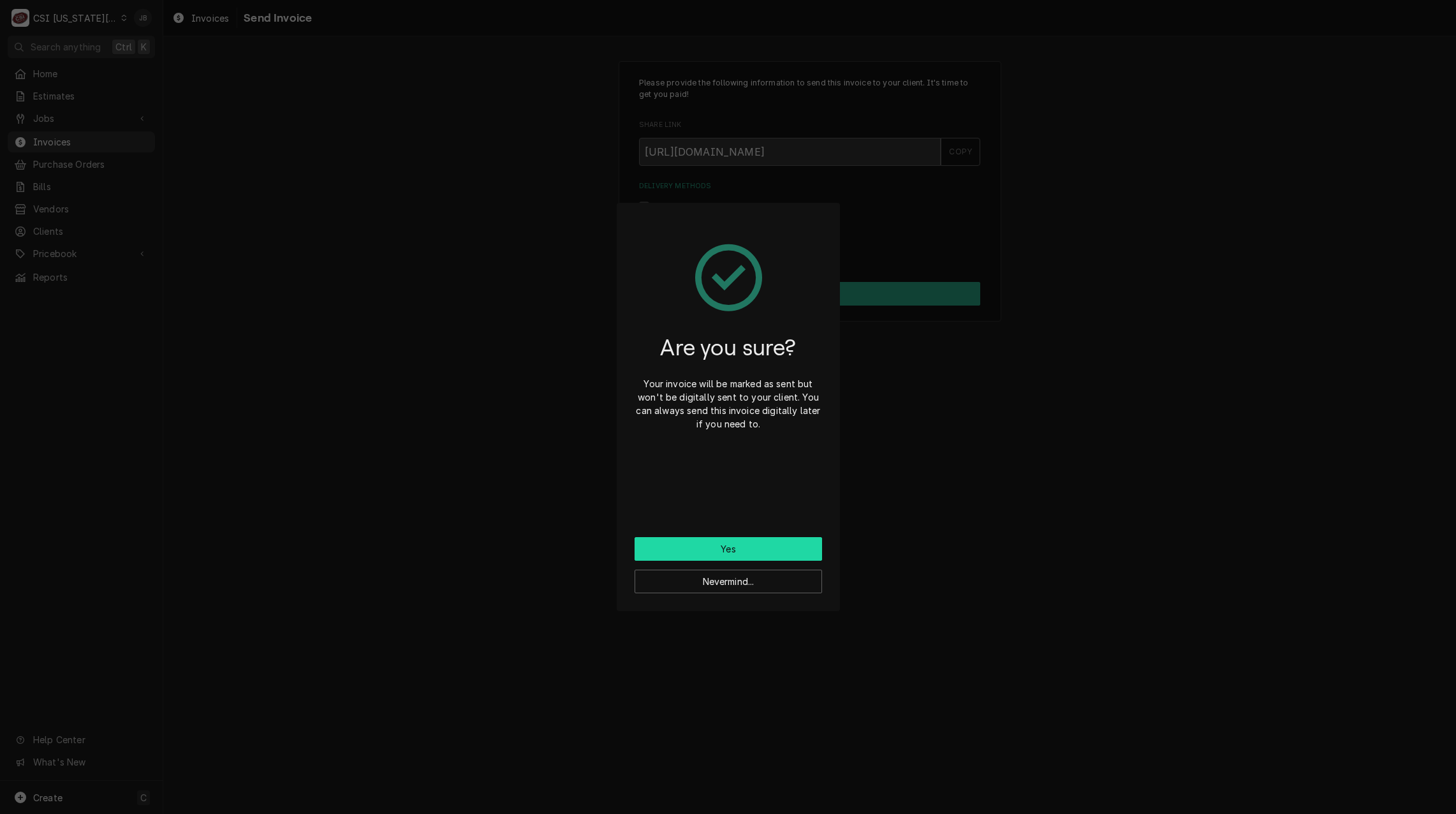
click at [685, 542] on button "Yes" at bounding box center [728, 549] width 187 height 23
